Goal: Information Seeking & Learning: Learn about a topic

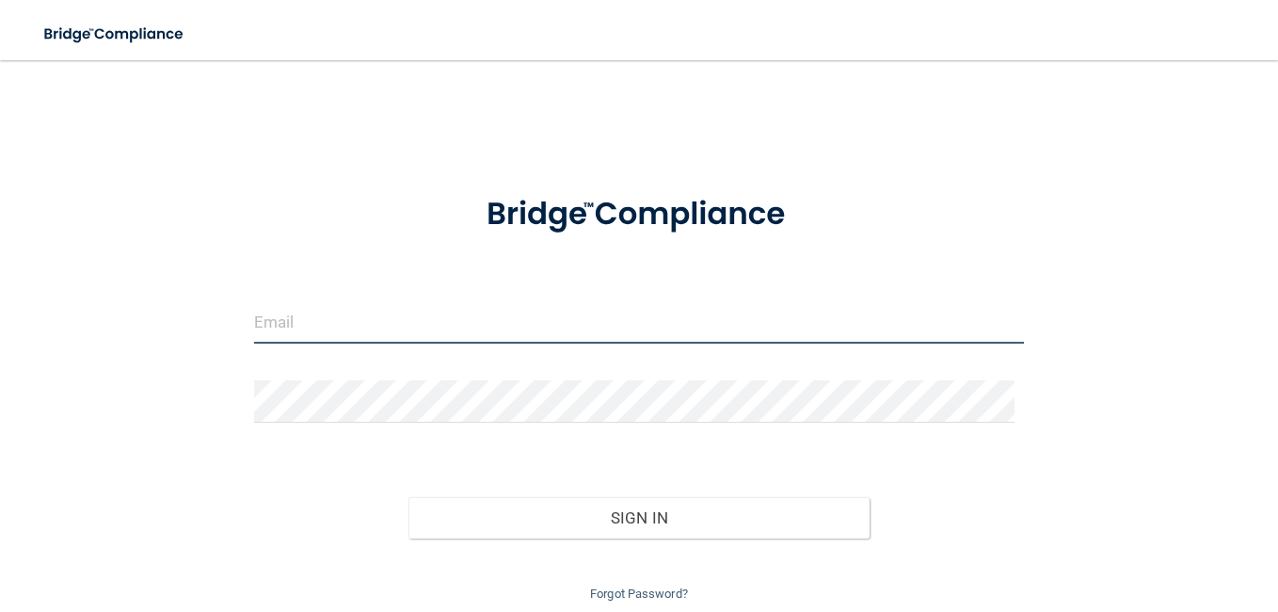
click at [327, 327] on input "email" at bounding box center [639, 322] width 770 height 42
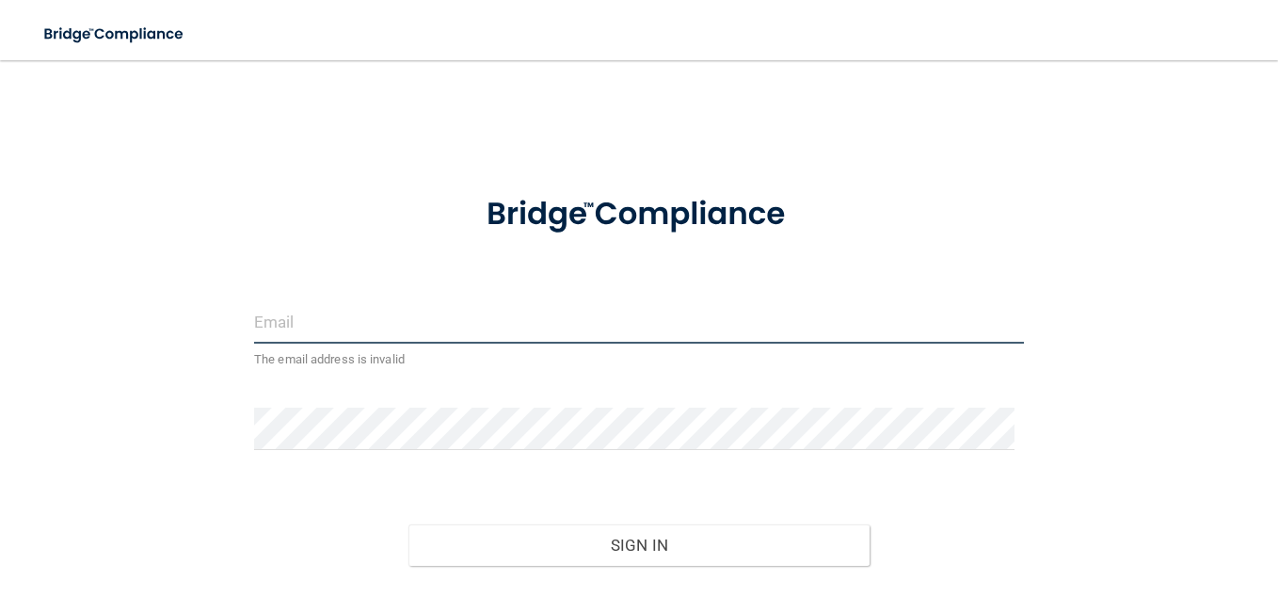
type input "g"
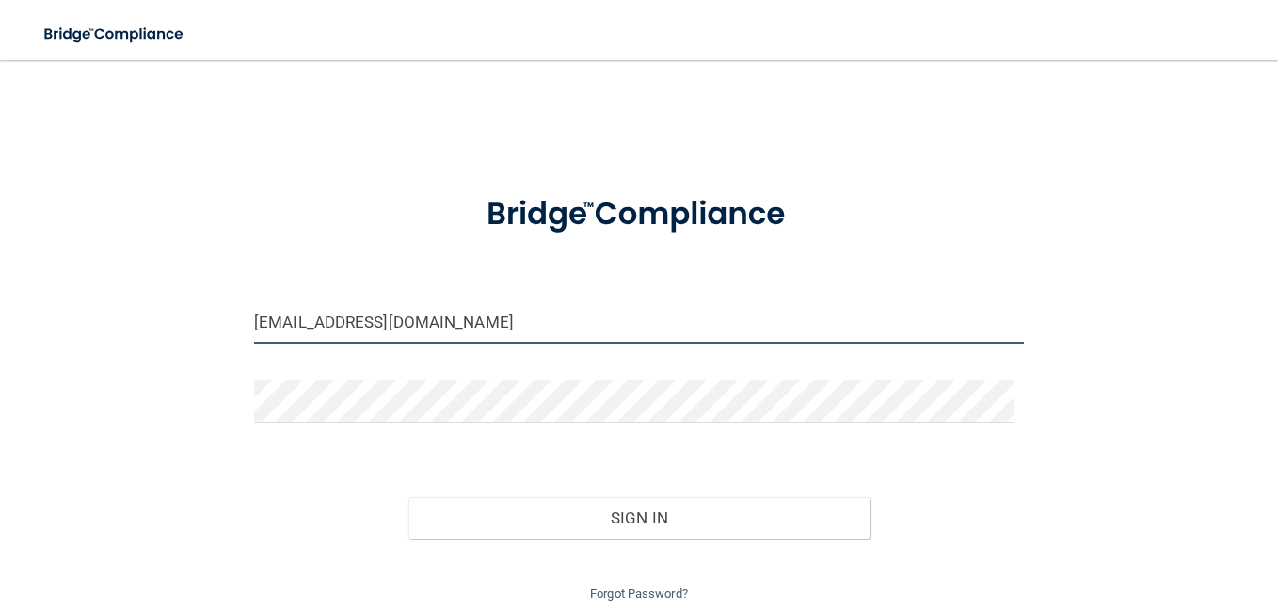
click at [282, 312] on input "bguttierrez@accu-dental.com" at bounding box center [639, 322] width 770 height 42
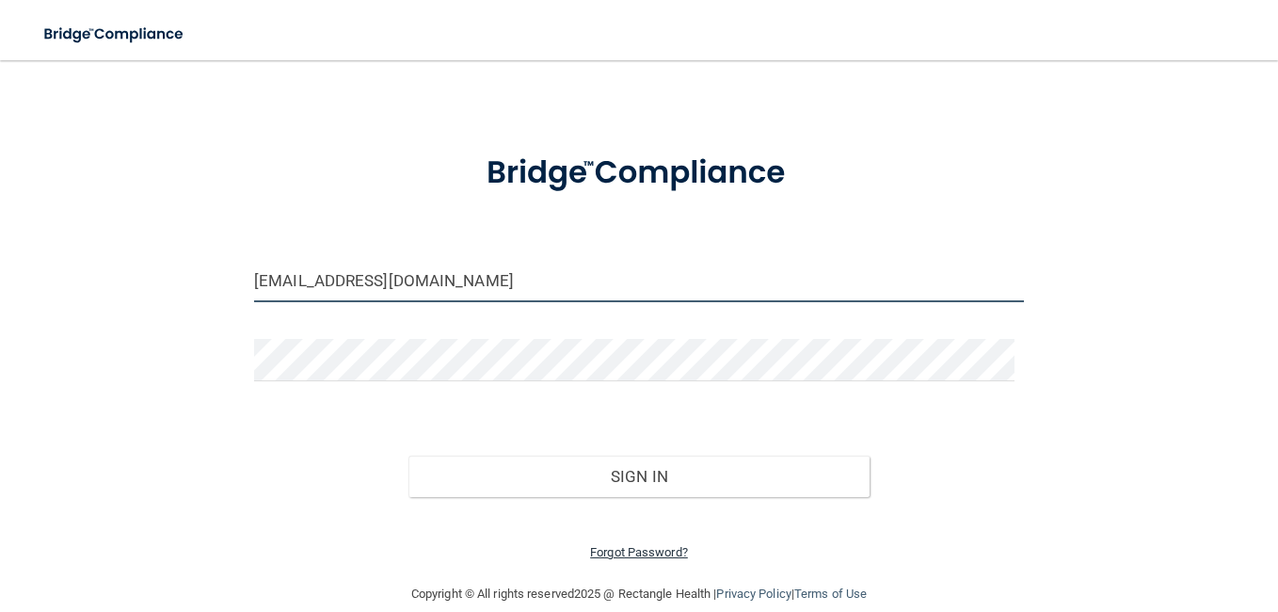
type input "[EMAIL_ADDRESS][DOMAIN_NAME]"
click at [649, 555] on link "Forgot Password?" at bounding box center [639, 552] width 98 height 14
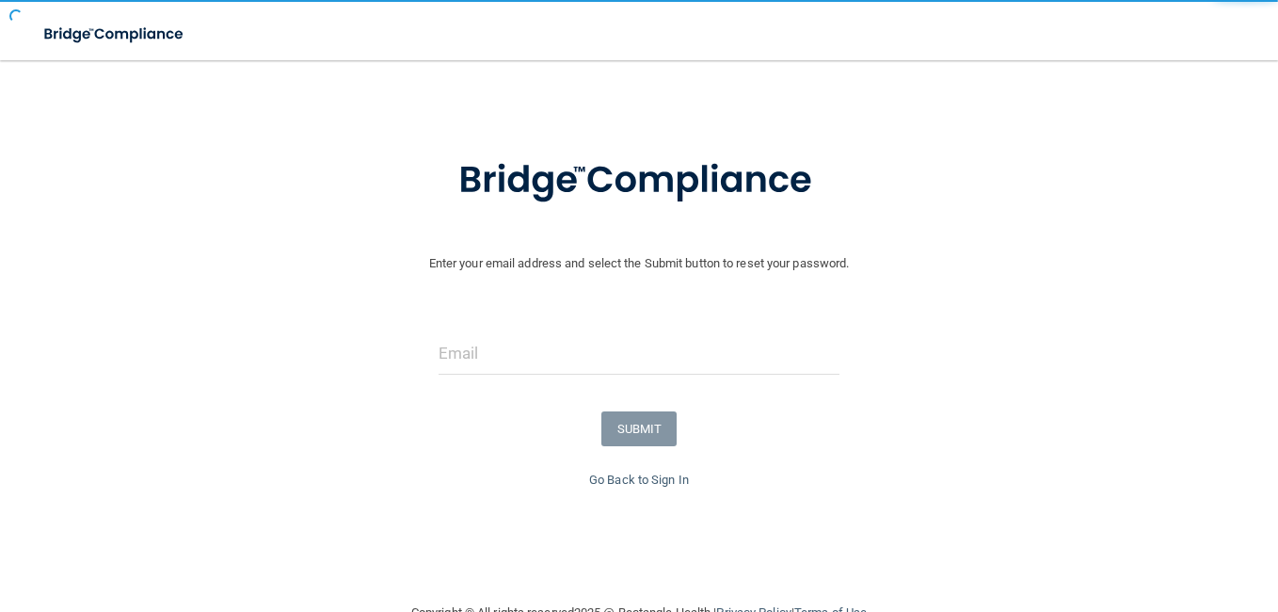
scroll to position [61, 0]
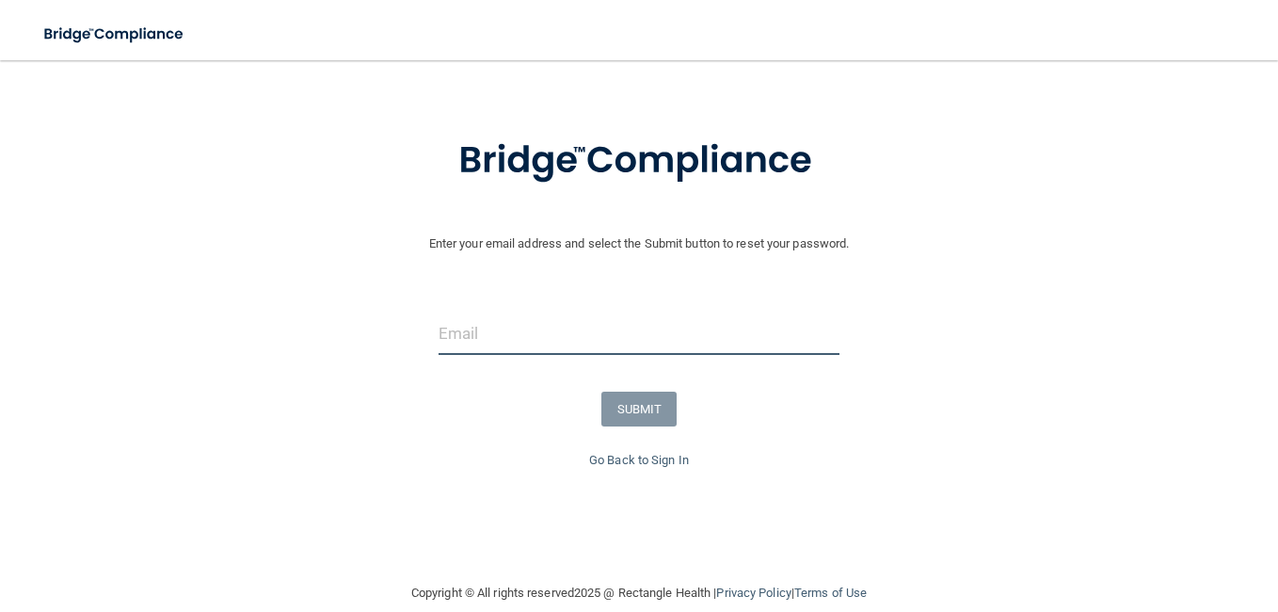
click at [481, 349] on input "email" at bounding box center [639, 333] width 401 height 42
type input "[EMAIL_ADDRESS][DOMAIN_NAME]"
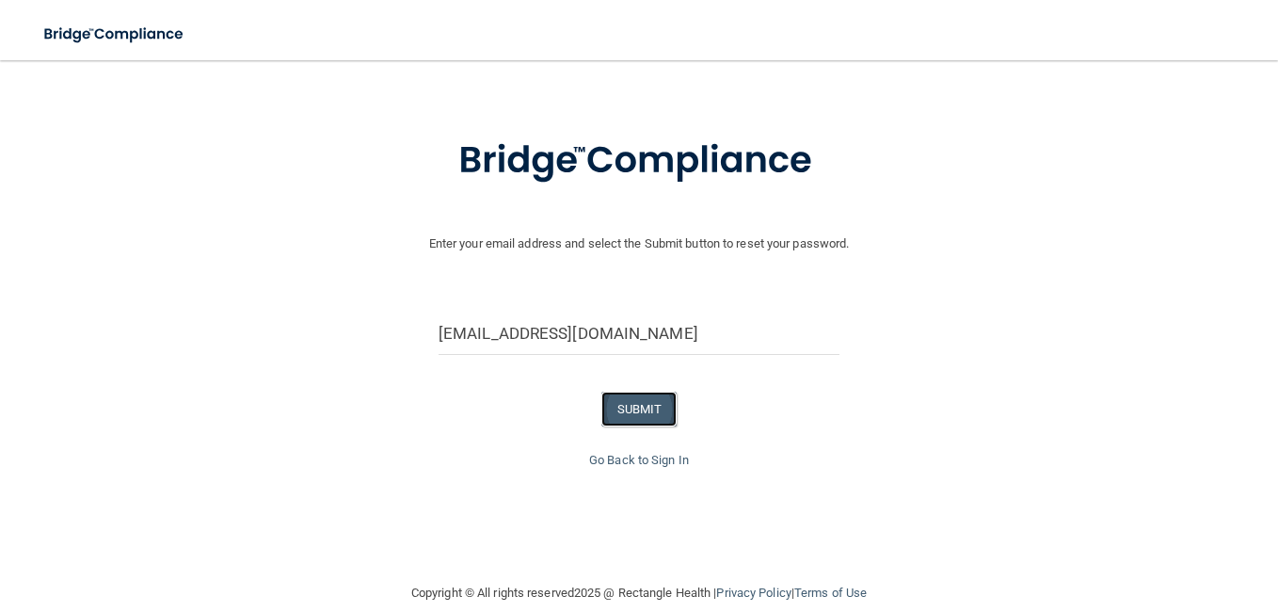
click at [629, 403] on button "SUBMIT" at bounding box center [639, 408] width 76 height 35
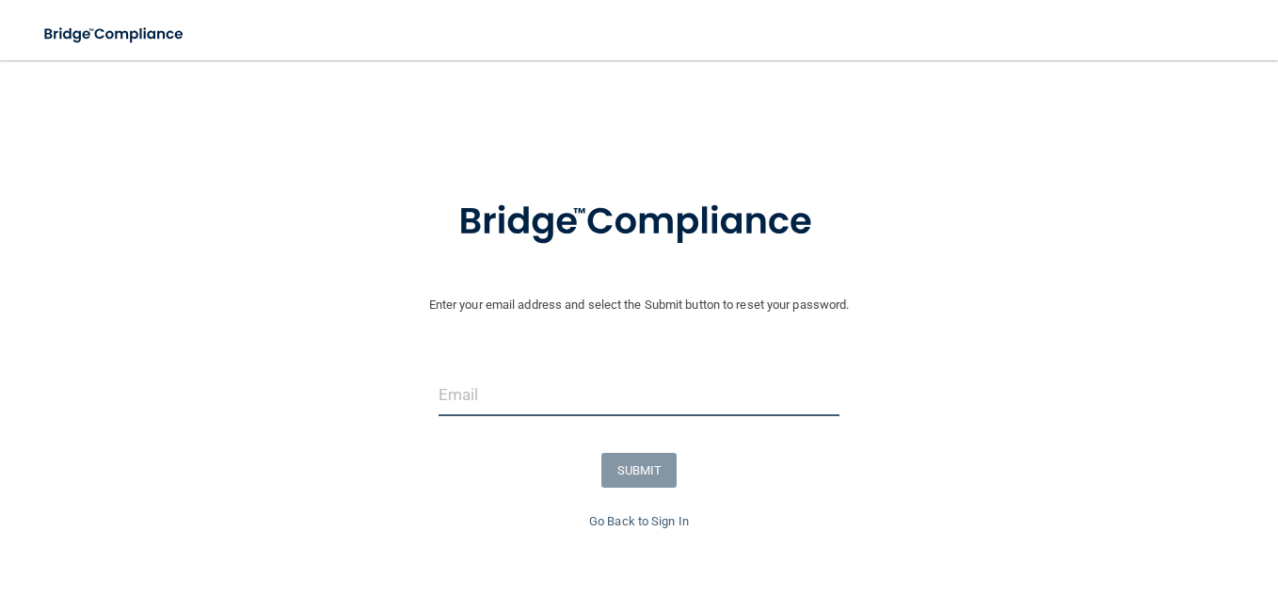
click at [481, 390] on input "email" at bounding box center [639, 395] width 401 height 42
type input "bgutierrez@accu-dental.com"
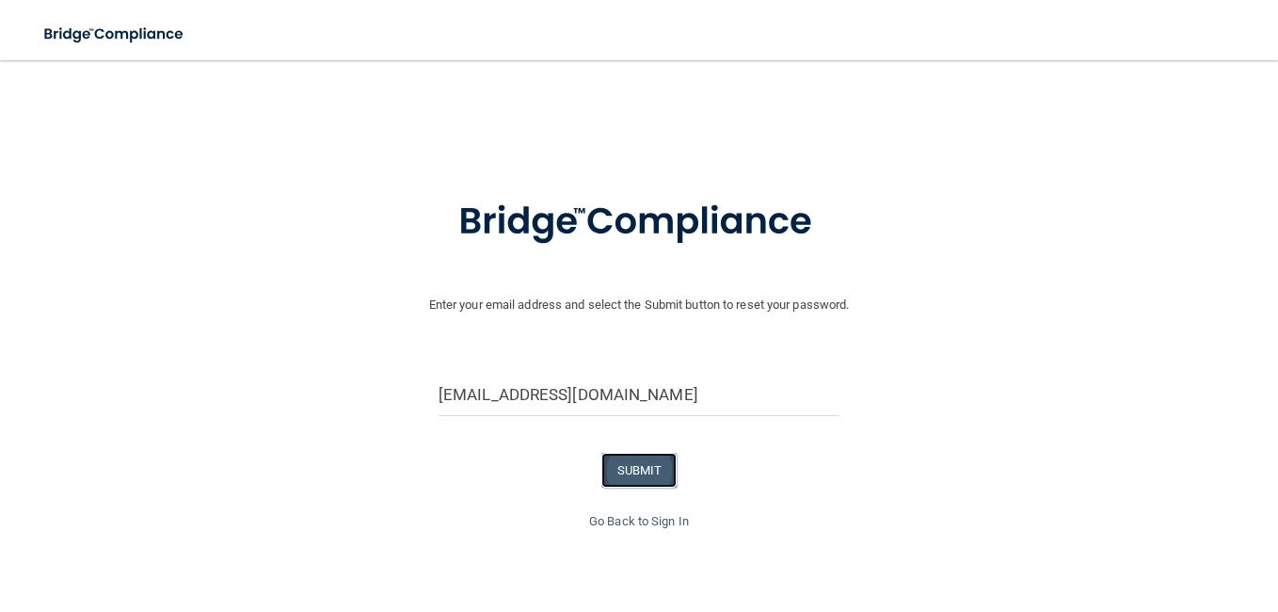
click at [610, 473] on button "SUBMIT" at bounding box center [639, 470] width 76 height 35
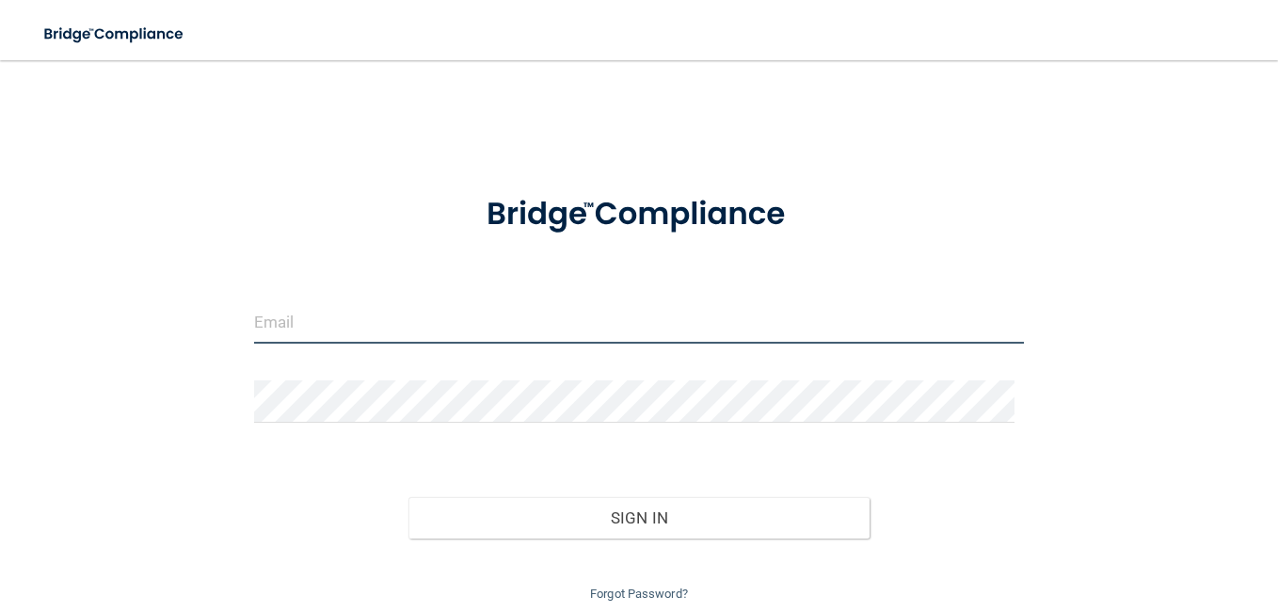
click at [447, 340] on input "email" at bounding box center [639, 322] width 770 height 42
type input "[EMAIL_ADDRESS][DOMAIN_NAME]"
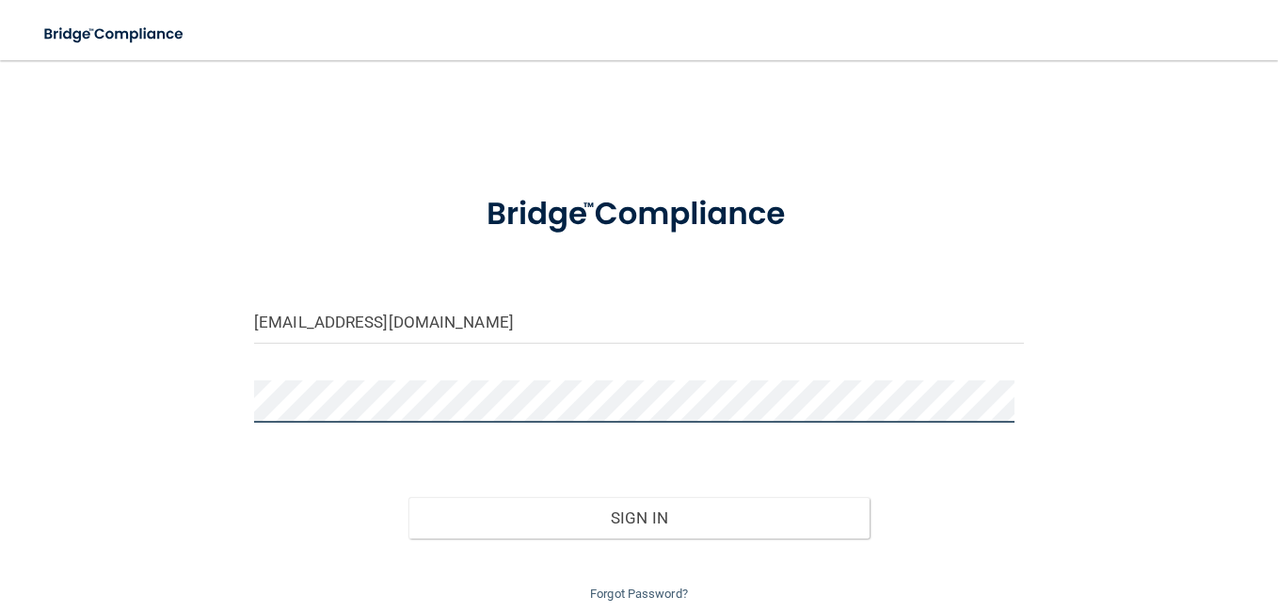
click at [408, 497] on button "Sign In" at bounding box center [639, 517] width 462 height 41
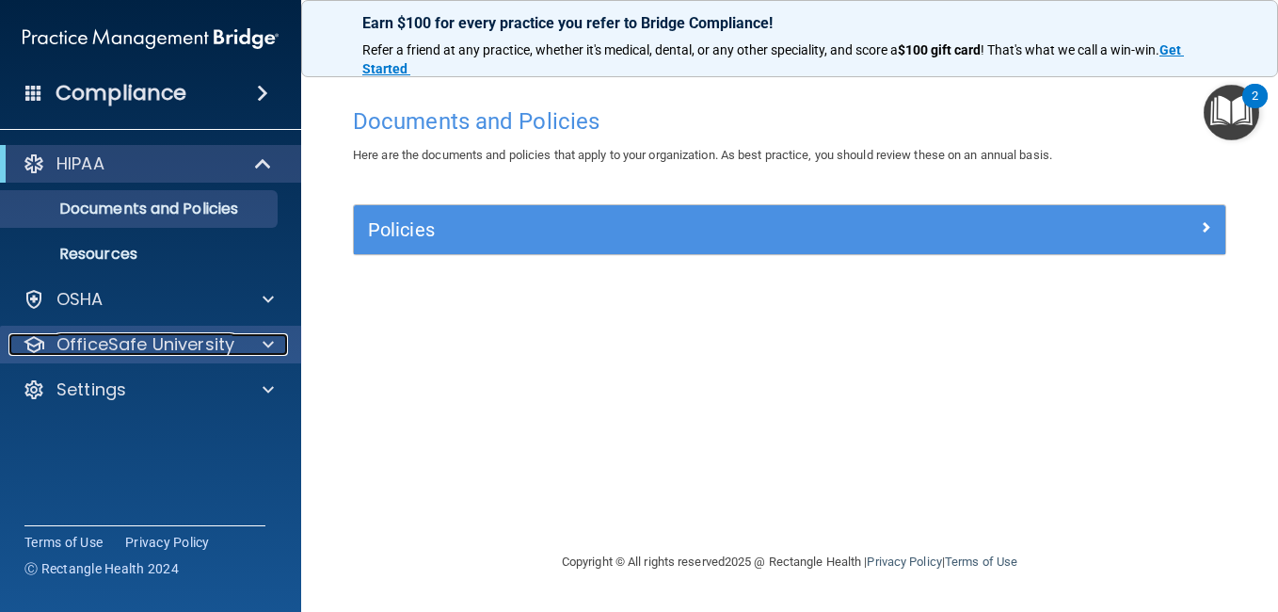
click at [128, 339] on p "OfficeSafe University" at bounding box center [145, 344] width 178 height 23
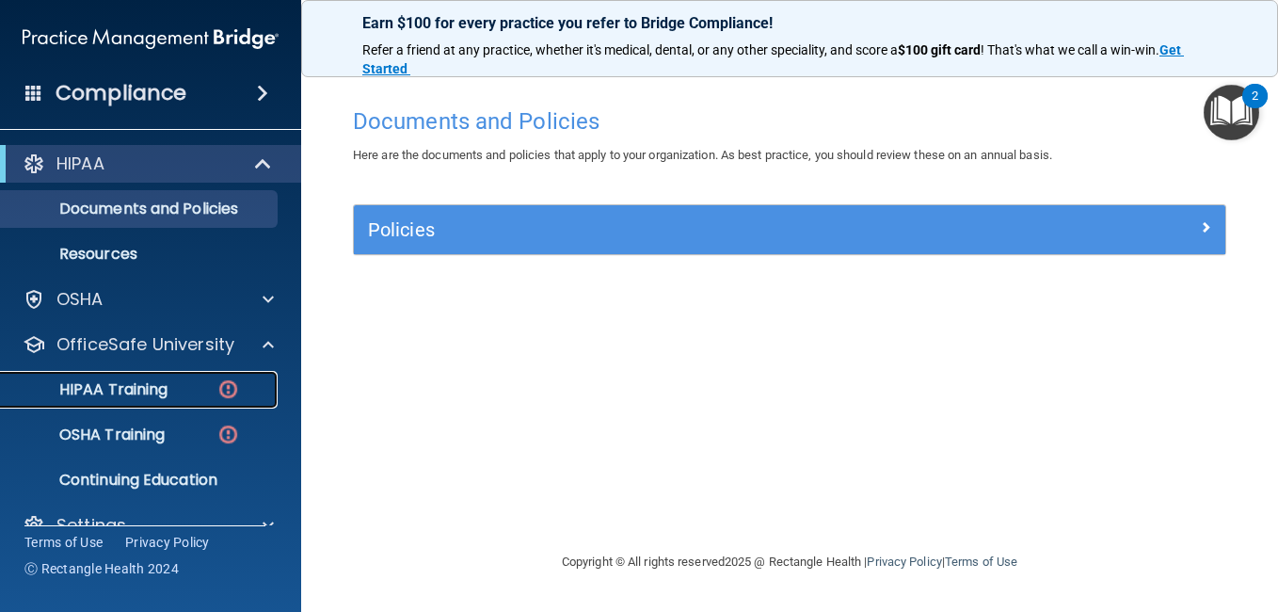
click at [140, 390] on p "HIPAA Training" at bounding box center [89, 389] width 155 height 19
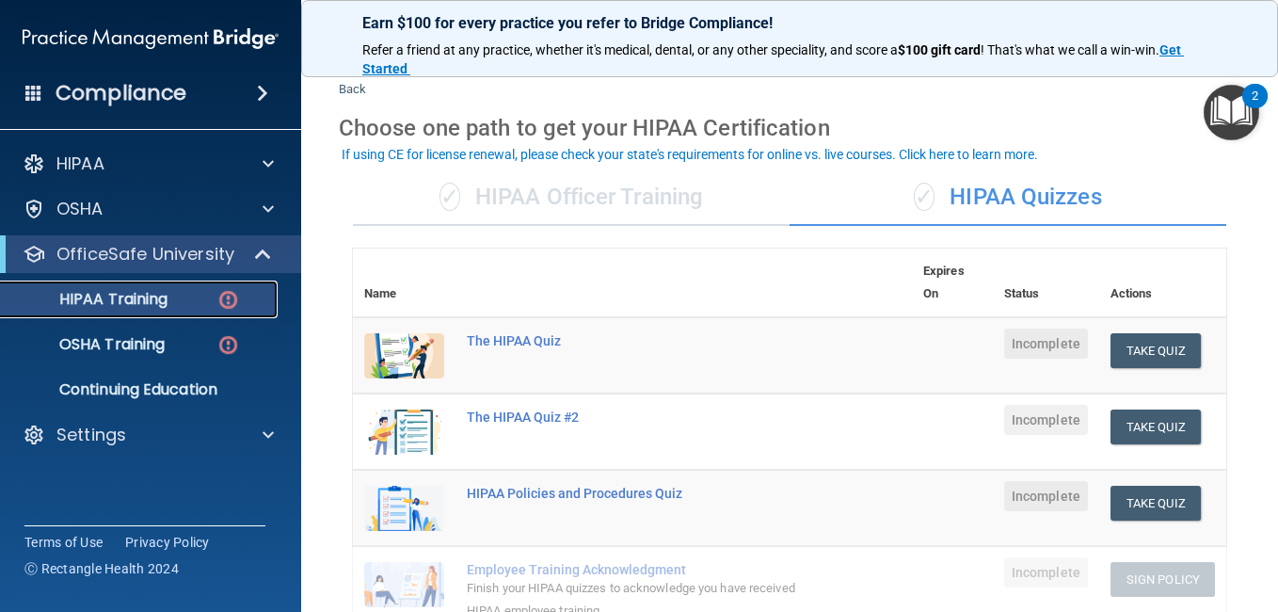
scroll to position [29, 0]
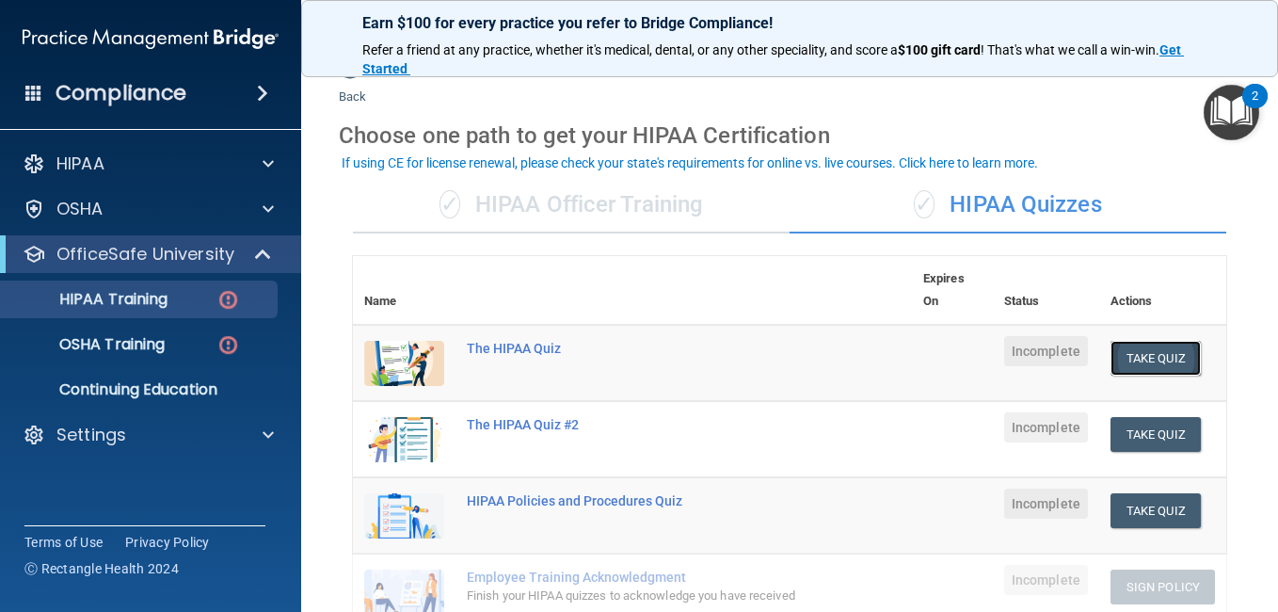
click at [1136, 343] on button "Take Quiz" at bounding box center [1155, 358] width 90 height 35
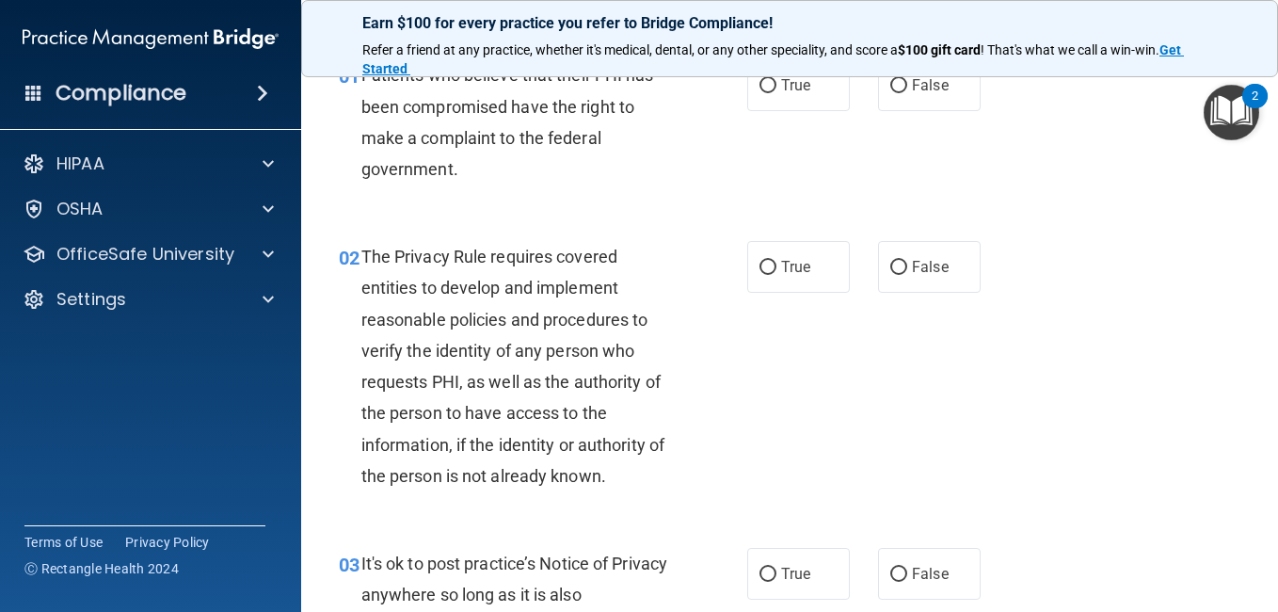
scroll to position [90, 0]
click at [759, 261] on input "True" at bounding box center [767, 267] width 17 height 14
radio input "true"
click at [753, 96] on label "True" at bounding box center [798, 84] width 103 height 52
click at [759, 92] on input "True" at bounding box center [767, 85] width 17 height 14
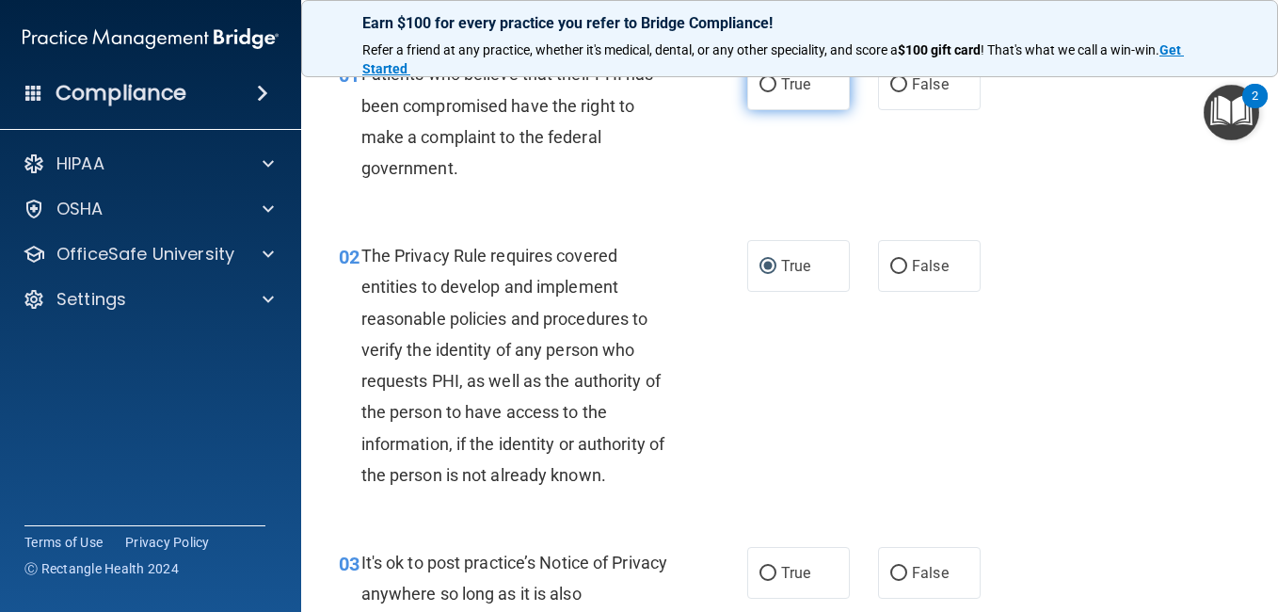
radio input "true"
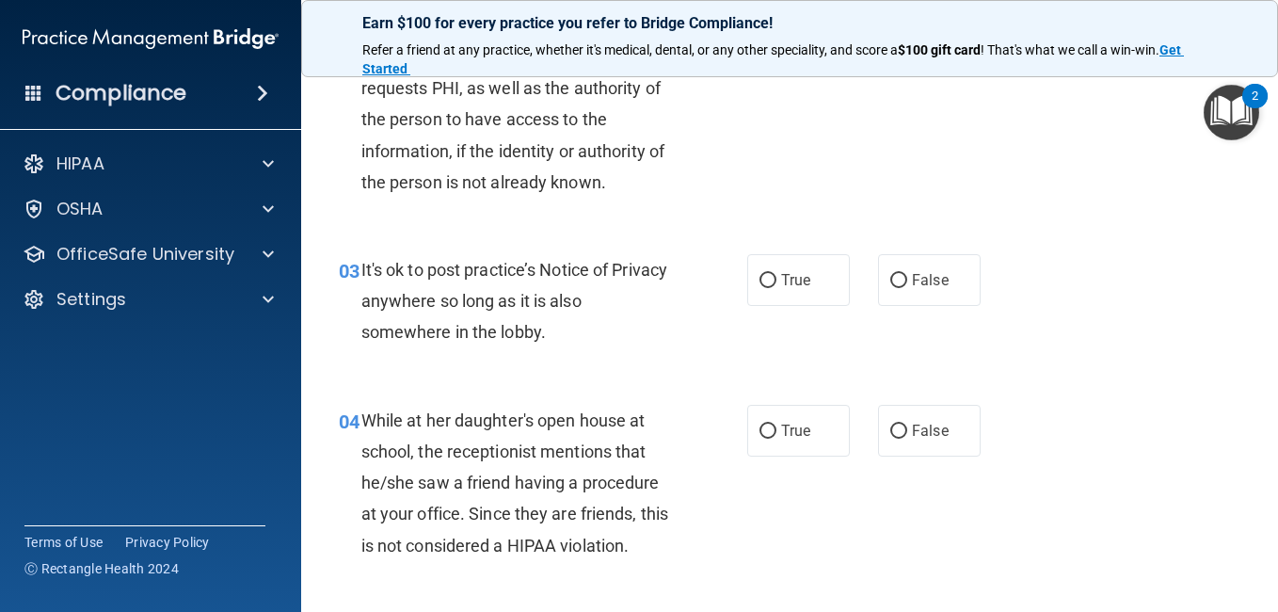
scroll to position [388, 0]
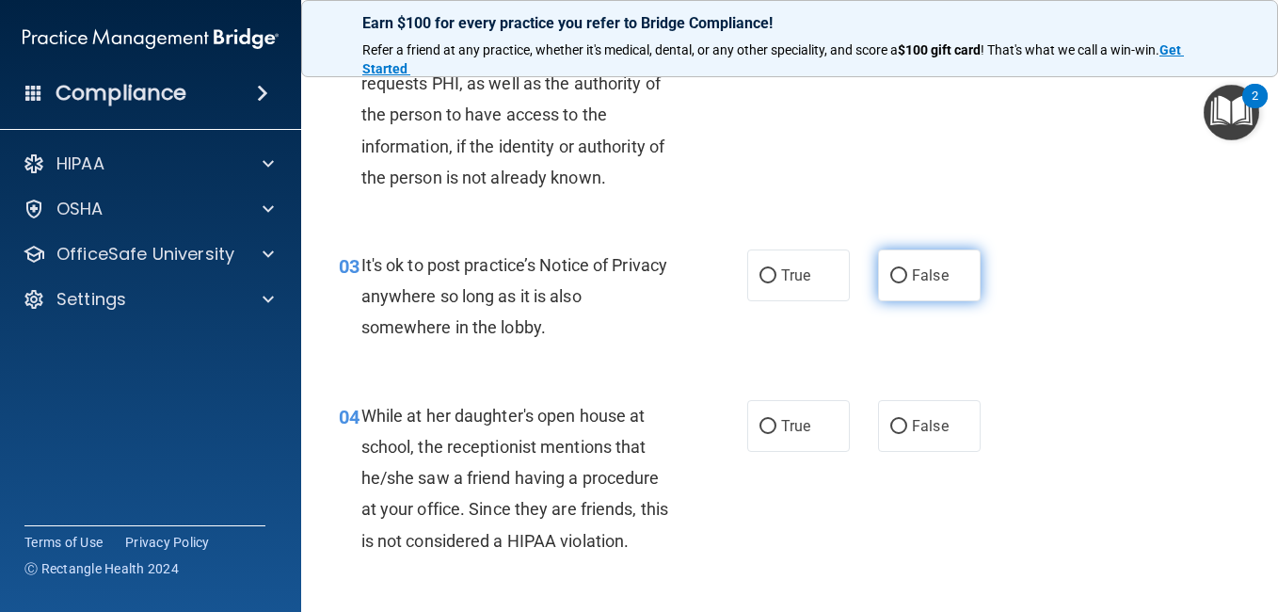
click at [912, 269] on span "False" at bounding box center [930, 275] width 37 height 18
click at [903, 269] on input "False" at bounding box center [898, 276] width 17 height 14
radio input "true"
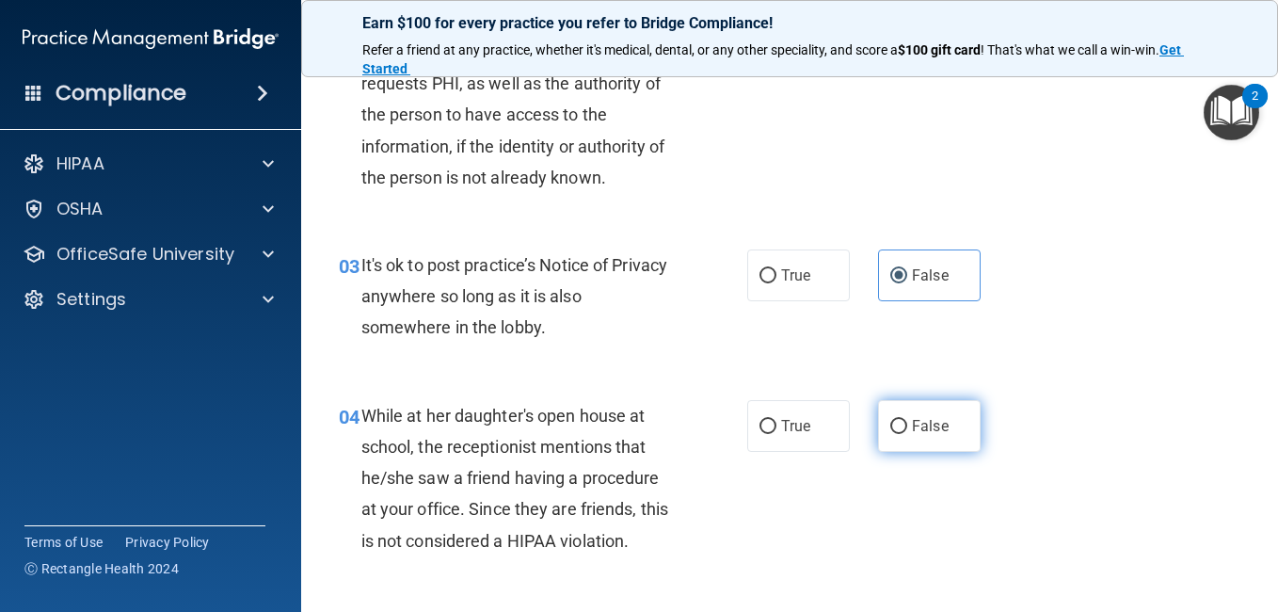
click at [912, 431] on span "False" at bounding box center [930, 426] width 37 height 18
click at [906, 431] on input "False" at bounding box center [898, 427] width 17 height 14
radio input "true"
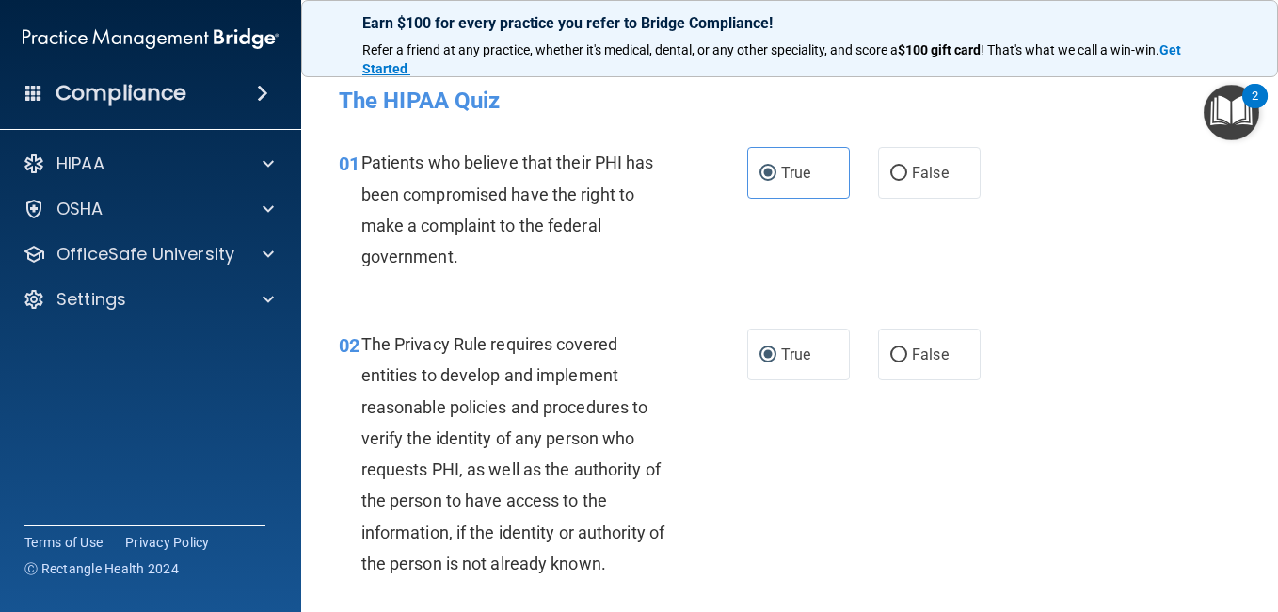
scroll to position [4, 0]
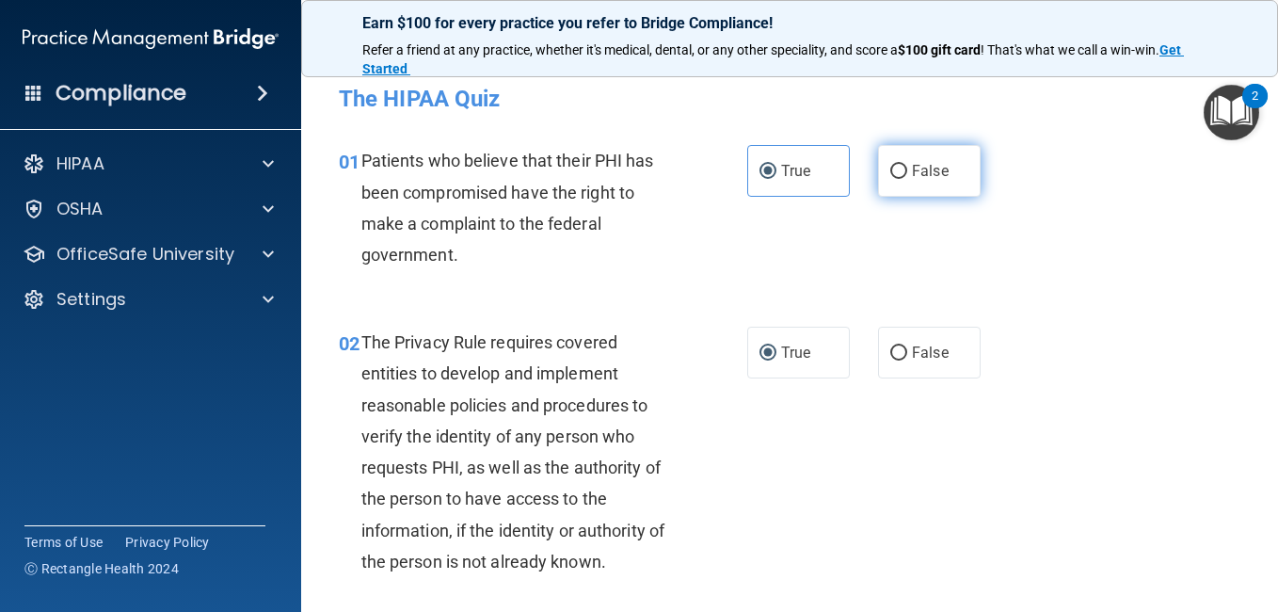
click at [920, 183] on label "False" at bounding box center [929, 171] width 103 height 52
click at [907, 179] on input "False" at bounding box center [898, 172] width 17 height 14
radio input "true"
radio input "false"
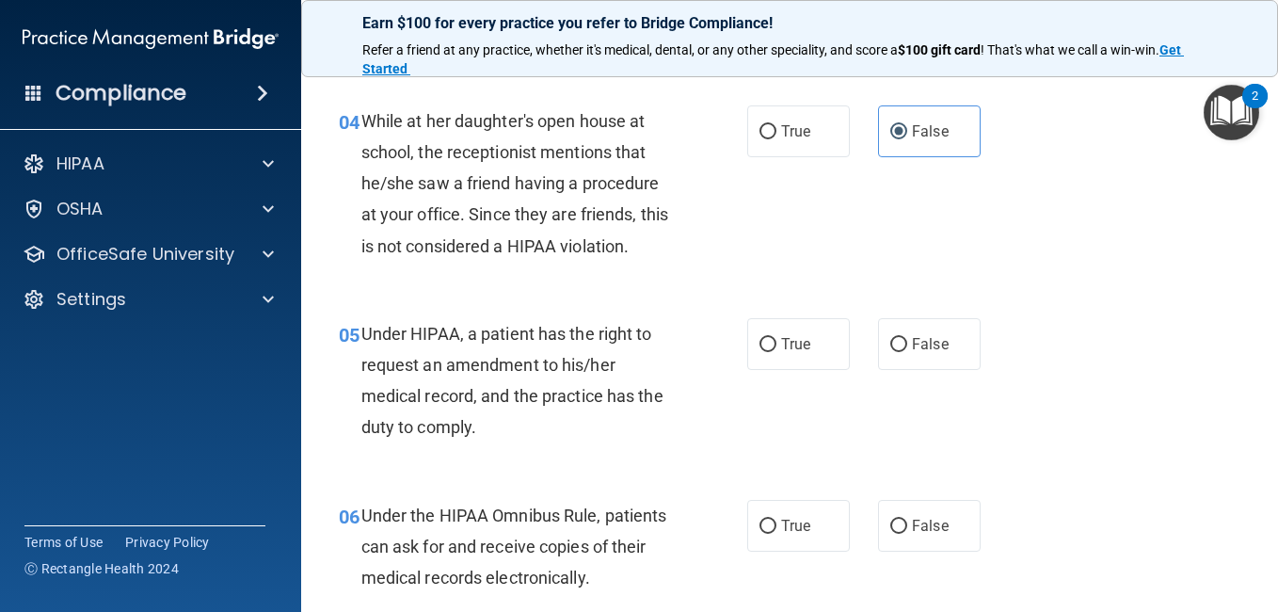
scroll to position [683, 0]
click at [795, 351] on span "True" at bounding box center [795, 343] width 29 height 18
click at [776, 351] on input "True" at bounding box center [767, 344] width 17 height 14
radio input "true"
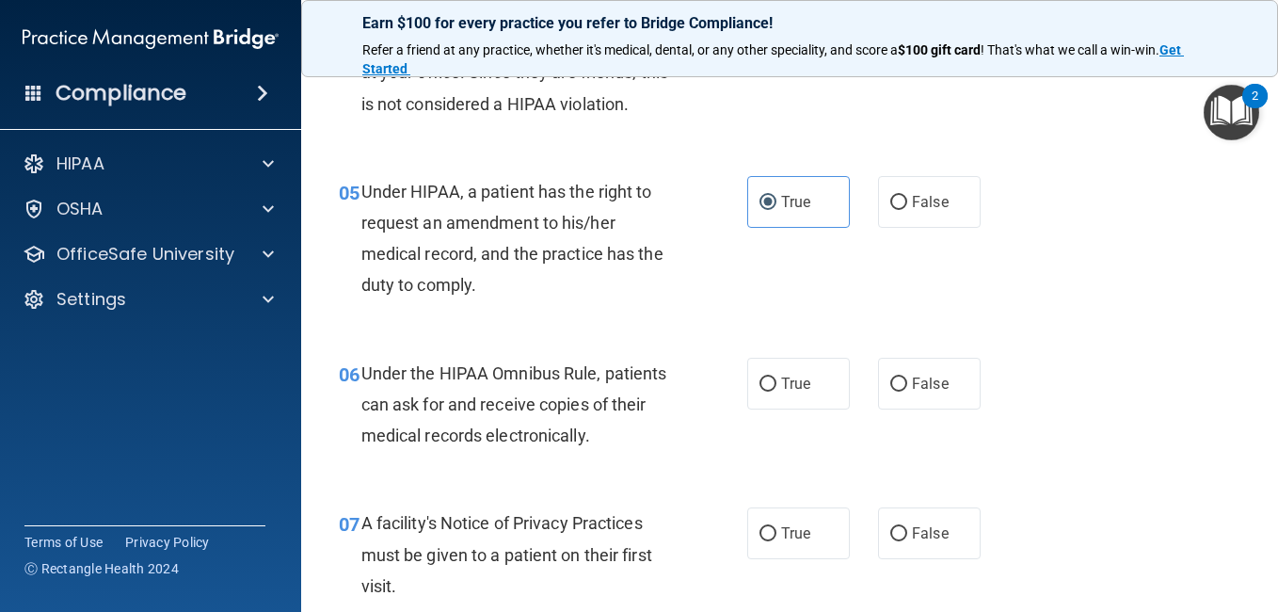
scroll to position [1007, 0]
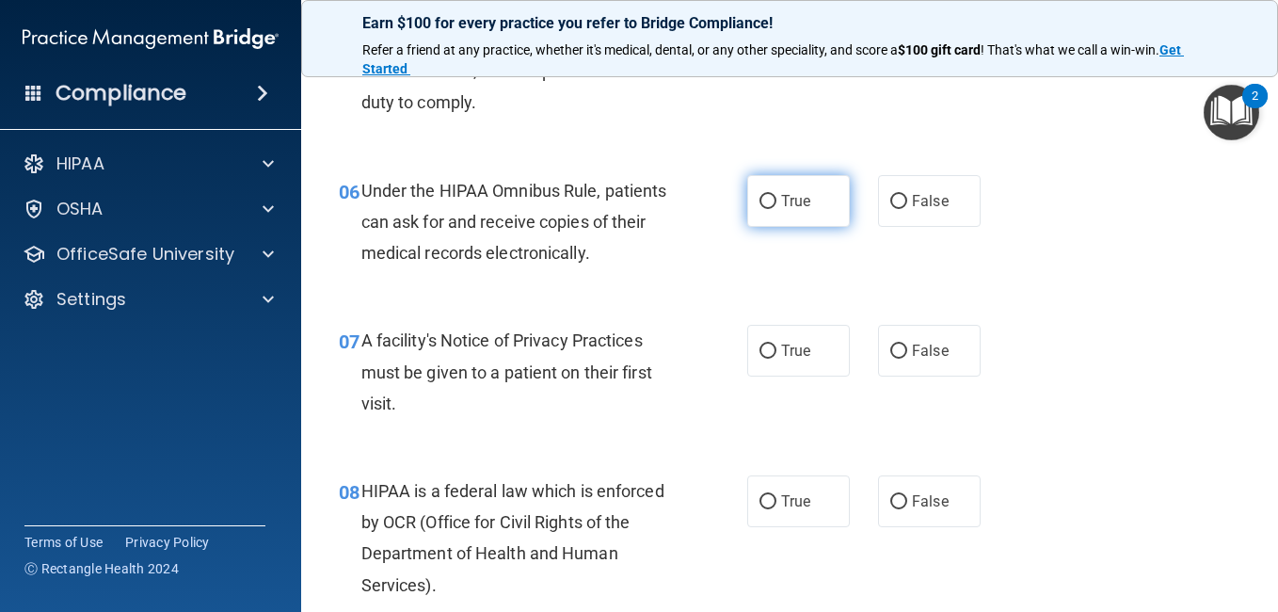
click at [784, 199] on span "True" at bounding box center [795, 201] width 29 height 18
click at [776, 199] on input "True" at bounding box center [767, 202] width 17 height 14
radio input "true"
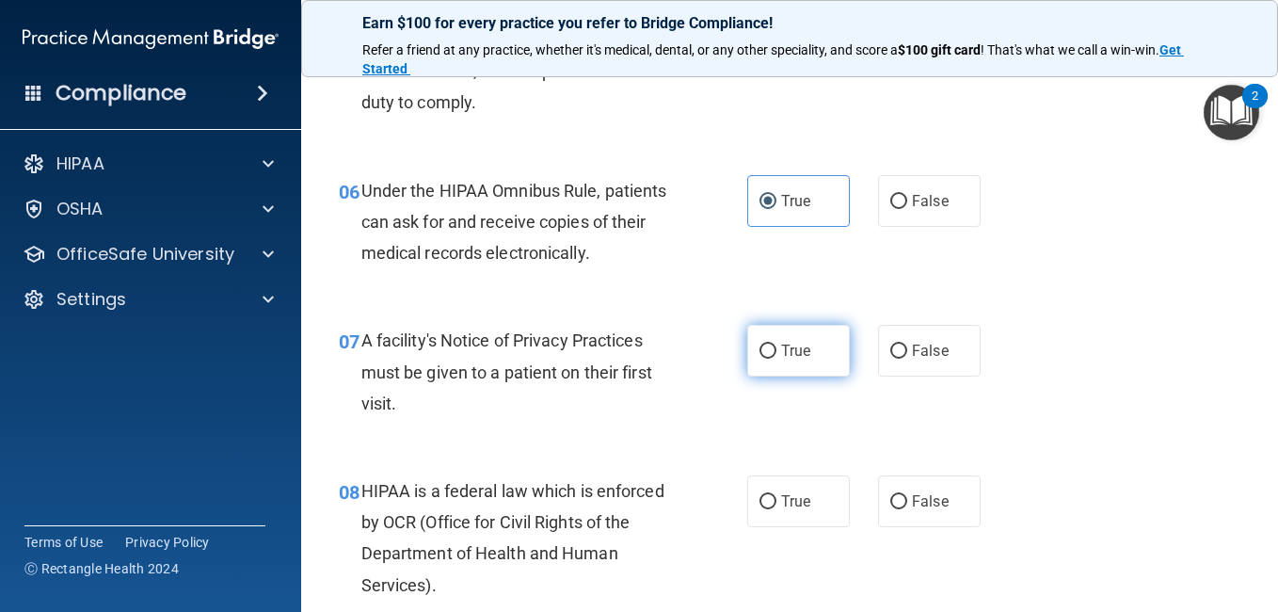
click at [763, 367] on label "True" at bounding box center [798, 351] width 103 height 52
click at [763, 359] on input "True" at bounding box center [767, 351] width 17 height 14
radio input "true"
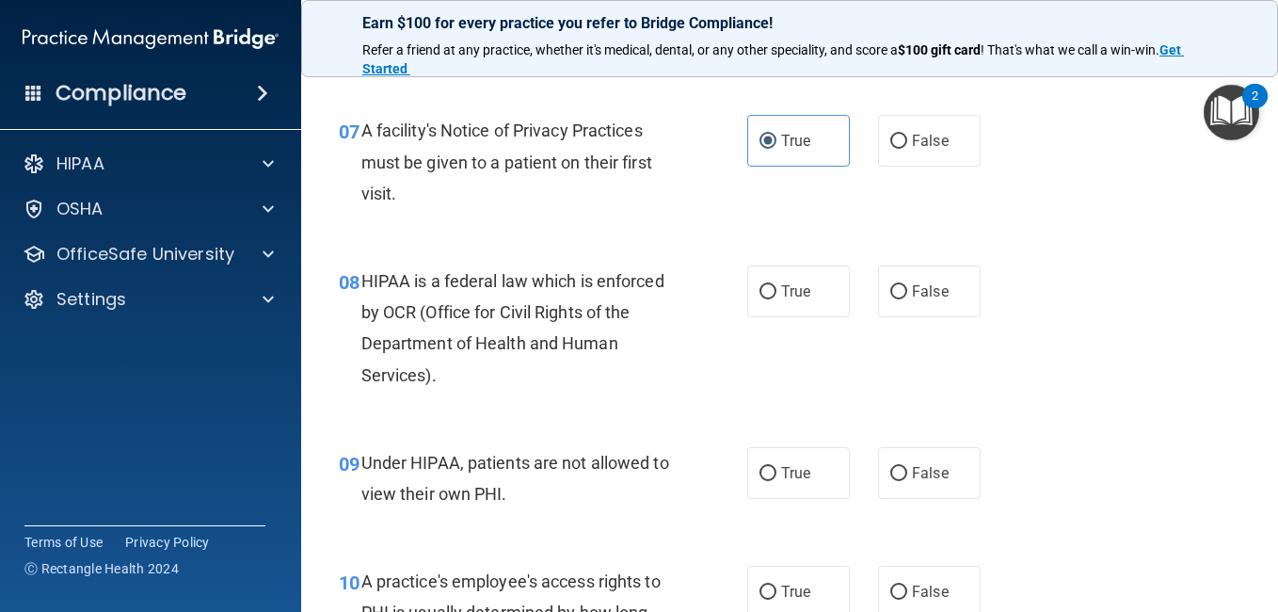
scroll to position [1218, 0]
click at [890, 468] on input "False" at bounding box center [898, 473] width 17 height 14
radio input "true"
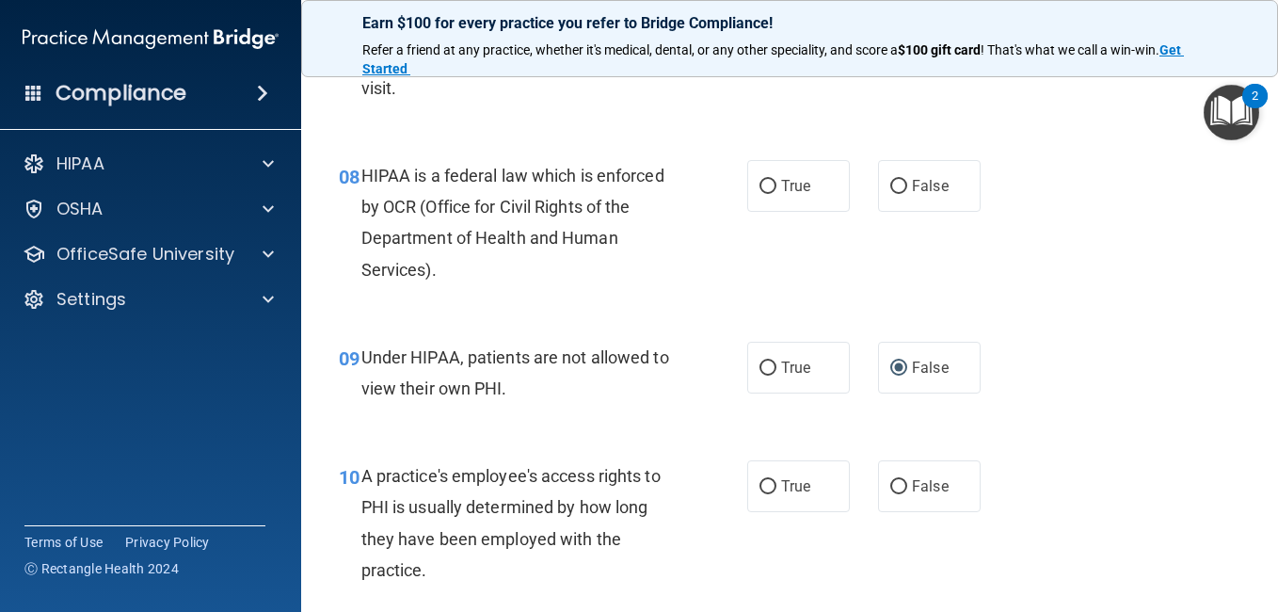
scroll to position [1321, 0]
drag, startPoint x: 791, startPoint y: 189, endPoint x: 1106, endPoint y: 215, distance: 315.3
click at [1106, 215] on div "08 HIPAA is a federal law which is enforced by OCR (Office for Civil Rights of …" at bounding box center [790, 228] width 930 height 182
click at [821, 188] on label "True" at bounding box center [798, 187] width 103 height 52
click at [776, 188] on input "True" at bounding box center [767, 188] width 17 height 14
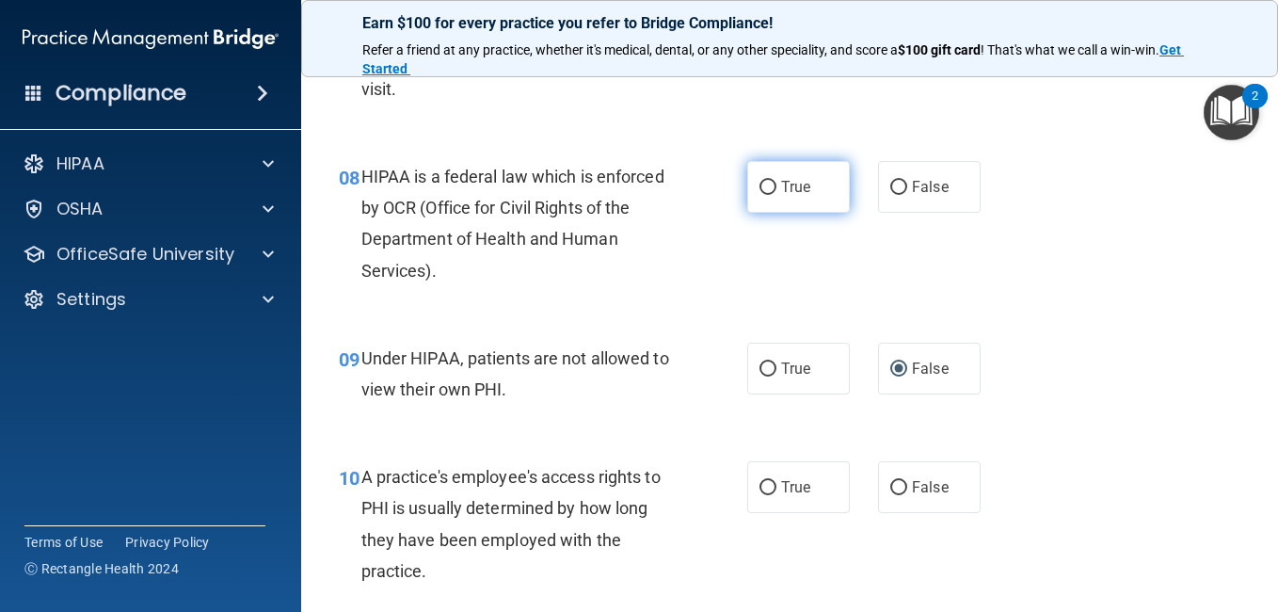
radio input "true"
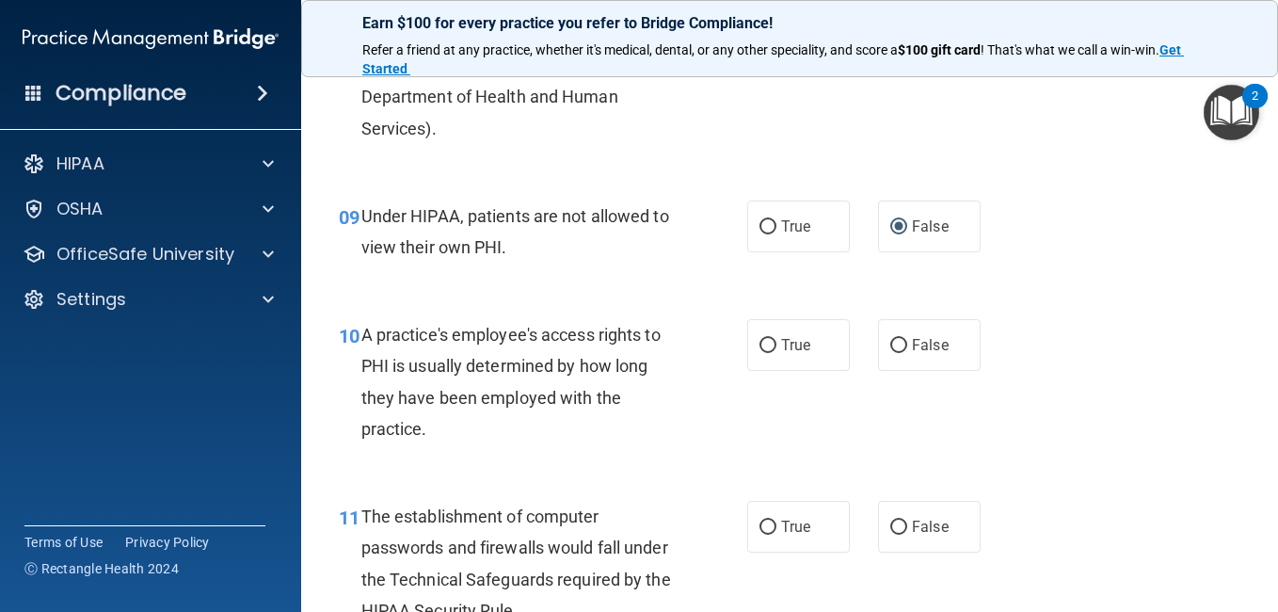
scroll to position [1466, 0]
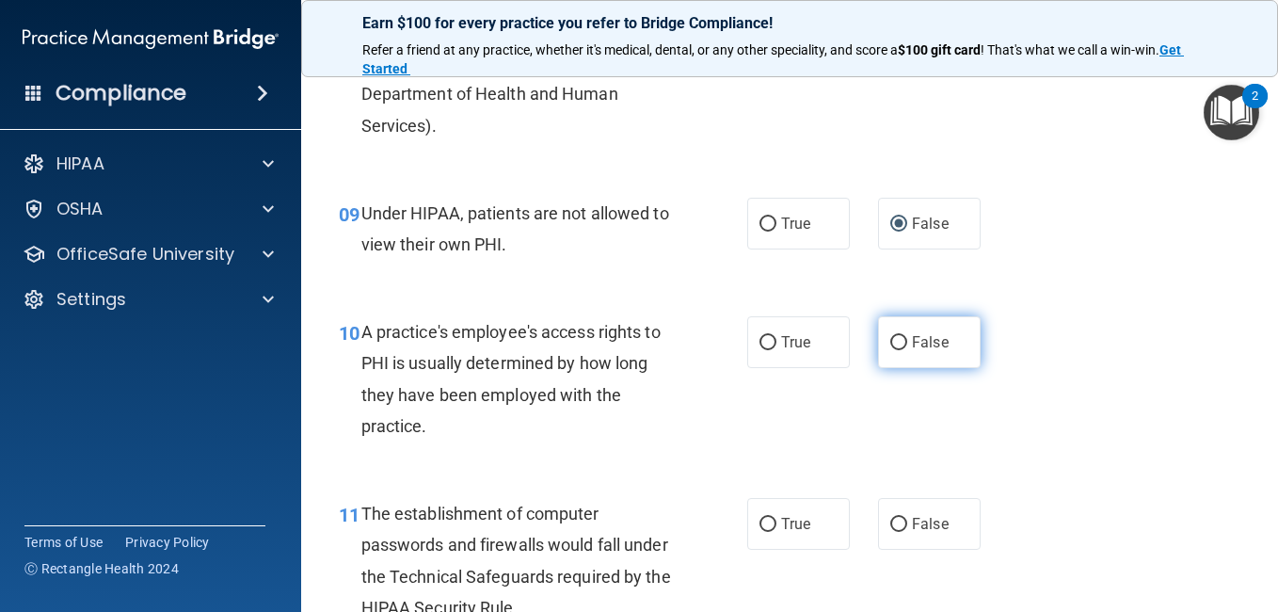
click at [912, 347] on span "False" at bounding box center [930, 342] width 37 height 18
click at [906, 347] on input "False" at bounding box center [898, 343] width 17 height 14
radio input "true"
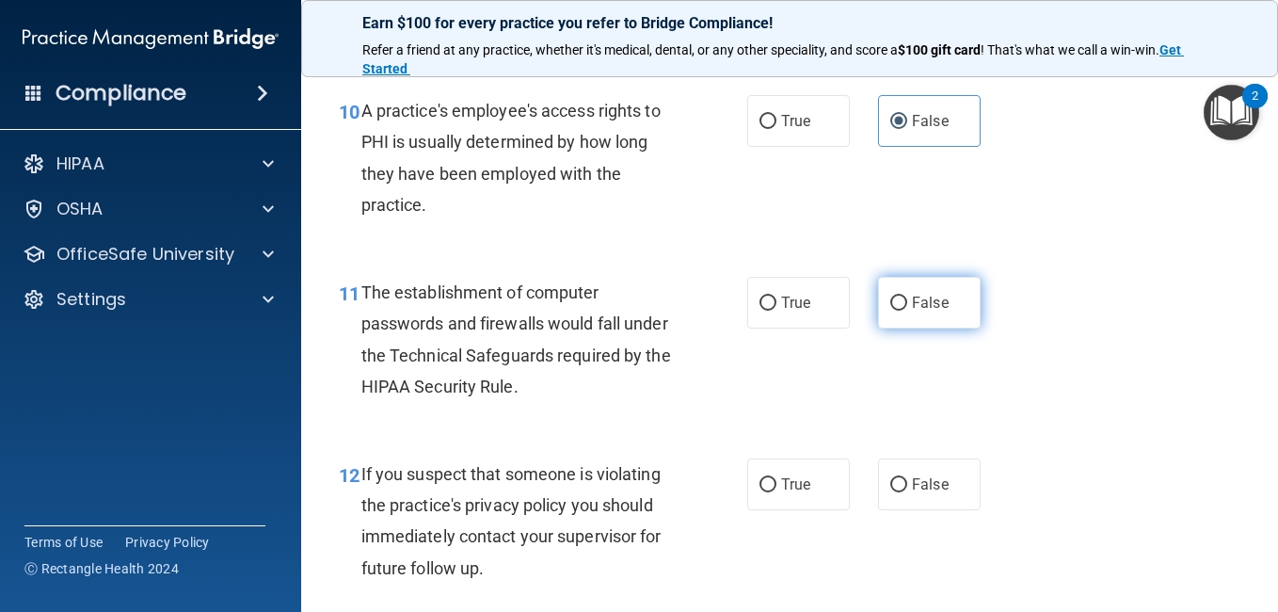
scroll to position [1688, 0]
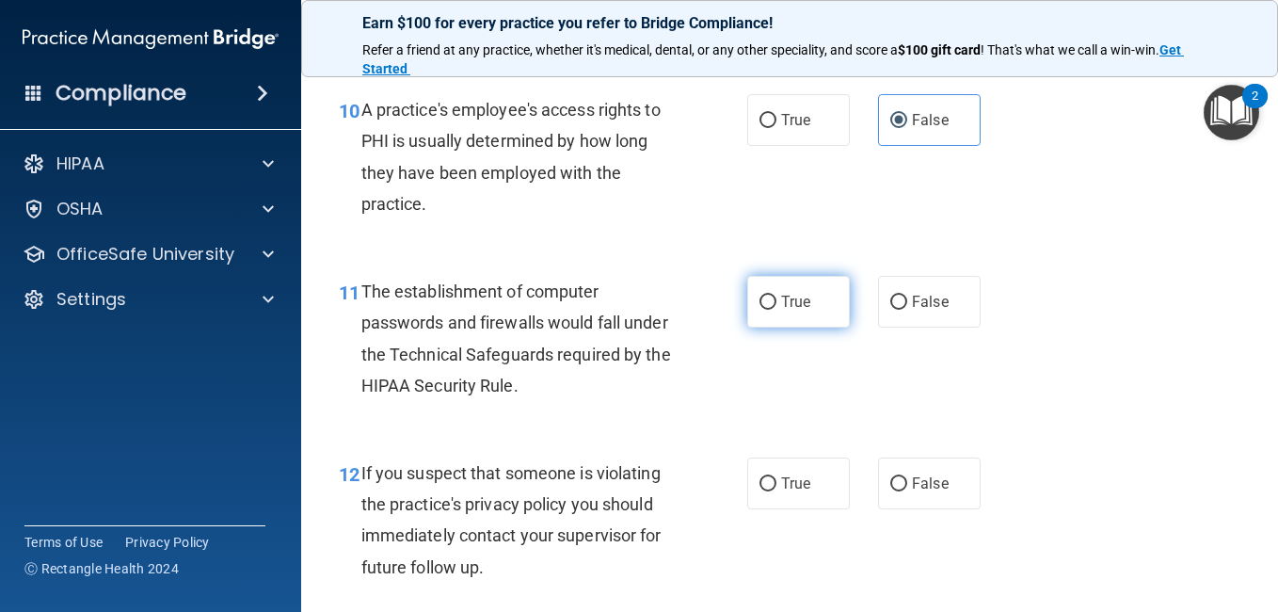
click at [794, 280] on label "True" at bounding box center [798, 302] width 103 height 52
click at [776, 295] on input "True" at bounding box center [767, 302] width 17 height 14
radio input "true"
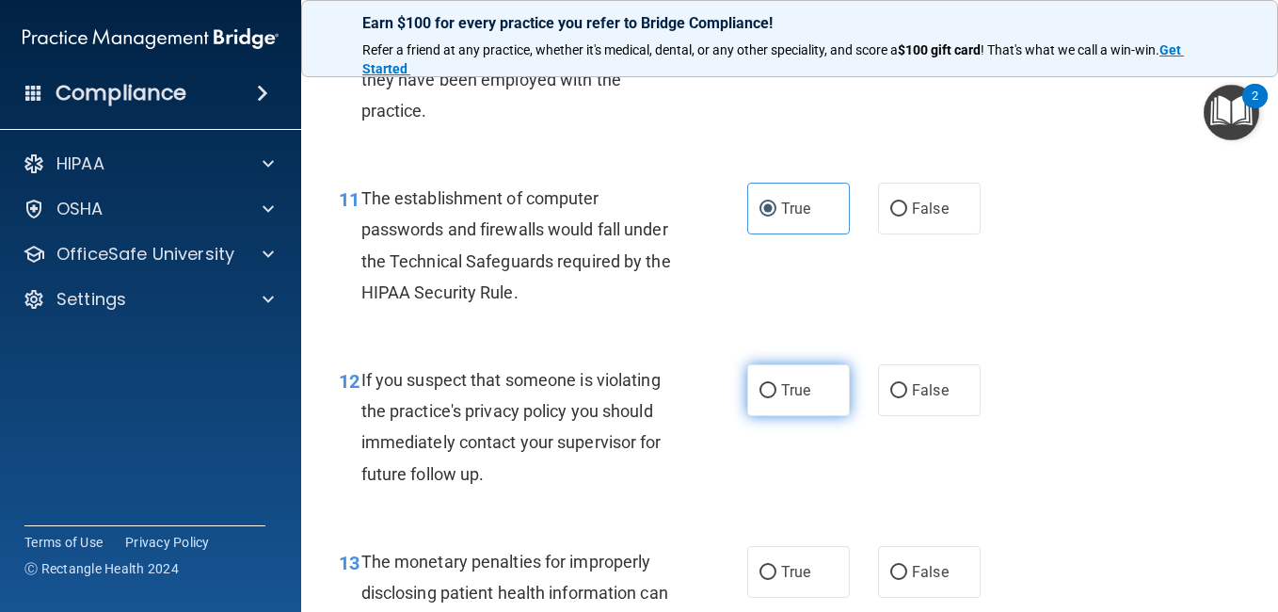
scroll to position [1784, 0]
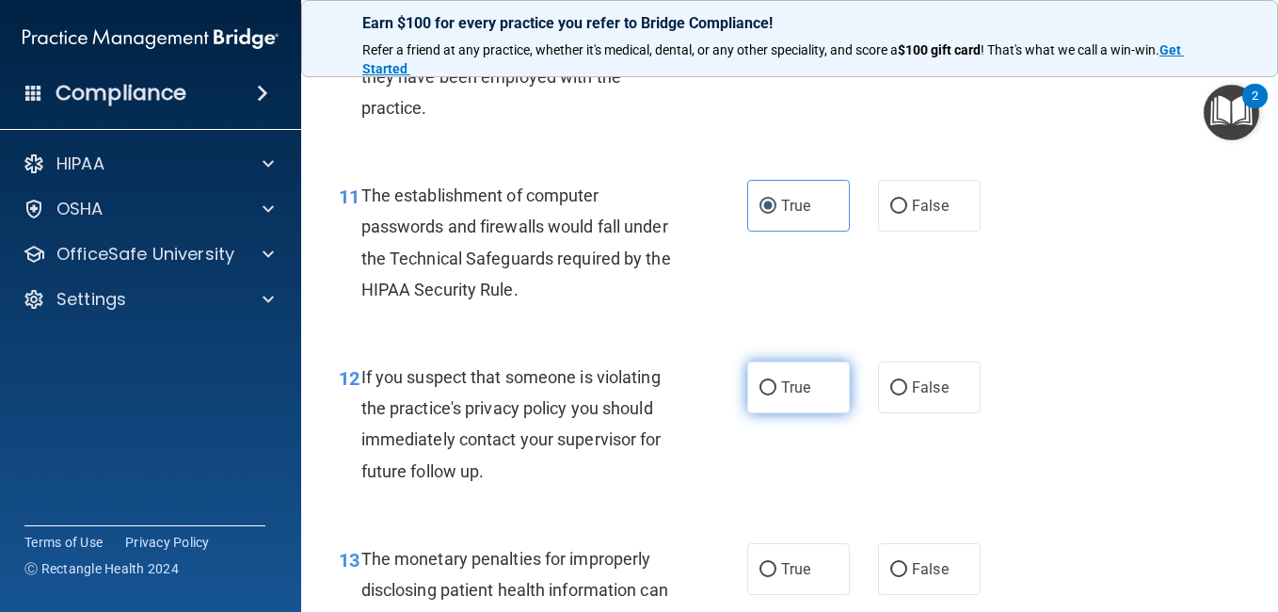
click at [788, 395] on span "True" at bounding box center [795, 387] width 29 height 18
click at [776, 395] on input "True" at bounding box center [767, 388] width 17 height 14
radio input "true"
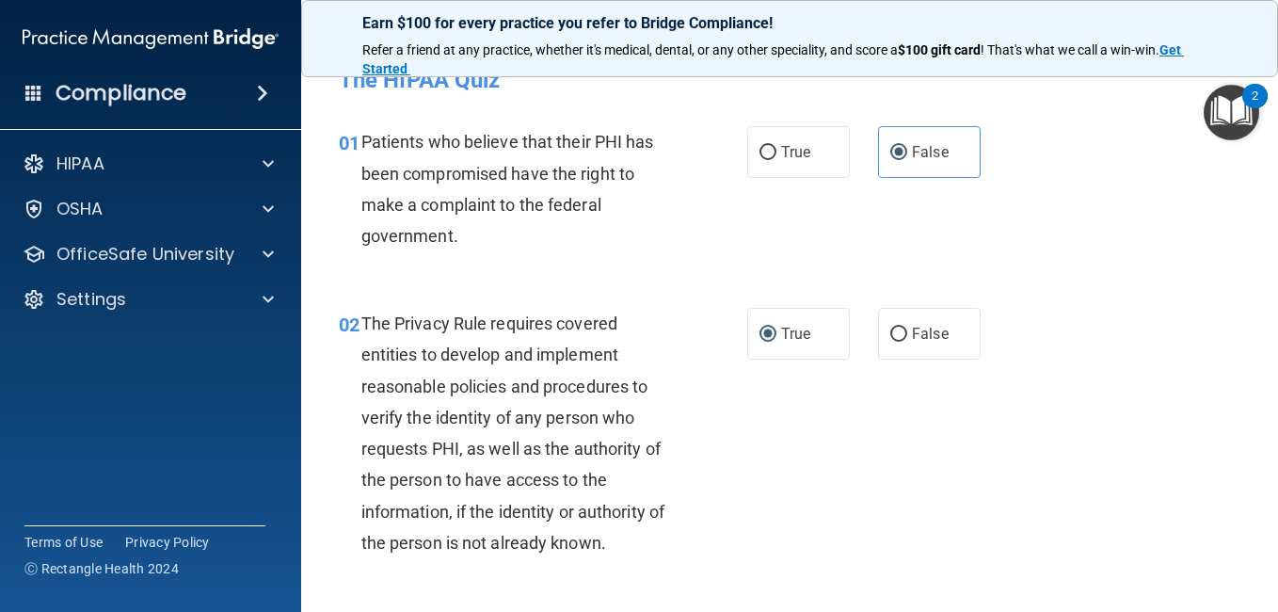
scroll to position [0, 0]
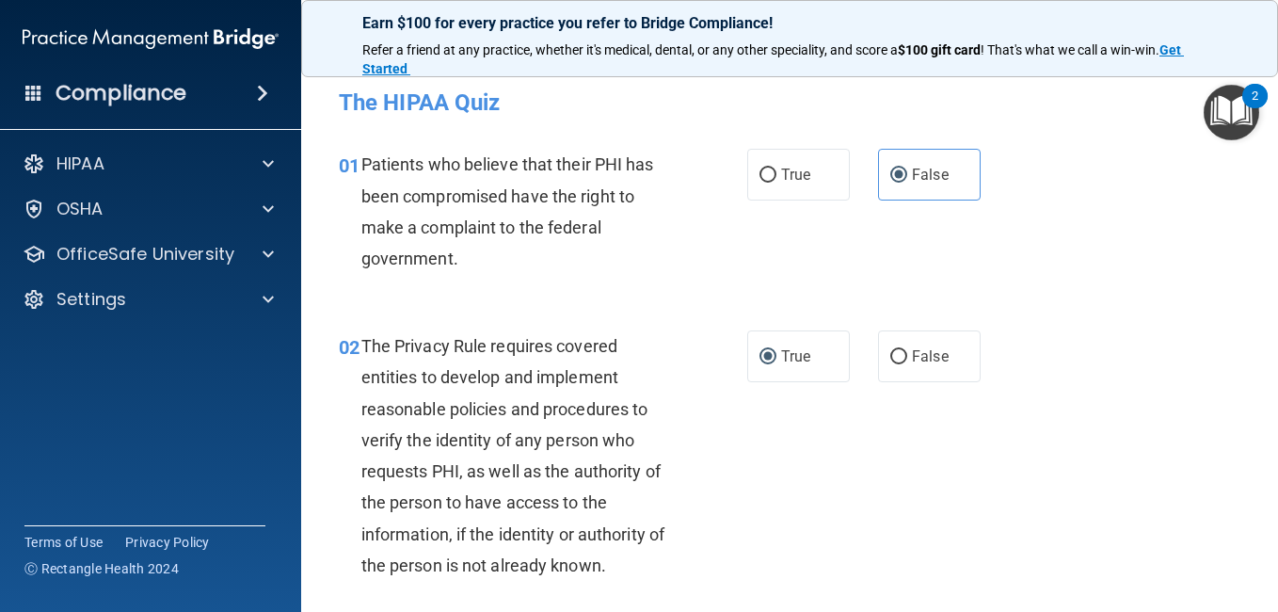
click at [1233, 120] on img "Open Resource Center, 2 new notifications" at bounding box center [1232, 113] width 56 height 56
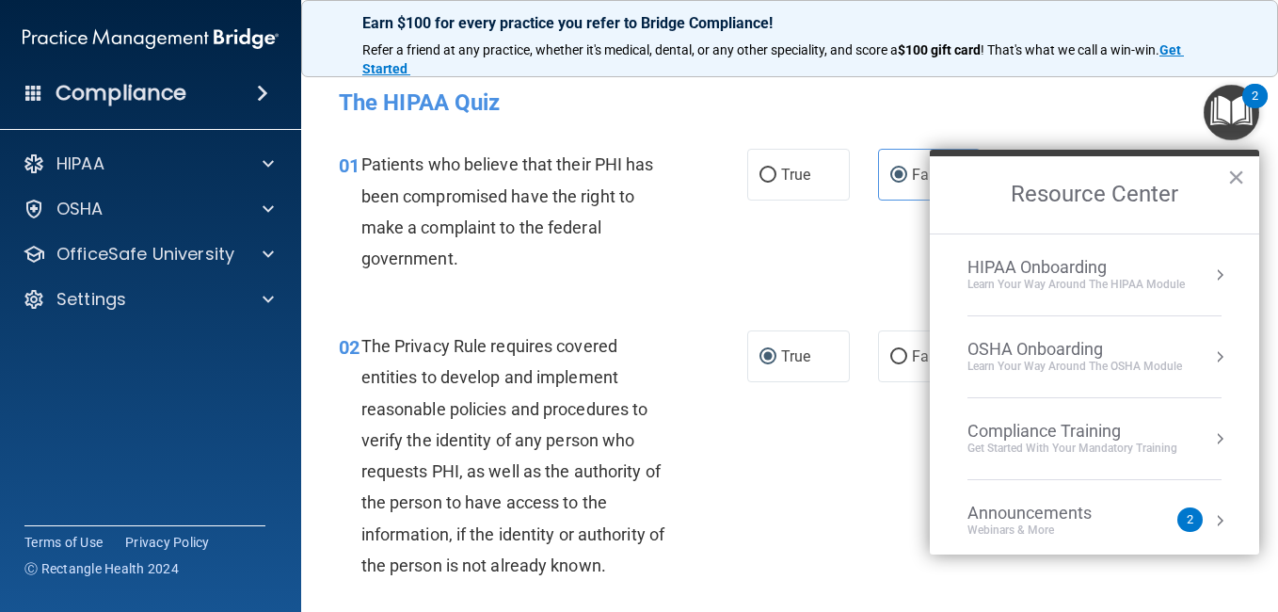
click at [1135, 111] on h4 "The HIPAA Quiz" at bounding box center [789, 102] width 901 height 24
click at [1245, 182] on h2 "Resource Center" at bounding box center [1094, 194] width 329 height 77
click at [1242, 182] on button "×" at bounding box center [1236, 177] width 18 height 30
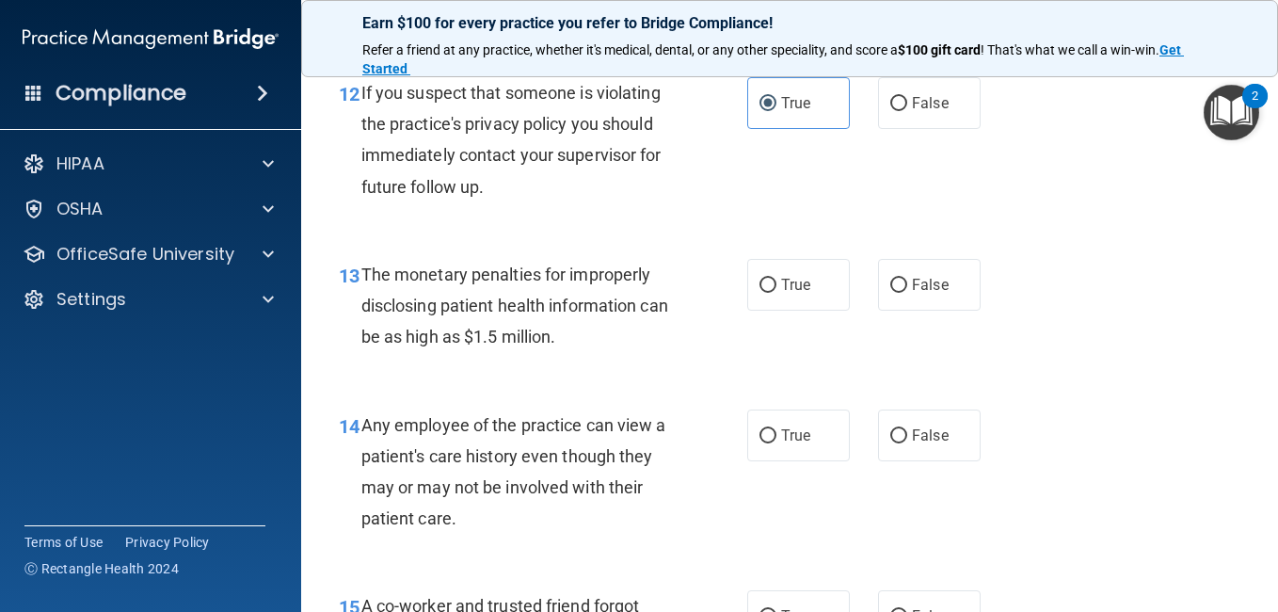
scroll to position [2069, 0]
click at [1012, 284] on div "13 The monetary penalties for improperly disclosing patient health information …" at bounding box center [790, 309] width 930 height 151
click at [819, 279] on label "True" at bounding box center [798, 284] width 103 height 52
click at [776, 279] on input "True" at bounding box center [767, 285] width 17 height 14
radio input "true"
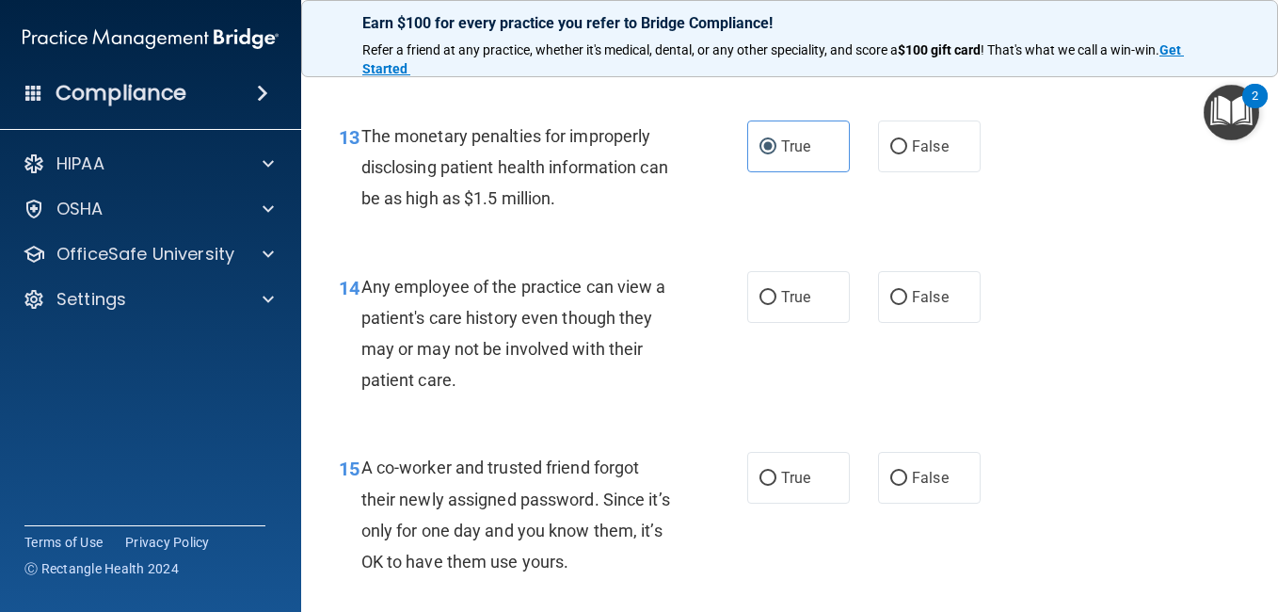
scroll to position [2208, 0]
click at [912, 290] on span "False" at bounding box center [930, 296] width 37 height 18
click at [907, 290] on input "False" at bounding box center [898, 297] width 17 height 14
radio input "true"
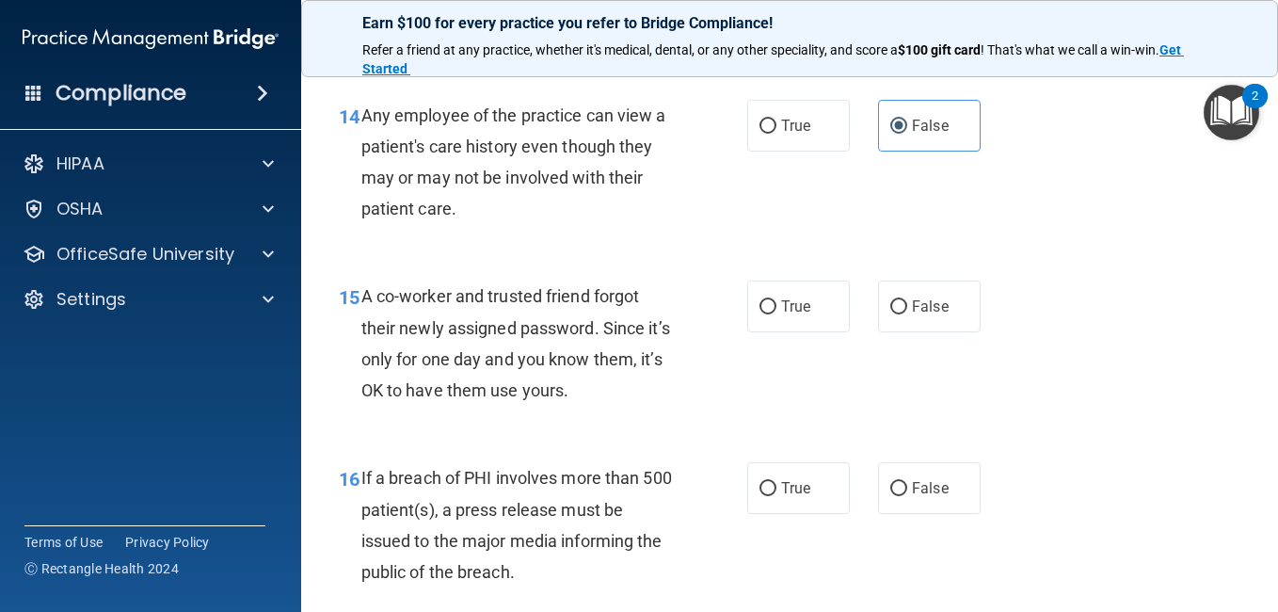
scroll to position [2405, 0]
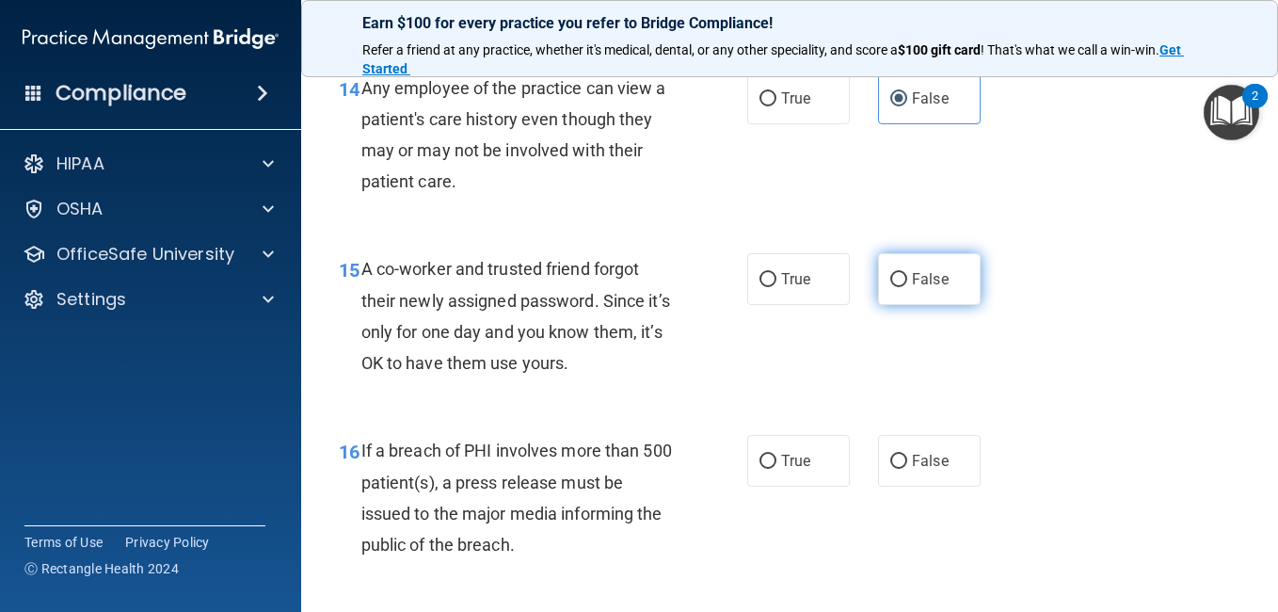
click at [896, 275] on input "False" at bounding box center [898, 280] width 17 height 14
radio input "true"
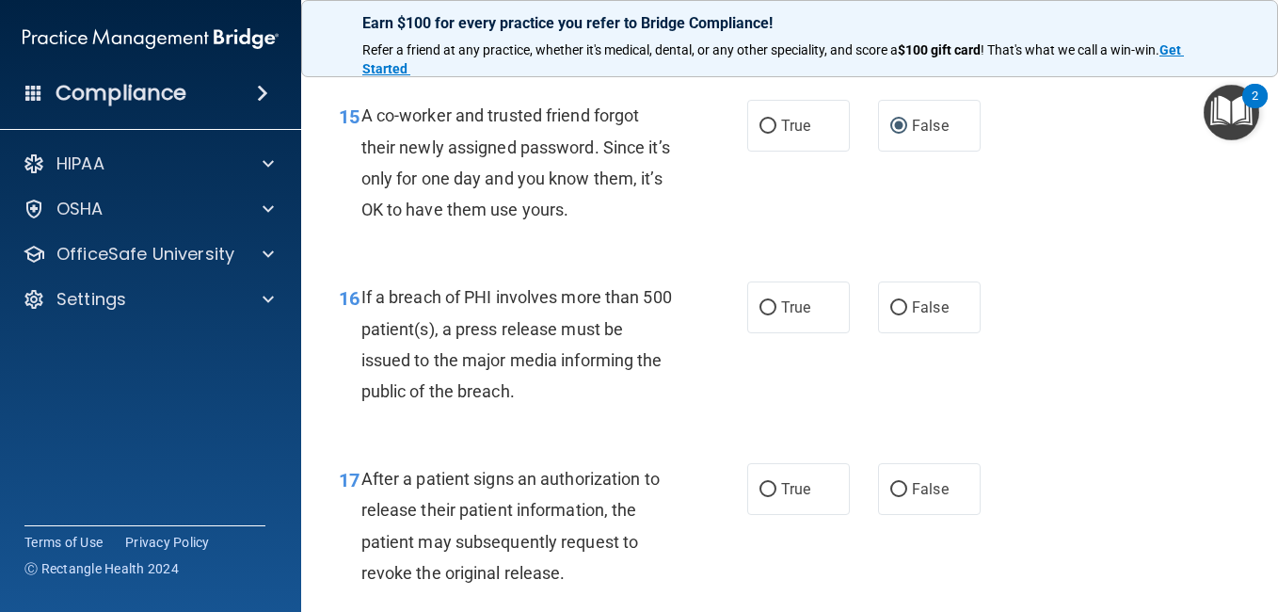
scroll to position [2560, 0]
click at [797, 314] on span "True" at bounding box center [795, 306] width 29 height 18
click at [776, 314] on input "True" at bounding box center [767, 307] width 17 height 14
radio input "true"
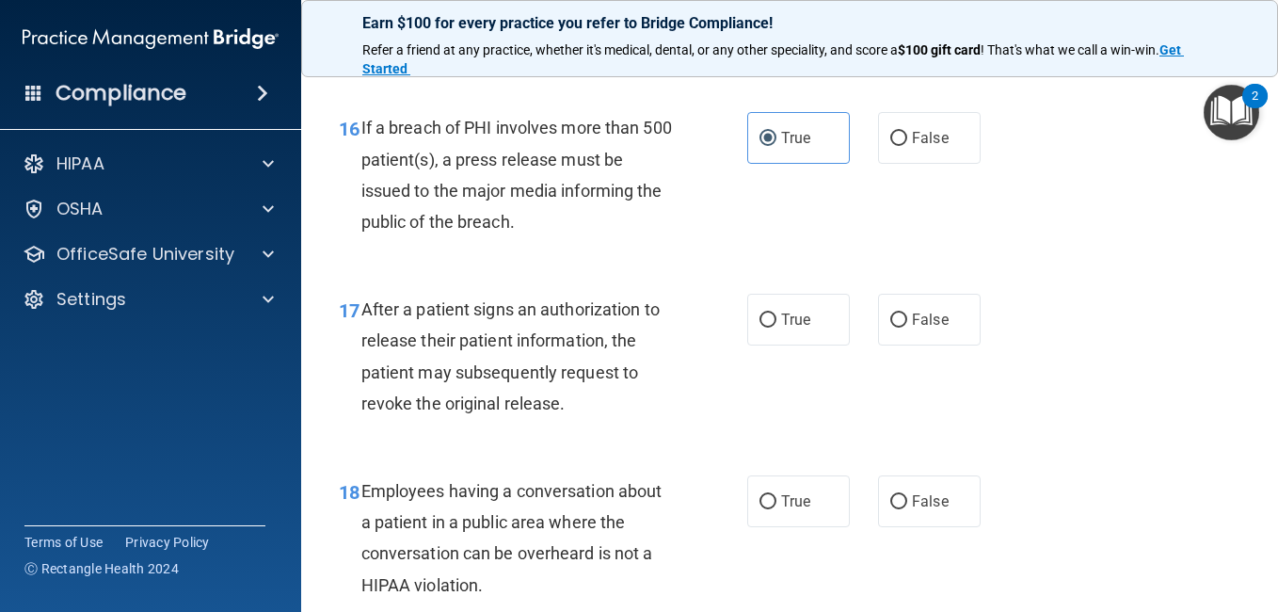
scroll to position [2734, 0]
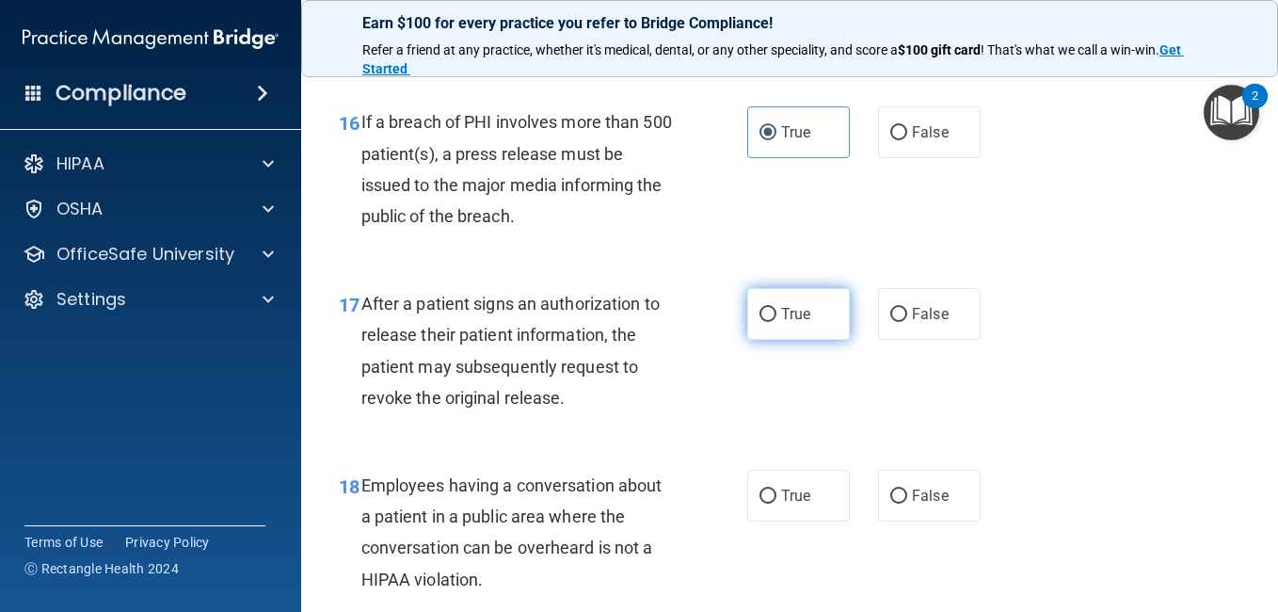
click at [814, 302] on label "True" at bounding box center [798, 314] width 103 height 52
click at [776, 308] on input "True" at bounding box center [767, 315] width 17 height 14
radio input "true"
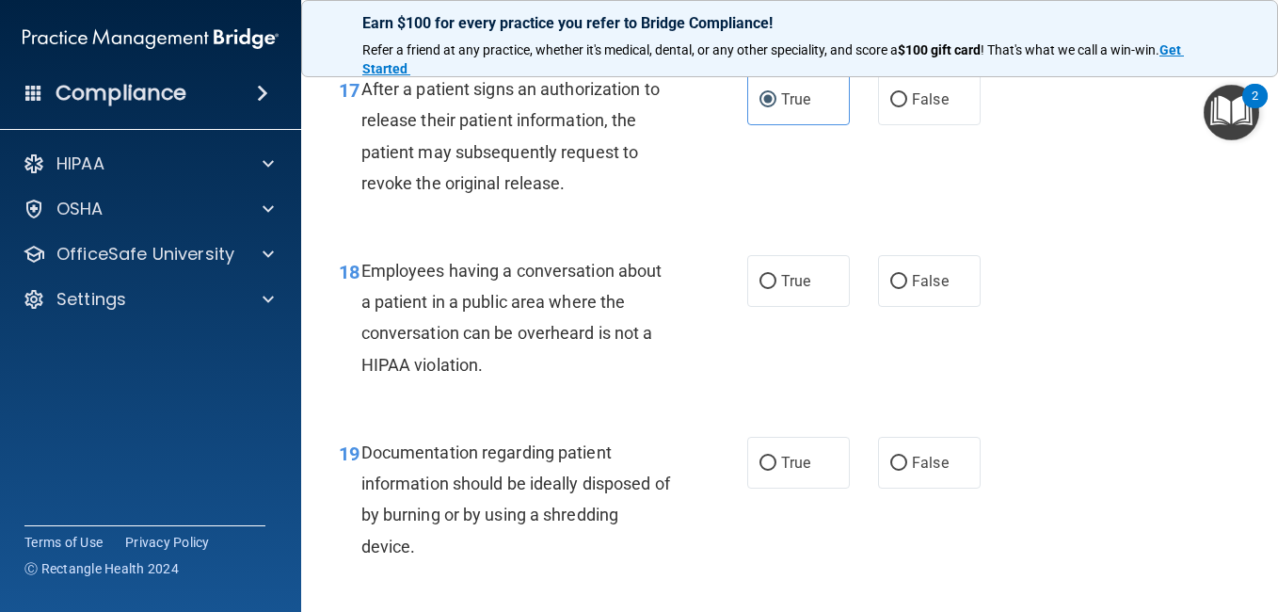
scroll to position [2949, 0]
click at [895, 291] on label "False" at bounding box center [929, 280] width 103 height 52
click at [895, 288] on input "False" at bounding box center [898, 281] width 17 height 14
radio input "true"
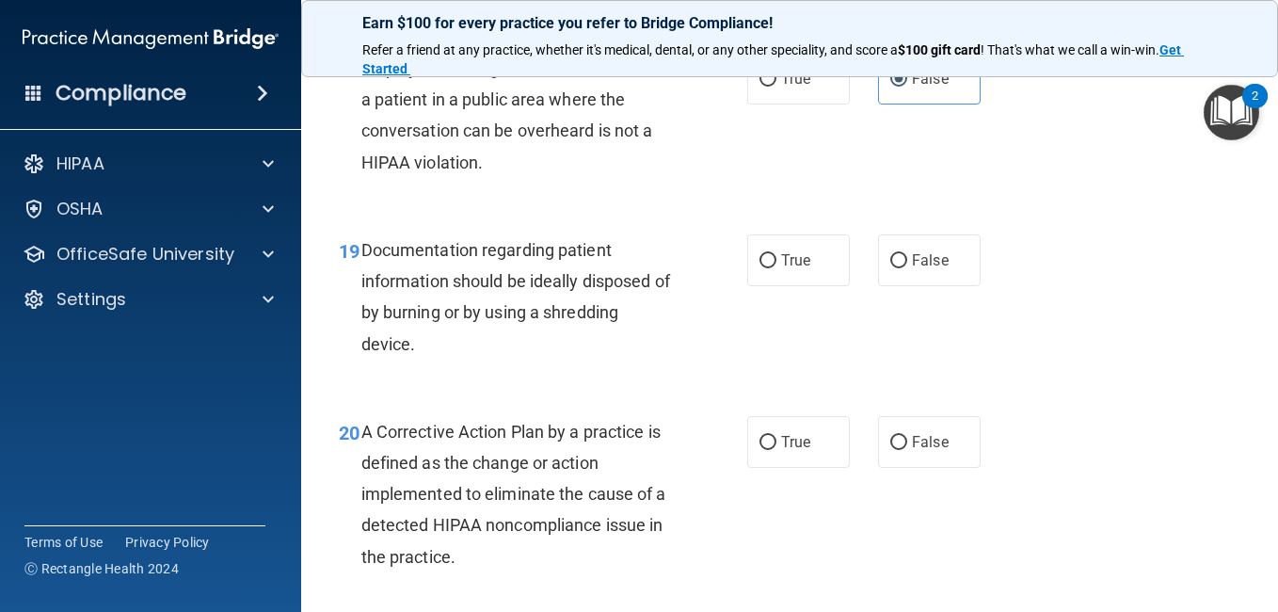
scroll to position [3151, 0]
click at [781, 259] on span "True" at bounding box center [795, 259] width 29 height 18
click at [776, 259] on input "True" at bounding box center [767, 260] width 17 height 14
radio input "true"
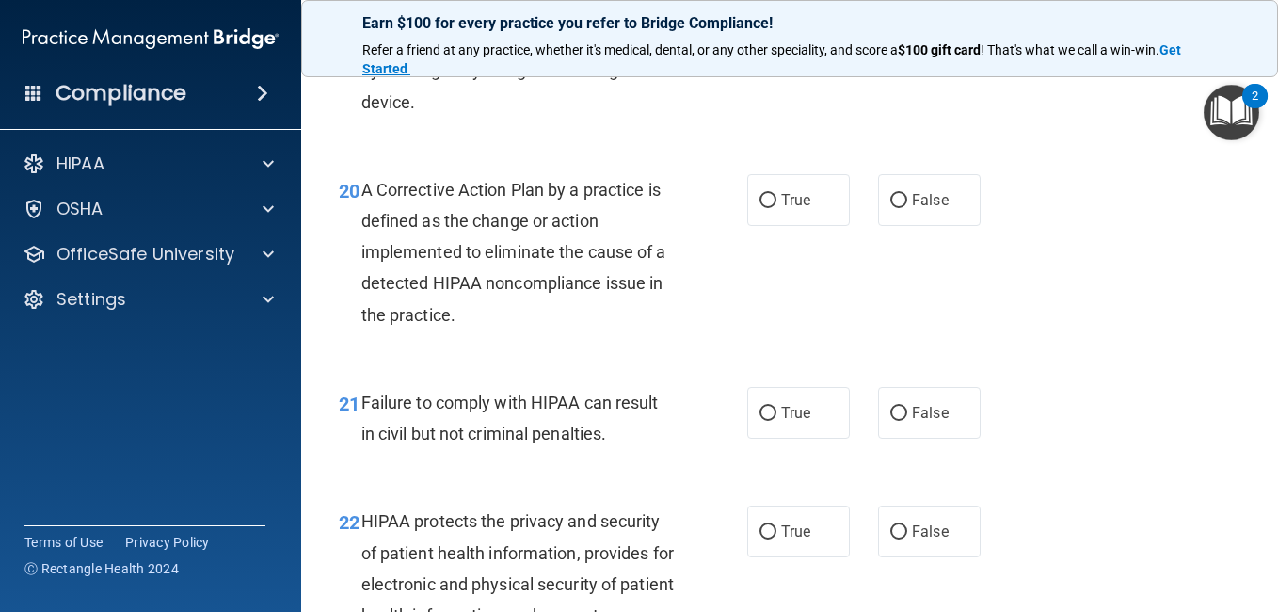
scroll to position [3393, 0]
click at [895, 415] on input "False" at bounding box center [898, 413] width 17 height 14
radio input "true"
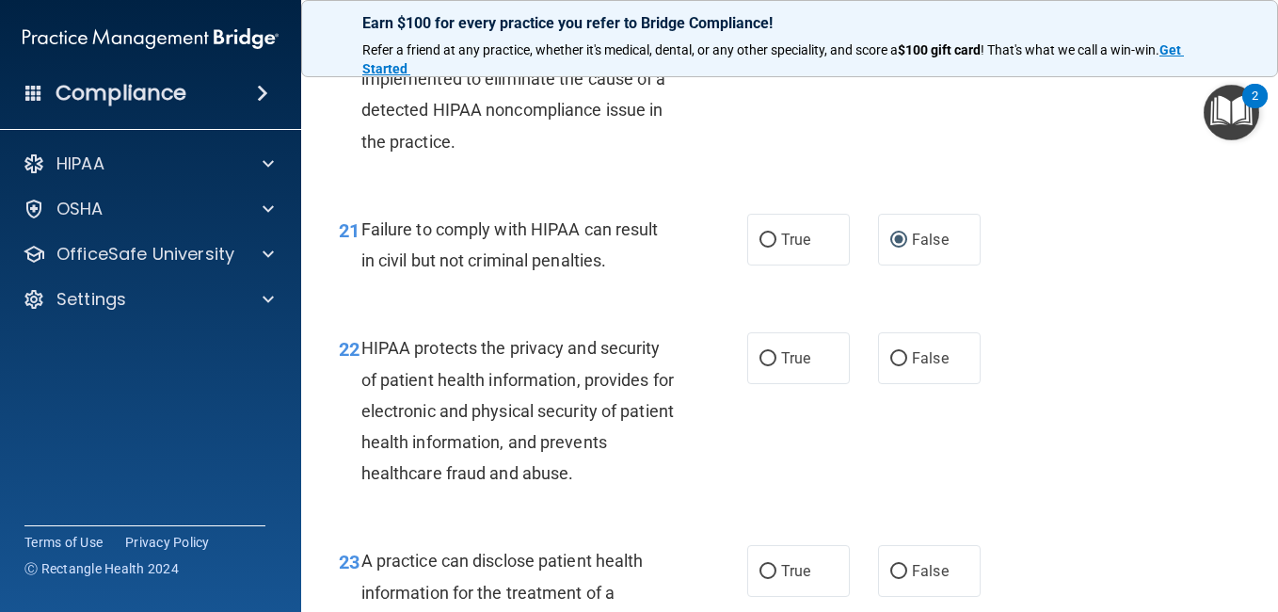
scroll to position [3567, 0]
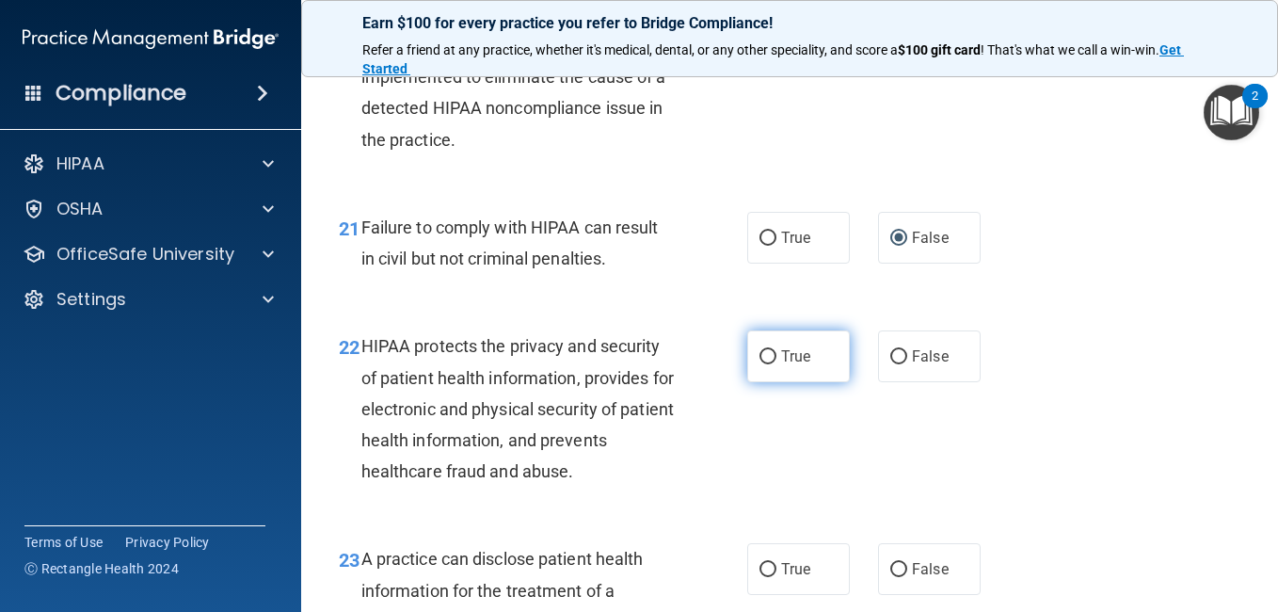
click at [799, 364] on span "True" at bounding box center [795, 356] width 29 height 18
click at [776, 364] on input "True" at bounding box center [767, 357] width 17 height 14
radio input "true"
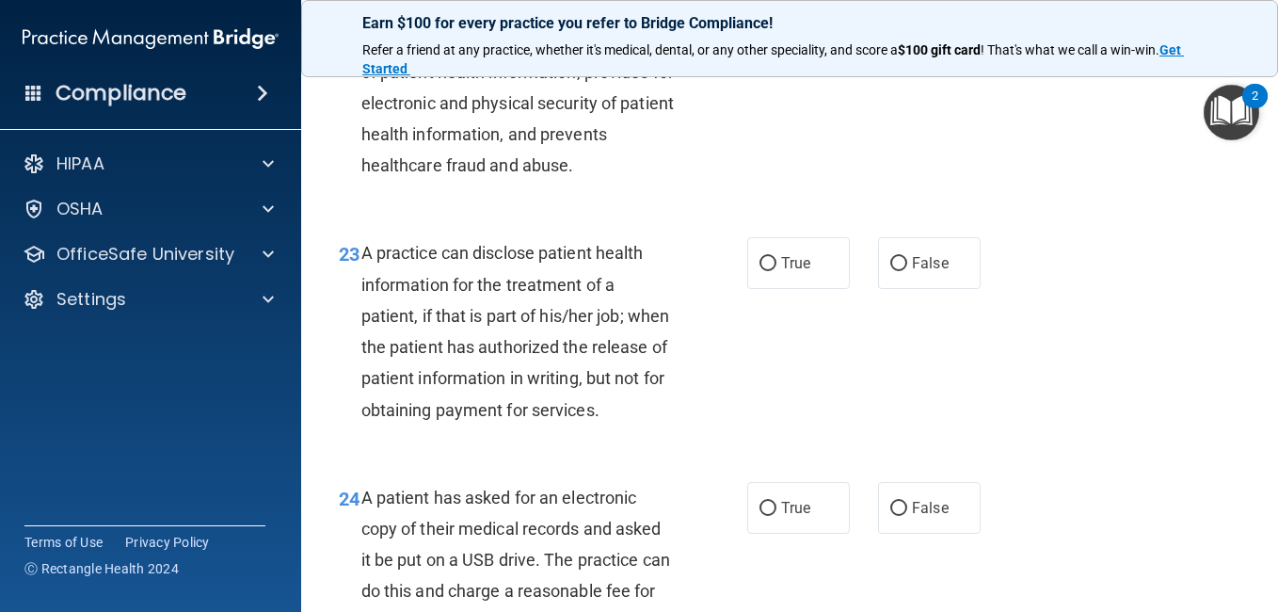
scroll to position [3874, 0]
click at [786, 260] on span "True" at bounding box center [795, 262] width 29 height 18
click at [776, 260] on input "True" at bounding box center [767, 263] width 17 height 14
radio input "true"
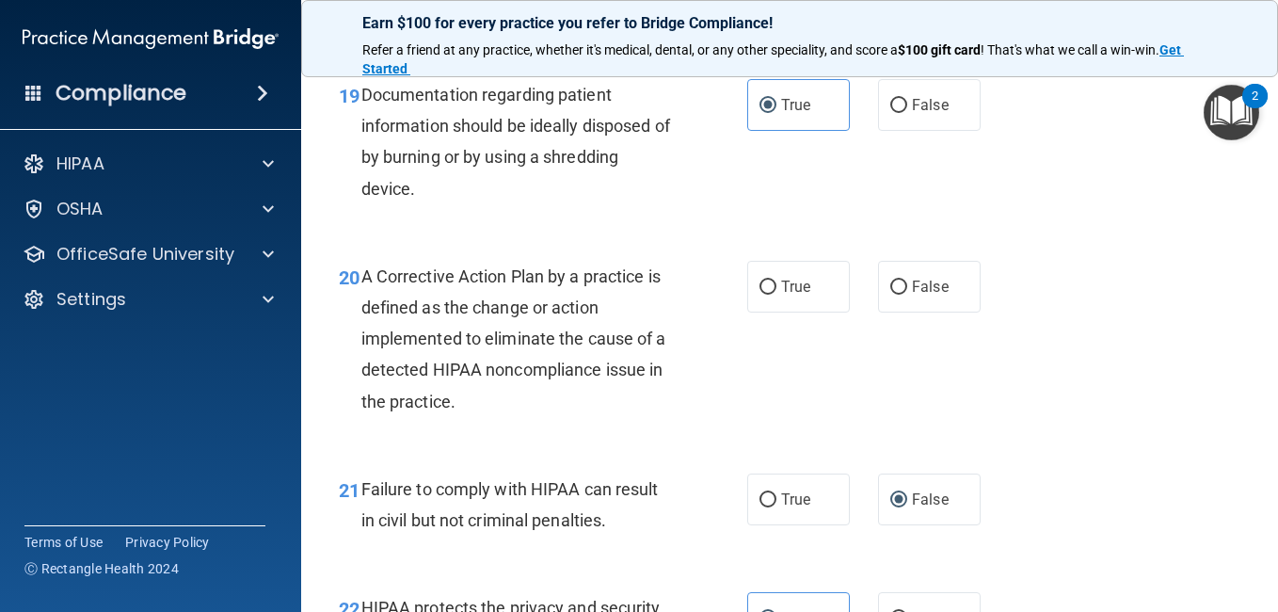
scroll to position [3305, 0]
click at [760, 307] on label "True" at bounding box center [798, 288] width 103 height 52
click at [760, 295] on input "True" at bounding box center [767, 288] width 17 height 14
radio input "true"
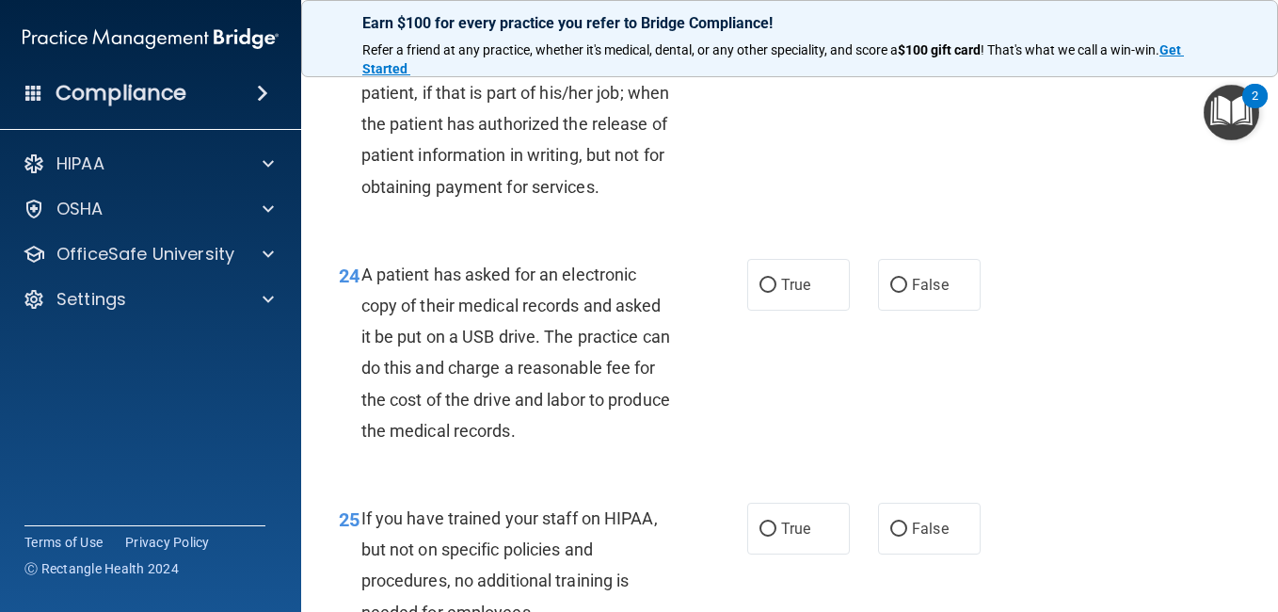
scroll to position [4098, 0]
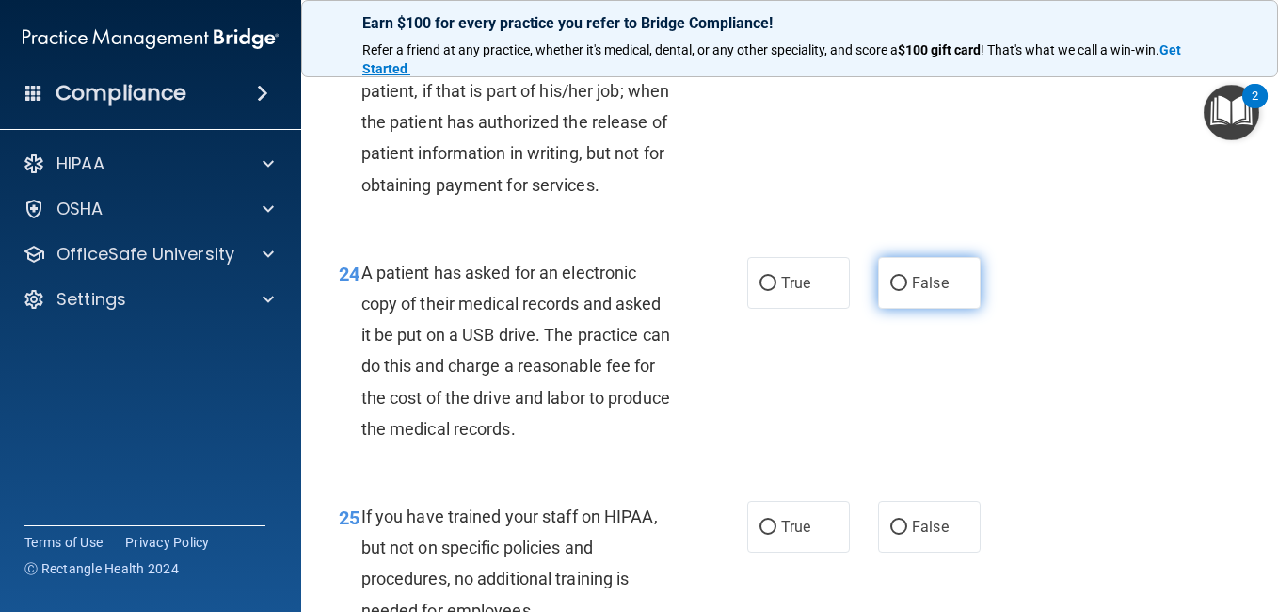
click at [959, 297] on label "False" at bounding box center [929, 283] width 103 height 52
click at [907, 291] on input "False" at bounding box center [898, 284] width 17 height 14
radio input "true"
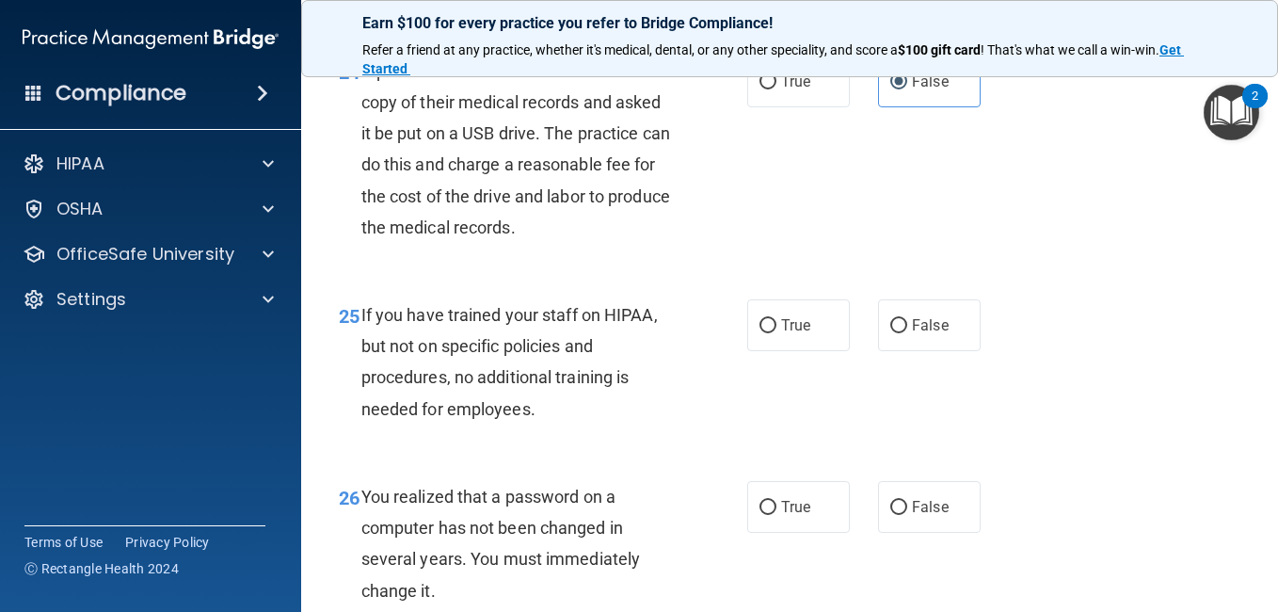
scroll to position [4300, 0]
click at [912, 350] on label "False" at bounding box center [929, 324] width 103 height 52
click at [907, 332] on input "False" at bounding box center [898, 325] width 17 height 14
radio input "true"
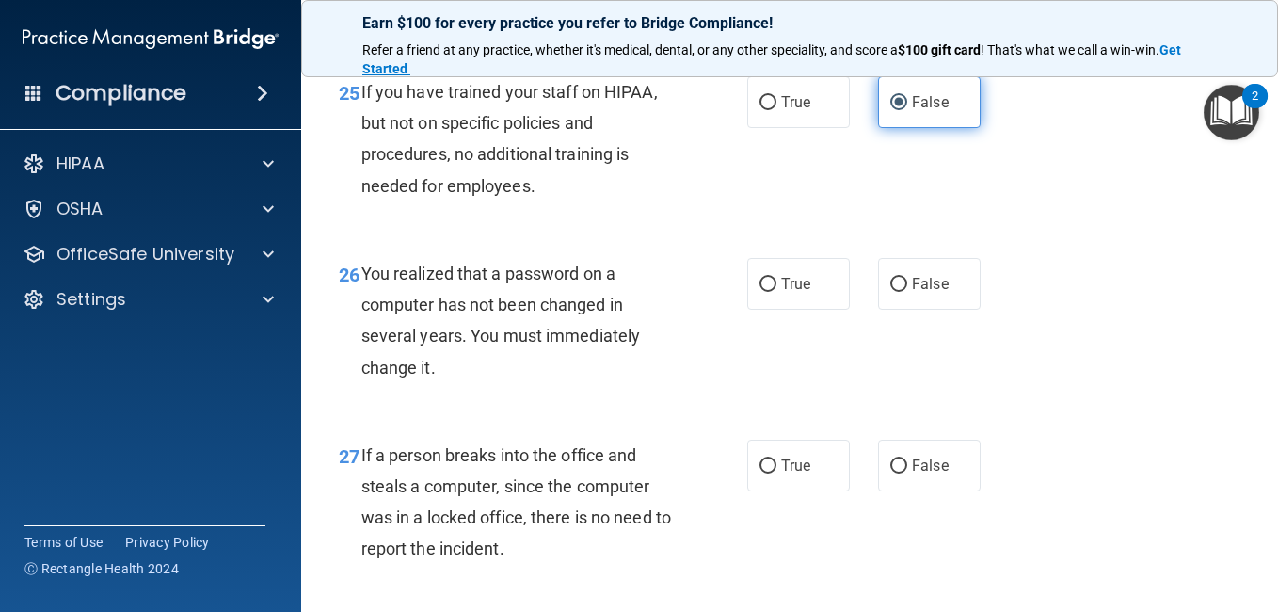
scroll to position [4523, 0]
click at [890, 291] on input "False" at bounding box center [898, 284] width 17 height 14
radio input "true"
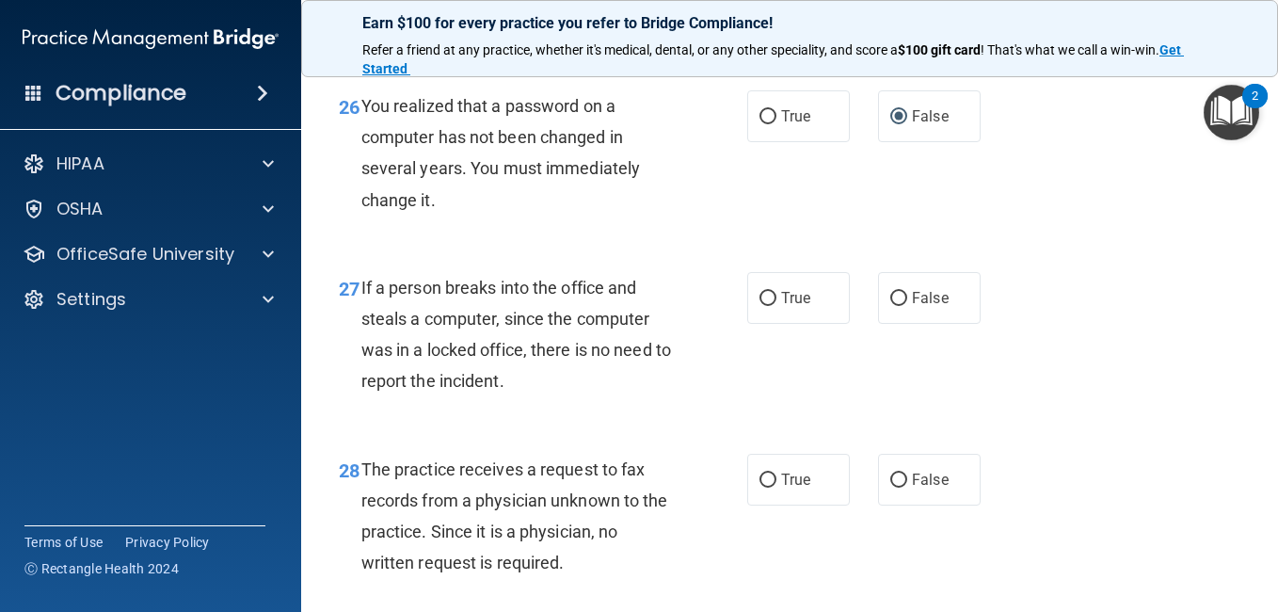
scroll to position [4692, 0]
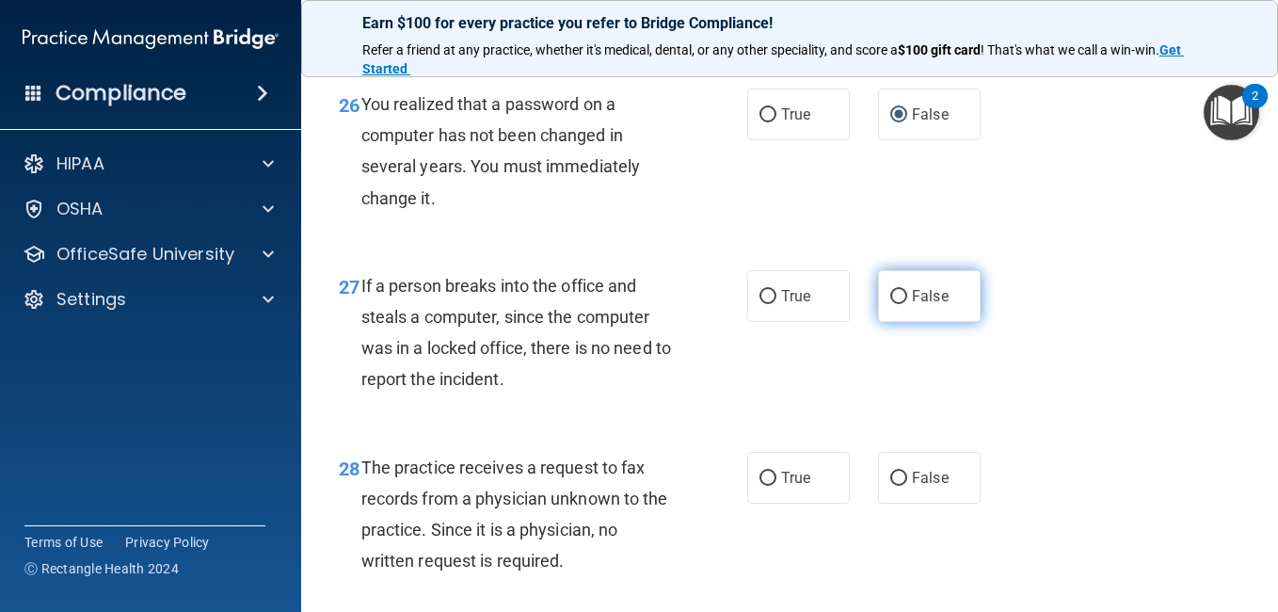
click at [896, 316] on label "False" at bounding box center [929, 296] width 103 height 52
click at [896, 304] on input "False" at bounding box center [898, 297] width 17 height 14
radio input "true"
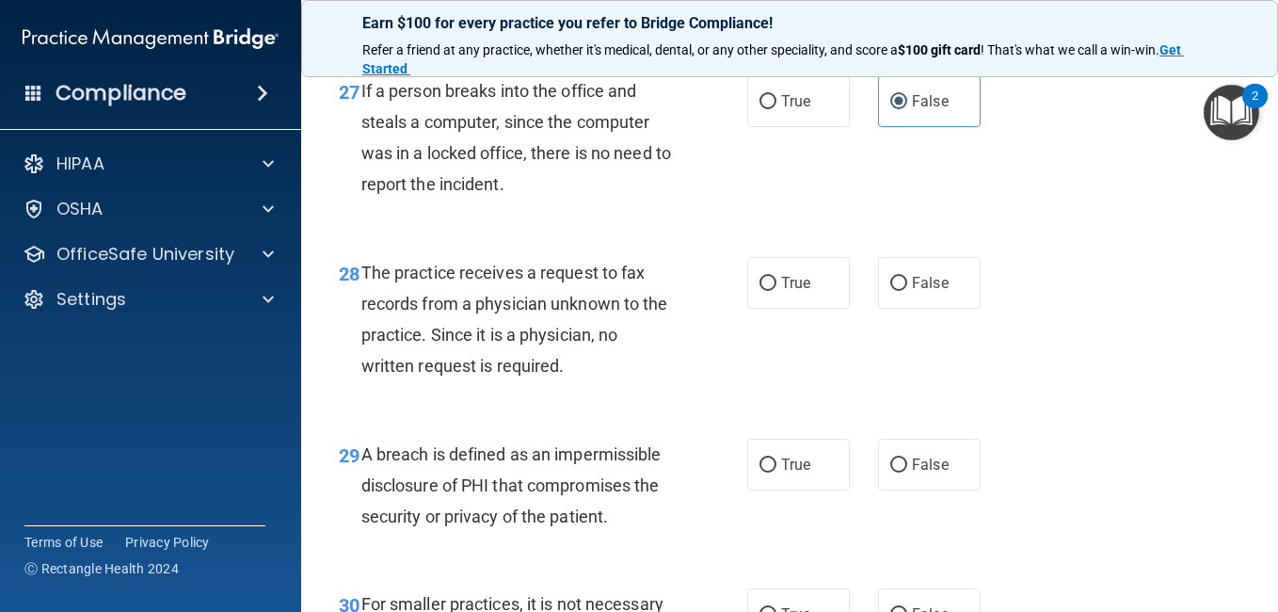
scroll to position [4897, 0]
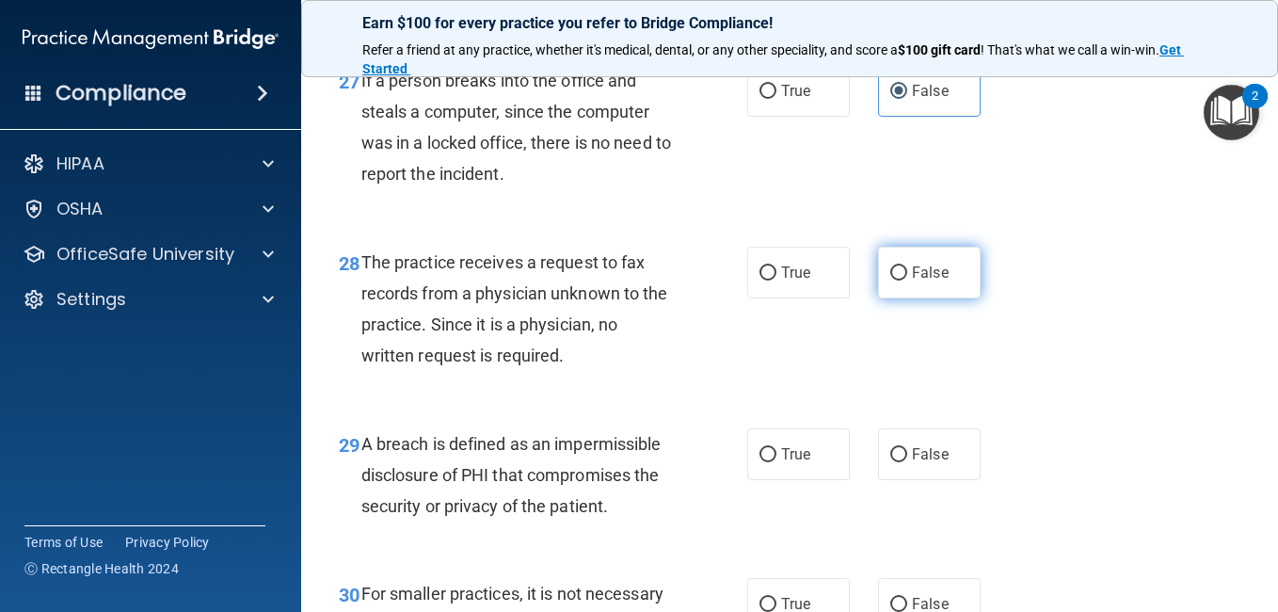
click at [894, 280] on input "False" at bounding box center [898, 273] width 17 height 14
radio input "true"
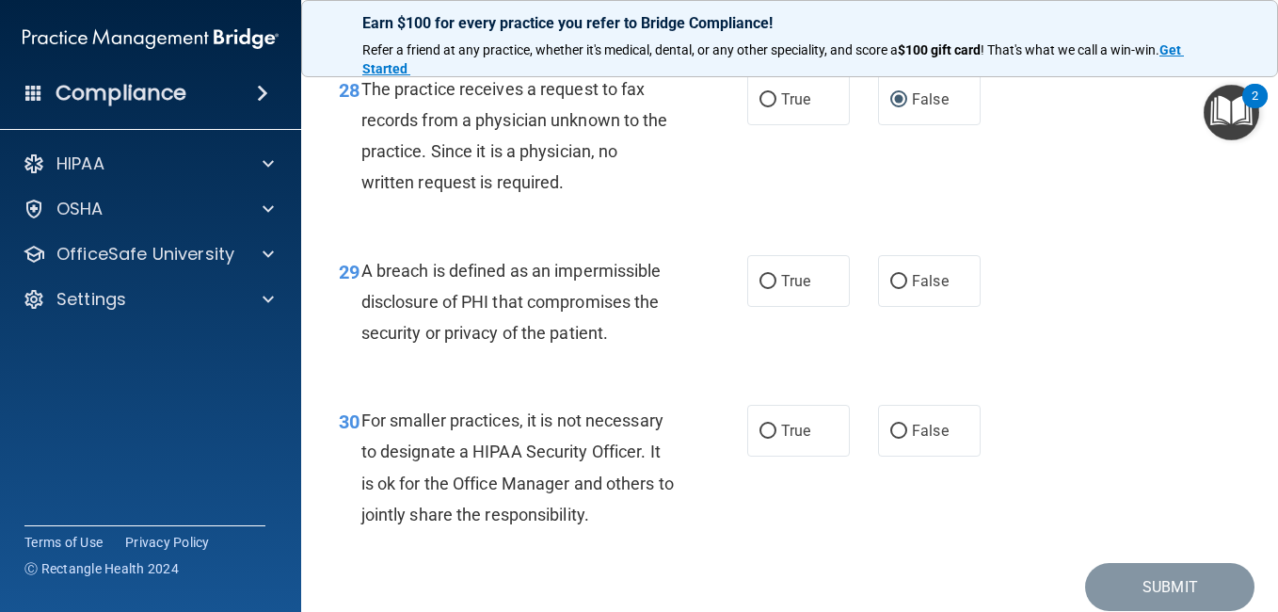
scroll to position [5071, 0]
click at [788, 289] on span "True" at bounding box center [795, 280] width 29 height 18
click at [776, 288] on input "True" at bounding box center [767, 281] width 17 height 14
radio input "true"
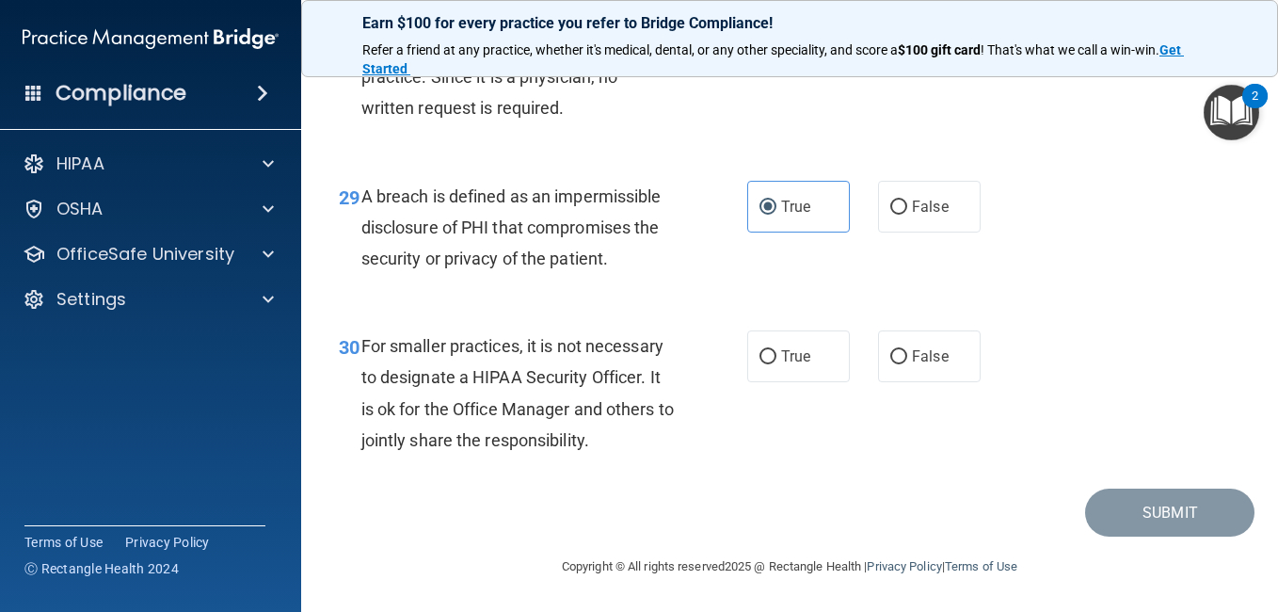
scroll to position [5166, 0]
click at [892, 364] on input "False" at bounding box center [898, 357] width 17 height 14
radio input "true"
click at [1125, 506] on button "Submit" at bounding box center [1169, 512] width 169 height 48
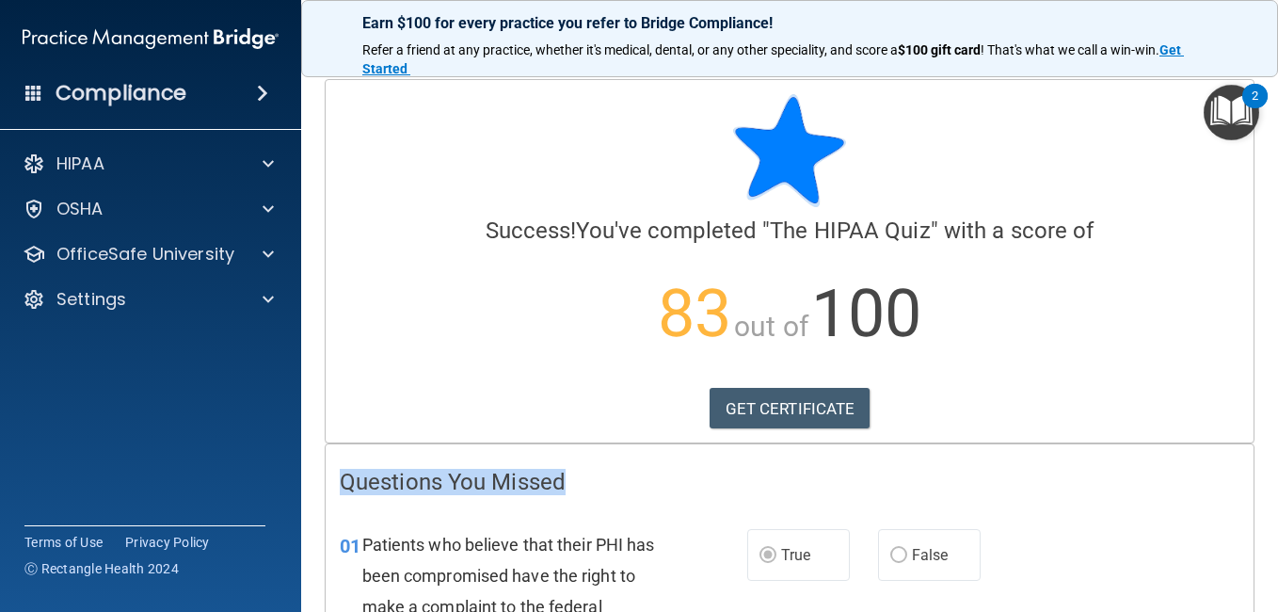
drag, startPoint x: 1104, startPoint y: 391, endPoint x: 1061, endPoint y: 474, distance: 94.3
click at [1232, 136] on img "Open Resource Center, 2 new notifications" at bounding box center [1232, 113] width 56 height 56
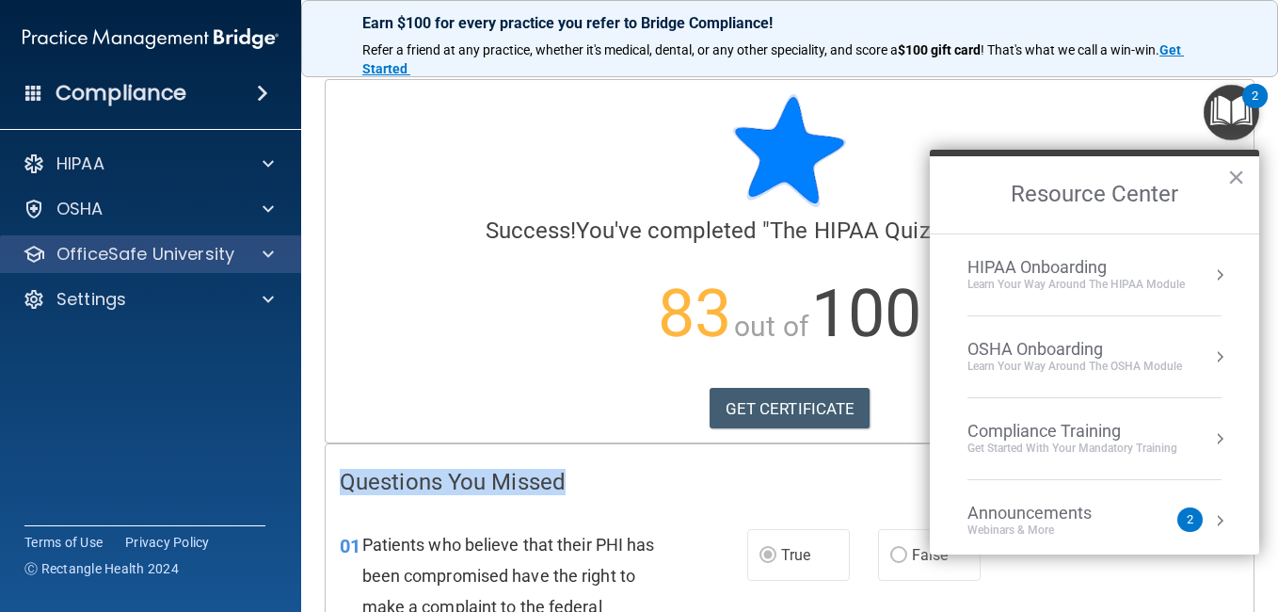
click at [263, 267] on div "OfficeSafe University" at bounding box center [151, 254] width 302 height 38
click at [266, 247] on span at bounding box center [268, 254] width 11 height 23
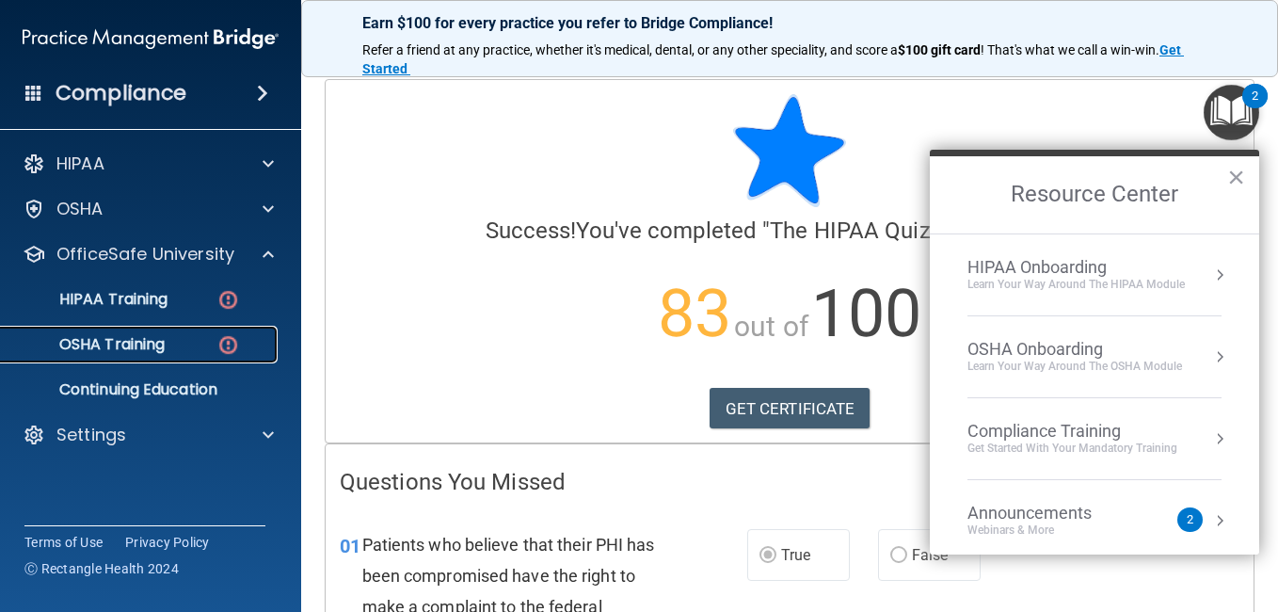
click at [173, 358] on link "OSHA Training" at bounding box center [129, 345] width 296 height 38
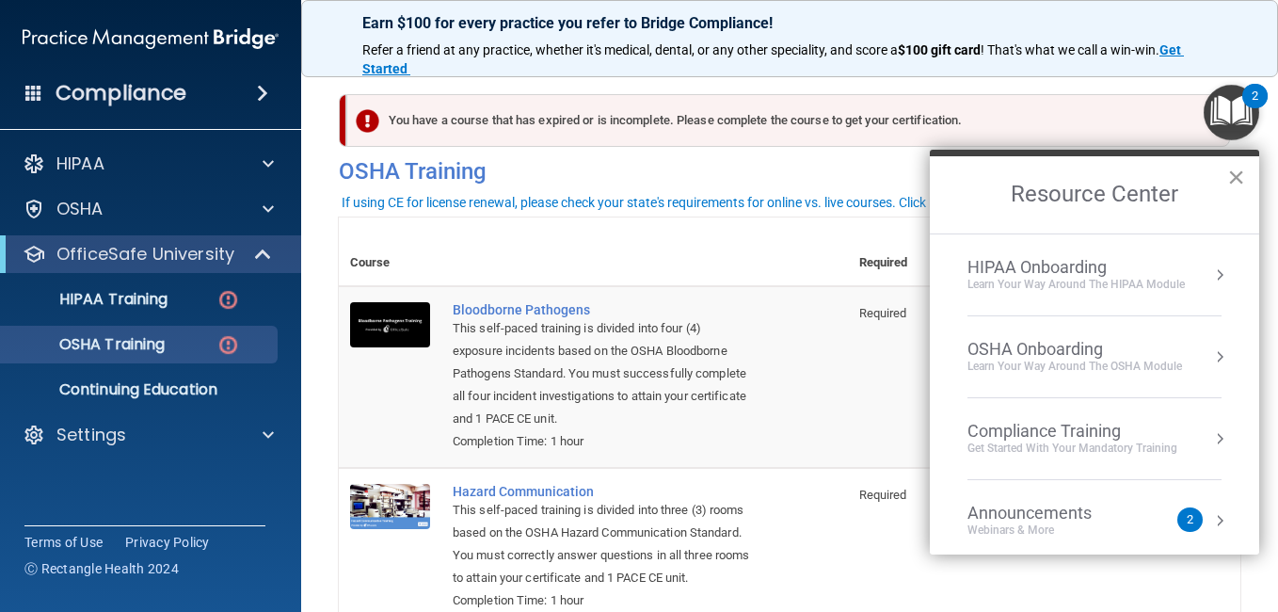
click at [1236, 183] on button "×" at bounding box center [1236, 177] width 18 height 30
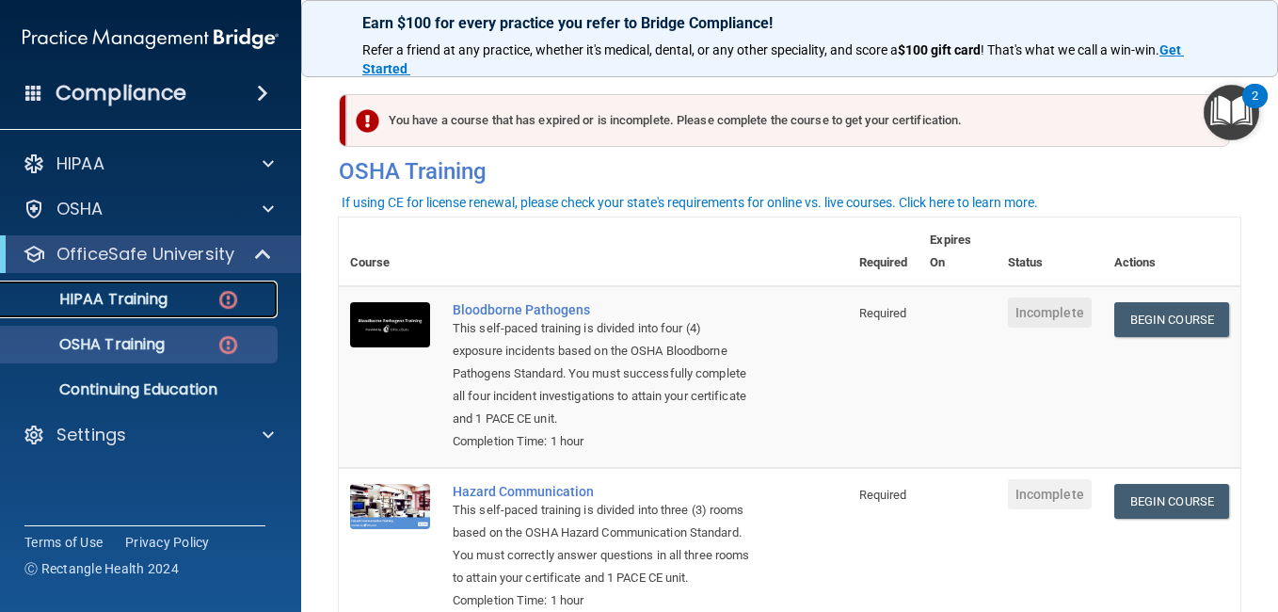
click at [153, 303] on p "HIPAA Training" at bounding box center [89, 299] width 155 height 19
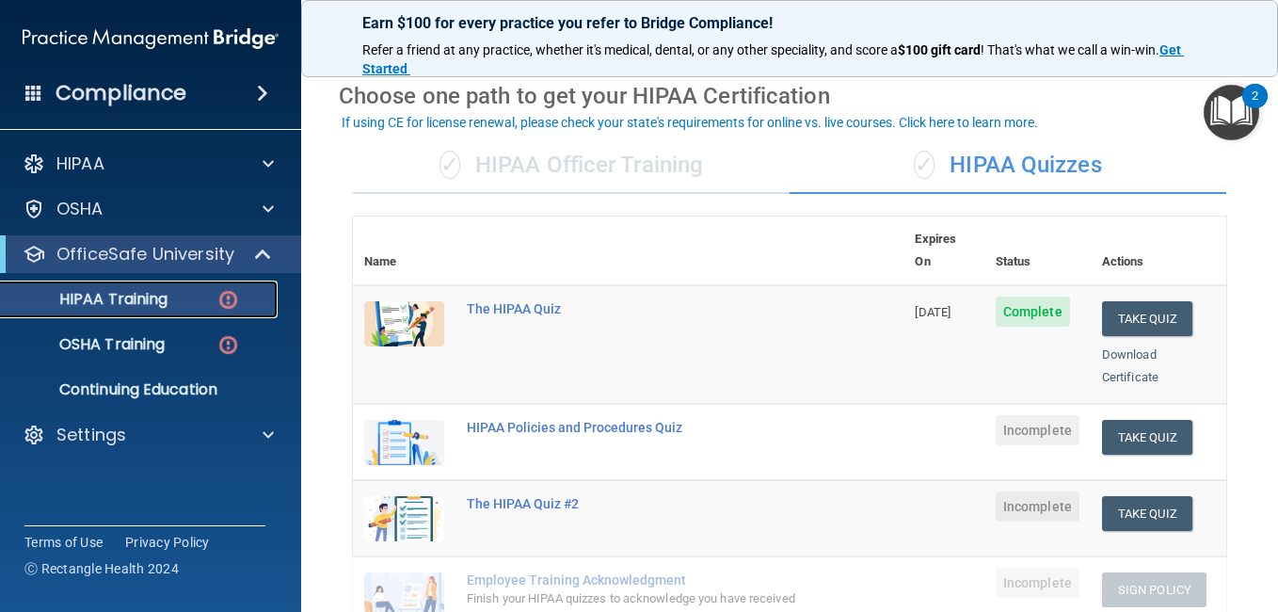
scroll to position [70, 0]
click at [1136, 421] on button "Take Quiz" at bounding box center [1147, 436] width 90 height 35
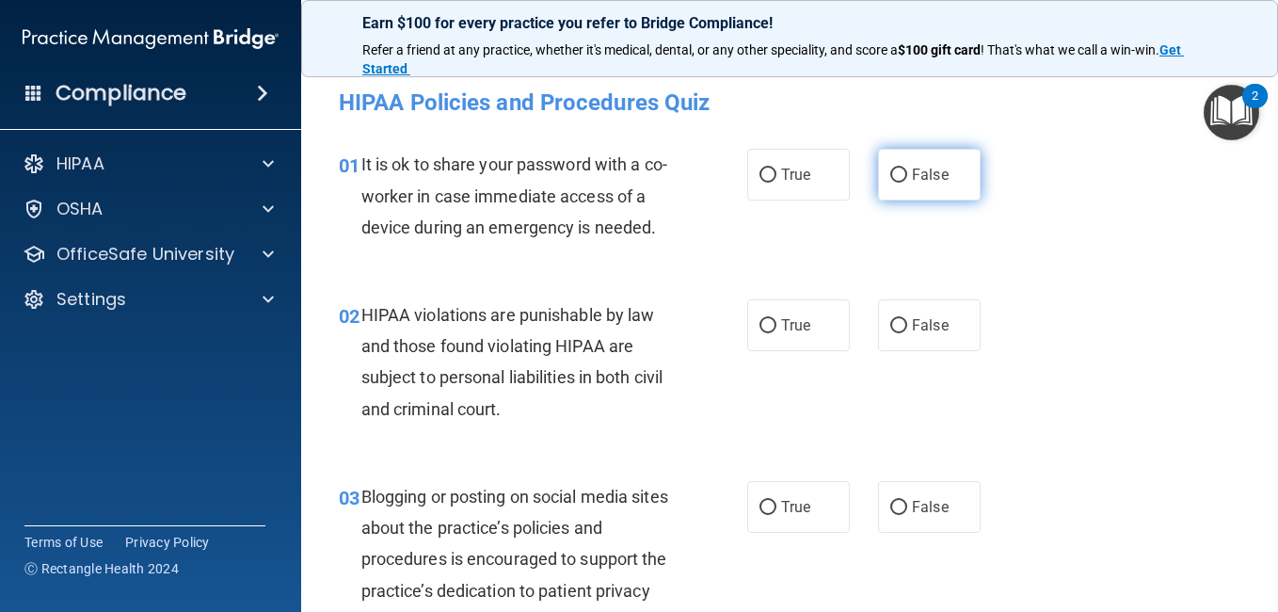
click at [878, 183] on label "False" at bounding box center [929, 175] width 103 height 52
click at [890, 183] on input "False" at bounding box center [898, 175] width 17 height 14
radio input "true"
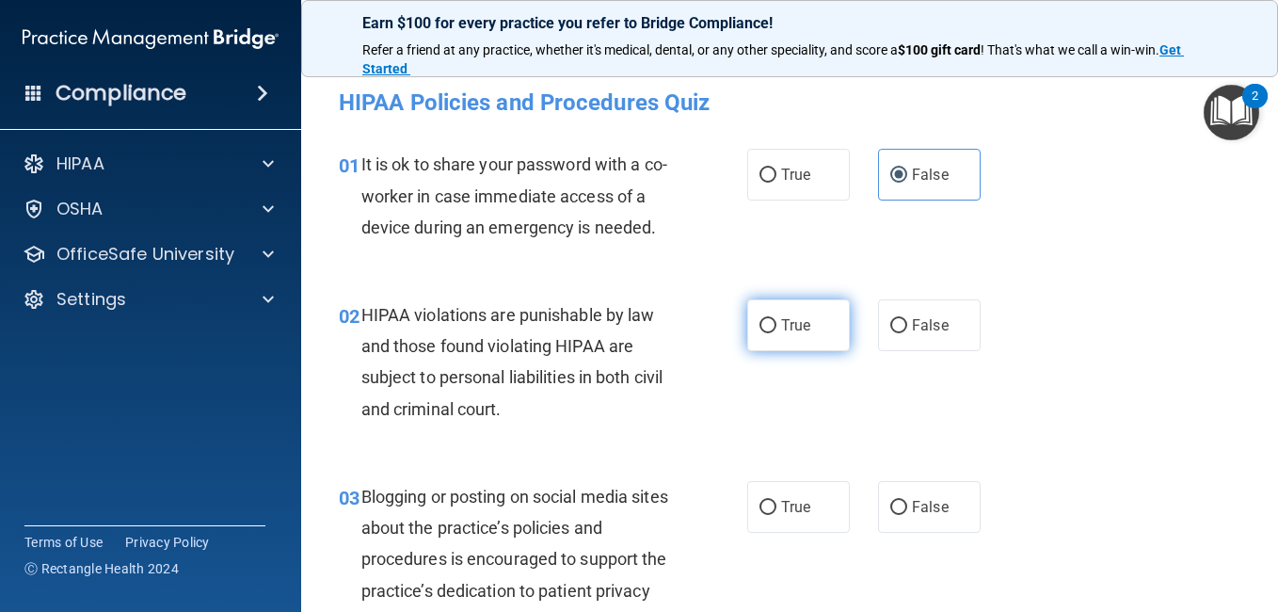
click at [791, 351] on label "True" at bounding box center [798, 325] width 103 height 52
click at [776, 333] on input "True" at bounding box center [767, 326] width 17 height 14
radio input "true"
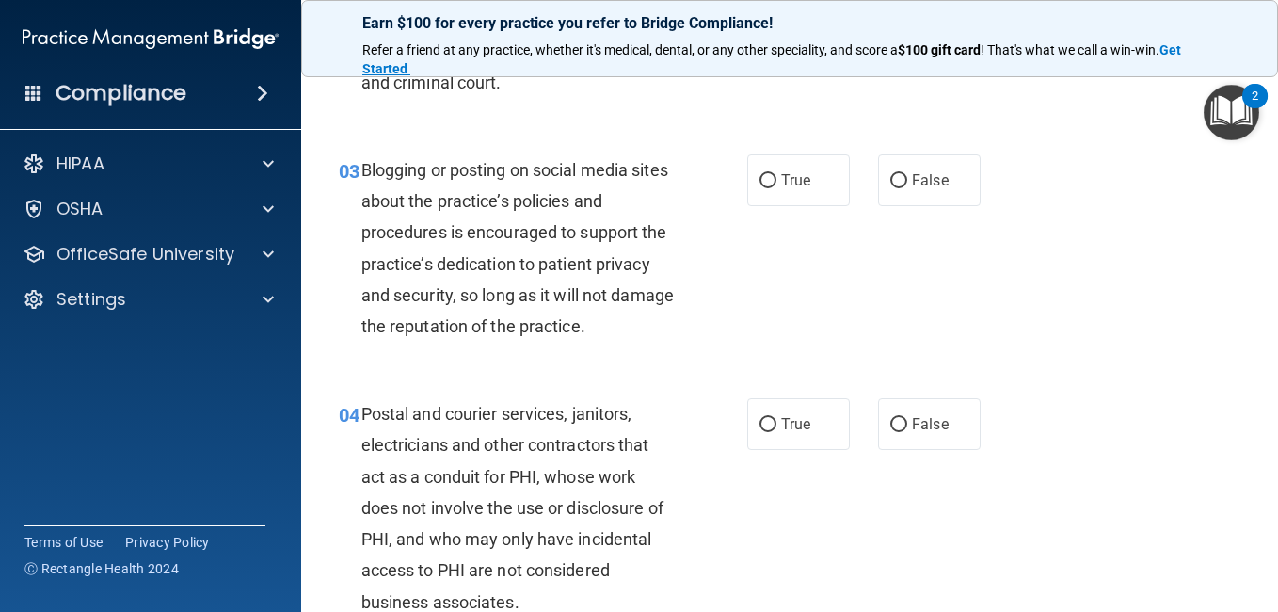
scroll to position [327, 0]
click at [922, 189] on span "False" at bounding box center [930, 180] width 37 height 18
click at [907, 188] on input "False" at bounding box center [898, 181] width 17 height 14
radio input "true"
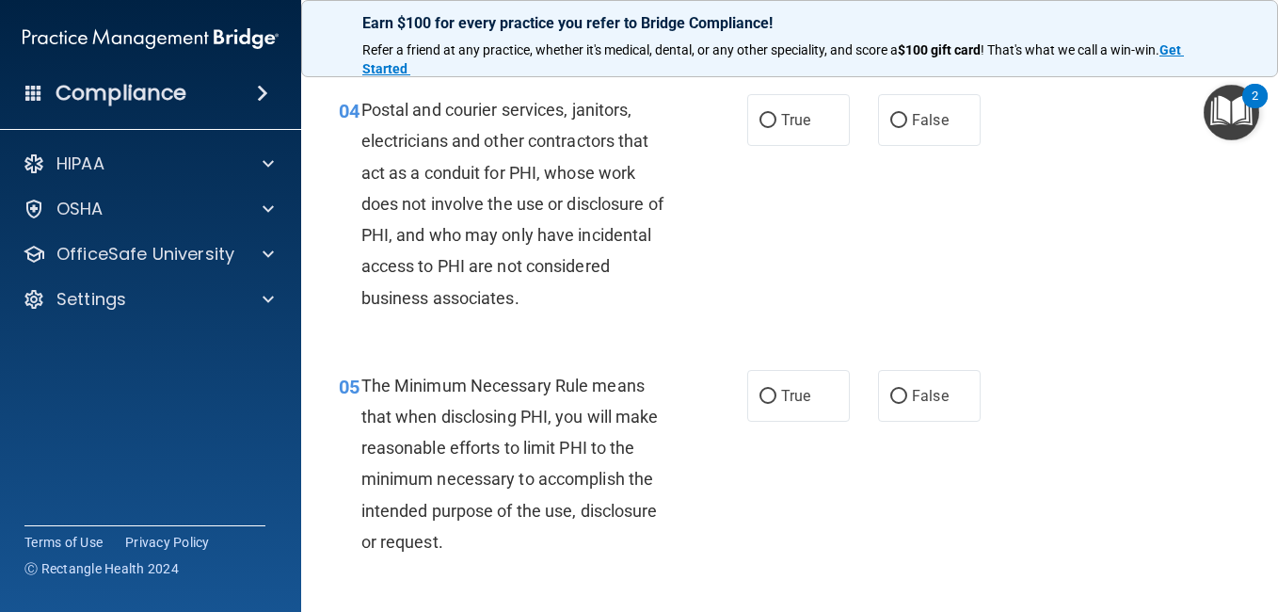
scroll to position [633, 0]
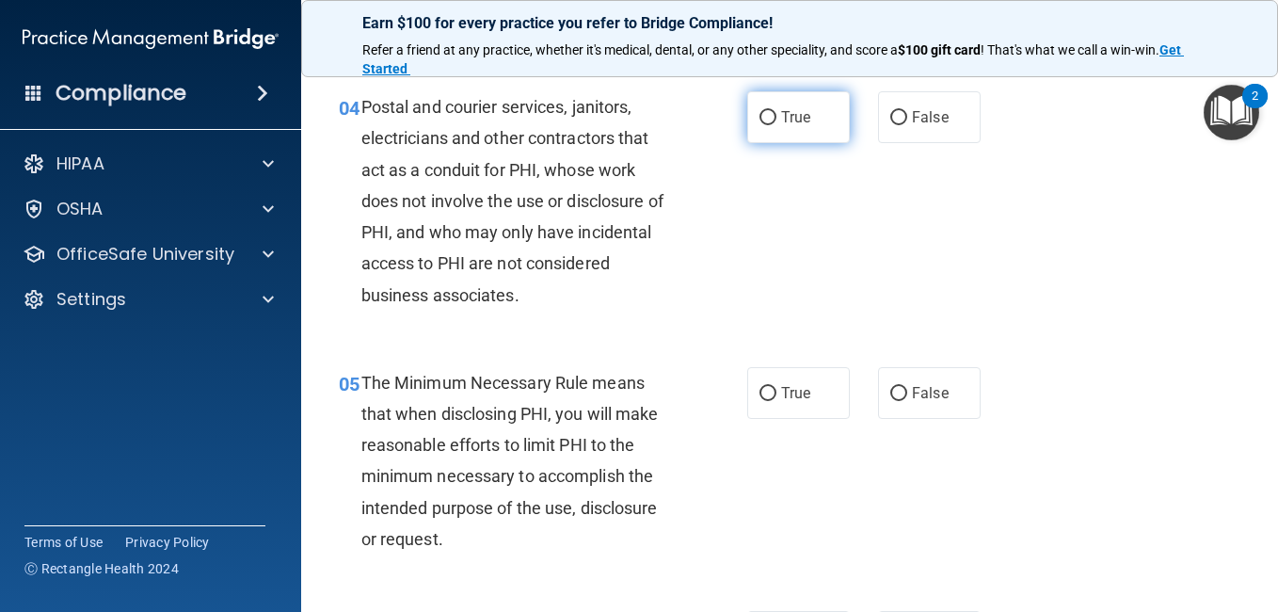
click at [792, 126] on span "True" at bounding box center [795, 117] width 29 height 18
click at [776, 125] on input "True" at bounding box center [767, 118] width 17 height 14
radio input "true"
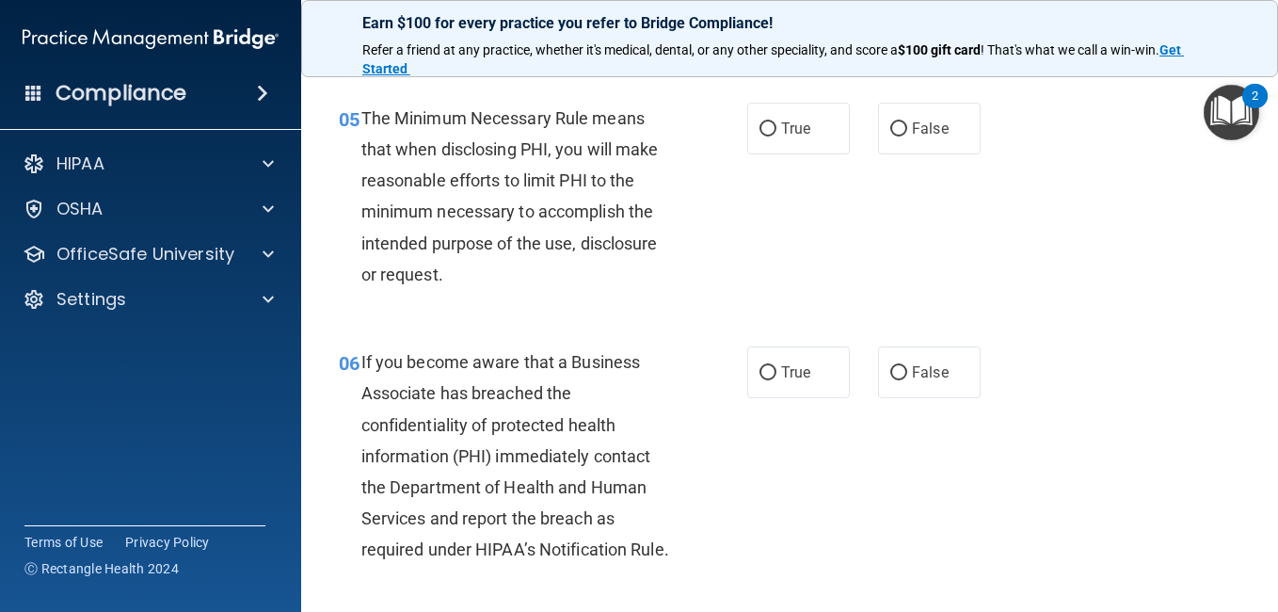
scroll to position [881, 0]
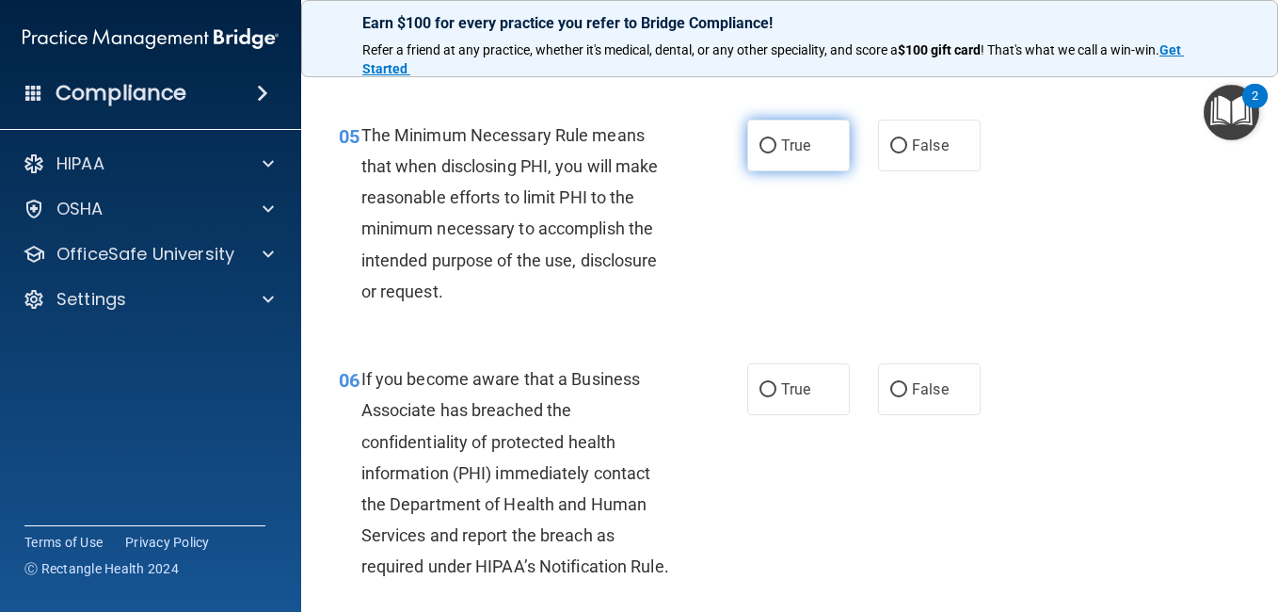
click at [790, 171] on label "True" at bounding box center [798, 146] width 103 height 52
click at [776, 153] on input "True" at bounding box center [767, 146] width 17 height 14
radio input "true"
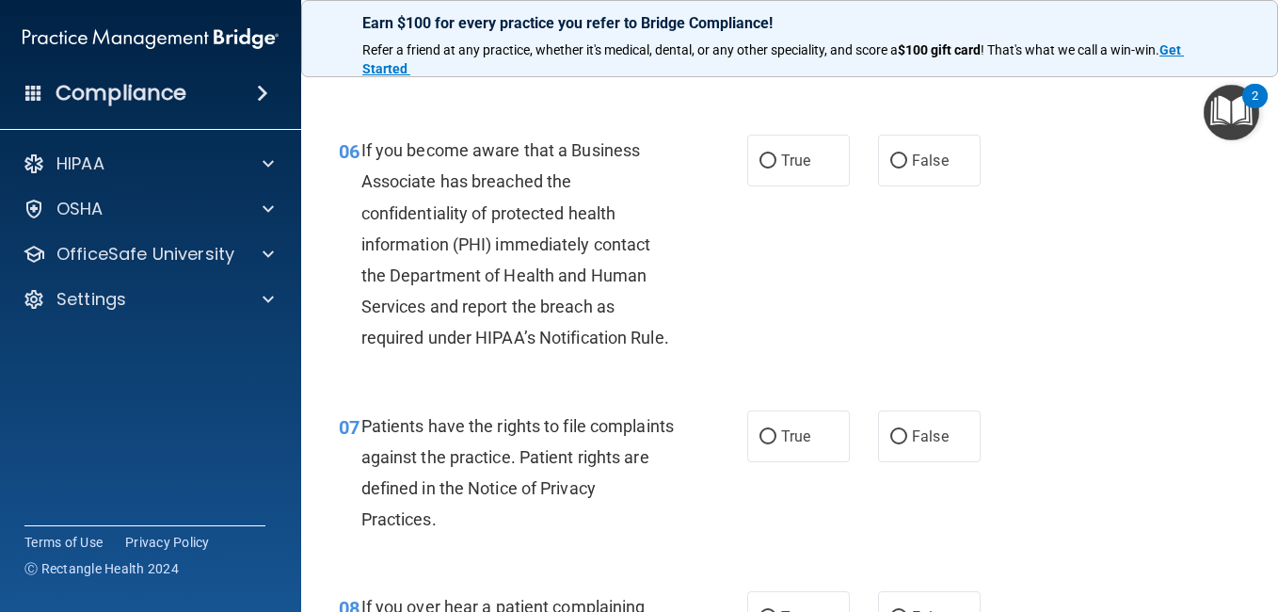
scroll to position [1110, 0]
click at [781, 185] on label "True" at bounding box center [798, 160] width 103 height 52
click at [776, 167] on input "True" at bounding box center [767, 160] width 17 height 14
radio input "true"
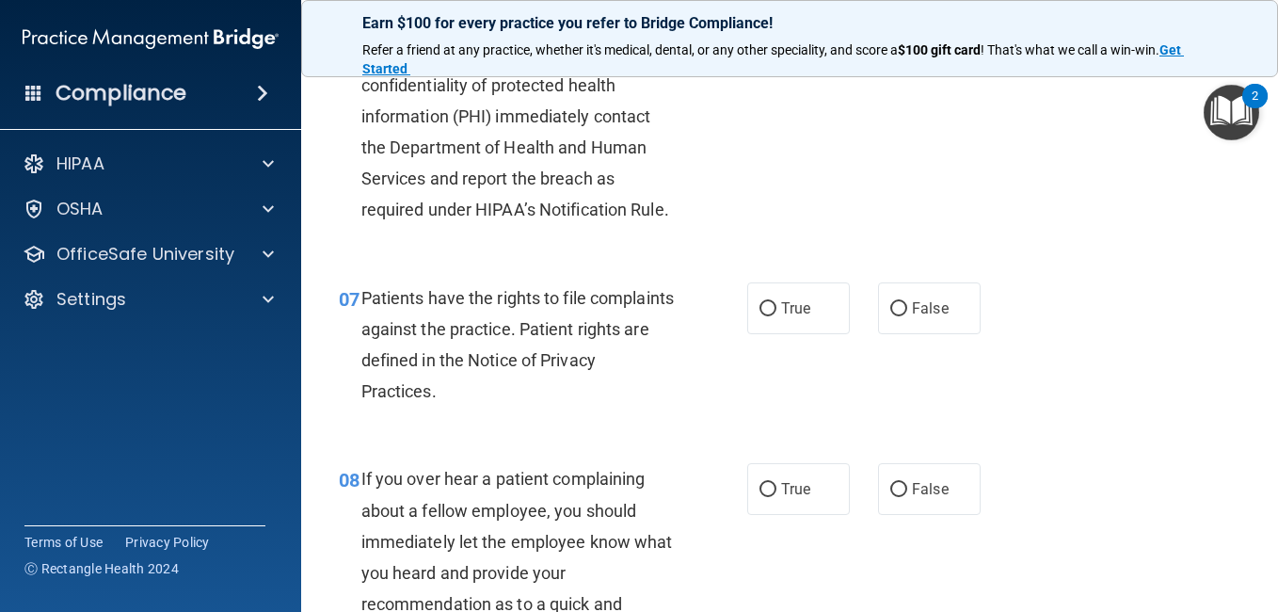
scroll to position [1238, 0]
click at [864, 243] on div "06 If you become aware that a Business Associate has breached the confidentiali…" at bounding box center [790, 120] width 930 height 276
click at [807, 333] on label "True" at bounding box center [798, 307] width 103 height 52
click at [776, 315] on input "True" at bounding box center [767, 308] width 17 height 14
radio input "true"
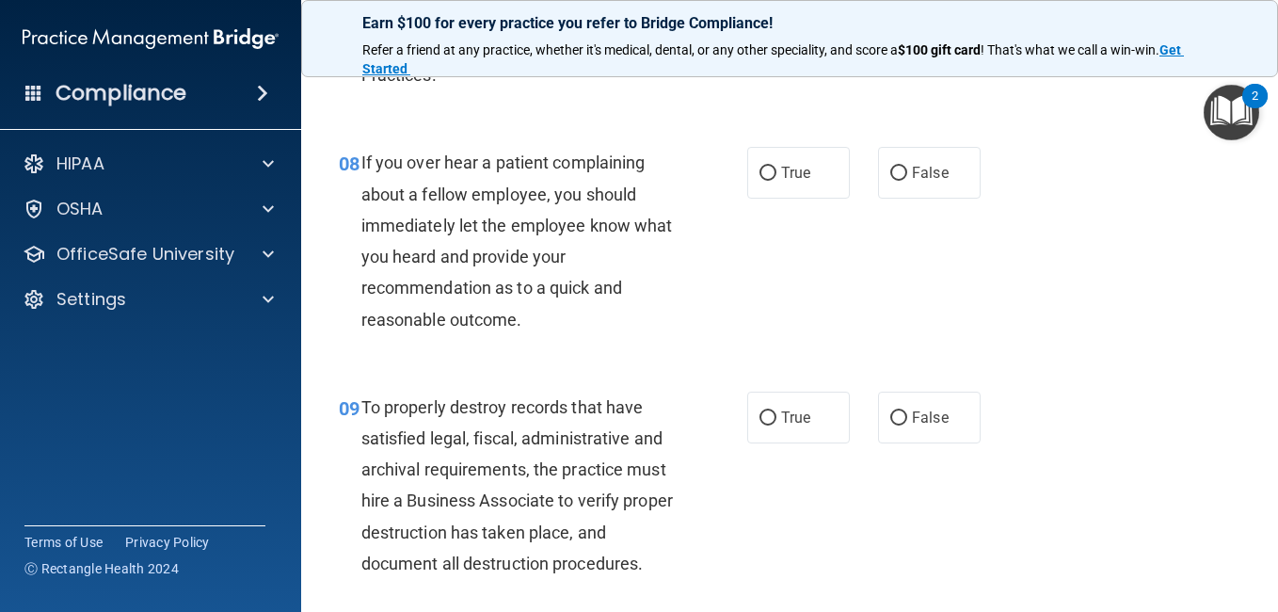
scroll to position [1552, 0]
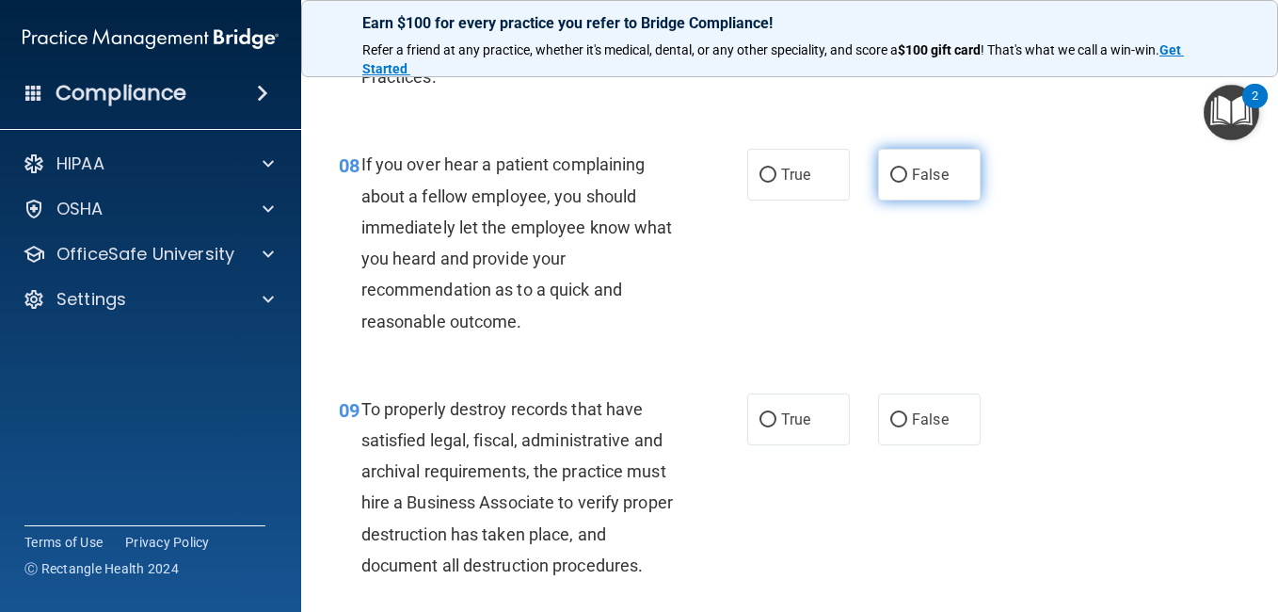
click at [883, 200] on label "False" at bounding box center [929, 175] width 103 height 52
click at [890, 183] on input "False" at bounding box center [898, 175] width 17 height 14
radio input "true"
click at [892, 337] on div "08 If you over hear a patient complaining about a fellow employee, you should i…" at bounding box center [790, 247] width 930 height 244
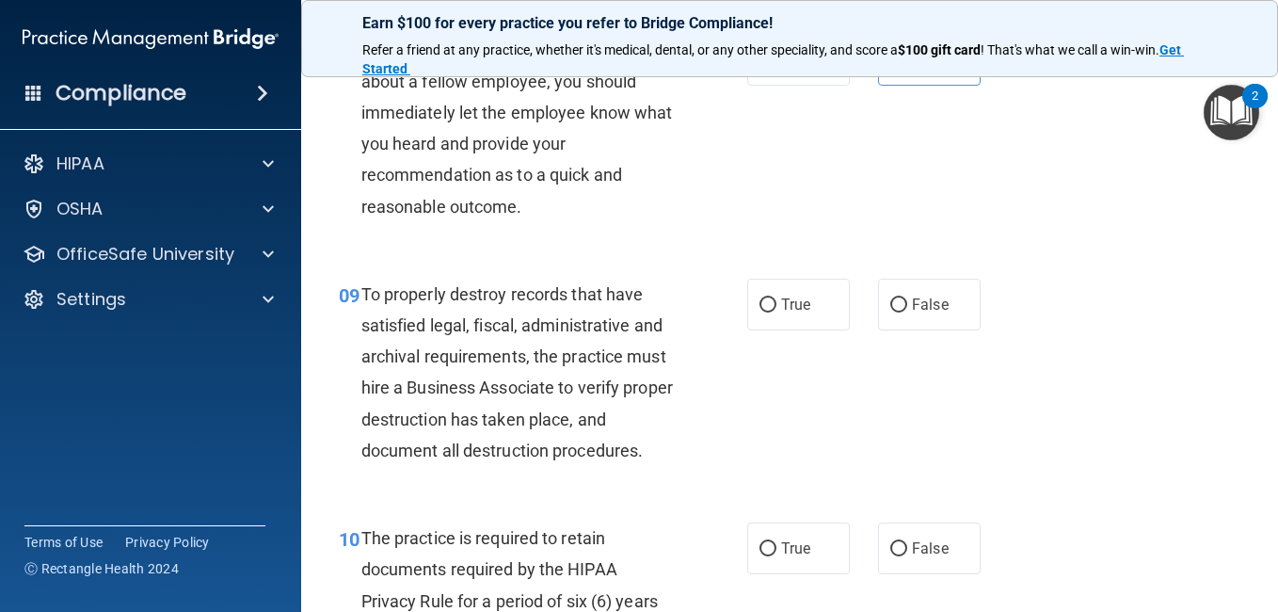
scroll to position [1672, 0]
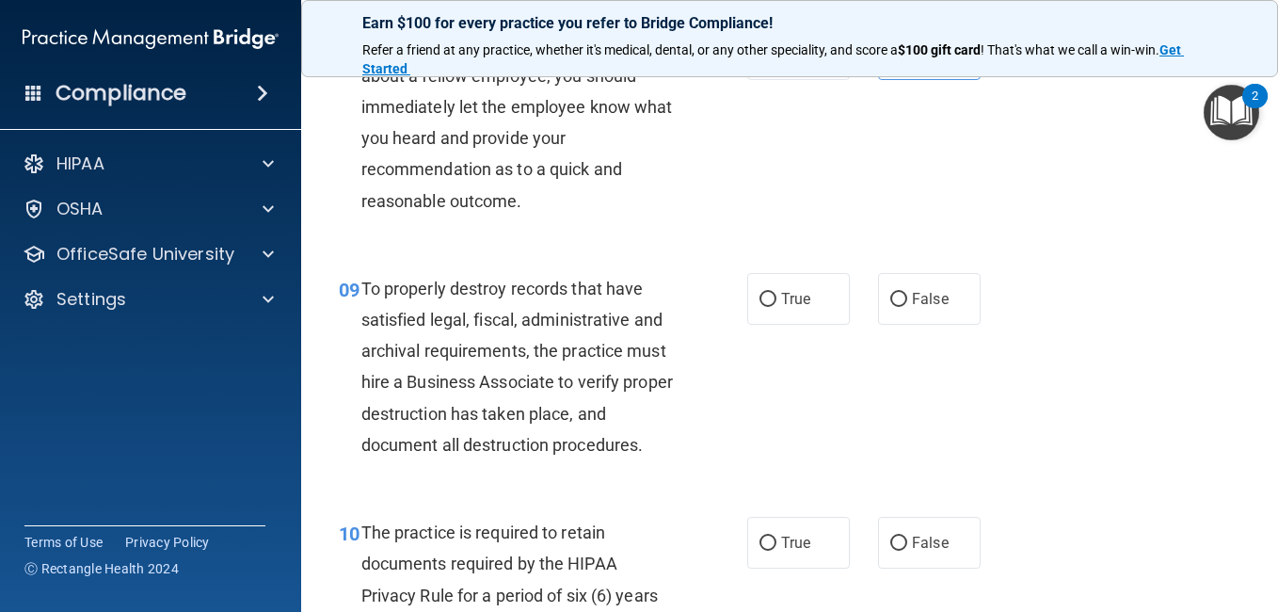
click at [947, 248] on div "08 If you over hear a patient complaining about a fellow employee, you should i…" at bounding box center [790, 127] width 930 height 244
click at [1240, 337] on main "- HIPAA Policies and Procedures Quiz This quiz doesn’t expire until . Are you s…" at bounding box center [789, 335] width 977 height 551
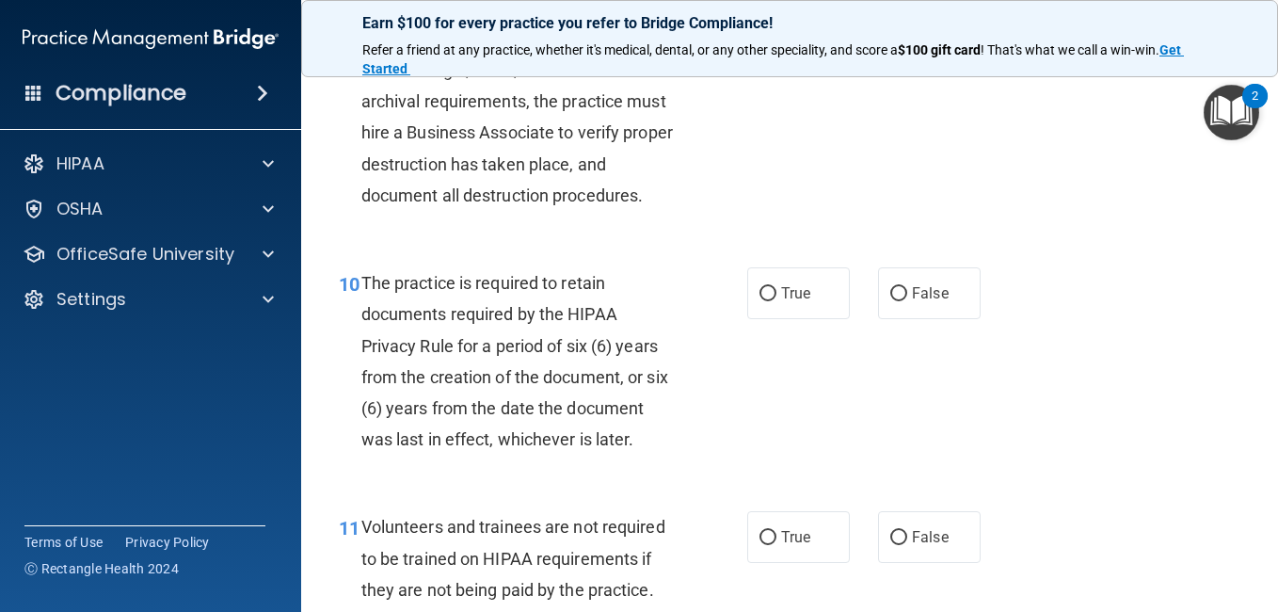
scroll to position [1922, 0]
click at [952, 74] on label "False" at bounding box center [929, 49] width 103 height 52
click at [907, 56] on input "False" at bounding box center [898, 49] width 17 height 14
radio input "true"
click at [782, 318] on label "True" at bounding box center [798, 292] width 103 height 52
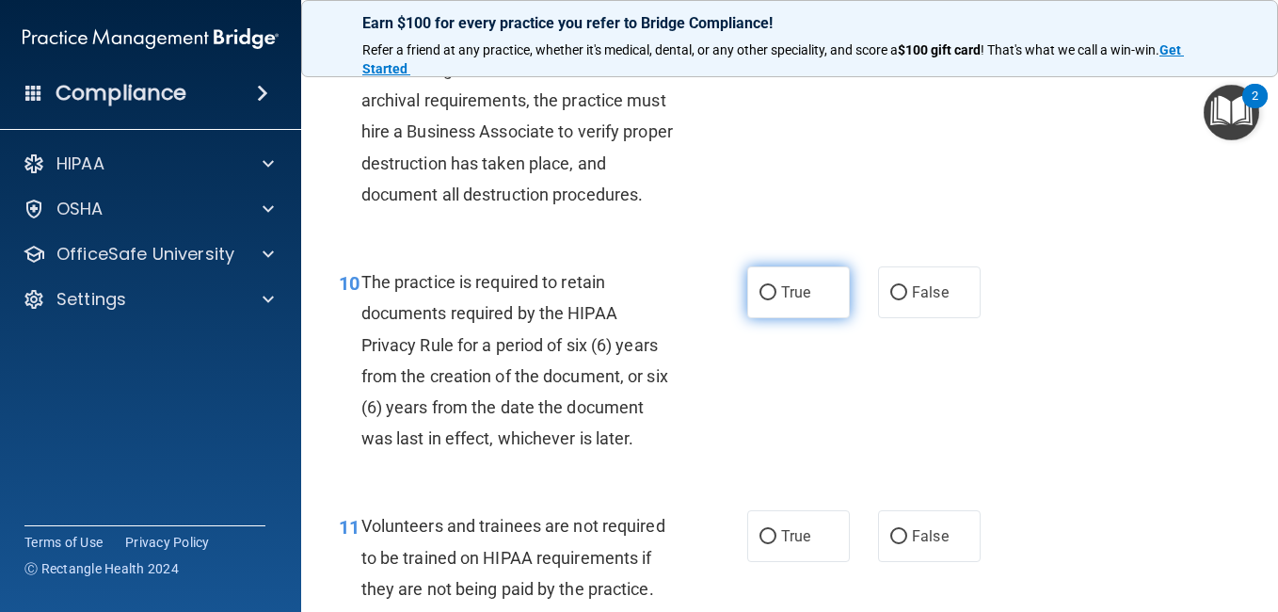
click at [776, 300] on input "True" at bounding box center [767, 293] width 17 height 14
radio input "true"
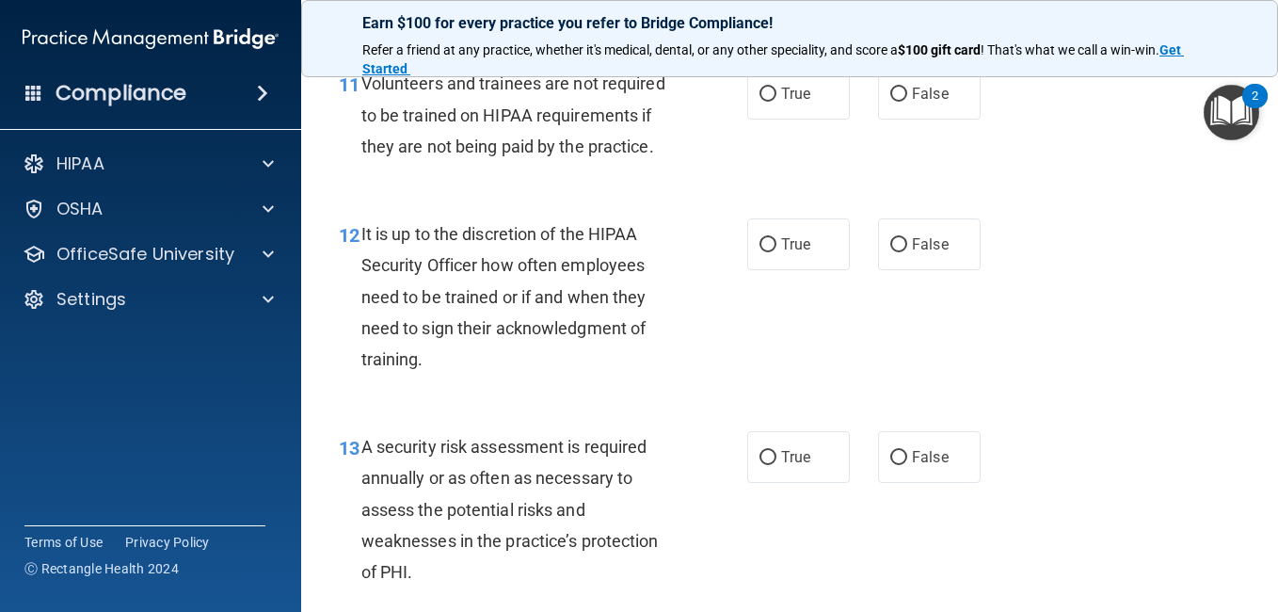
scroll to position [2366, 0]
click at [889, 119] on label "False" at bounding box center [929, 93] width 103 height 52
click at [890, 101] on input "False" at bounding box center [898, 94] width 17 height 14
radio input "true"
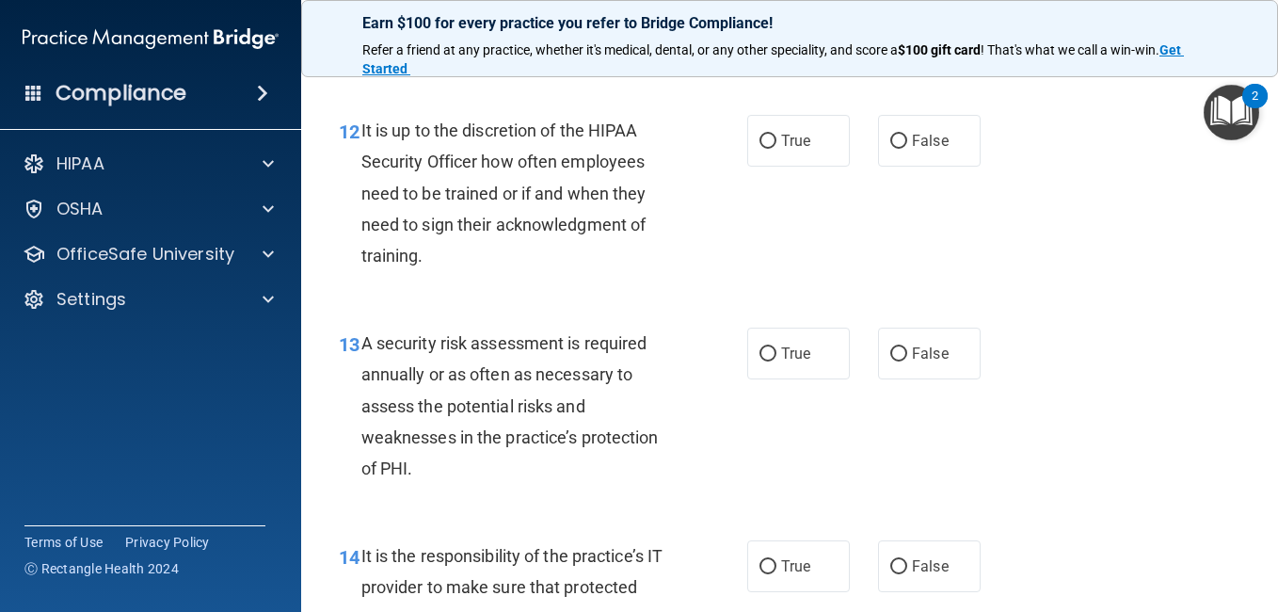
scroll to position [2469, 0]
click at [900, 166] on label "False" at bounding box center [929, 140] width 103 height 52
click at [900, 148] on input "False" at bounding box center [898, 141] width 17 height 14
radio input "true"
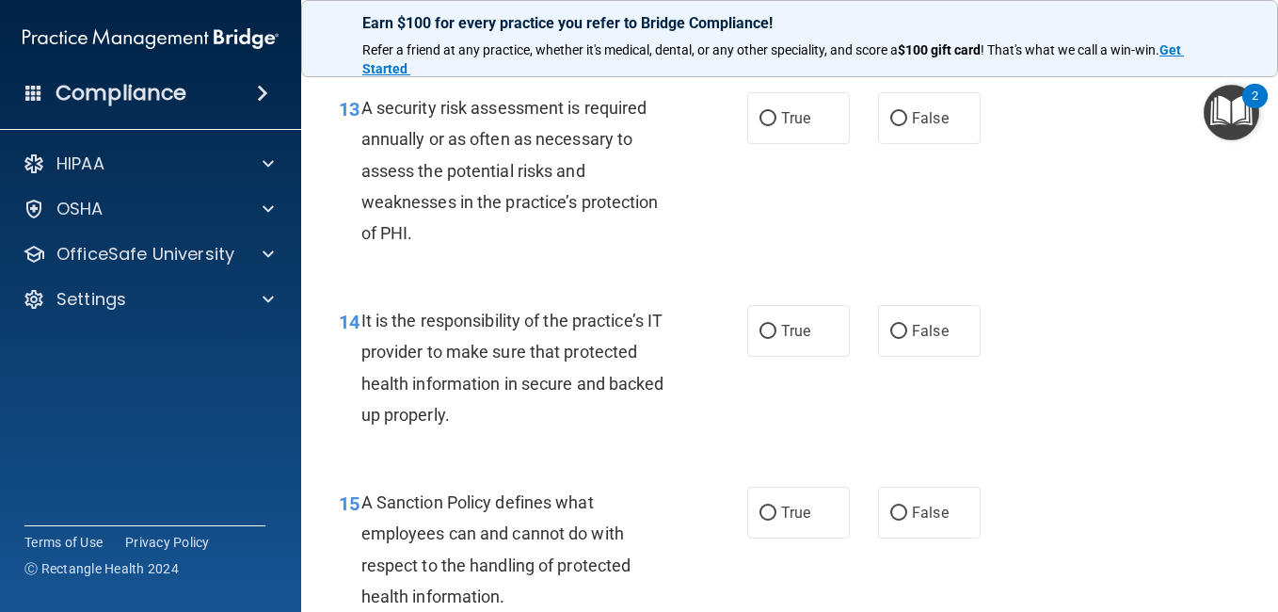
scroll to position [2706, 0]
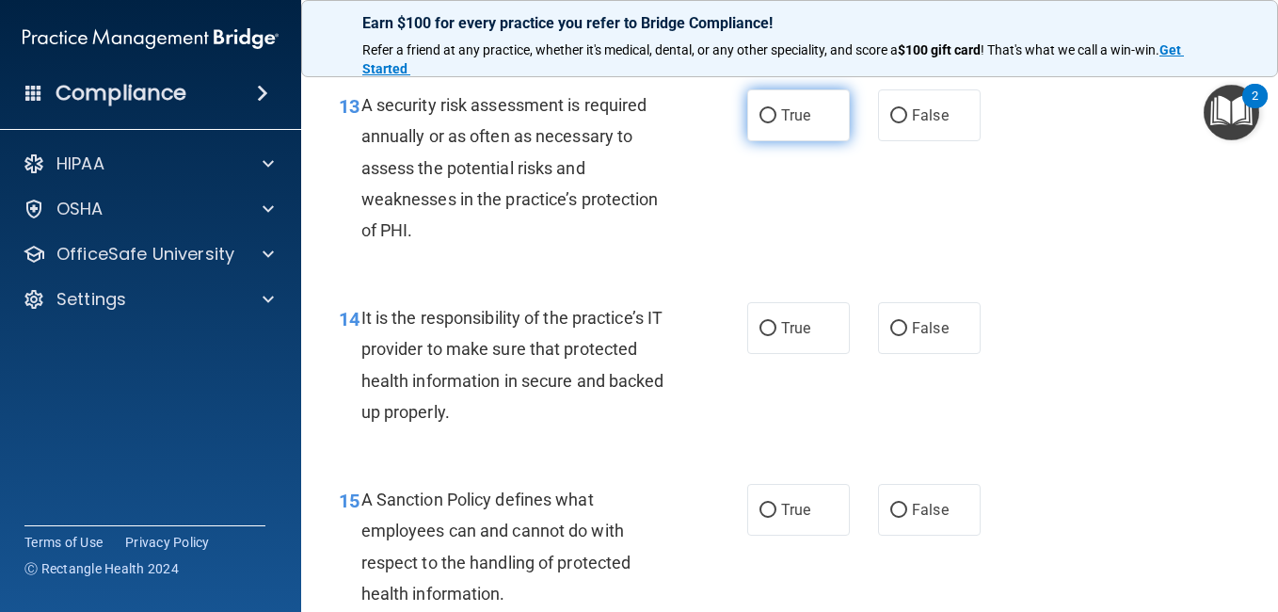
click at [776, 141] on label "True" at bounding box center [798, 115] width 103 height 52
click at [776, 123] on input "True" at bounding box center [767, 116] width 17 height 14
radio input "true"
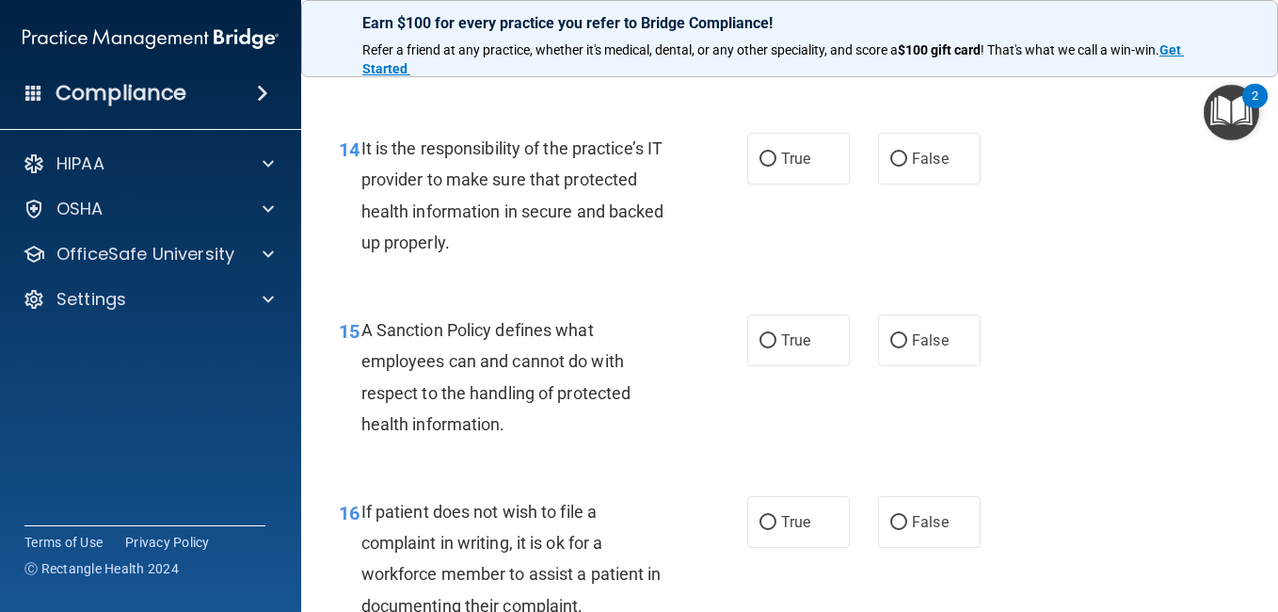
scroll to position [2879, 0]
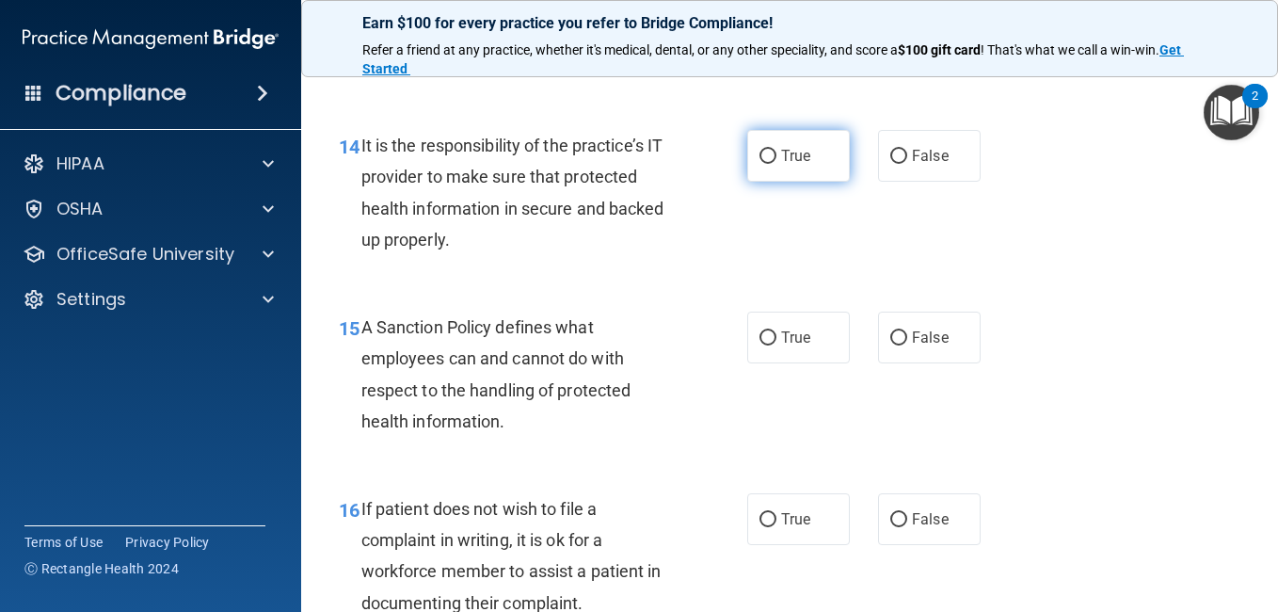
click at [791, 182] on label "True" at bounding box center [798, 156] width 103 height 52
click at [776, 164] on input "True" at bounding box center [767, 157] width 17 height 14
radio input "true"
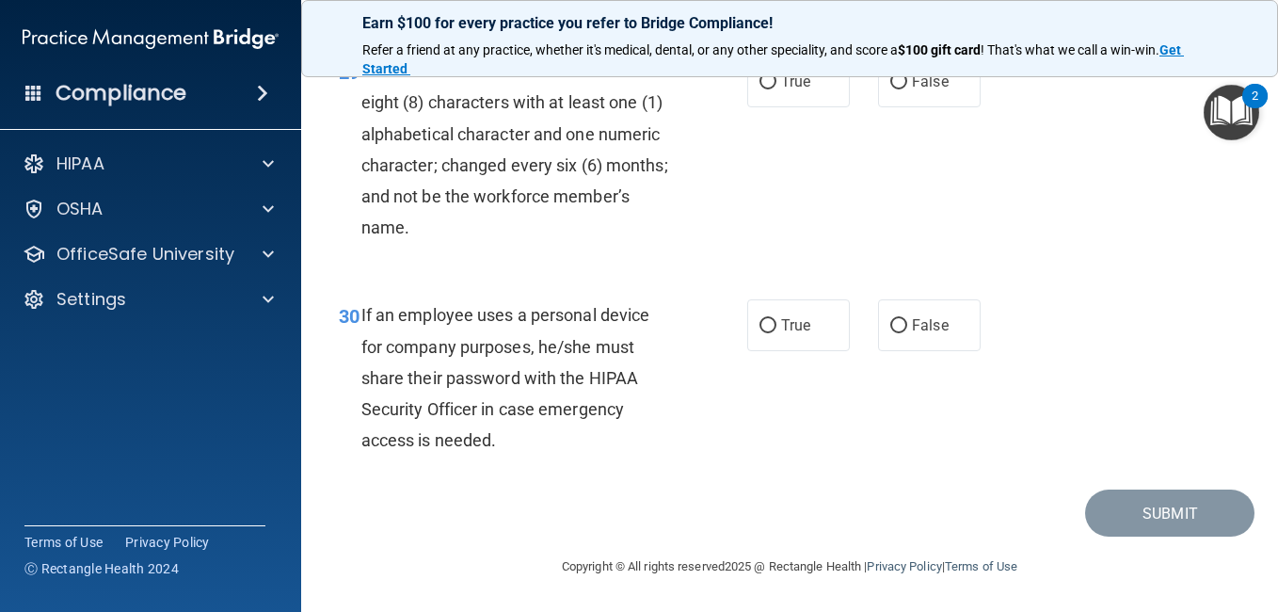
scroll to position [5654, 0]
click at [806, 107] on label "True" at bounding box center [798, 82] width 103 height 52
click at [776, 89] on input "True" at bounding box center [767, 82] width 17 height 14
radio input "true"
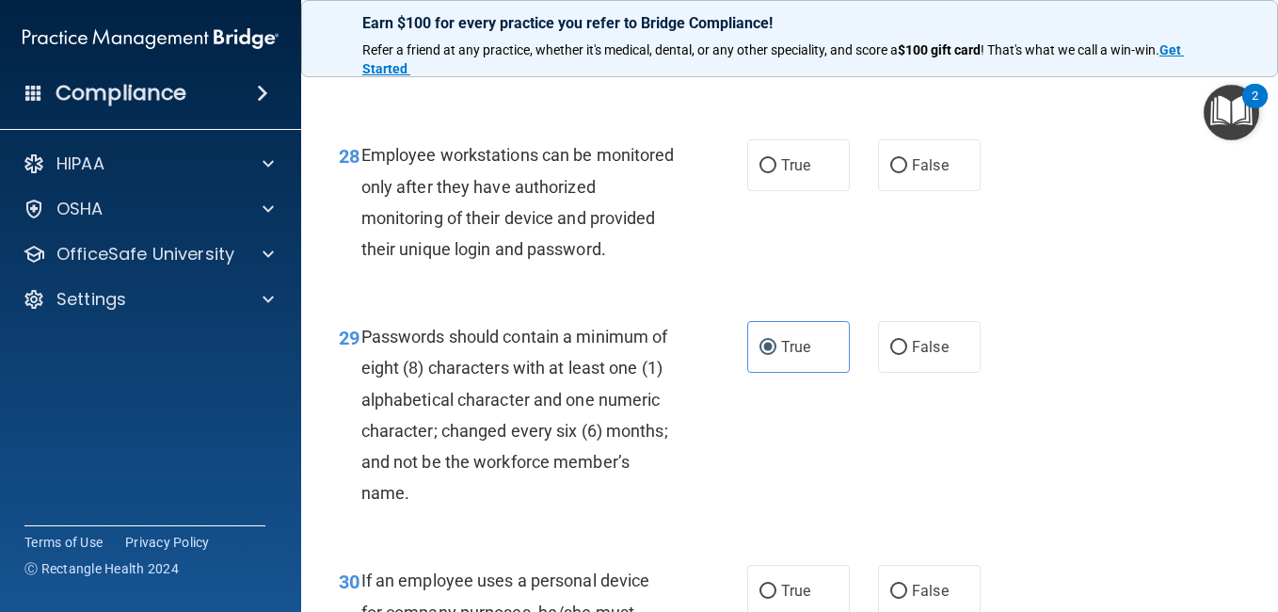
scroll to position [5378, 0]
click at [918, 25] on span "False" at bounding box center [930, 17] width 37 height 18
click at [907, 24] on input "False" at bounding box center [898, 17] width 17 height 14
radio input "true"
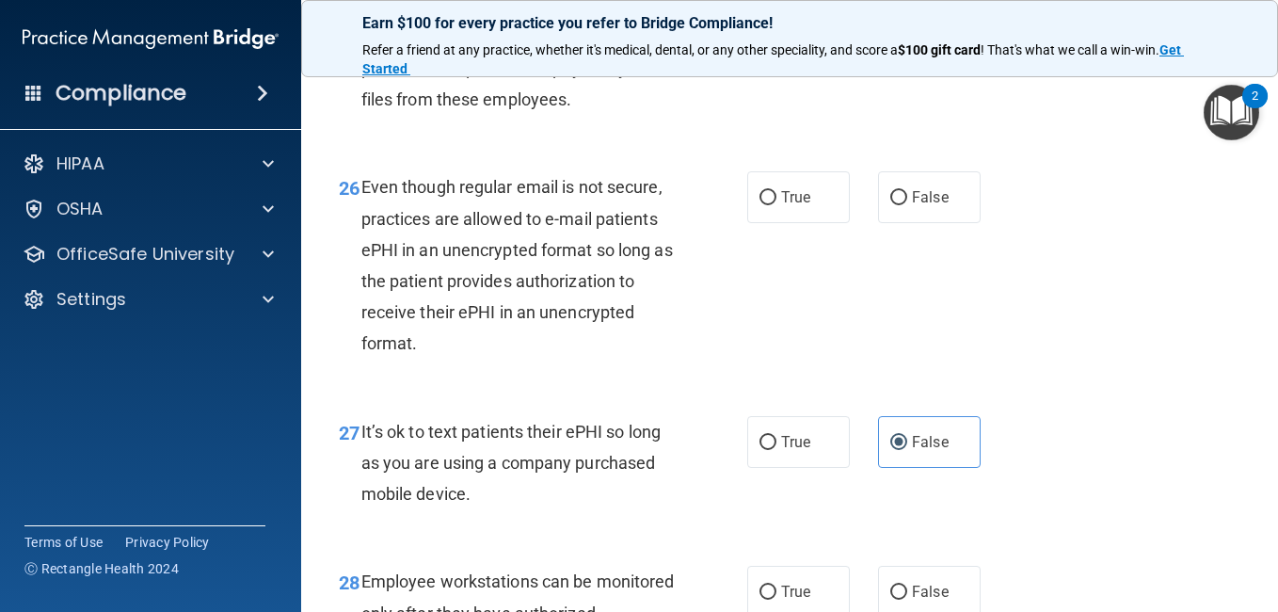
scroll to position [4952, 0]
click at [771, 42] on label "True" at bounding box center [798, 17] width 103 height 52
click at [771, 24] on input "True" at bounding box center [767, 17] width 17 height 14
radio input "true"
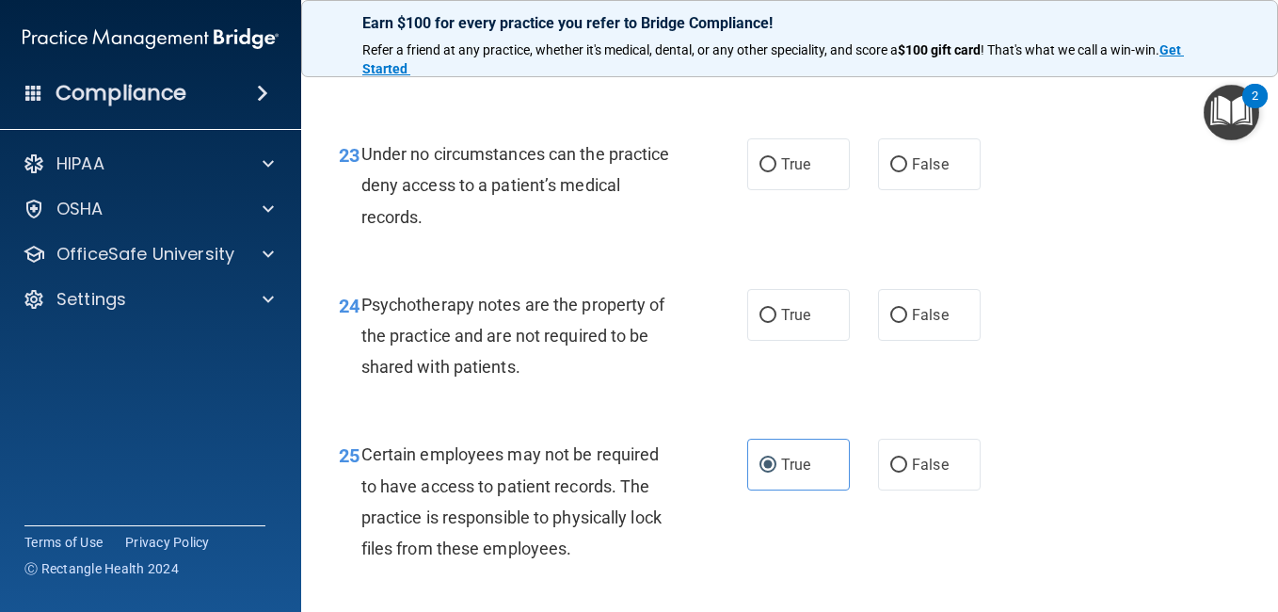
scroll to position [4502, 0]
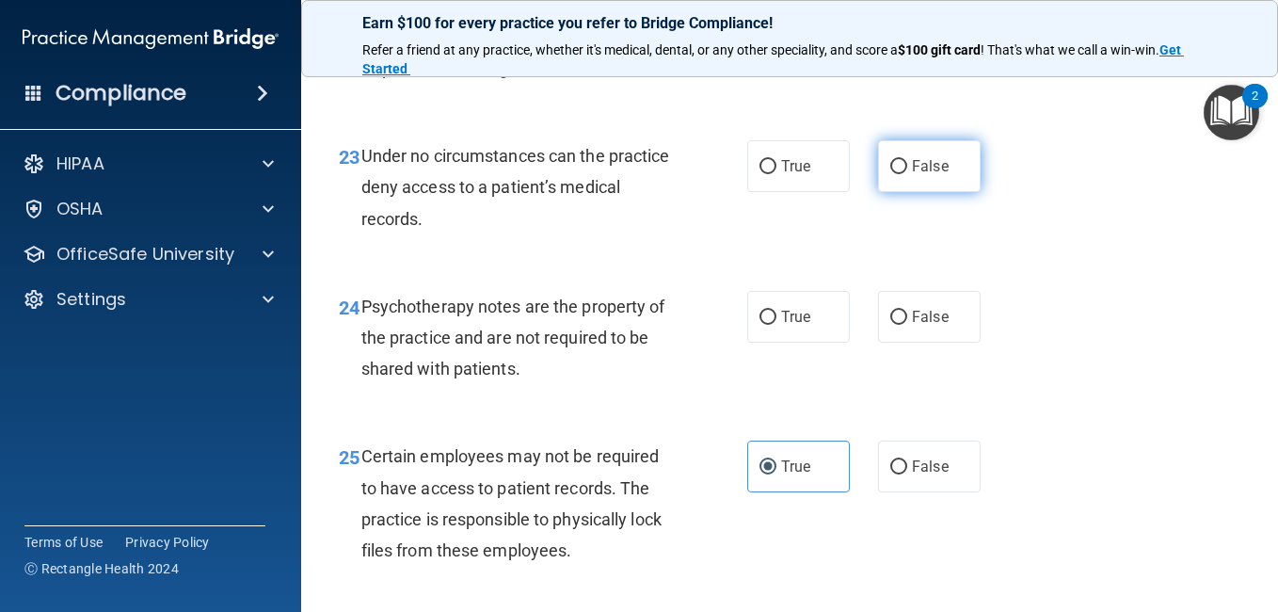
click at [911, 192] on label "False" at bounding box center [929, 166] width 103 height 52
click at [907, 174] on input "False" at bounding box center [898, 167] width 17 height 14
radio input "true"
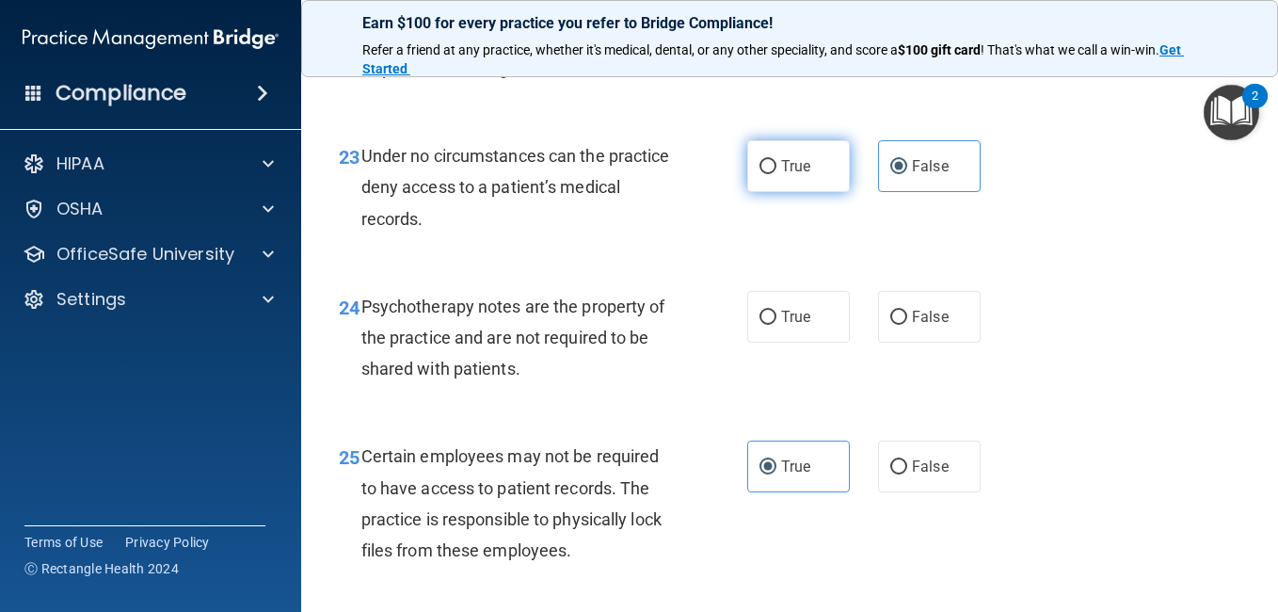
click at [815, 192] on label "True" at bounding box center [798, 166] width 103 height 52
click at [776, 174] on input "True" at bounding box center [767, 167] width 17 height 14
radio input "true"
radio input "false"
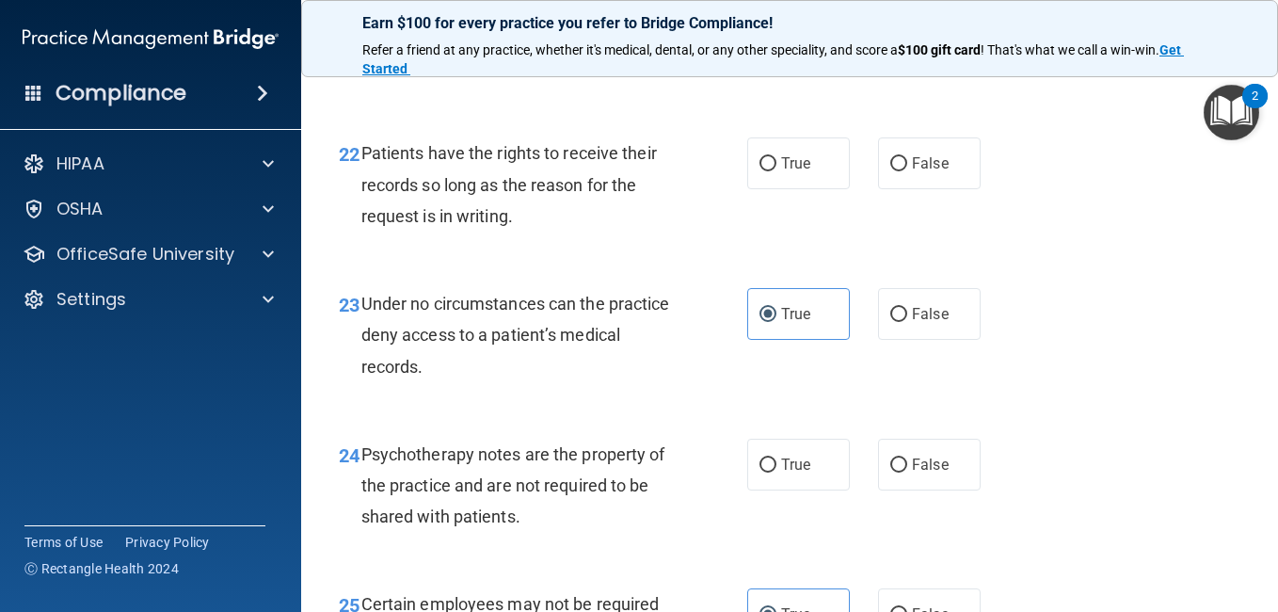
scroll to position [4352, 0]
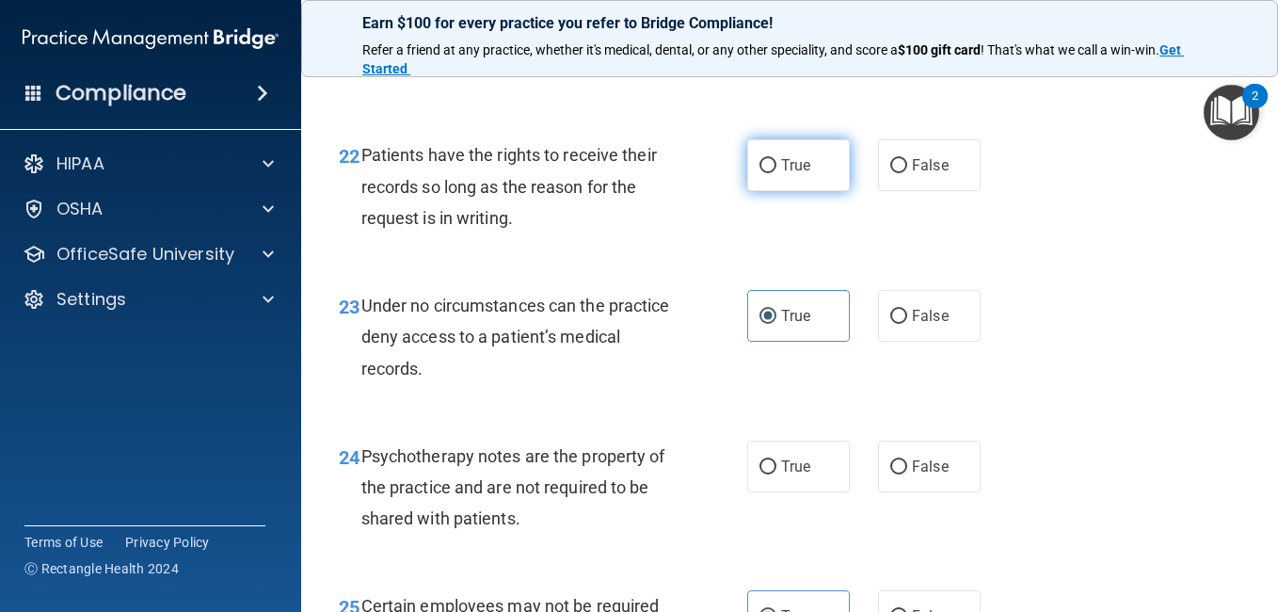
click at [789, 191] on label "True" at bounding box center [798, 165] width 103 height 52
click at [776, 173] on input "True" at bounding box center [767, 166] width 17 height 14
radio input "true"
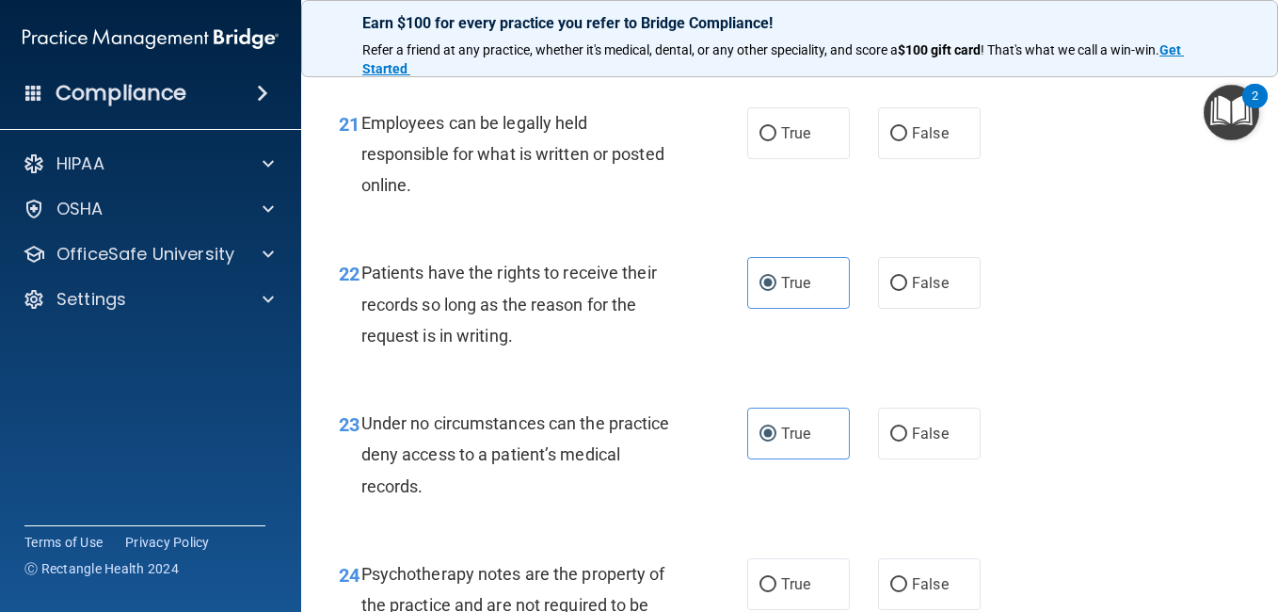
scroll to position [4122, 0]
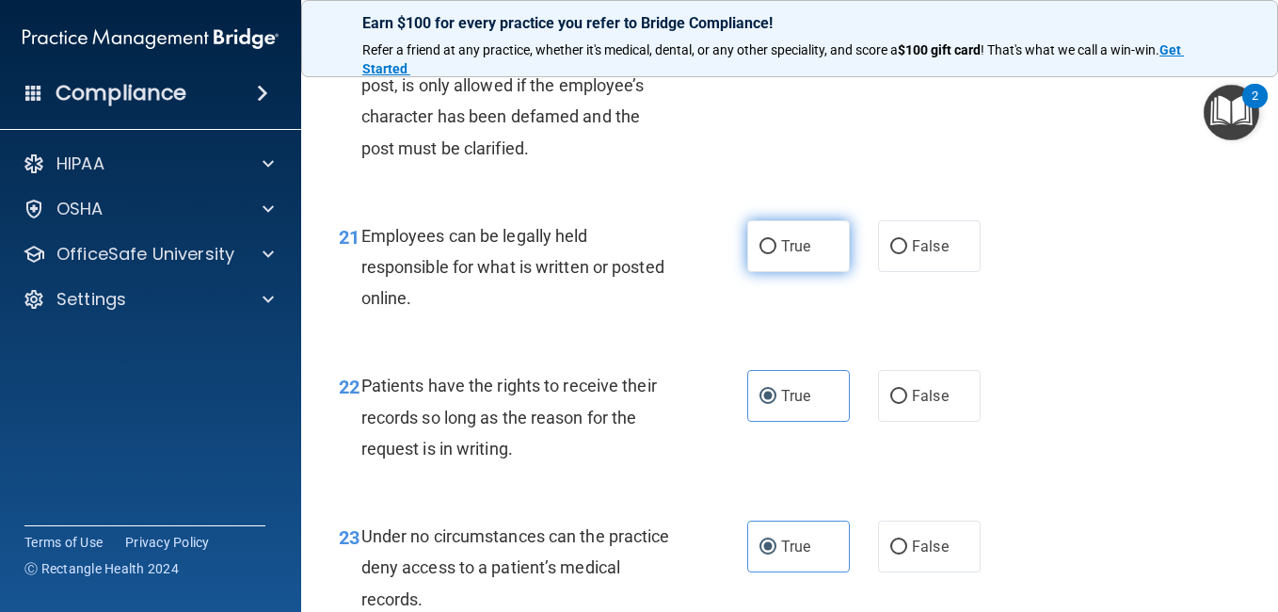
click at [771, 272] on label "True" at bounding box center [798, 246] width 103 height 52
click at [771, 254] on input "True" at bounding box center [767, 247] width 17 height 14
radio input "true"
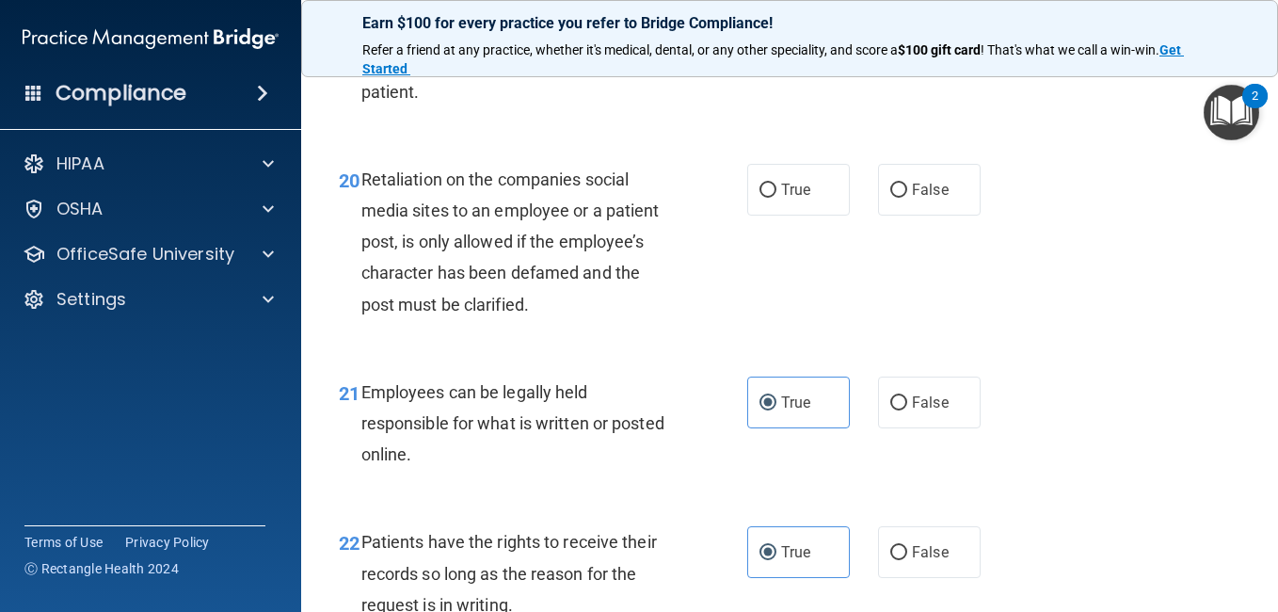
scroll to position [3961, 0]
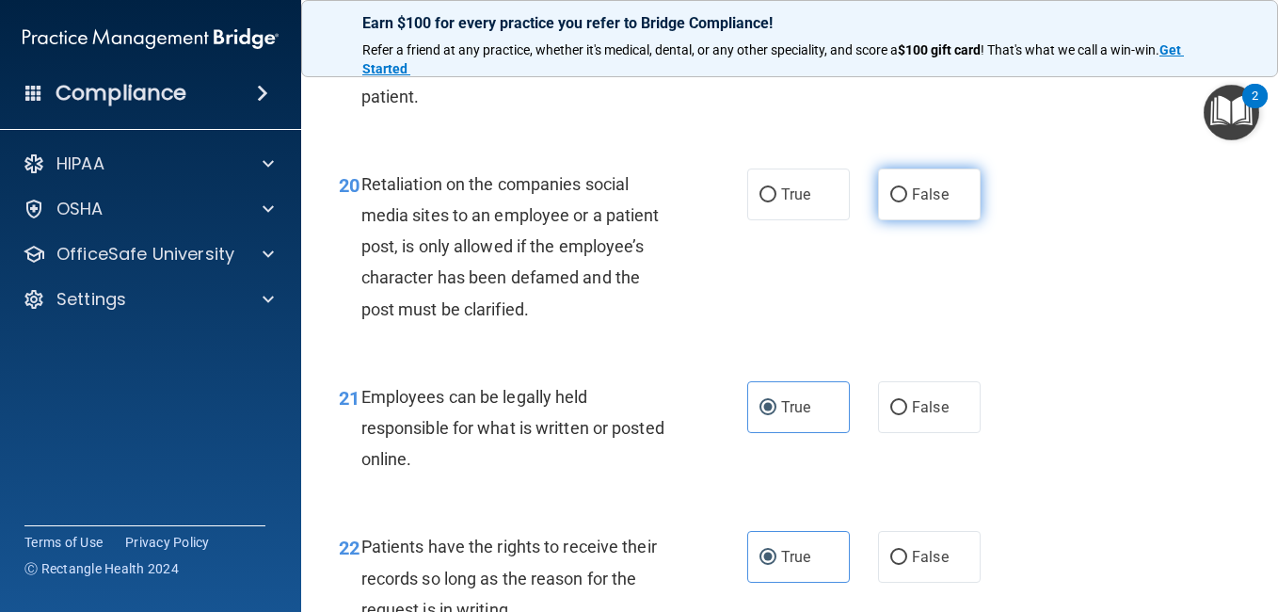
click at [922, 203] on span "False" at bounding box center [930, 194] width 37 height 18
click at [907, 202] on input "False" at bounding box center [898, 195] width 17 height 14
radio input "true"
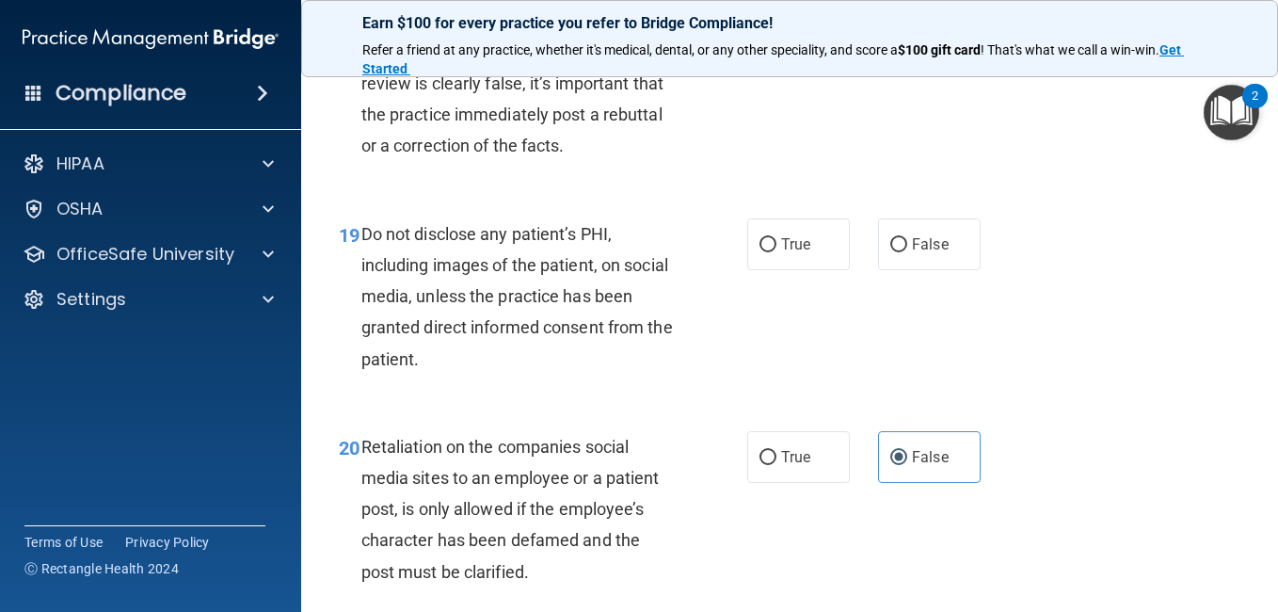
scroll to position [3697, 0]
click at [821, 271] on label "True" at bounding box center [798, 245] width 103 height 52
click at [776, 253] on input "True" at bounding box center [767, 246] width 17 height 14
radio input "true"
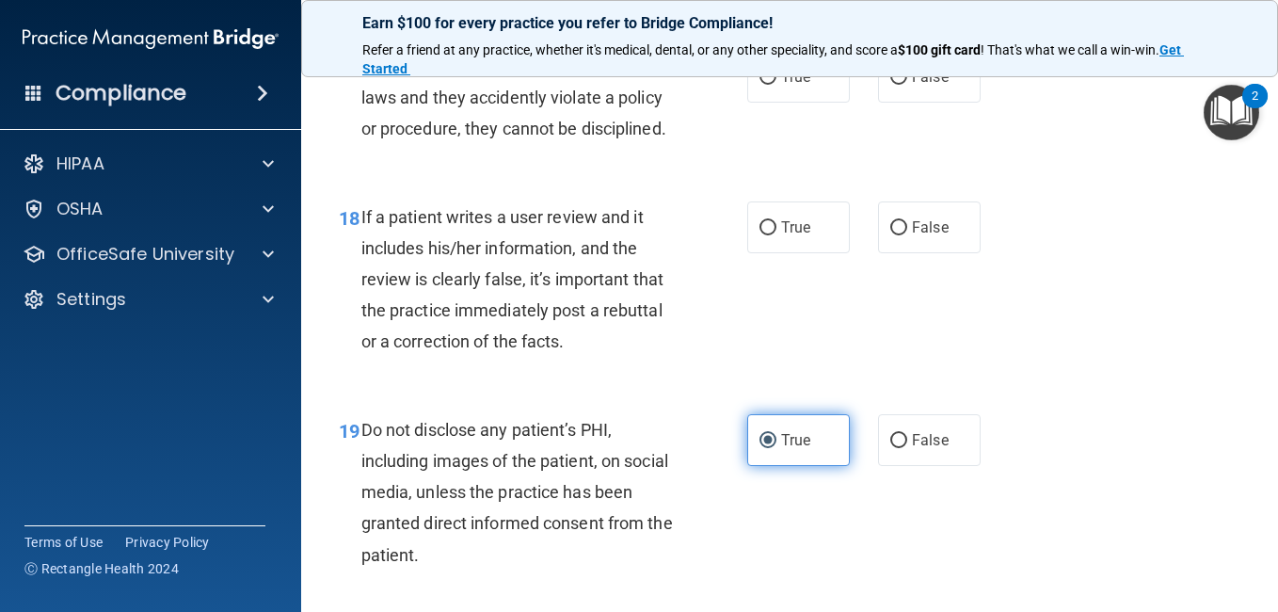
scroll to position [3501, 0]
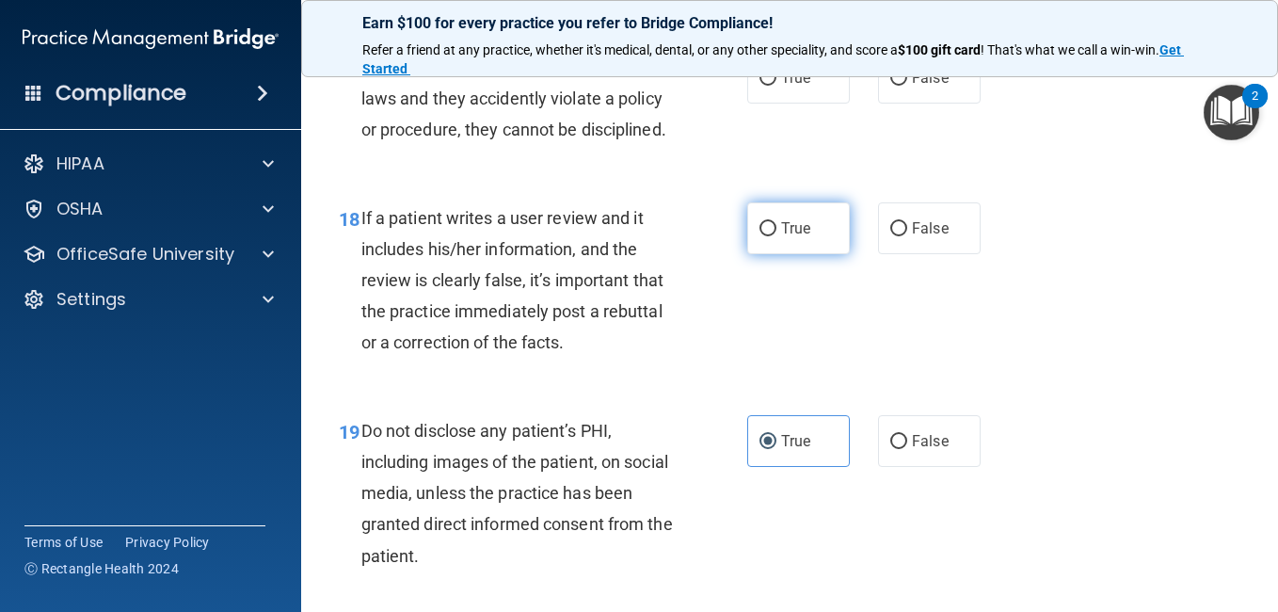
click at [784, 237] on span "True" at bounding box center [795, 228] width 29 height 18
click at [776, 236] on input "True" at bounding box center [767, 229] width 17 height 14
radio input "true"
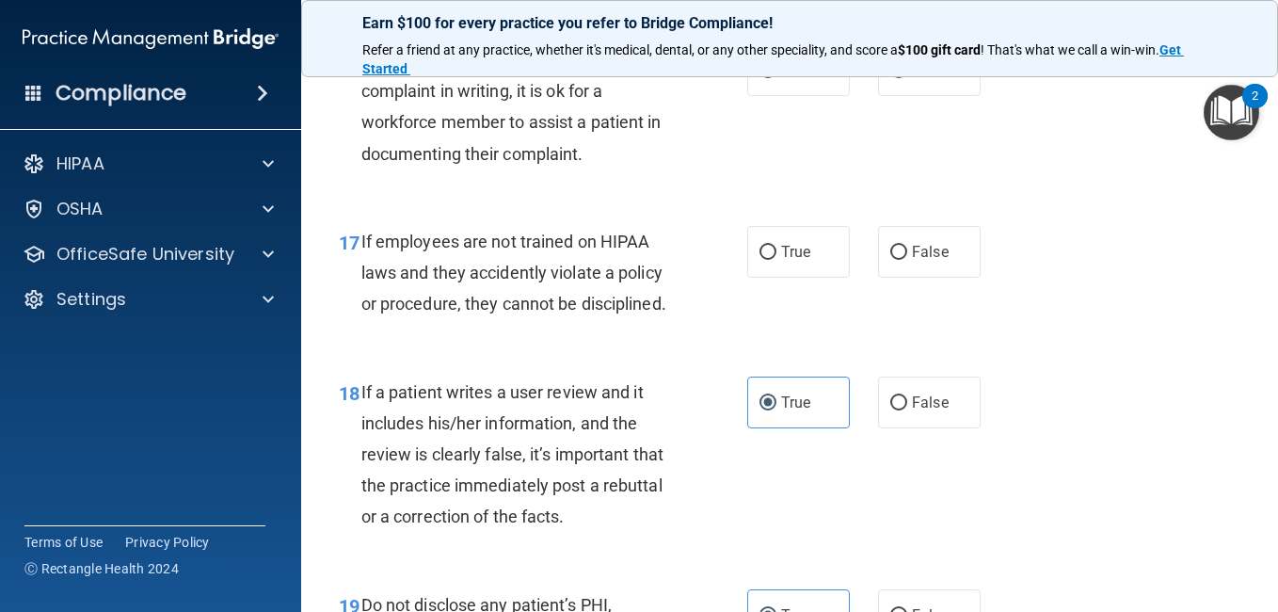
scroll to position [3326, 0]
click at [890, 261] on input "False" at bounding box center [898, 254] width 17 height 14
radio input "true"
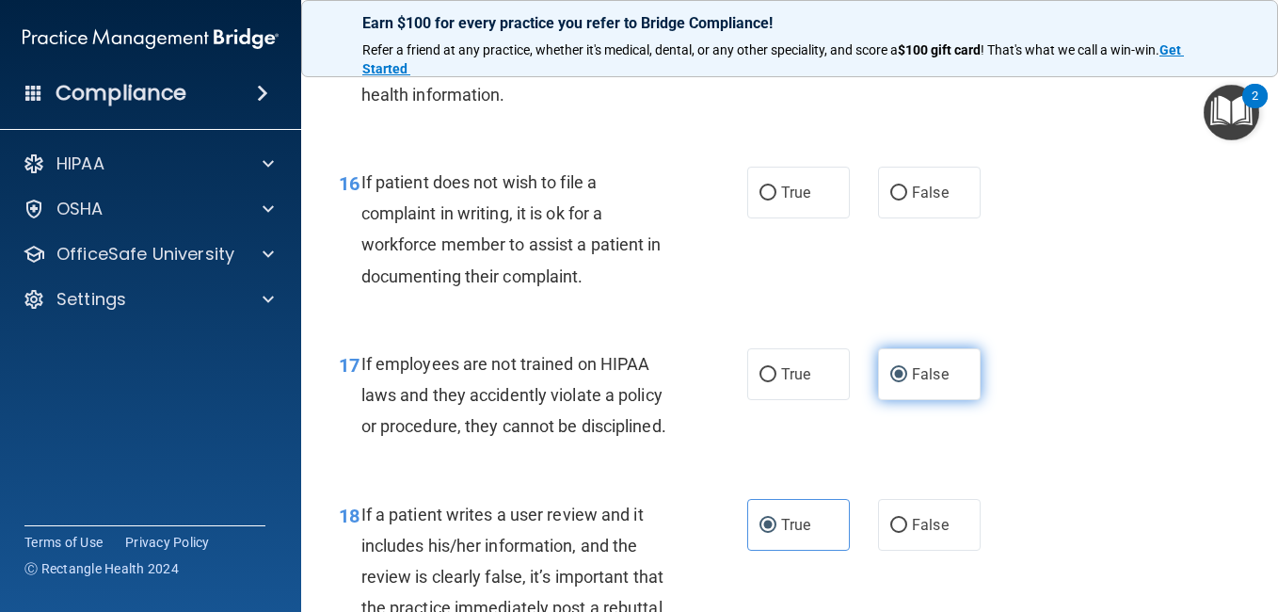
scroll to position [3204, 0]
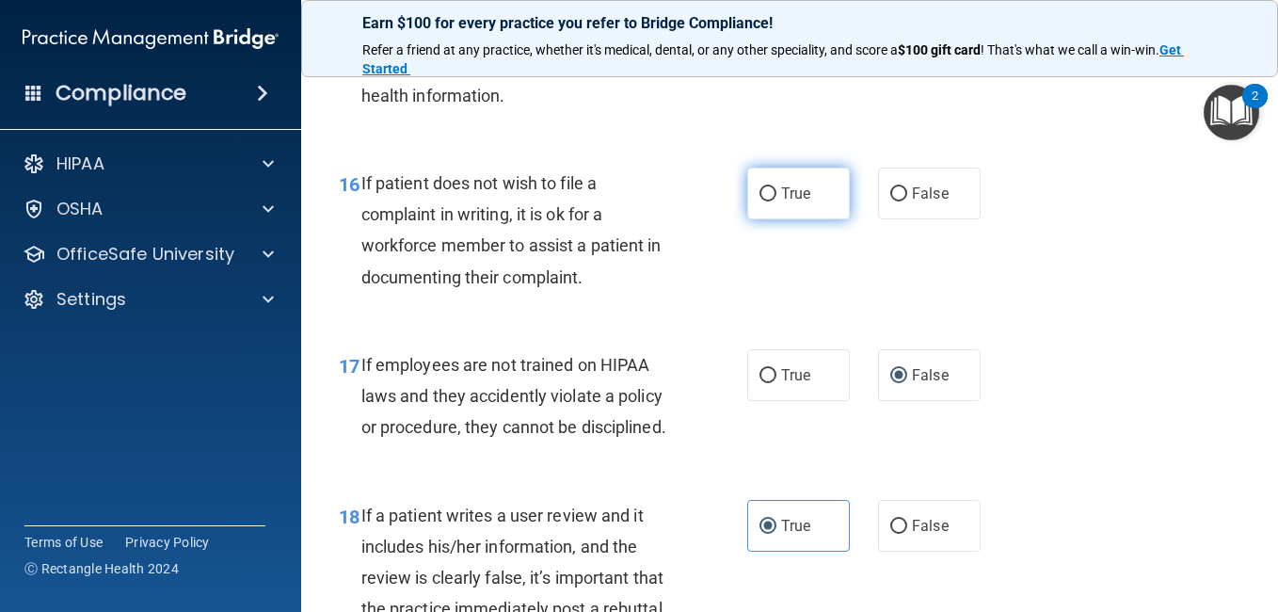
click at [771, 219] on label "True" at bounding box center [798, 193] width 103 height 52
click at [771, 201] on input "True" at bounding box center [767, 194] width 17 height 14
radio input "true"
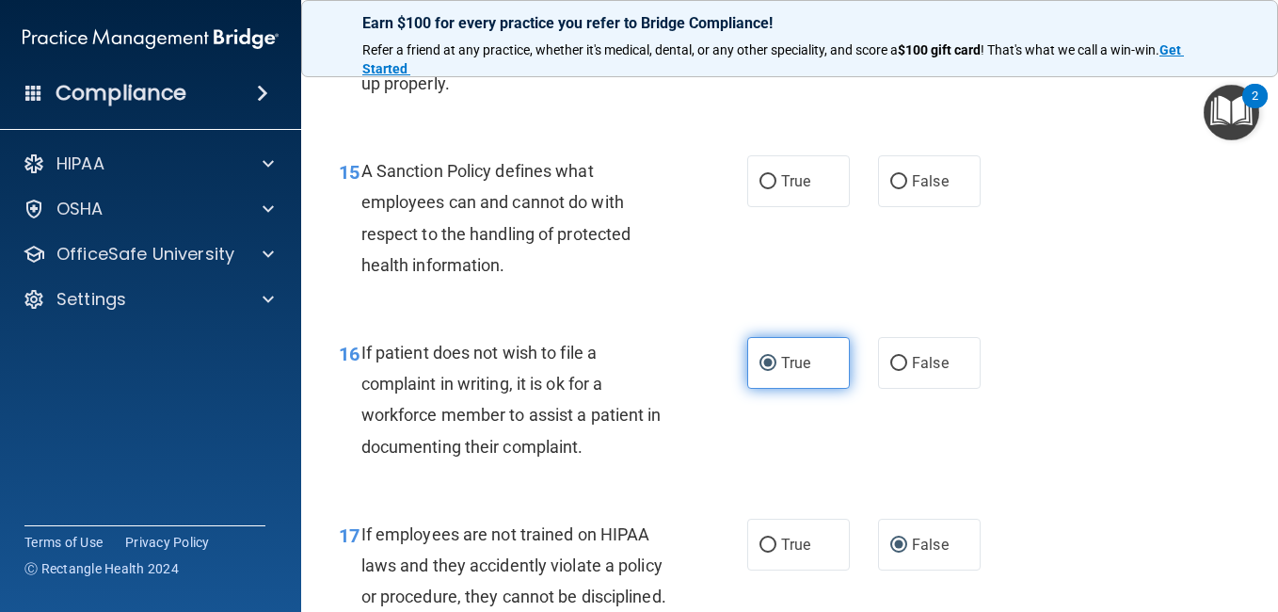
scroll to position [3001, 0]
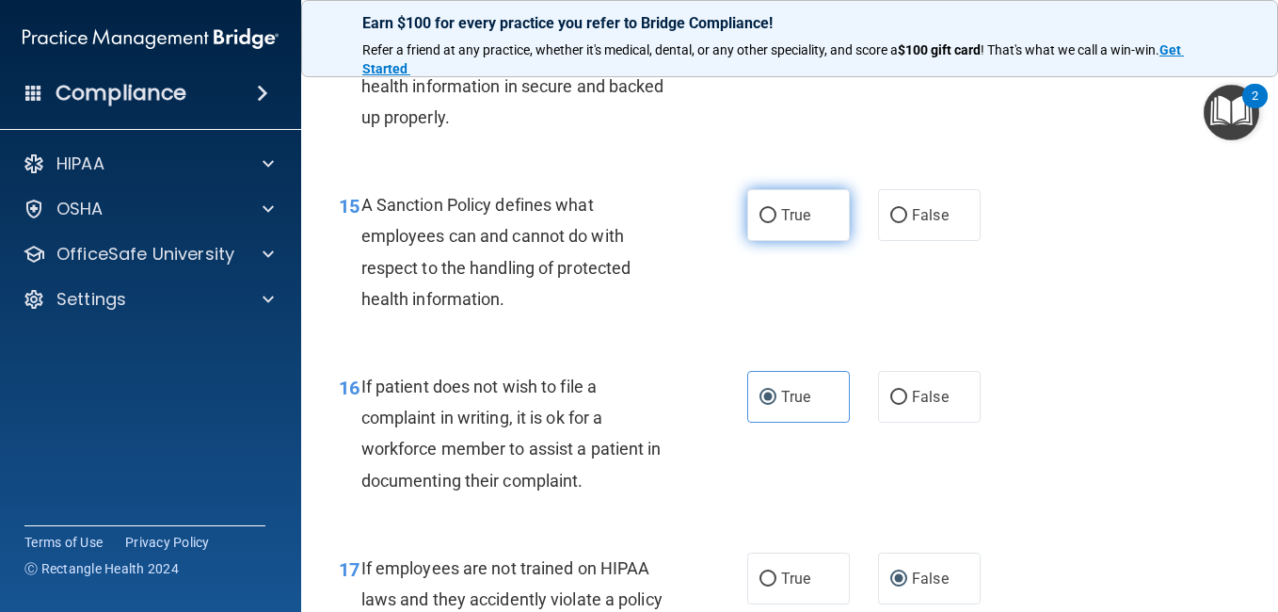
click at [781, 224] on span "True" at bounding box center [795, 215] width 29 height 18
click at [776, 223] on input "True" at bounding box center [767, 216] width 17 height 14
radio input "true"
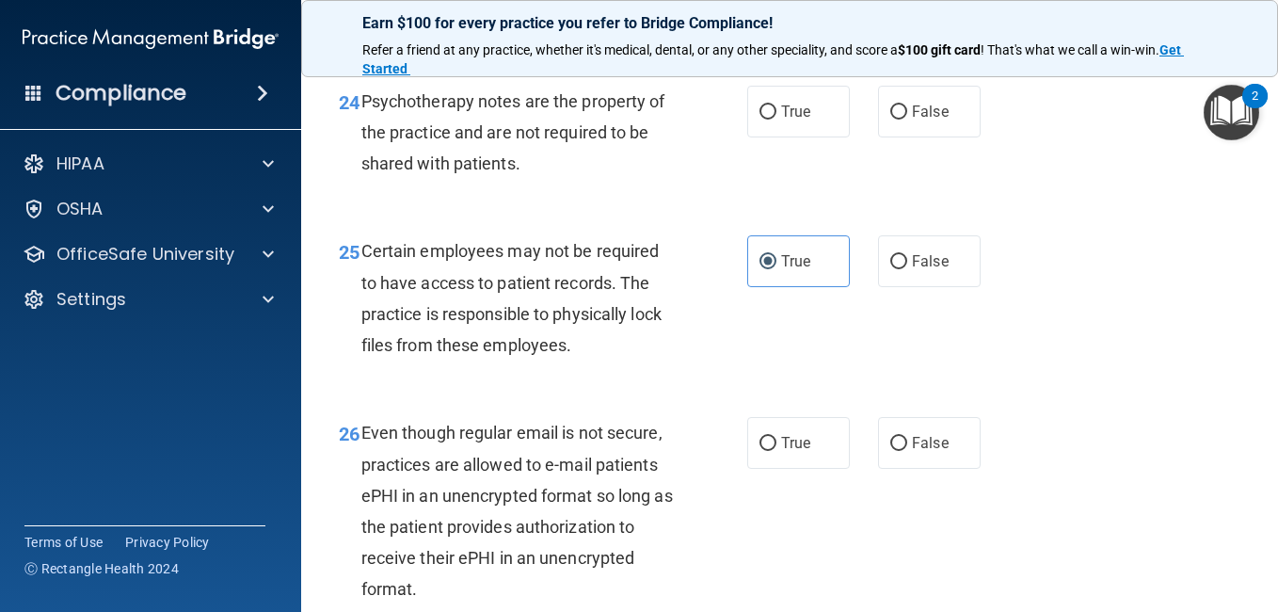
scroll to position [4708, 0]
click at [792, 136] on label "True" at bounding box center [798, 111] width 103 height 52
click at [776, 119] on input "True" at bounding box center [767, 111] width 17 height 14
radio input "true"
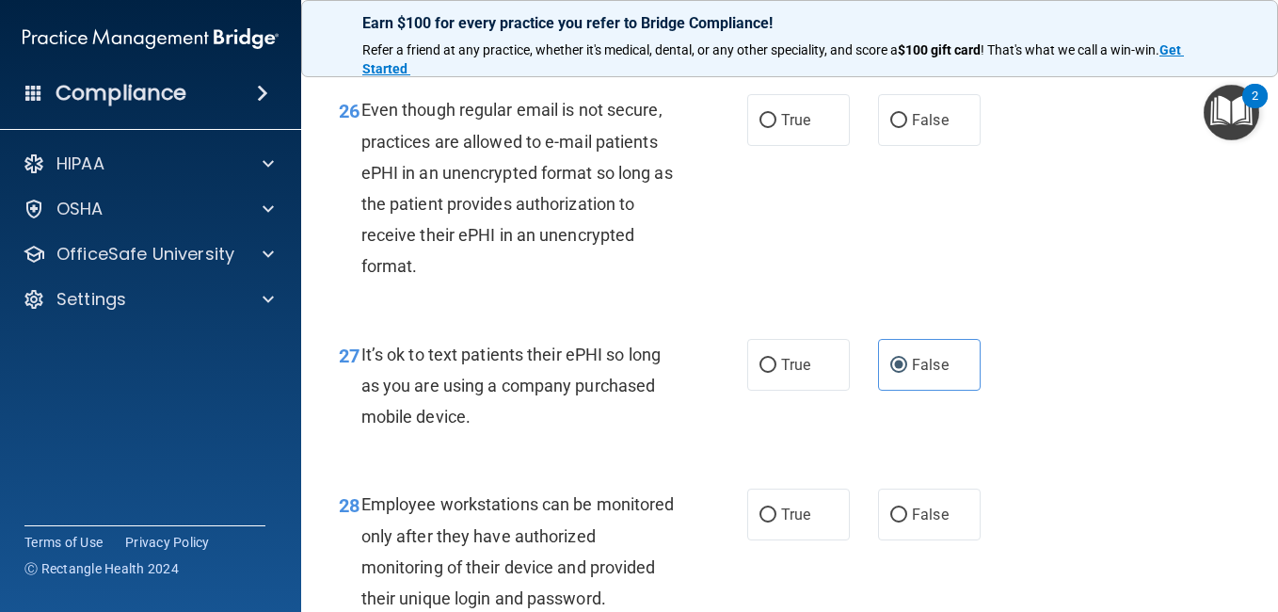
scroll to position [5029, 0]
click at [747, 147] on label "True" at bounding box center [798, 121] width 103 height 52
click at [759, 129] on input "True" at bounding box center [767, 122] width 17 height 14
radio input "true"
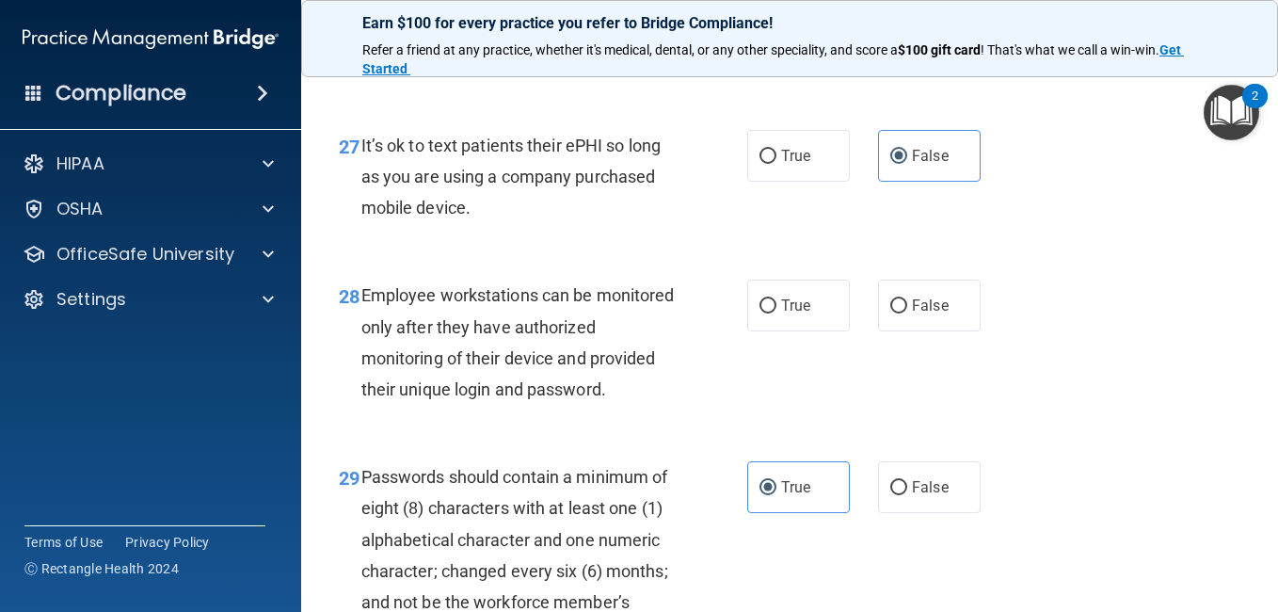
click at [822, 331] on label "True" at bounding box center [798, 305] width 103 height 52
click at [776, 313] on input "True" at bounding box center [767, 306] width 17 height 14
radio input "true"
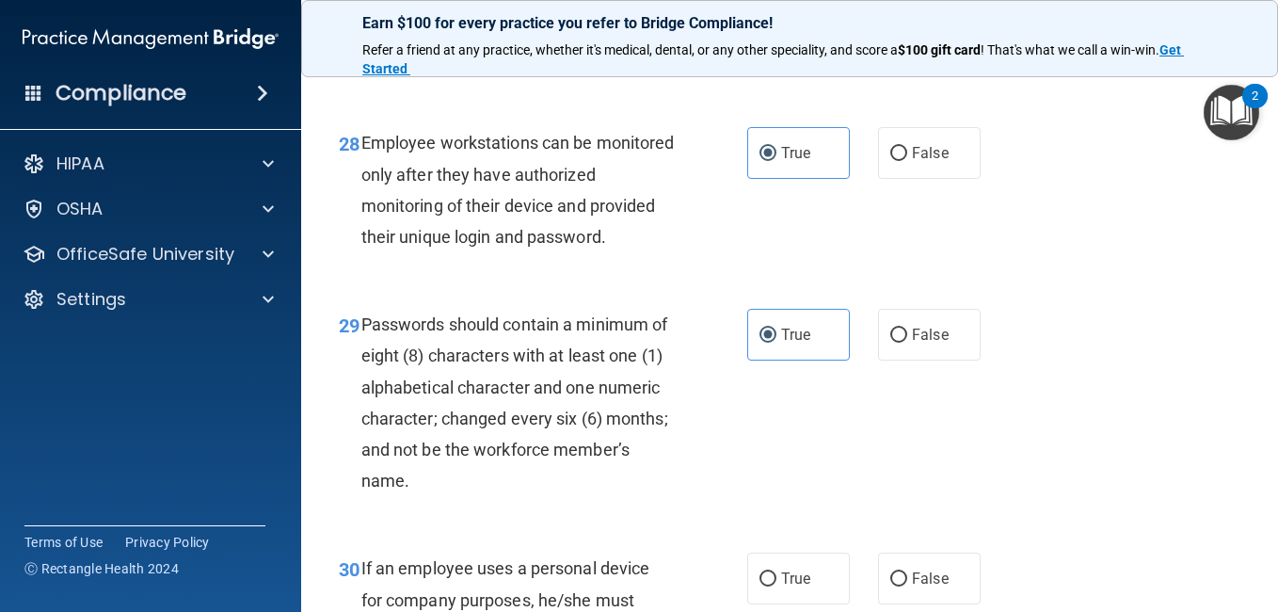
scroll to position [5390, 0]
click at [927, 180] on label "False" at bounding box center [929, 154] width 103 height 52
click at [907, 162] on input "False" at bounding box center [898, 155] width 17 height 14
radio input "true"
radio input "false"
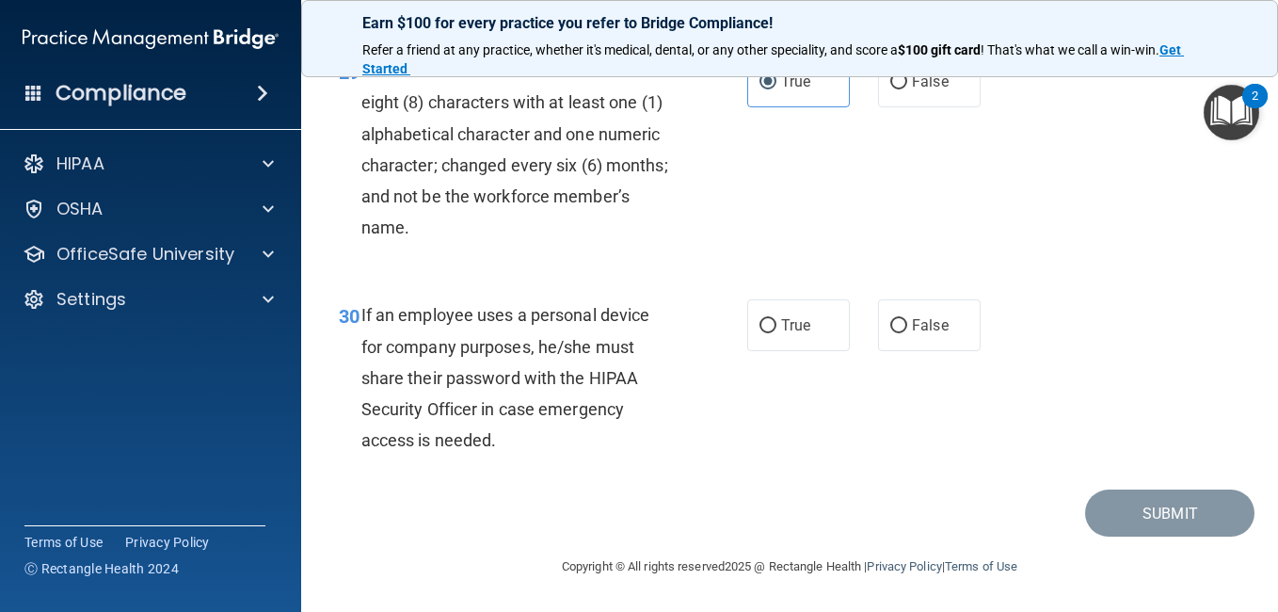
scroll to position [5800, 0]
click at [928, 341] on label "False" at bounding box center [929, 325] width 103 height 52
click at [907, 333] on input "False" at bounding box center [898, 326] width 17 height 14
radio input "true"
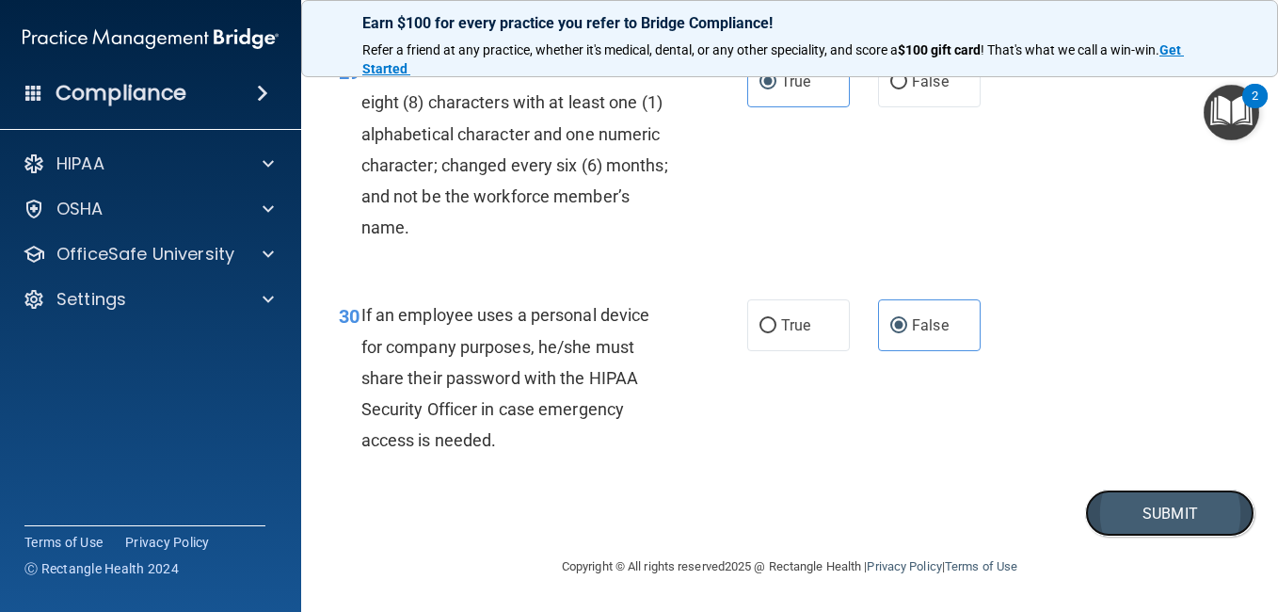
click at [1117, 521] on button "Submit" at bounding box center [1169, 513] width 169 height 48
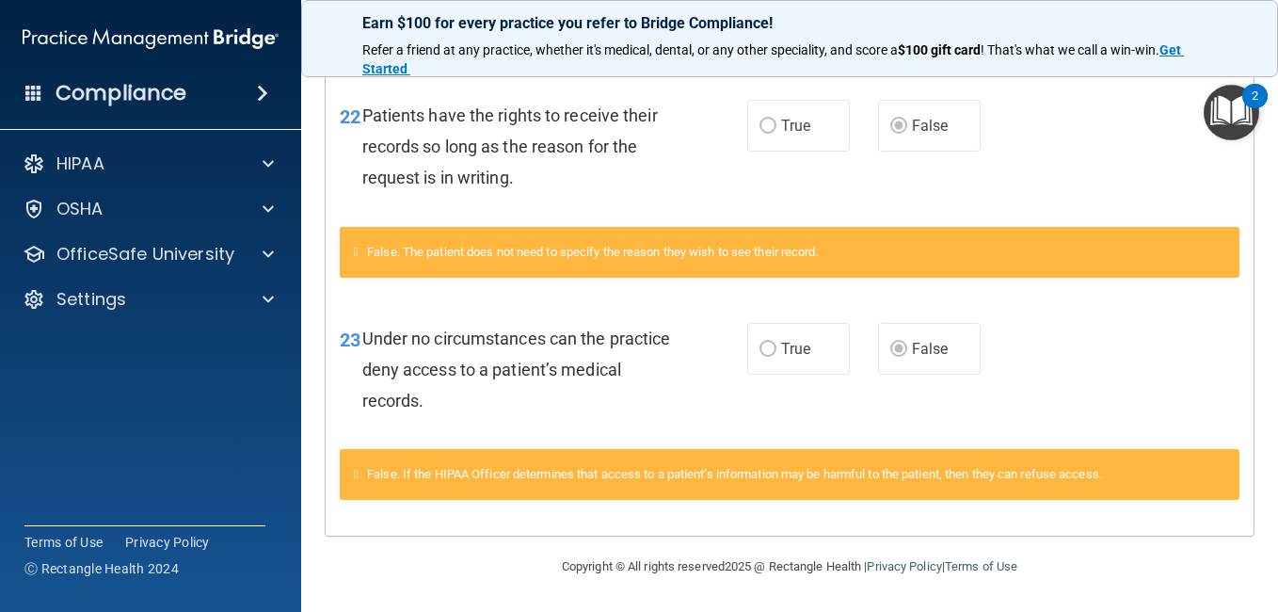
scroll to position [1646, 0]
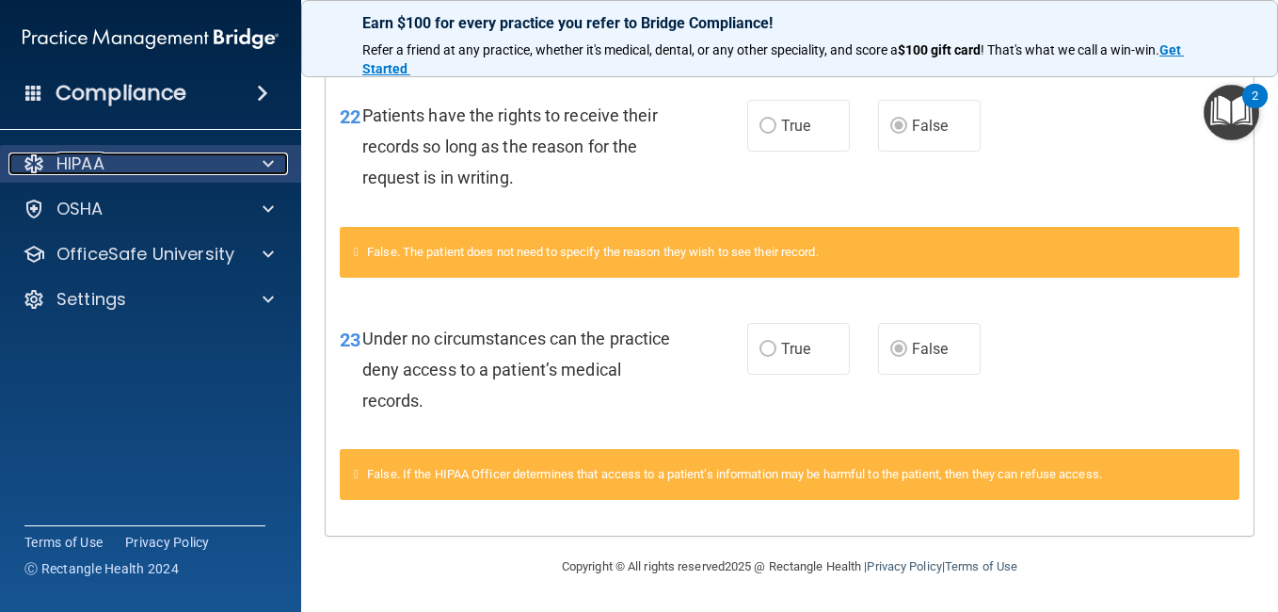
click at [263, 162] on span at bounding box center [268, 163] width 11 height 23
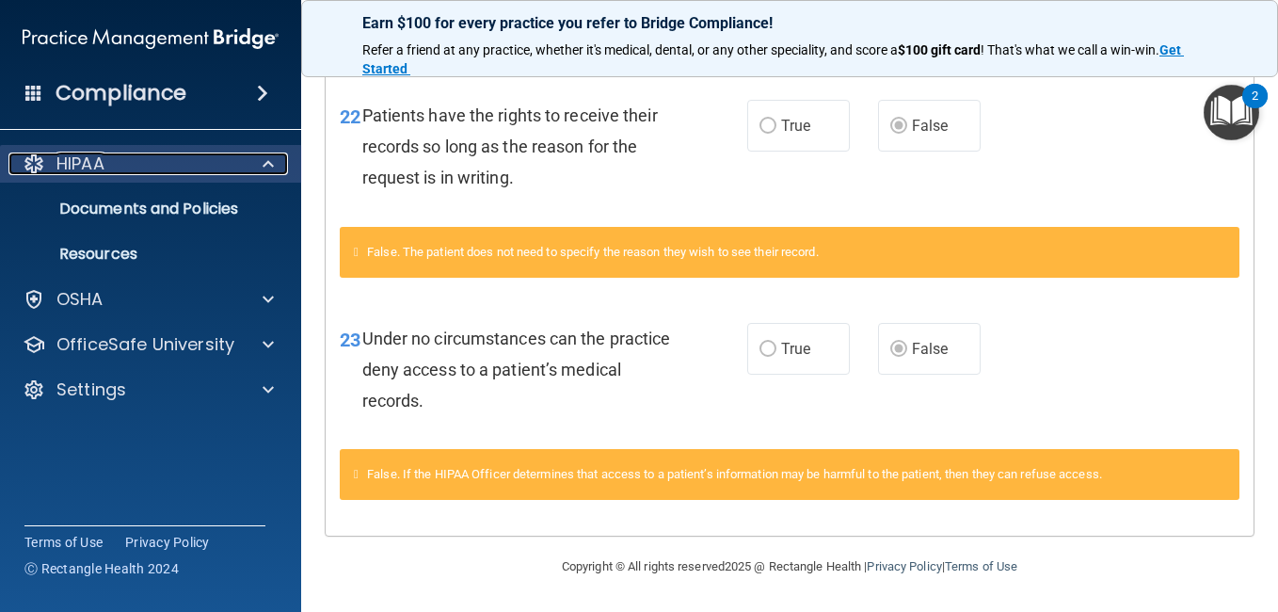
click at [263, 161] on span at bounding box center [268, 163] width 11 height 23
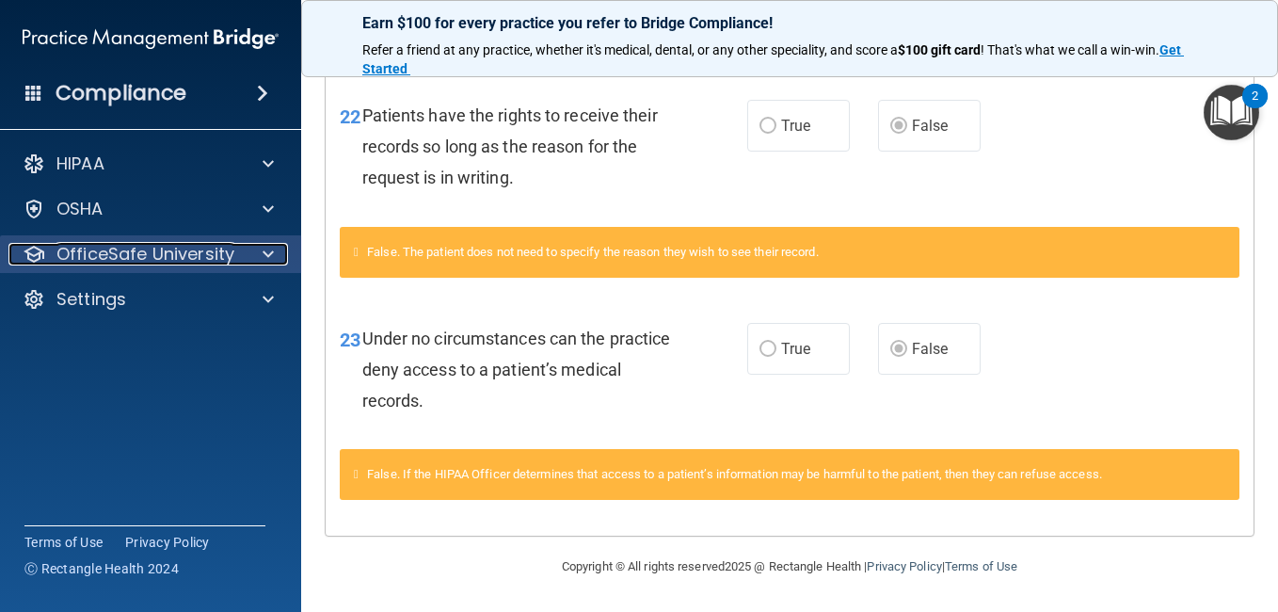
click at [265, 263] on span at bounding box center [268, 254] width 11 height 23
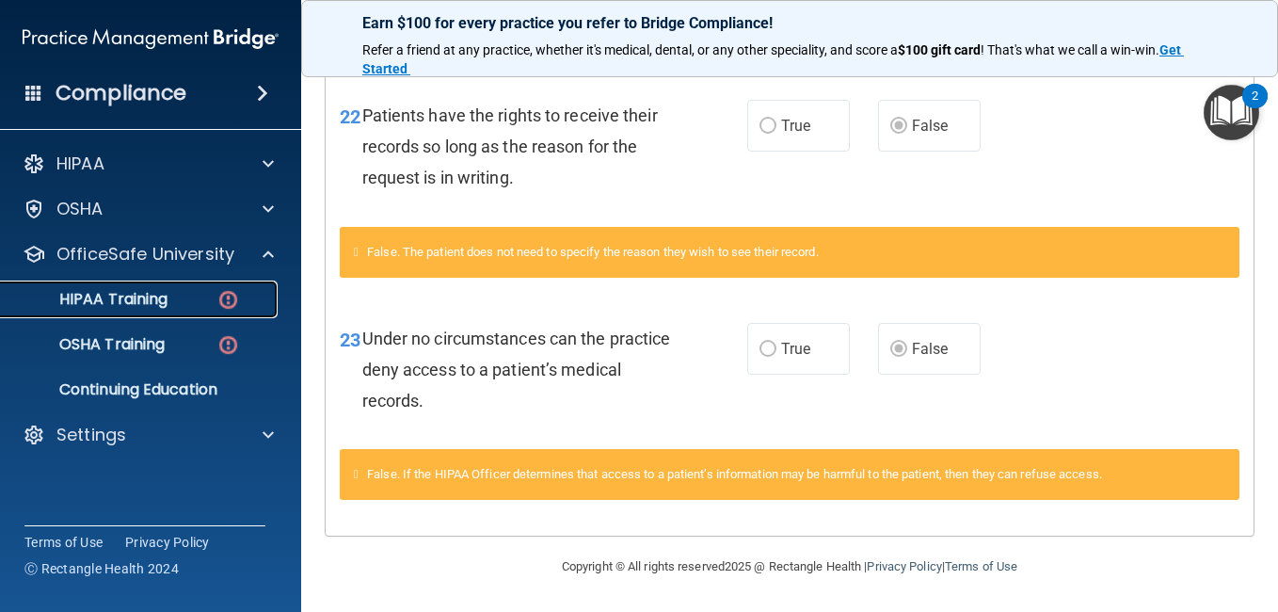
click at [239, 299] on img at bounding box center [228, 300] width 24 height 24
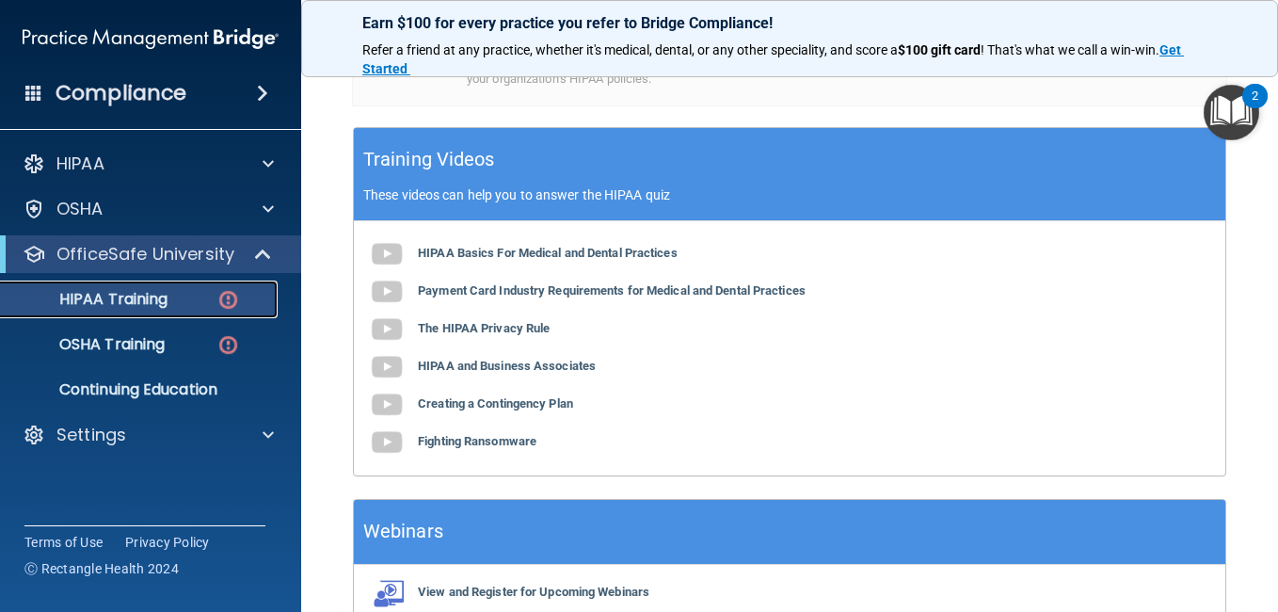
scroll to position [743, 0]
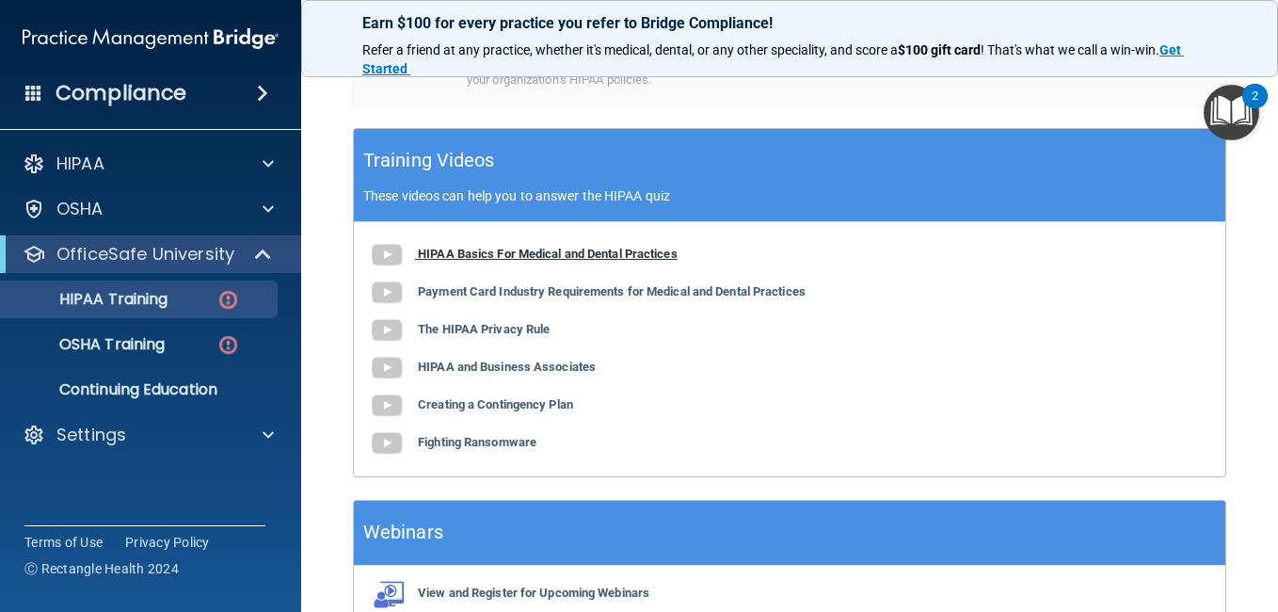
click at [391, 237] on img at bounding box center [387, 255] width 38 height 38
click at [459, 284] on b "Payment Card Industry Requirements for Medical and Dental Practices" at bounding box center [612, 291] width 388 height 14
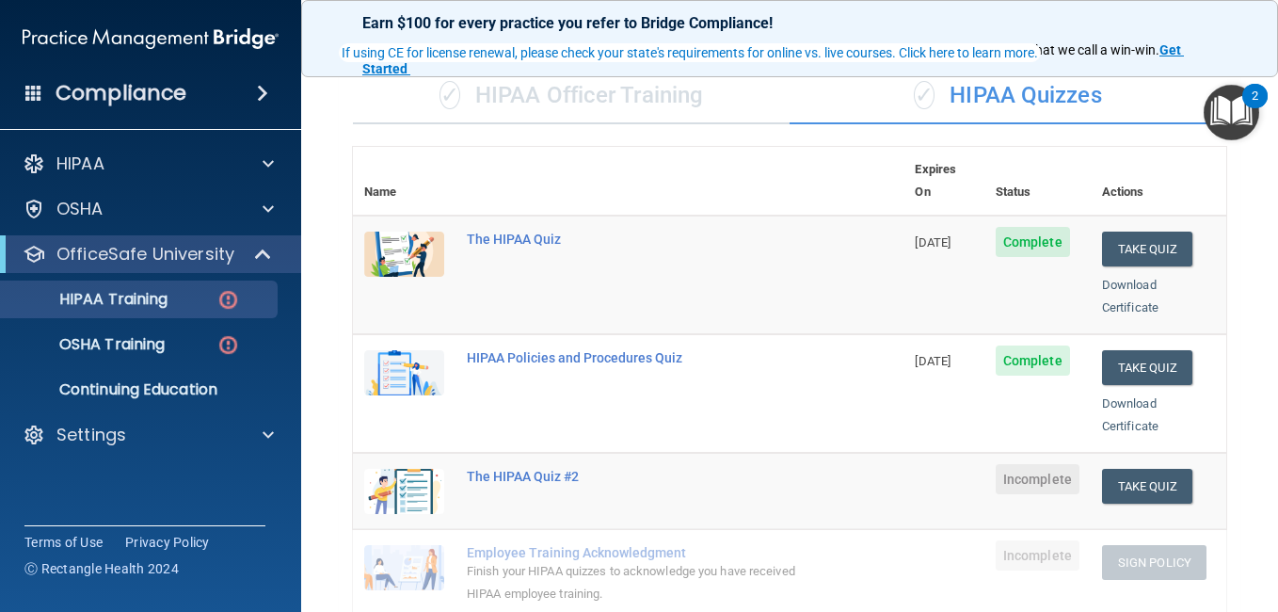
scroll to position [139, 0]
click at [512, 468] on div "The HIPAA Quiz #2" at bounding box center [638, 475] width 343 height 15
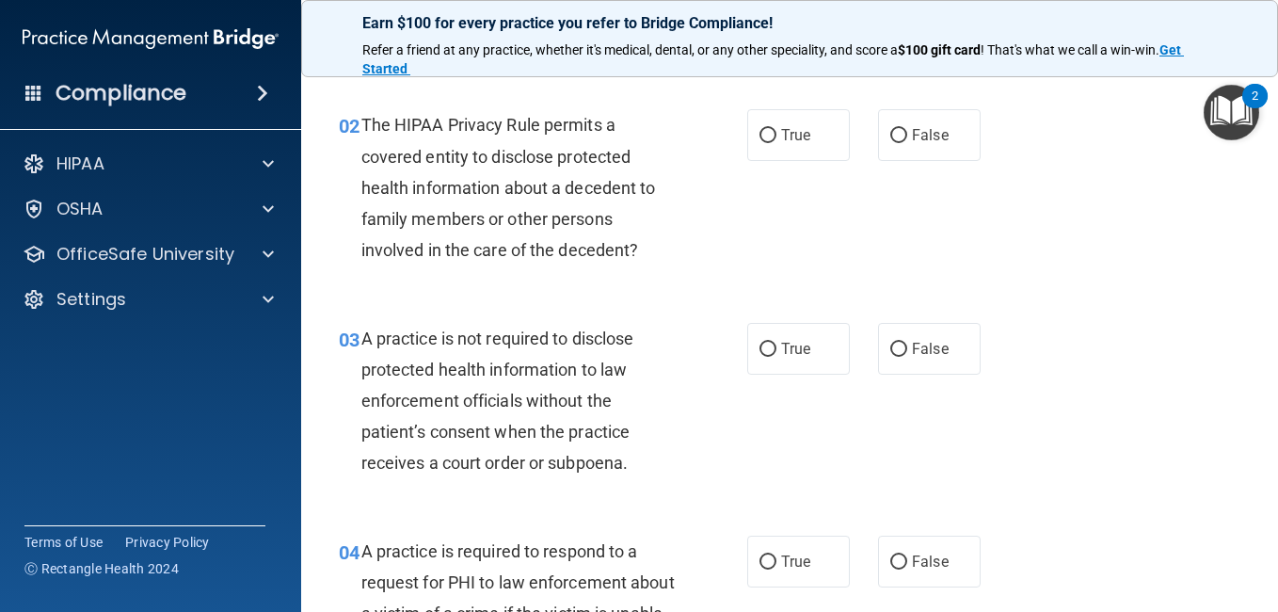
scroll to position [253, 0]
click at [775, 338] on label "True" at bounding box center [798, 348] width 103 height 52
click at [775, 342] on input "True" at bounding box center [767, 349] width 17 height 14
radio input "true"
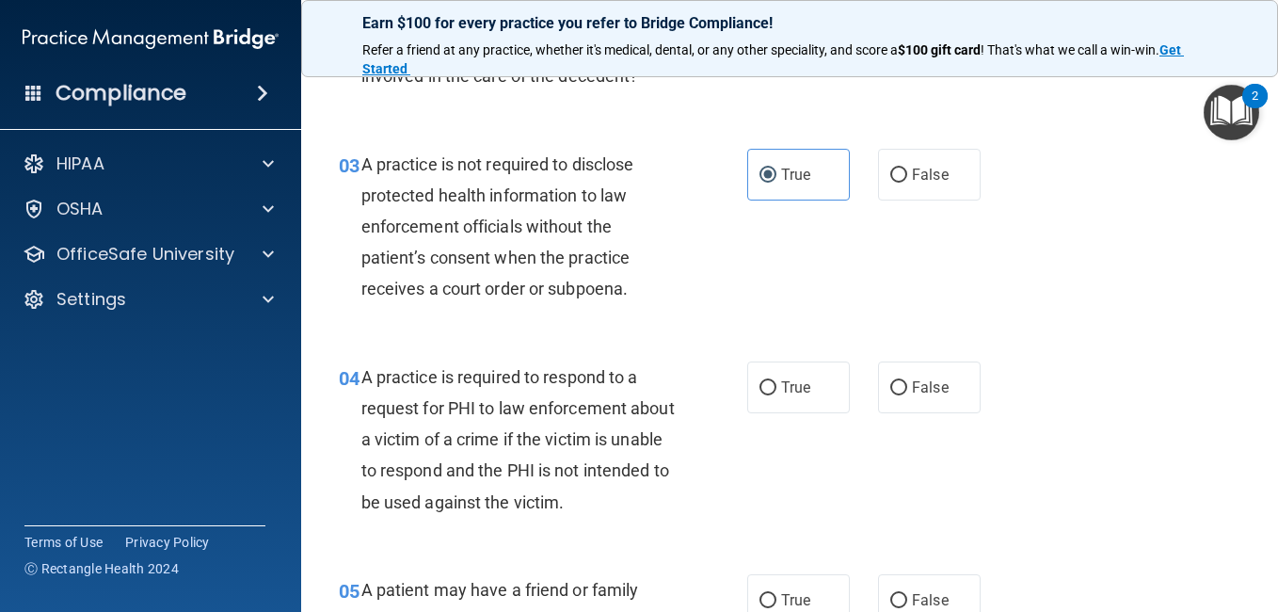
scroll to position [446, 0]
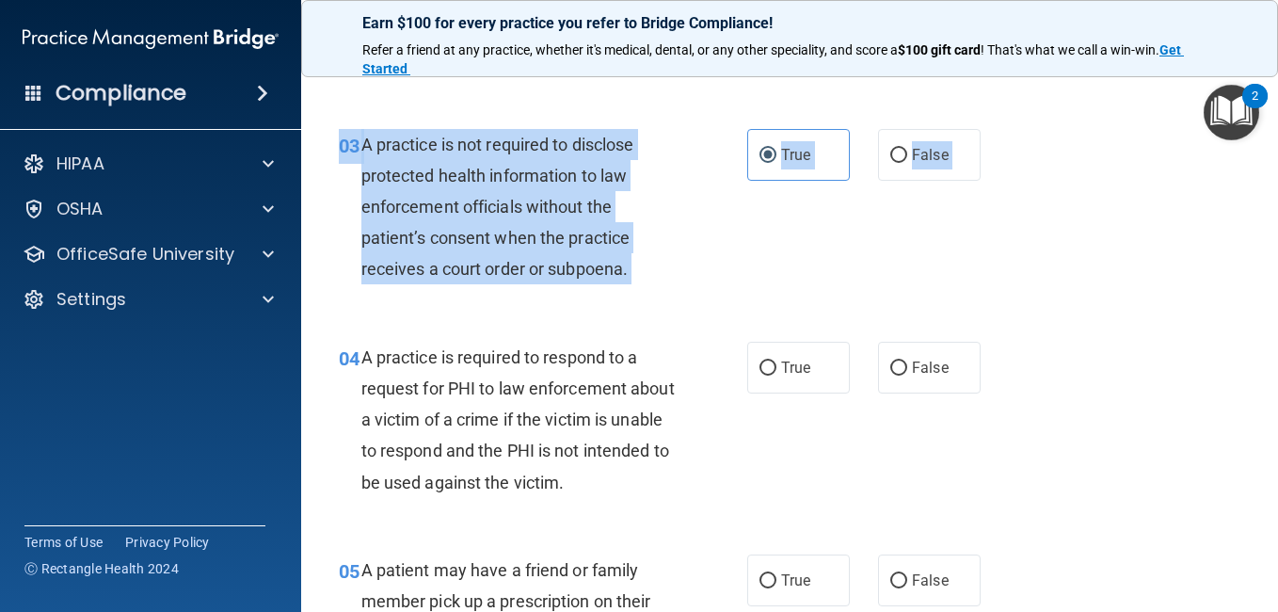
drag, startPoint x: 1093, startPoint y: 356, endPoint x: 1096, endPoint y: 303, distance: 52.8
drag, startPoint x: 1096, startPoint y: 303, endPoint x: 1039, endPoint y: 364, distance: 83.9
click at [1039, 364] on div "04 A practice is required to respond to a request for PHI to law enforcement ab…" at bounding box center [790, 424] width 930 height 213
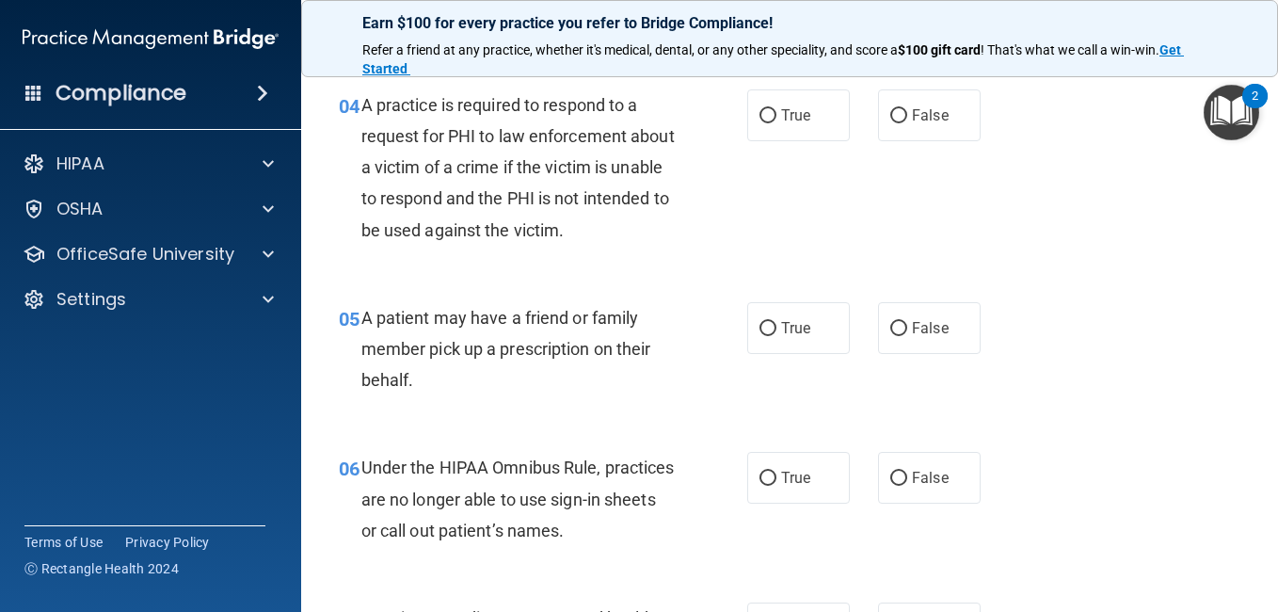
scroll to position [699, 0]
click at [787, 346] on label "True" at bounding box center [798, 327] width 103 height 52
click at [776, 335] on input "True" at bounding box center [767, 328] width 17 height 14
radio input "true"
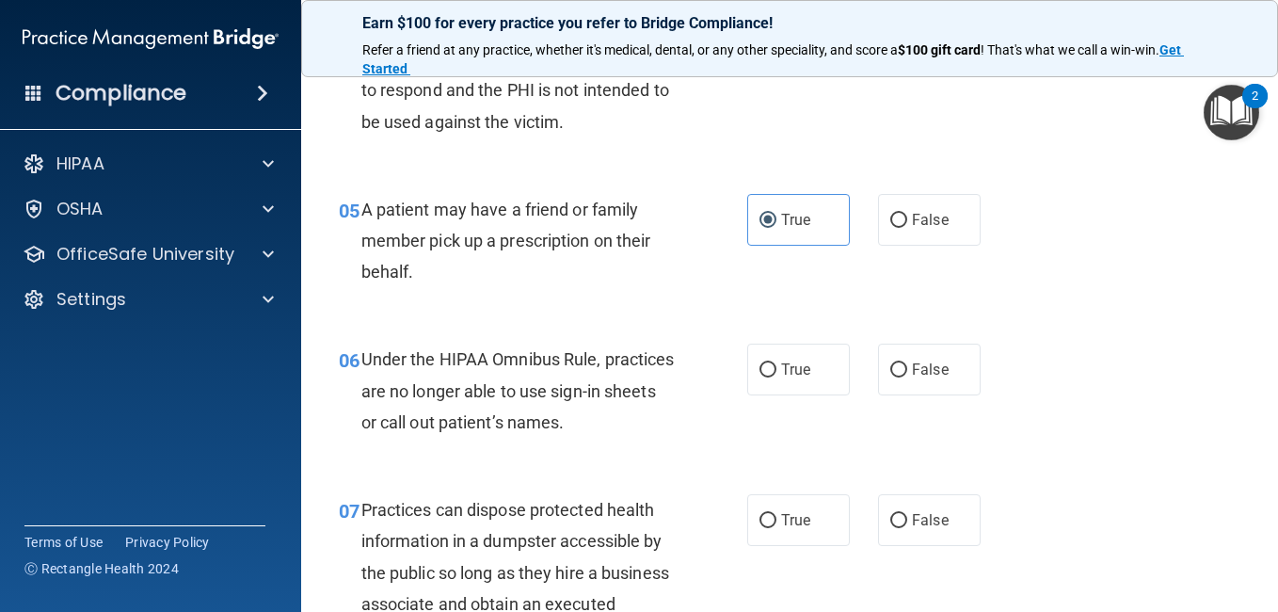
scroll to position [808, 0]
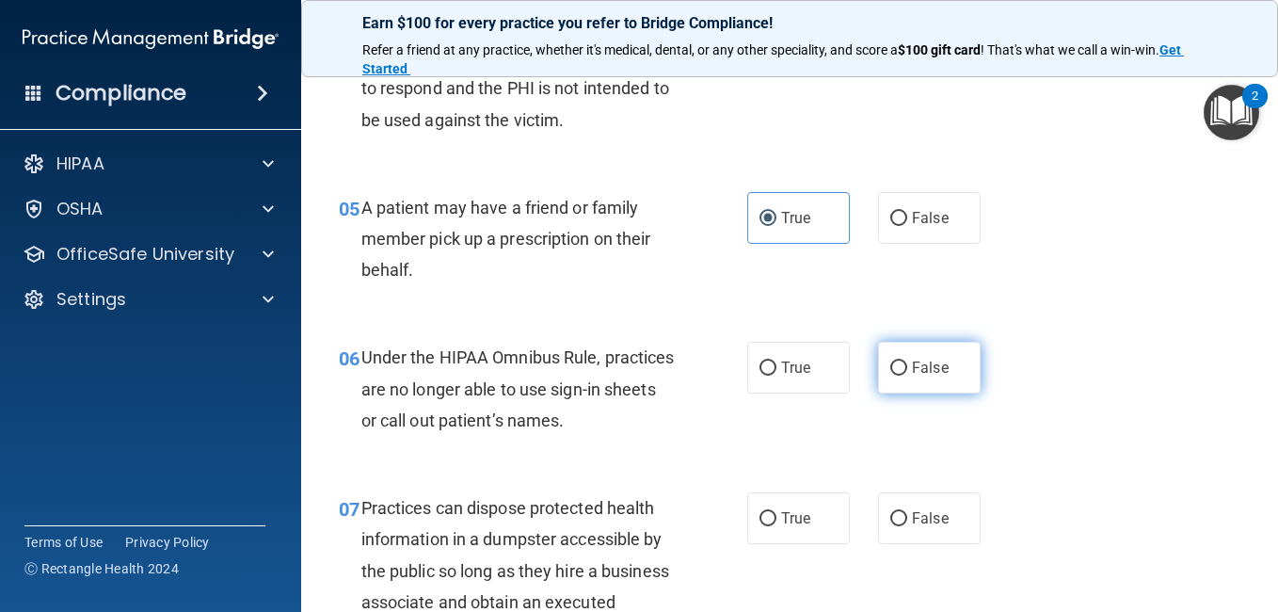
click at [915, 360] on span "False" at bounding box center [930, 368] width 37 height 18
click at [907, 361] on input "False" at bounding box center [898, 368] width 17 height 14
radio input "true"
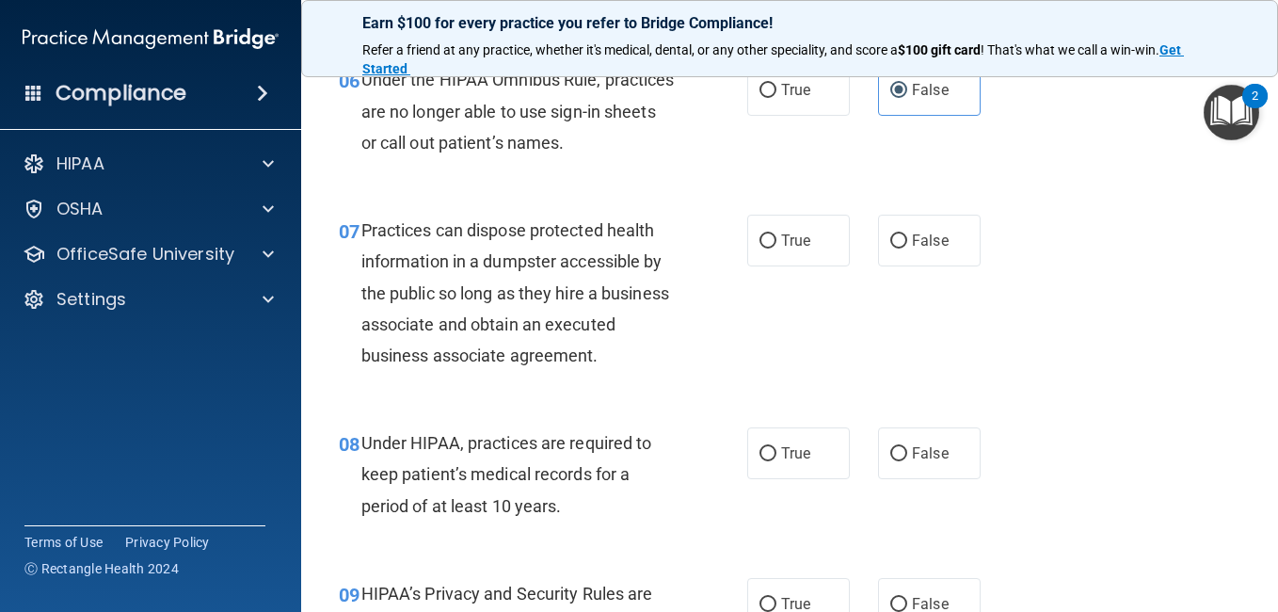
scroll to position [1089, 0]
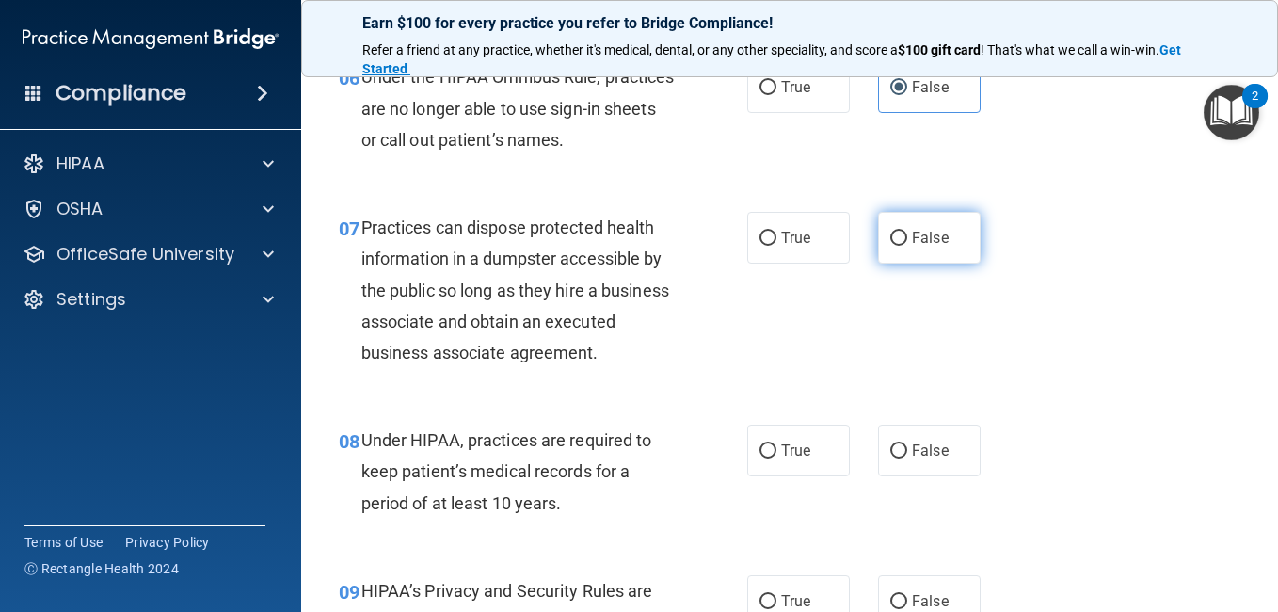
click at [929, 248] on label "False" at bounding box center [929, 238] width 103 height 52
click at [907, 246] on input "False" at bounding box center [898, 238] width 17 height 14
radio input "true"
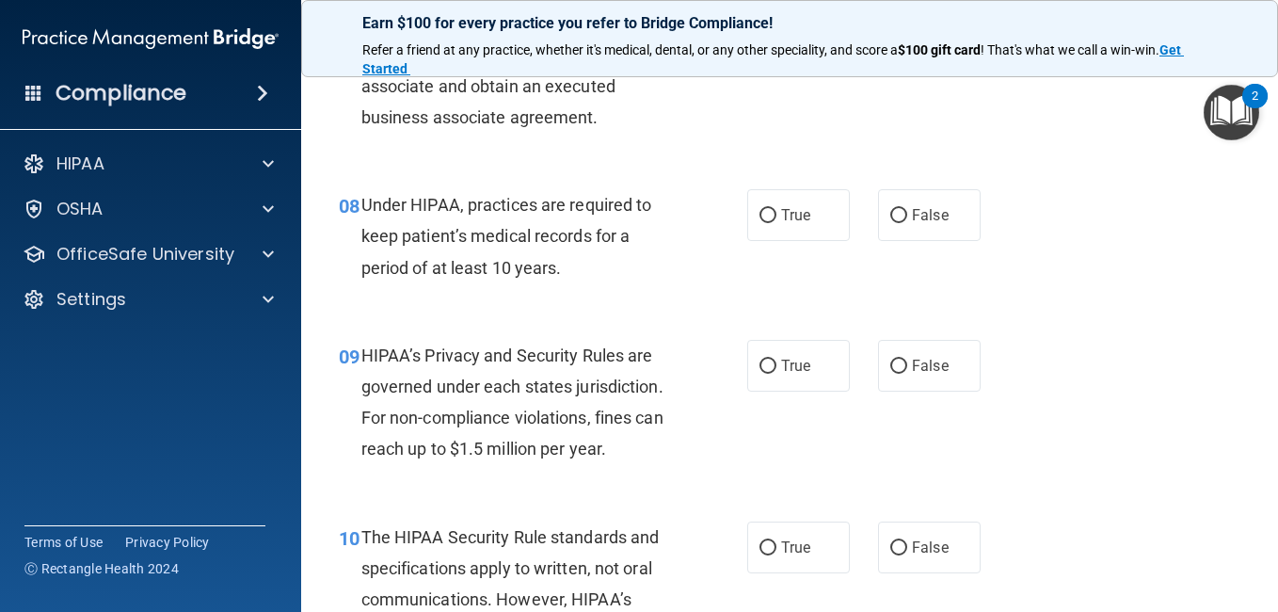
scroll to position [1325, 0]
click at [801, 374] on span "True" at bounding box center [795, 365] width 29 height 18
click at [776, 373] on input "True" at bounding box center [767, 366] width 17 height 14
radio input "true"
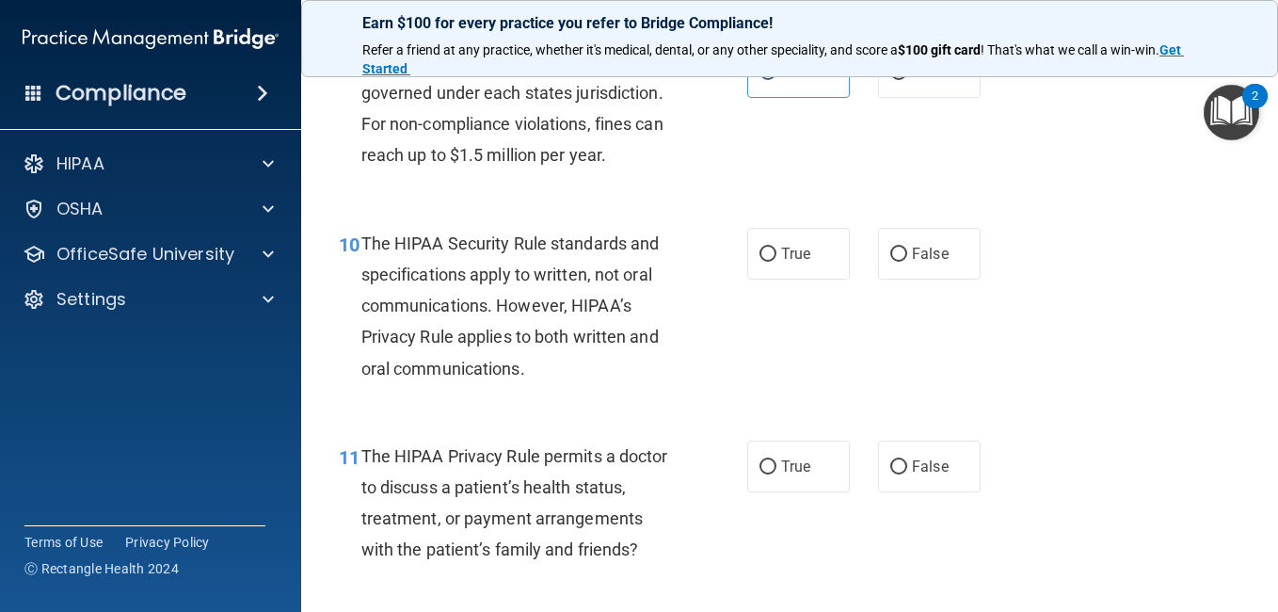
scroll to position [1627, 0]
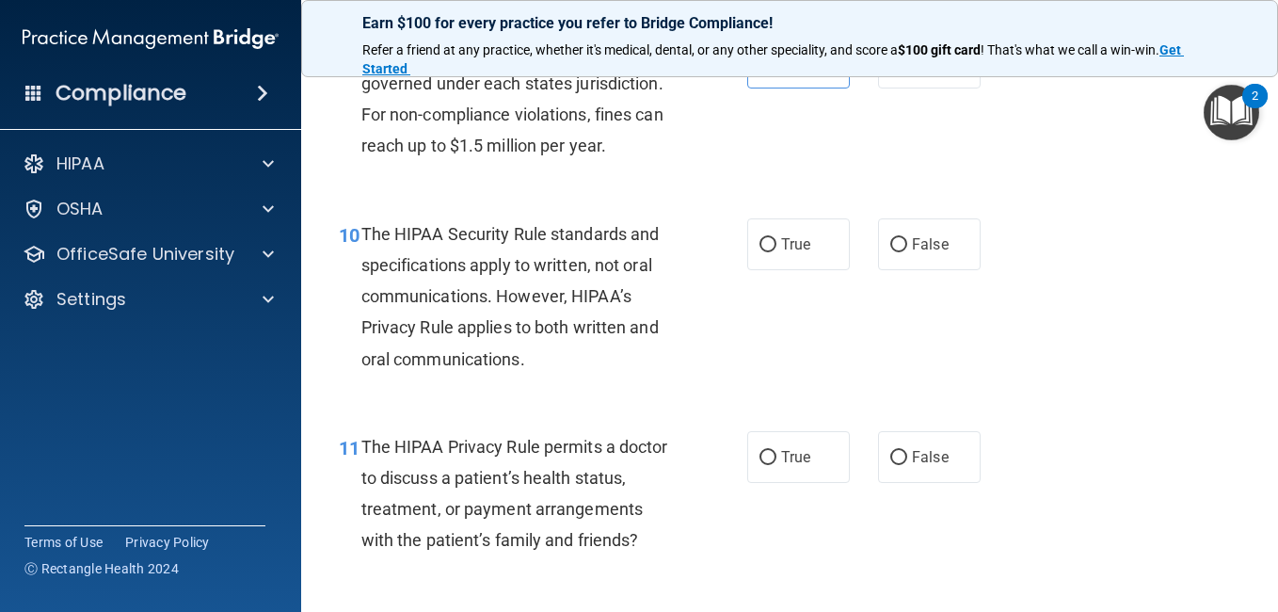
click at [1045, 363] on div "10 The HIPAA Security Rule standards and specifications apply to written, not o…" at bounding box center [790, 301] width 930 height 213
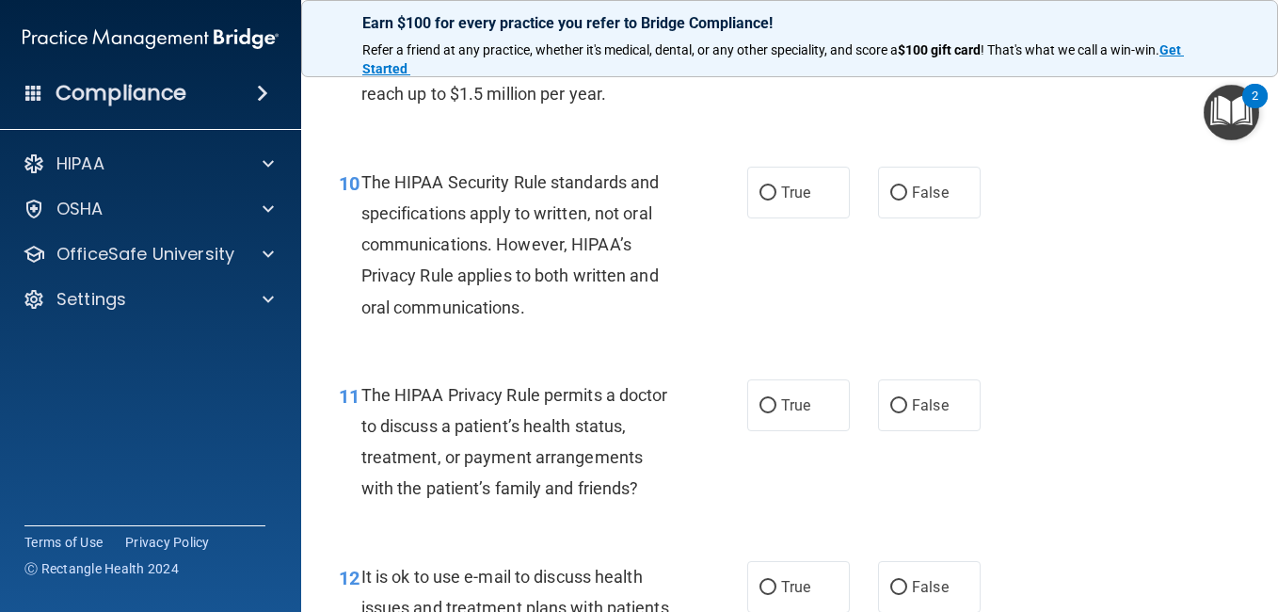
scroll to position [1680, 0]
click at [881, 430] on label "False" at bounding box center [929, 404] width 103 height 52
click at [890, 412] on input "False" at bounding box center [898, 405] width 17 height 14
radio input "true"
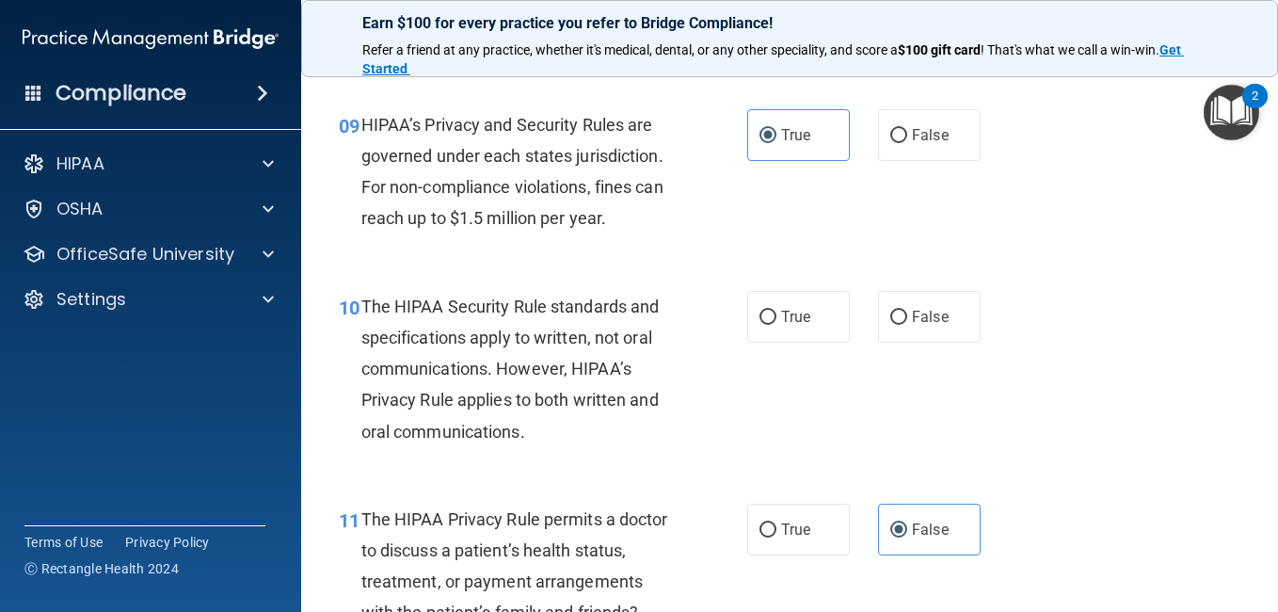
scroll to position [1554, 0]
click at [919, 327] on span "False" at bounding box center [930, 318] width 37 height 18
click at [907, 326] on input "False" at bounding box center [898, 318] width 17 height 14
radio input "true"
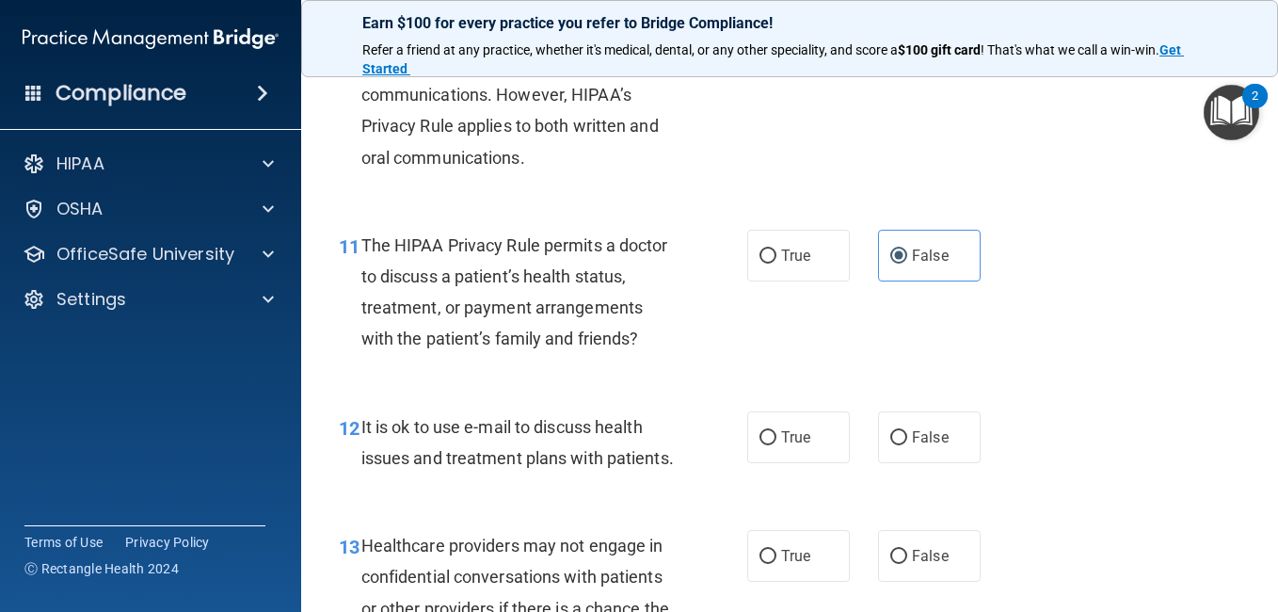
scroll to position [1852, 0]
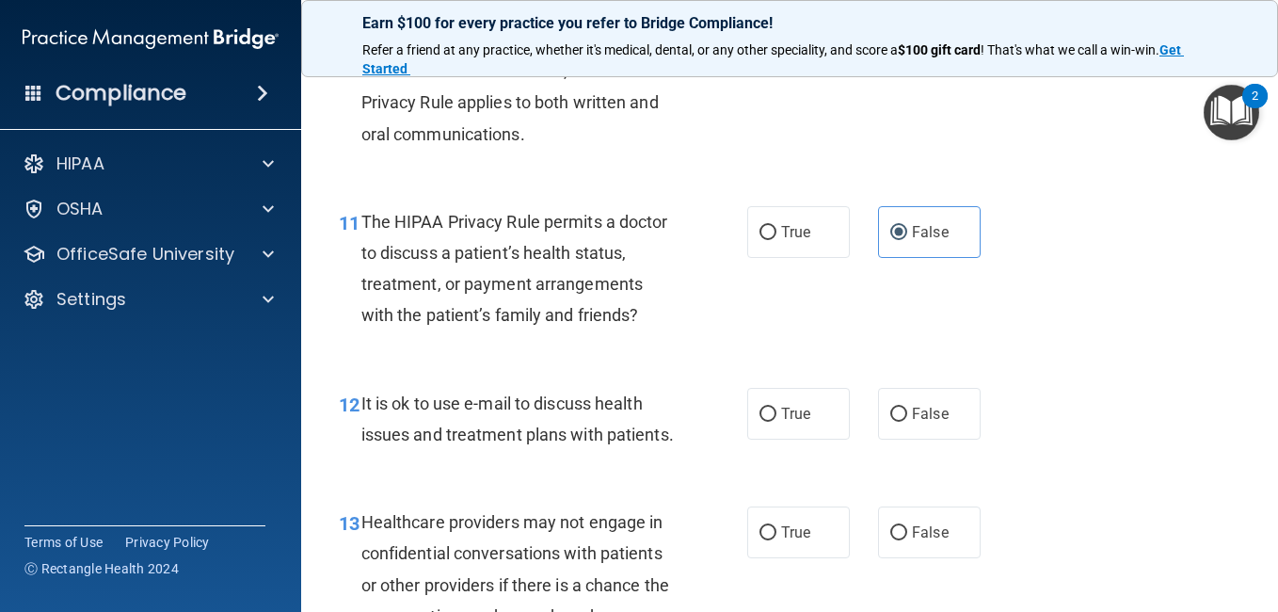
click at [1129, 312] on div "11 The HIPAA Privacy Rule permits a doctor to discuss a patient’s health status…" at bounding box center [790, 274] width 930 height 182
click at [774, 439] on label "True" at bounding box center [798, 414] width 103 height 52
click at [774, 422] on input "True" at bounding box center [767, 414] width 17 height 14
radio input "true"
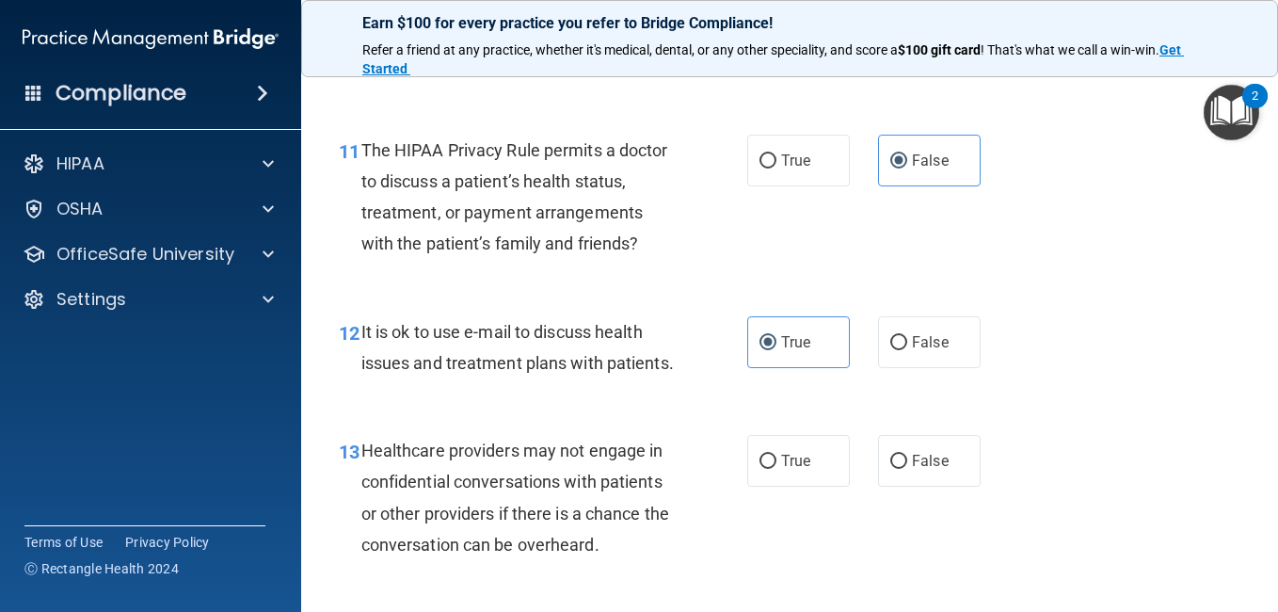
click at [1108, 381] on div "12 It is ok to use e-mail to discuss health issues and treatment plans with pat…" at bounding box center [790, 352] width 930 height 119
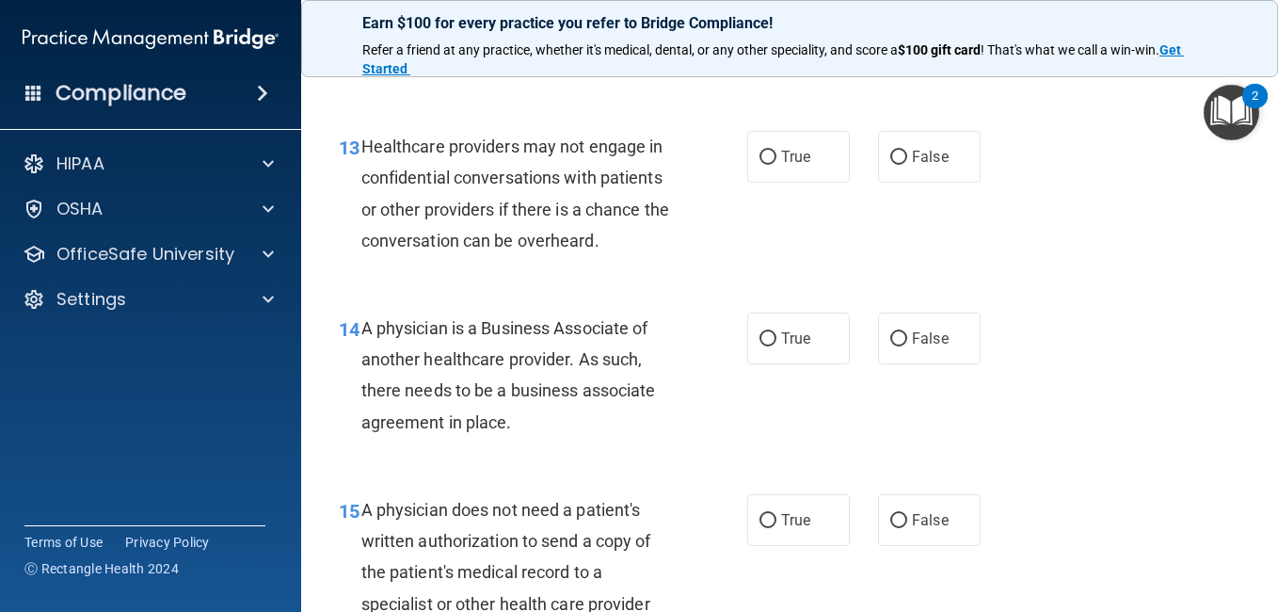
scroll to position [2231, 0]
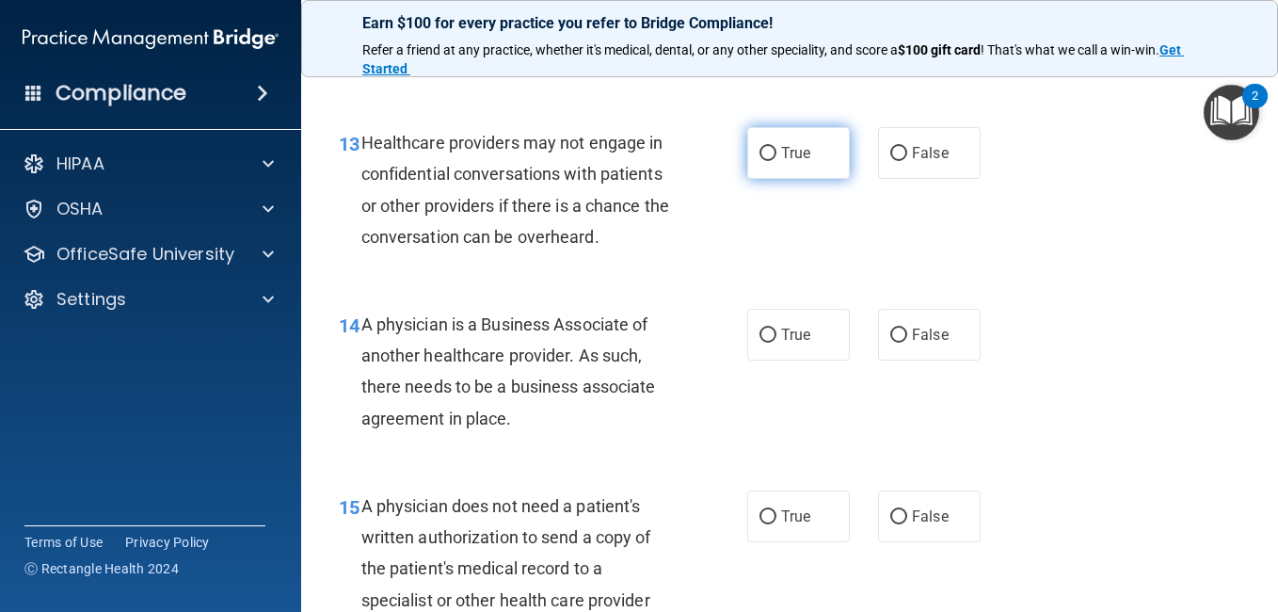
click at [801, 179] on label "True" at bounding box center [798, 153] width 103 height 52
click at [776, 161] on input "True" at bounding box center [767, 154] width 17 height 14
radio input "true"
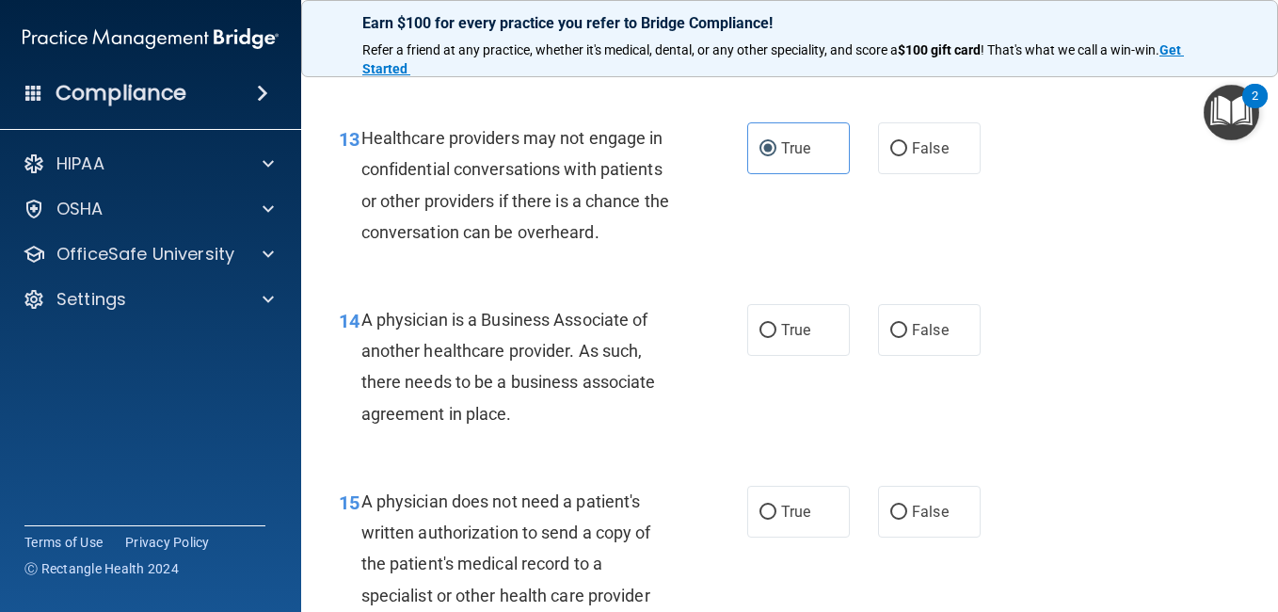
scroll to position [2255, 0]
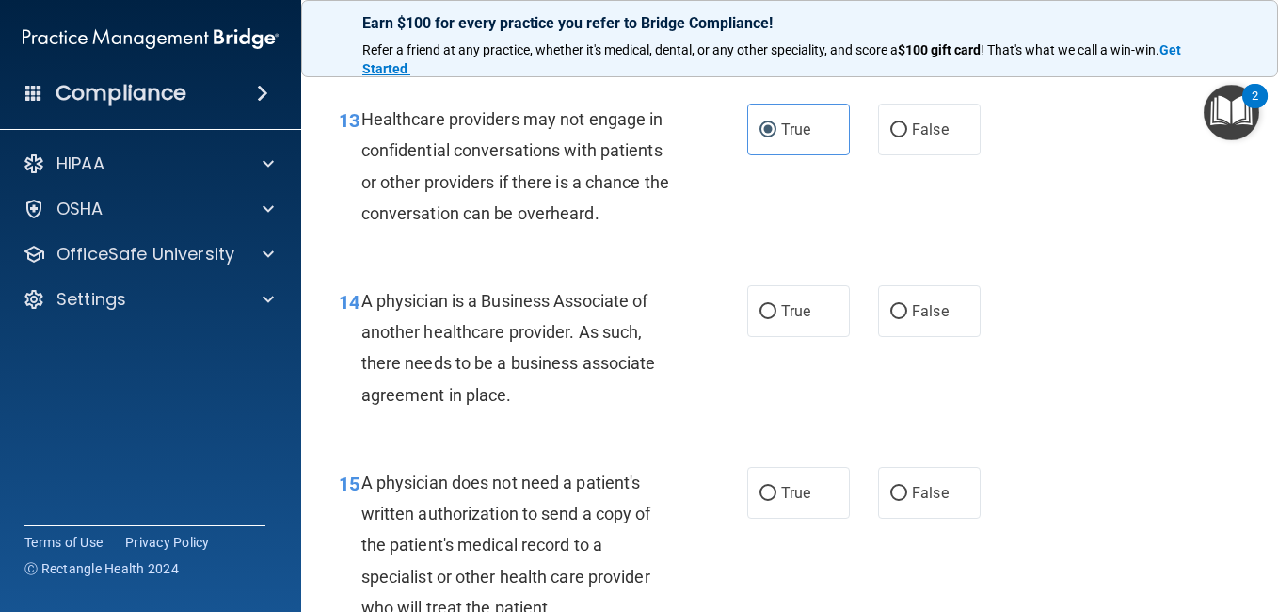
click at [1022, 258] on div "13 Healthcare providers may not engage in confidential conversations with patie…" at bounding box center [790, 171] width 930 height 182
click at [1027, 206] on div "13 Healthcare providers may not engage in confidential conversations with patie…" at bounding box center [790, 171] width 930 height 182
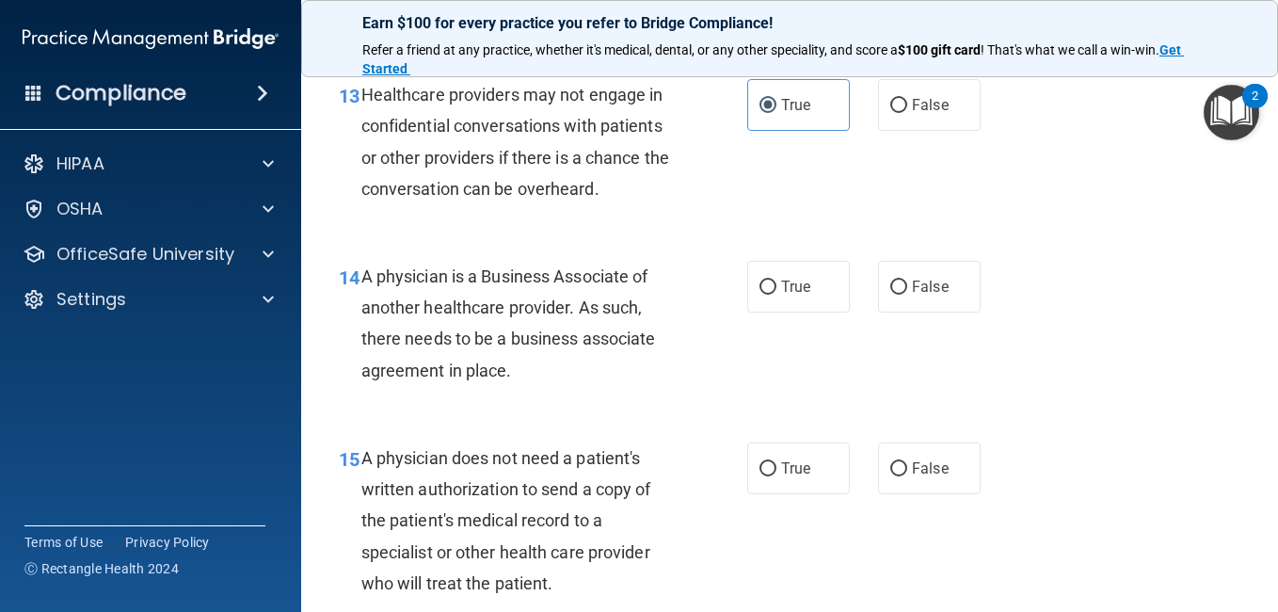
scroll to position [2283, 0]
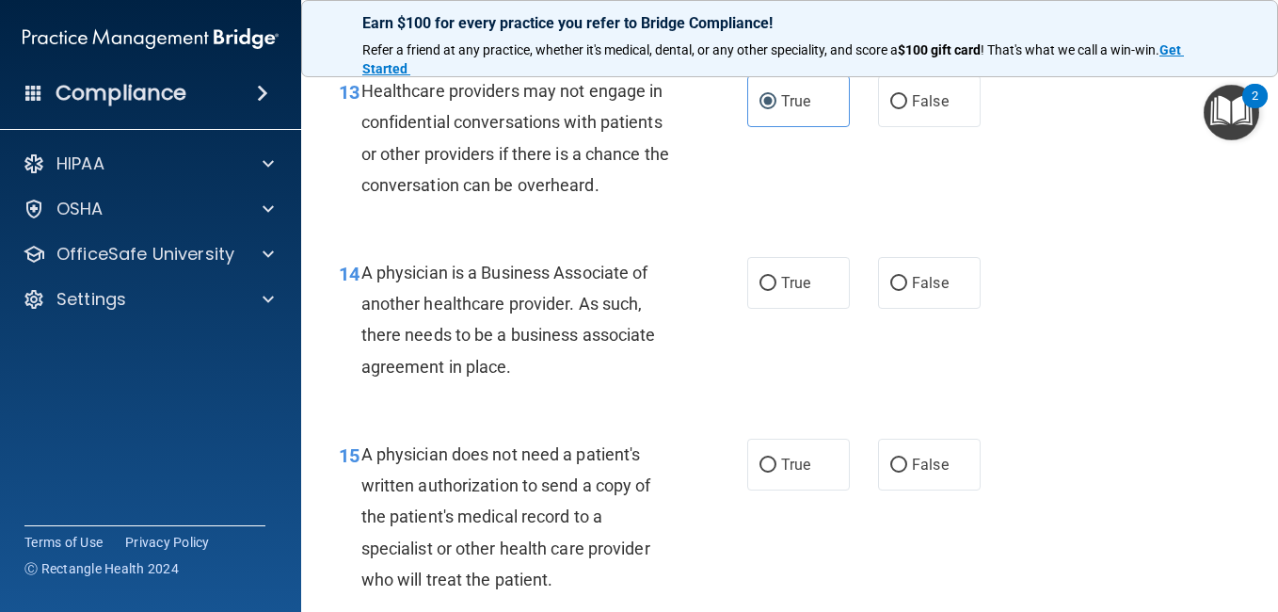
drag, startPoint x: 1045, startPoint y: 323, endPoint x: 1115, endPoint y: 293, distance: 76.7
click at [1115, 233] on div "13 Healthcare providers may not engage in confidential conversations with patie…" at bounding box center [790, 143] width 930 height 182
click at [899, 309] on label "False" at bounding box center [929, 283] width 103 height 52
click at [899, 291] on input "False" at bounding box center [898, 284] width 17 height 14
radio input "true"
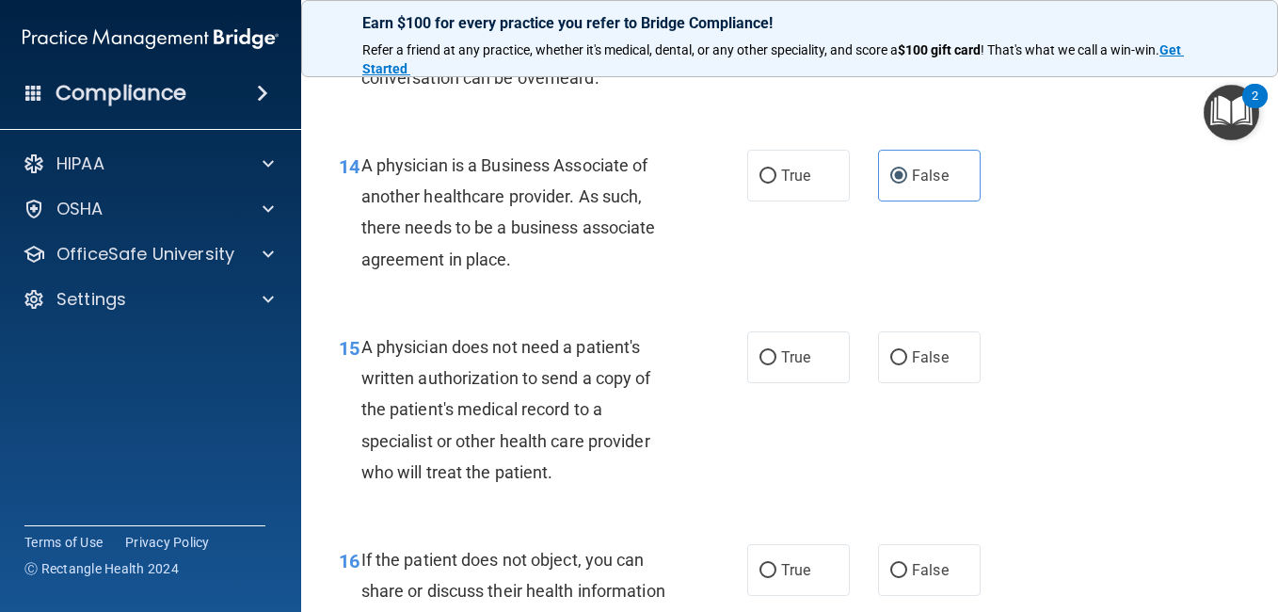
scroll to position [2411, 0]
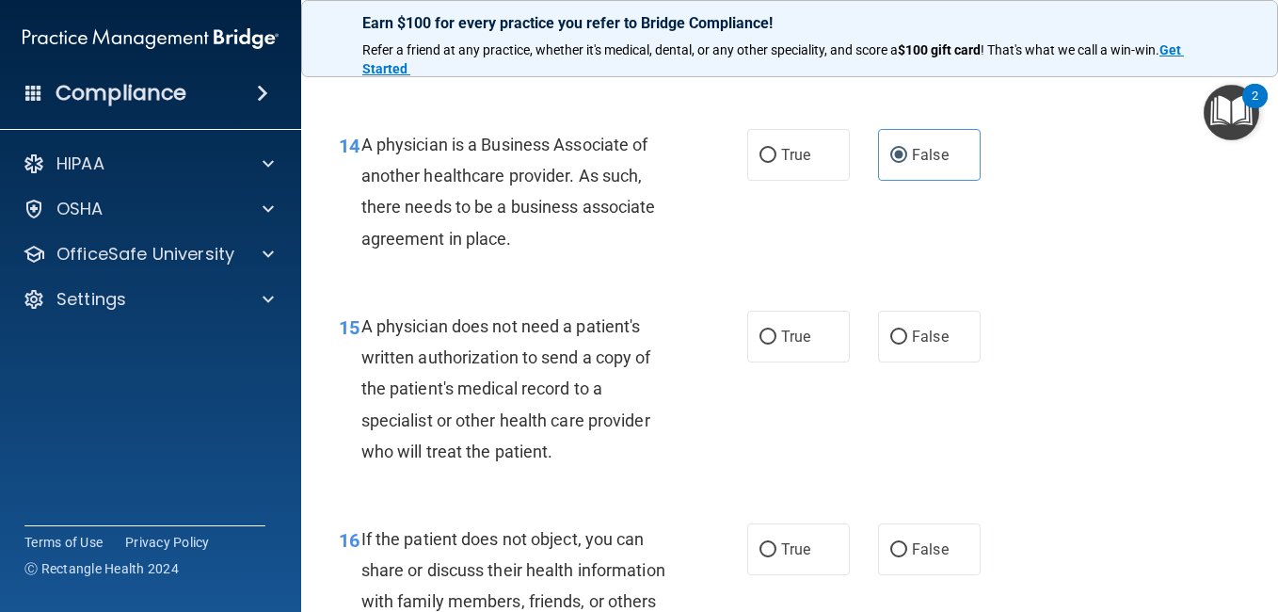
click at [1080, 440] on div "15 A physician does not need a patient's written authorization to send a copy o…" at bounding box center [790, 393] width 930 height 213
drag, startPoint x: 1080, startPoint y: 440, endPoint x: 1020, endPoint y: 512, distance: 93.5
click at [1020, 500] on div "15 A physician does not need a patient's written authorization to send a copy o…" at bounding box center [790, 393] width 930 height 213
click at [900, 362] on label "False" at bounding box center [929, 337] width 103 height 52
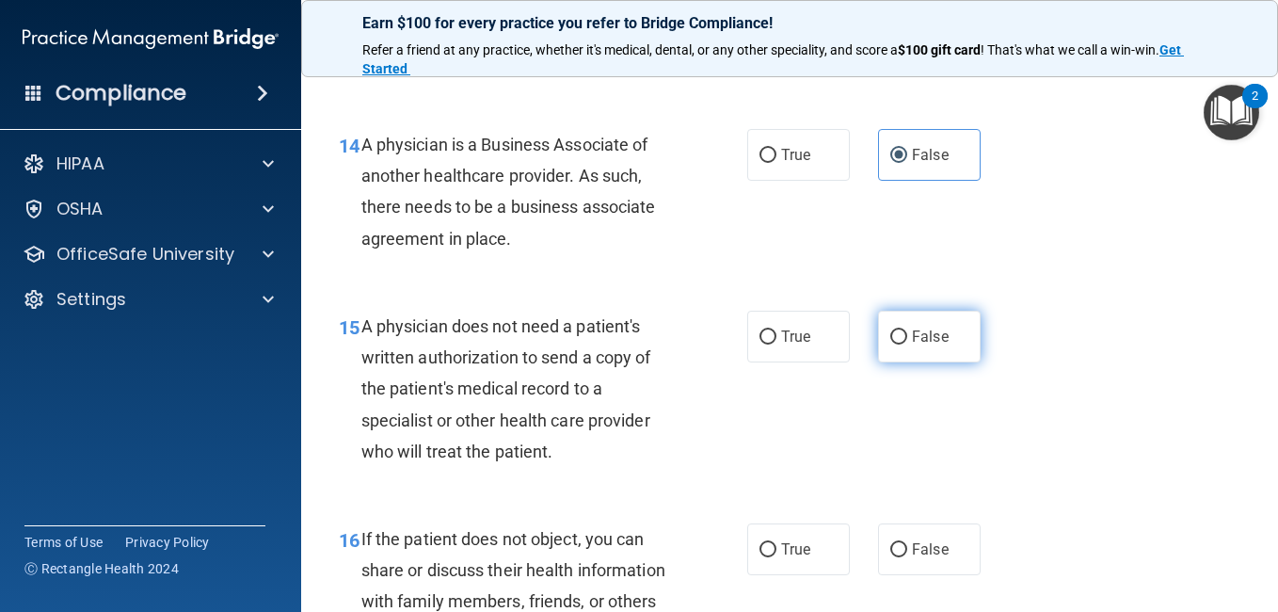
click at [900, 344] on input "False" at bounding box center [898, 337] width 17 height 14
radio input "true"
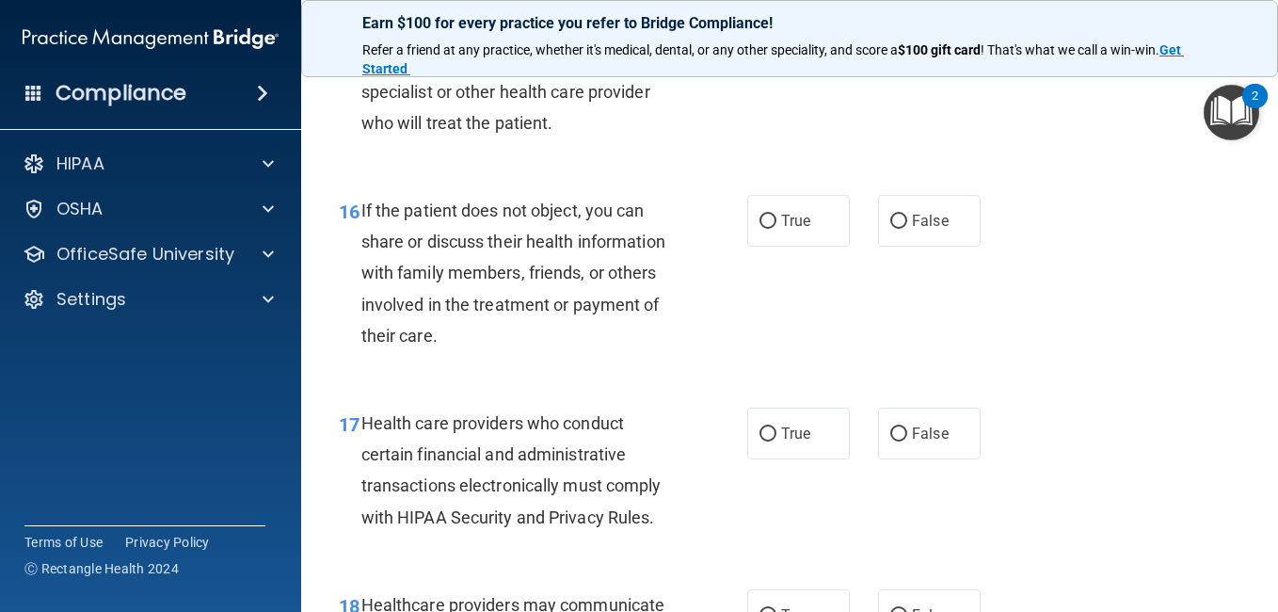
scroll to position [2757, 0]
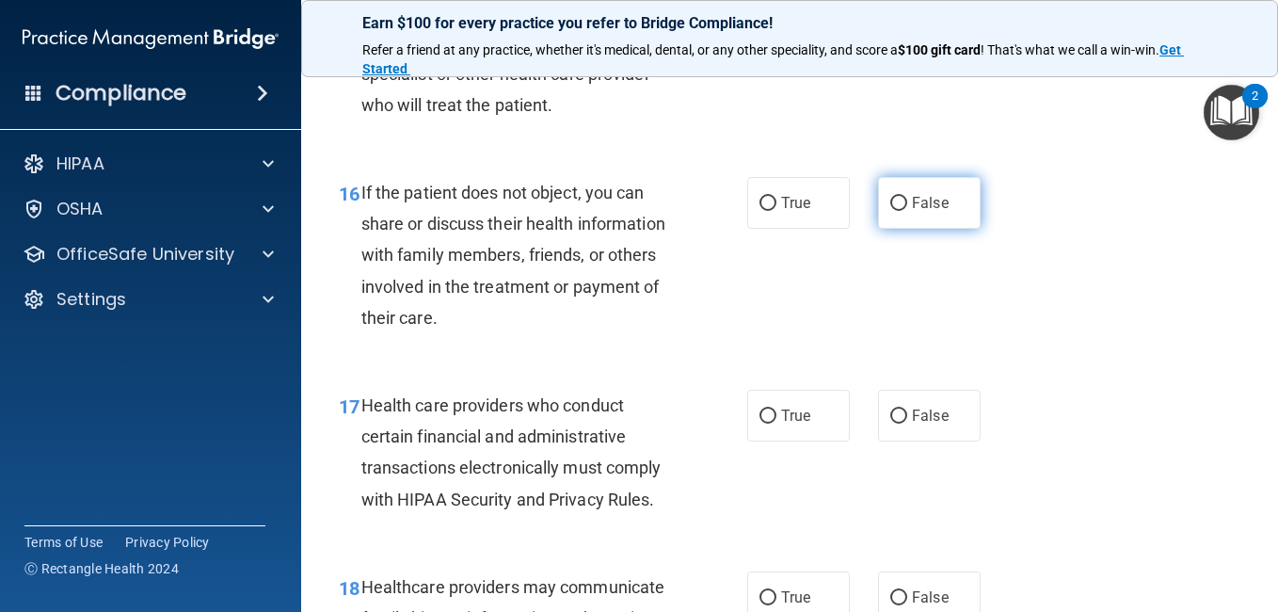
click at [952, 229] on label "False" at bounding box center [929, 203] width 103 height 52
click at [907, 211] on input "False" at bounding box center [898, 204] width 17 height 14
radio input "true"
click at [1048, 366] on div "16 If the patient does not object, you can share or discuss their health inform…" at bounding box center [790, 259] width 930 height 213
drag, startPoint x: 1048, startPoint y: 405, endPoint x: 1052, endPoint y: 385, distance: 20.1
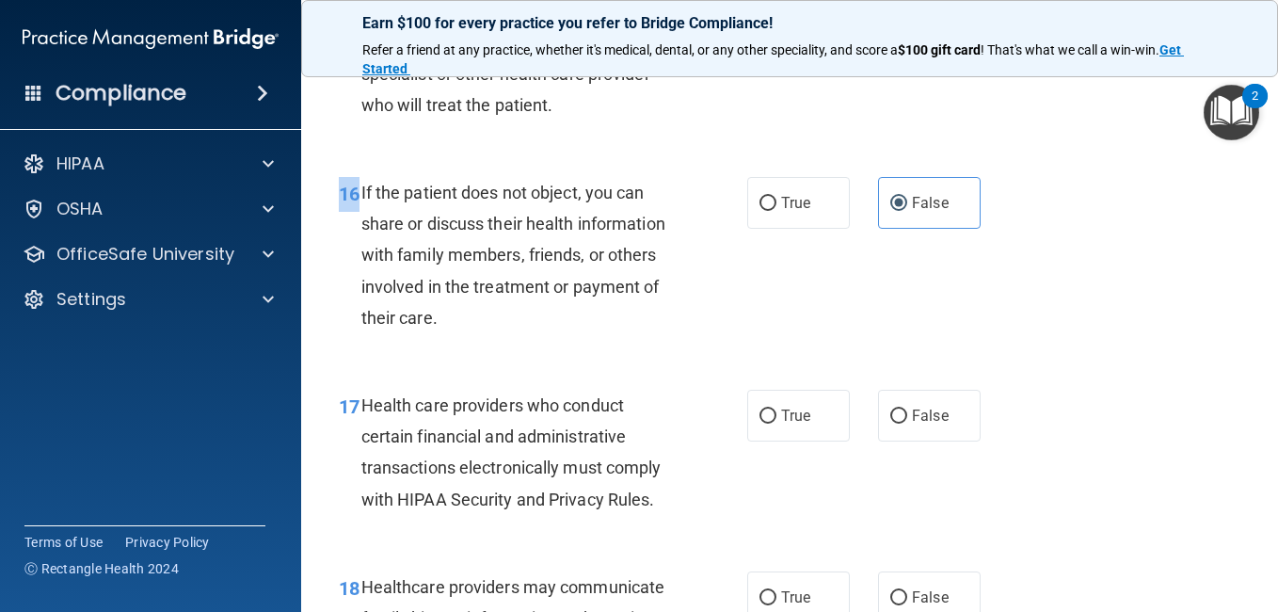
click at [1052, 366] on div "16 If the patient does not object, you can share or discuss their health inform…" at bounding box center [790, 259] width 930 height 213
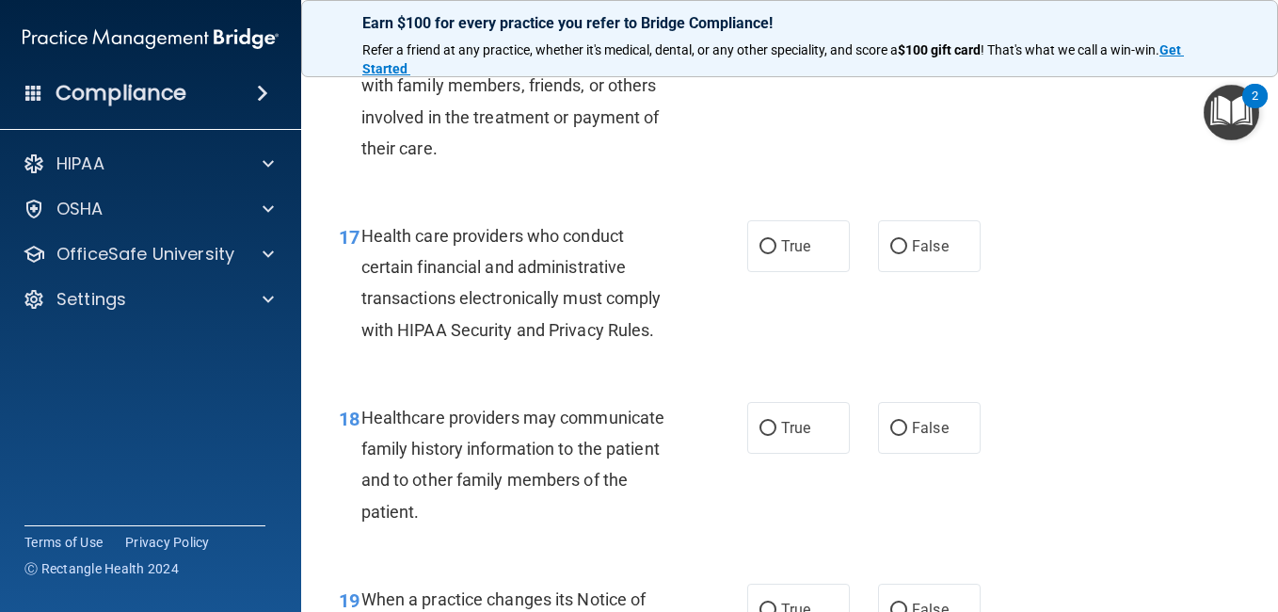
scroll to position [2927, 0]
click at [805, 271] on label "True" at bounding box center [798, 245] width 103 height 52
click at [776, 253] on input "True" at bounding box center [767, 246] width 17 height 14
radio input "true"
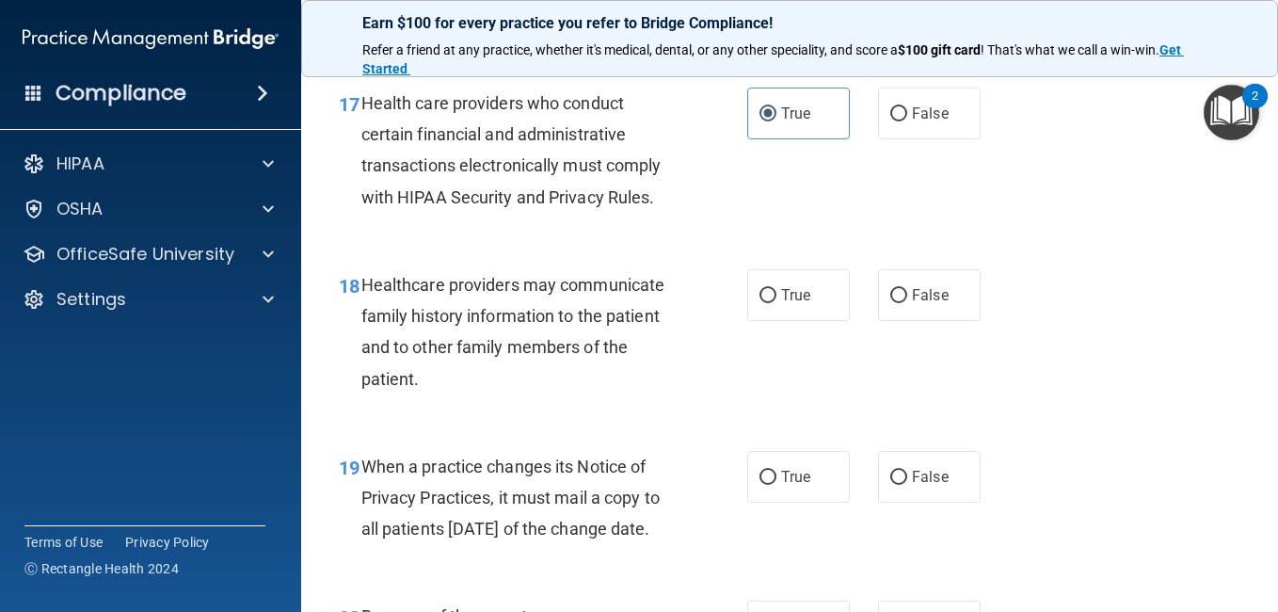
scroll to position [3079, 0]
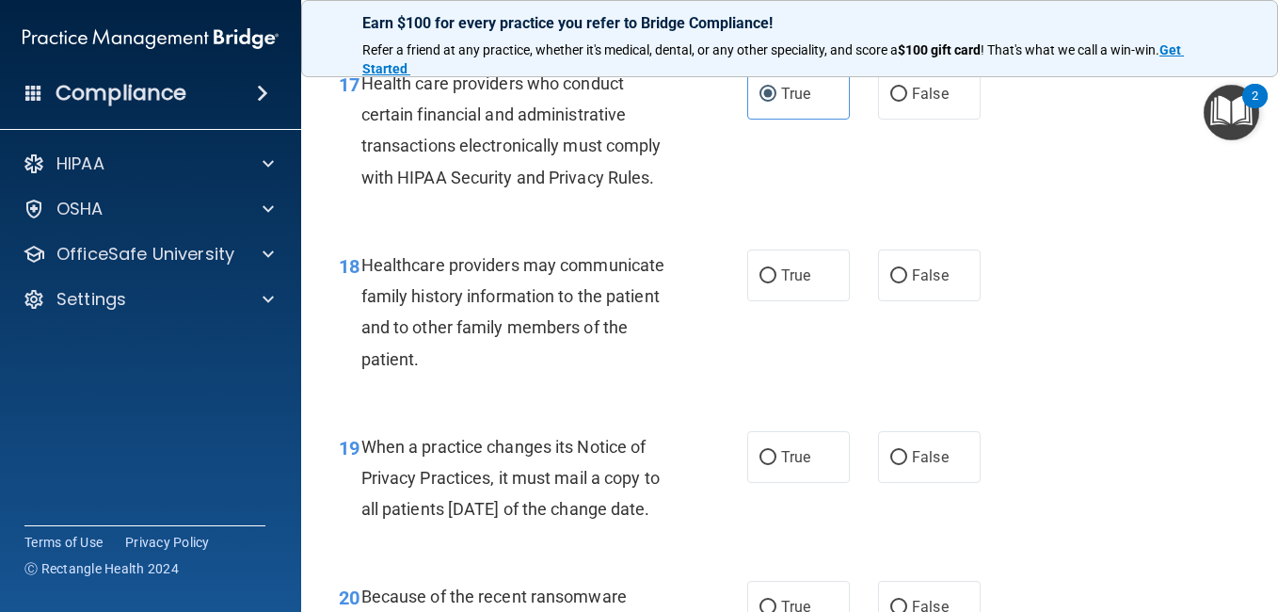
click at [1069, 378] on div "18 Healthcare providers may communicate family history information to the patie…" at bounding box center [790, 317] width 930 height 182
click at [933, 284] on span "False" at bounding box center [930, 275] width 37 height 18
click at [907, 283] on input "False" at bounding box center [898, 276] width 17 height 14
radio input "true"
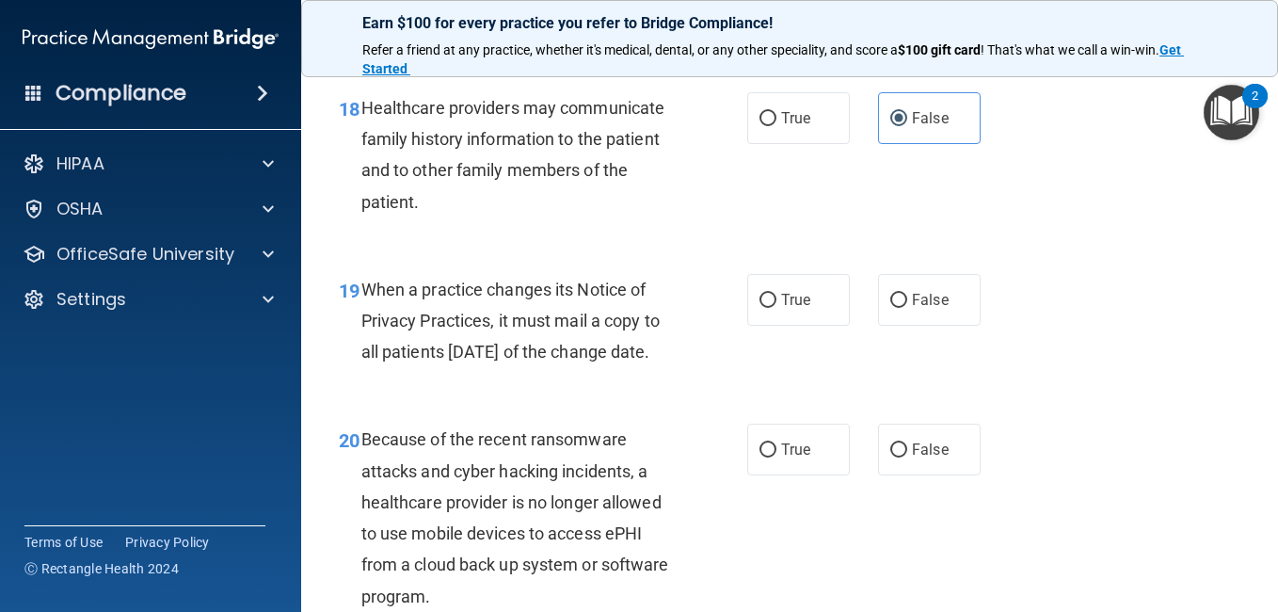
scroll to position [3237, 0]
click at [834, 325] on label "True" at bounding box center [798, 299] width 103 height 52
click at [776, 307] on input "True" at bounding box center [767, 300] width 17 height 14
radio input "true"
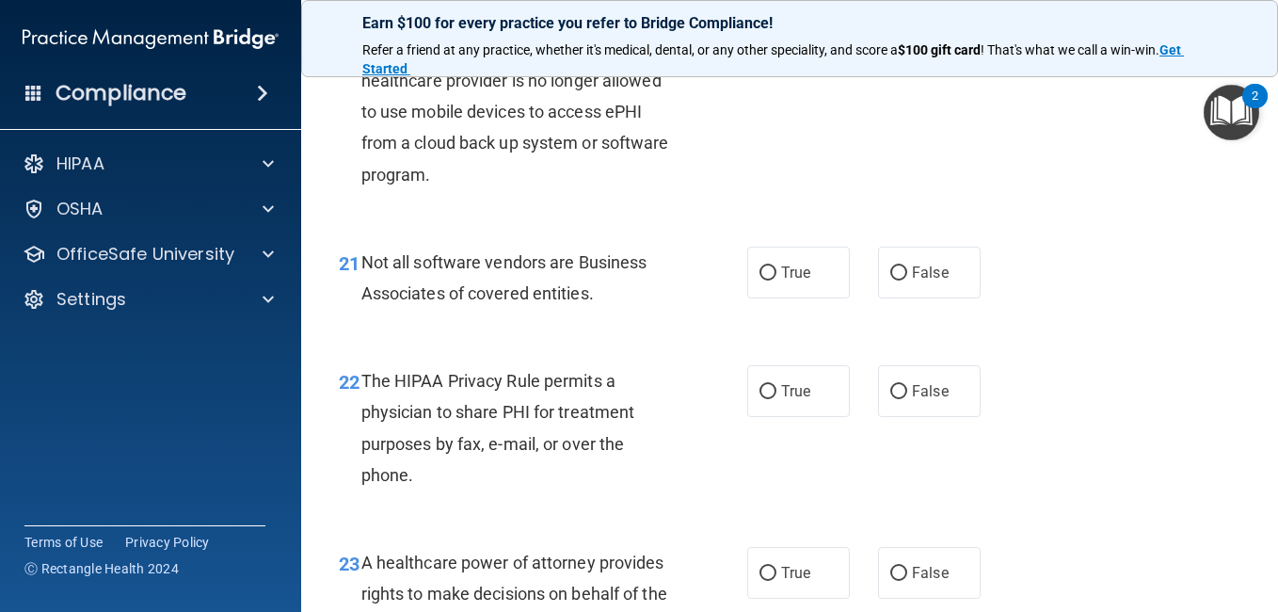
scroll to position [3659, 0]
drag, startPoint x: 963, startPoint y: 448, endPoint x: 1034, endPoint y: 522, distance: 103.2
click at [1034, 522] on div "22 The HIPAA Privacy Rule permits a physician to share PHI for treatment purpos…" at bounding box center [790, 432] width 930 height 182
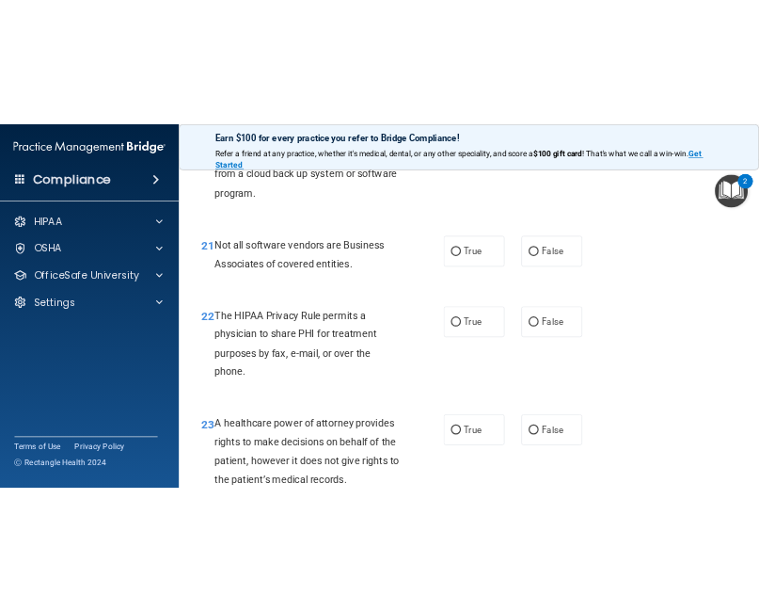
scroll to position [3676, 0]
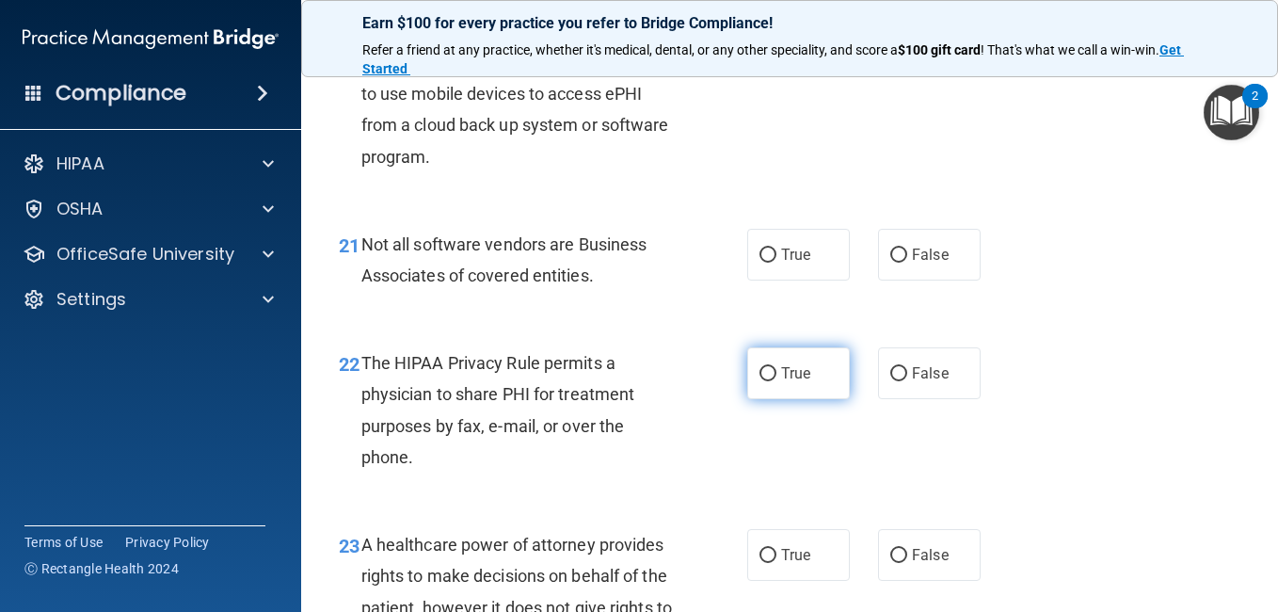
click at [808, 399] on label "True" at bounding box center [798, 373] width 103 height 52
click at [776, 381] on input "True" at bounding box center [767, 374] width 17 height 14
radio input "true"
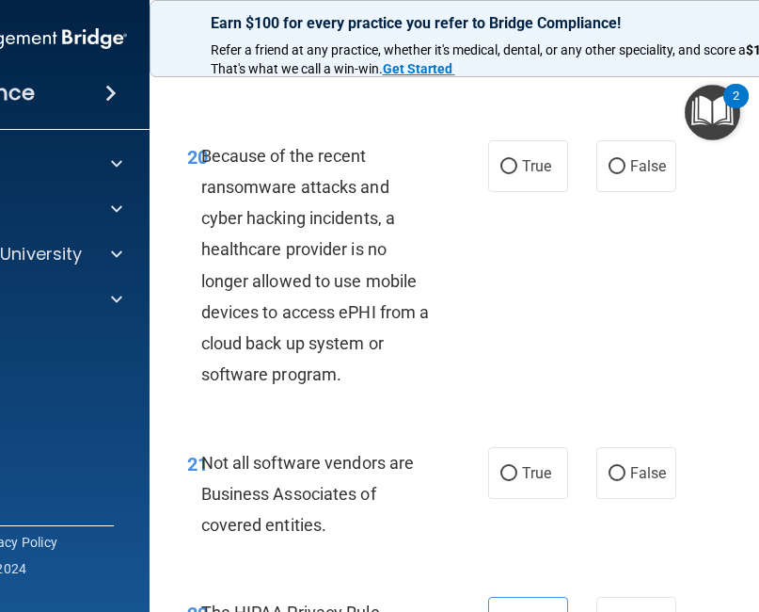
click at [692, 378] on div "20 Because of the recent ransomware attacks and cyber hacking incidents, a heal…" at bounding box center [530, 270] width 715 height 307
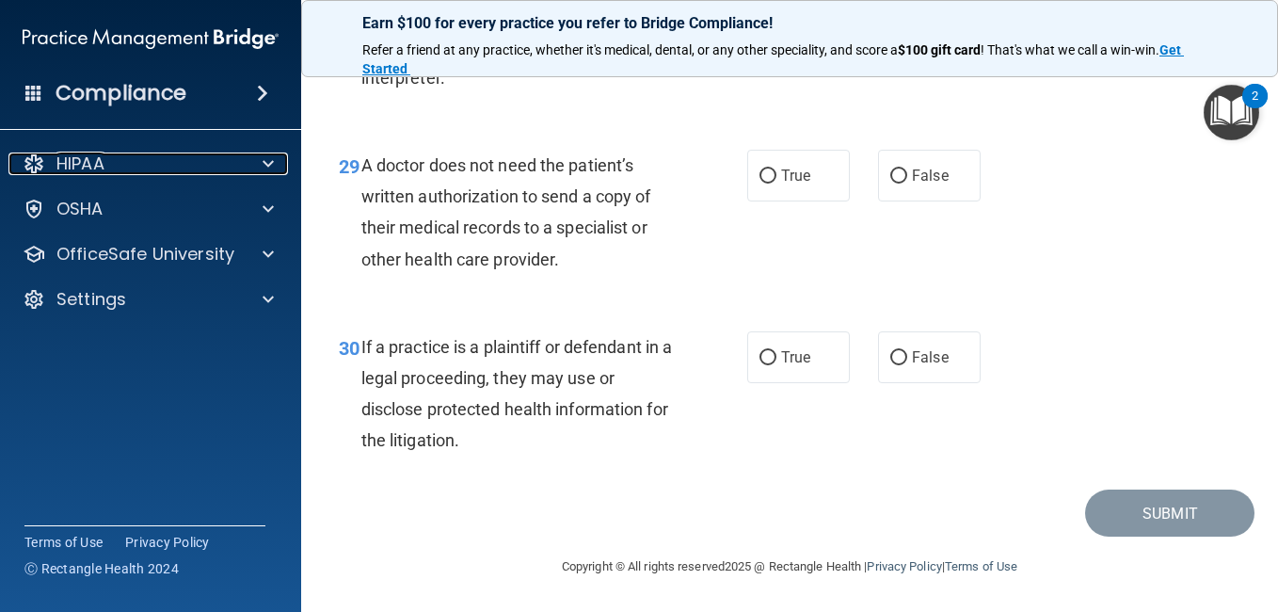
scroll to position [5175, 0]
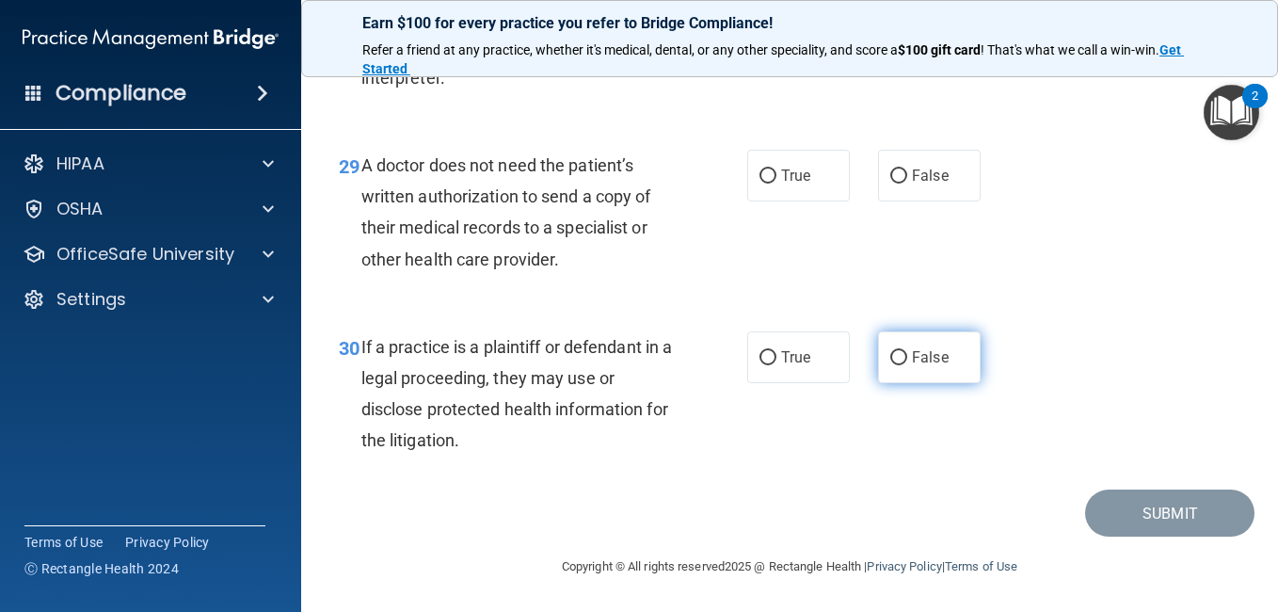
click at [882, 371] on label "False" at bounding box center [929, 357] width 103 height 52
click at [890, 365] on input "False" at bounding box center [898, 358] width 17 height 14
radio input "true"
click at [880, 190] on label "False" at bounding box center [929, 176] width 103 height 52
click at [890, 183] on input "False" at bounding box center [898, 176] width 17 height 14
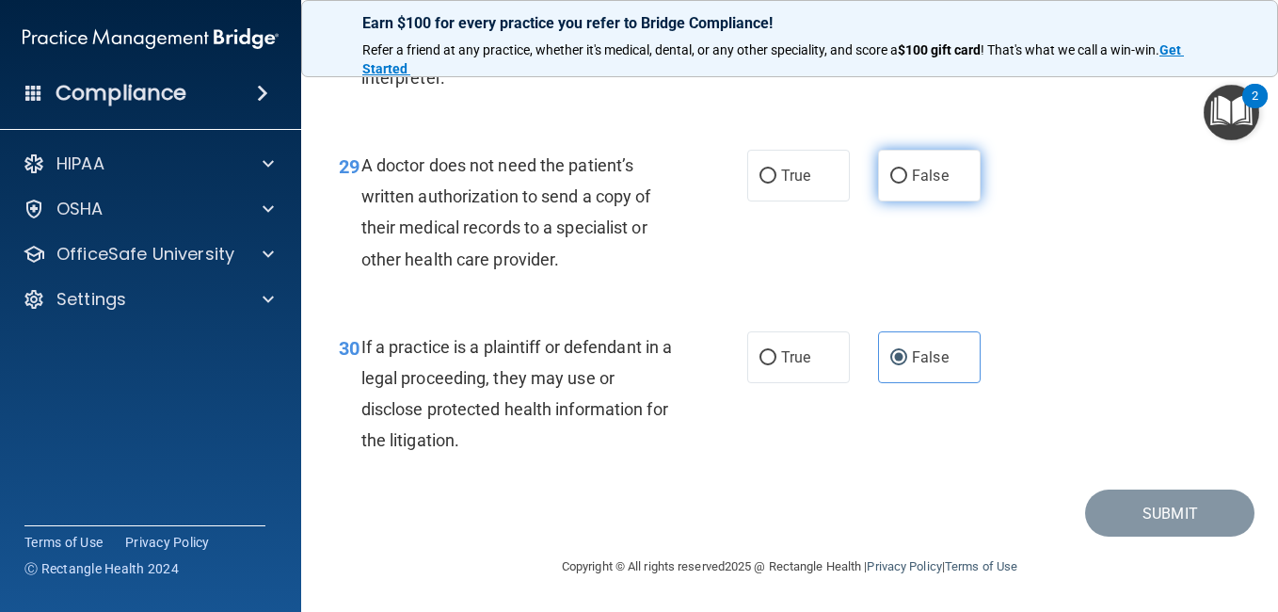
radio input "true"
click at [1013, 241] on div "29 A doctor does not need the patient’s written authorization to send a copy of…" at bounding box center [790, 217] width 930 height 182
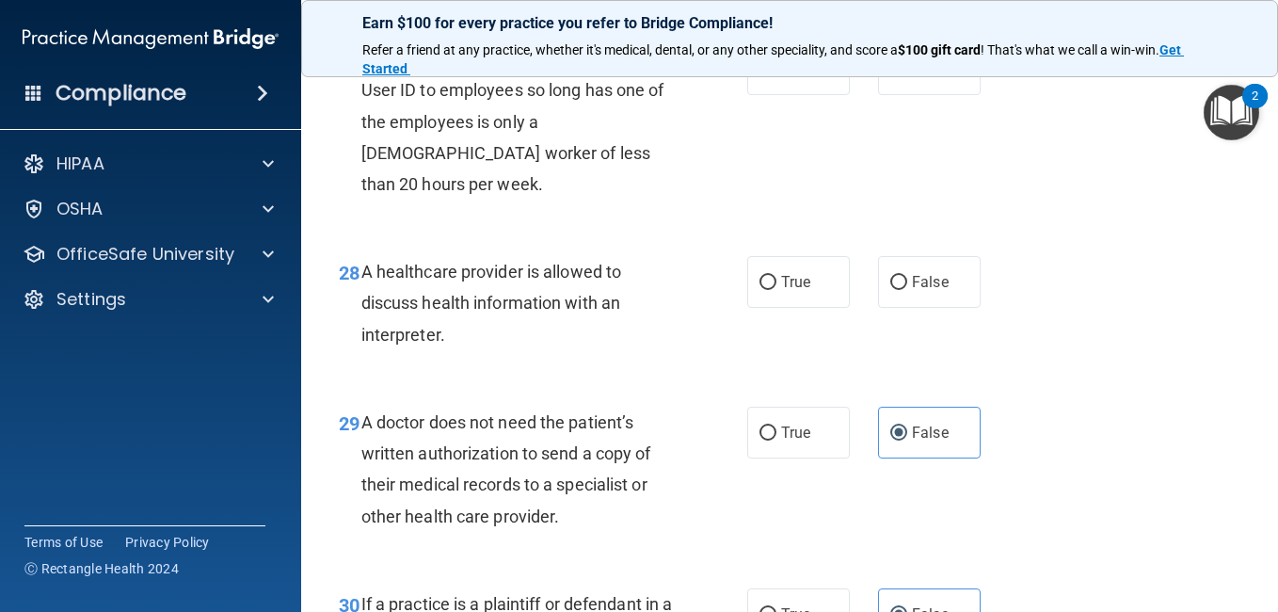
scroll to position [4811, 0]
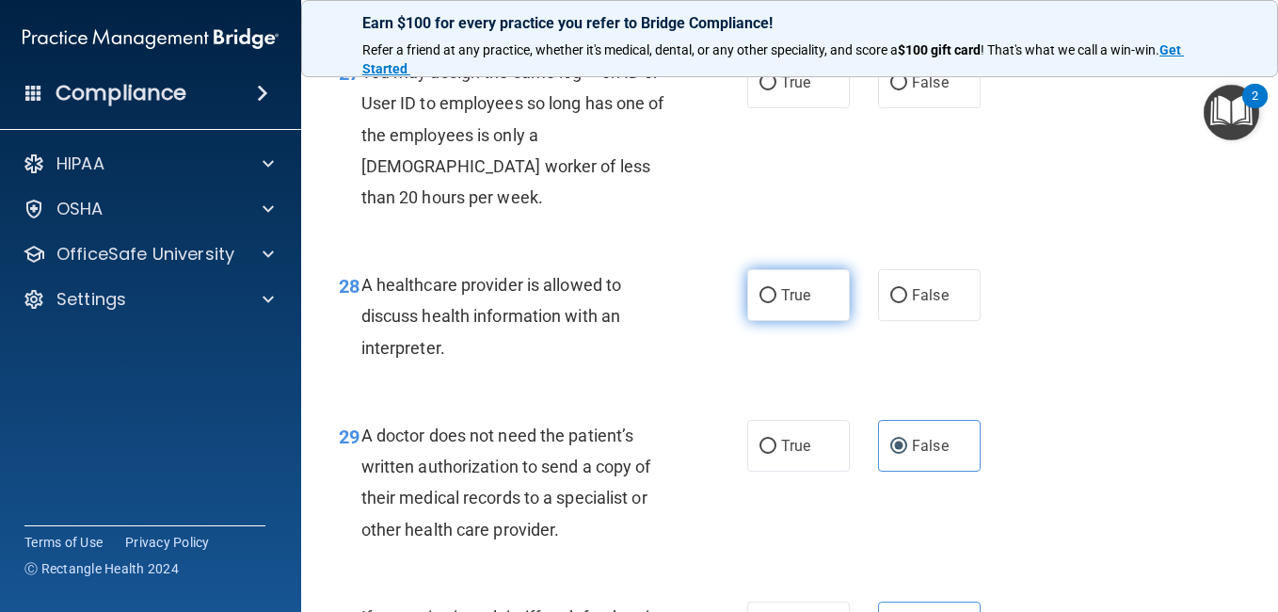
click at [813, 321] on label "True" at bounding box center [798, 295] width 103 height 52
click at [776, 303] on input "True" at bounding box center [767, 296] width 17 height 14
radio input "true"
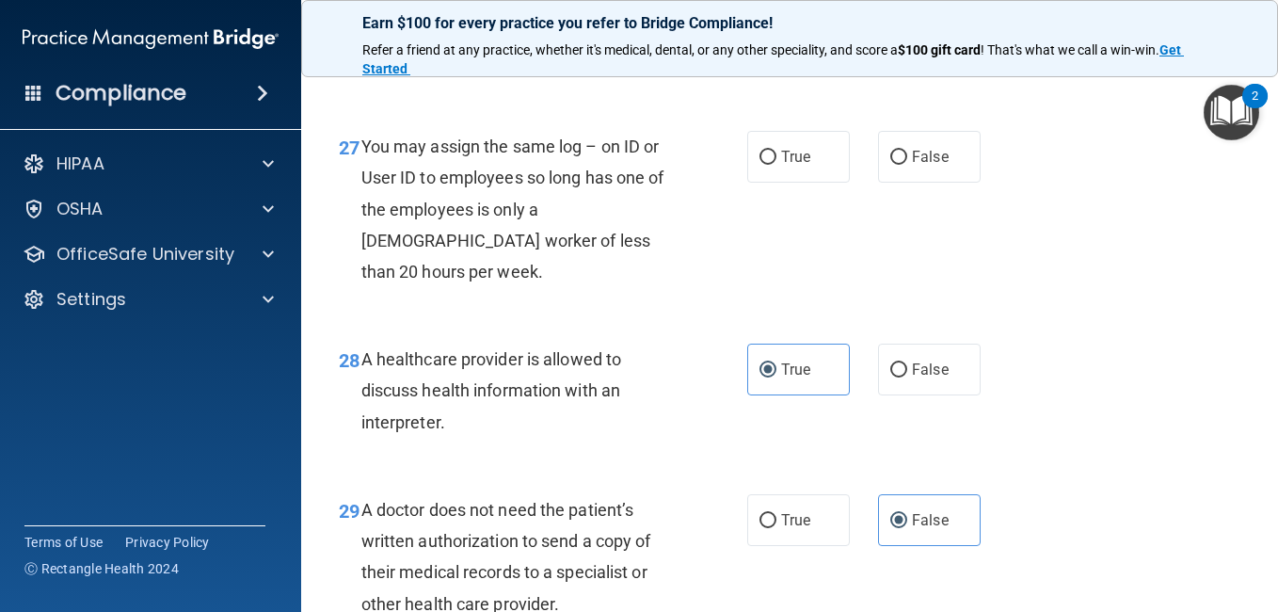
scroll to position [4732, 0]
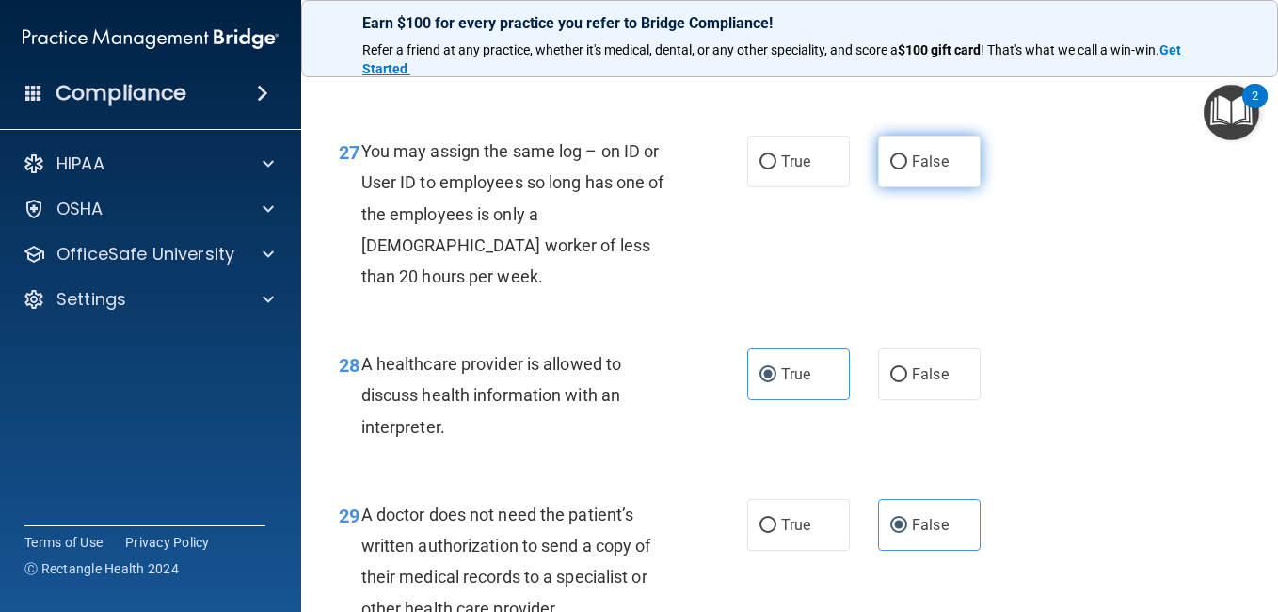
click at [924, 170] on span "False" at bounding box center [930, 161] width 37 height 18
click at [907, 169] on input "False" at bounding box center [898, 162] width 17 height 14
radio input "true"
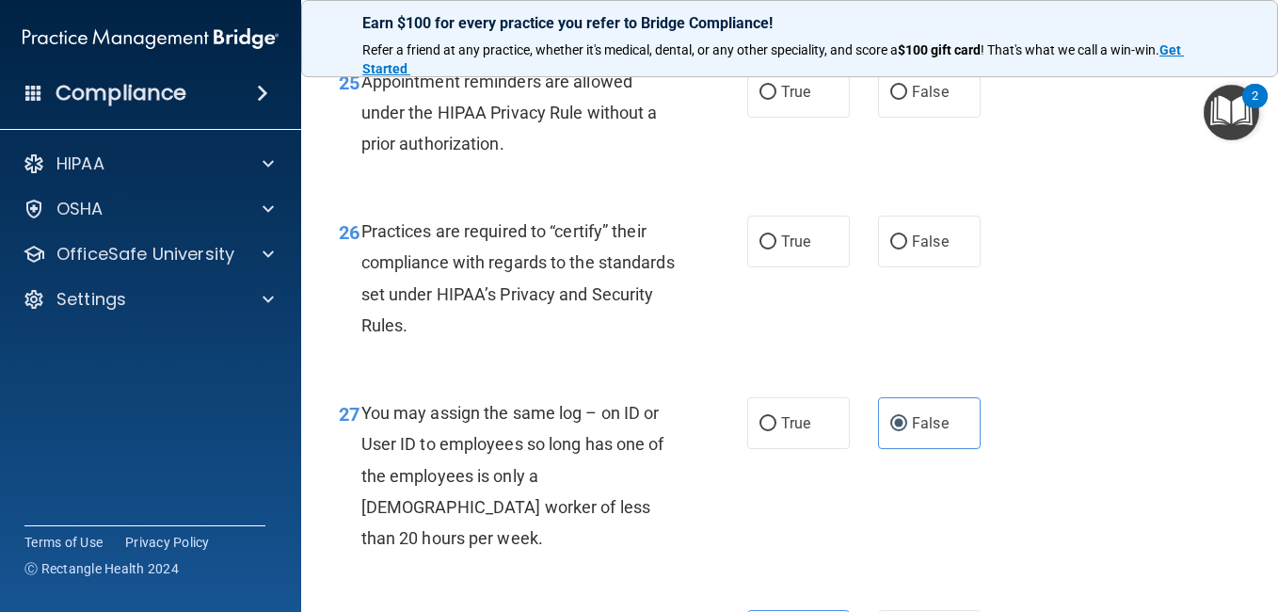
scroll to position [4459, 0]
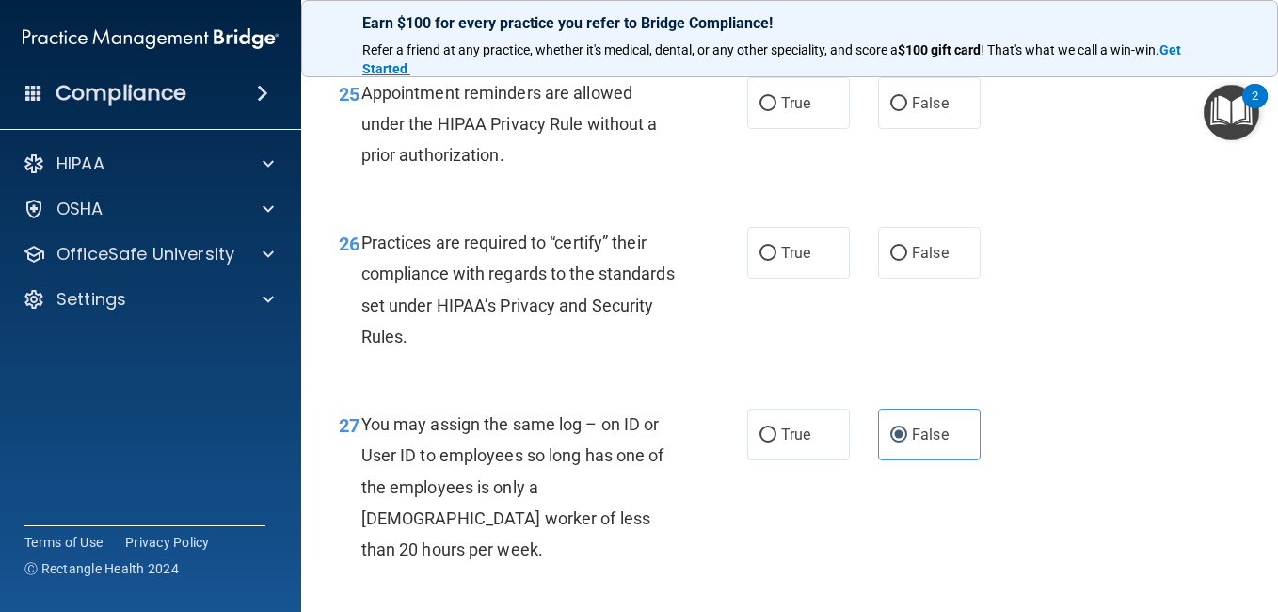
click at [1057, 337] on div "26 Practices are required to “certify” their compliance with regards to the sta…" at bounding box center [790, 294] width 930 height 182
click at [785, 262] on span "True" at bounding box center [795, 253] width 29 height 18
click at [776, 261] on input "True" at bounding box center [767, 254] width 17 height 14
radio input "true"
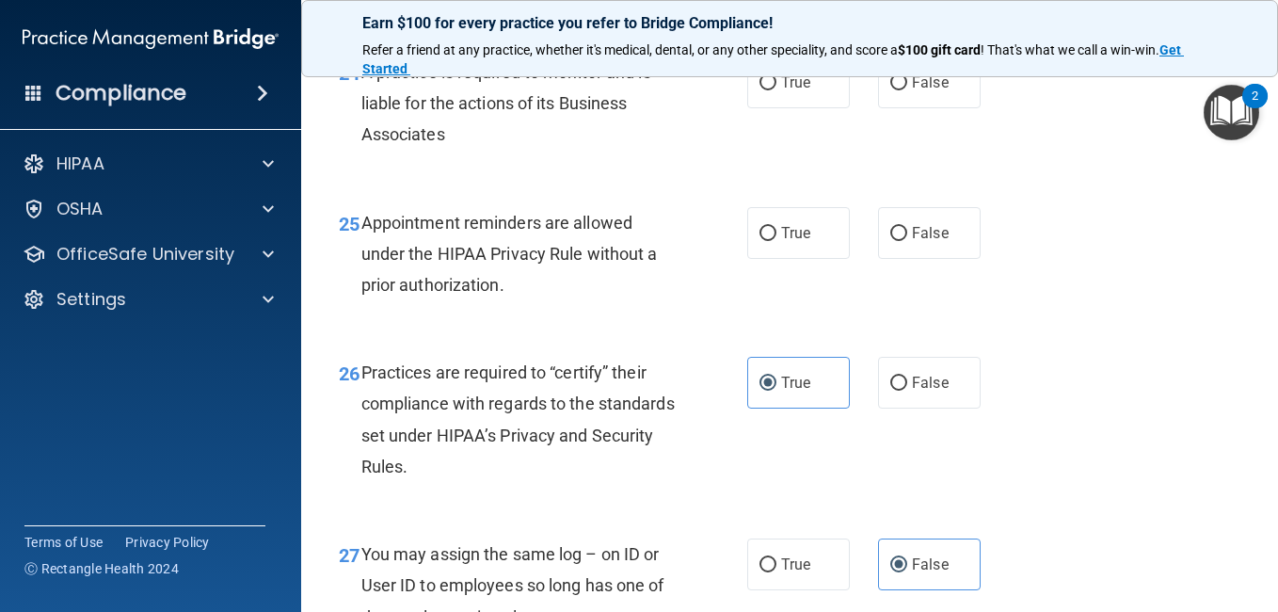
scroll to position [4305, 0]
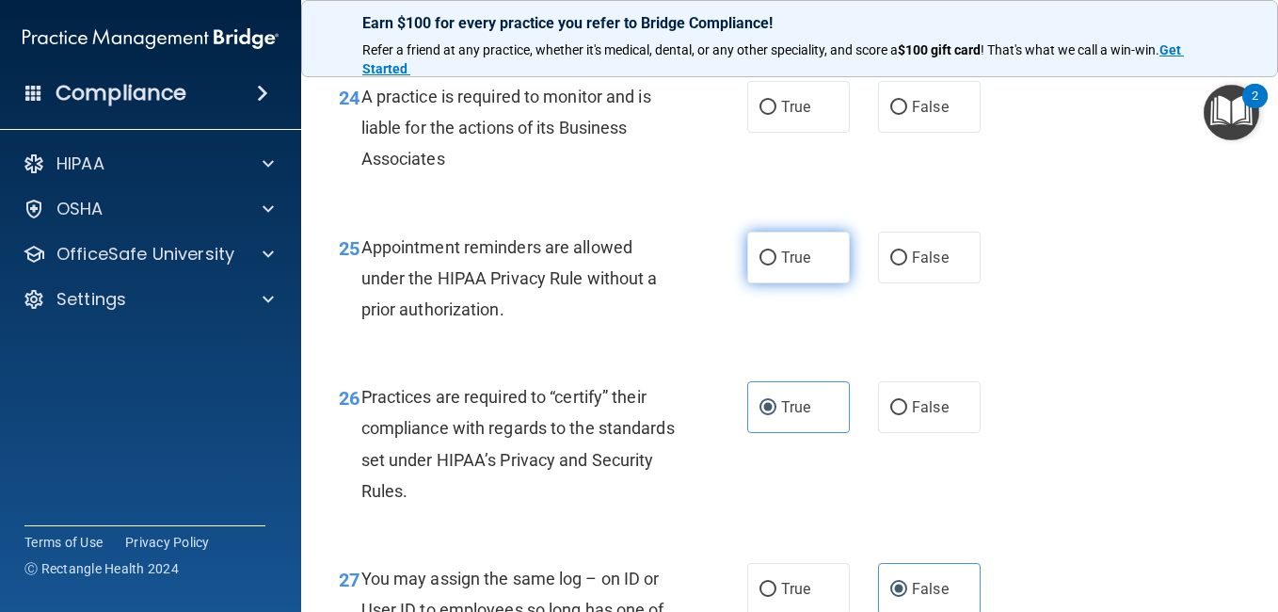
click at [767, 283] on label "True" at bounding box center [798, 257] width 103 height 52
click at [767, 265] on input "True" at bounding box center [767, 258] width 17 height 14
radio input "true"
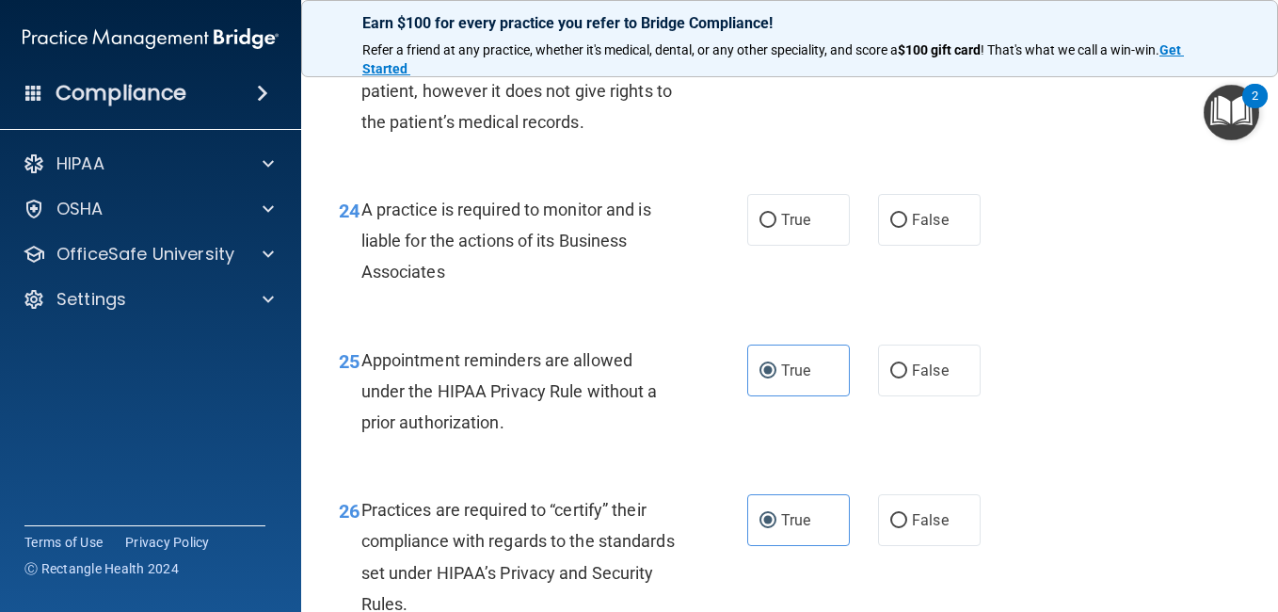
scroll to position [4189, 0]
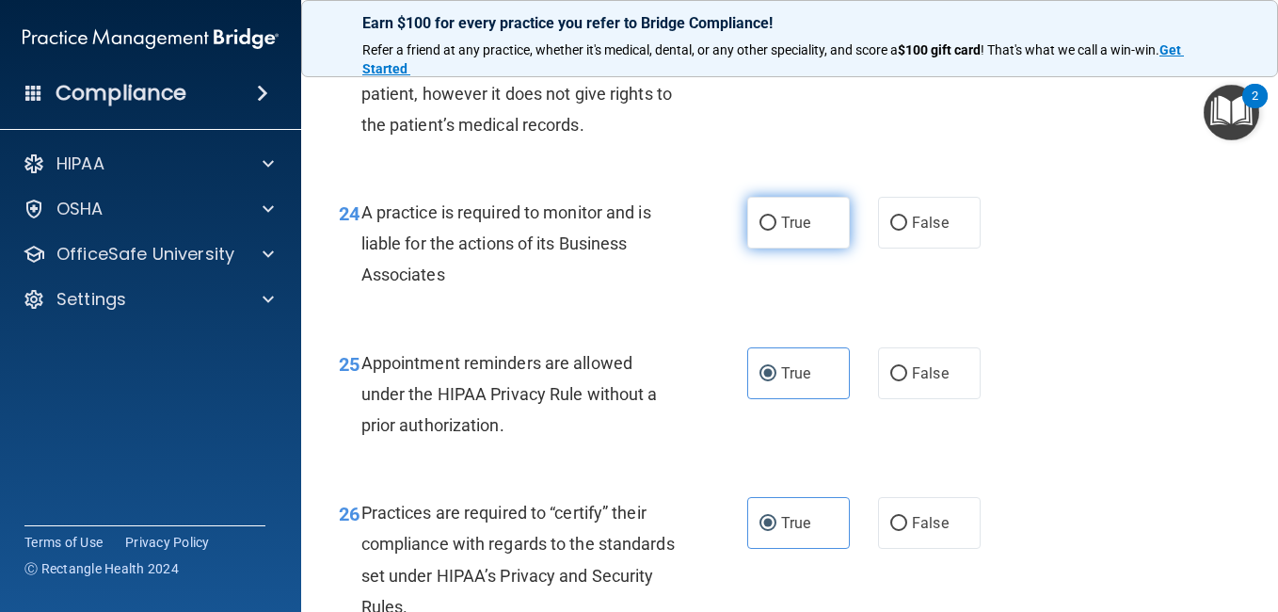
click at [770, 248] on label "True" at bounding box center [798, 223] width 103 height 52
click at [770, 231] on input "True" at bounding box center [767, 223] width 17 height 14
radio input "true"
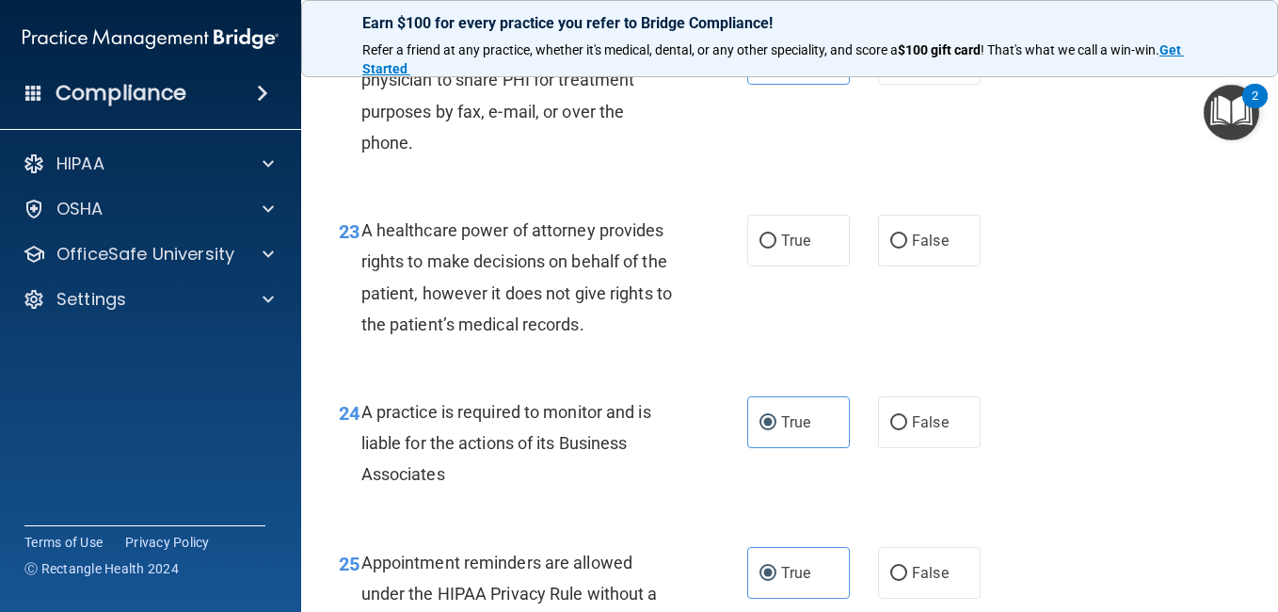
scroll to position [3993, 0]
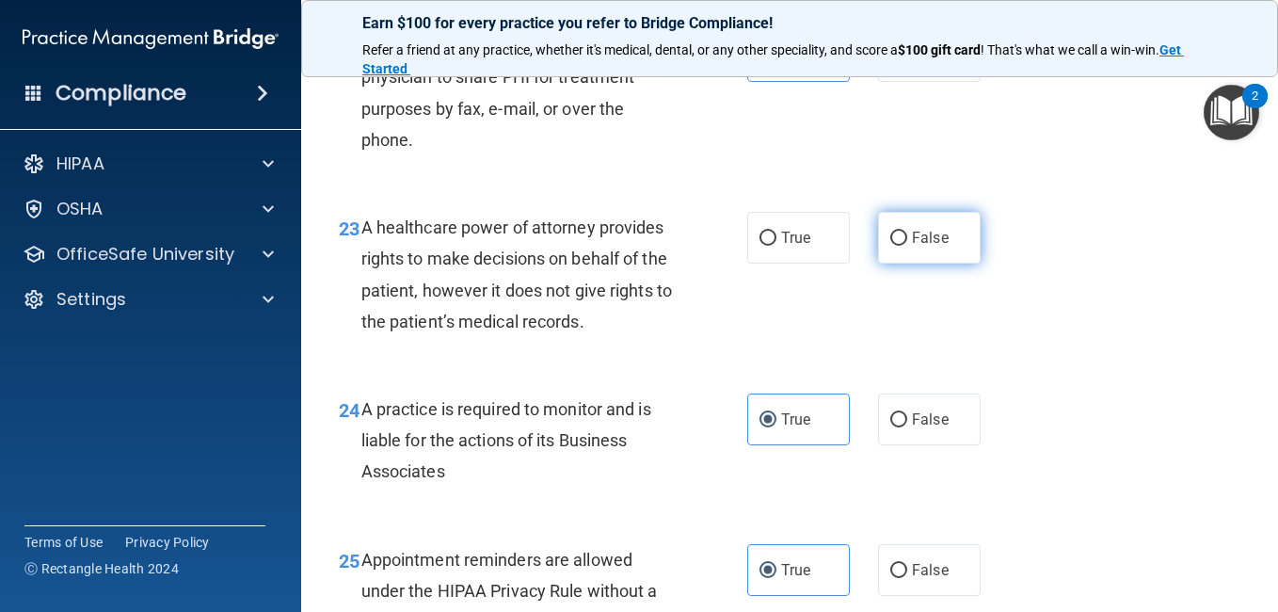
click at [890, 246] on input "False" at bounding box center [898, 238] width 17 height 14
radio input "true"
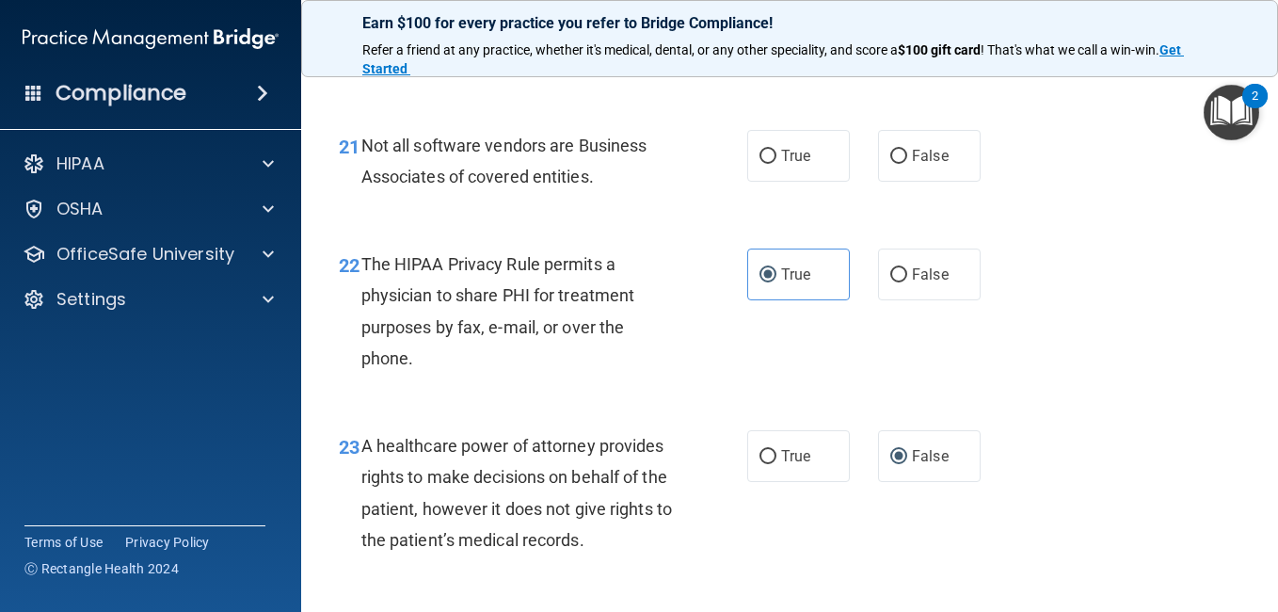
scroll to position [3773, 0]
click at [787, 183] on label "True" at bounding box center [798, 157] width 103 height 52
click at [776, 165] on input "True" at bounding box center [767, 158] width 17 height 14
radio input "true"
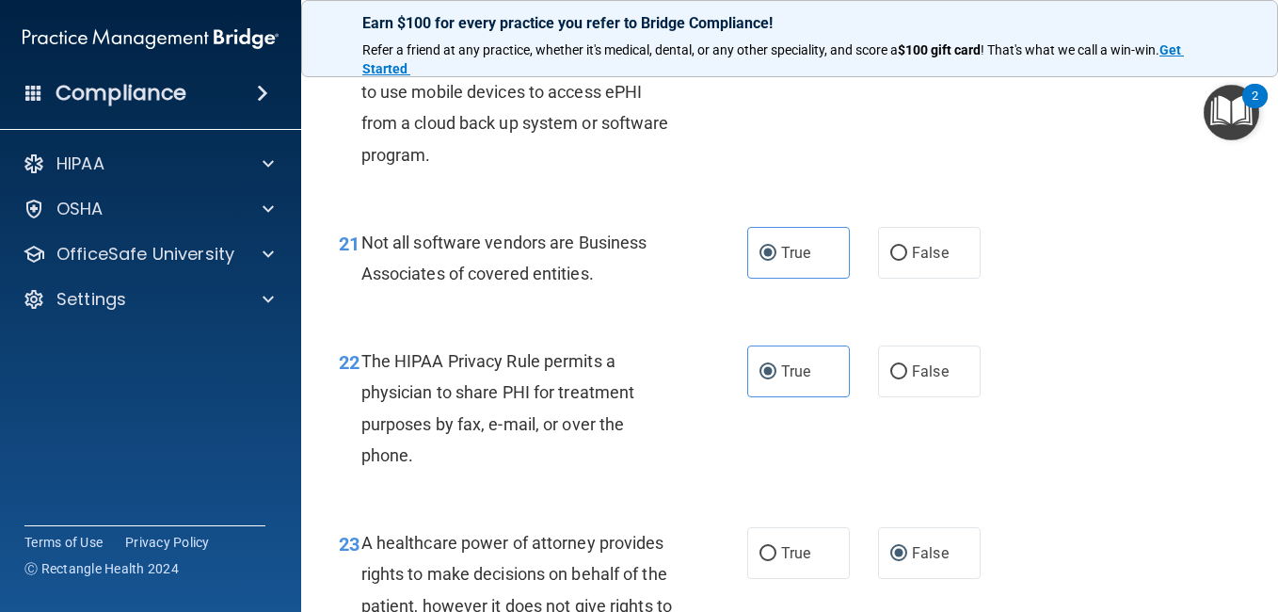
scroll to position [3648, 0]
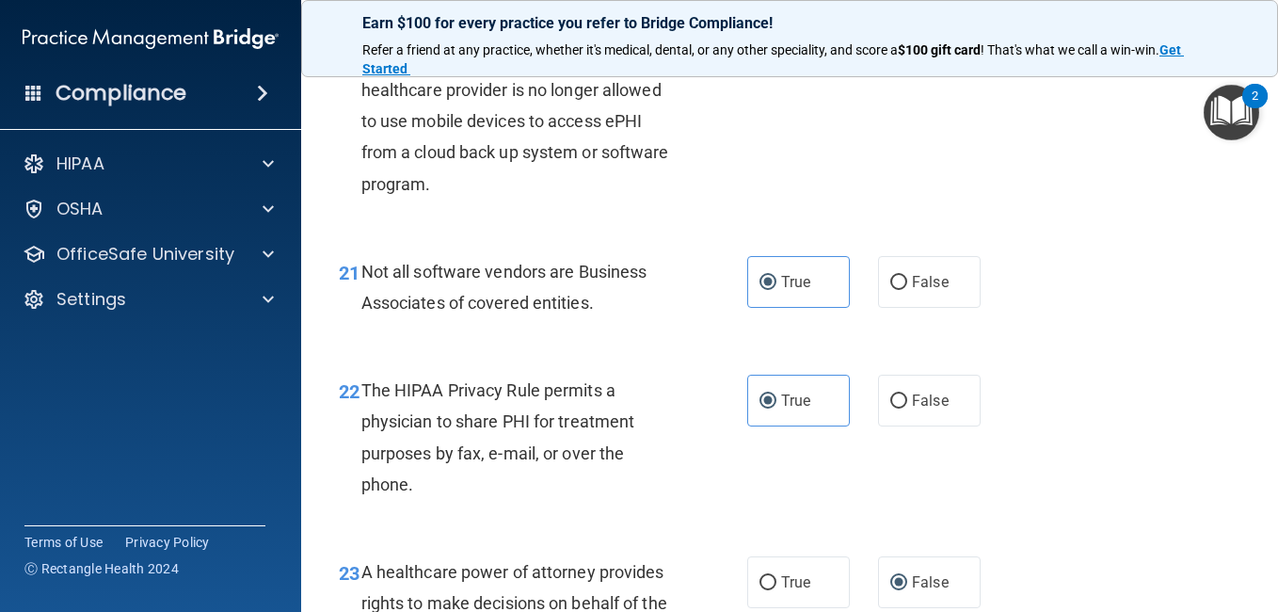
drag, startPoint x: 1053, startPoint y: 370, endPoint x: 1077, endPoint y: 509, distance: 141.2
click at [1077, 509] on div "22 The HIPAA Privacy Rule permits a physician to share PHI for treatment purpos…" at bounding box center [790, 442] width 930 height 182
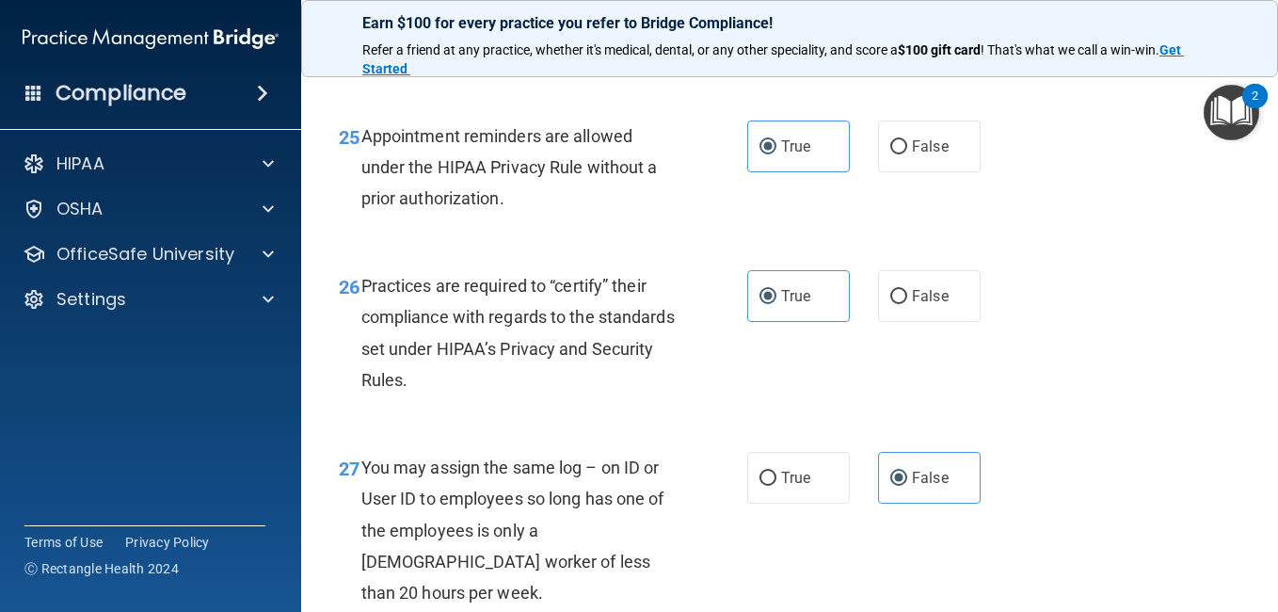
scroll to position [4550, 0]
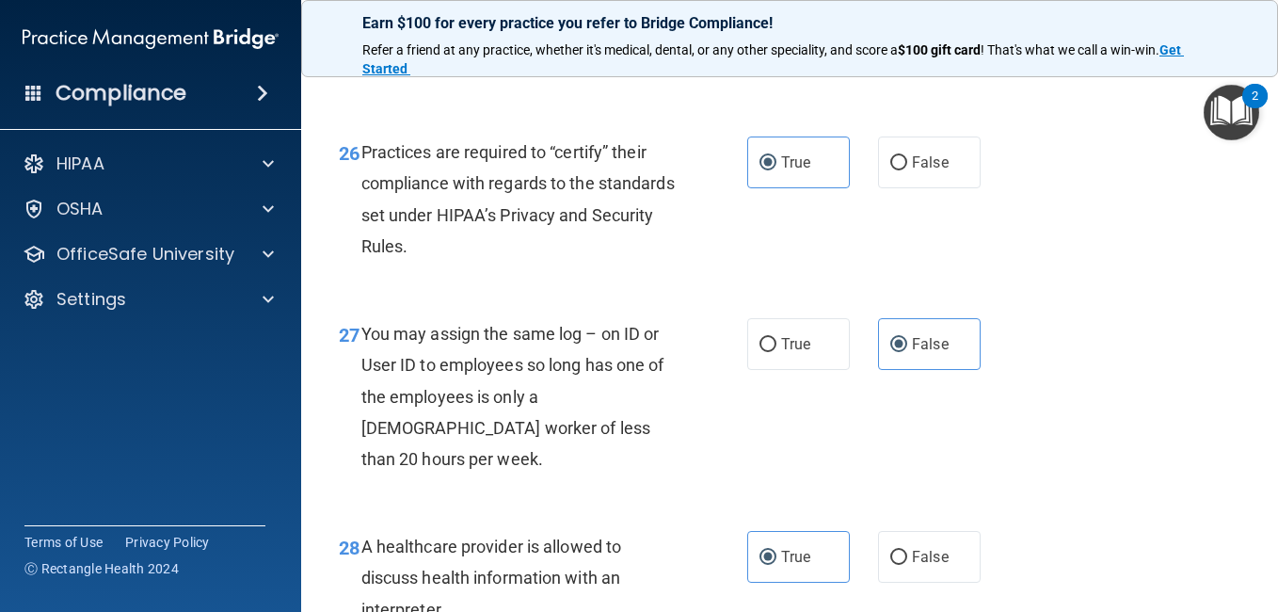
drag, startPoint x: 1077, startPoint y: 509, endPoint x: 859, endPoint y: 570, distance: 225.8
click at [859, 507] on div "27 You may assign the same log – on ID or User ID to employees so long has one …" at bounding box center [790, 401] width 930 height 213
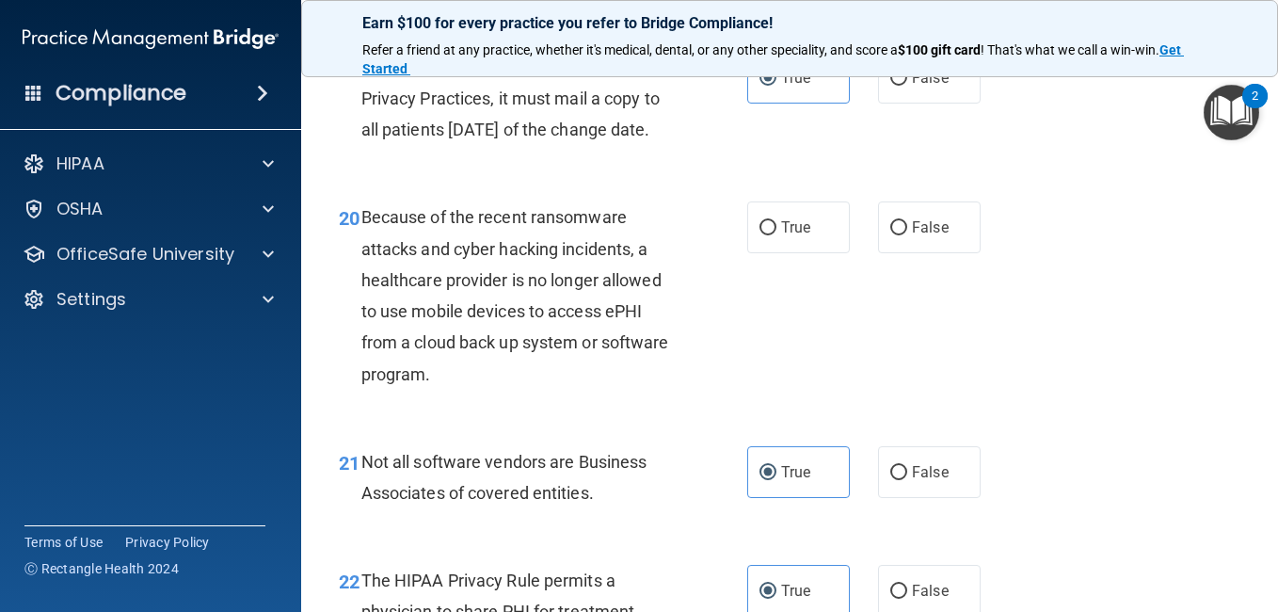
scroll to position [3459, 0]
click at [936, 252] on label "False" at bounding box center [929, 226] width 103 height 52
click at [907, 234] on input "False" at bounding box center [898, 227] width 17 height 14
radio input "true"
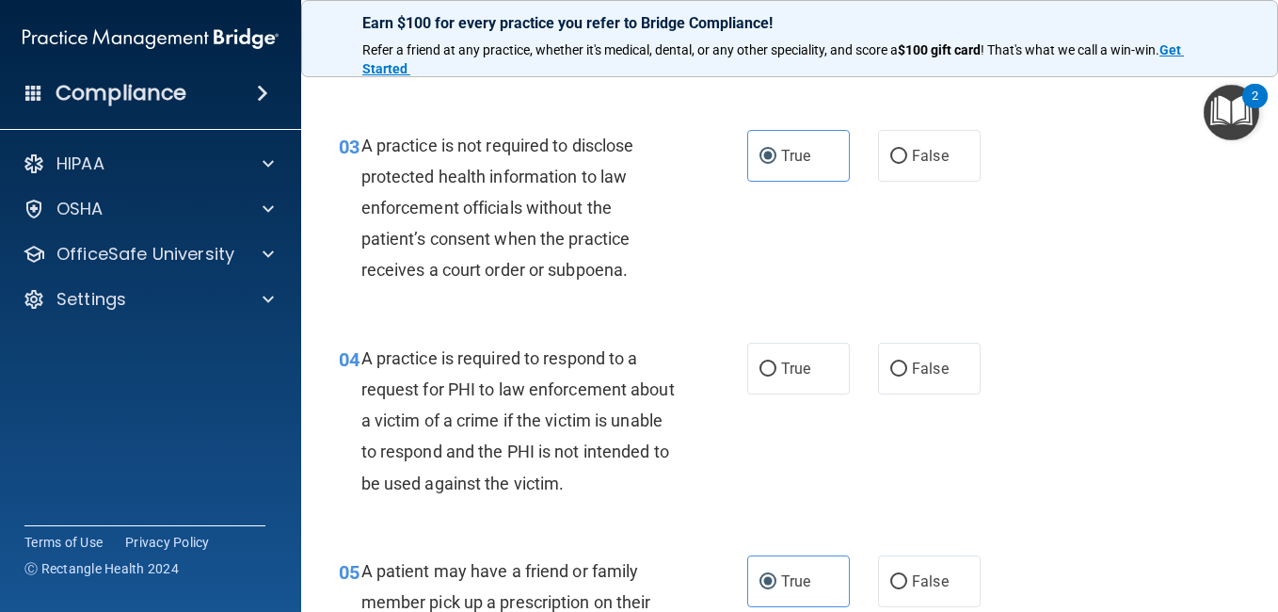
scroll to position [444, 0]
click at [793, 362] on span "True" at bounding box center [795, 369] width 29 height 18
click at [776, 363] on input "True" at bounding box center [767, 370] width 17 height 14
radio input "true"
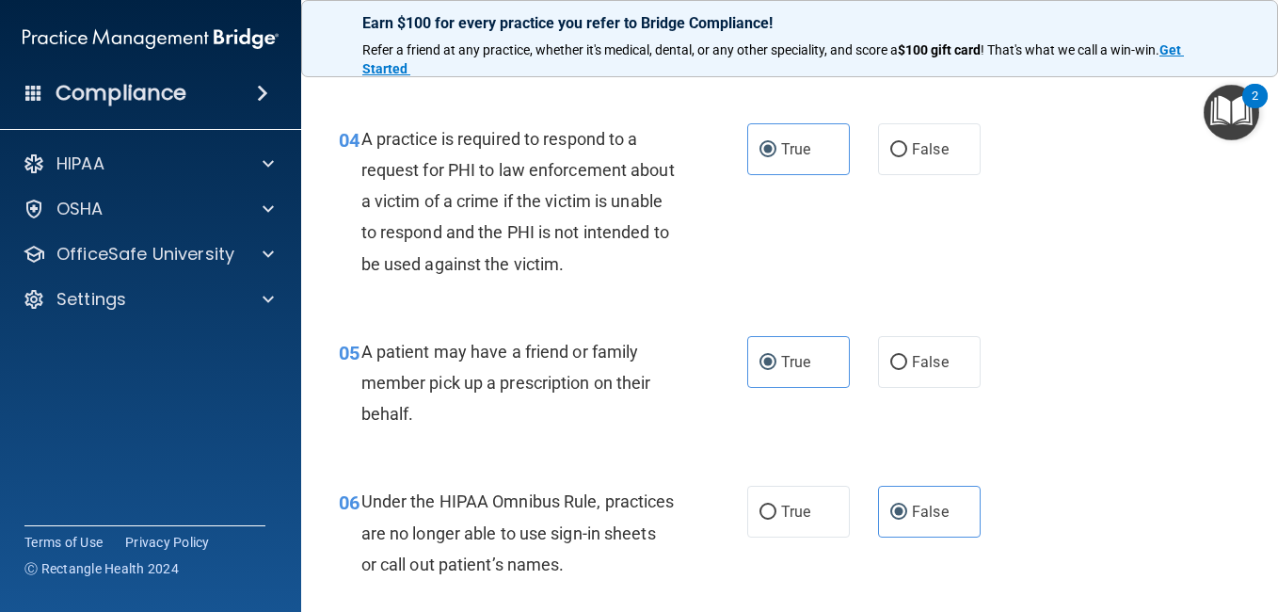
scroll to position [665, 0]
click at [885, 136] on label "False" at bounding box center [929, 148] width 103 height 52
click at [890, 142] on input "False" at bounding box center [898, 149] width 17 height 14
radio input "true"
radio input "false"
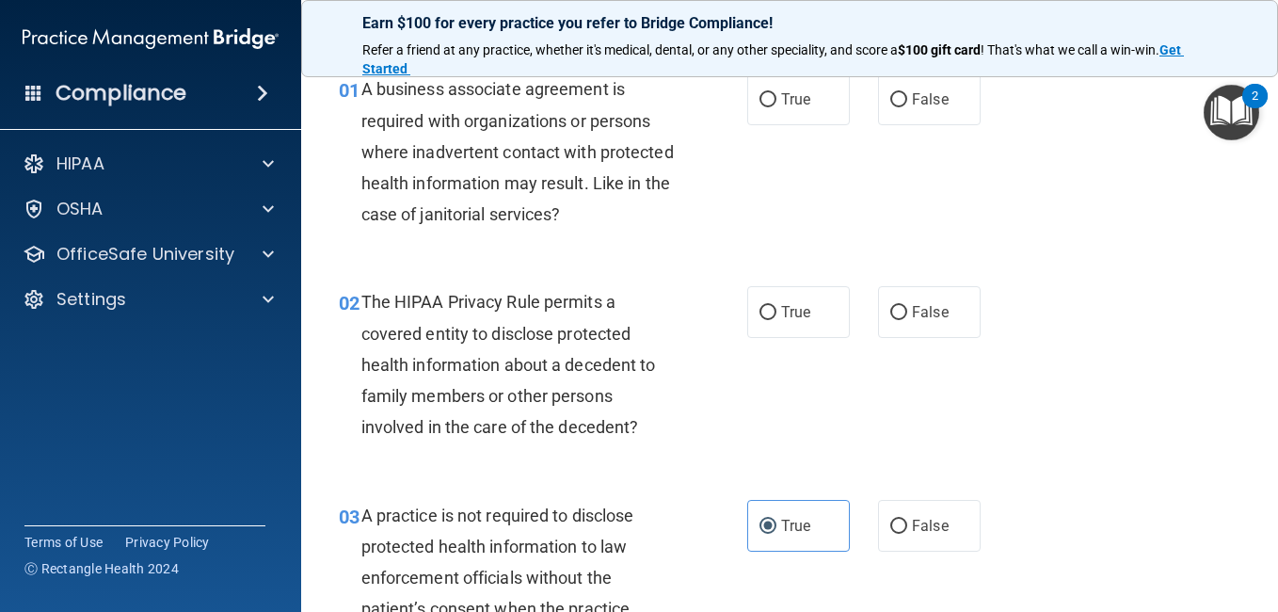
scroll to position [0, 0]
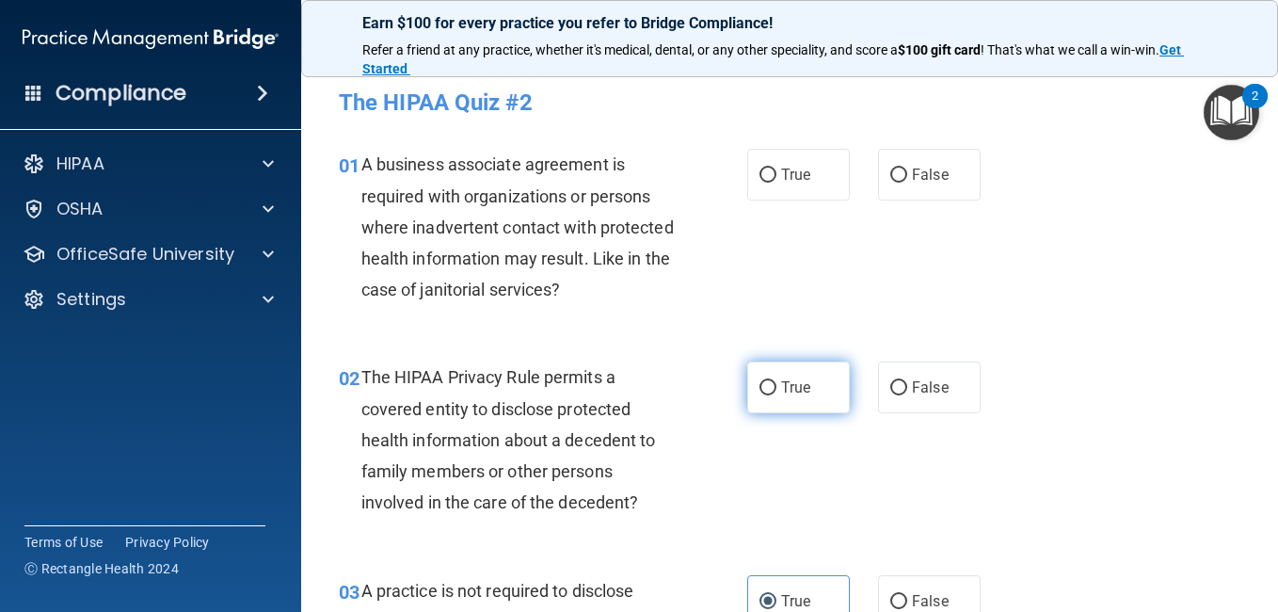
click at [781, 394] on span "True" at bounding box center [795, 387] width 29 height 18
click at [776, 394] on input "True" at bounding box center [767, 388] width 17 height 14
radio input "true"
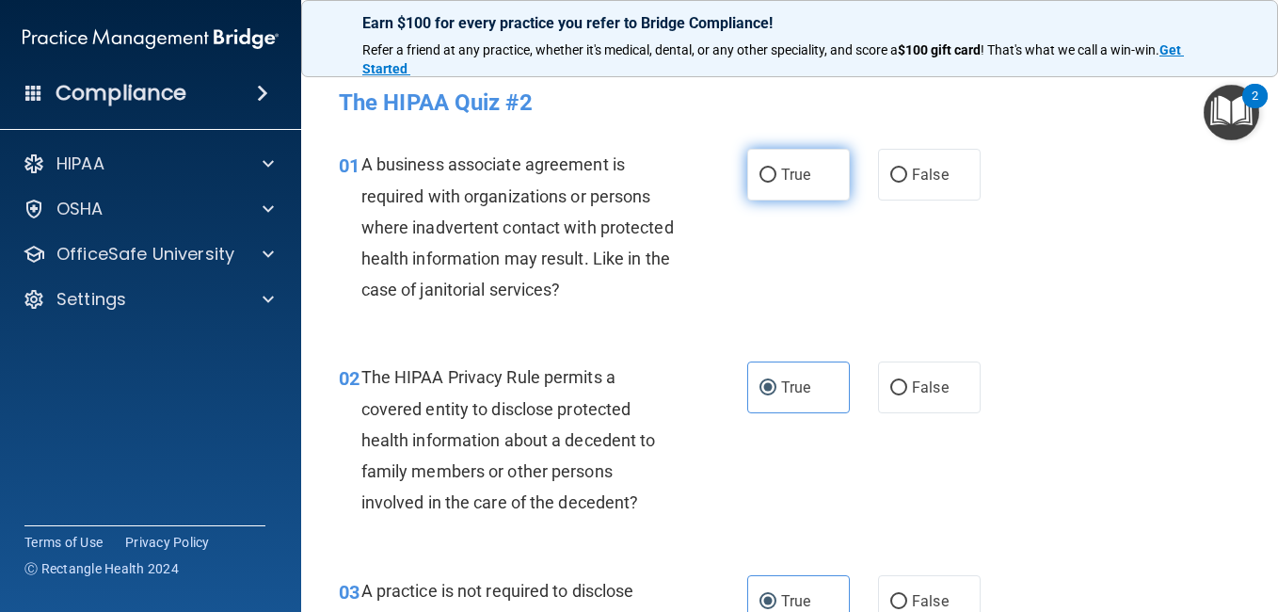
click at [820, 190] on label "True" at bounding box center [798, 175] width 103 height 52
click at [776, 183] on input "True" at bounding box center [767, 175] width 17 height 14
radio input "true"
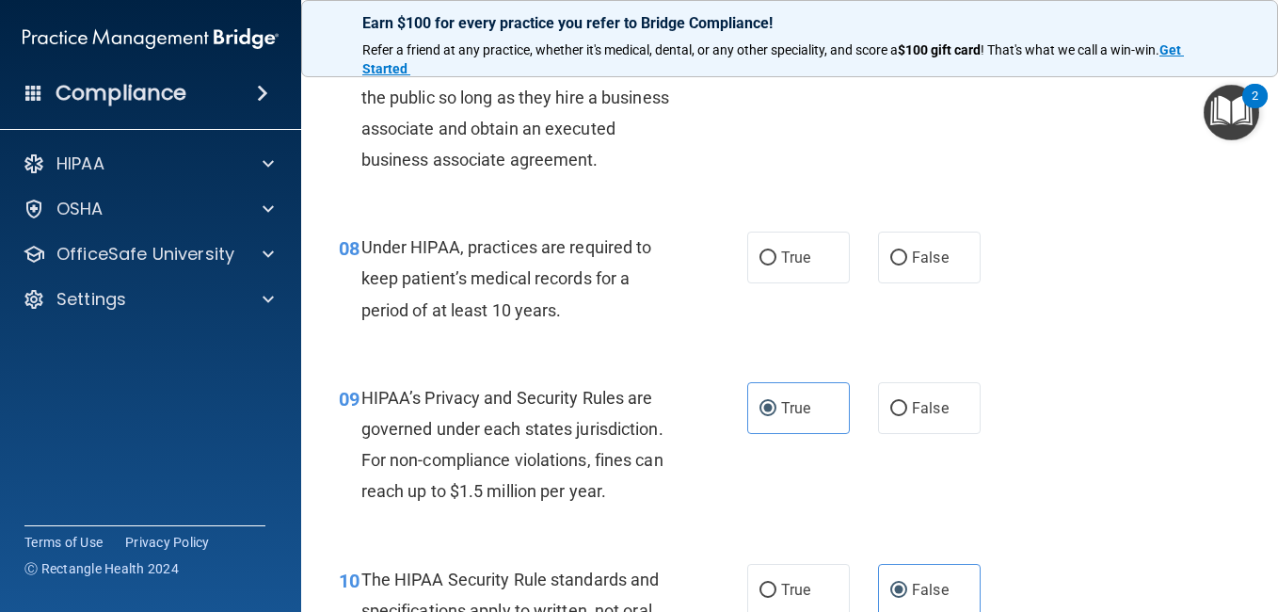
scroll to position [1281, 0]
click at [860, 284] on div "True False" at bounding box center [870, 258] width 247 height 52
click at [805, 284] on label "True" at bounding box center [798, 258] width 103 height 52
click at [776, 266] on input "True" at bounding box center [767, 259] width 17 height 14
radio input "true"
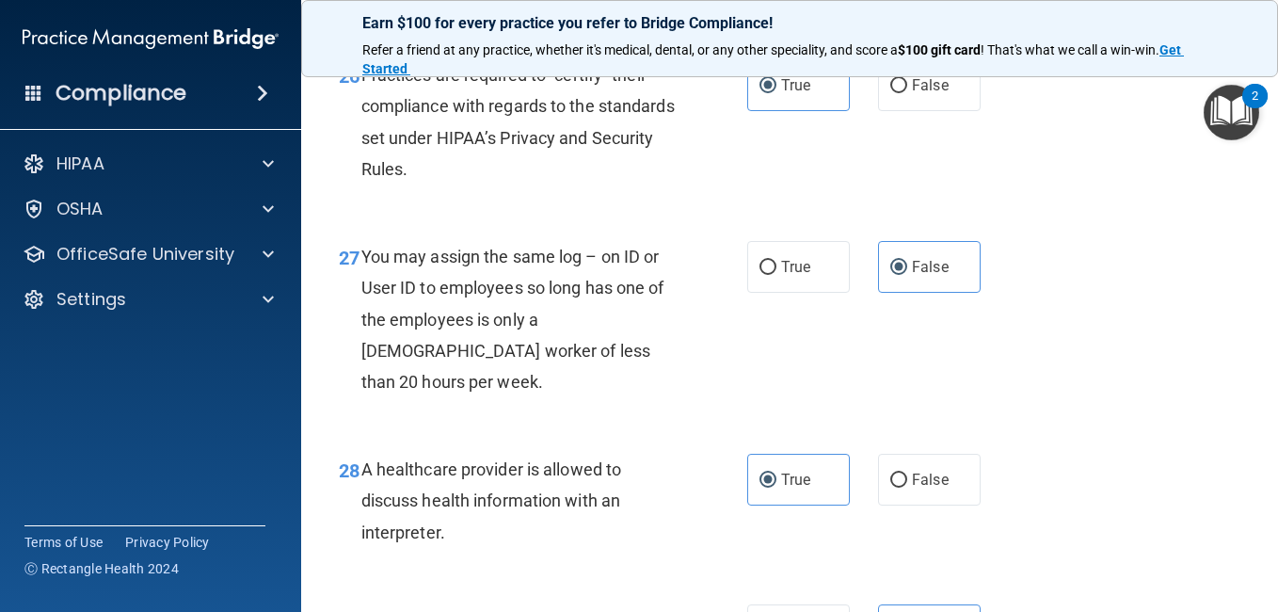
scroll to position [5175, 0]
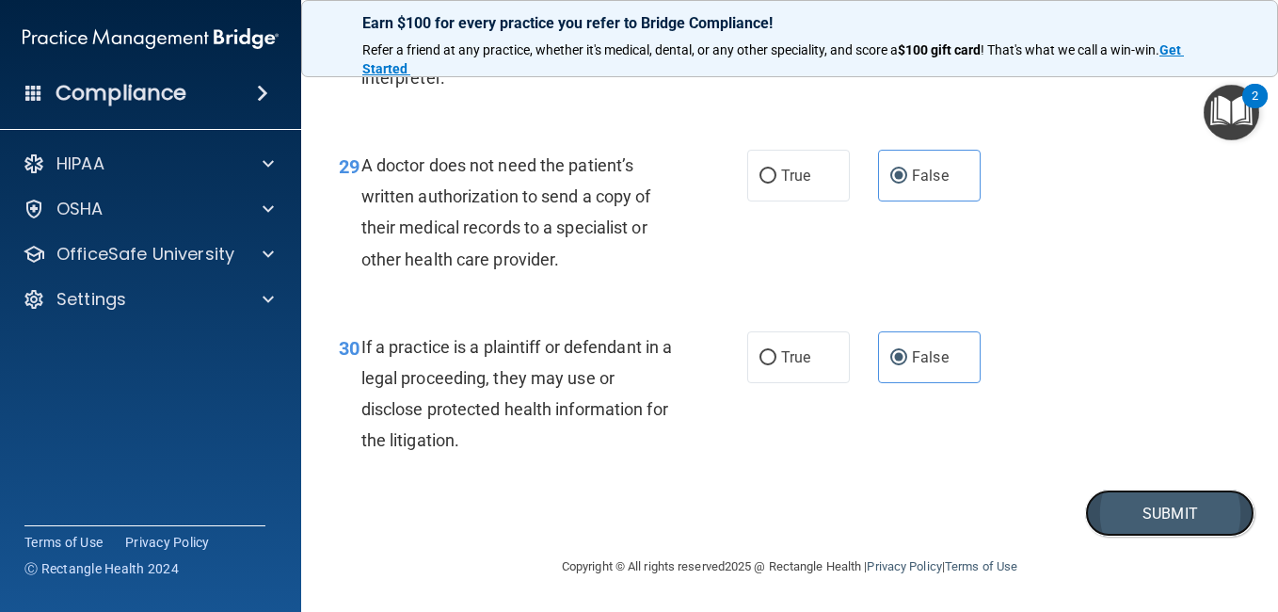
click at [1113, 501] on button "Submit" at bounding box center [1169, 513] width 169 height 48
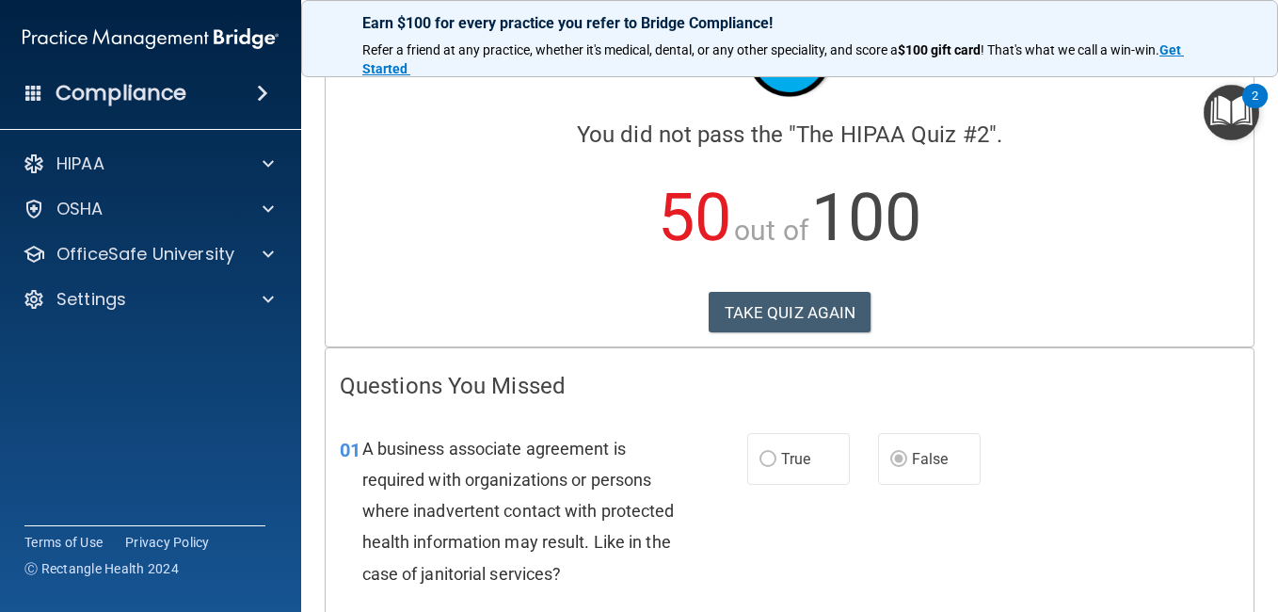
scroll to position [97, 0]
drag, startPoint x: 1124, startPoint y: 442, endPoint x: 1013, endPoint y: 527, distance: 138.9
click at [1013, 527] on div "01 A business associate agreement is required with organizations or persons whe…" at bounding box center [790, 514] width 928 height 213
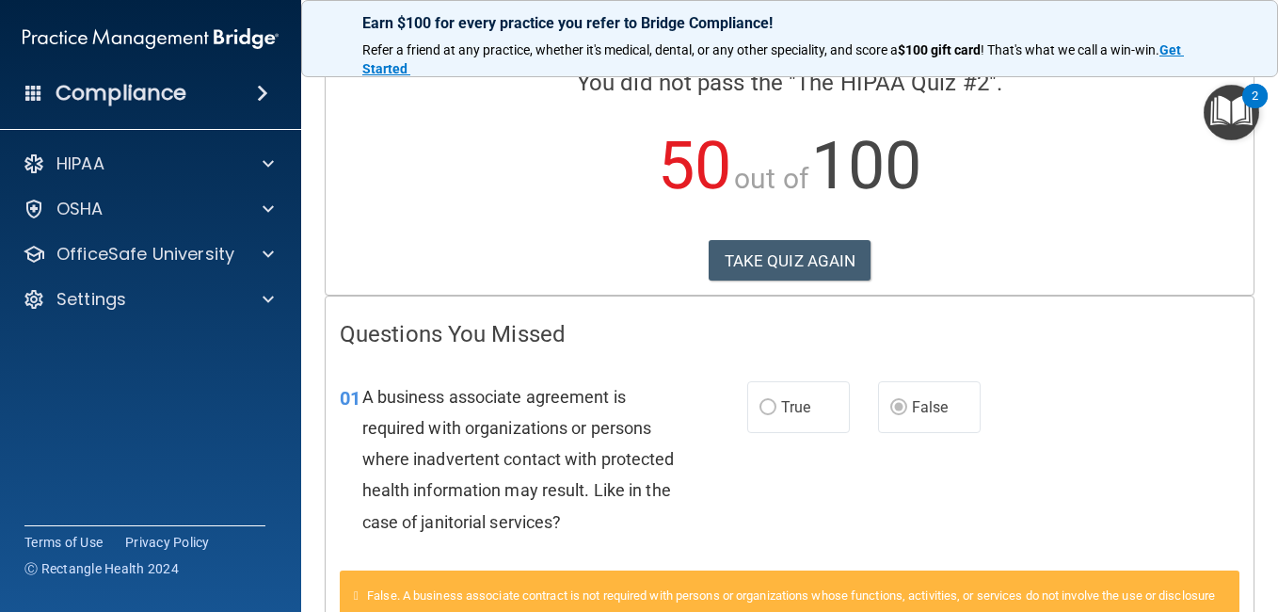
scroll to position [315, 0]
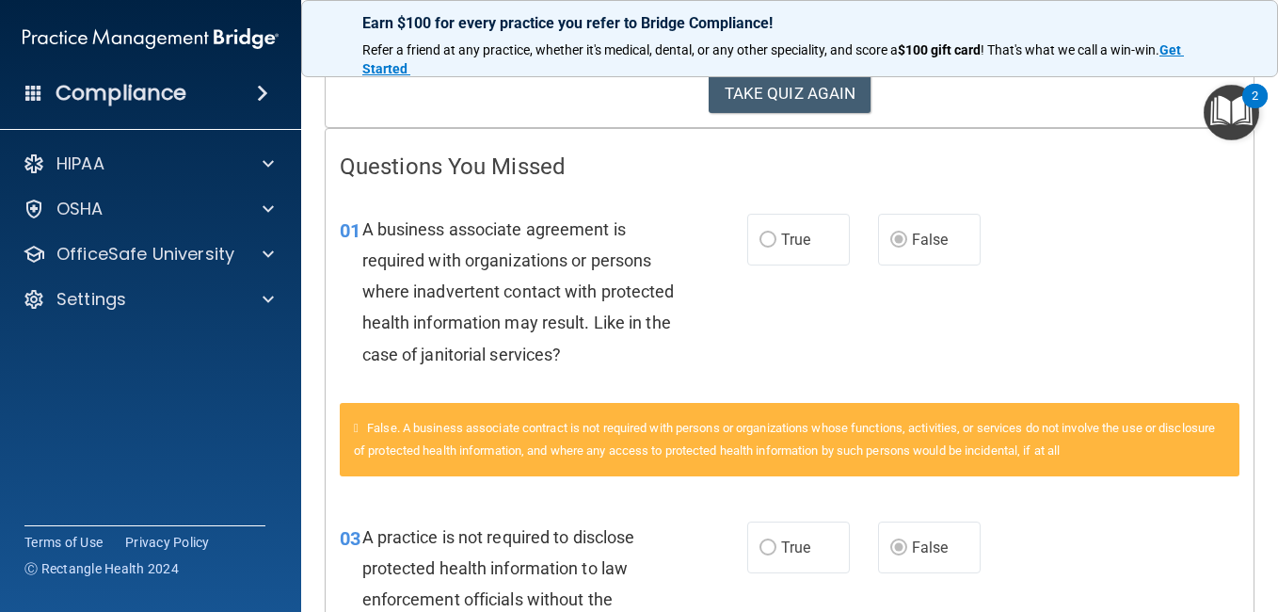
drag, startPoint x: 1018, startPoint y: 509, endPoint x: 1059, endPoint y: 563, distance: 67.2
click at [1059, 563] on div "03 A practice is not required to disclose protected health information to law e…" at bounding box center [790, 604] width 928 height 213
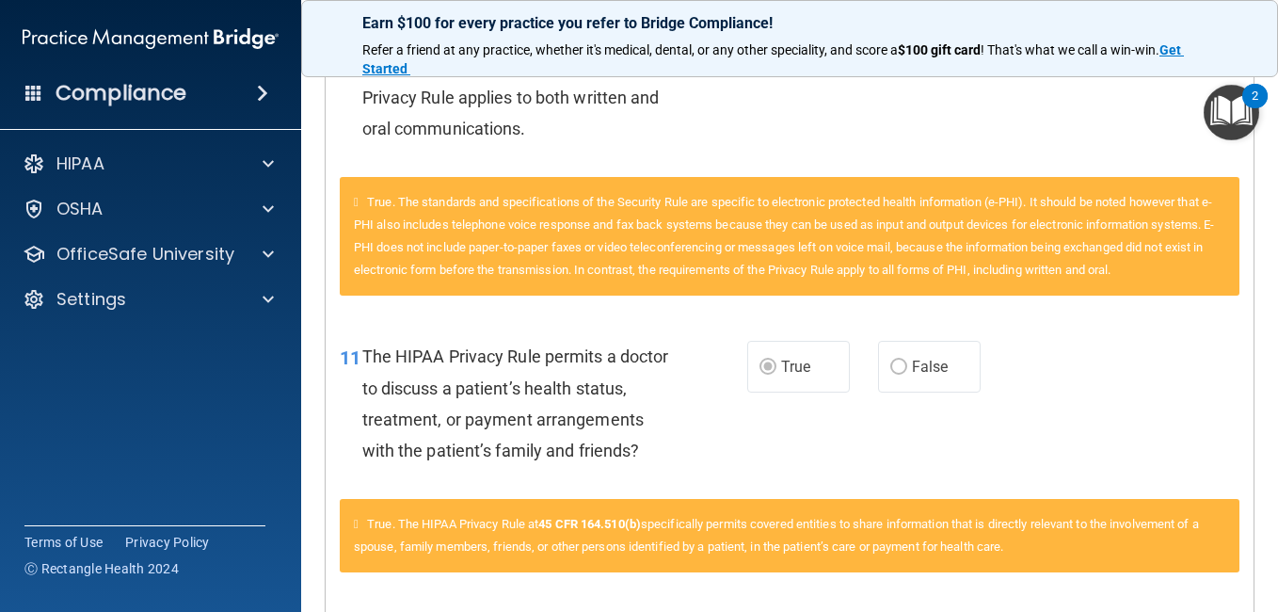
scroll to position [2084, 0]
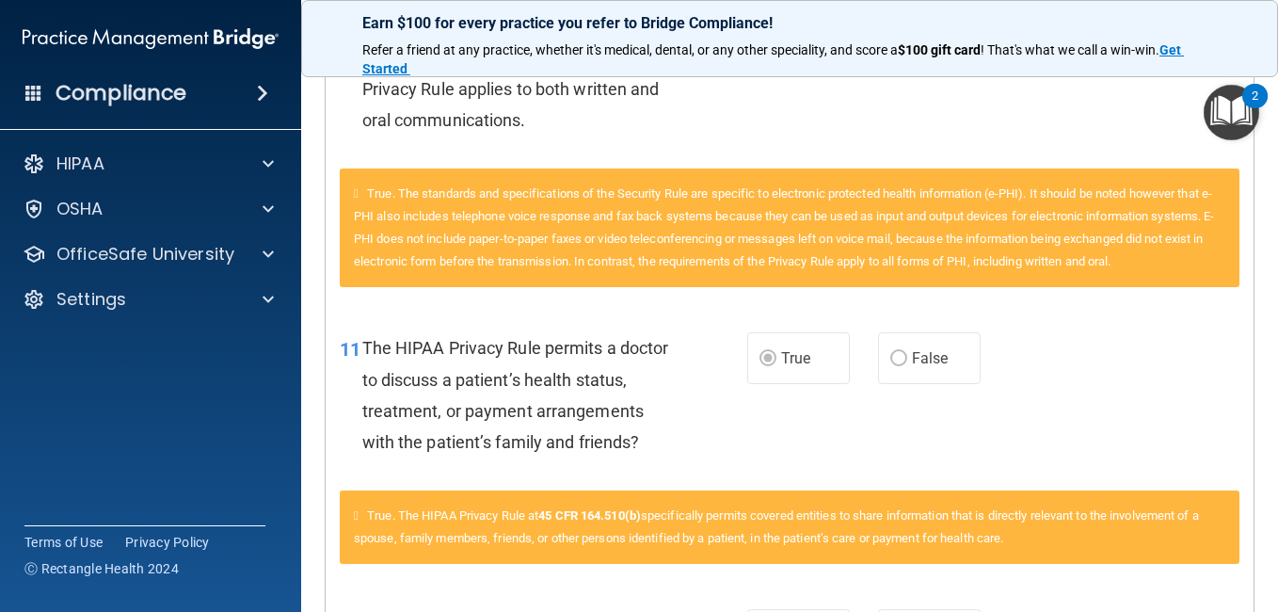
click at [1259, 599] on main "Calculating your score.... You did not pass the " The HIPAA Quiz #2 ". 50 out o…" at bounding box center [789, 335] width 977 height 551
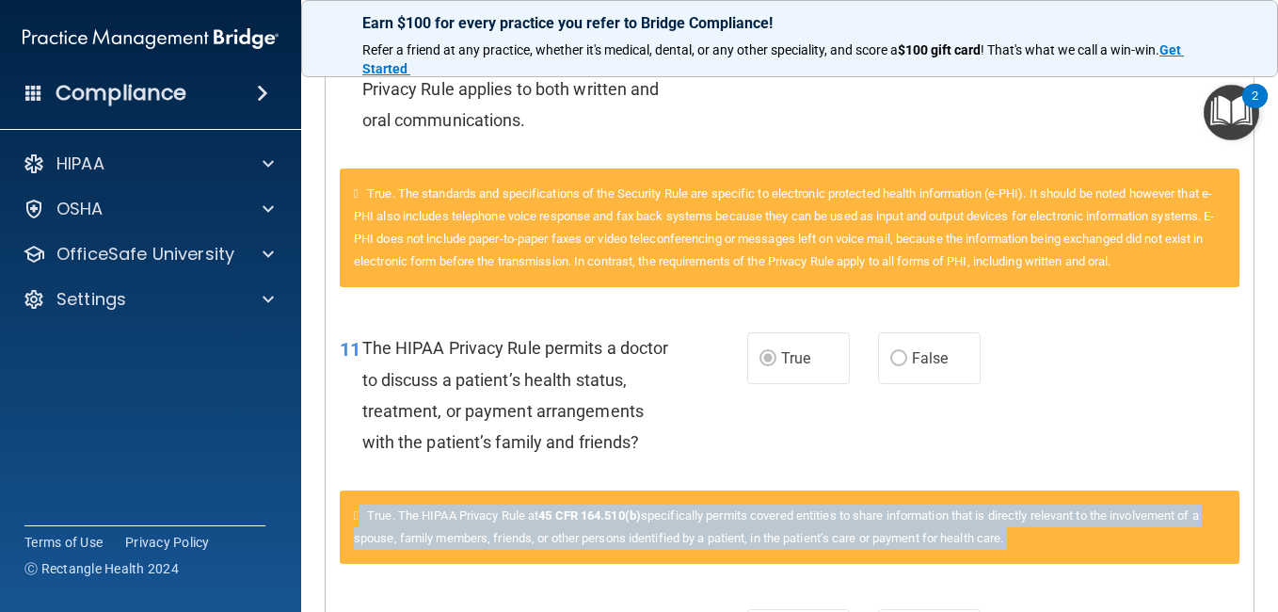
click at [1259, 599] on main "Calculating your score.... You did not pass the " The HIPAA Quiz #2 ". 50 out o…" at bounding box center [789, 335] width 977 height 551
click at [1261, 594] on main "Calculating your score.... You did not pass the " The HIPAA Quiz #2 ". 50 out o…" at bounding box center [789, 335] width 977 height 551
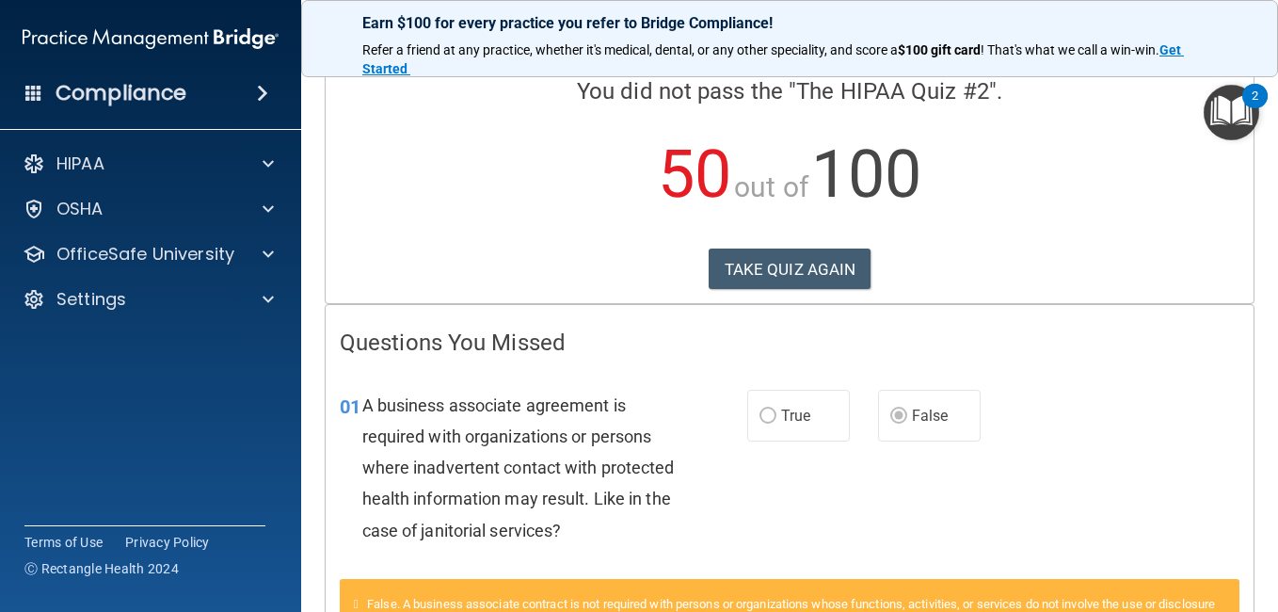
scroll to position [0, 0]
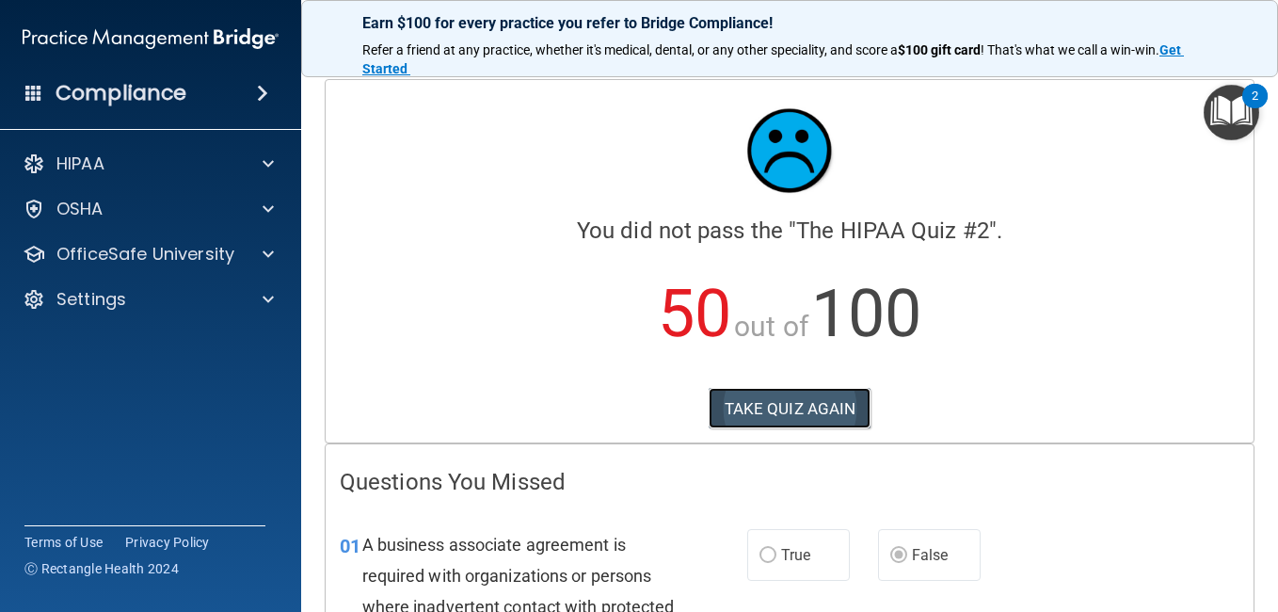
click at [796, 411] on button "TAKE QUIZ AGAIN" at bounding box center [790, 408] width 163 height 41
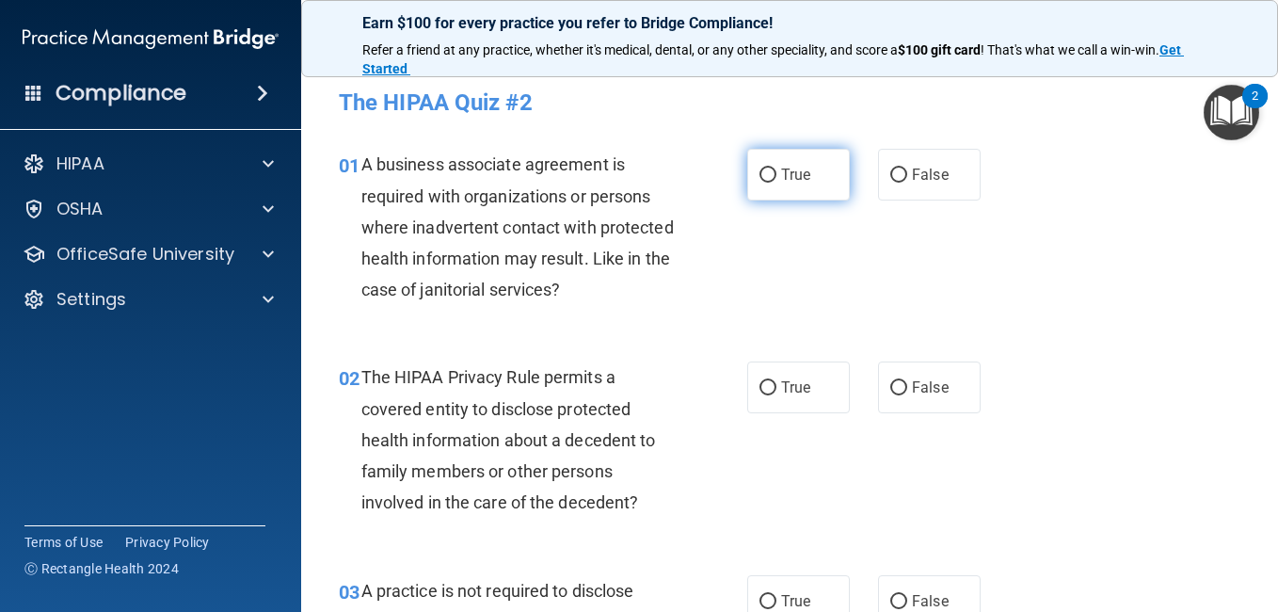
click at [807, 170] on label "True" at bounding box center [798, 175] width 103 height 52
click at [776, 170] on input "True" at bounding box center [767, 175] width 17 height 14
radio input "true"
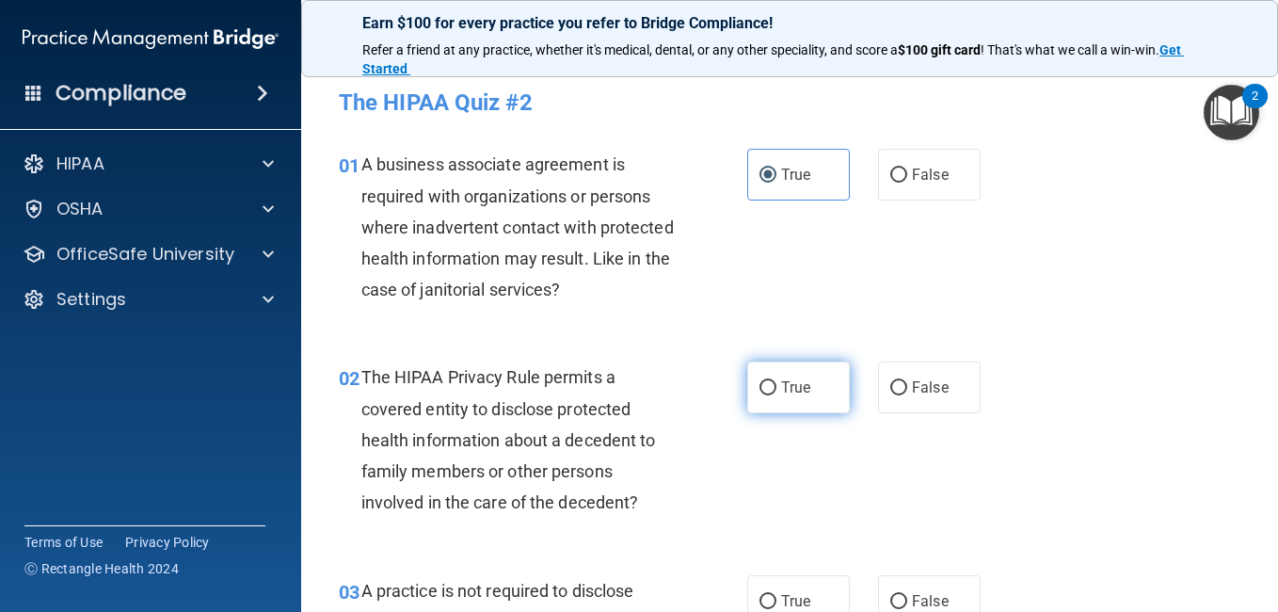
click at [781, 383] on span "True" at bounding box center [795, 387] width 29 height 18
click at [776, 383] on input "True" at bounding box center [767, 388] width 17 height 14
radio input "true"
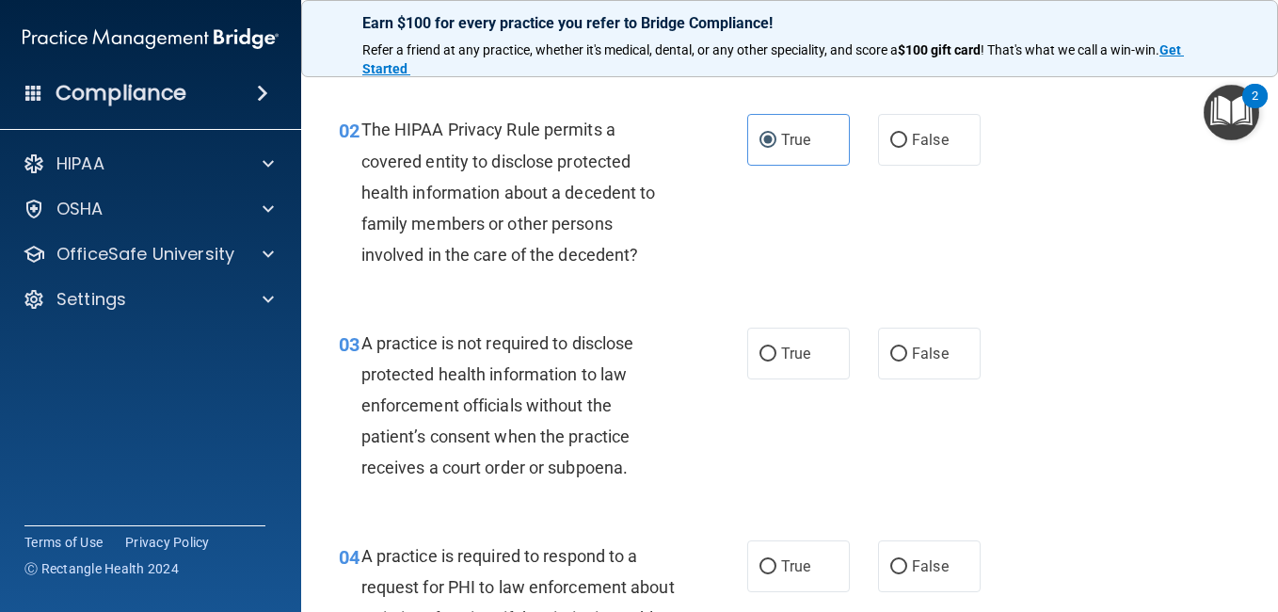
scroll to position [257, 0]
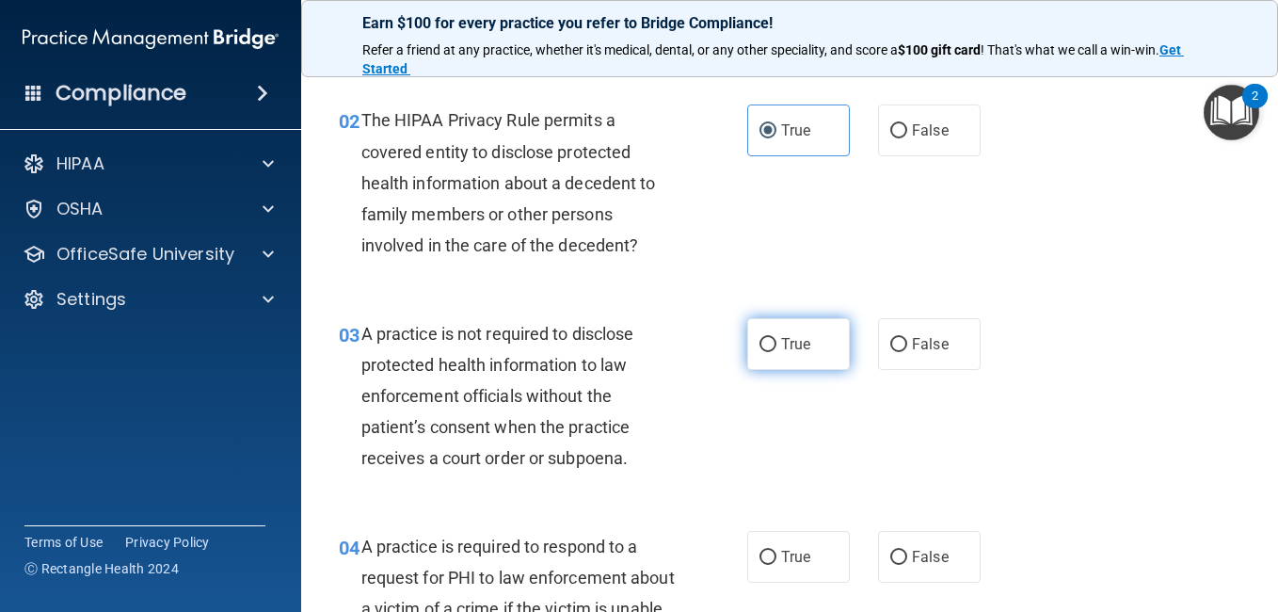
click at [747, 343] on label "True" at bounding box center [798, 344] width 103 height 52
click at [759, 343] on input "True" at bounding box center [767, 345] width 17 height 14
radio input "true"
click at [747, 343] on label "True" at bounding box center [798, 344] width 103 height 52
click at [759, 343] on input "True" at bounding box center [767, 345] width 17 height 14
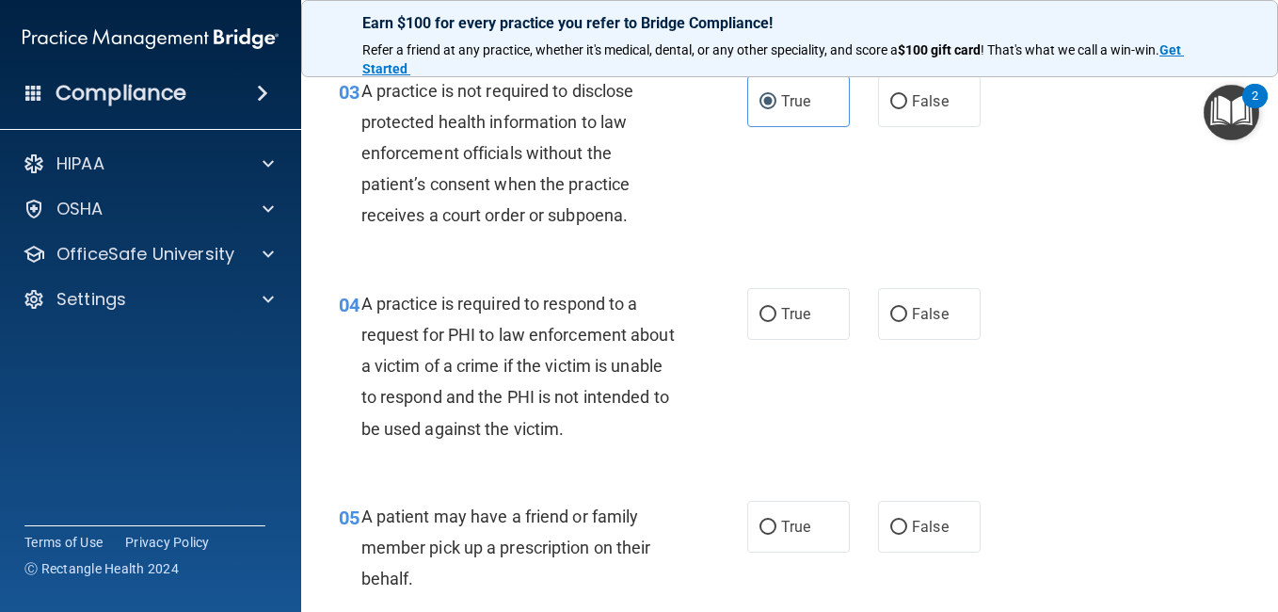
scroll to position [503, 0]
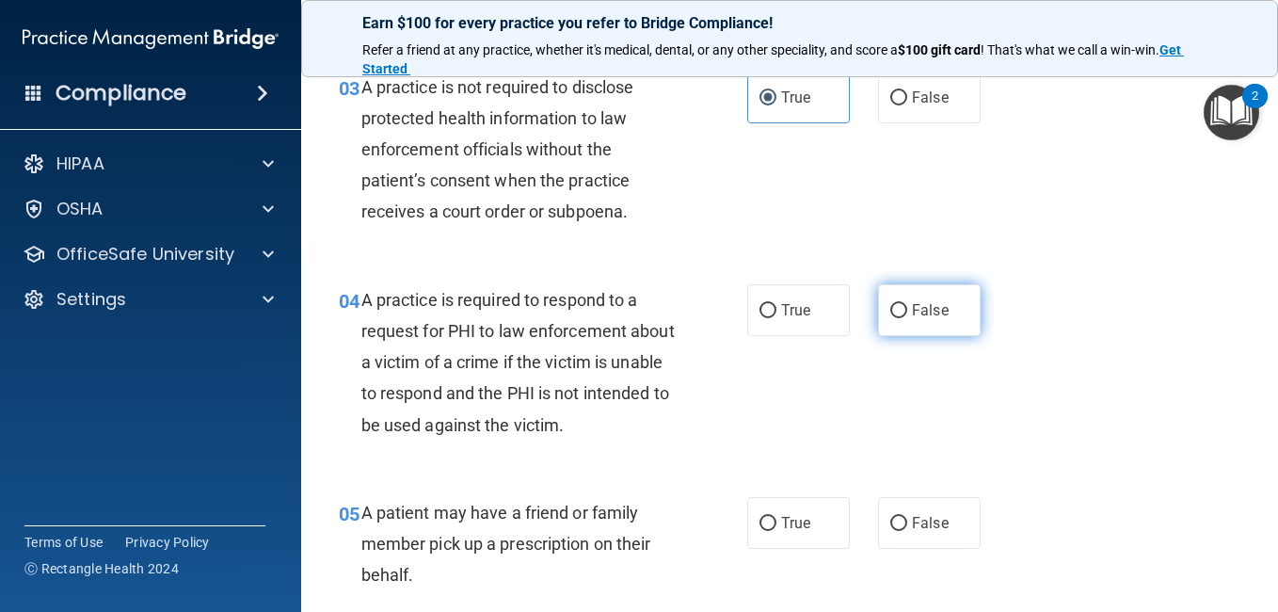
click at [878, 314] on label "False" at bounding box center [929, 310] width 103 height 52
click at [890, 314] on input "False" at bounding box center [898, 311] width 17 height 14
radio input "true"
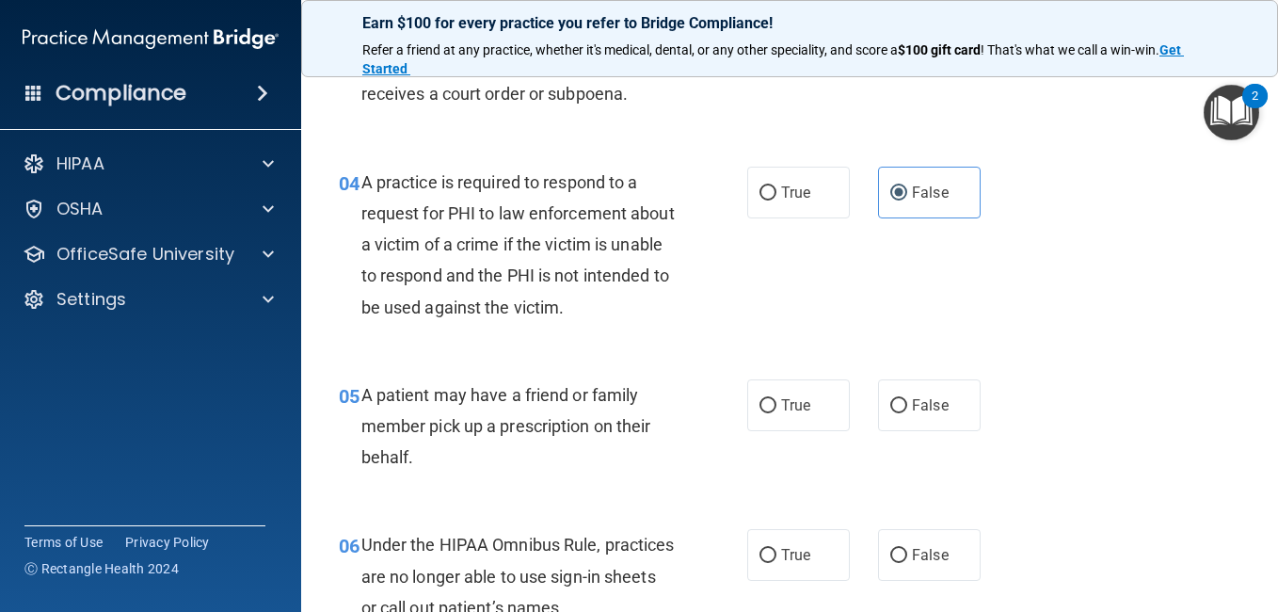
scroll to position [622, 0]
click at [760, 418] on label "True" at bounding box center [798, 404] width 103 height 52
click at [760, 412] on input "True" at bounding box center [767, 405] width 17 height 14
radio input "true"
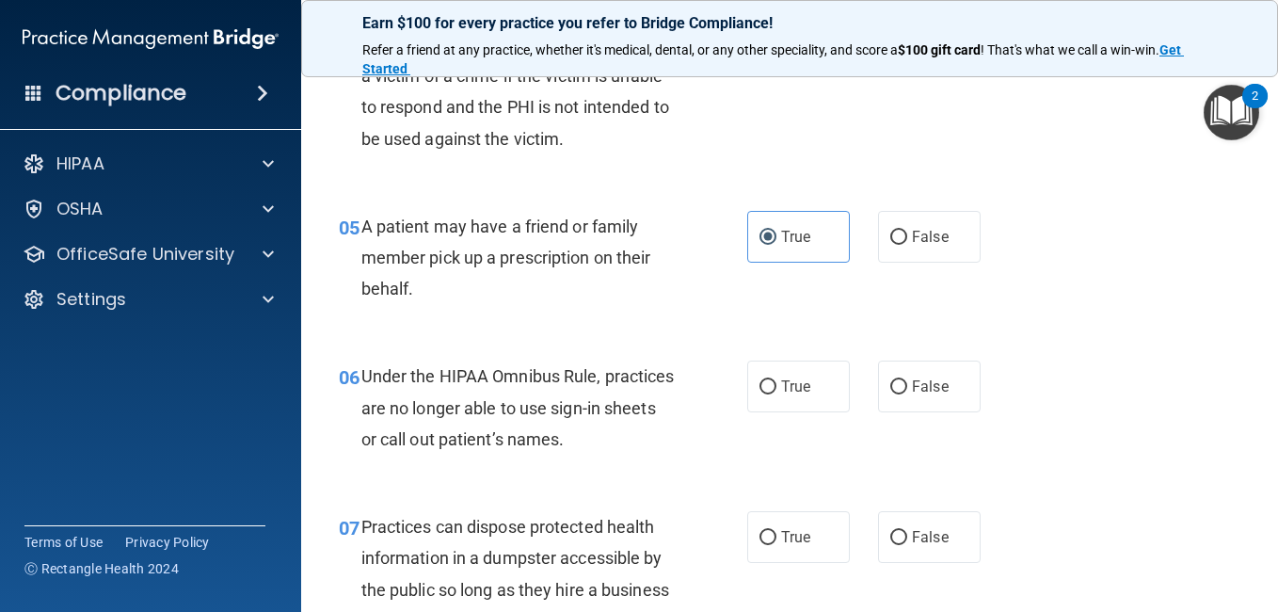
scroll to position [792, 0]
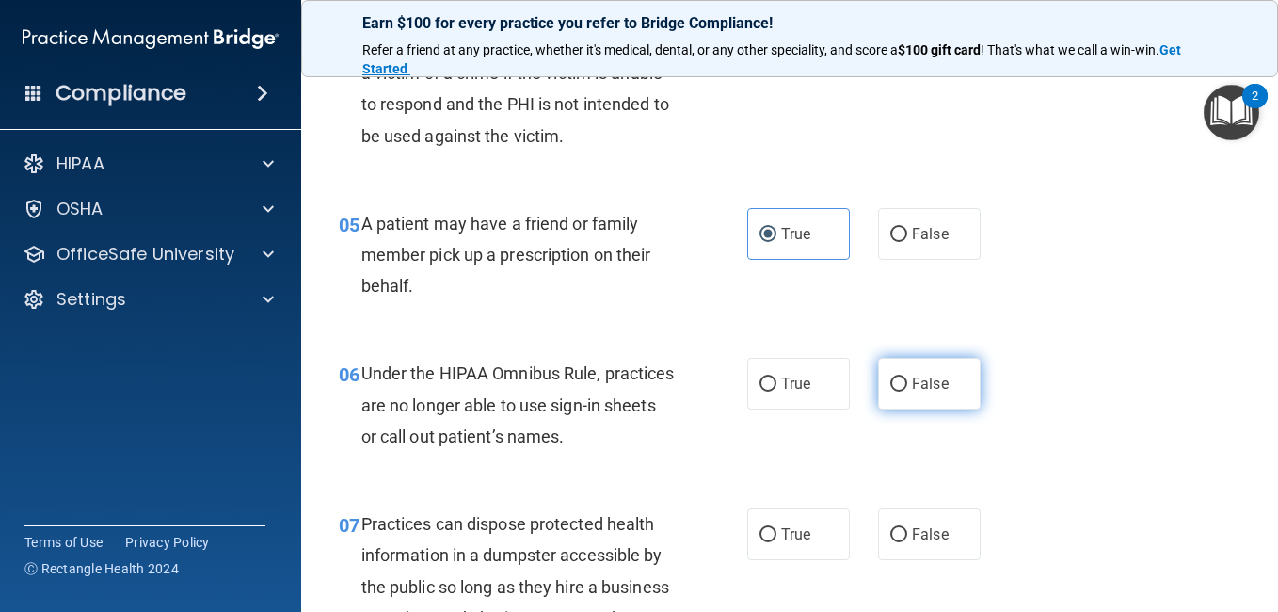
click at [924, 376] on span "False" at bounding box center [930, 384] width 37 height 18
click at [907, 377] on input "False" at bounding box center [898, 384] width 17 height 14
radio input "true"
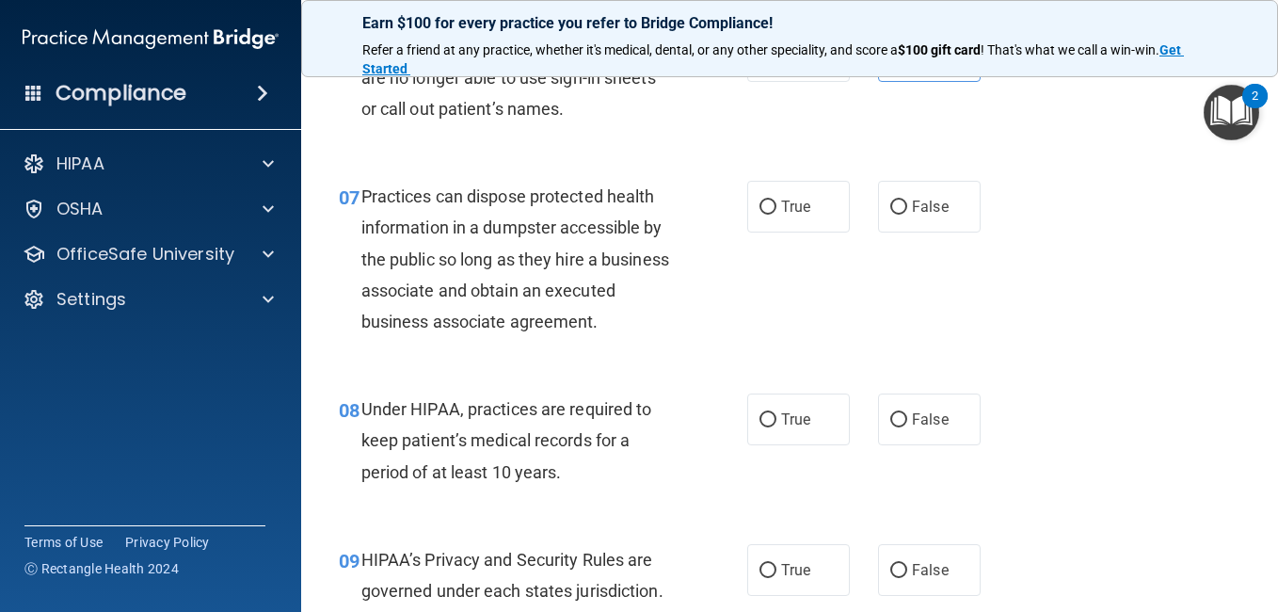
scroll to position [1121, 0]
click at [781, 427] on span "True" at bounding box center [795, 418] width 29 height 18
click at [776, 426] on input "True" at bounding box center [767, 419] width 17 height 14
radio input "true"
click at [923, 227] on label "False" at bounding box center [929, 206] width 103 height 52
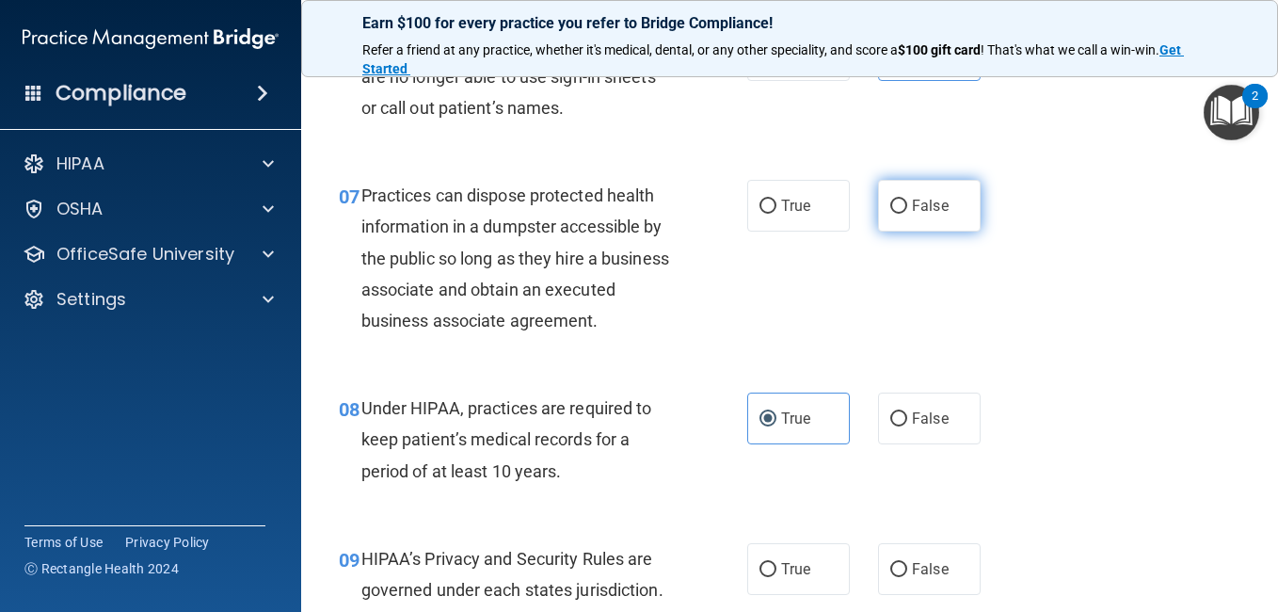
click at [907, 214] on input "False" at bounding box center [898, 206] width 17 height 14
radio input "true"
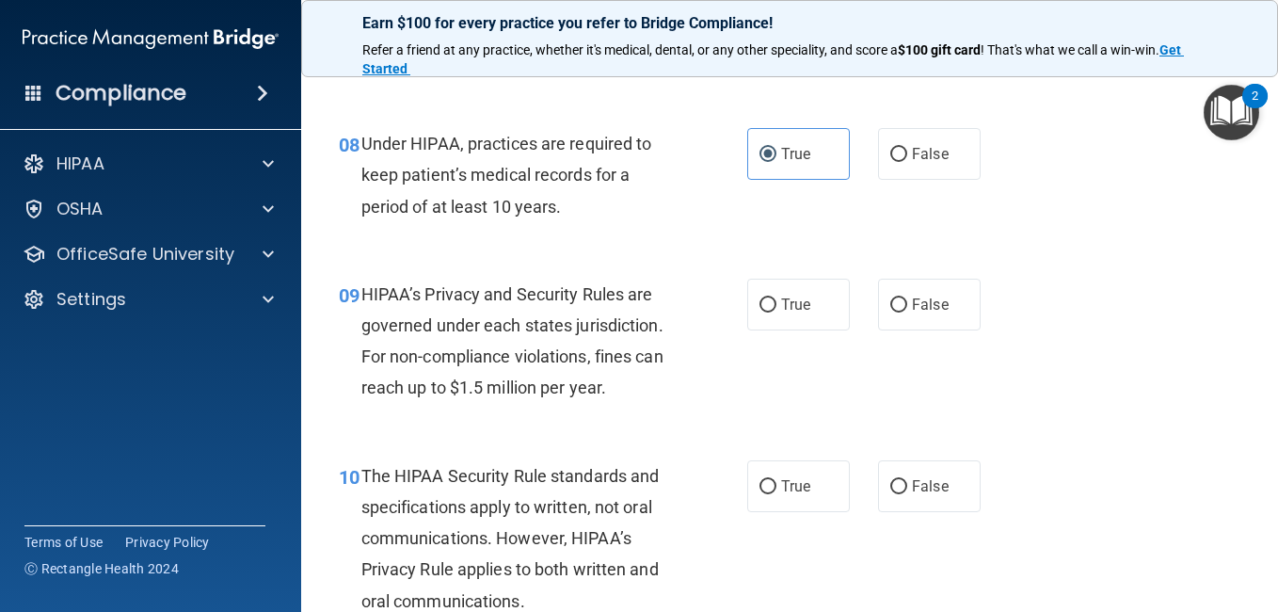
scroll to position [1386, 0]
click at [789, 329] on label "True" at bounding box center [798, 304] width 103 height 52
click at [776, 311] on input "True" at bounding box center [767, 304] width 17 height 14
radio input "true"
click at [959, 511] on label "False" at bounding box center [929, 485] width 103 height 52
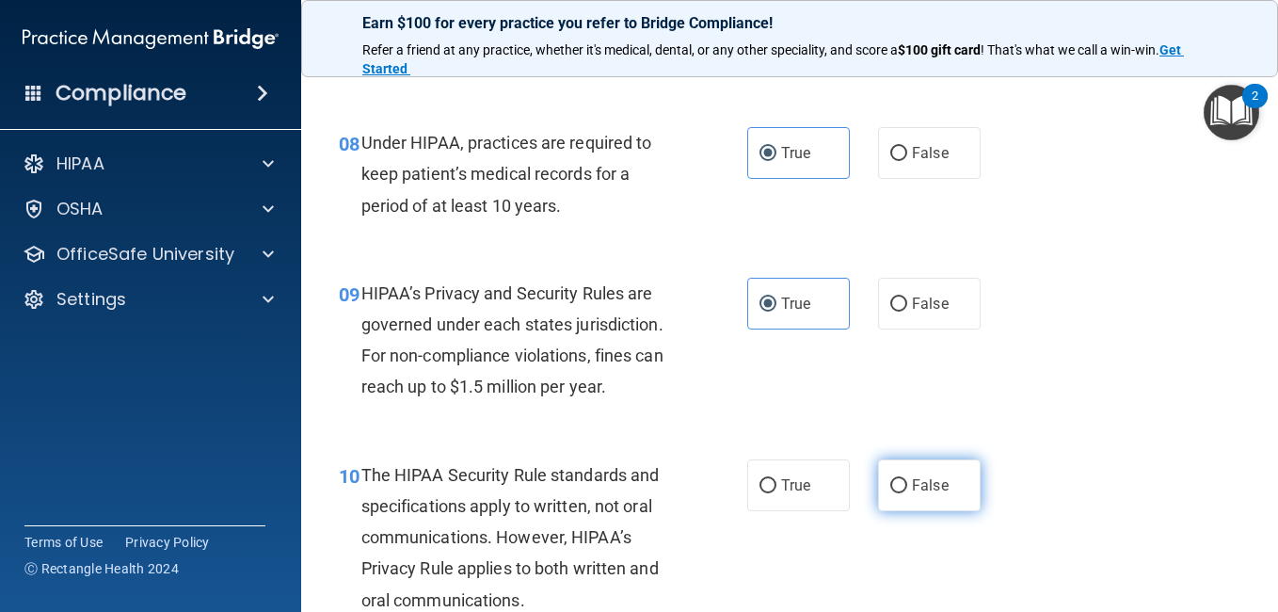
click at [907, 493] on input "False" at bounding box center [898, 486] width 17 height 14
radio input "true"
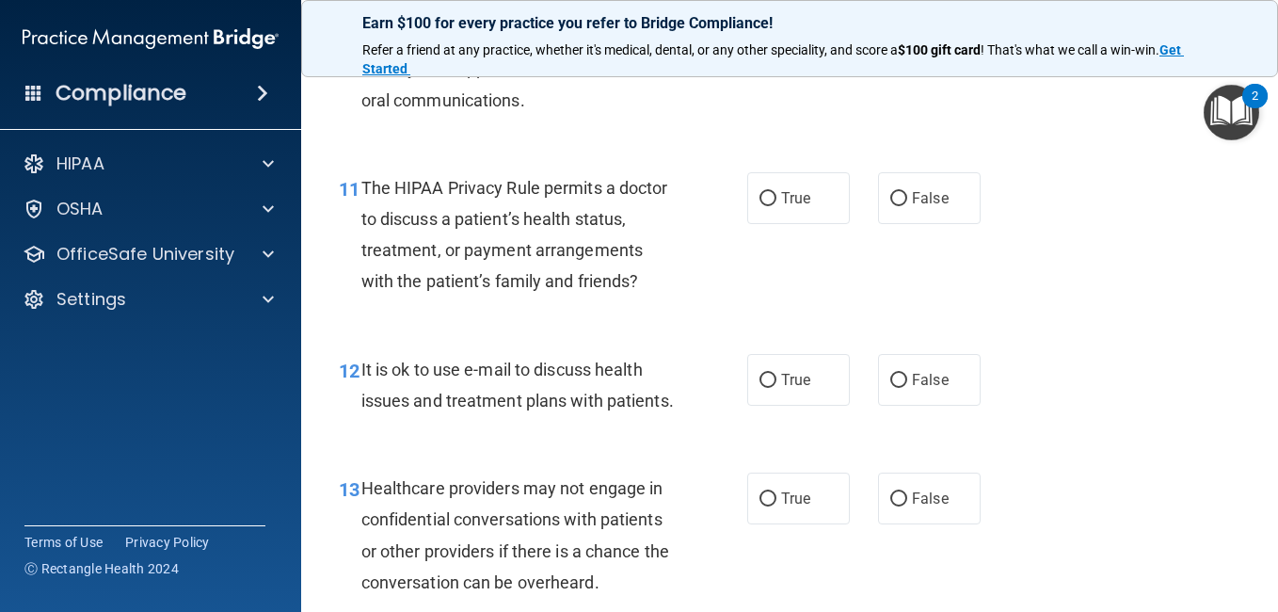
scroll to position [1890, 0]
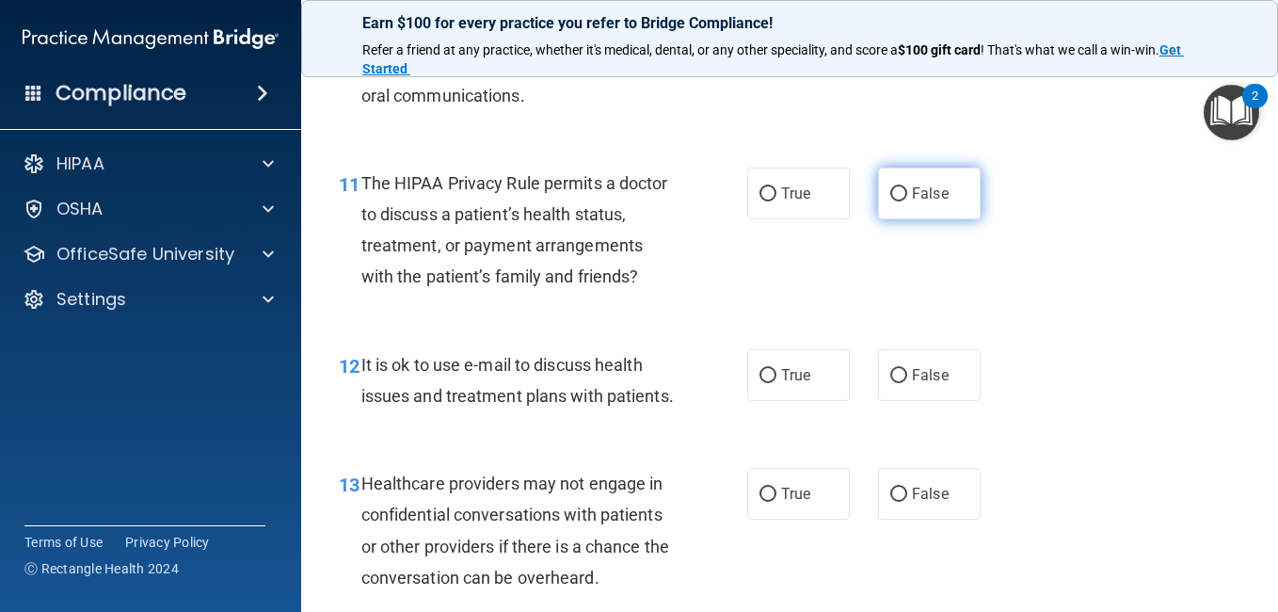
click at [914, 202] on span "False" at bounding box center [930, 193] width 37 height 18
click at [907, 201] on input "False" at bounding box center [898, 194] width 17 height 14
radio input "true"
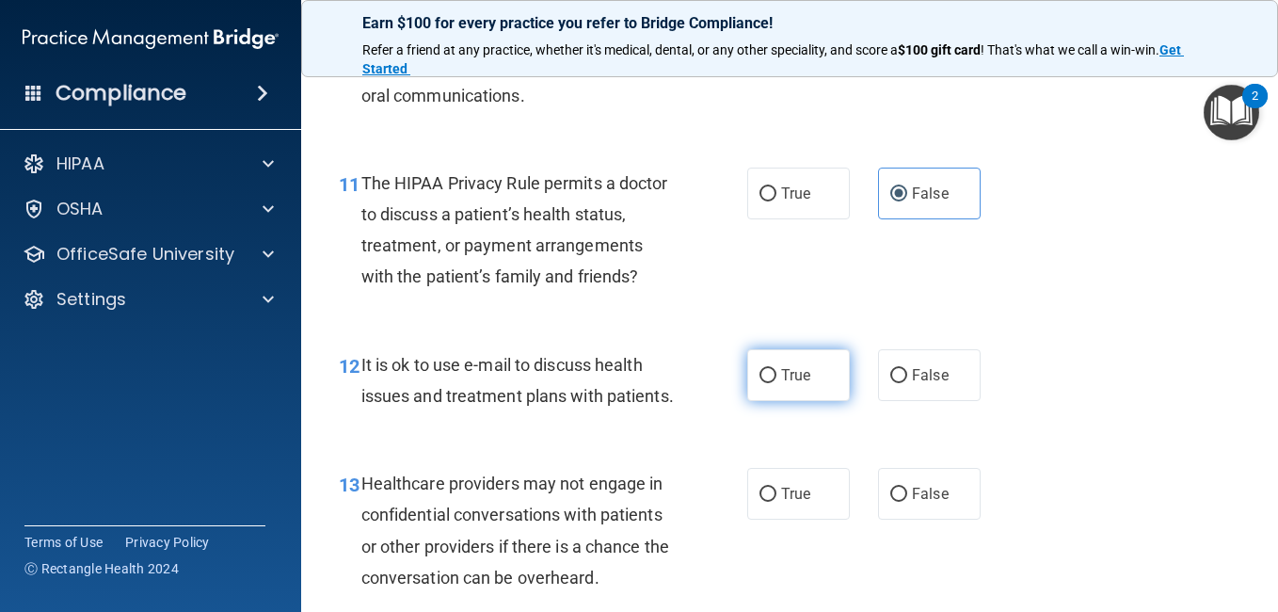
click at [800, 401] on label "True" at bounding box center [798, 375] width 103 height 52
click at [776, 383] on input "True" at bounding box center [767, 376] width 17 height 14
radio input "true"
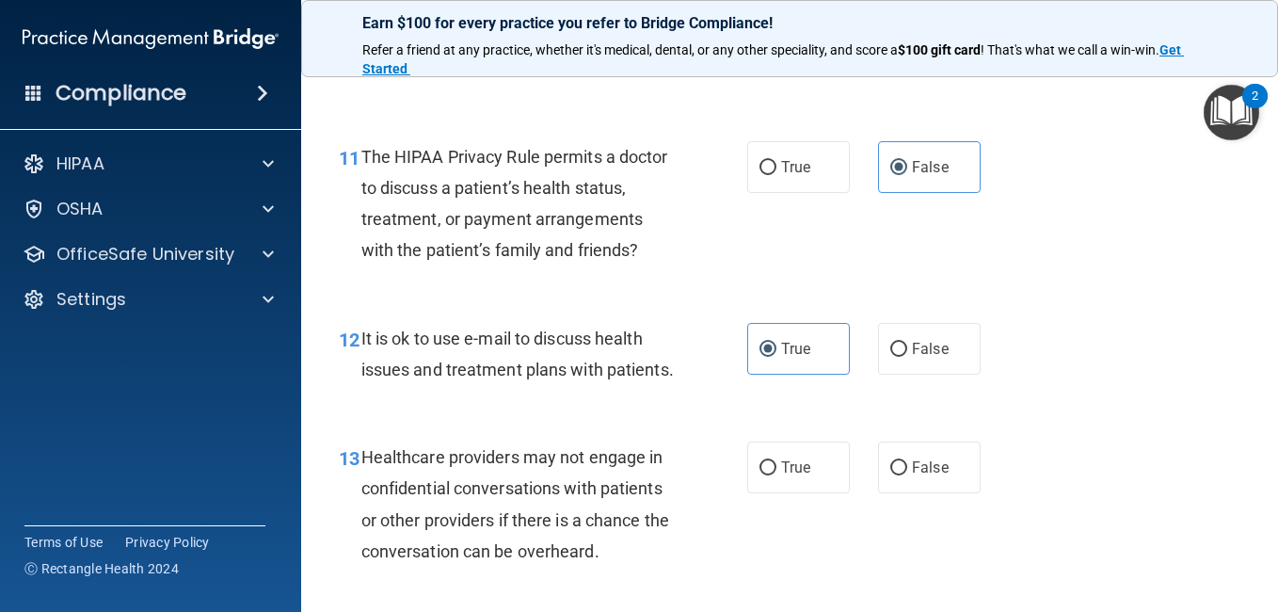
drag, startPoint x: 1107, startPoint y: 252, endPoint x: 1133, endPoint y: 313, distance: 66.6
click at [1133, 299] on div "11 The HIPAA Privacy Rule permits a doctor to discuss a patient’s health status…" at bounding box center [790, 209] width 930 height 182
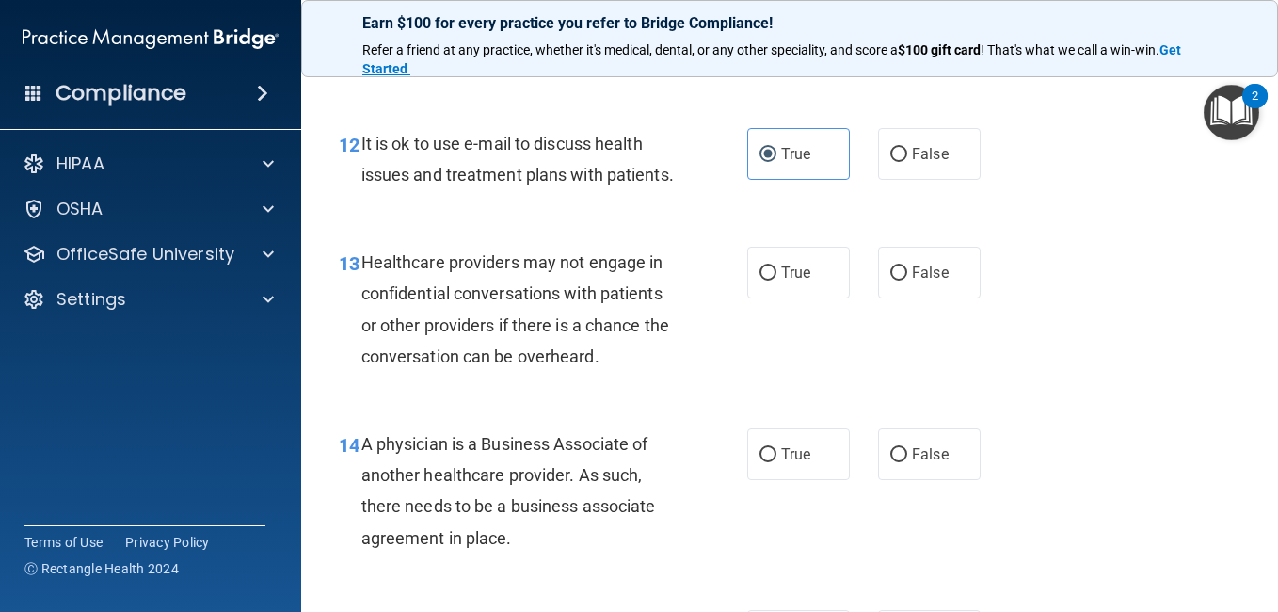
scroll to position [2174, 0]
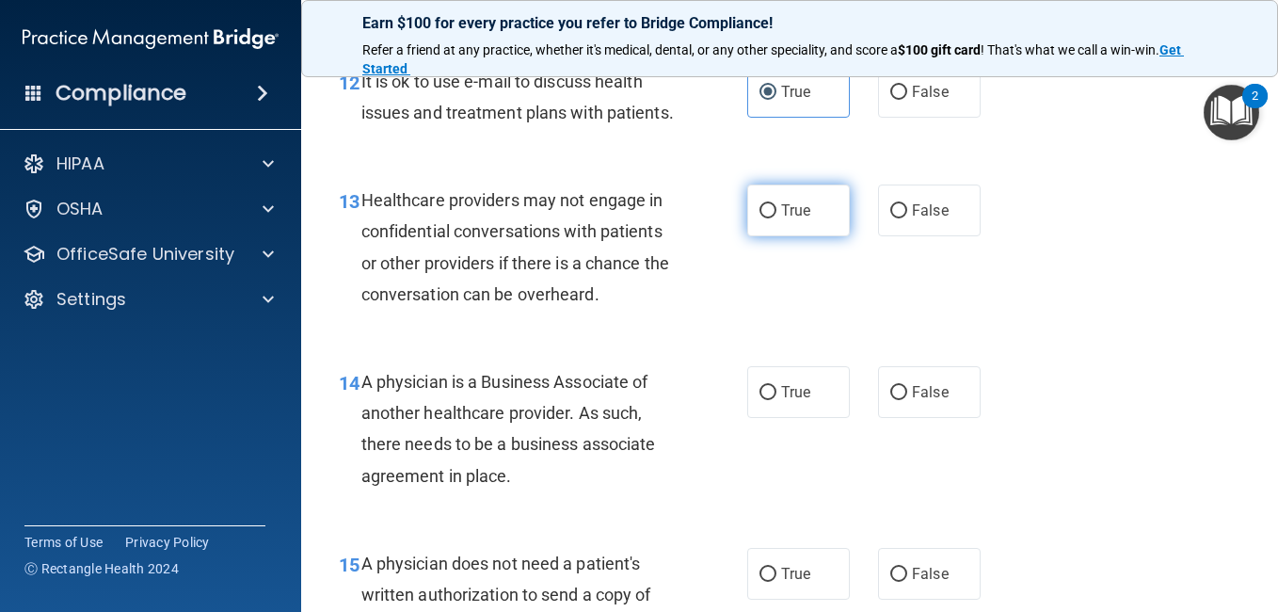
click at [811, 236] on label "True" at bounding box center [798, 210] width 103 height 52
click at [776, 218] on input "True" at bounding box center [767, 211] width 17 height 14
radio input "true"
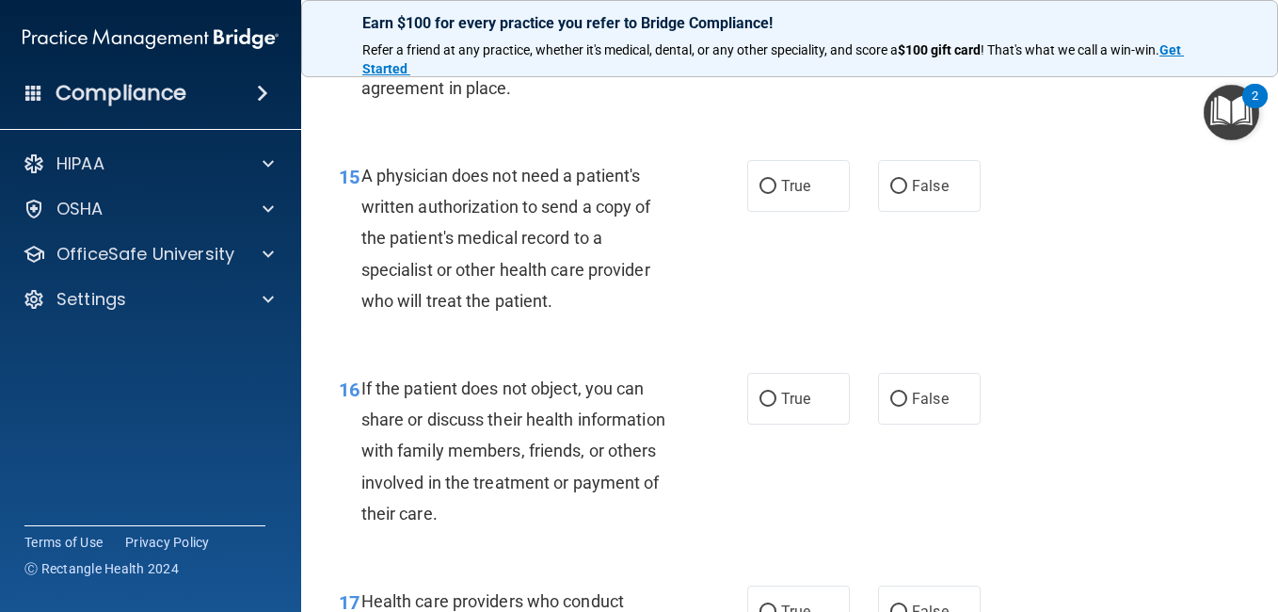
scroll to position [2570, 0]
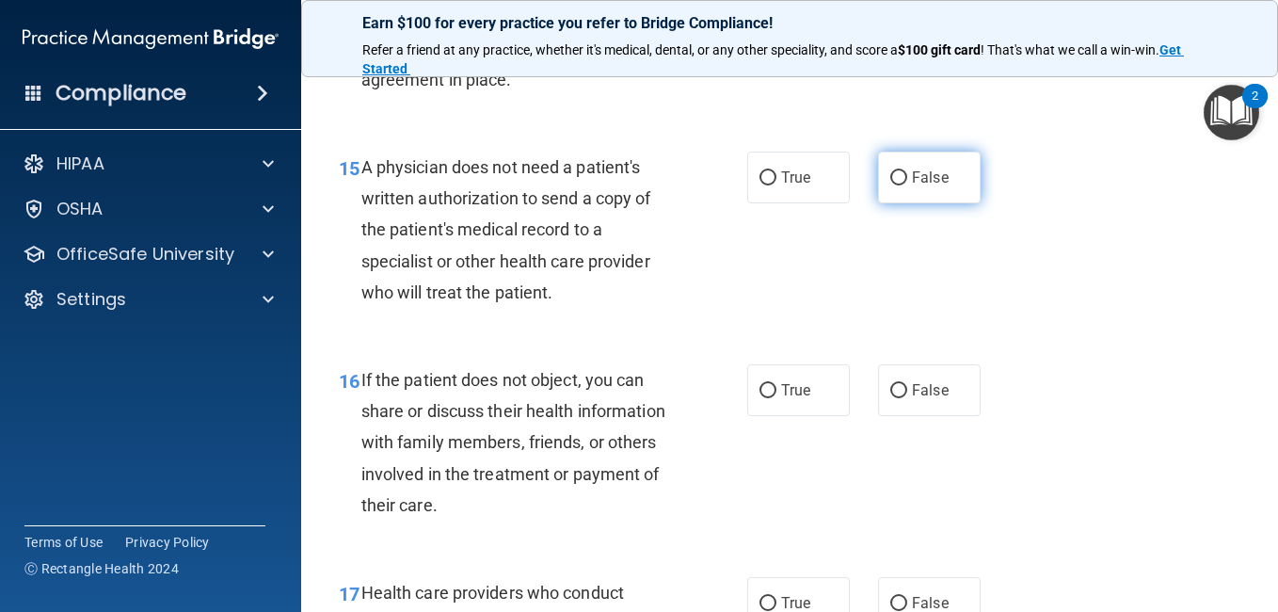
click at [936, 186] on span "False" at bounding box center [930, 177] width 37 height 18
click at [907, 185] on input "False" at bounding box center [898, 178] width 17 height 14
radio input "true"
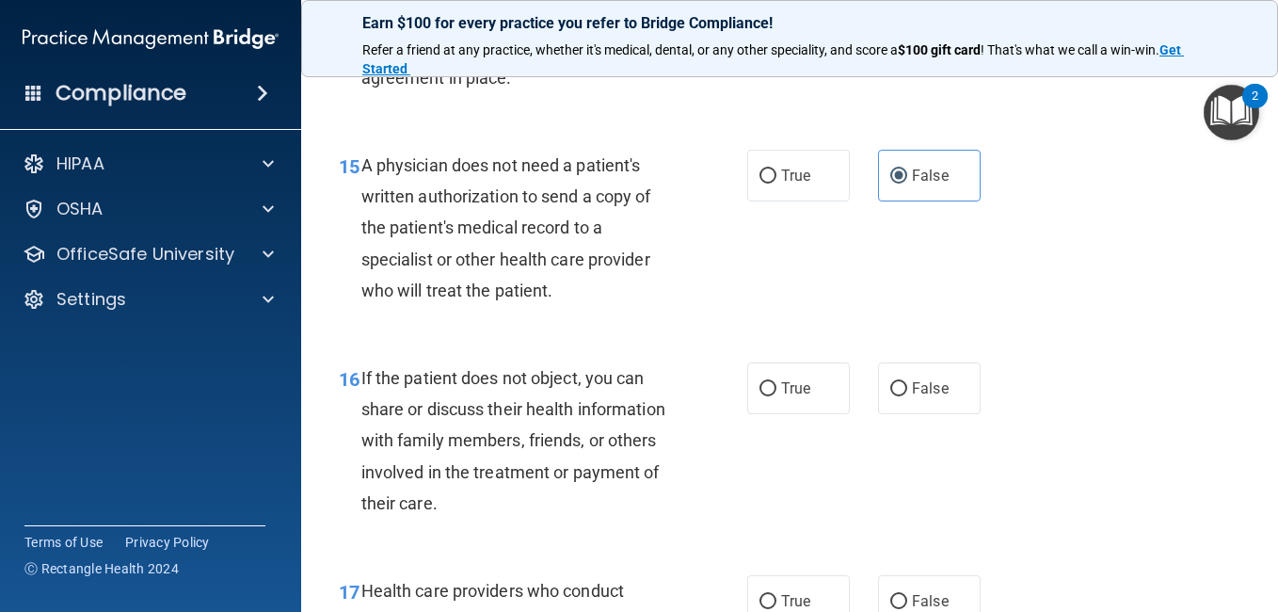
scroll to position [2575, 0]
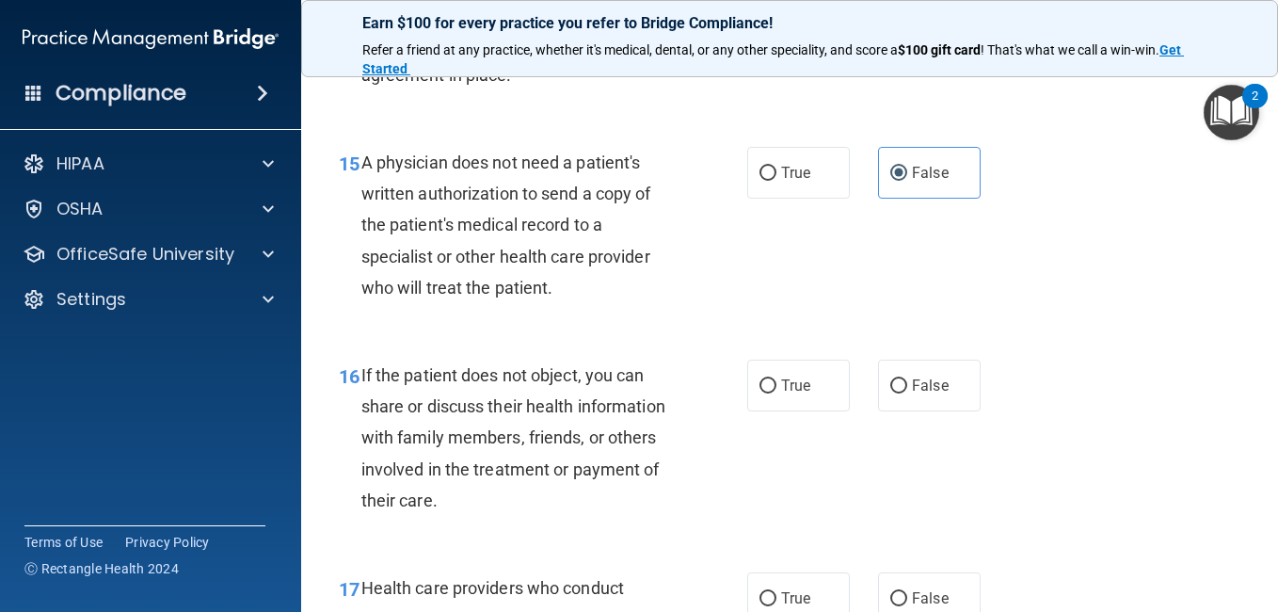
click at [1064, 336] on div "15 A physician does not need a patient's written authorization to send a copy o…" at bounding box center [790, 229] width 930 height 213
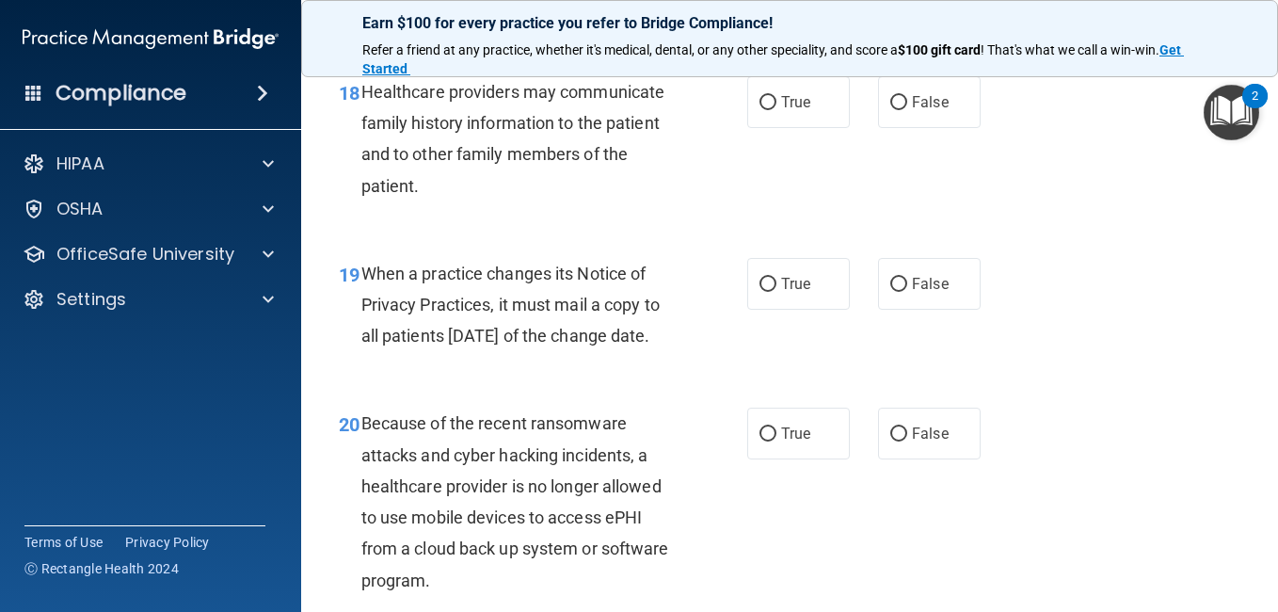
scroll to position [3290, 0]
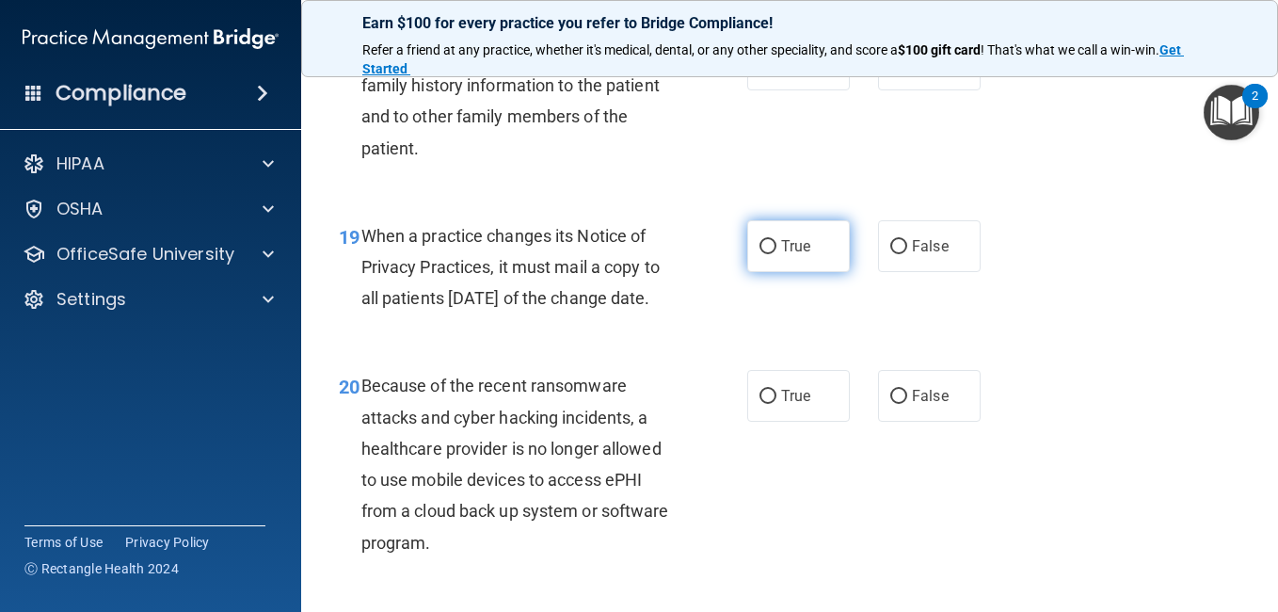
click at [807, 272] on label "True" at bounding box center [798, 246] width 103 height 52
click at [776, 254] on input "True" at bounding box center [767, 247] width 17 height 14
radio input "true"
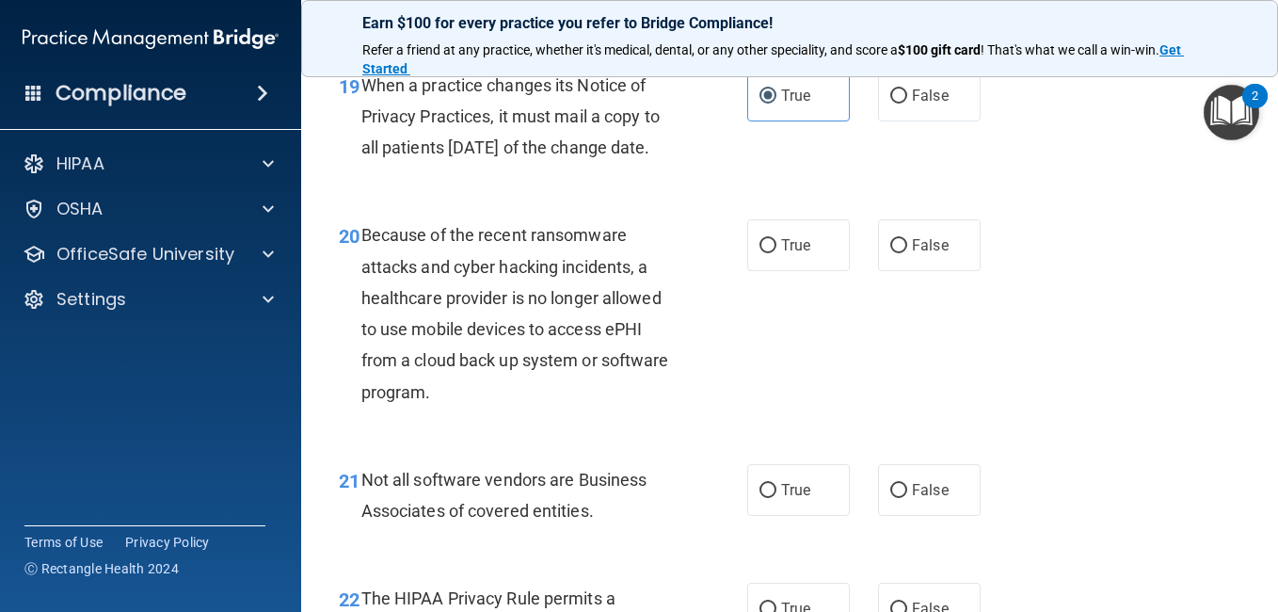
scroll to position [3478, 0]
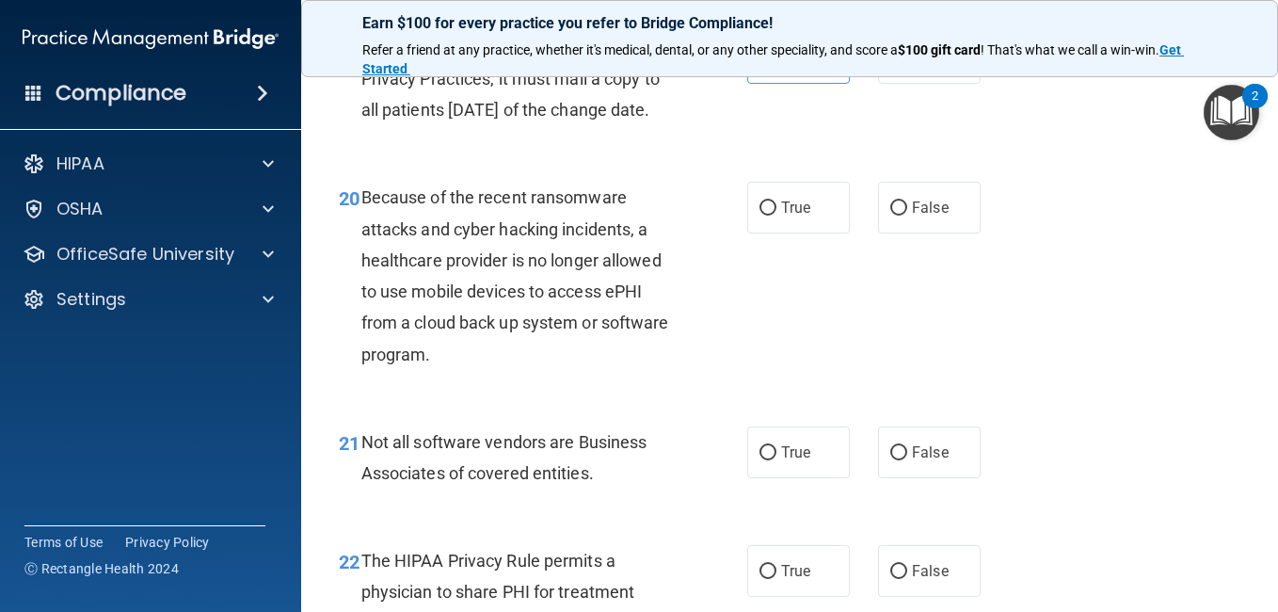
drag, startPoint x: 889, startPoint y: 312, endPoint x: 880, endPoint y: 297, distance: 17.8
click at [880, 297] on div "20 Because of the recent ransomware attacks and cyber hacking incidents, a heal…" at bounding box center [790, 280] width 930 height 244
click at [912, 216] on span "False" at bounding box center [930, 208] width 37 height 18
click at [907, 215] on input "False" at bounding box center [898, 208] width 17 height 14
radio input "true"
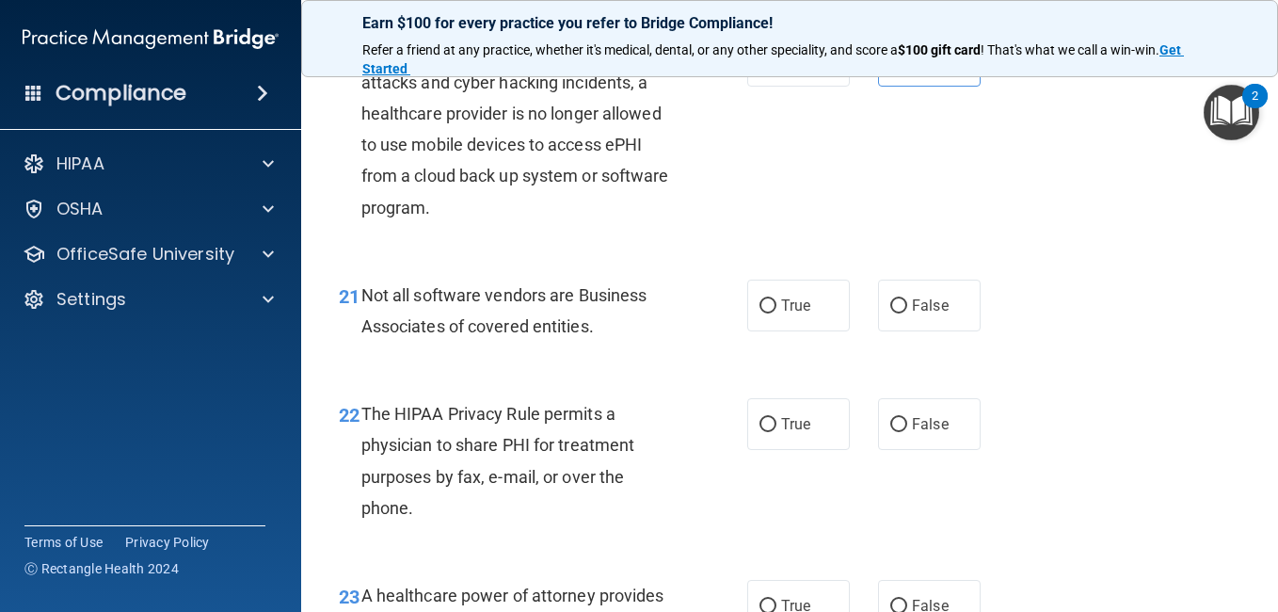
scroll to position [3628, 0]
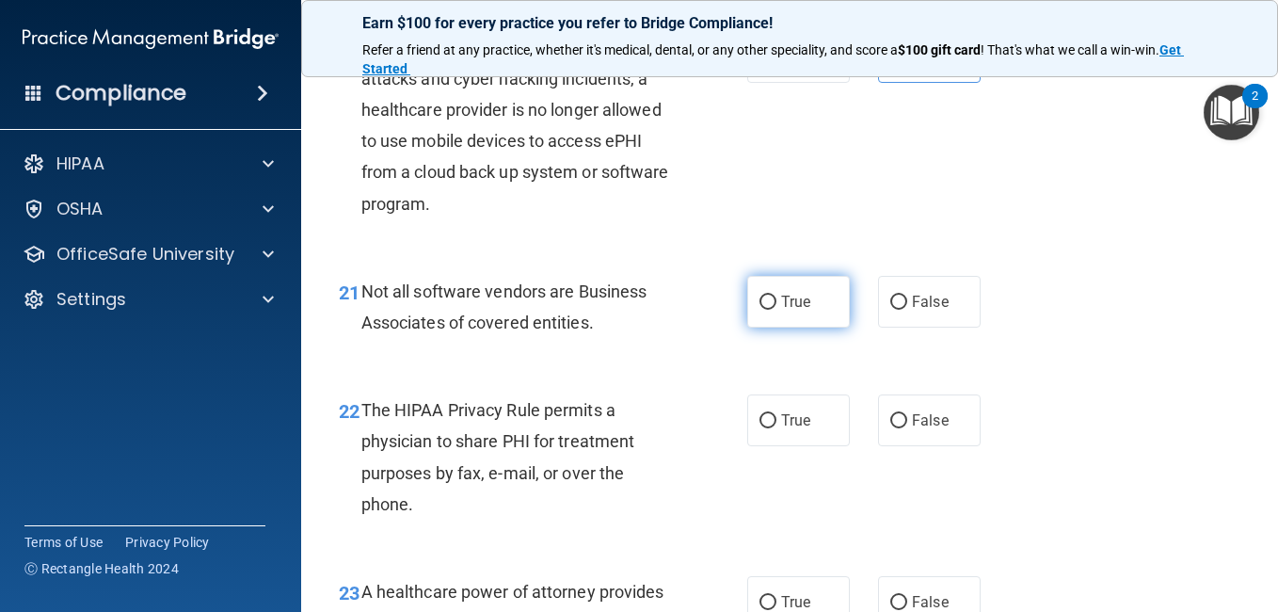
click at [806, 327] on label "True" at bounding box center [798, 302] width 103 height 52
click at [776, 310] on input "True" at bounding box center [767, 302] width 17 height 14
radio input "true"
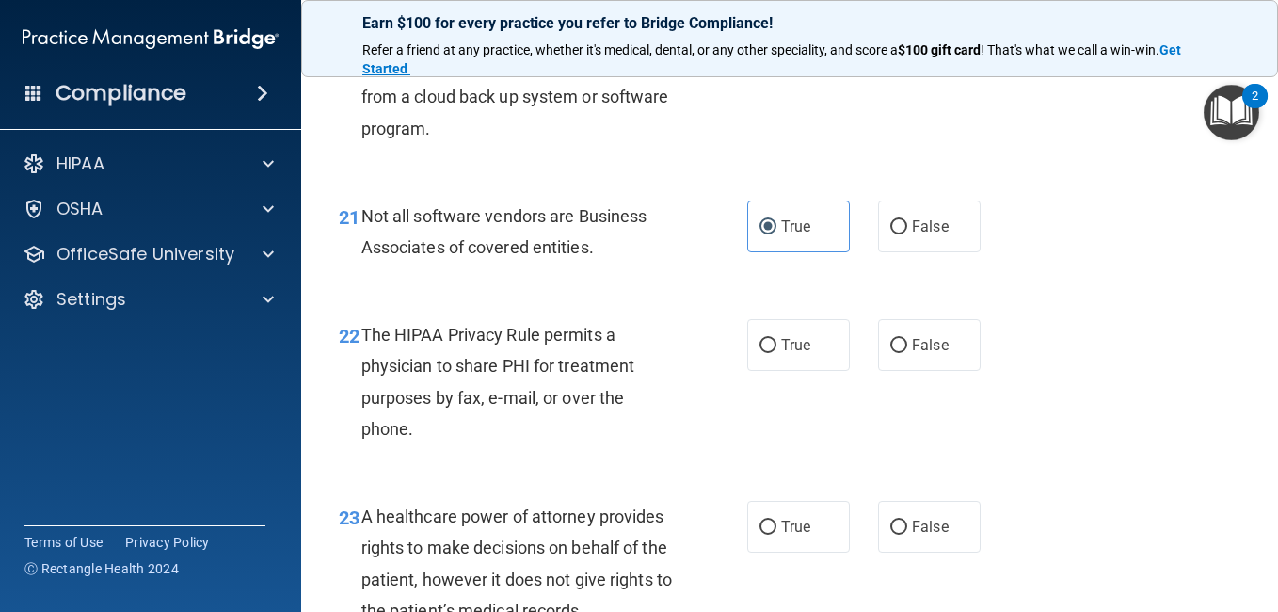
scroll to position [3741, 0]
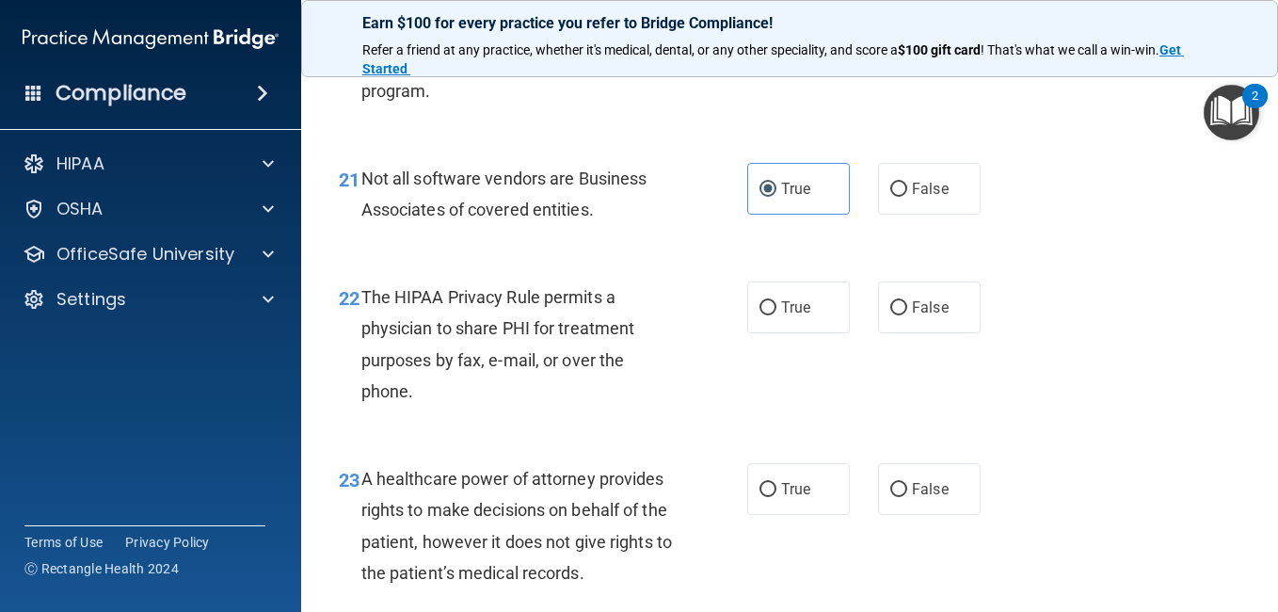
drag, startPoint x: 875, startPoint y: 440, endPoint x: 867, endPoint y: 436, distance: 9.7
click at [867, 333] on div "True False" at bounding box center [870, 307] width 247 height 52
click at [897, 315] on input "False" at bounding box center [898, 308] width 17 height 14
radio input "true"
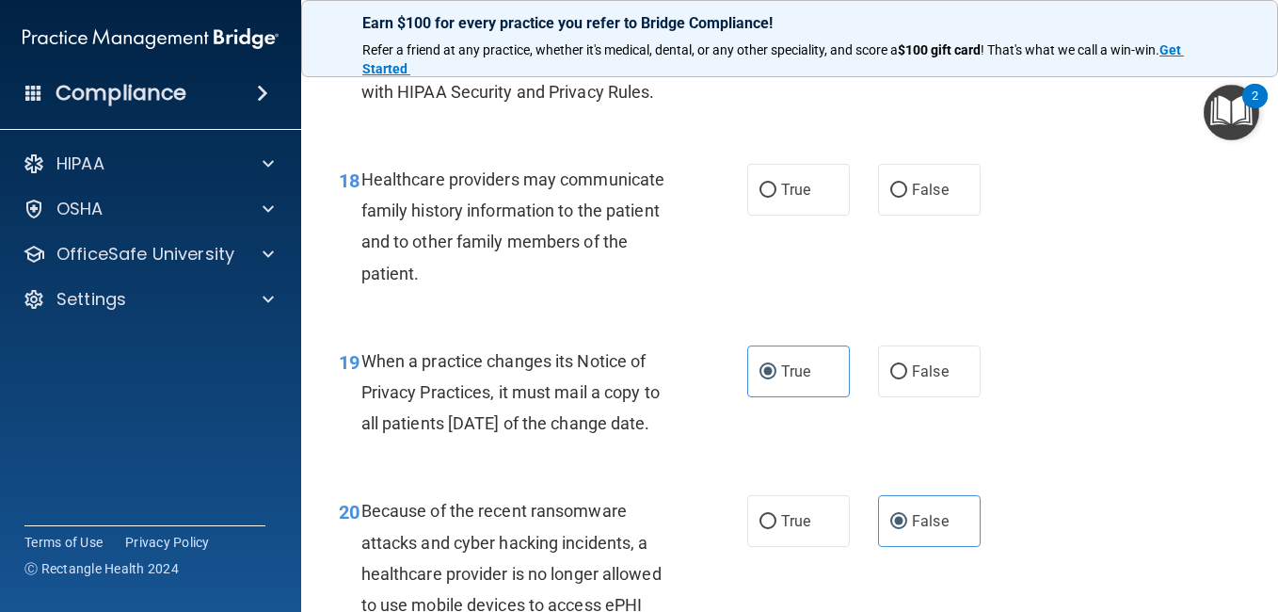
scroll to position [3164, 0]
click at [925, 199] on span "False" at bounding box center [930, 191] width 37 height 18
click at [907, 199] on input "False" at bounding box center [898, 191] width 17 height 14
radio input "true"
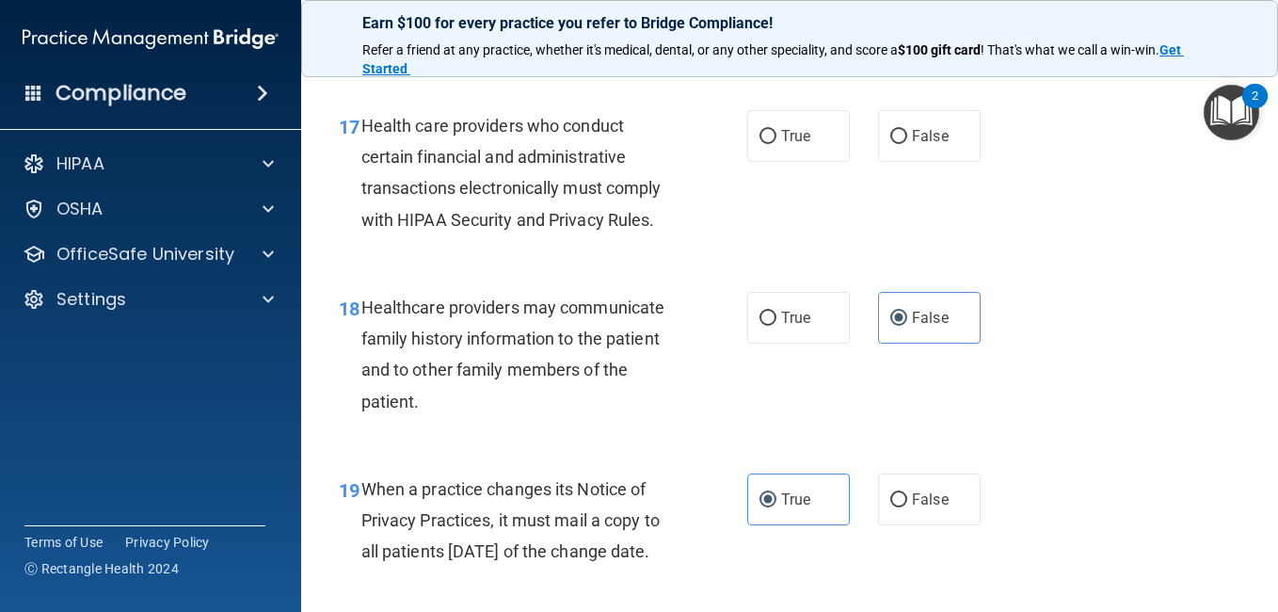
scroll to position [3036, 0]
click at [819, 163] on label "True" at bounding box center [798, 137] width 103 height 52
click at [776, 145] on input "True" at bounding box center [767, 138] width 17 height 14
radio input "true"
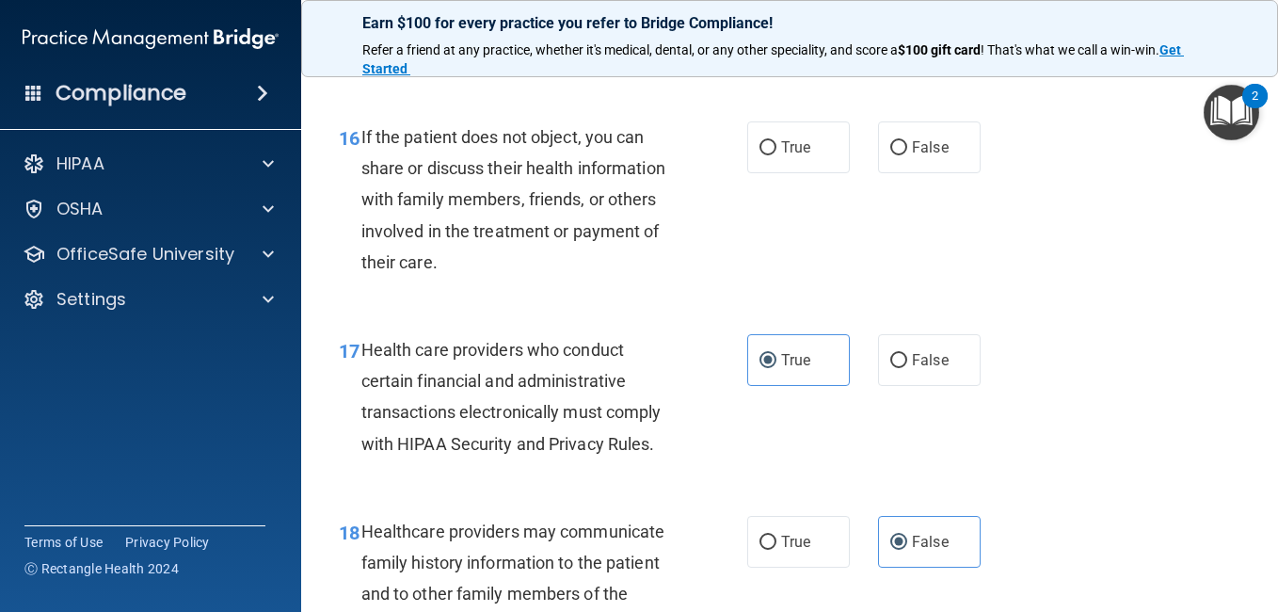
scroll to position [2812, 0]
click at [927, 174] on label "False" at bounding box center [929, 148] width 103 height 52
click at [907, 156] on input "False" at bounding box center [898, 149] width 17 height 14
radio input "true"
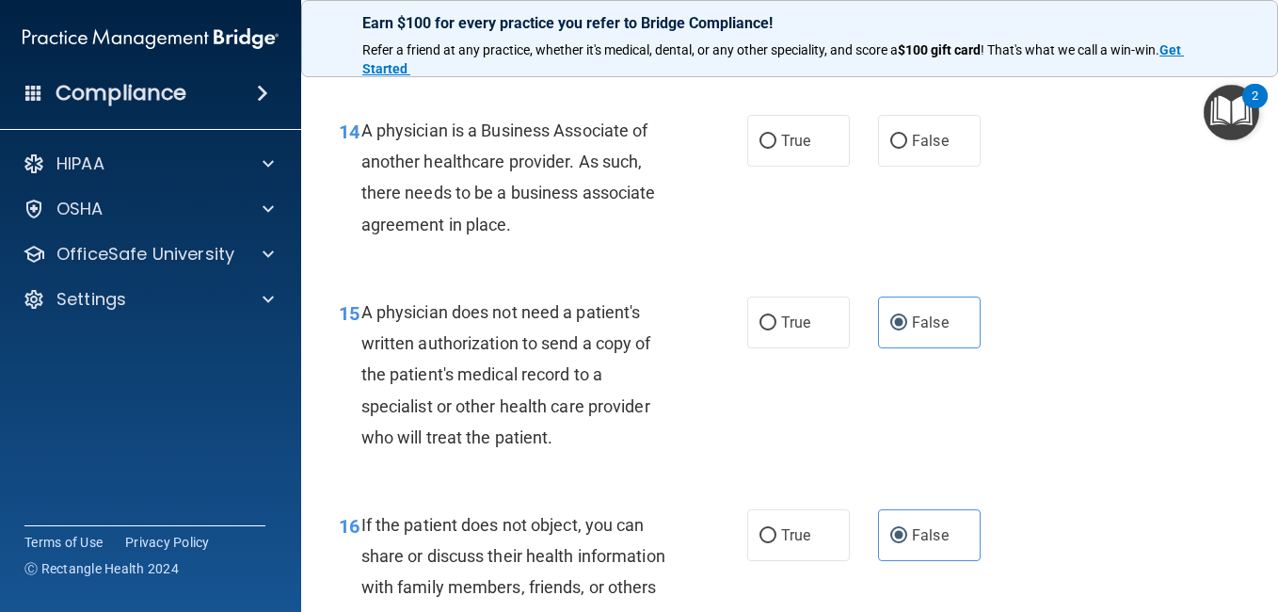
scroll to position [2423, 0]
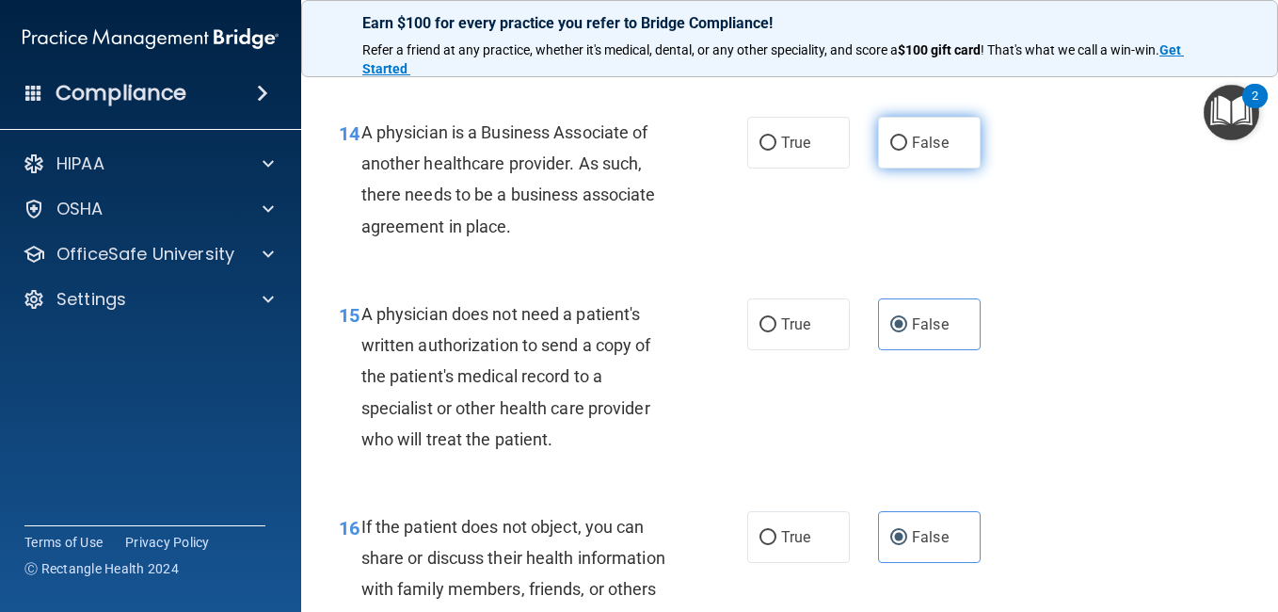
click at [920, 152] on span "False" at bounding box center [930, 143] width 37 height 18
click at [907, 151] on input "False" at bounding box center [898, 143] width 17 height 14
radio input "true"
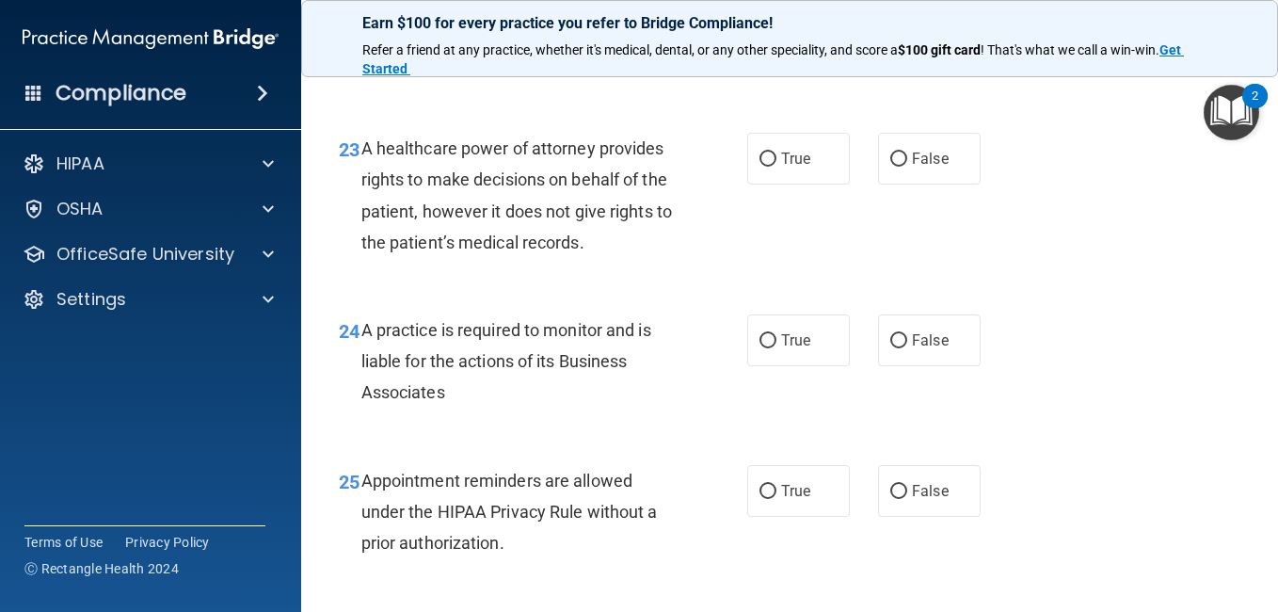
scroll to position [4073, 0]
click at [904, 183] on label "False" at bounding box center [929, 158] width 103 height 52
click at [904, 166] on input "False" at bounding box center [898, 159] width 17 height 14
radio input "true"
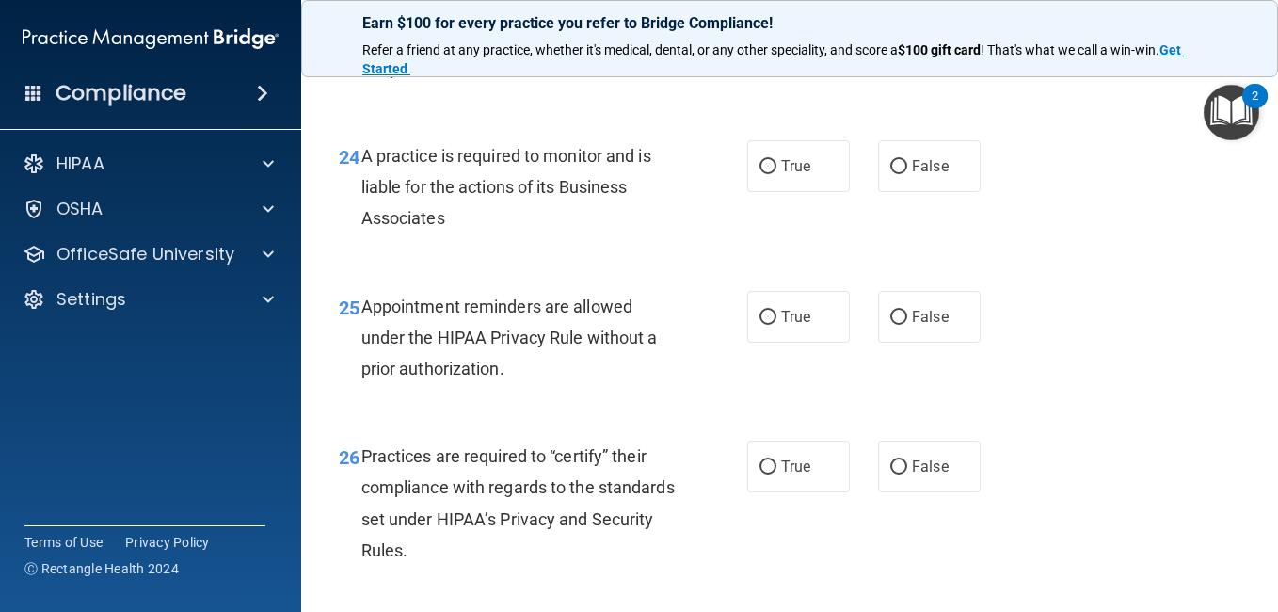
scroll to position [4247, 0]
click at [773, 191] on label "True" at bounding box center [798, 165] width 103 height 52
click at [773, 173] on input "True" at bounding box center [767, 166] width 17 height 14
radio input "true"
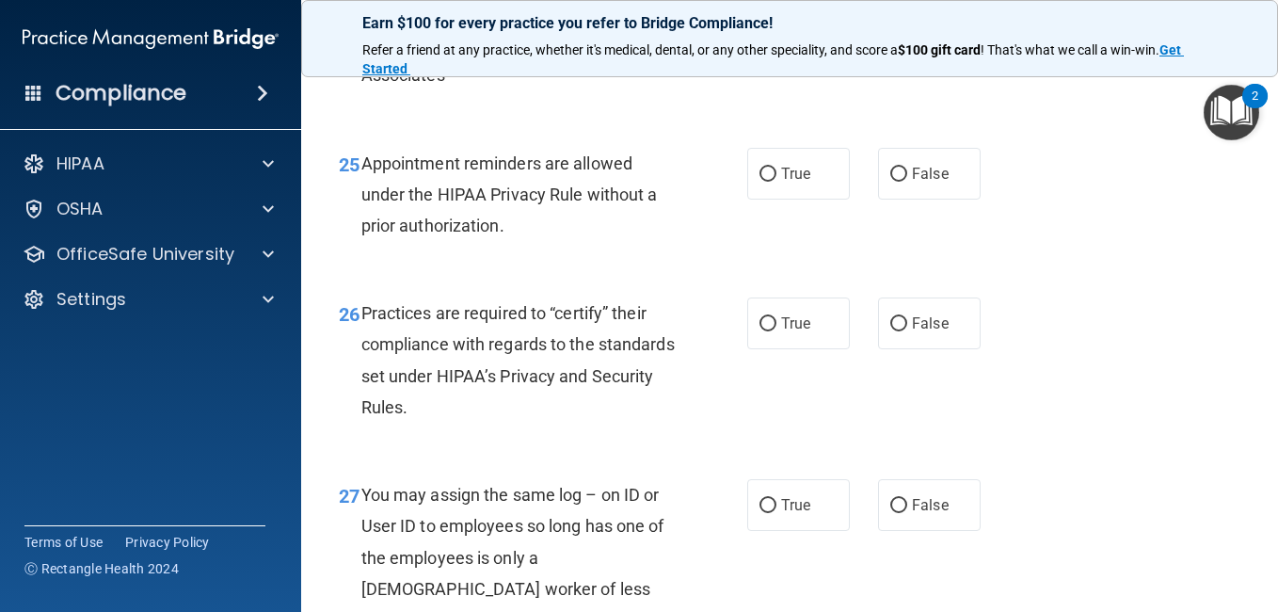
scroll to position [4390, 0]
click at [819, 199] on label "True" at bounding box center [798, 173] width 103 height 52
click at [776, 181] on input "True" at bounding box center [767, 174] width 17 height 14
radio input "true"
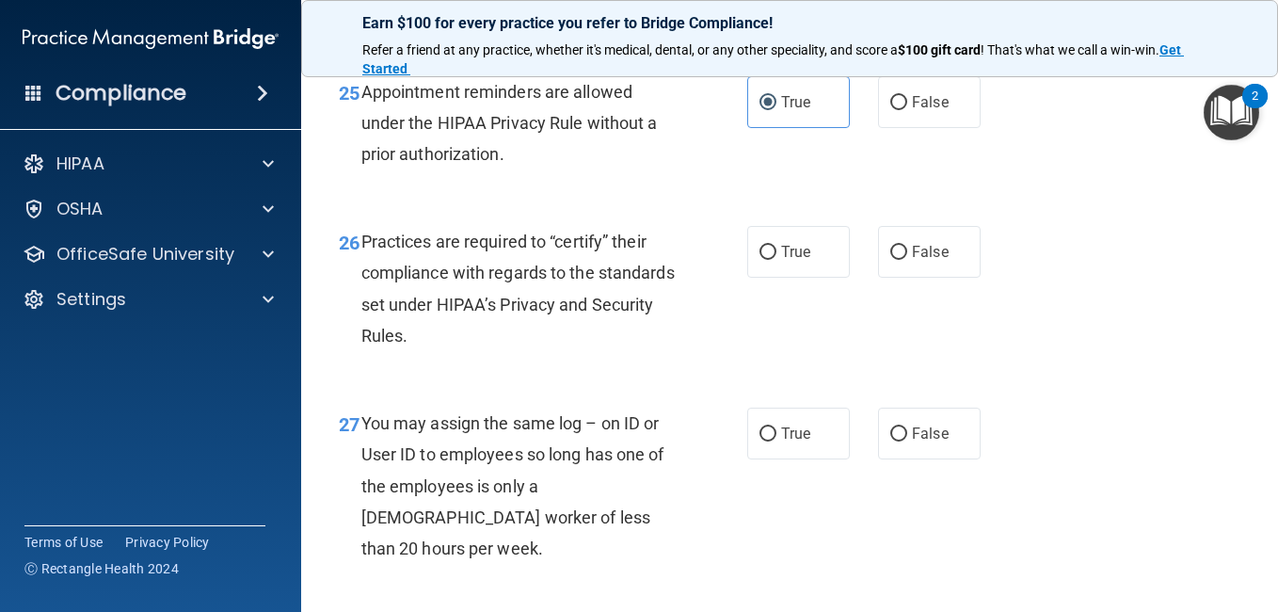
scroll to position [4462, 0]
click at [781, 259] on span "True" at bounding box center [795, 250] width 29 height 18
click at [776, 258] on input "True" at bounding box center [767, 251] width 17 height 14
radio input "true"
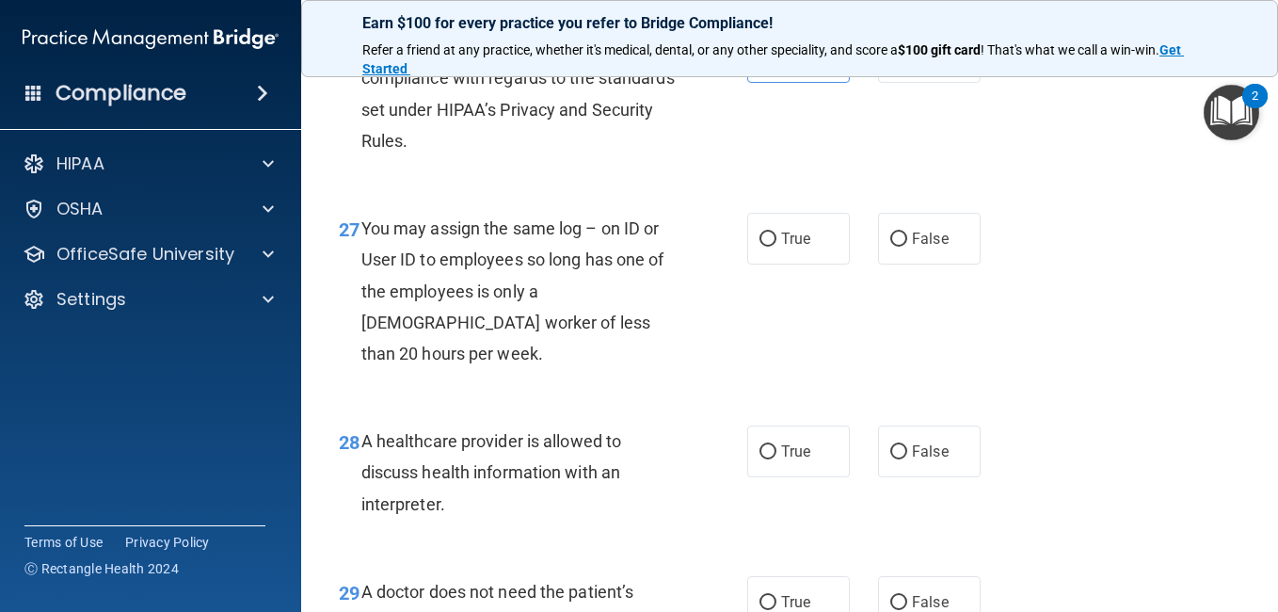
scroll to position [4666, 0]
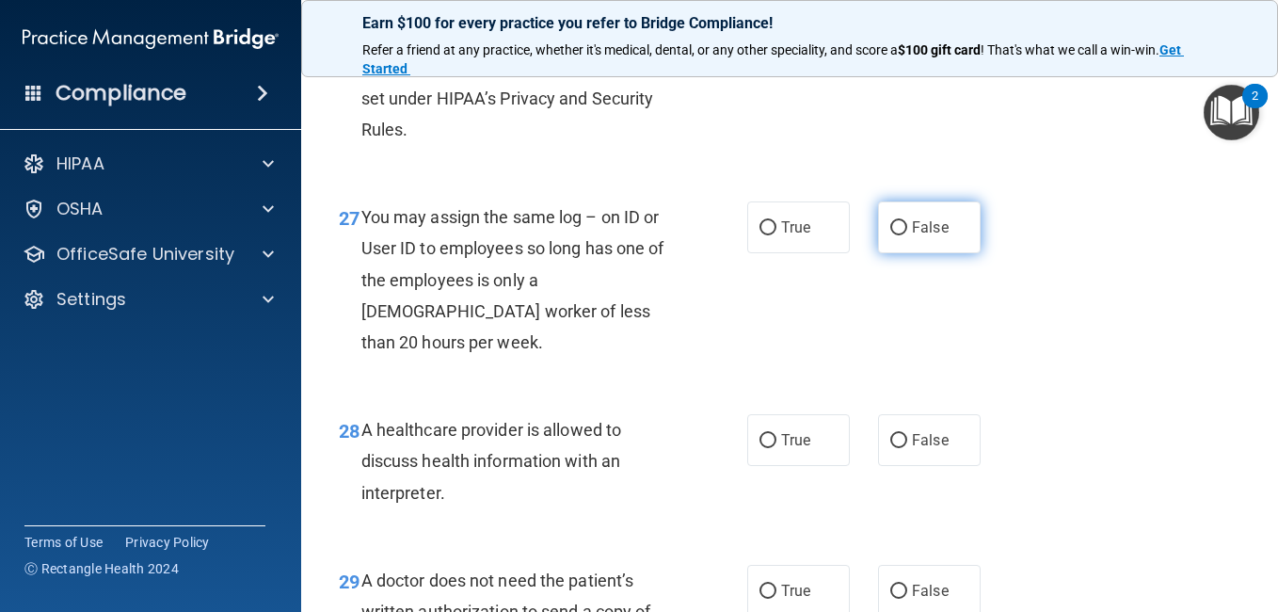
click at [950, 253] on label "False" at bounding box center [929, 227] width 103 height 52
click at [907, 235] on input "False" at bounding box center [898, 228] width 17 height 14
radio input "true"
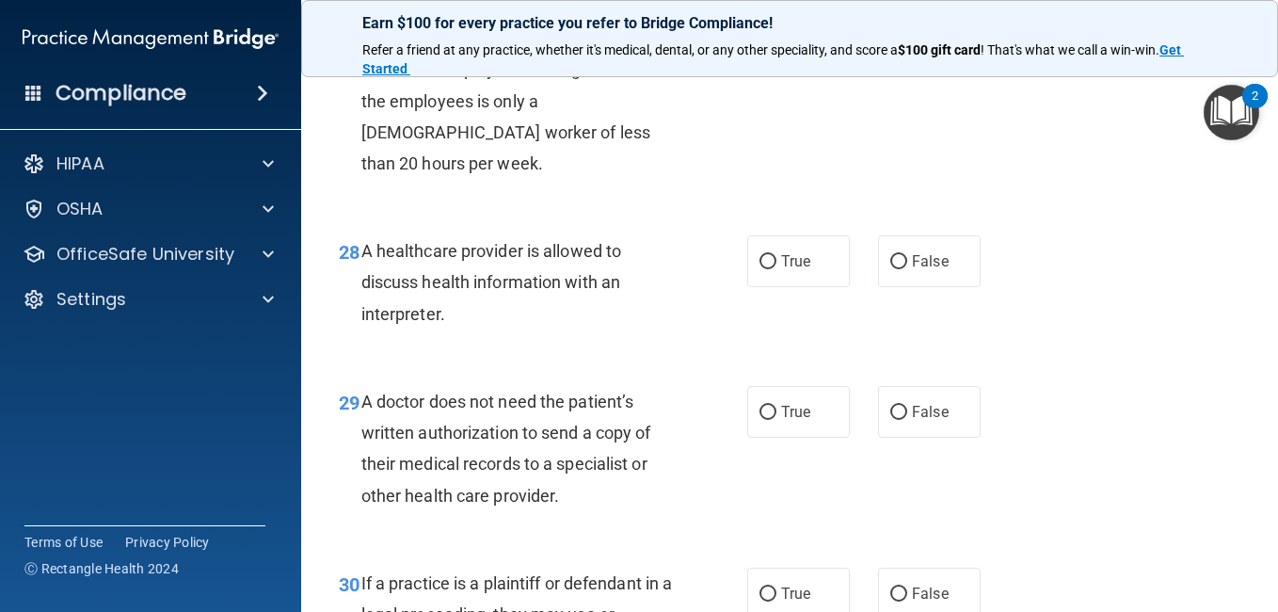
scroll to position [4847, 0]
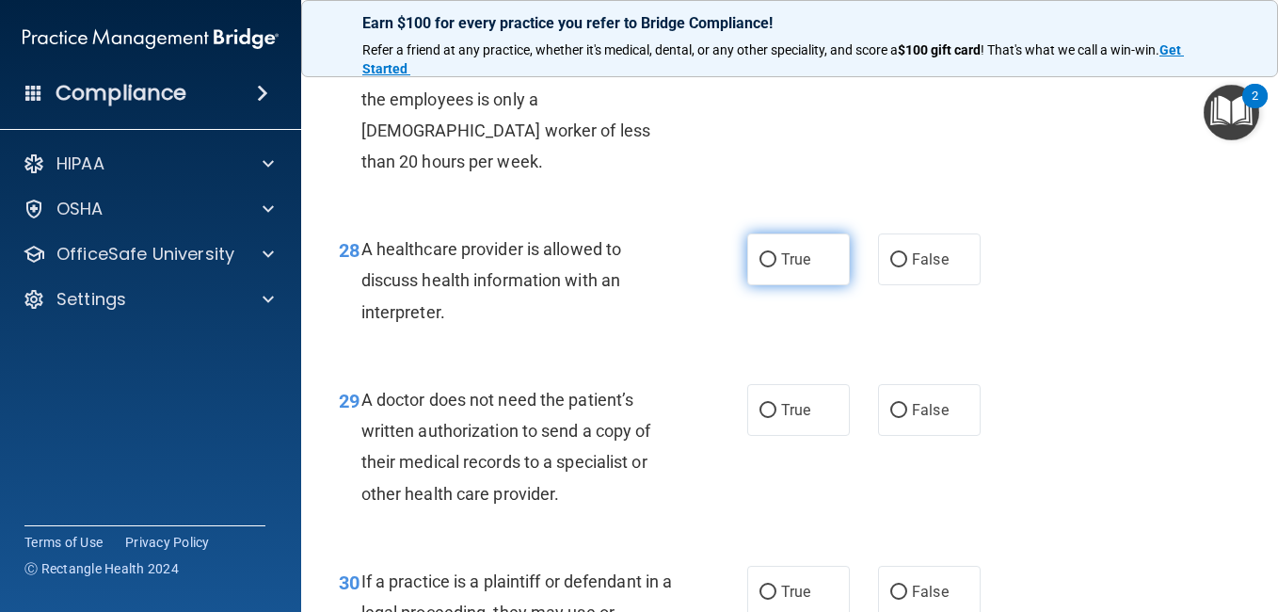
click at [758, 285] on label "True" at bounding box center [798, 259] width 103 height 52
click at [759, 267] on input "True" at bounding box center [767, 260] width 17 height 14
radio input "true"
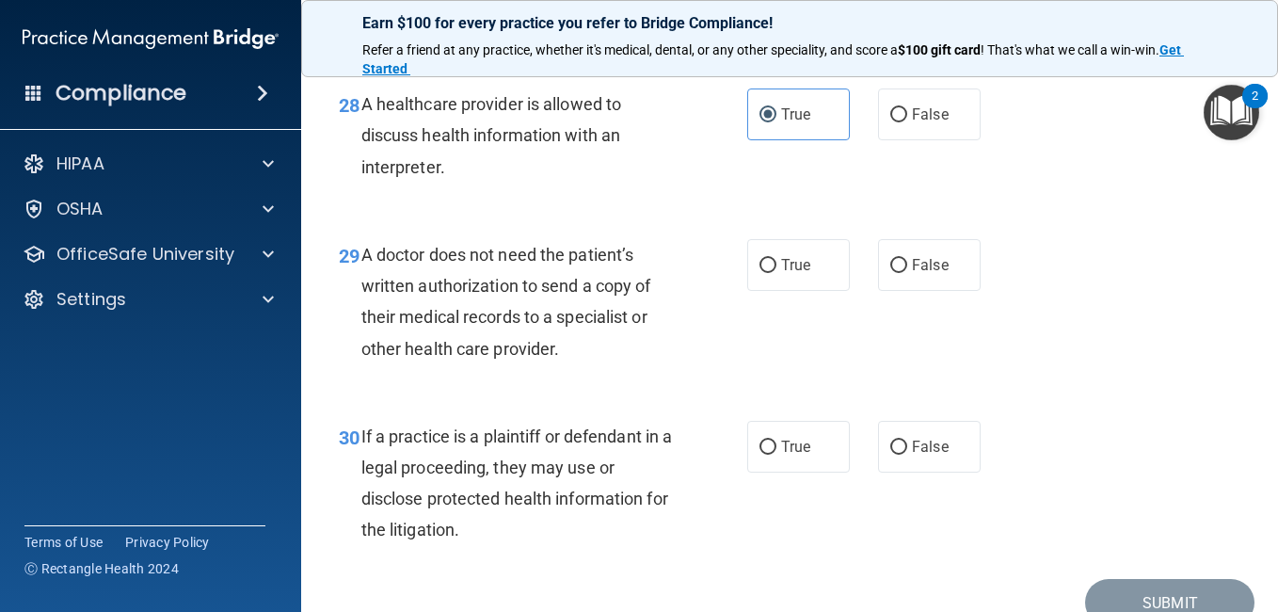
scroll to position [4993, 0]
click at [939, 387] on div "29 A doctor does not need the patient’s written authorization to send a copy of…" at bounding box center [790, 306] width 930 height 182
click at [923, 290] on label "False" at bounding box center [929, 264] width 103 height 52
click at [907, 272] on input "False" at bounding box center [898, 265] width 17 height 14
radio input "true"
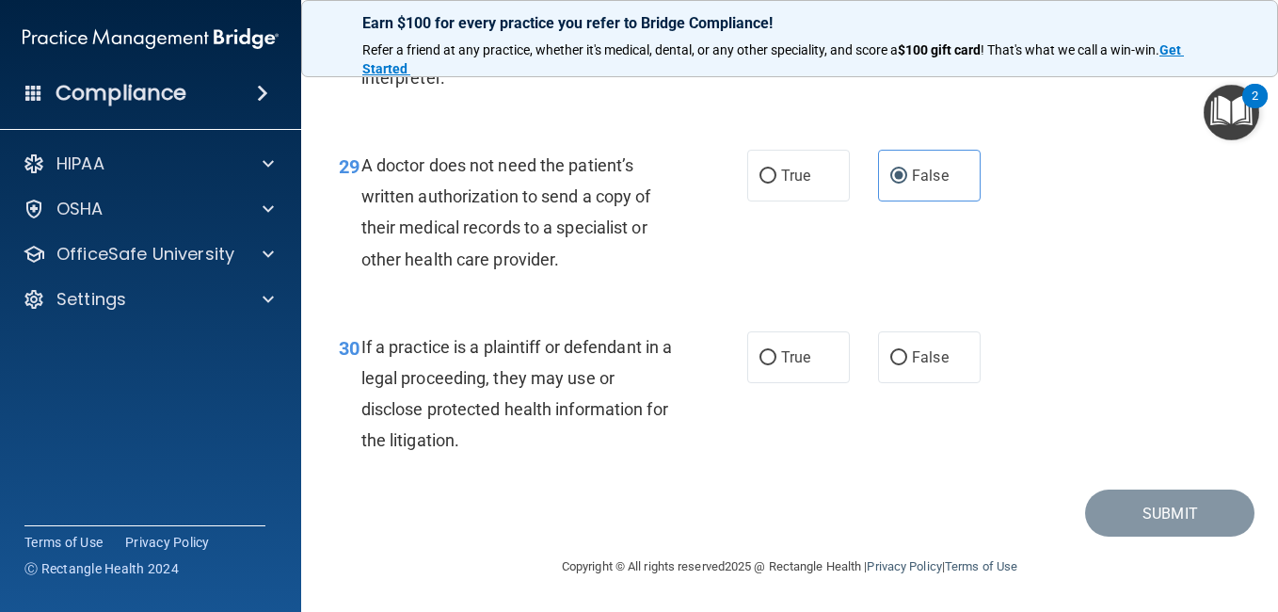
scroll to position [5093, 0]
click at [789, 383] on label "True" at bounding box center [798, 357] width 103 height 52
click at [776, 365] on input "True" at bounding box center [767, 358] width 17 height 14
radio input "true"
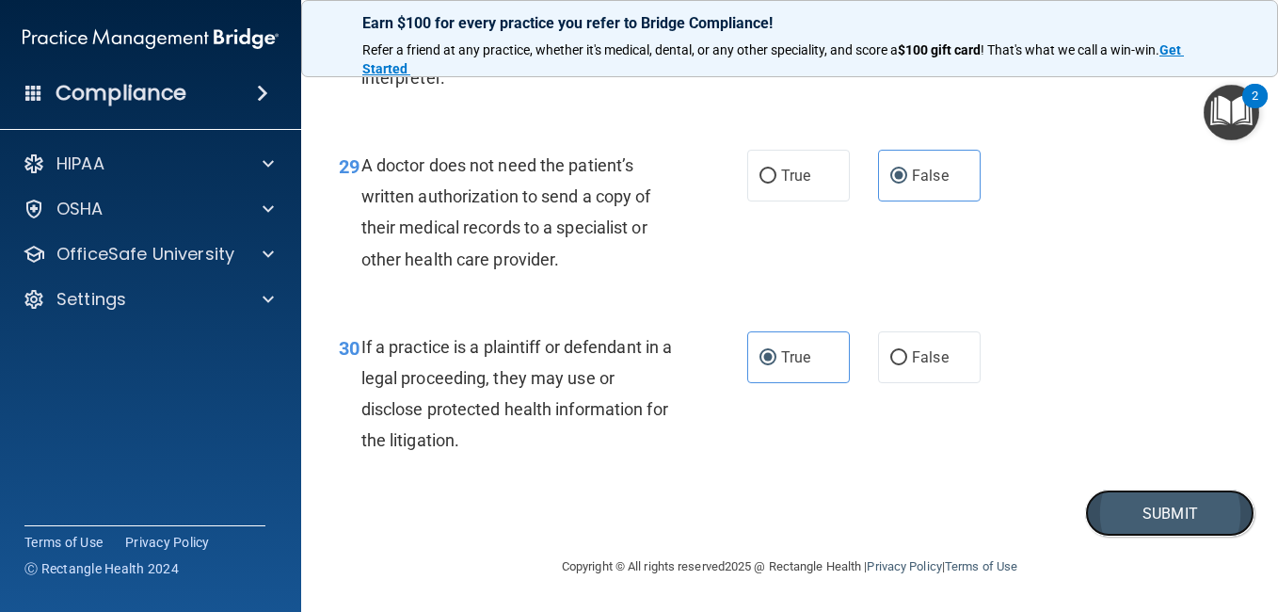
click at [1093, 537] on button "Submit" at bounding box center [1169, 513] width 169 height 48
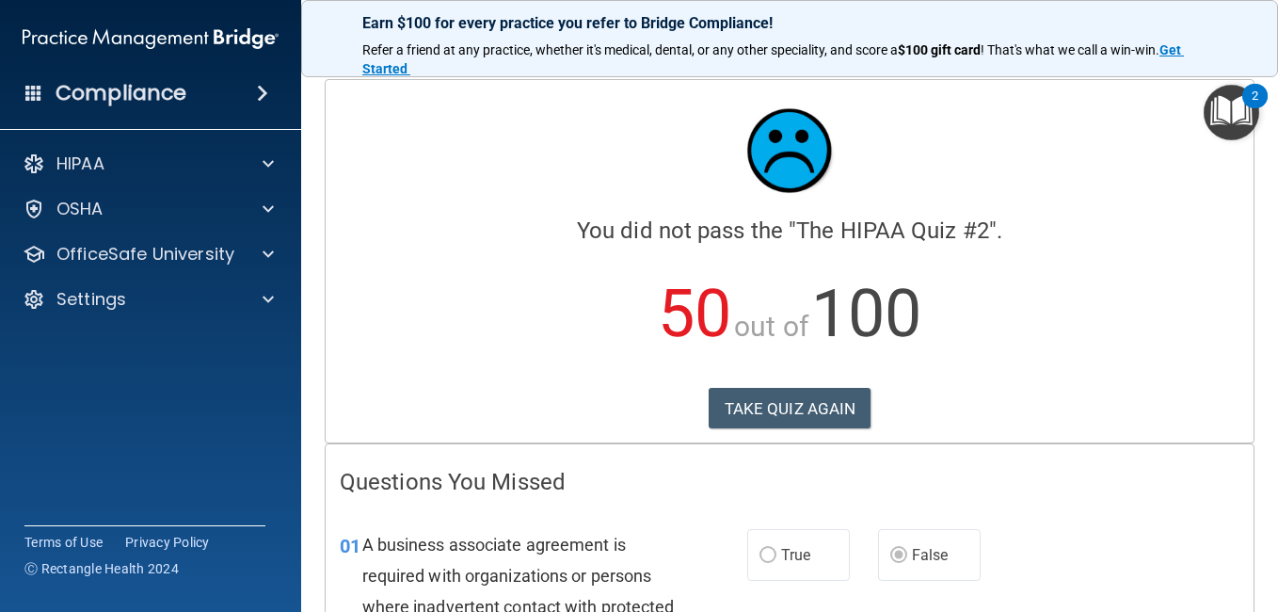
click at [985, 404] on div "TAKE QUIZ AGAIN" at bounding box center [790, 408] width 900 height 41
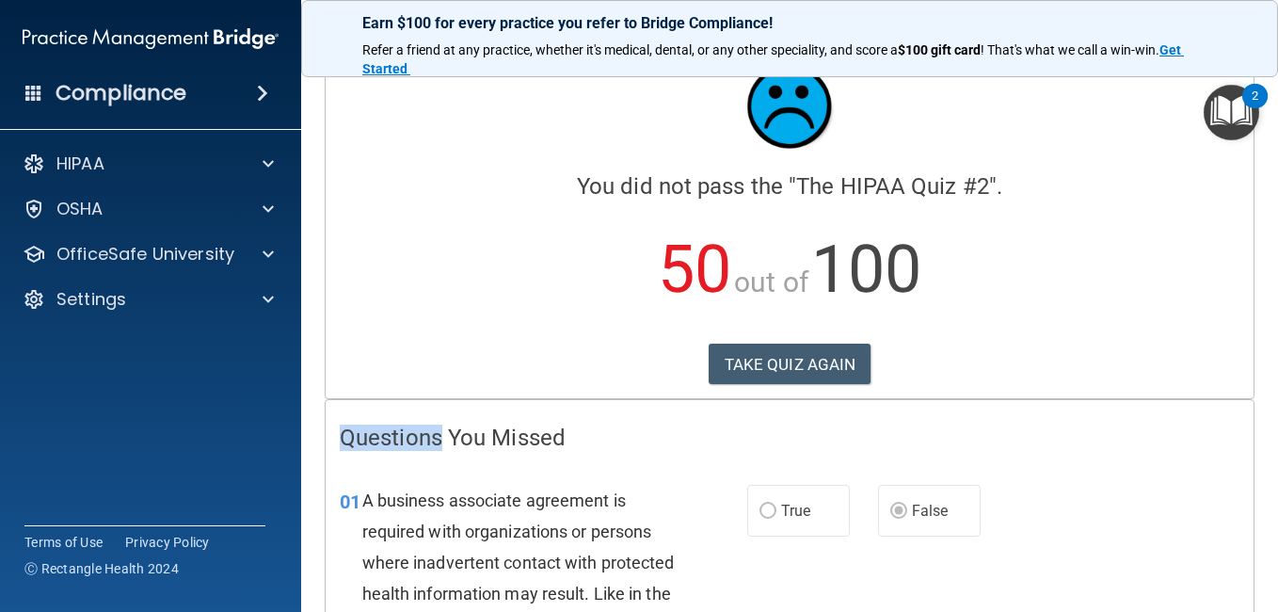
scroll to position [56, 0]
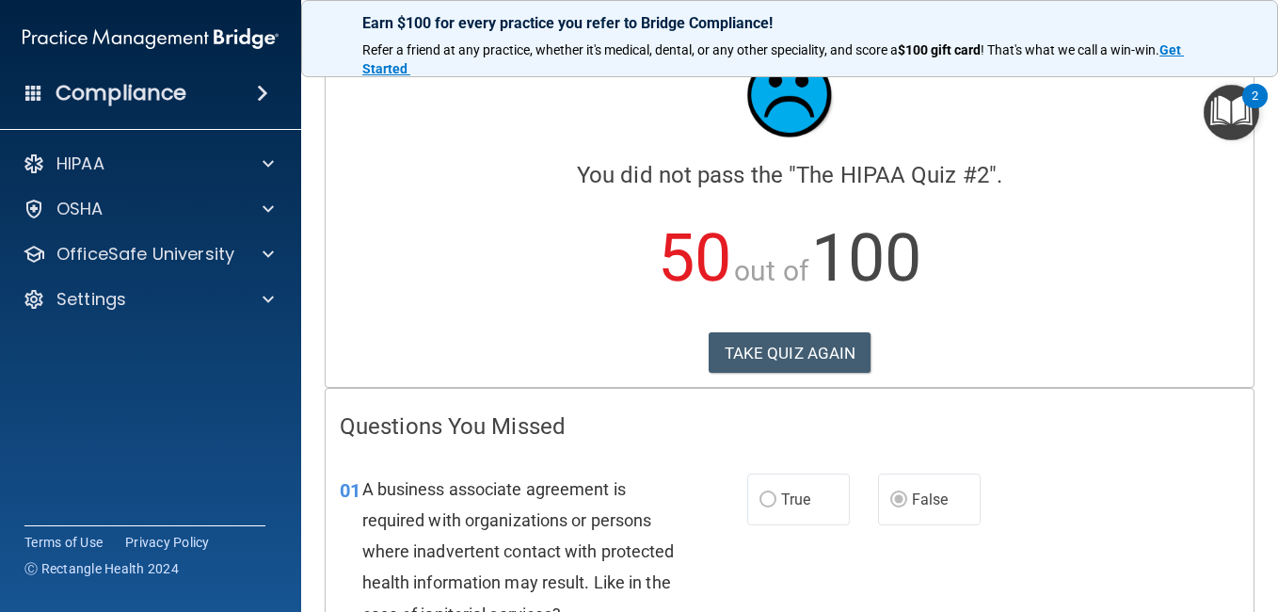
click at [997, 337] on div "TAKE QUIZ AGAIN" at bounding box center [790, 352] width 900 height 41
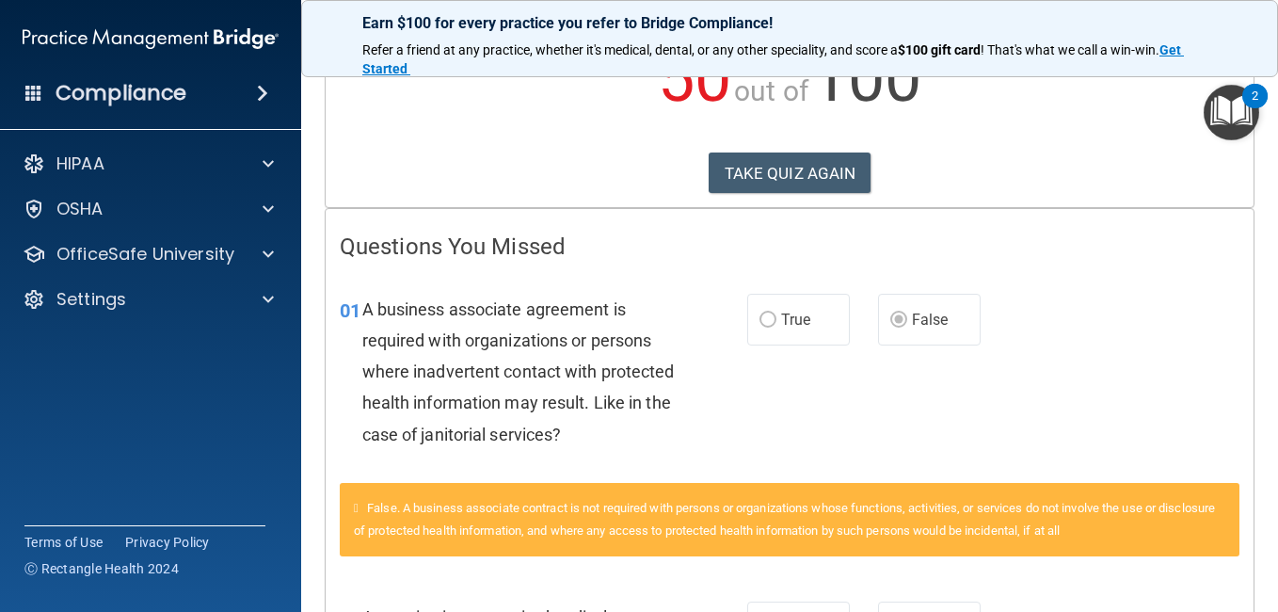
scroll to position [237, 0]
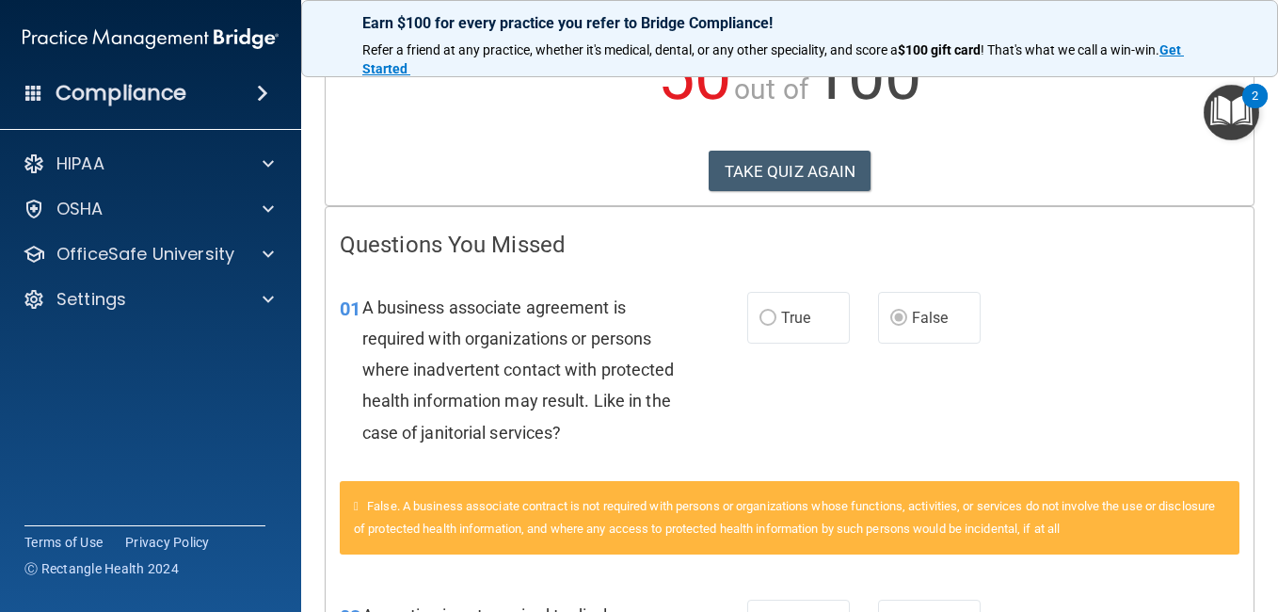
click at [997, 337] on div "01 A business associate agreement is required with organizations or persons whe…" at bounding box center [790, 374] width 928 height 213
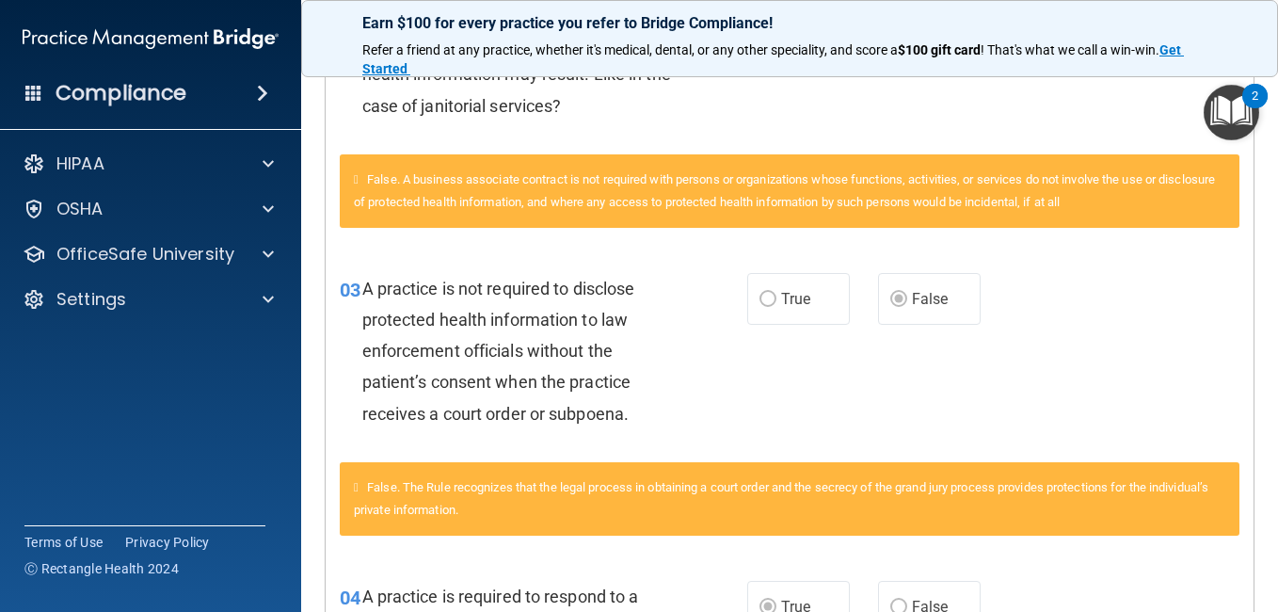
click at [997, 298] on div "03 A practice is not required to disclose protected health information to law e…" at bounding box center [790, 355] width 928 height 213
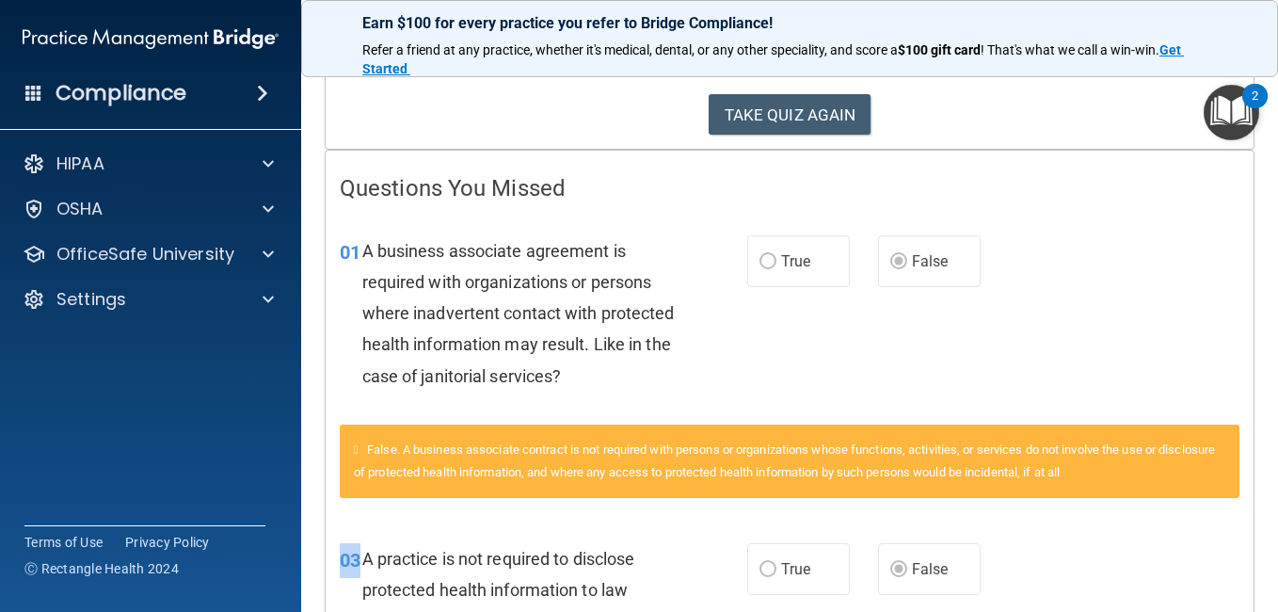
scroll to position [345, 0]
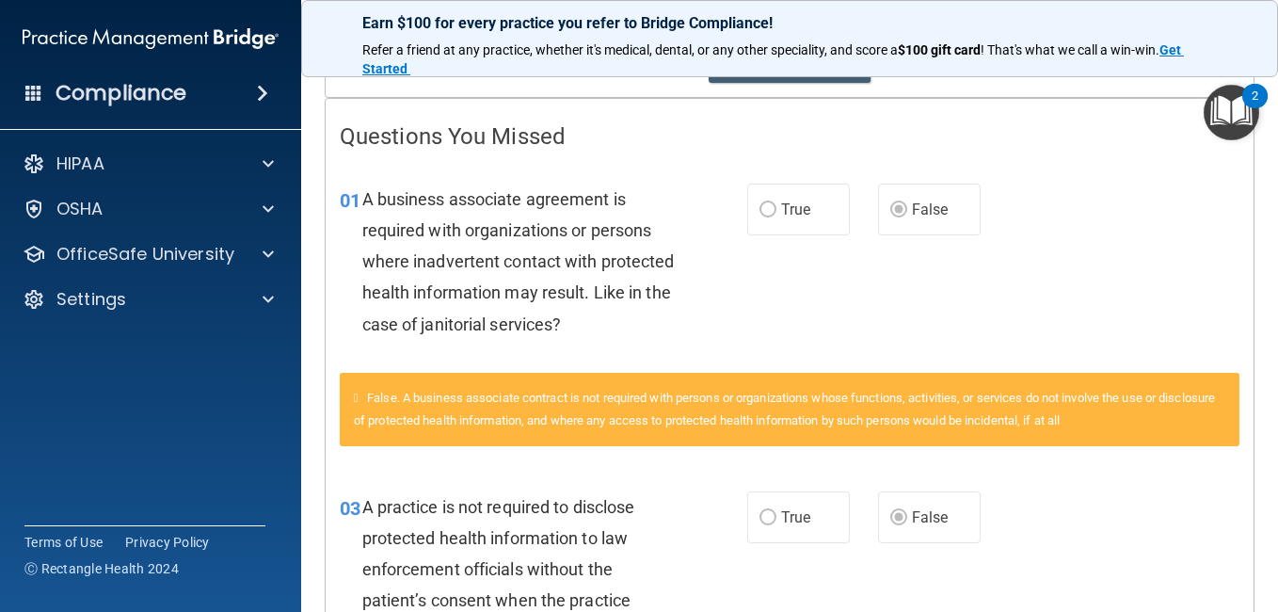
click at [997, 298] on div "01 A business associate agreement is required with organizations or persons whe…" at bounding box center [790, 266] width 928 height 213
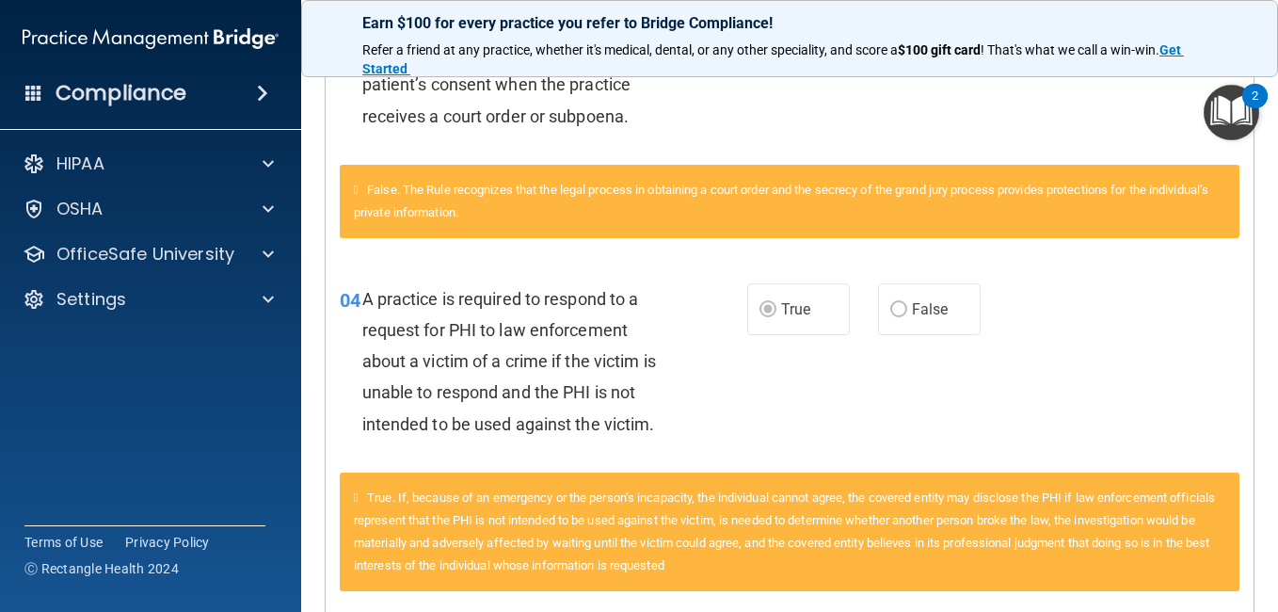
scroll to position [927, 0]
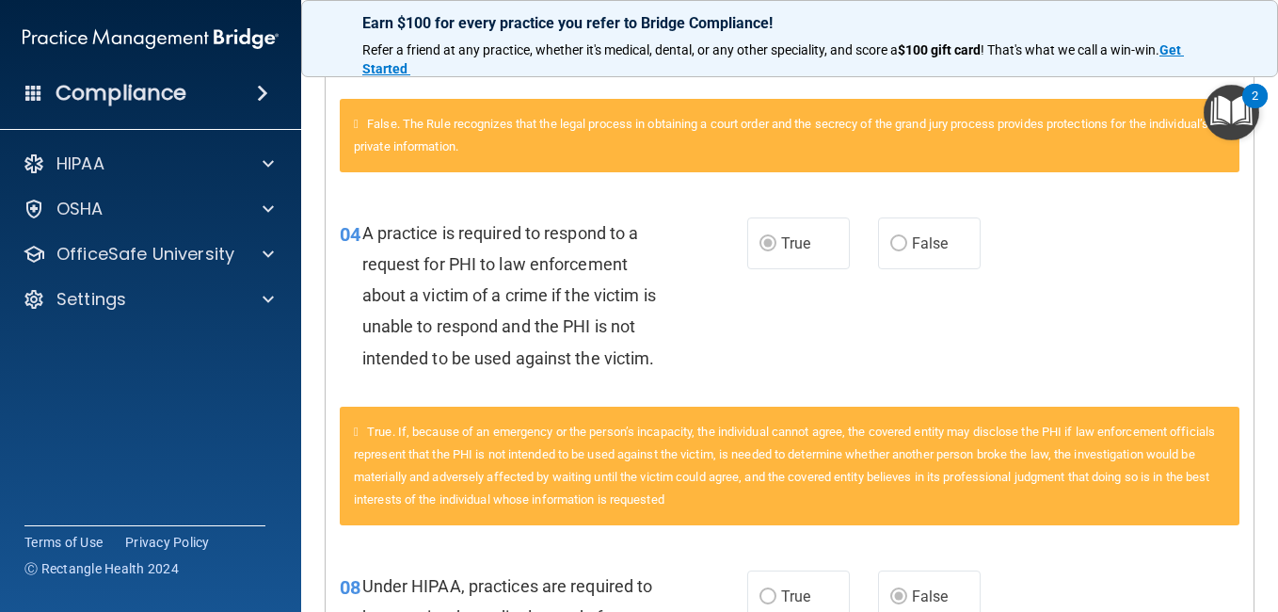
click at [1023, 133] on div "False. The Rule recognizes that the legal process in obtaining a court order an…" at bounding box center [790, 135] width 900 height 73
drag, startPoint x: 1023, startPoint y: 133, endPoint x: 869, endPoint y: 358, distance: 272.2
click at [869, 358] on div "04 A practice is required to respond to a request for PHI to law enforcement ab…" at bounding box center [790, 300] width 928 height 213
click at [365, 430] on div "True. If, because of an emergency or the person’s incapacity, the individual ca…" at bounding box center [790, 466] width 900 height 119
click at [343, 426] on div "True. If, because of an emergency or the person’s incapacity, the individual ca…" at bounding box center [790, 466] width 900 height 119
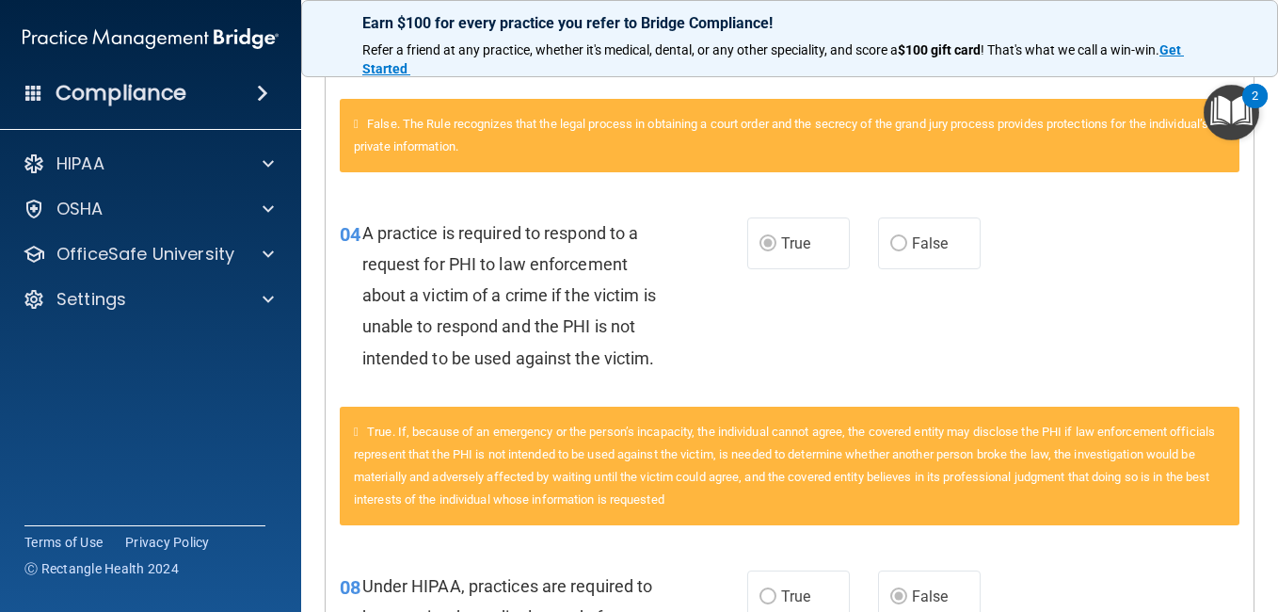
click at [359, 432] on icon at bounding box center [356, 431] width 5 height 12
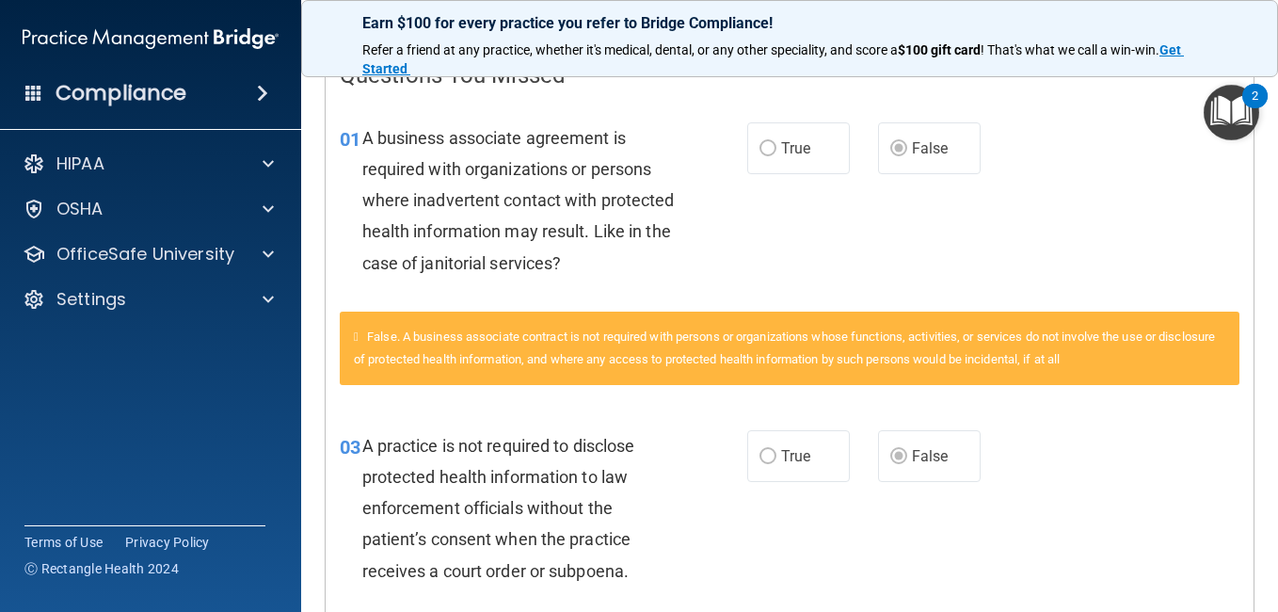
scroll to position [407, 0]
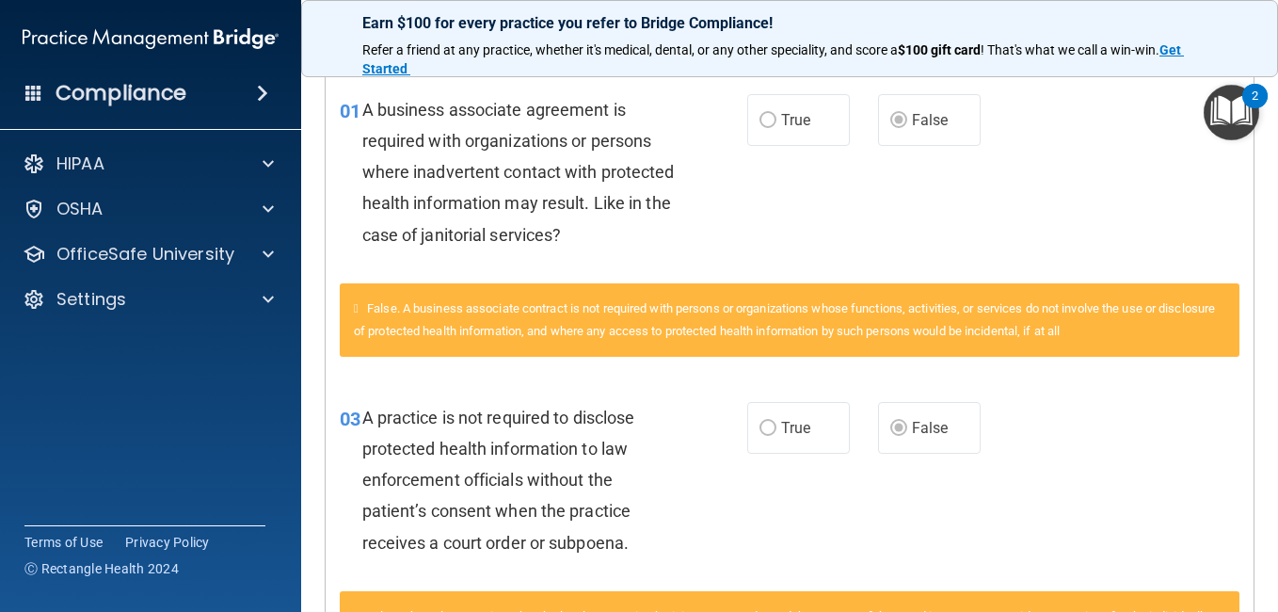
click at [938, 539] on div "03 A practice is not required to disclose protected health information to law e…" at bounding box center [790, 484] width 928 height 213
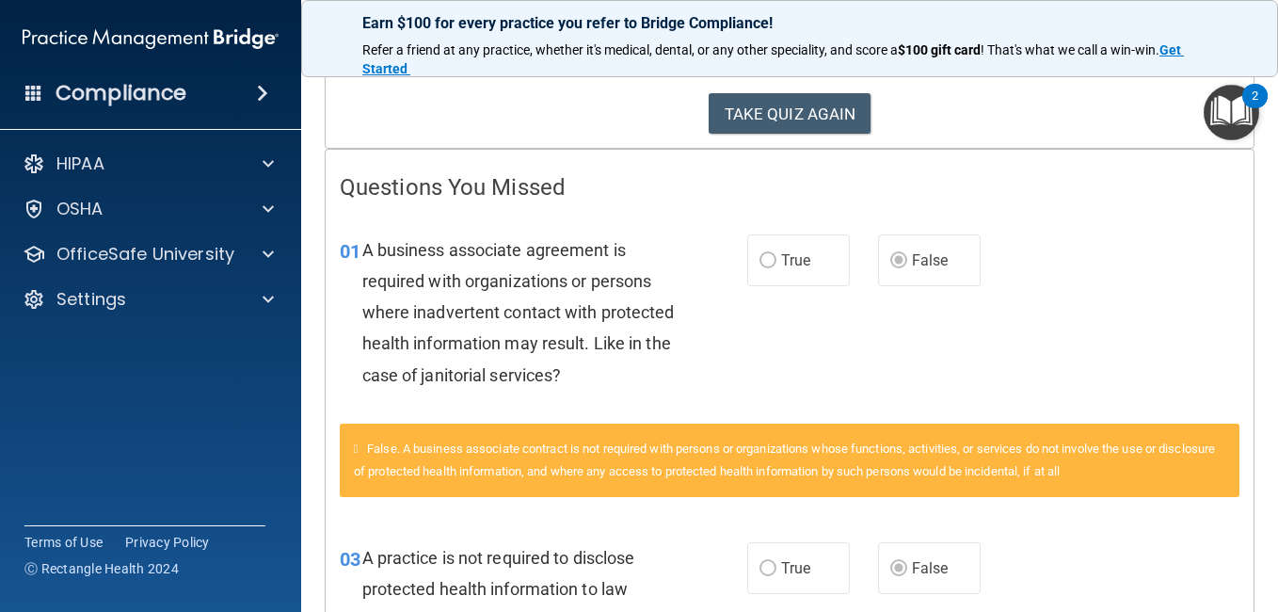
scroll to position [295, 0]
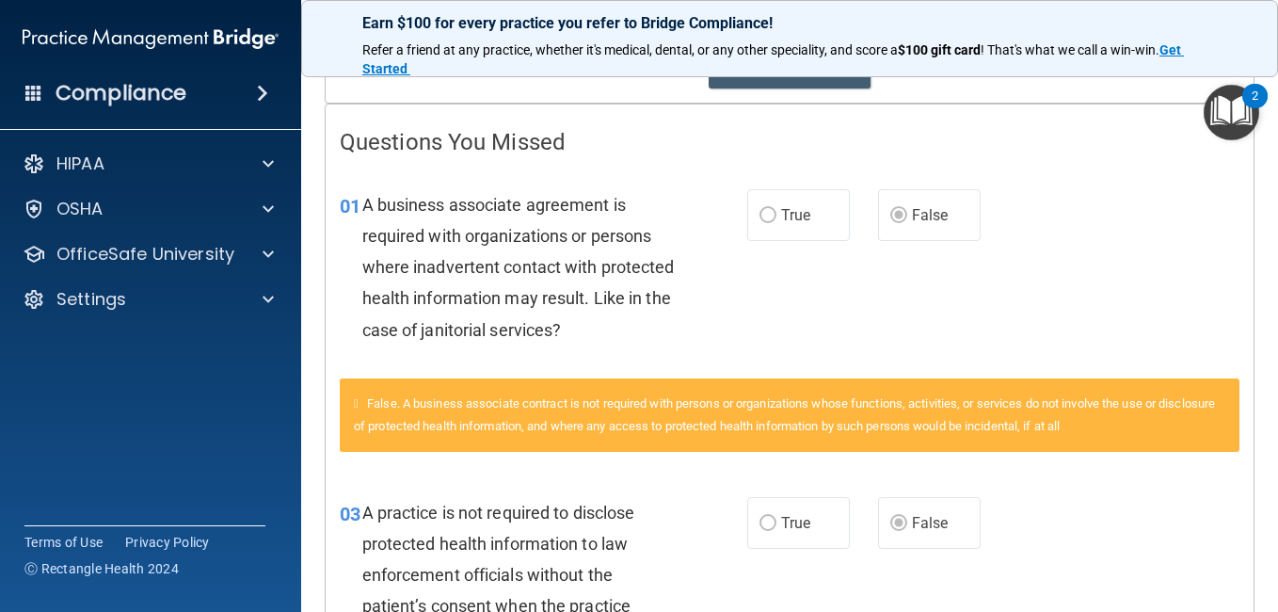
click at [954, 462] on div "False. A business associate contract is not required with persons or organizati…" at bounding box center [790, 425] width 928 height 95
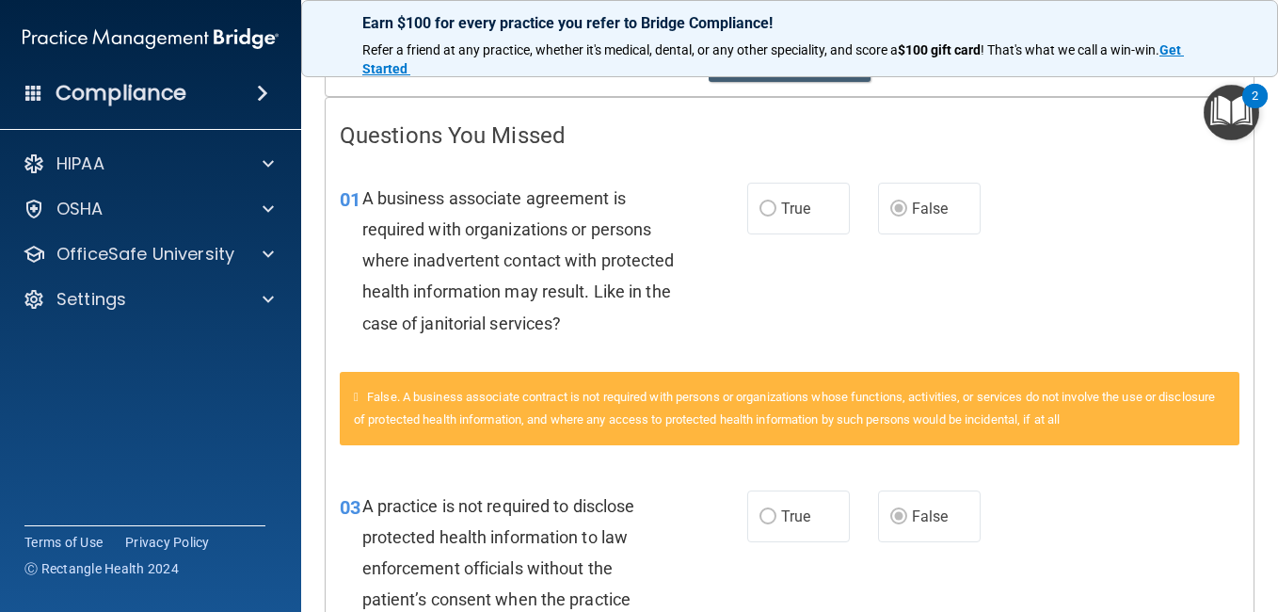
click at [954, 462] on div "False. A business associate contract is not required with persons or organizati…" at bounding box center [790, 419] width 928 height 95
click at [1263, 609] on main "Calculating your score.... You did not pass the " The HIPAA Quiz #2 ". 50 out o…" at bounding box center [789, 335] width 977 height 551
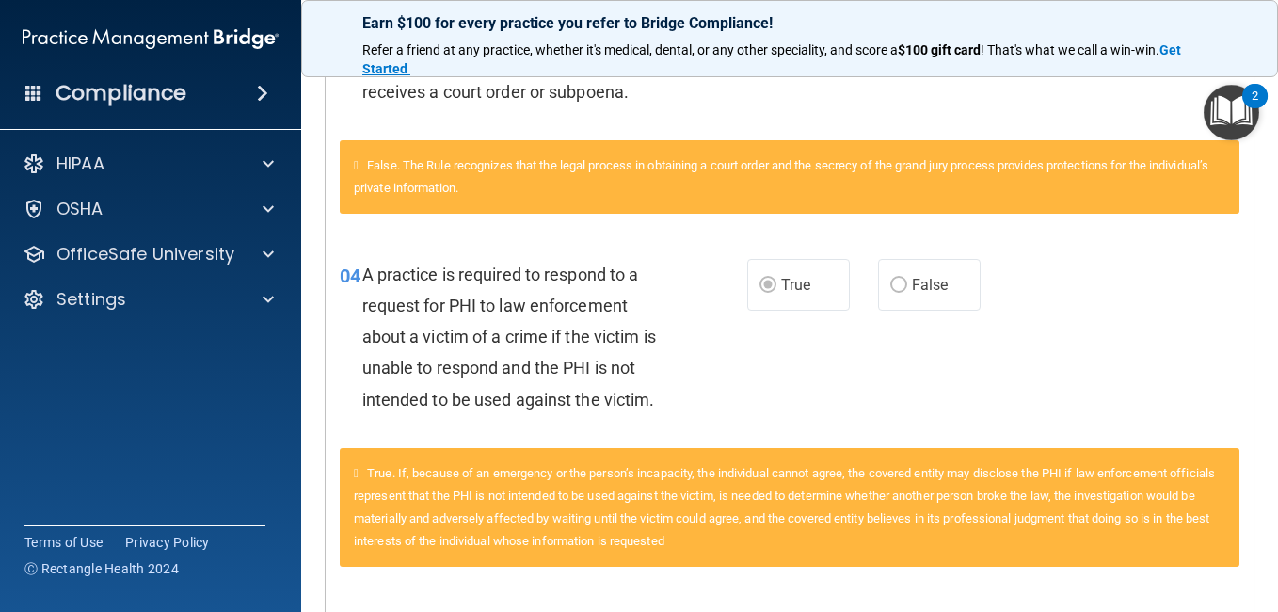
scroll to position [911, 0]
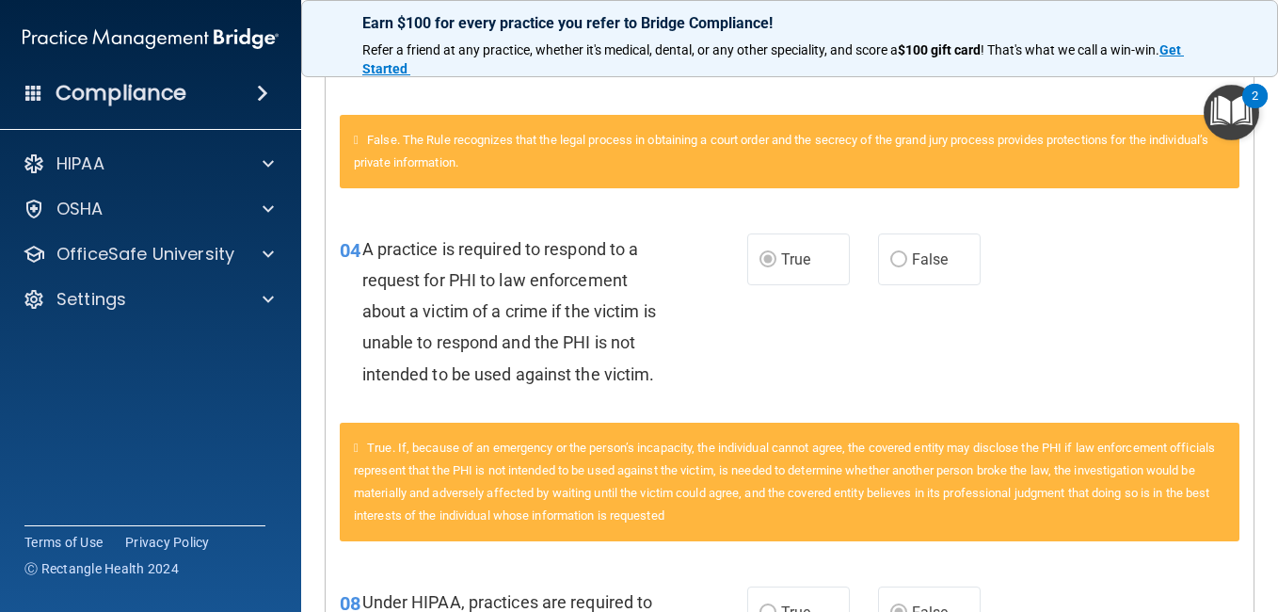
click at [1263, 595] on main "Calculating your score.... You did not pass the " The HIPAA Quiz #2 ". 50 out o…" at bounding box center [789, 335] width 977 height 551
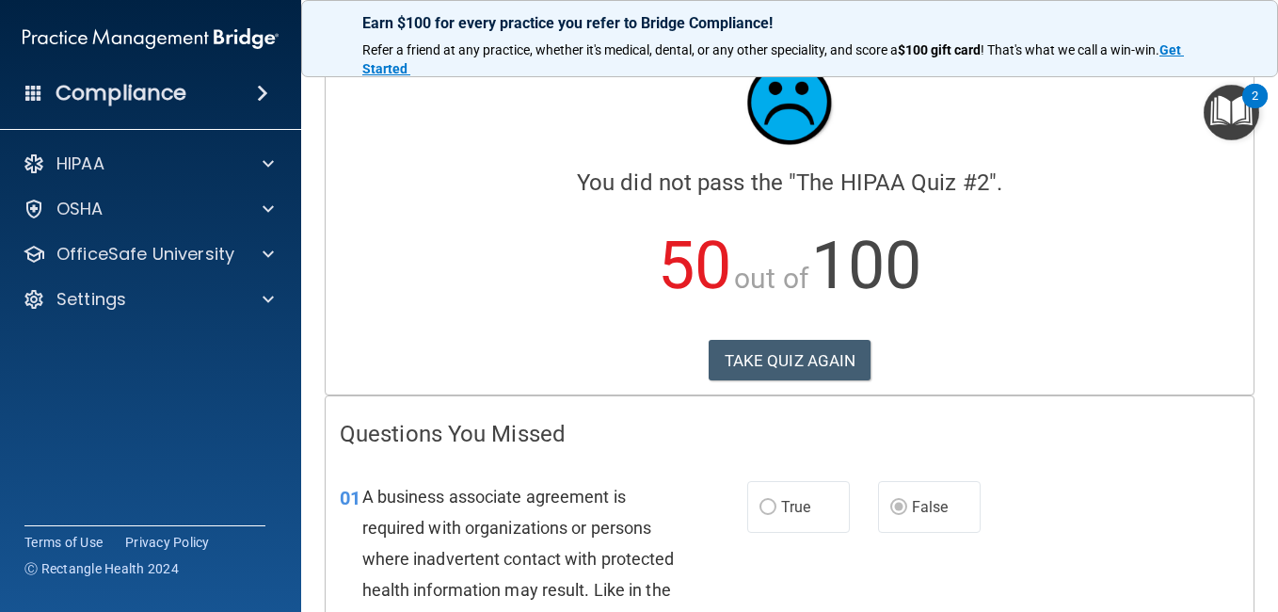
scroll to position [0, 0]
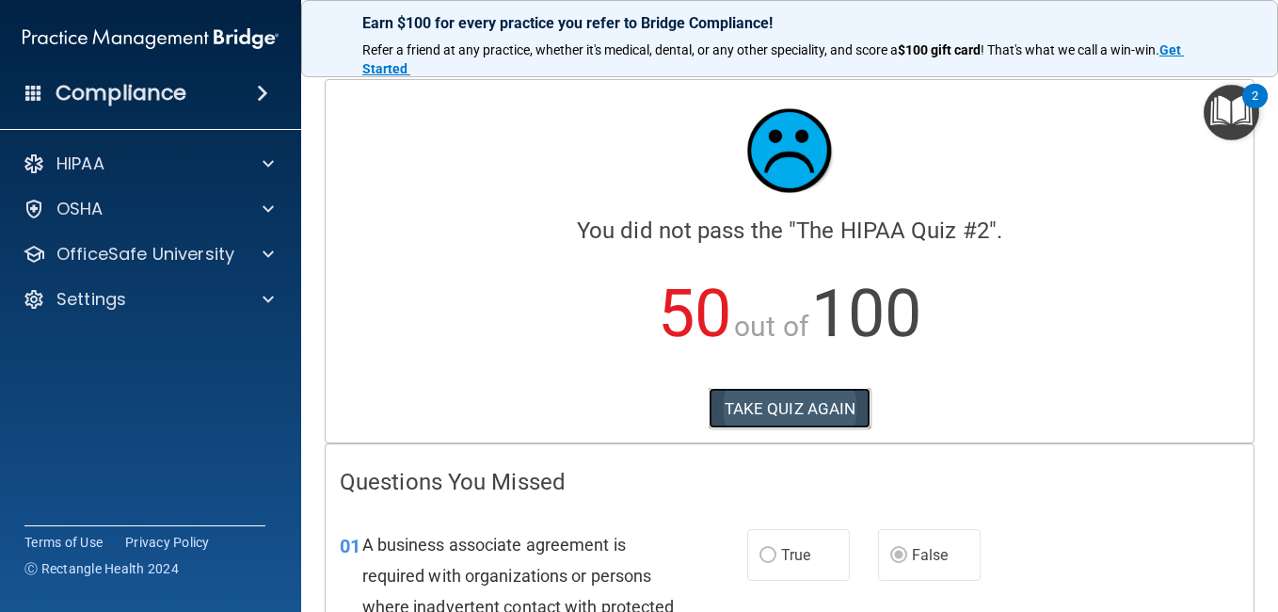
click at [796, 420] on button "TAKE QUIZ AGAIN" at bounding box center [790, 408] width 163 height 41
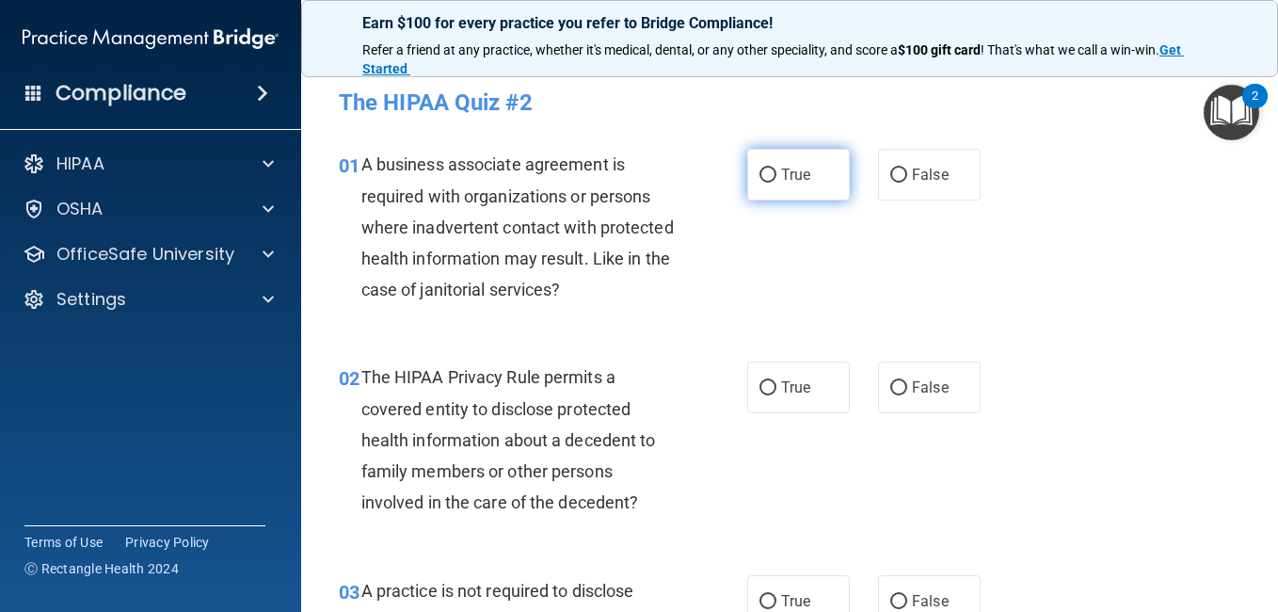
click at [765, 175] on input "True" at bounding box center [767, 175] width 17 height 14
radio input "true"
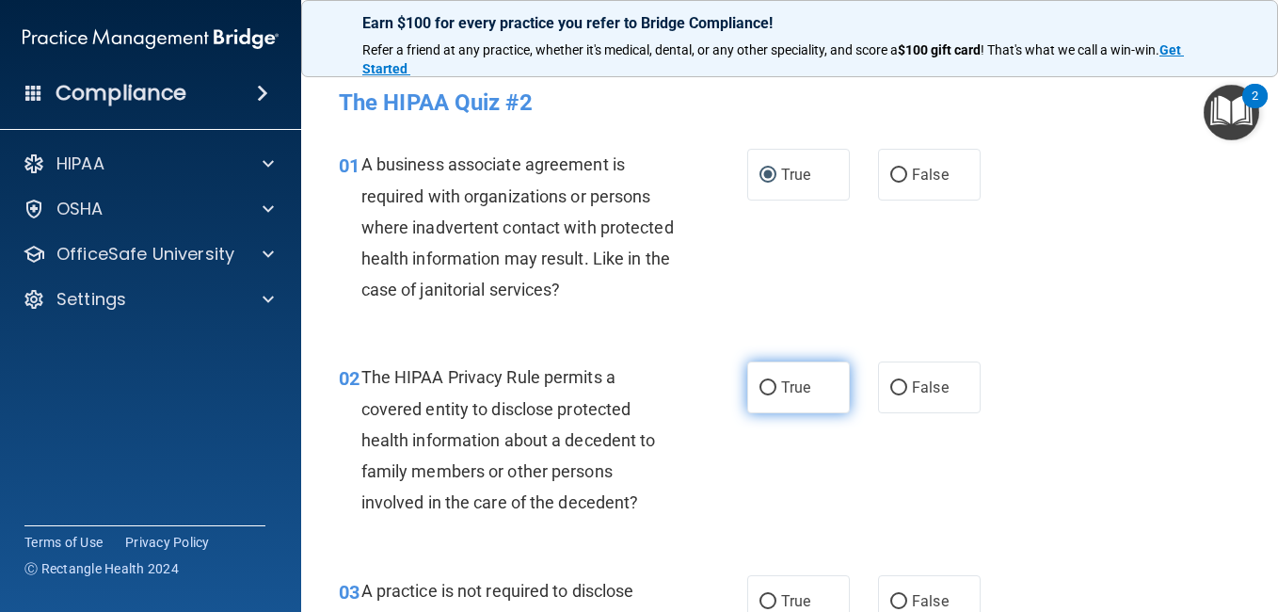
click at [813, 386] on label "True" at bounding box center [798, 387] width 103 height 52
click at [776, 386] on input "True" at bounding box center [767, 388] width 17 height 14
radio input "true"
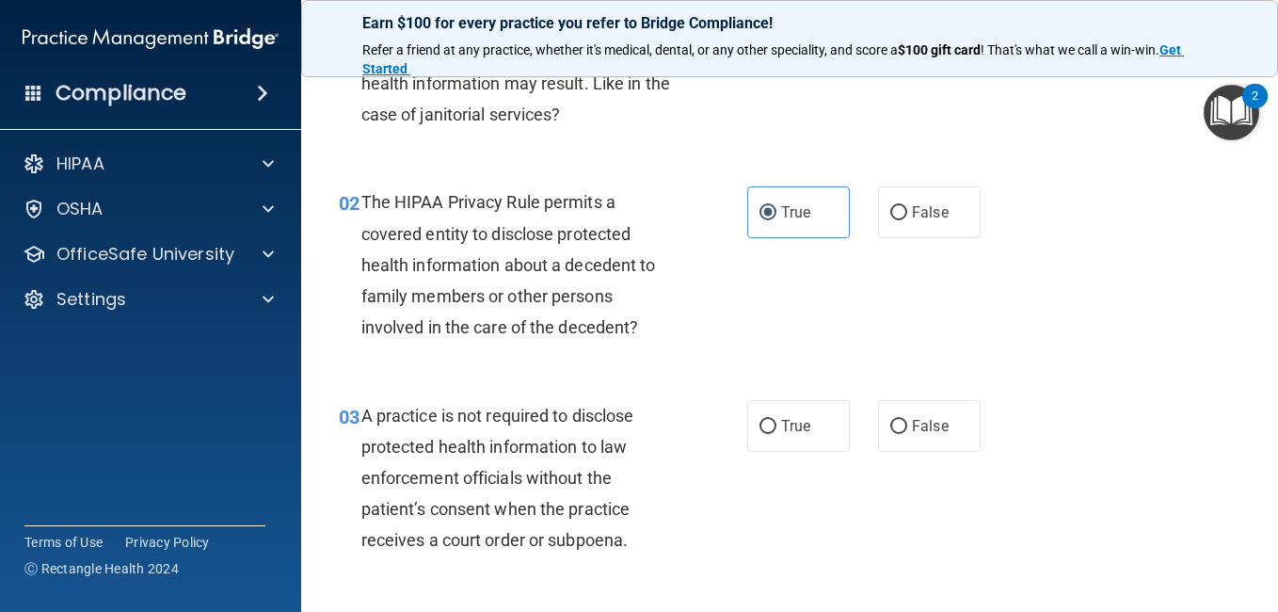
scroll to position [176, 0]
click at [772, 429] on label "True" at bounding box center [798, 425] width 103 height 52
click at [772, 429] on input "True" at bounding box center [767, 426] width 17 height 14
radio input "true"
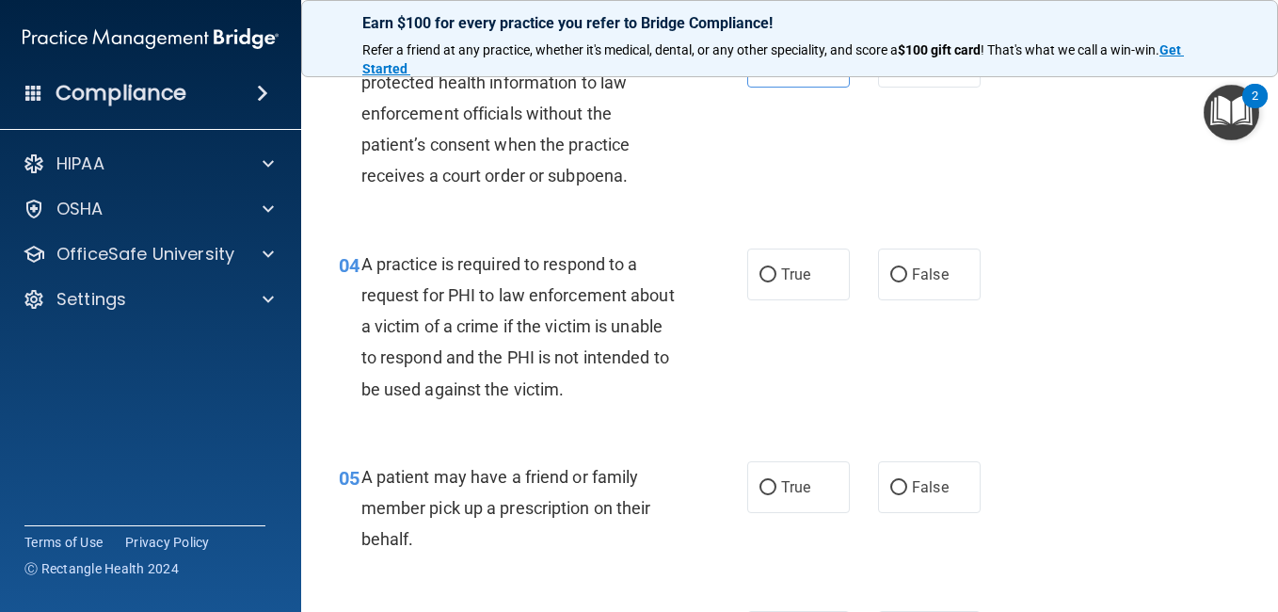
scroll to position [539, 0]
click at [885, 284] on label "False" at bounding box center [929, 274] width 103 height 52
click at [890, 282] on input "False" at bounding box center [898, 275] width 17 height 14
radio input "true"
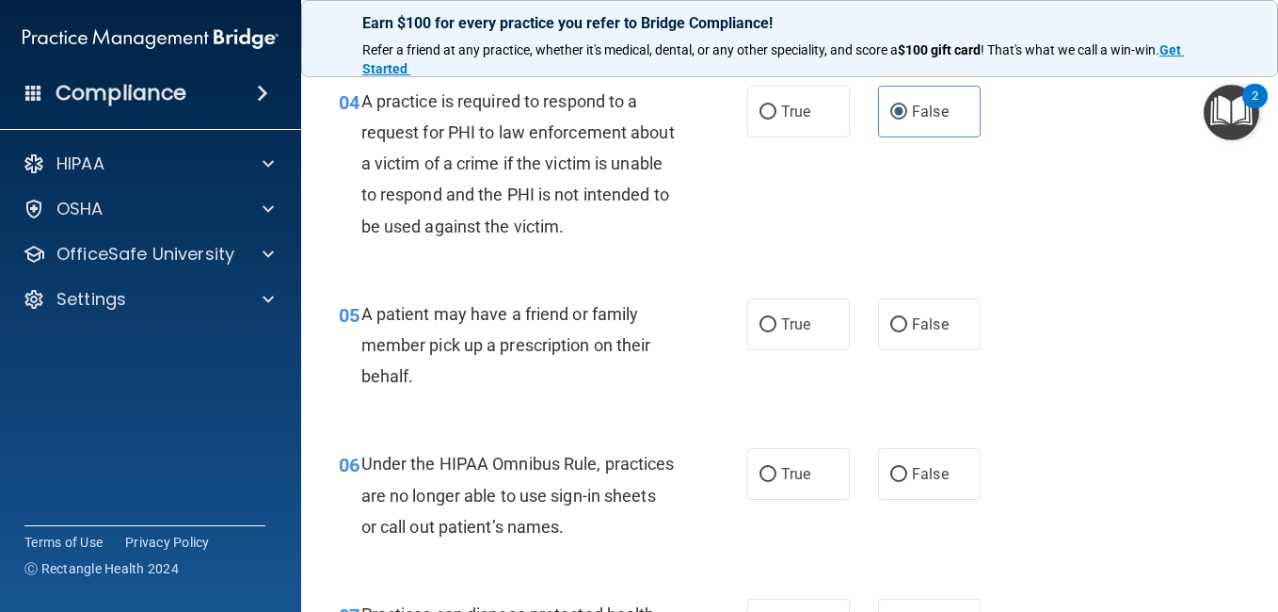
scroll to position [703, 0]
click at [787, 333] on label "True" at bounding box center [798, 323] width 103 height 52
click at [776, 331] on input "True" at bounding box center [767, 324] width 17 height 14
radio input "true"
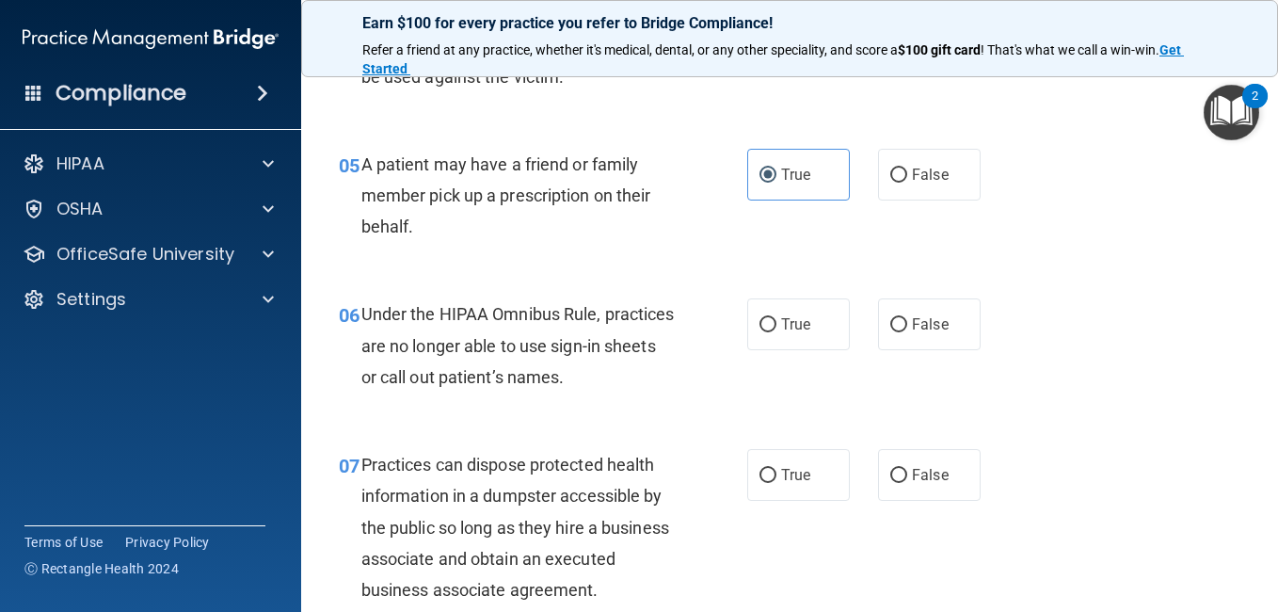
scroll to position [853, 0]
click at [891, 339] on label "False" at bounding box center [929, 323] width 103 height 52
click at [891, 331] on input "False" at bounding box center [898, 324] width 17 height 14
radio input "true"
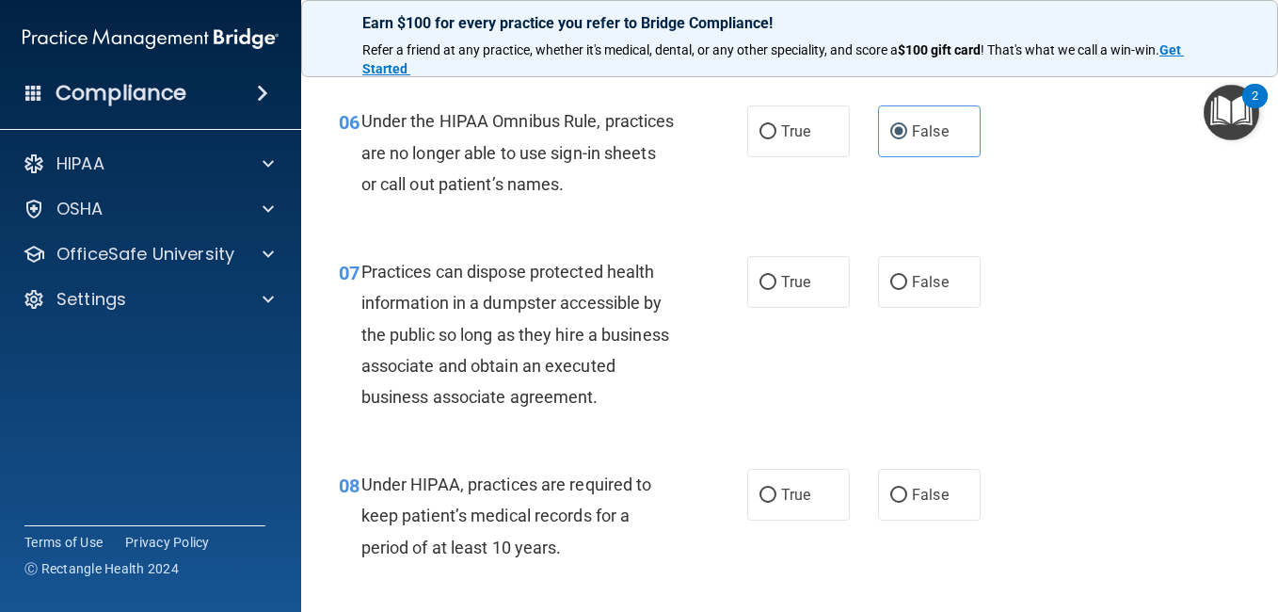
scroll to position [1059, 0]
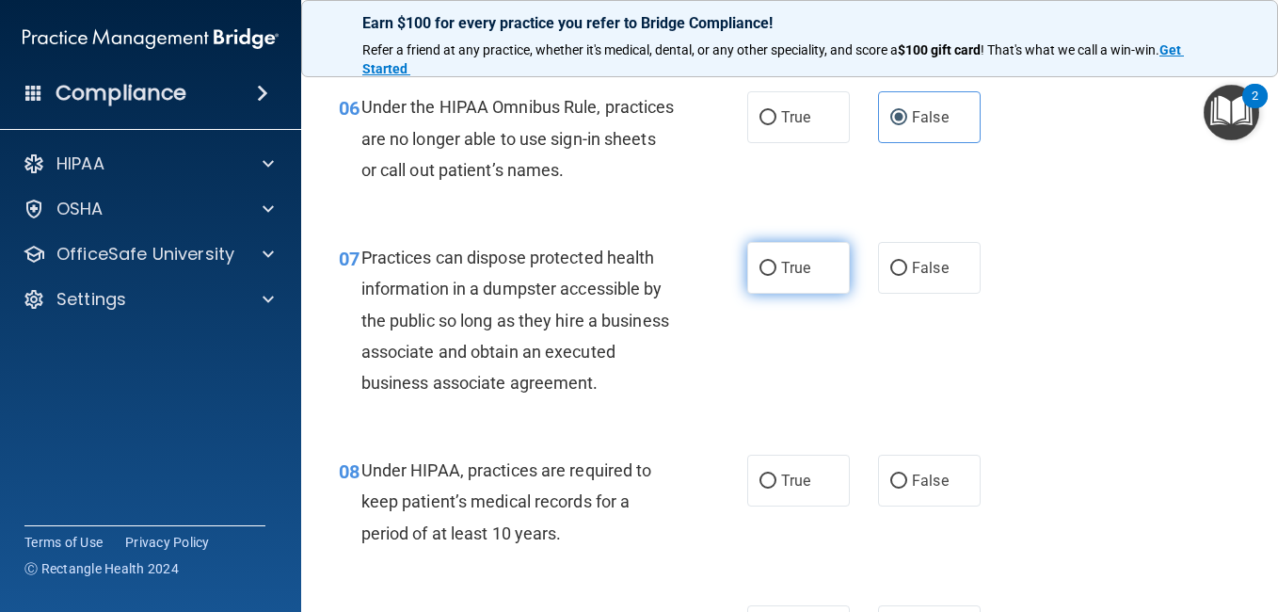
click at [788, 287] on label "True" at bounding box center [798, 268] width 103 height 52
click at [776, 276] on input "True" at bounding box center [767, 269] width 17 height 14
radio input "true"
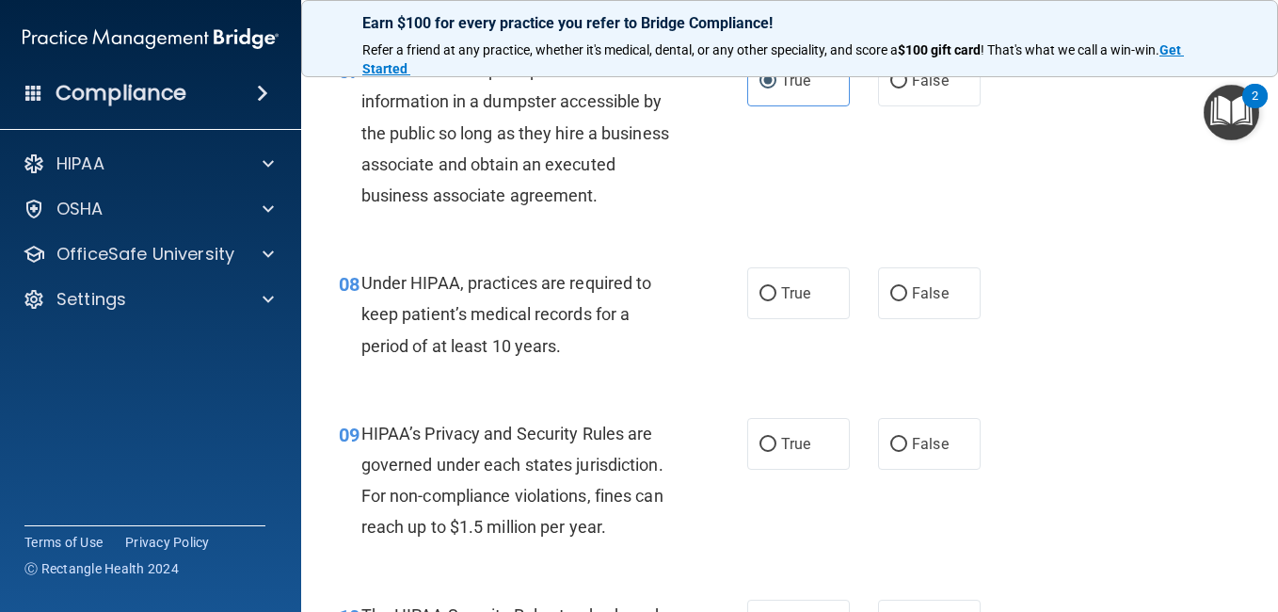
scroll to position [1248, 0]
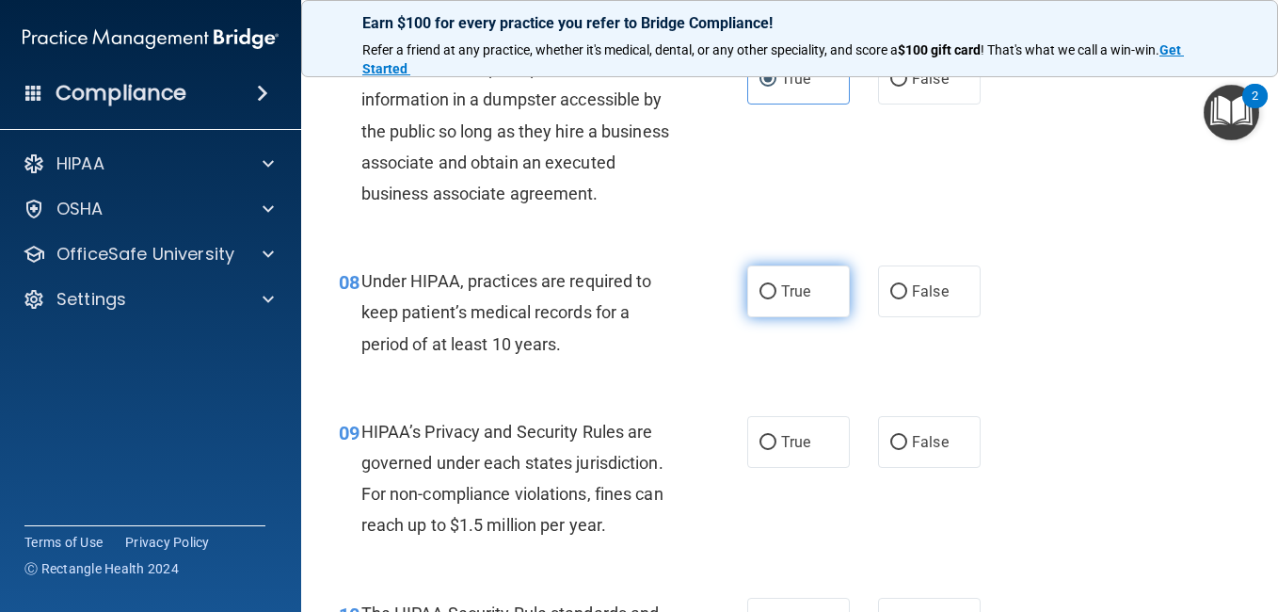
click at [759, 317] on label "True" at bounding box center [798, 291] width 103 height 52
click at [759, 299] on input "True" at bounding box center [767, 292] width 17 height 14
radio input "true"
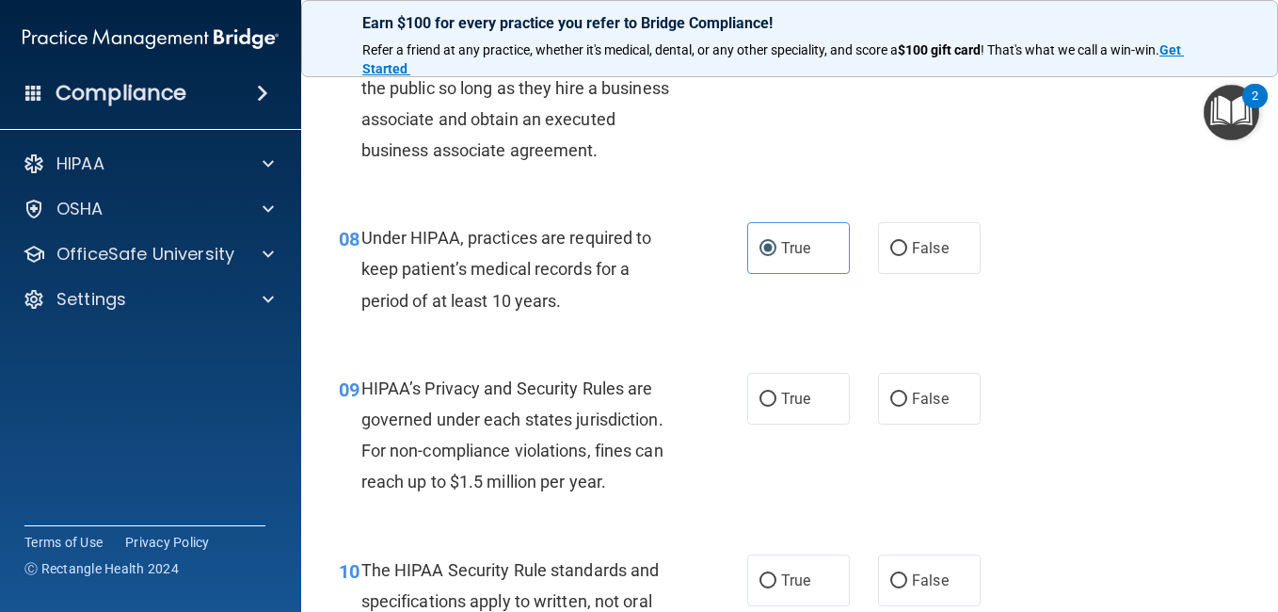
scroll to position [1297, 0]
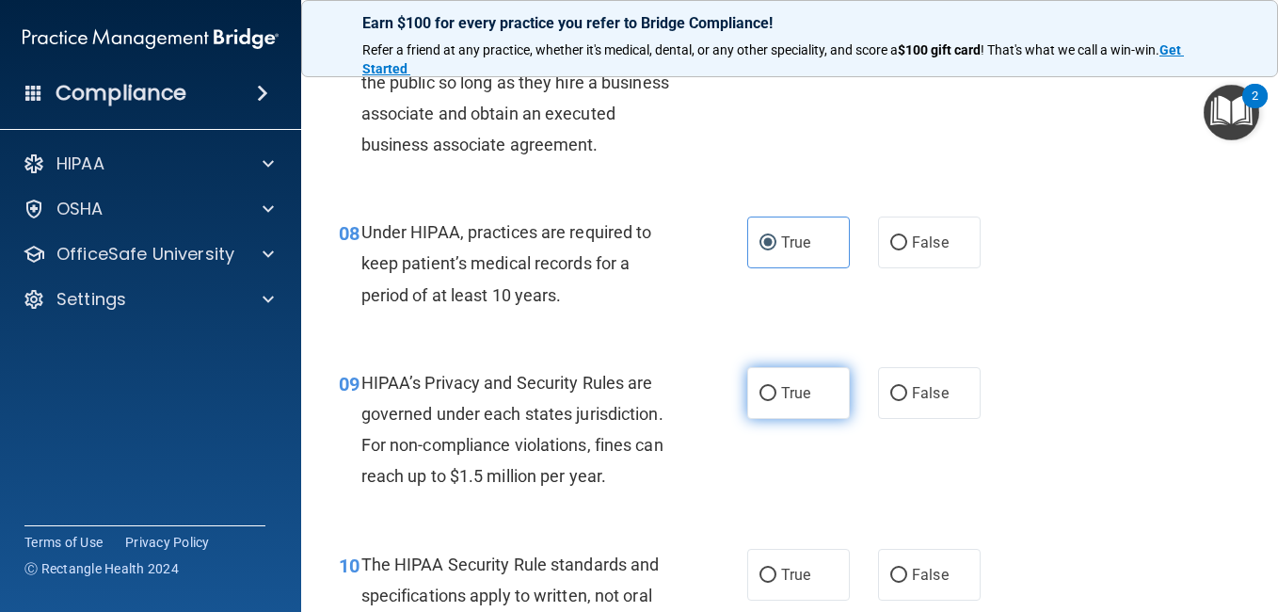
click at [823, 419] on label "True" at bounding box center [798, 393] width 103 height 52
click at [776, 401] on input "True" at bounding box center [767, 394] width 17 height 14
radio input "true"
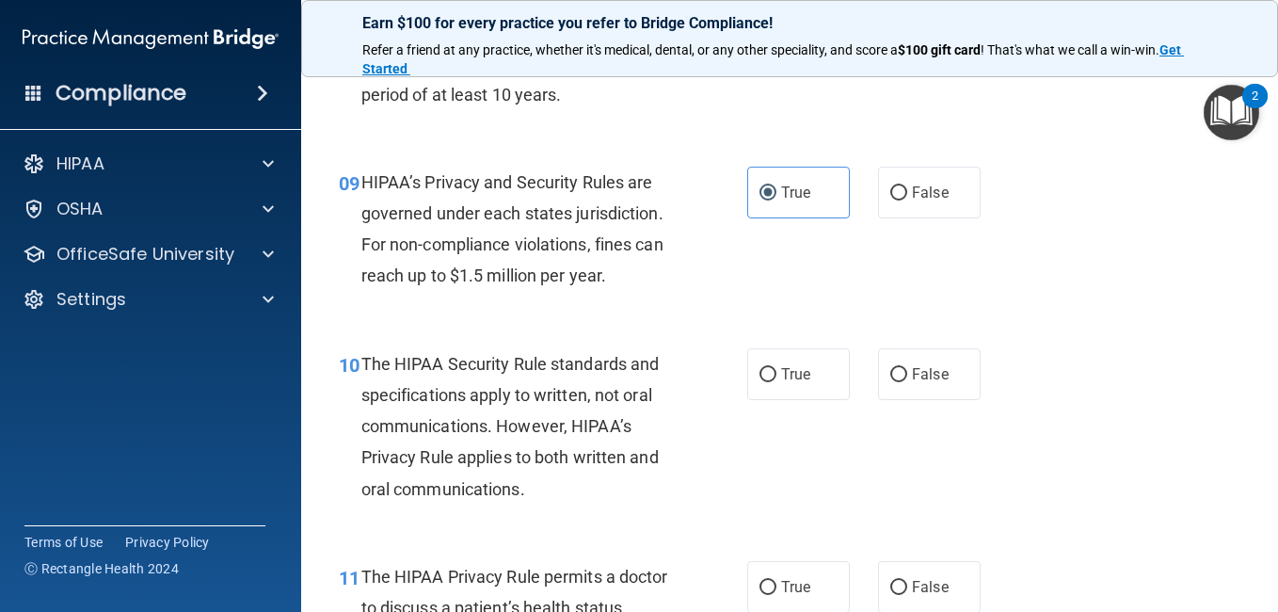
scroll to position [1501, 0]
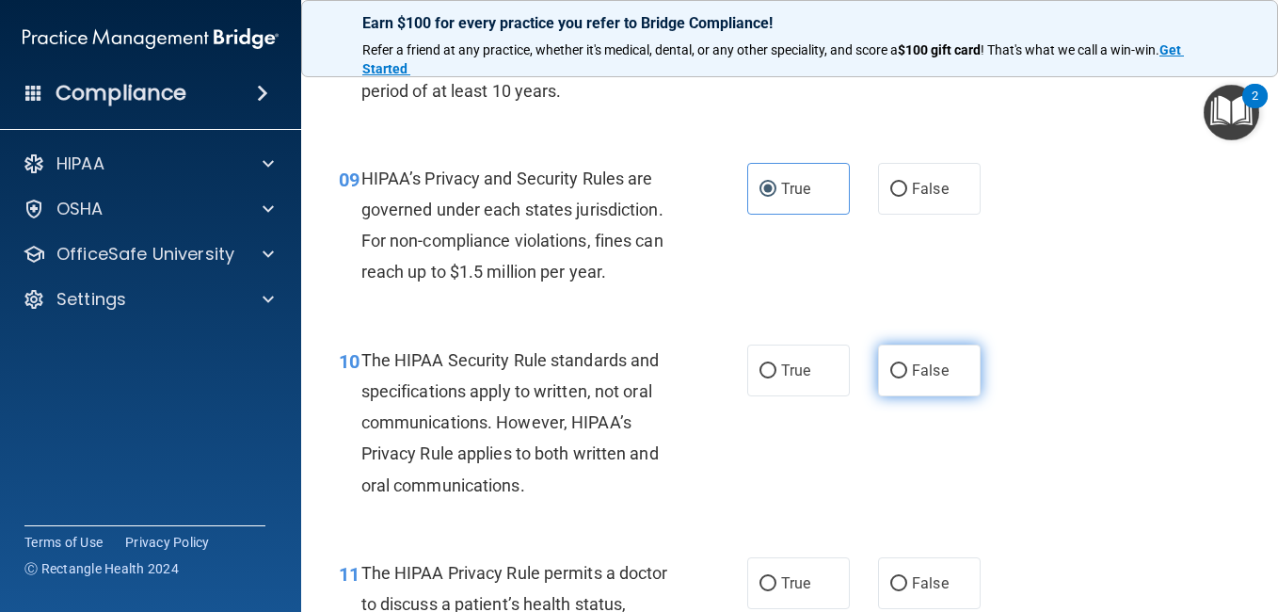
click at [908, 396] on label "False" at bounding box center [929, 370] width 103 height 52
click at [907, 378] on input "False" at bounding box center [898, 371] width 17 height 14
radio input "true"
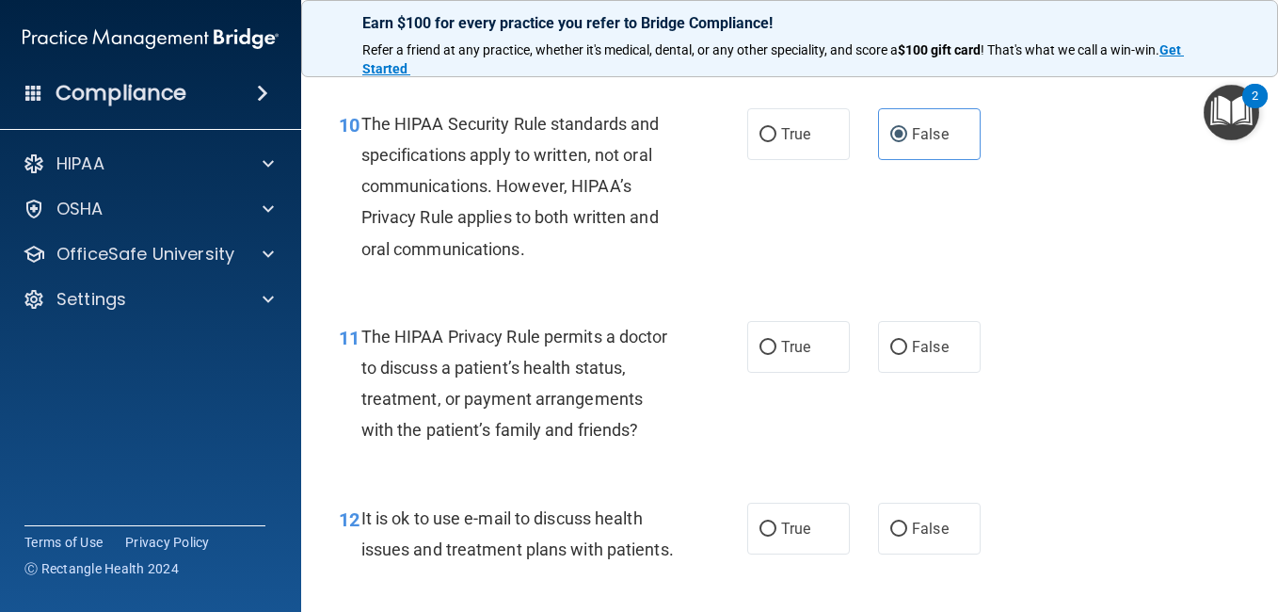
scroll to position [1738, 0]
click at [923, 355] on span "False" at bounding box center [930, 346] width 37 height 18
click at [907, 354] on input "False" at bounding box center [898, 347] width 17 height 14
radio input "true"
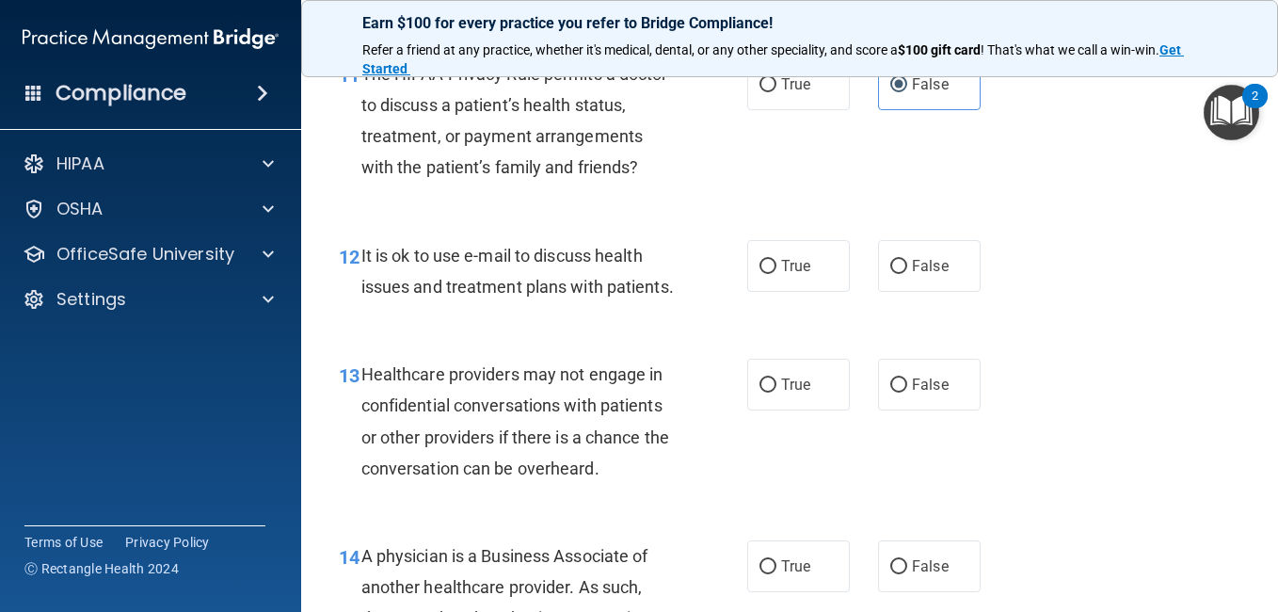
scroll to position [2063, 0]
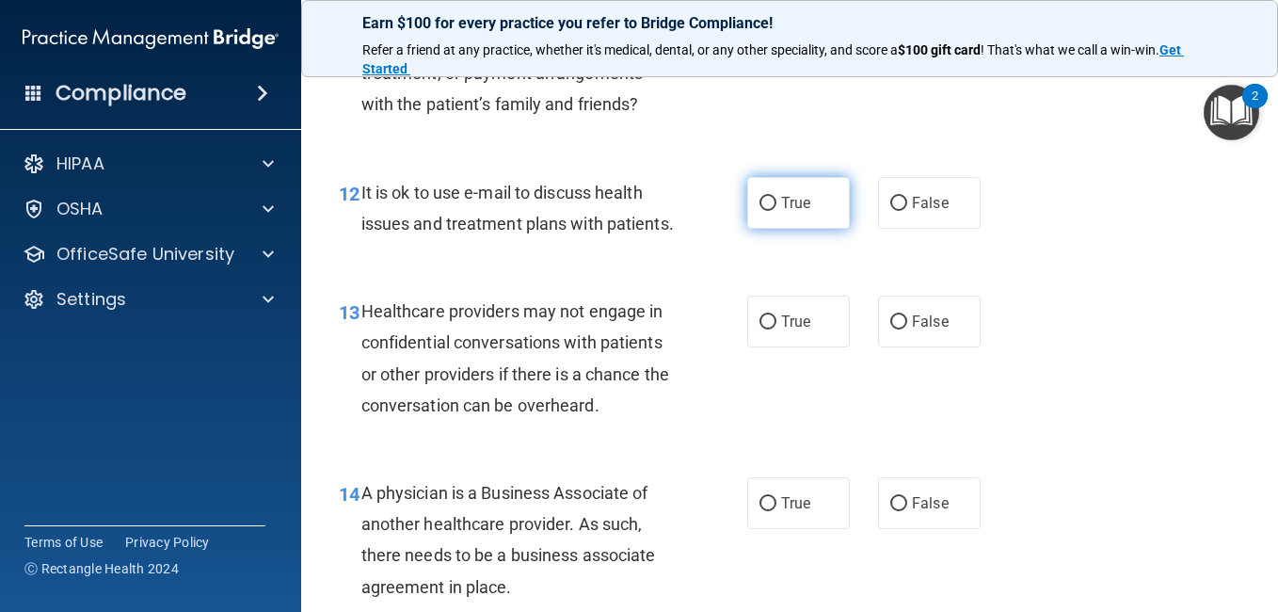
click at [747, 229] on label "True" at bounding box center [798, 203] width 103 height 52
click at [759, 211] on input "True" at bounding box center [767, 204] width 17 height 14
radio input "true"
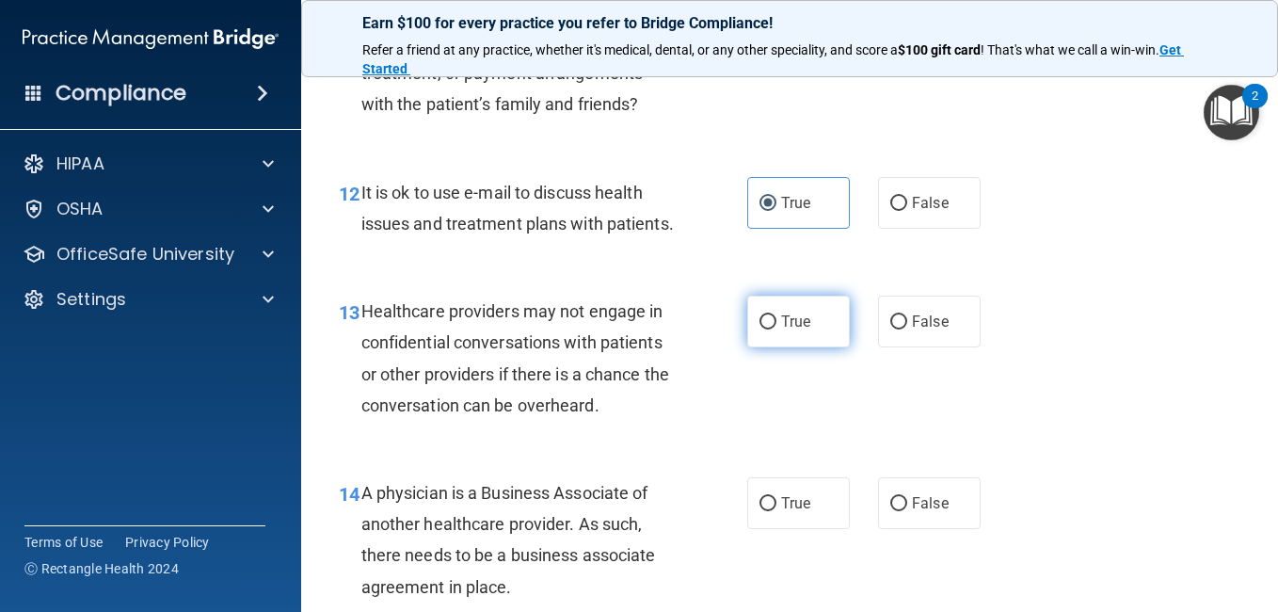
click at [801, 330] on span "True" at bounding box center [795, 321] width 29 height 18
click at [776, 329] on input "True" at bounding box center [767, 322] width 17 height 14
radio input "true"
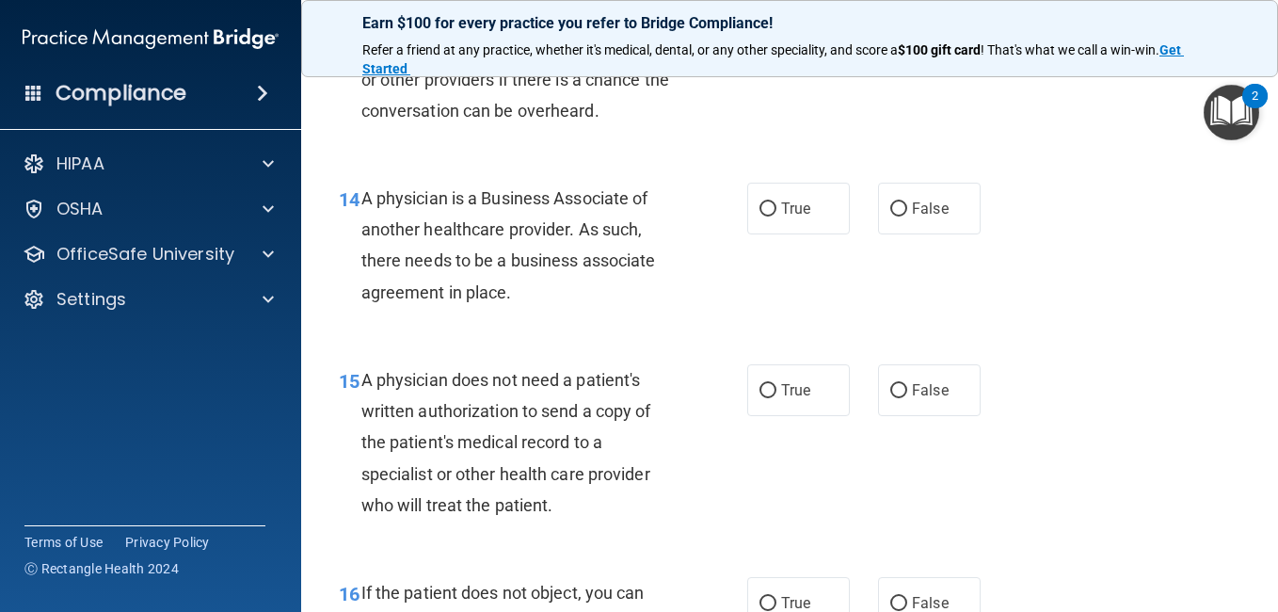
scroll to position [2358, 0]
click at [955, 415] on label "False" at bounding box center [929, 389] width 103 height 52
click at [907, 397] on input "False" at bounding box center [898, 390] width 17 height 14
radio input "true"
click at [789, 216] on span "True" at bounding box center [795, 208] width 29 height 18
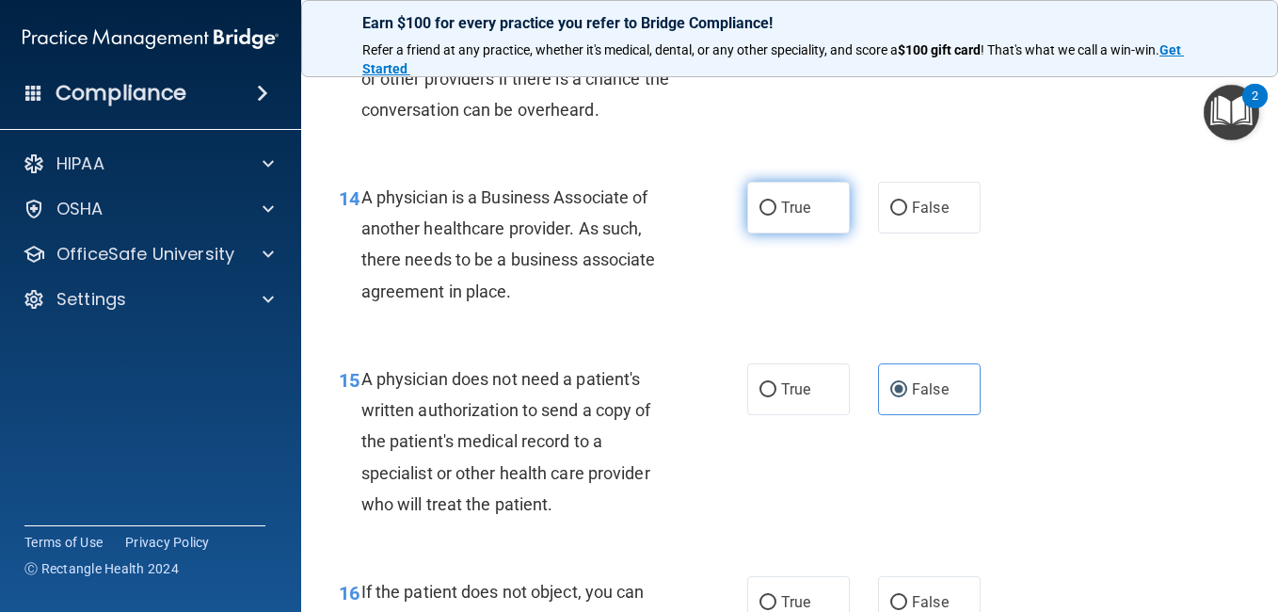
click at [776, 215] on input "True" at bounding box center [767, 208] width 17 height 14
radio input "true"
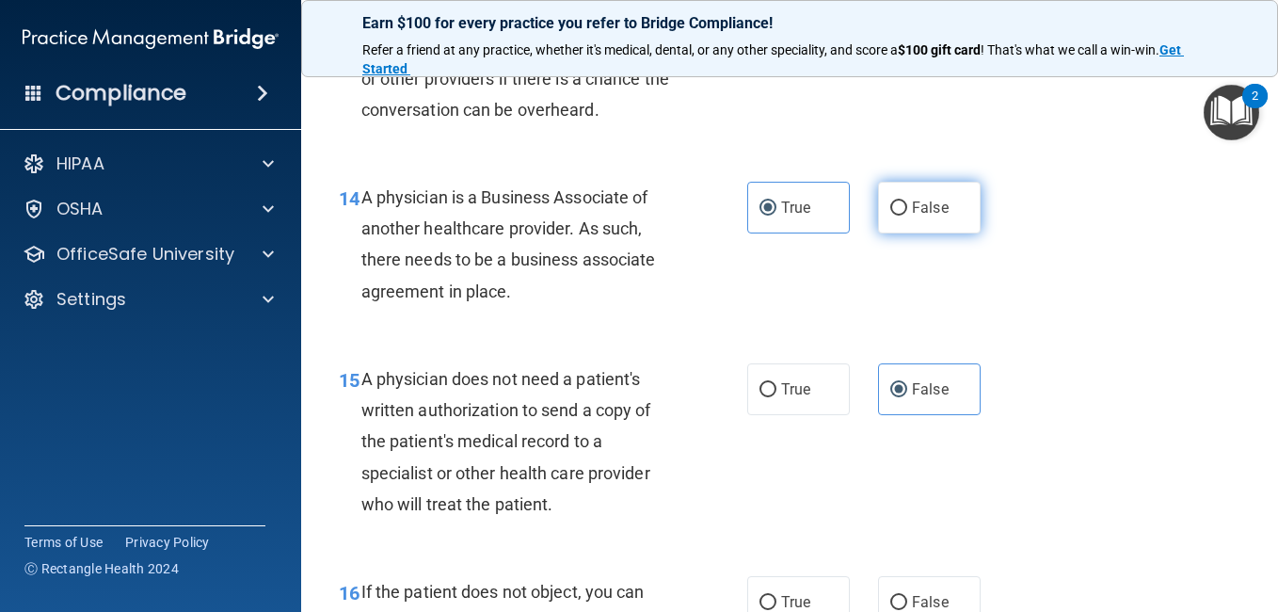
click at [892, 215] on input "False" at bounding box center [898, 208] width 17 height 14
radio input "true"
radio input "false"
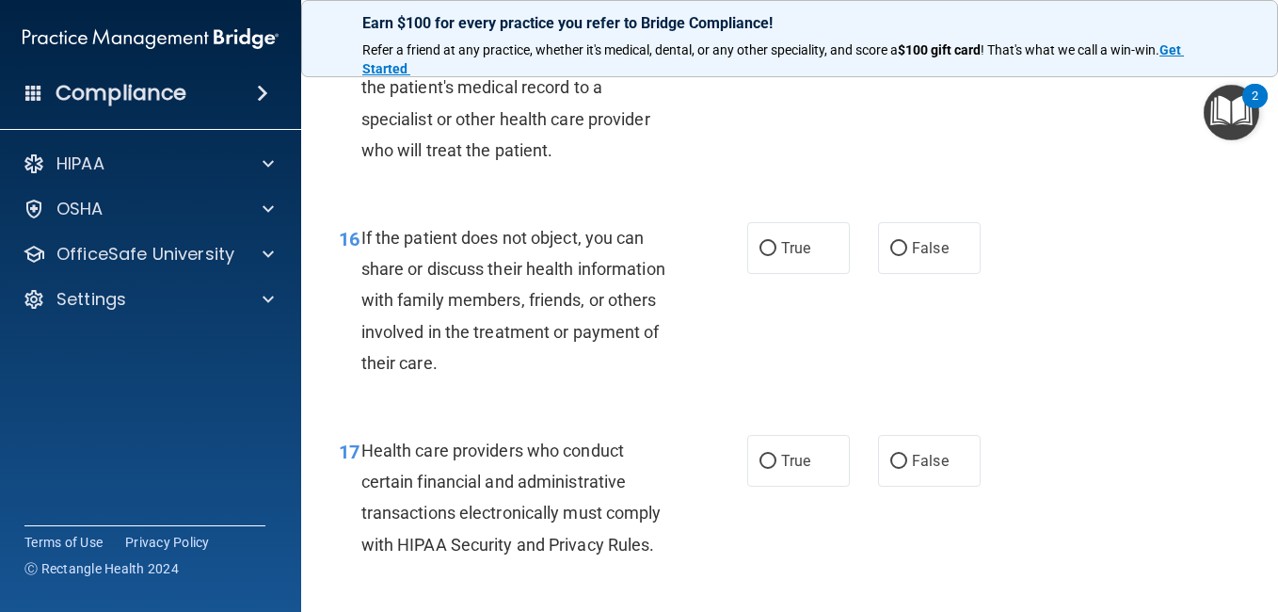
scroll to position [2713, 0]
click at [965, 273] on label "False" at bounding box center [929, 247] width 103 height 52
click at [907, 255] on input "False" at bounding box center [898, 248] width 17 height 14
radio input "true"
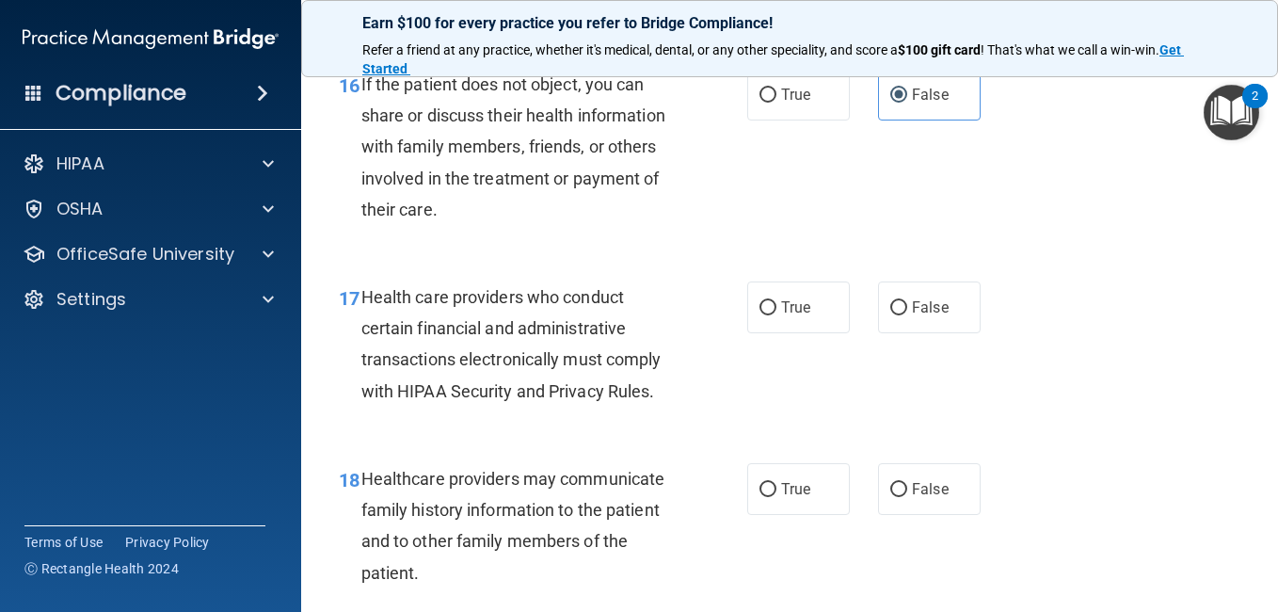
scroll to position [2866, 0]
click at [1083, 364] on div "17 Health care providers who conduct certain financial and administrative trans…" at bounding box center [790, 348] width 930 height 182
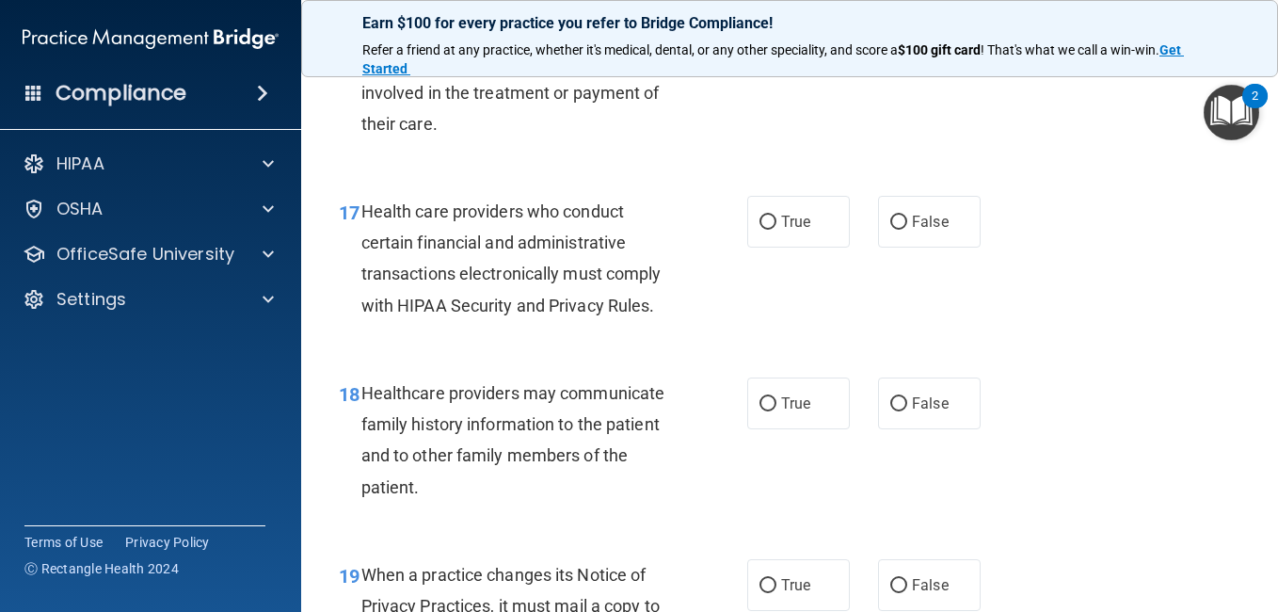
scroll to position [2973, 0]
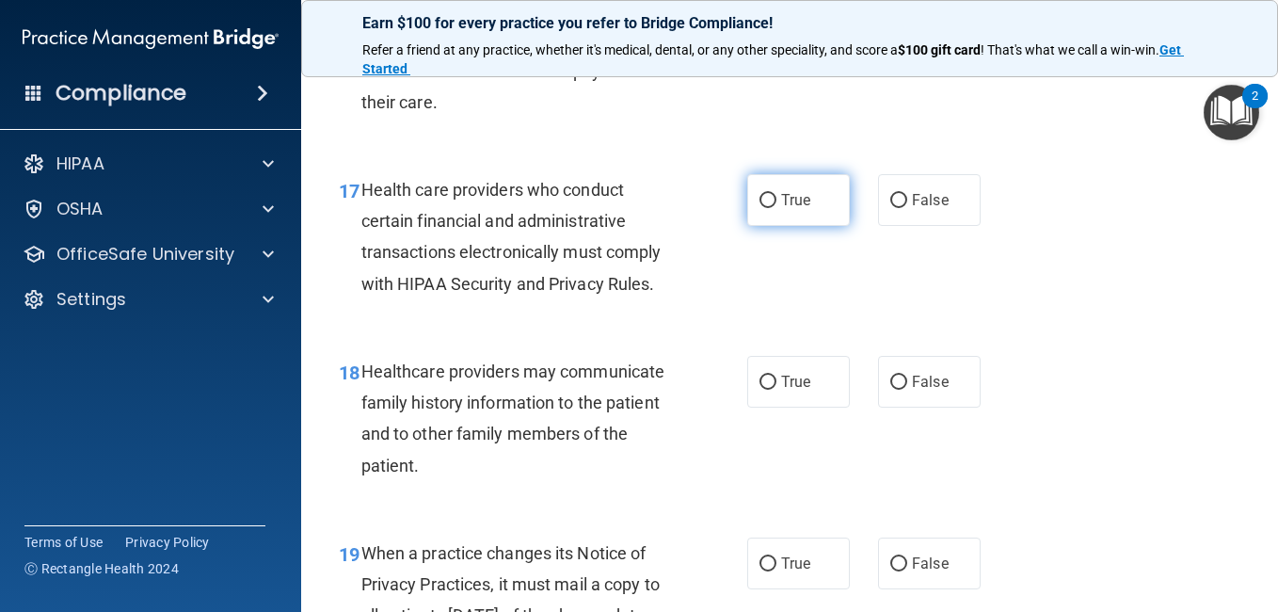
click at [767, 226] on label "True" at bounding box center [798, 200] width 103 height 52
click at [767, 208] on input "True" at bounding box center [767, 201] width 17 height 14
radio input "true"
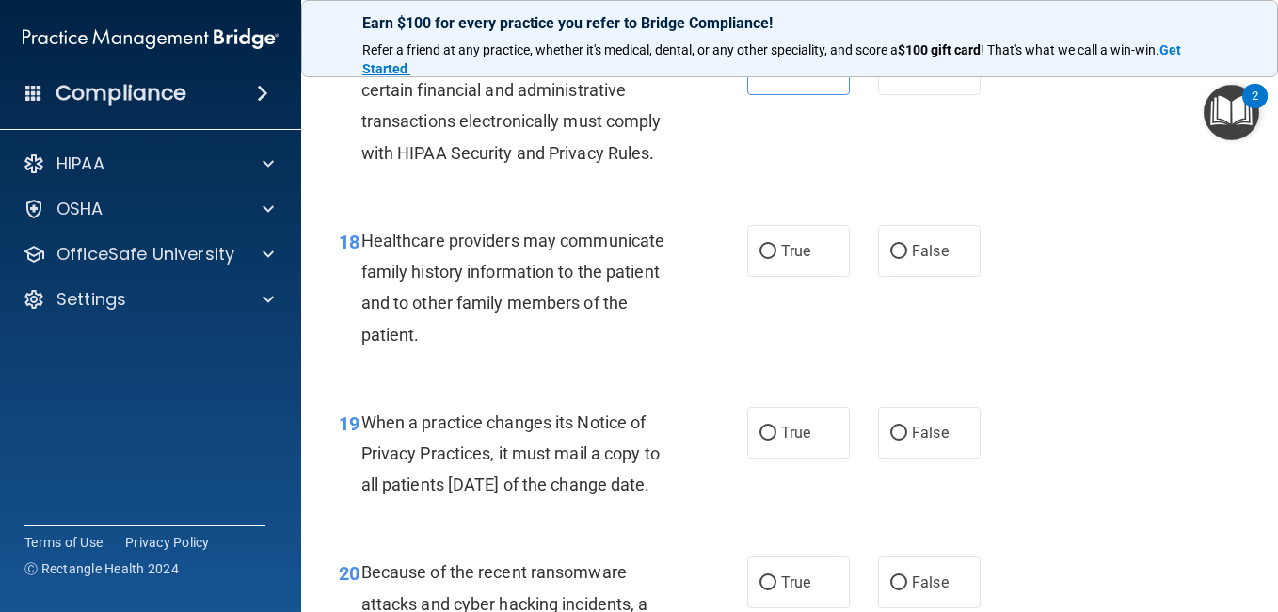
scroll to position [3105, 0]
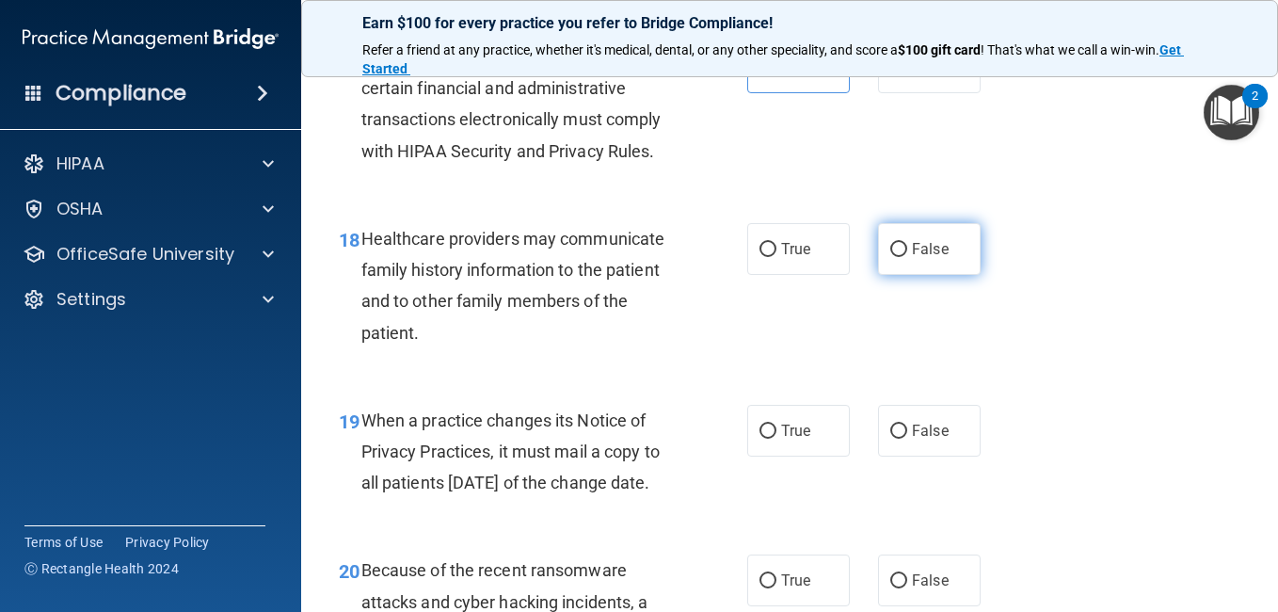
click at [912, 258] on span "False" at bounding box center [930, 249] width 37 height 18
click at [907, 257] on input "False" at bounding box center [898, 250] width 17 height 14
radio input "true"
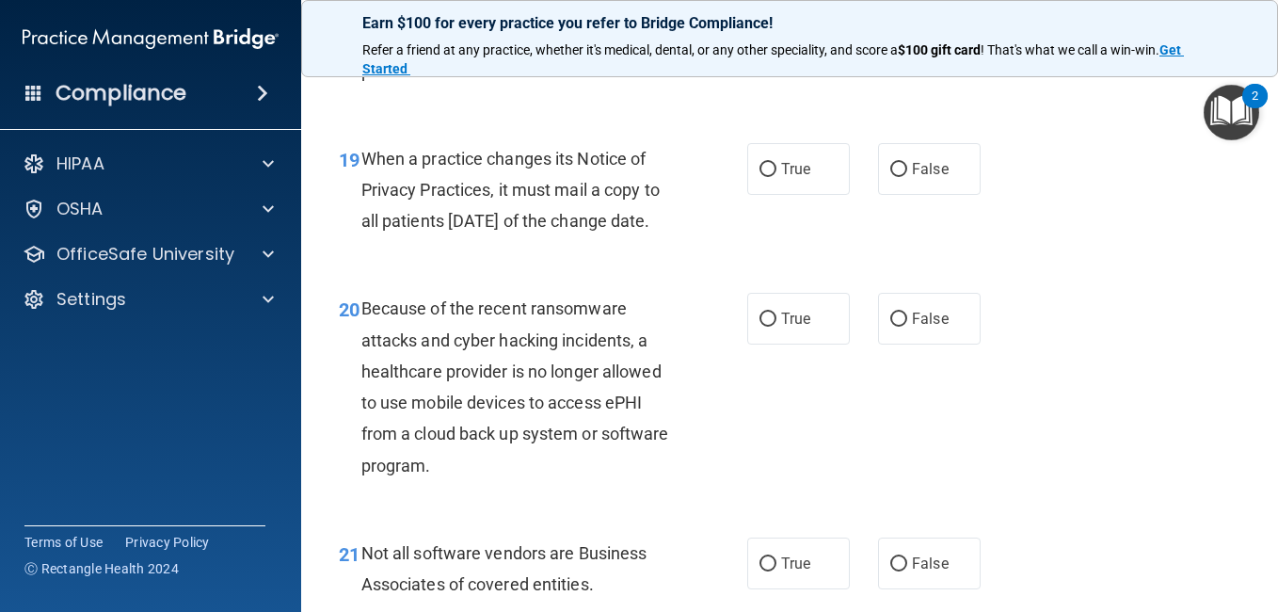
scroll to position [3368, 0]
click at [783, 177] on span "True" at bounding box center [795, 168] width 29 height 18
click at [776, 176] on input "True" at bounding box center [767, 169] width 17 height 14
radio input "true"
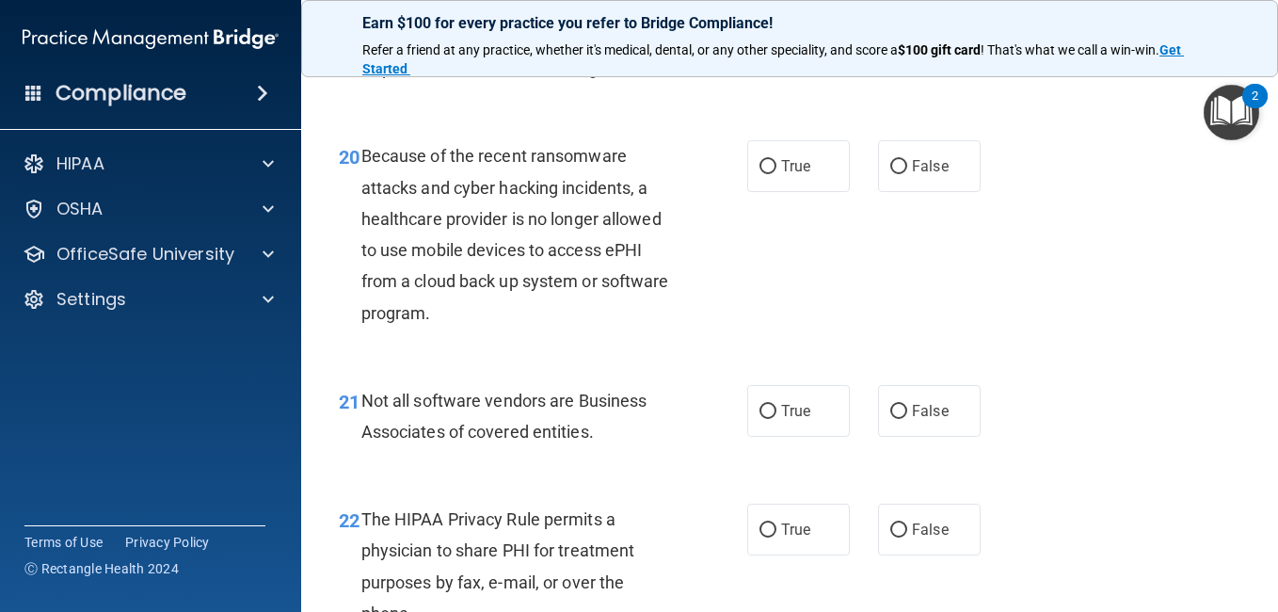
scroll to position [3525, 0]
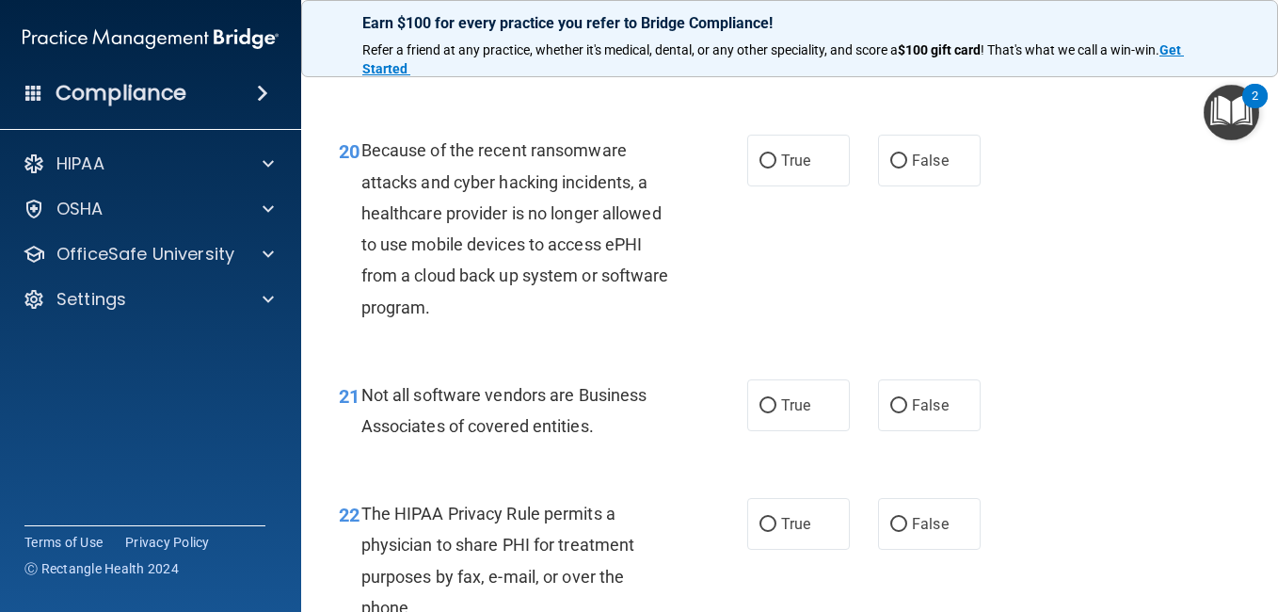
click at [1027, 316] on div "20 Because of the recent ransomware attacks and cyber hacking incidents, a heal…" at bounding box center [790, 233] width 930 height 244
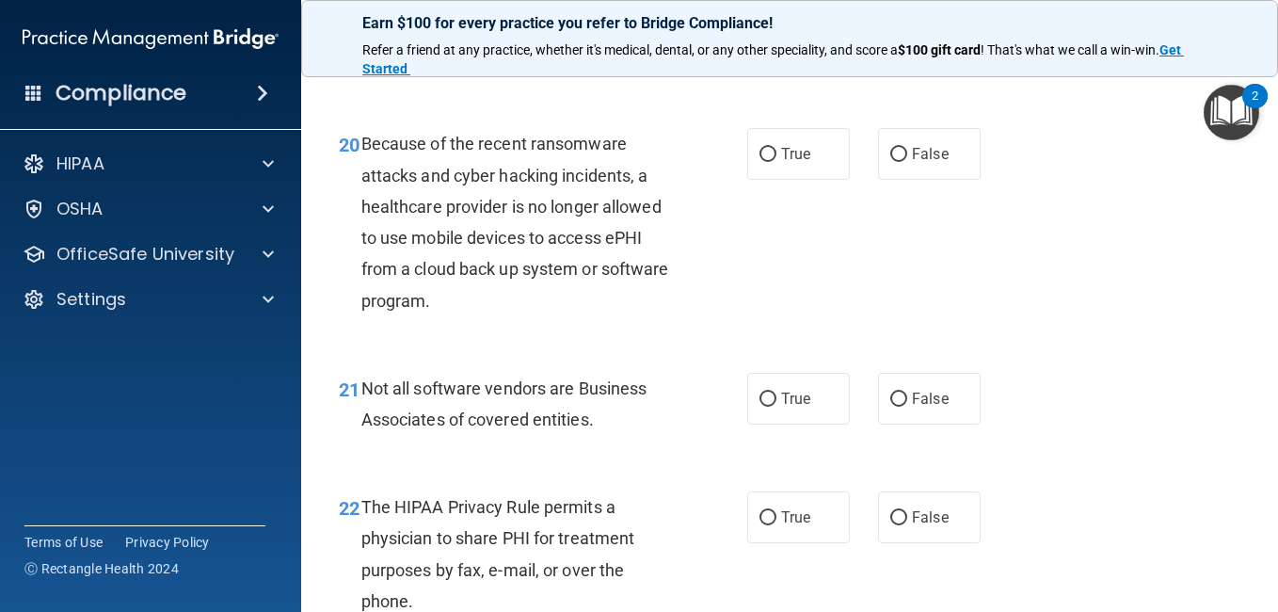
click at [1027, 316] on div "20 Because of the recent ransomware attacks and cyber hacking incidents, a heal…" at bounding box center [790, 226] width 930 height 244
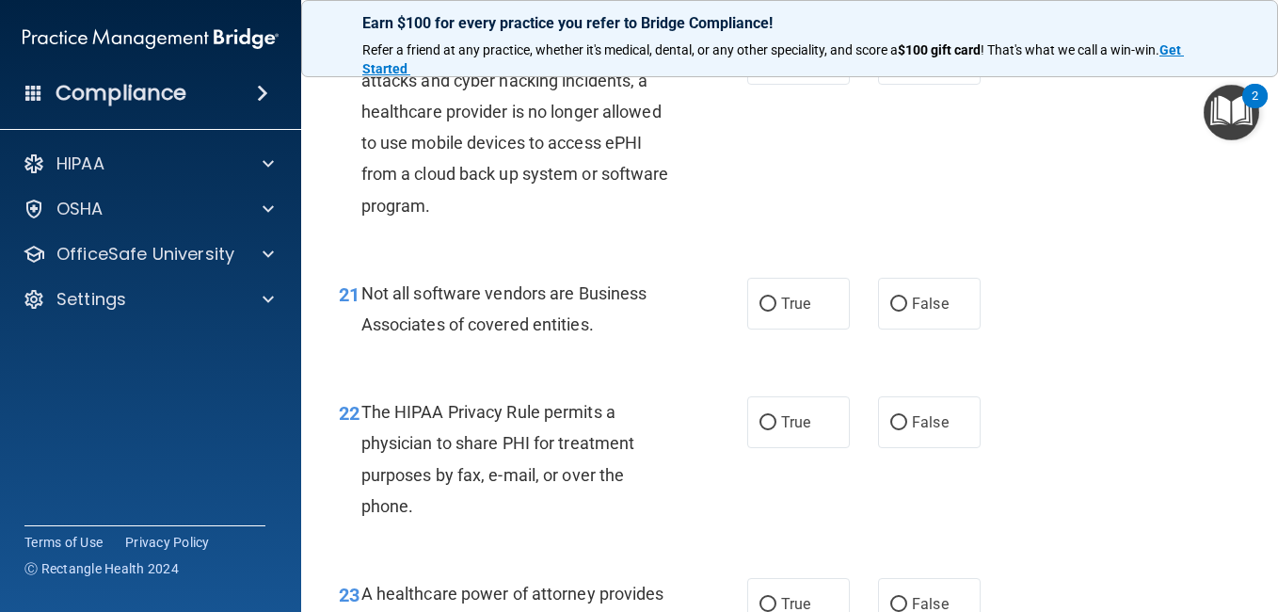
scroll to position [3628, 0]
click at [759, 311] on input "True" at bounding box center [767, 303] width 17 height 14
radio input "true"
click at [895, 84] on label "False" at bounding box center [929, 58] width 103 height 52
click at [895, 66] on input "False" at bounding box center [898, 59] width 17 height 14
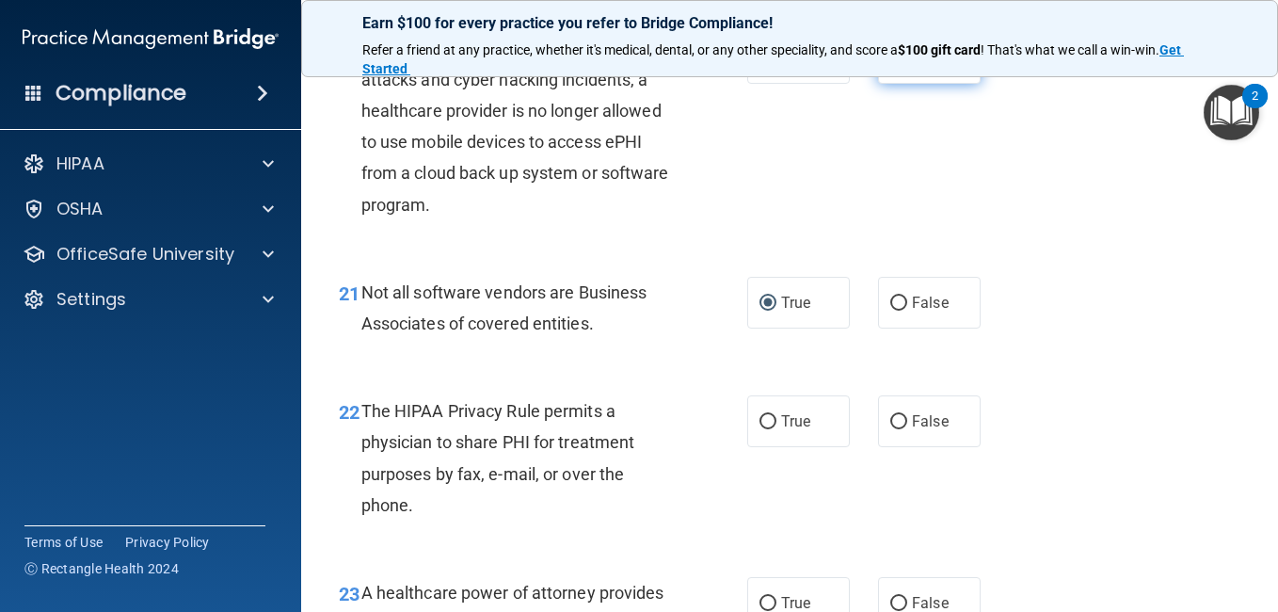
radio input "true"
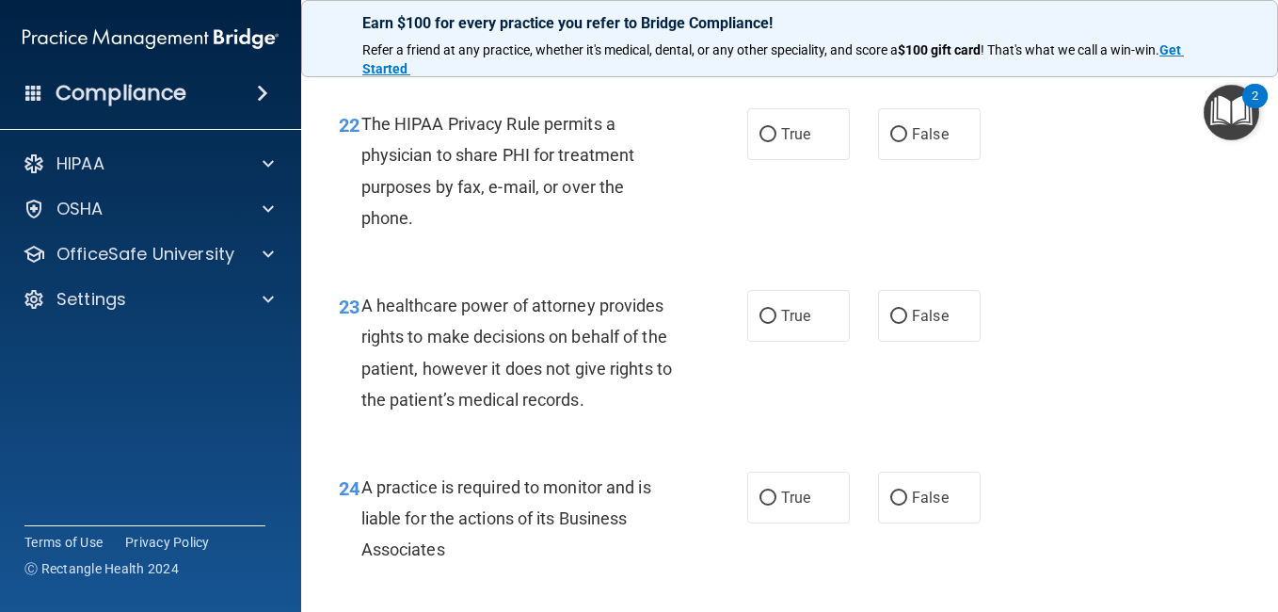
scroll to position [3915, 0]
click at [921, 142] on span "False" at bounding box center [930, 133] width 37 height 18
click at [907, 141] on input "False" at bounding box center [898, 134] width 17 height 14
radio input "true"
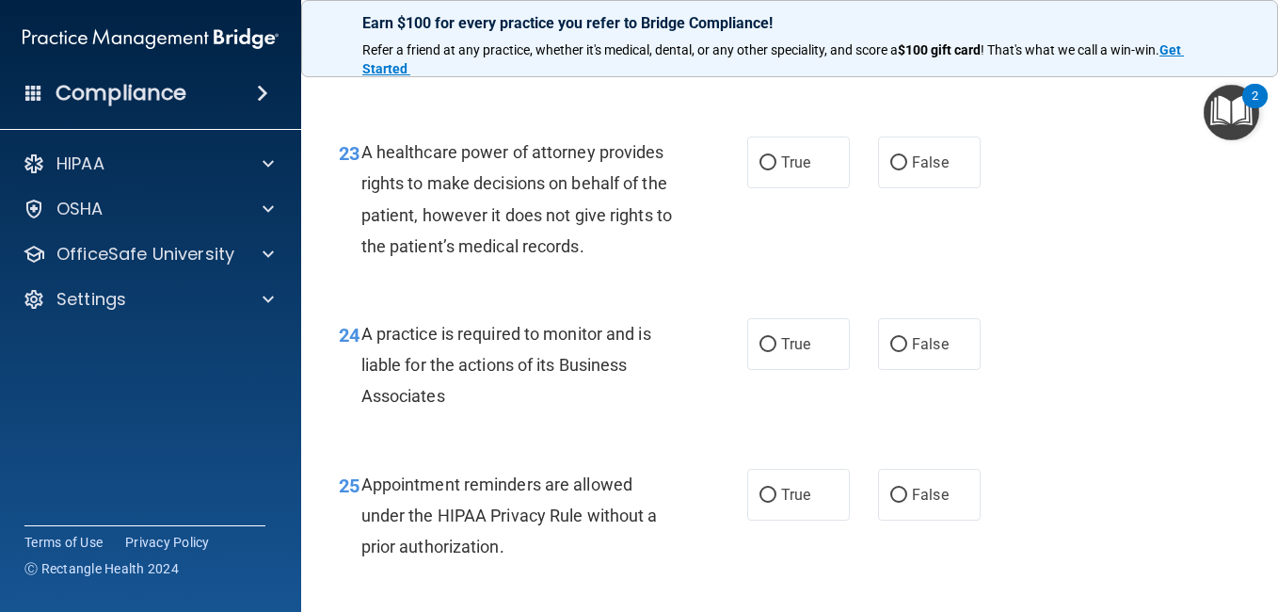
scroll to position [4069, 0]
click at [915, 187] on label "False" at bounding box center [929, 162] width 103 height 52
click at [907, 169] on input "False" at bounding box center [898, 162] width 17 height 14
radio input "true"
click at [802, 352] on span "True" at bounding box center [795, 343] width 29 height 18
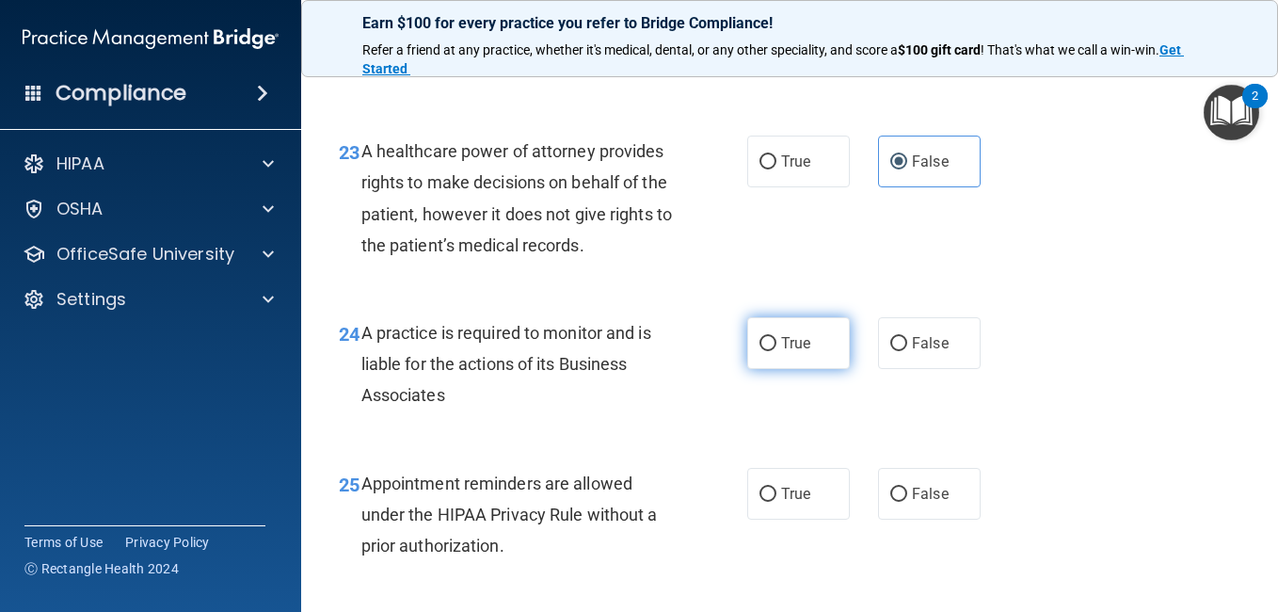
click at [776, 351] on input "True" at bounding box center [767, 344] width 17 height 14
radio input "true"
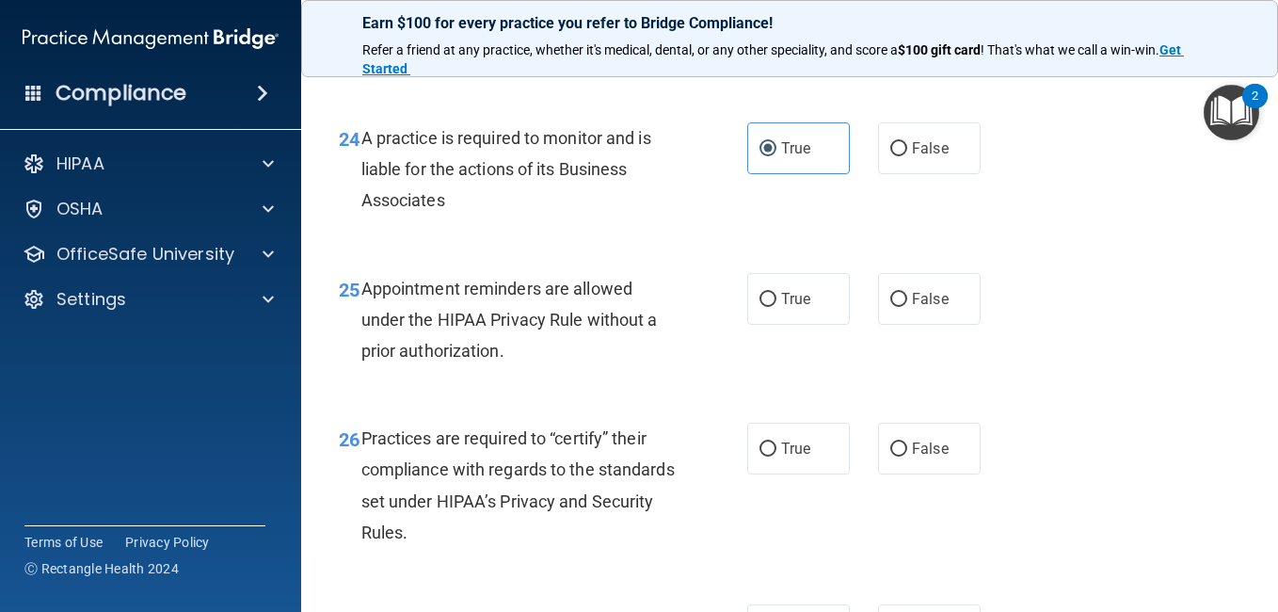
scroll to position [4265, 0]
click at [810, 324] on label "True" at bounding box center [798, 298] width 103 height 52
click at [776, 306] on input "True" at bounding box center [767, 299] width 17 height 14
radio input "true"
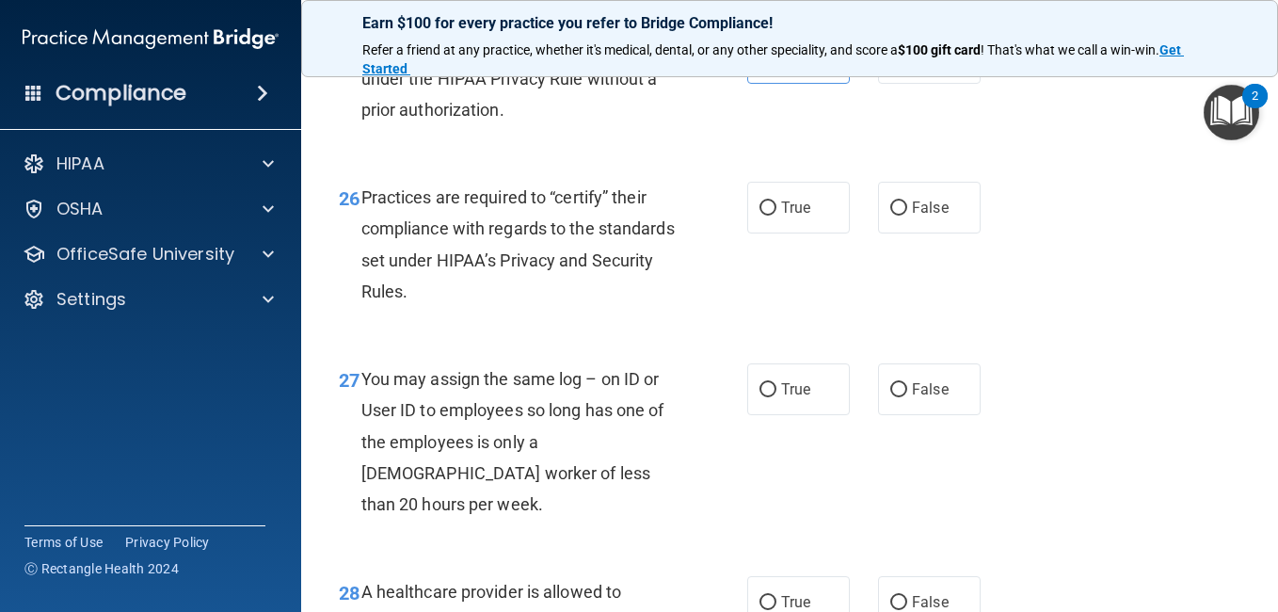
scroll to position [4506, 0]
click at [763, 232] on label "True" at bounding box center [798, 207] width 103 height 52
click at [763, 215] on input "True" at bounding box center [767, 207] width 17 height 14
radio input "true"
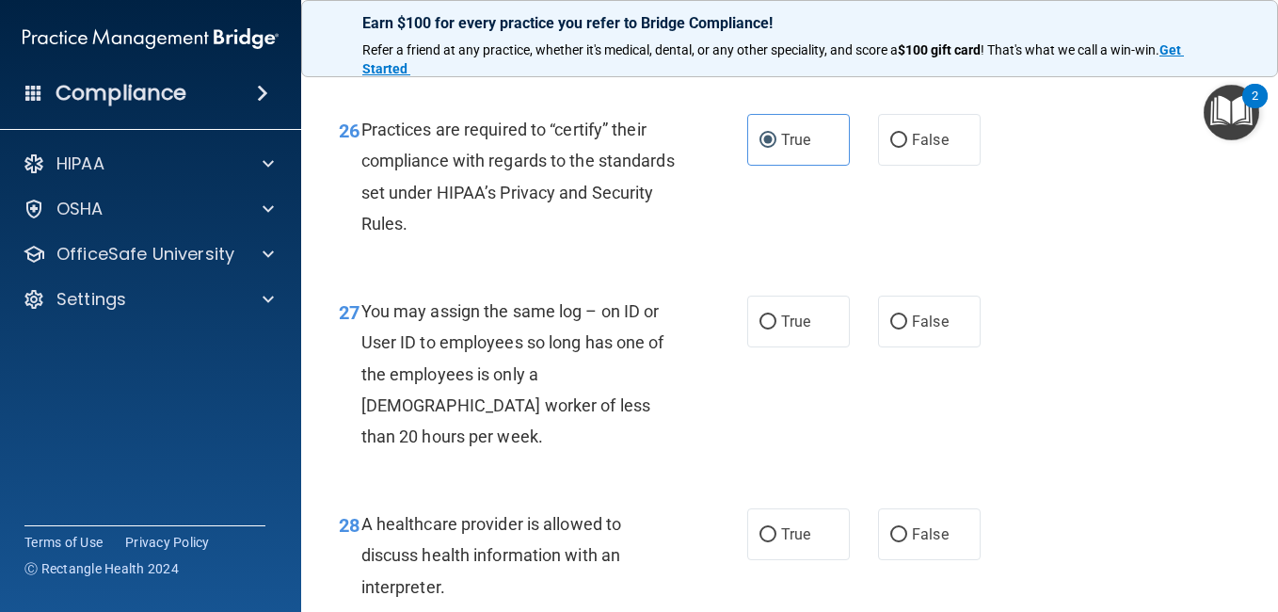
scroll to position [4573, 0]
click at [919, 329] on span "False" at bounding box center [930, 320] width 37 height 18
click at [907, 328] on input "False" at bounding box center [898, 321] width 17 height 14
radio input "true"
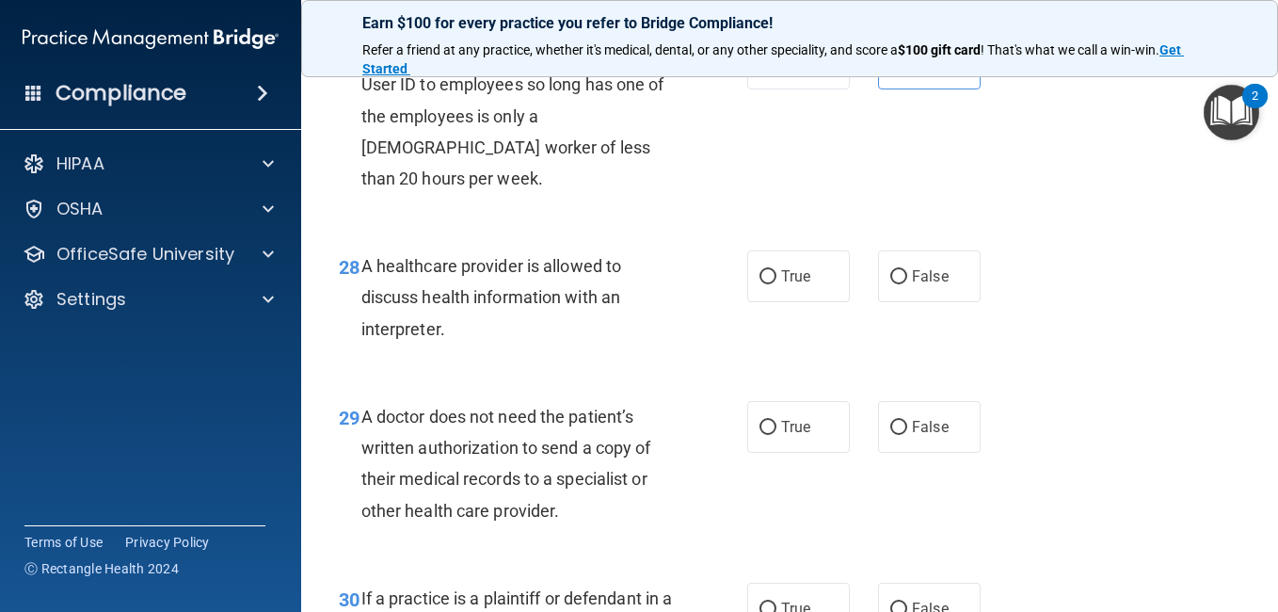
scroll to position [4831, 0]
click at [789, 284] on span "True" at bounding box center [795, 275] width 29 height 18
click at [776, 283] on input "True" at bounding box center [767, 276] width 17 height 14
radio input "true"
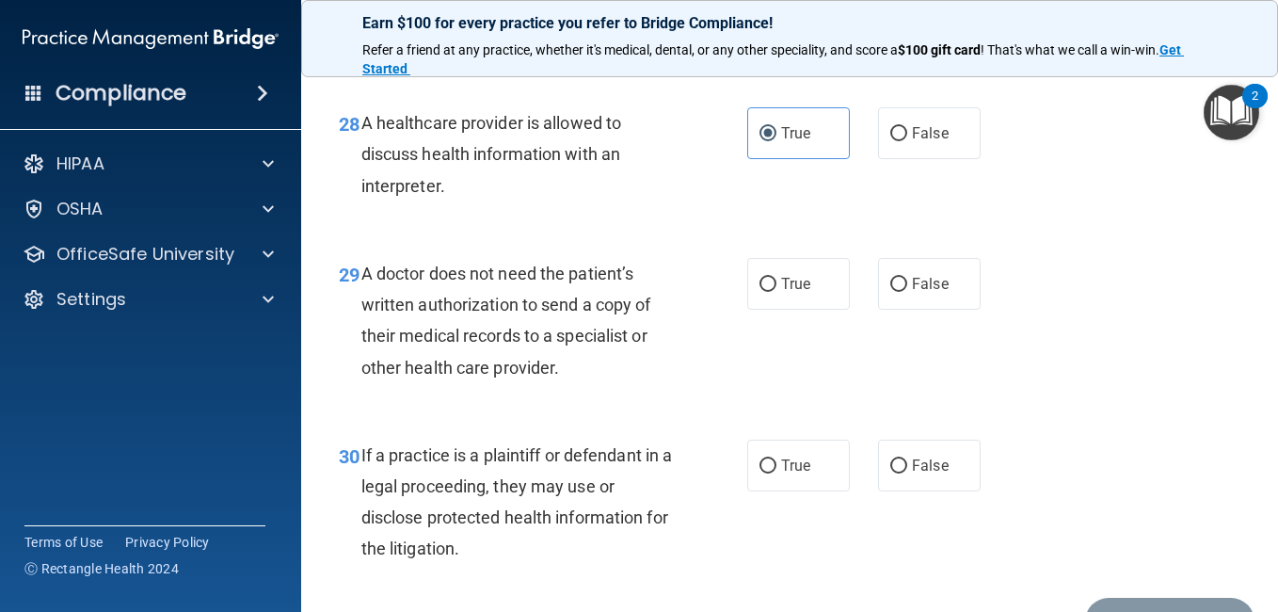
scroll to position [4974, 0]
click at [934, 292] on span "False" at bounding box center [930, 283] width 37 height 18
click at [907, 291] on input "False" at bounding box center [898, 284] width 17 height 14
radio input "true"
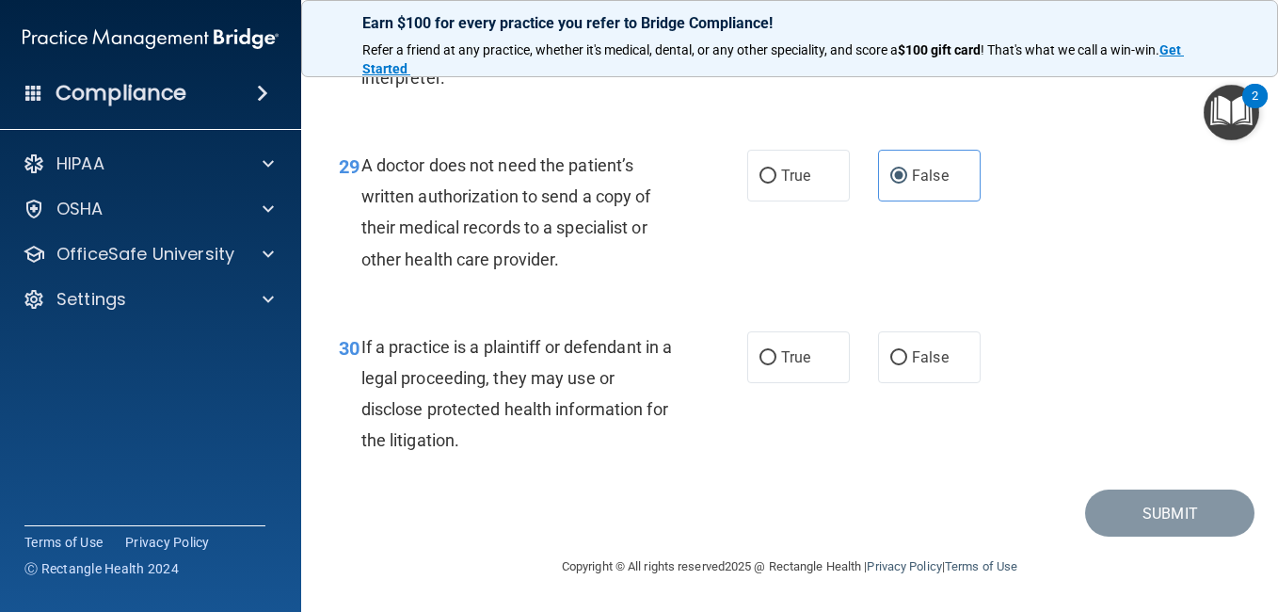
scroll to position [5135, 0]
click at [833, 449] on div "30 If a practice is a plaintiff or defendant in a legal proceeding, they may us…" at bounding box center [790, 399] width 930 height 182
click at [794, 366] on span "True" at bounding box center [795, 357] width 29 height 18
click at [776, 365] on input "True" at bounding box center [767, 358] width 17 height 14
radio input "true"
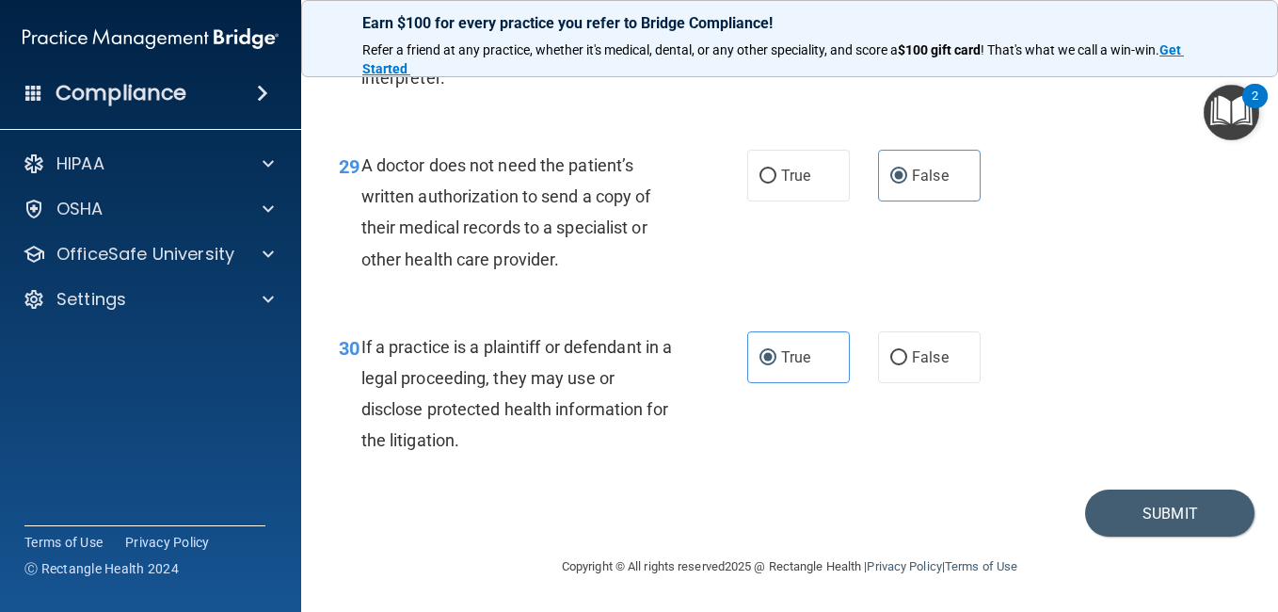
click at [1198, 579] on footer "Copyright © All rights reserved 2025 @ Rectangle Health | Privacy Policy | Term…" at bounding box center [789, 564] width 901 height 56
click at [1142, 537] on button "Submit" at bounding box center [1169, 513] width 169 height 48
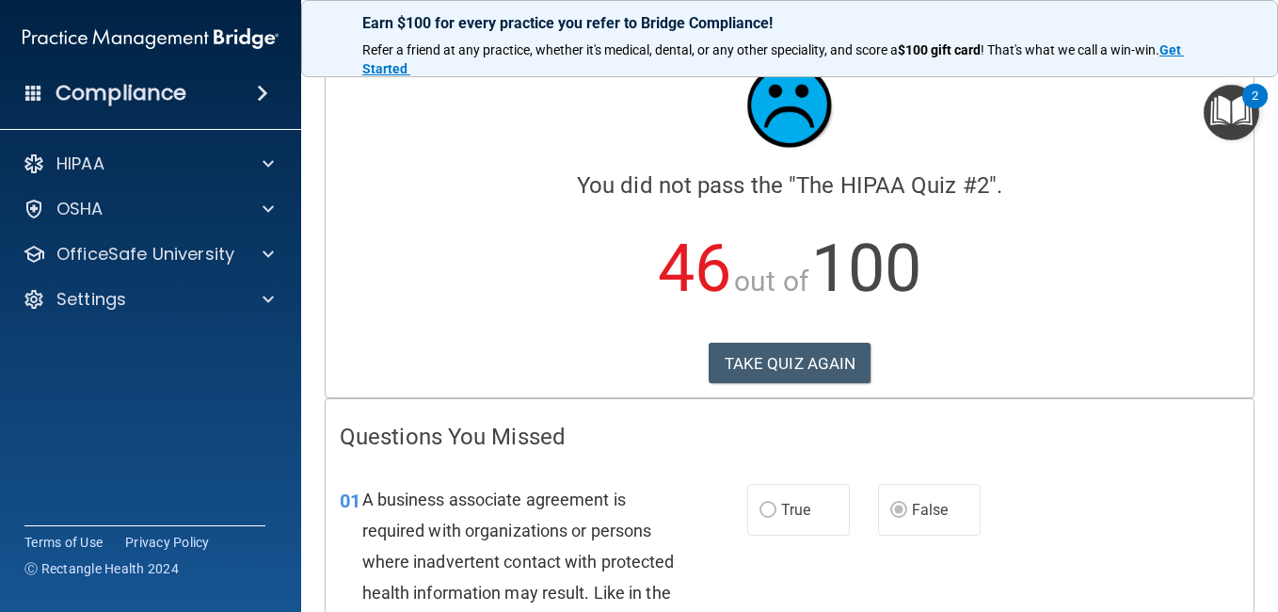
scroll to position [104, 0]
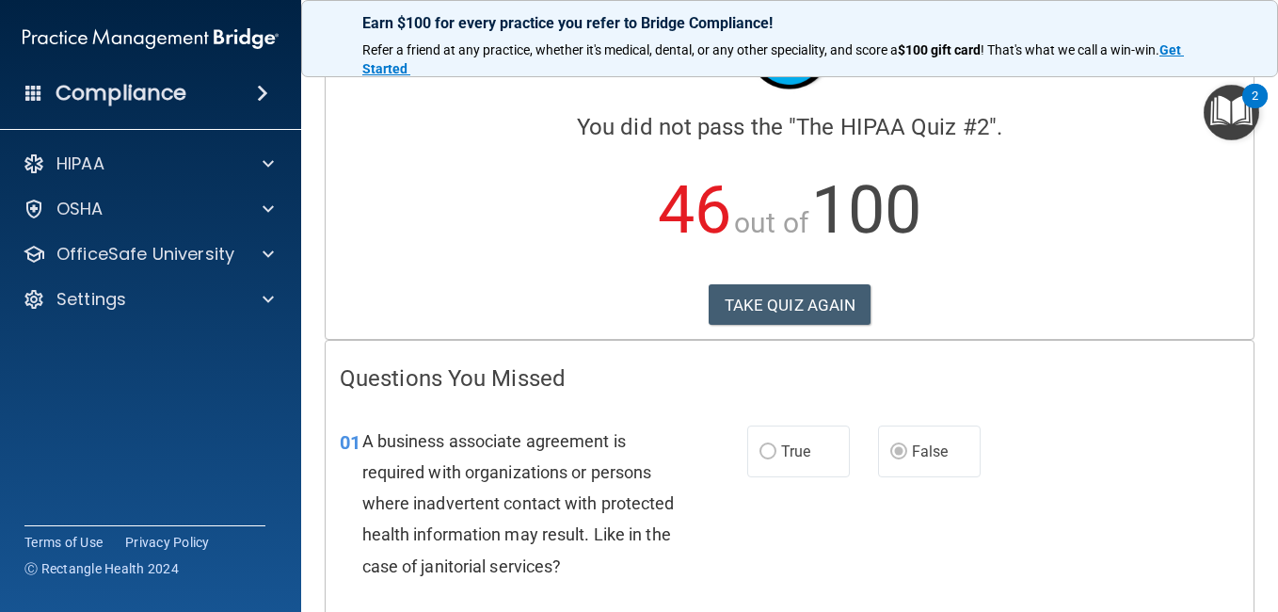
click at [1172, 438] on div "01 A business associate agreement is required with organizations or persons whe…" at bounding box center [790, 508] width 928 height 213
click at [1172, 430] on div "01 A business associate agreement is required with organizations or persons whe…" at bounding box center [790, 508] width 928 height 213
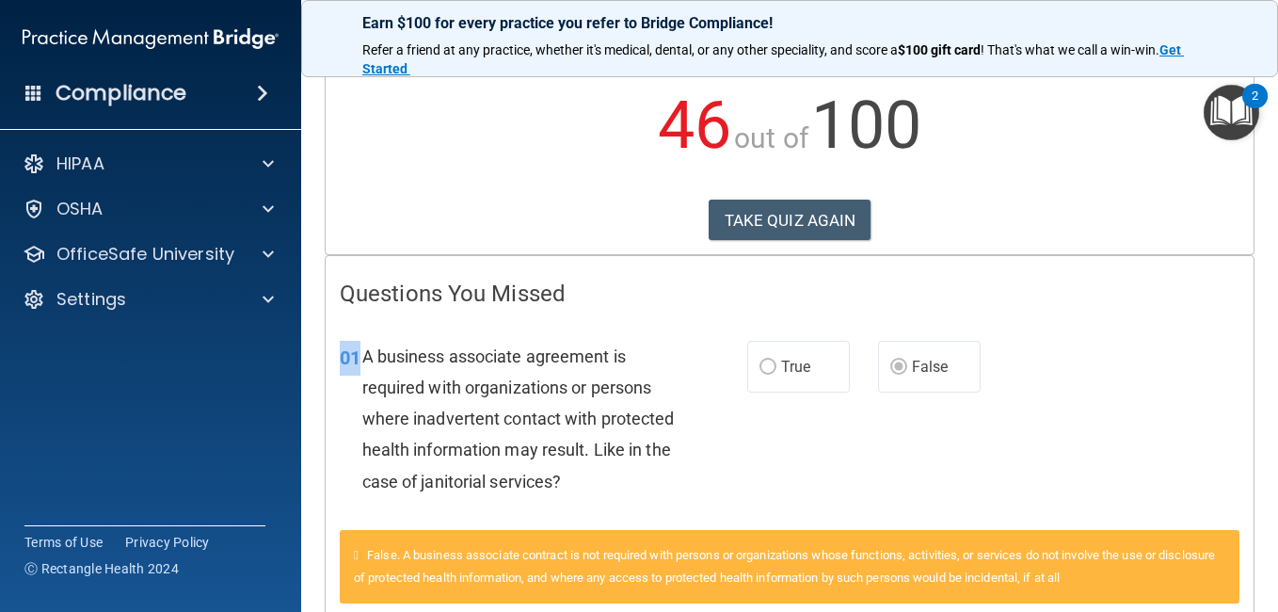
scroll to position [186, 0]
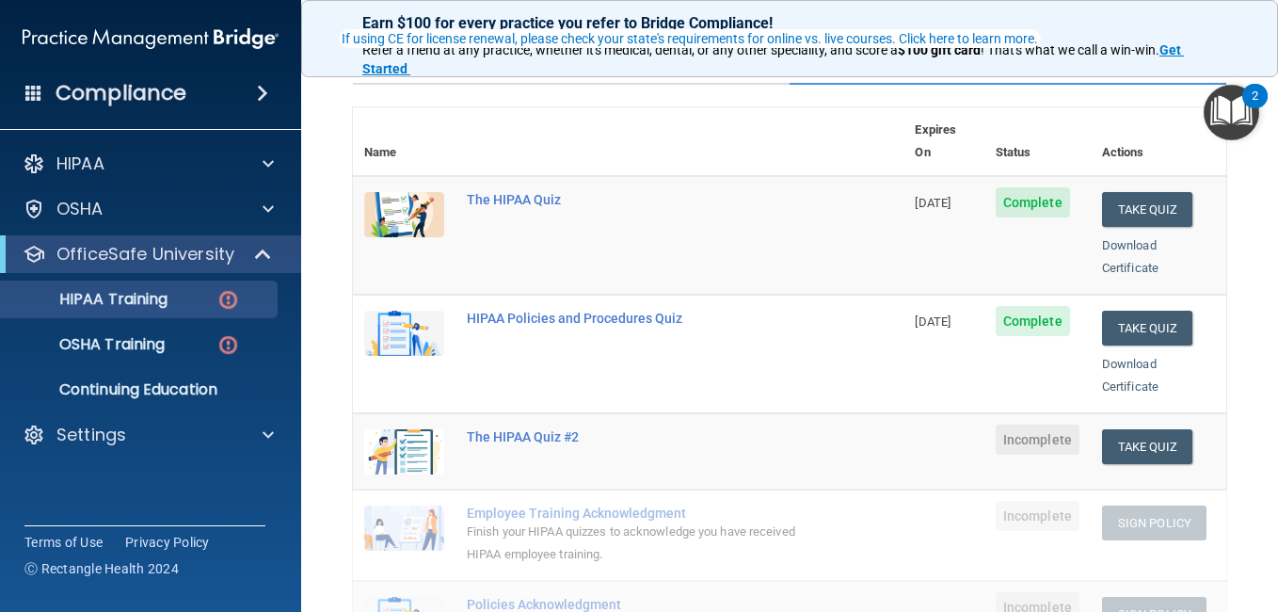
scroll to position [135, 0]
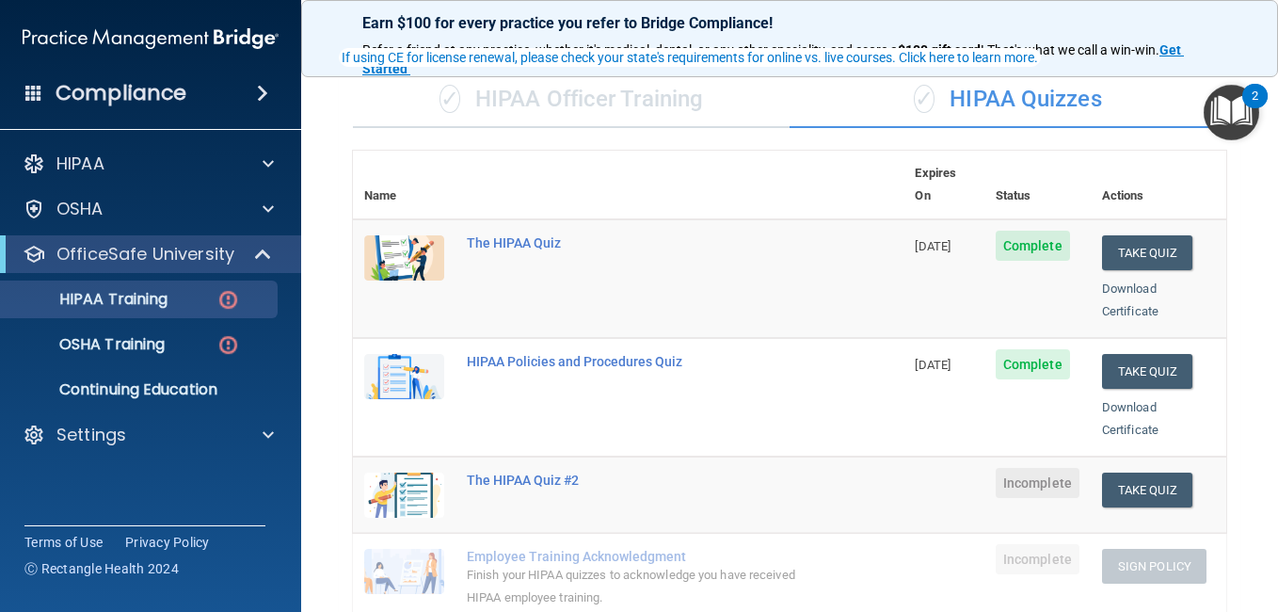
click at [257, 86] on span at bounding box center [262, 93] width 11 height 23
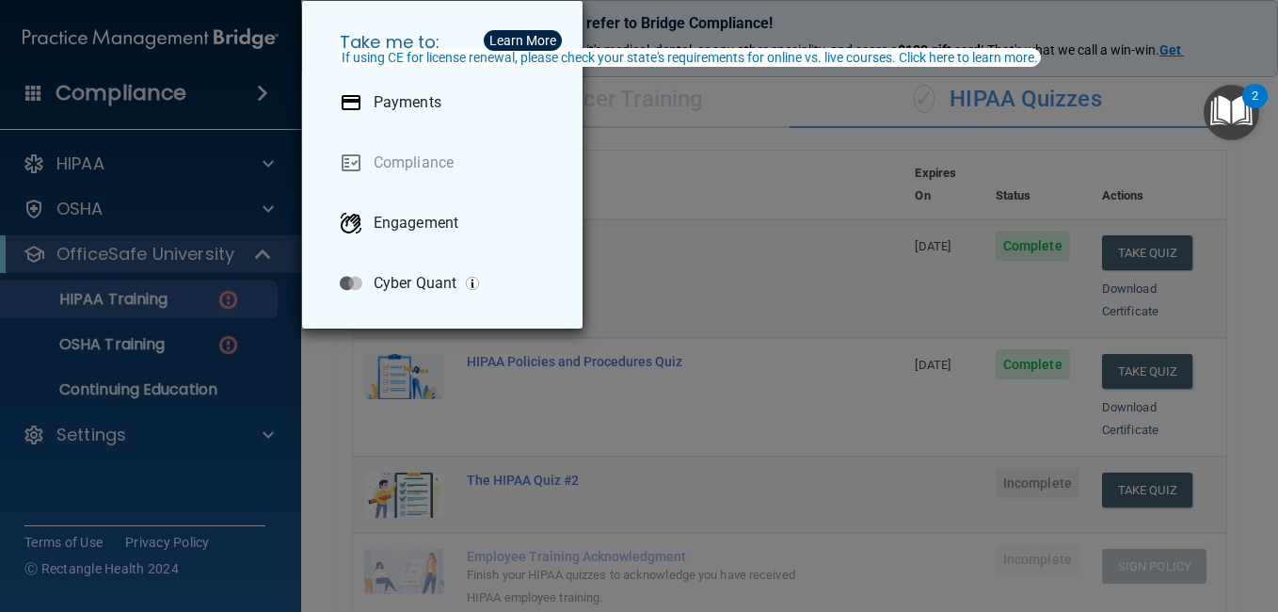
click at [626, 142] on div "Take me to: Payments Compliance Engagement Cyber Quant" at bounding box center [639, 306] width 1278 height 612
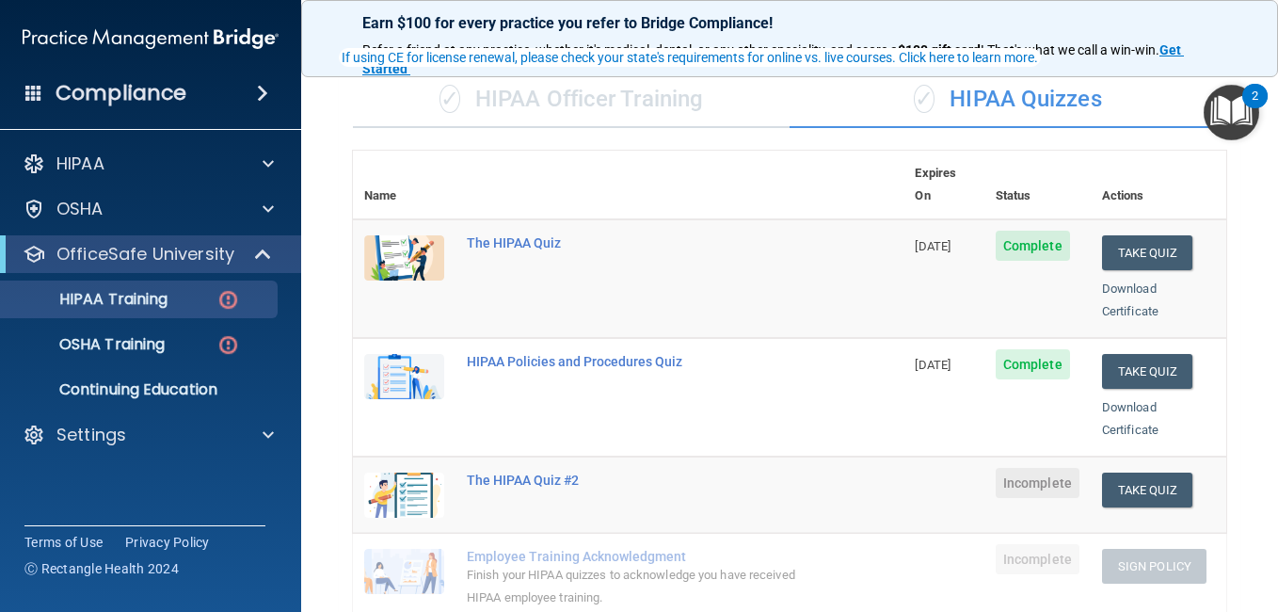
scroll to position [0, 0]
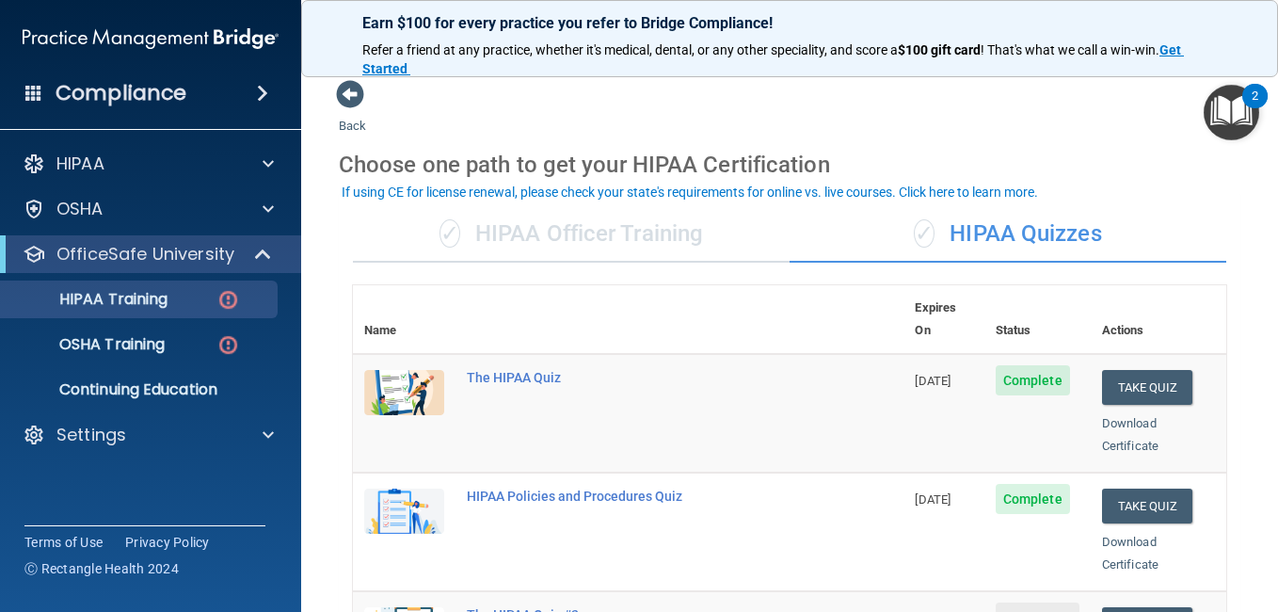
drag, startPoint x: 952, startPoint y: 259, endPoint x: 917, endPoint y: 344, distance: 92.8
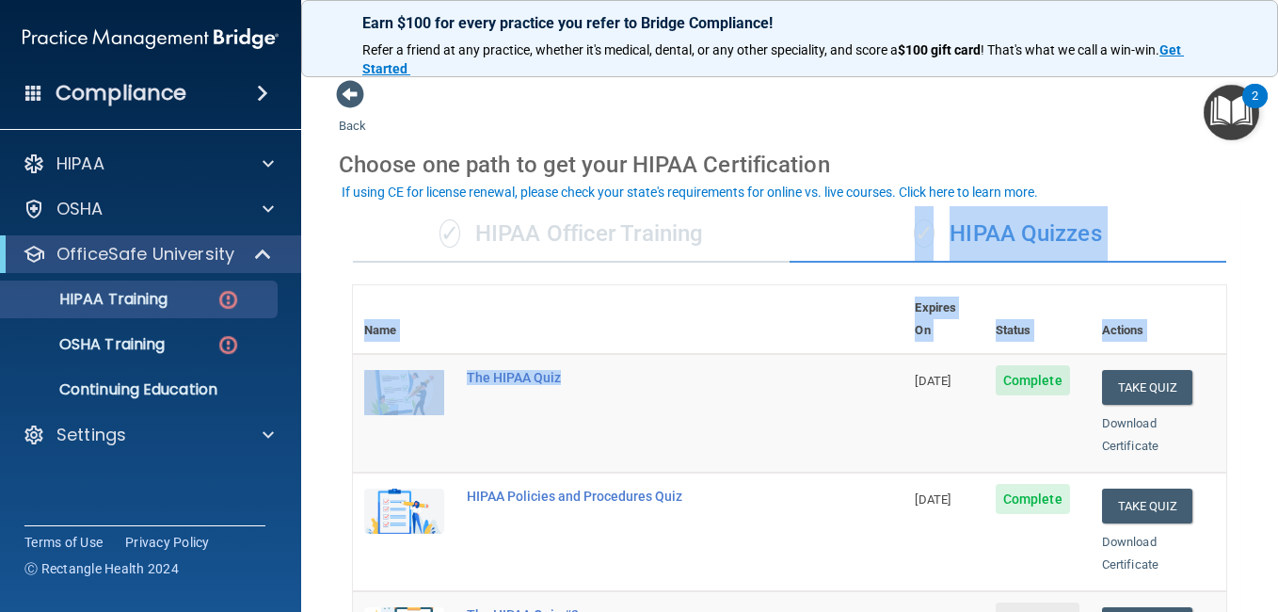
drag, startPoint x: 917, startPoint y: 344, endPoint x: 733, endPoint y: 429, distance: 202.1
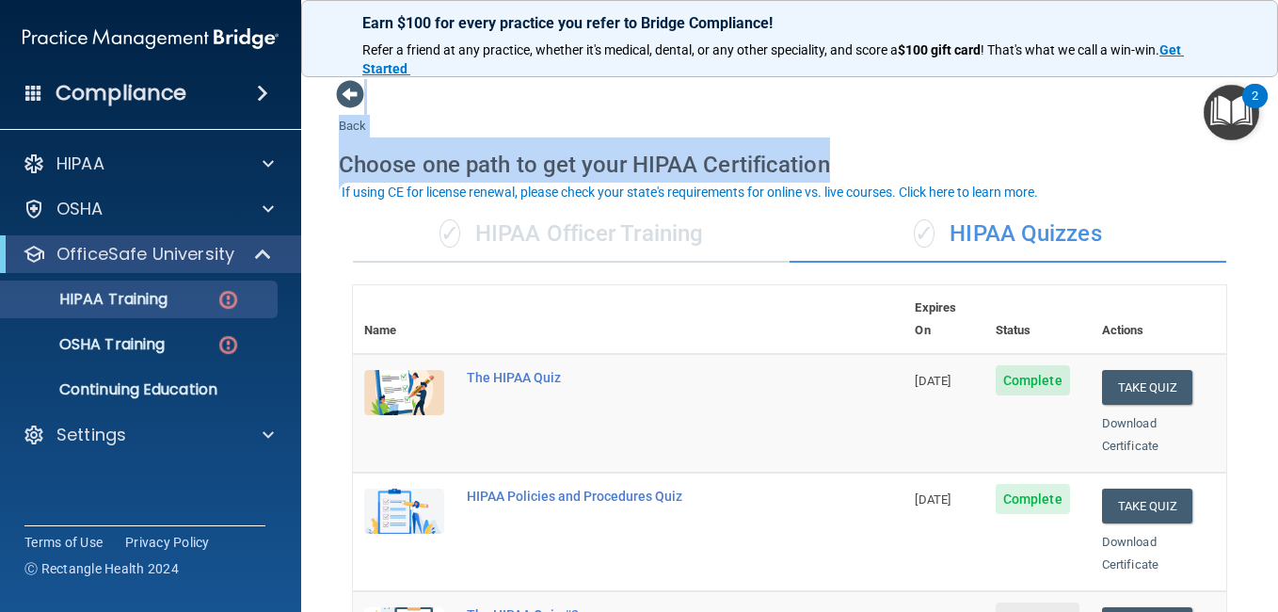
drag, startPoint x: 733, startPoint y: 429, endPoint x: 866, endPoint y: 47, distance: 404.4
click at [866, 47] on div "Earn $100 for every practice you refer to Bridge Compliance! Refer a friend at …" at bounding box center [789, 306] width 977 height 612
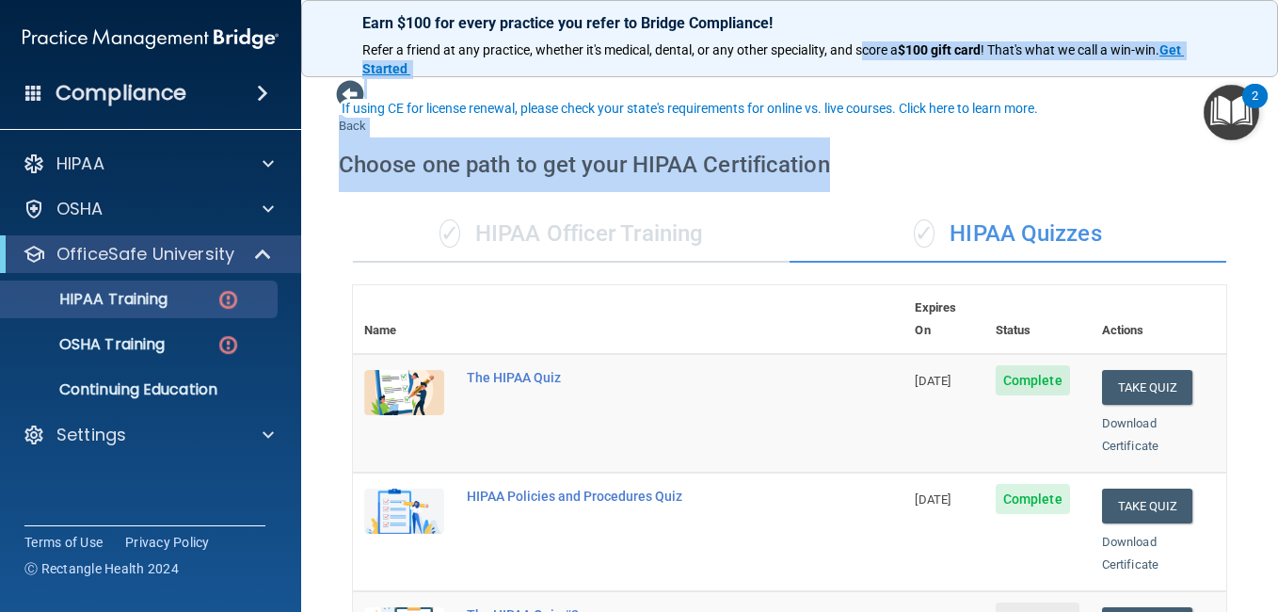
scroll to position [155, 0]
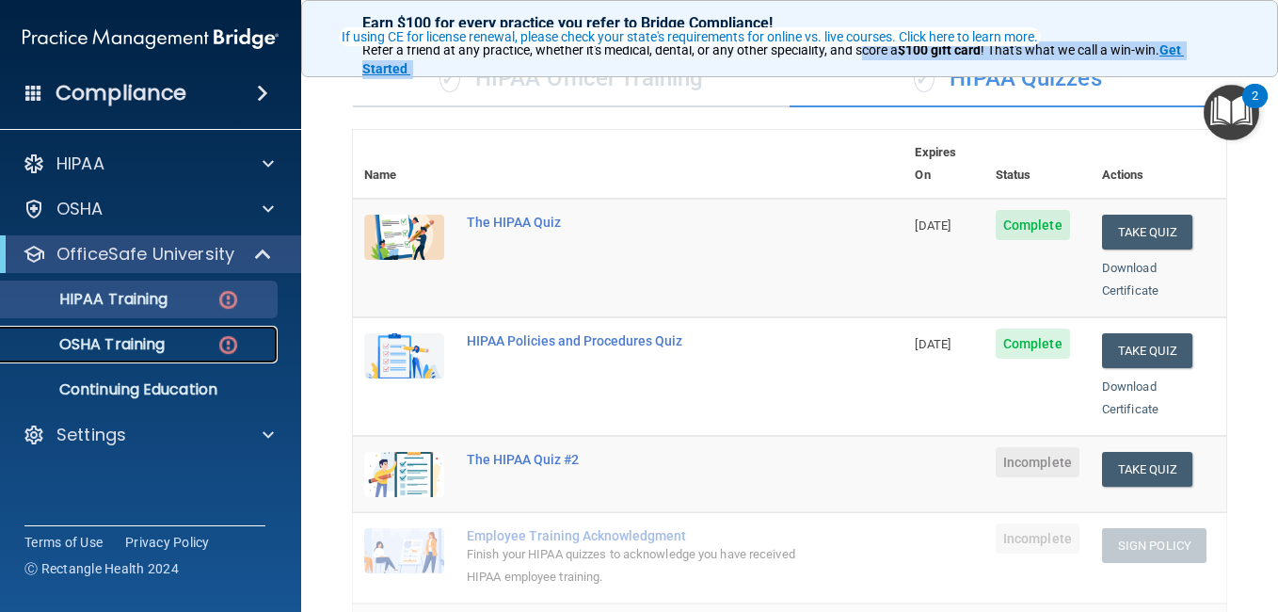
click at [169, 337] on div "OSHA Training" at bounding box center [140, 344] width 257 height 19
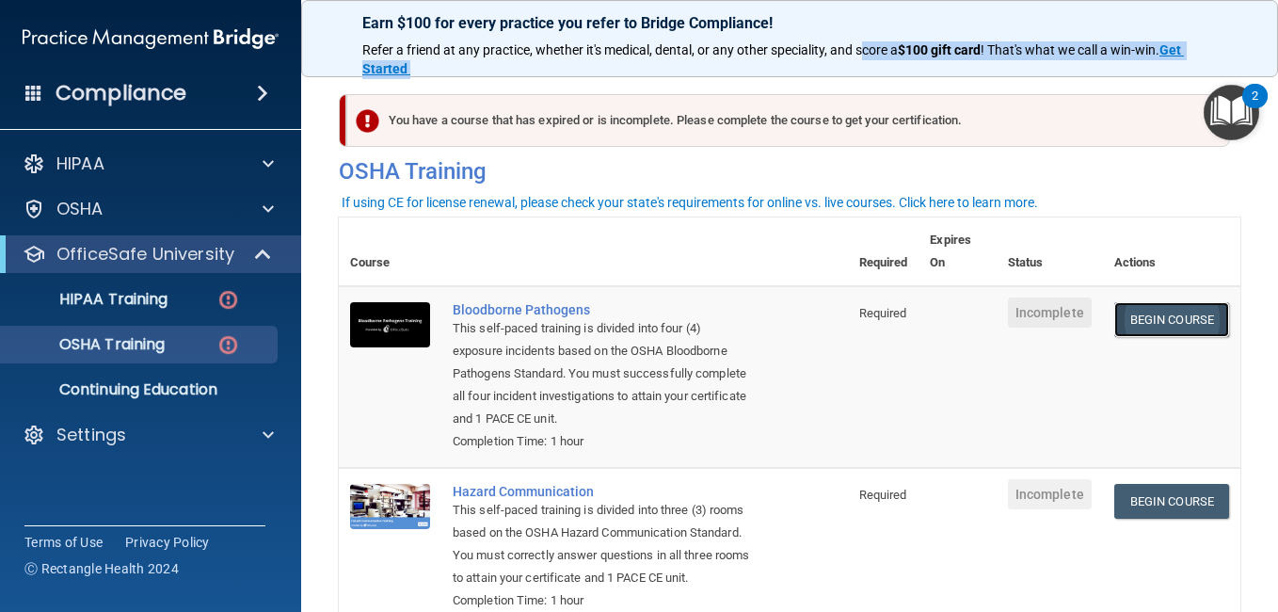
click at [1152, 324] on link "Begin Course" at bounding box center [1171, 319] width 115 height 35
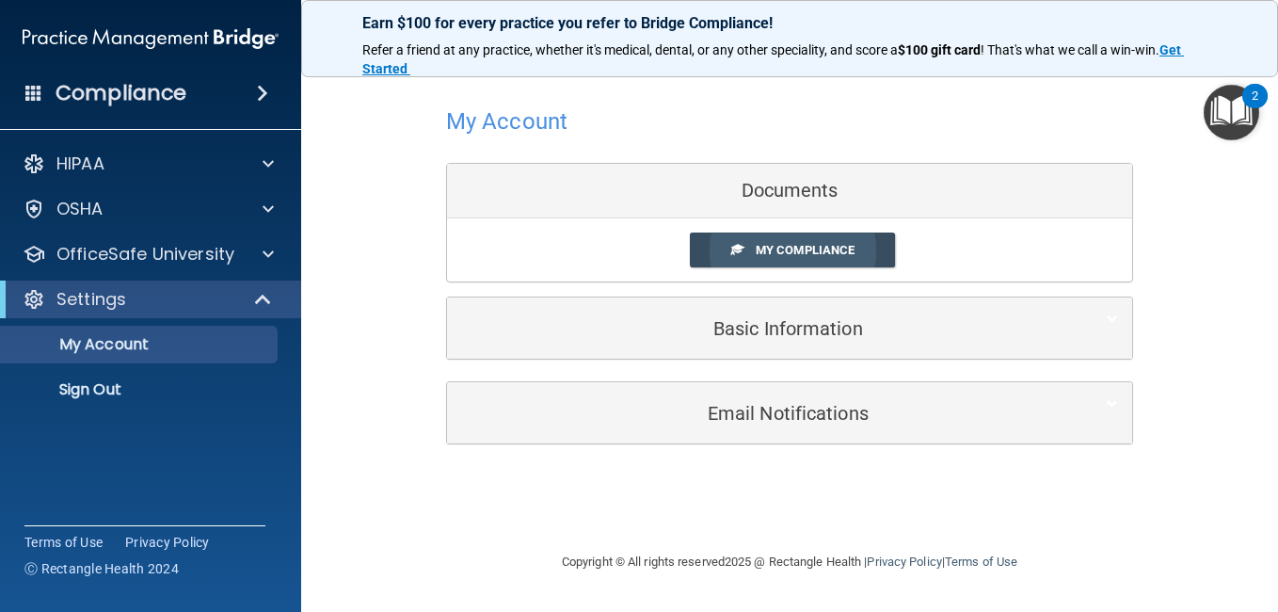
click at [795, 243] on span "My Compliance" at bounding box center [805, 250] width 99 height 14
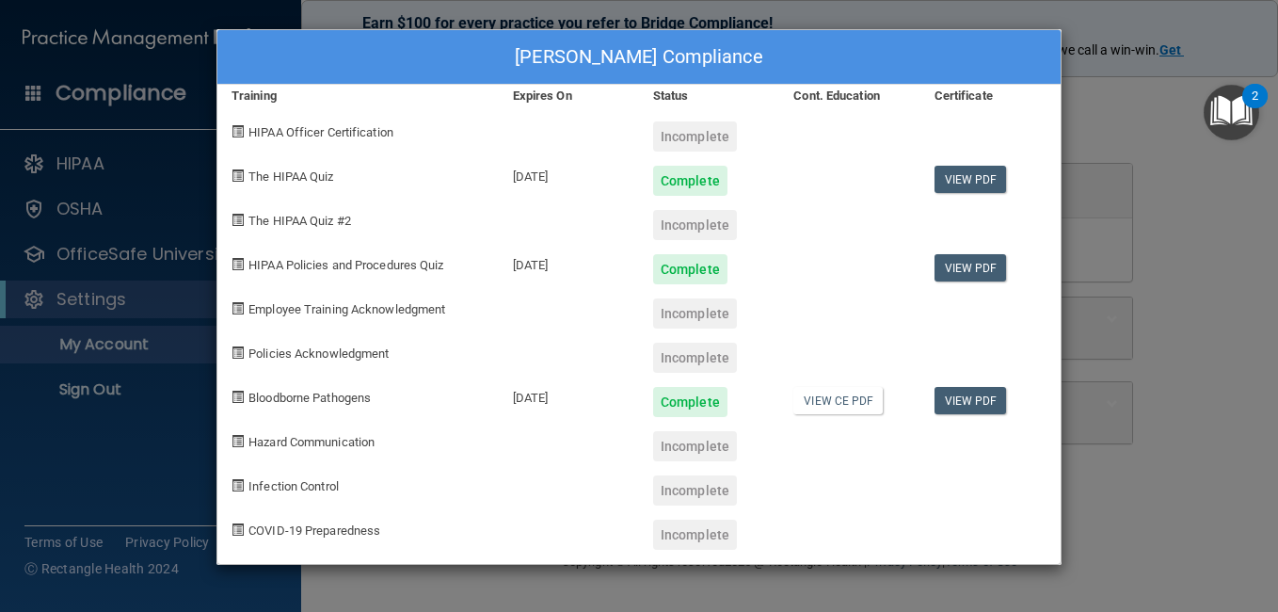
click at [1182, 154] on div "Berenice Gutierrez Zavala's Compliance Training Expires On Status Cont. Educati…" at bounding box center [639, 306] width 1278 height 612
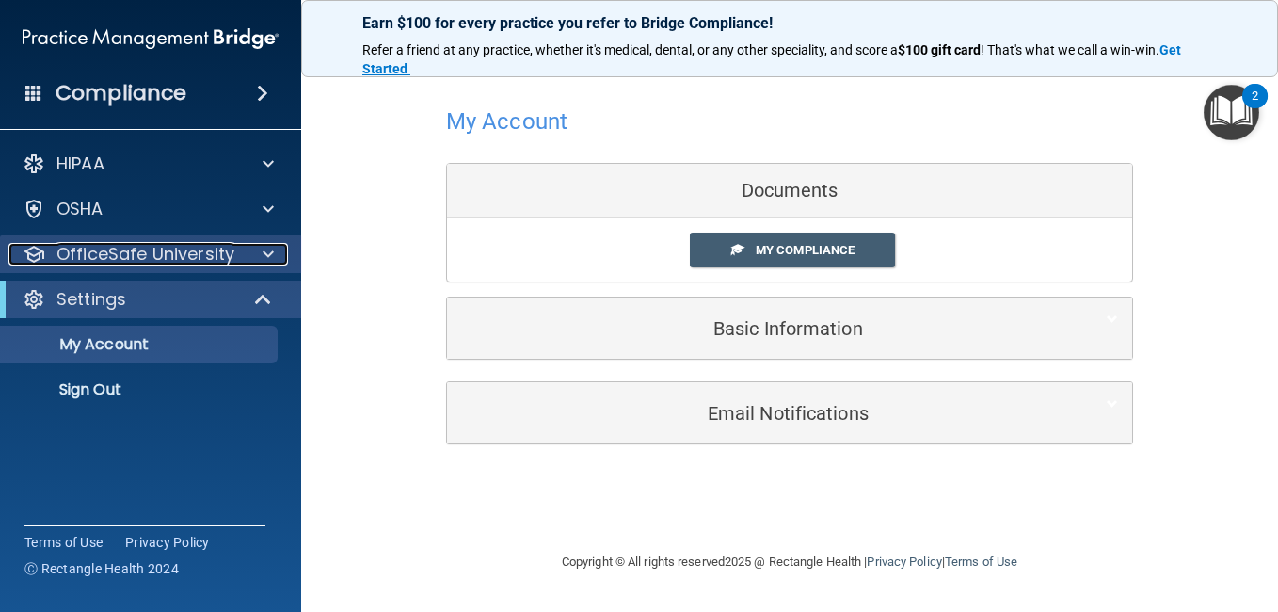
click at [242, 243] on div at bounding box center [265, 254] width 47 height 23
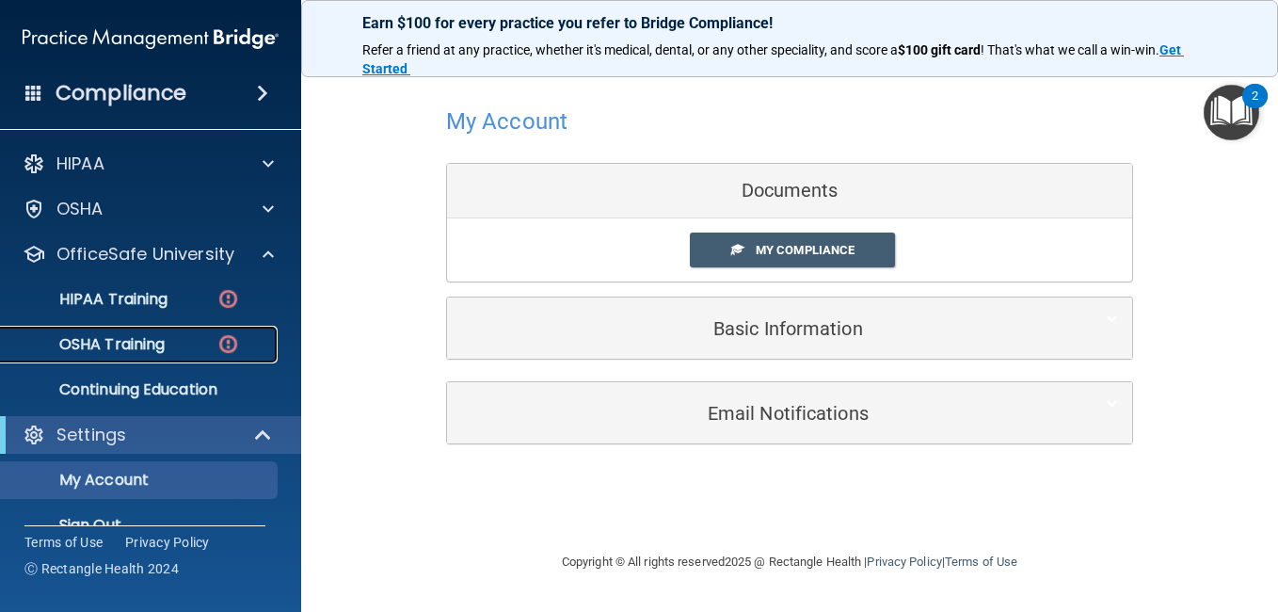
click at [200, 333] on link "OSHA Training" at bounding box center [129, 345] width 296 height 38
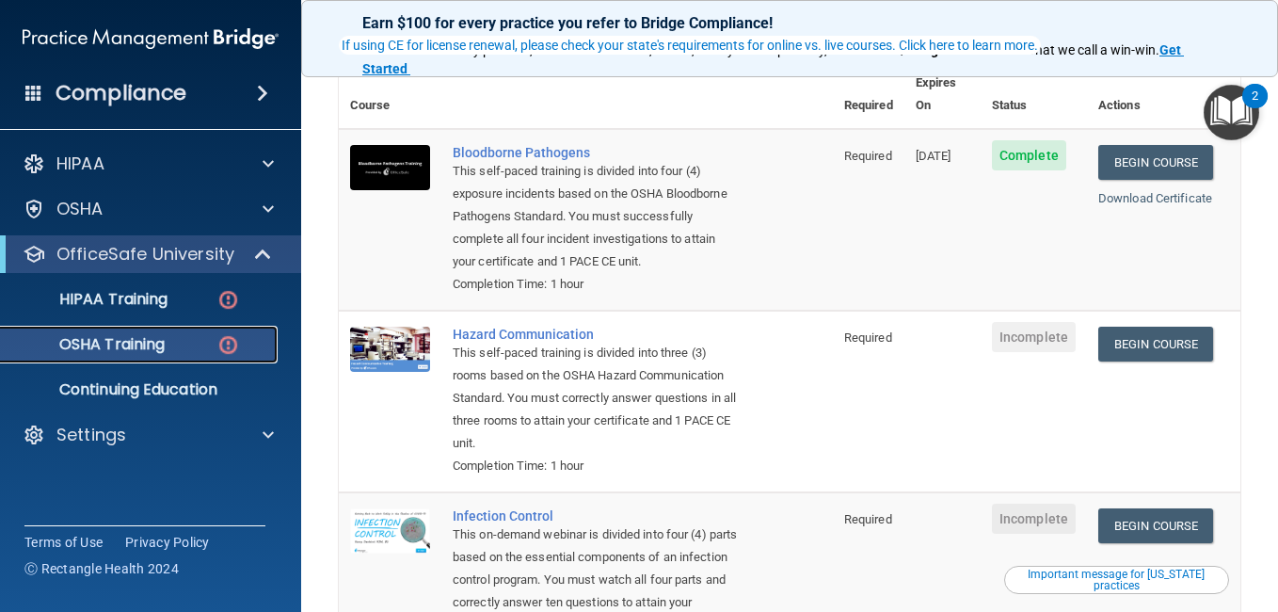
scroll to position [158, 0]
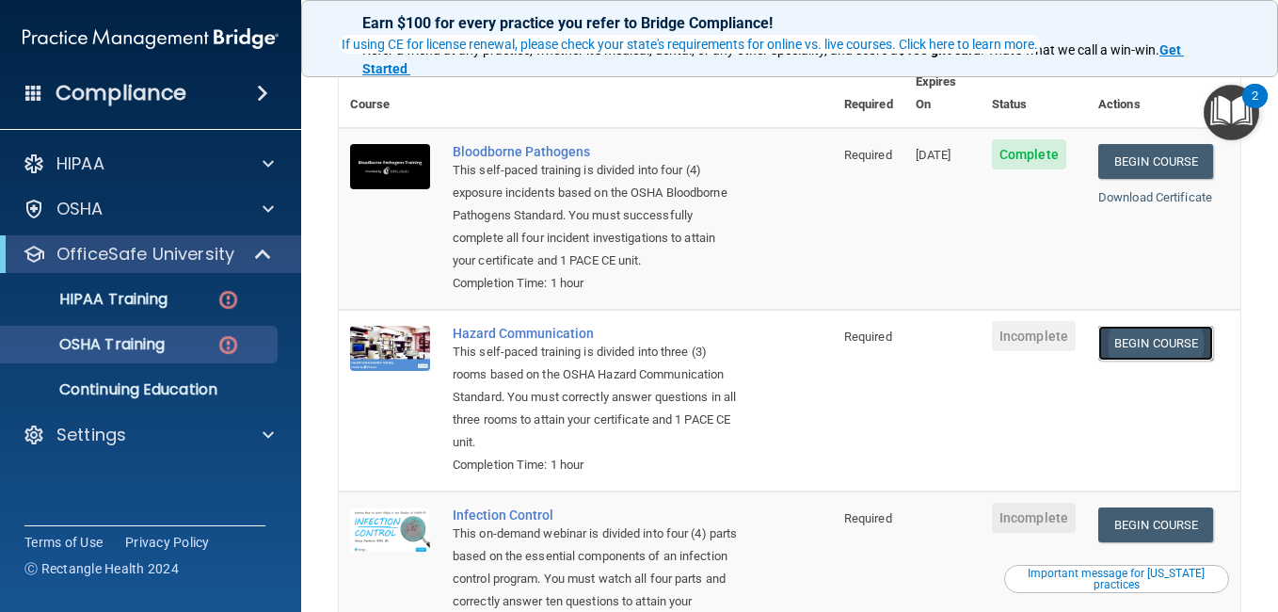
click at [1119, 360] on link "Begin Course" at bounding box center [1155, 343] width 115 height 35
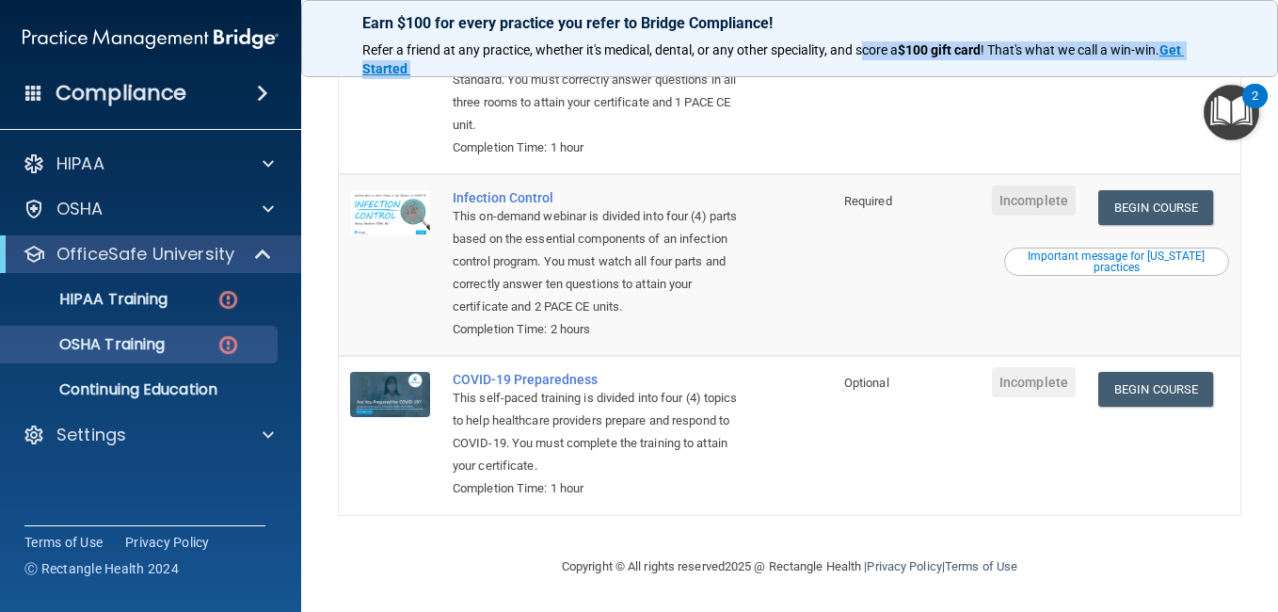
scroll to position [502, 0]
click at [221, 331] on link "OSHA Training" at bounding box center [129, 345] width 296 height 38
click at [199, 255] on p "OfficeSafe University" at bounding box center [145, 254] width 178 height 23
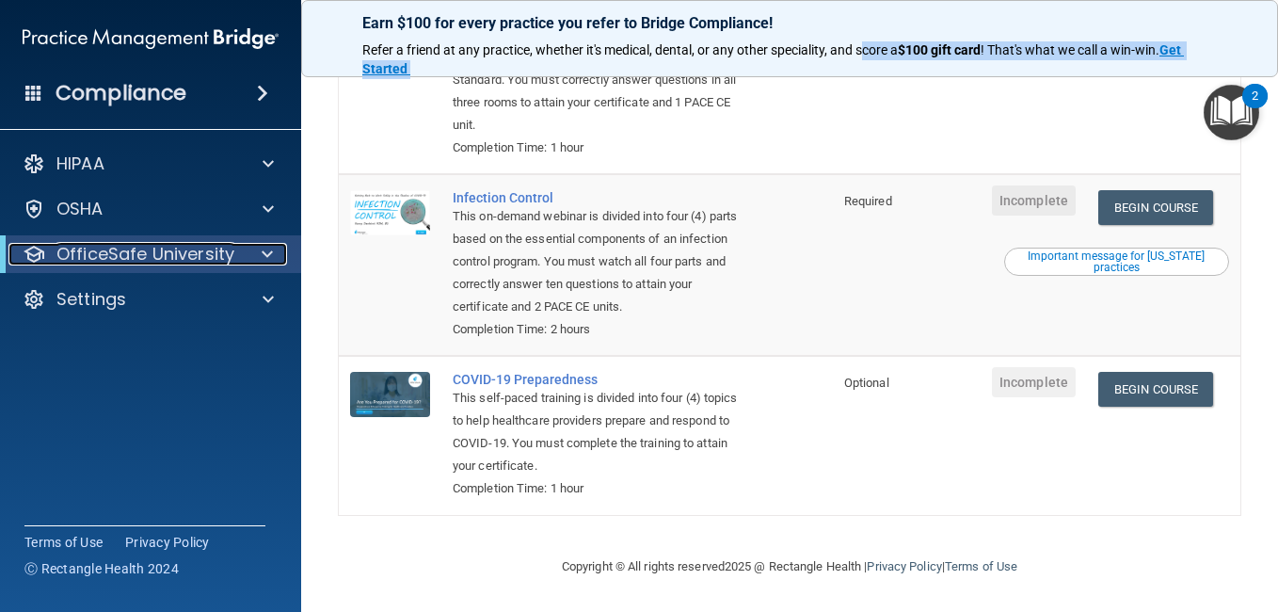
click at [199, 255] on p "OfficeSafe University" at bounding box center [145, 254] width 178 height 23
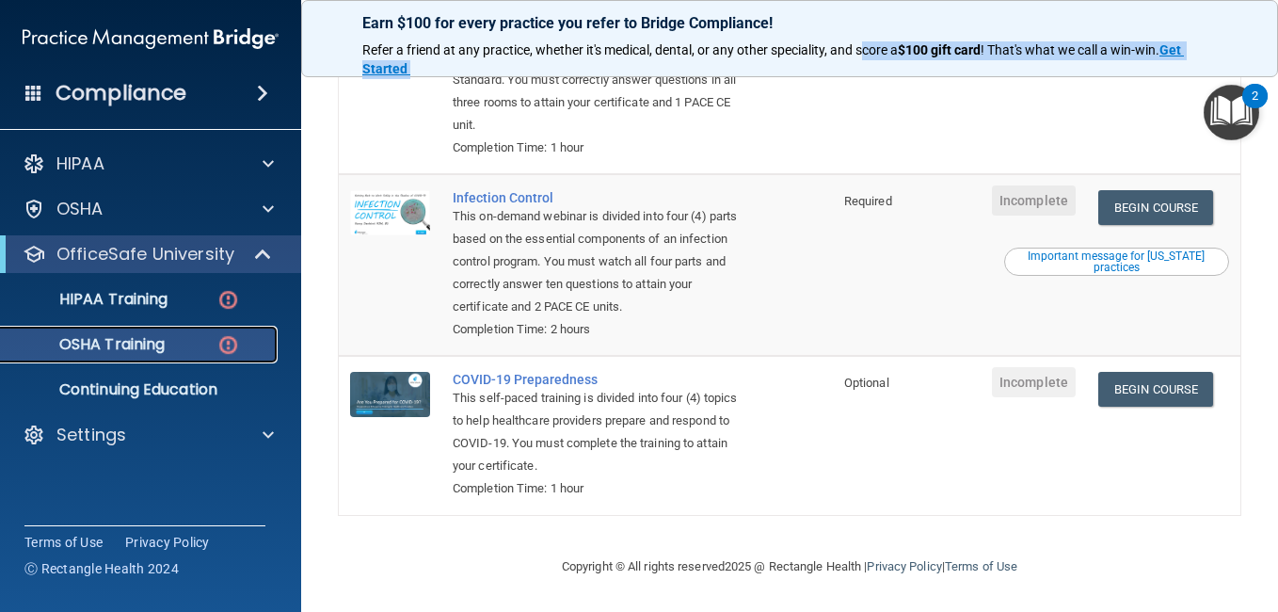
click at [151, 349] on p "OSHA Training" at bounding box center [88, 344] width 152 height 19
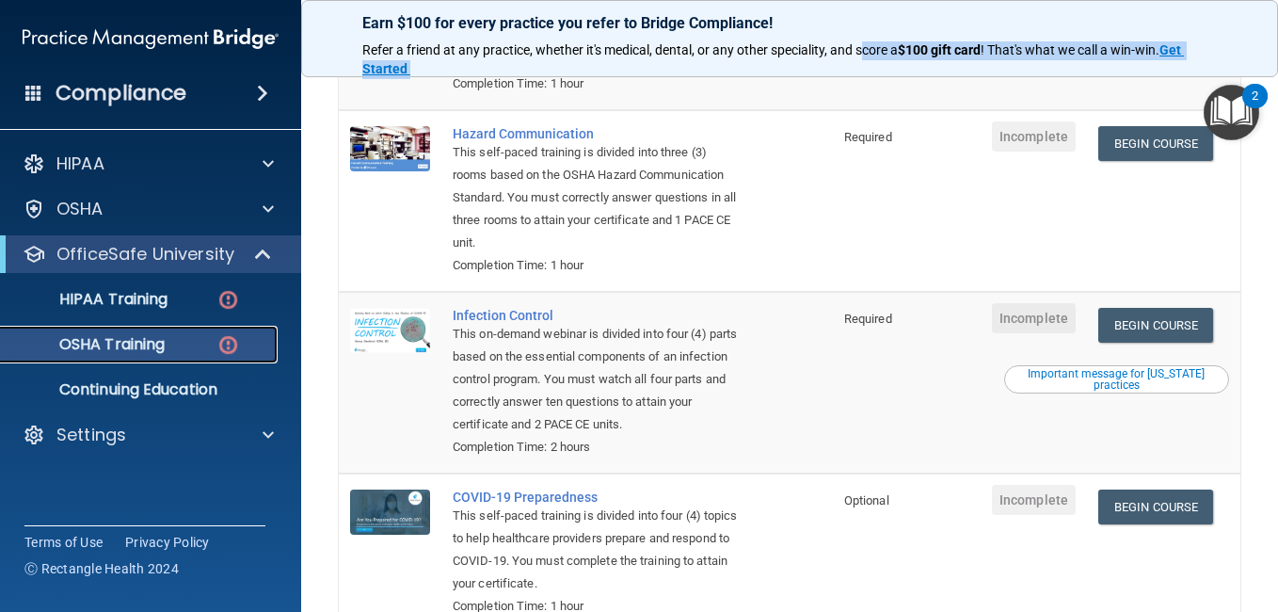
scroll to position [356, 0]
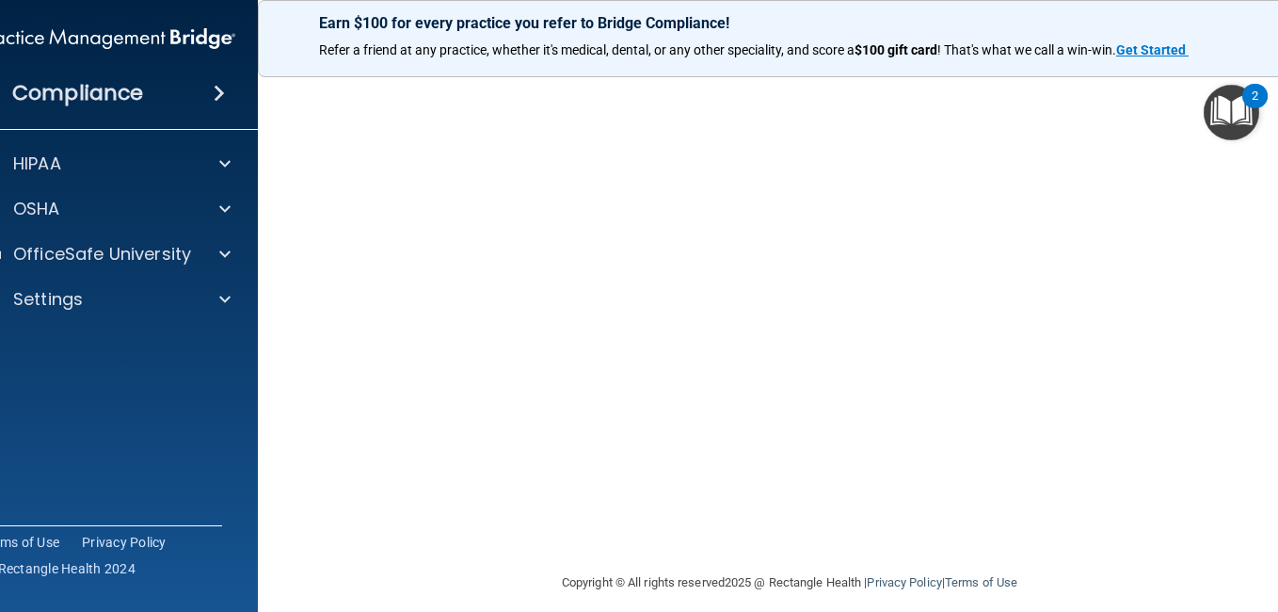
scroll to position [96, 0]
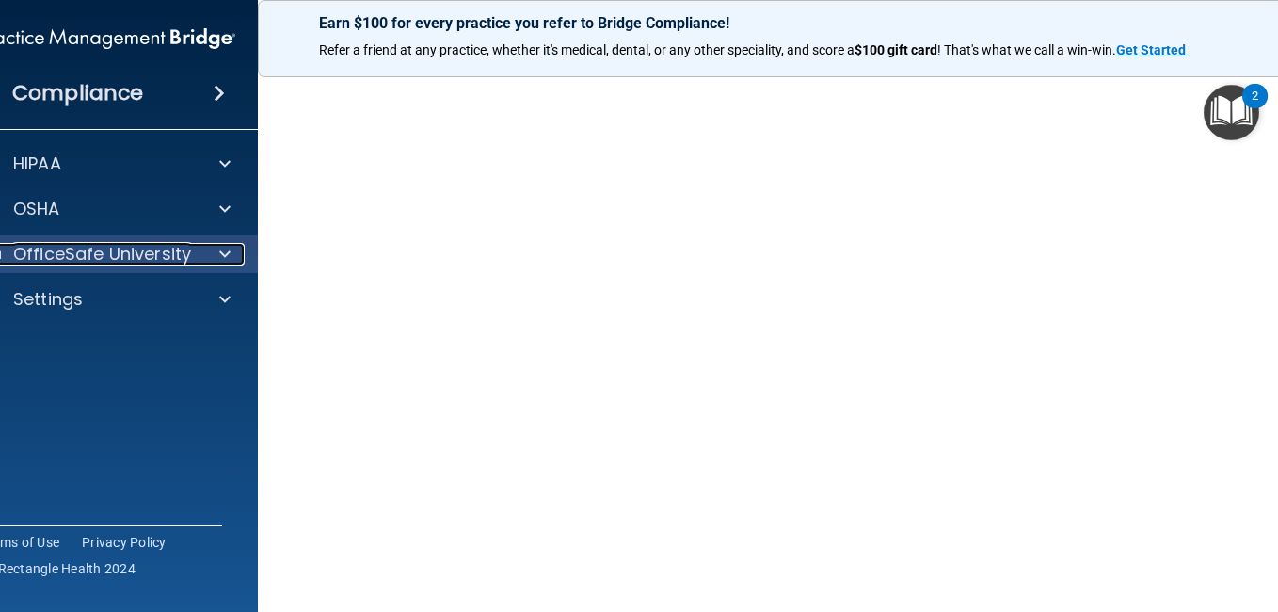
click at [220, 250] on span at bounding box center [224, 254] width 11 height 23
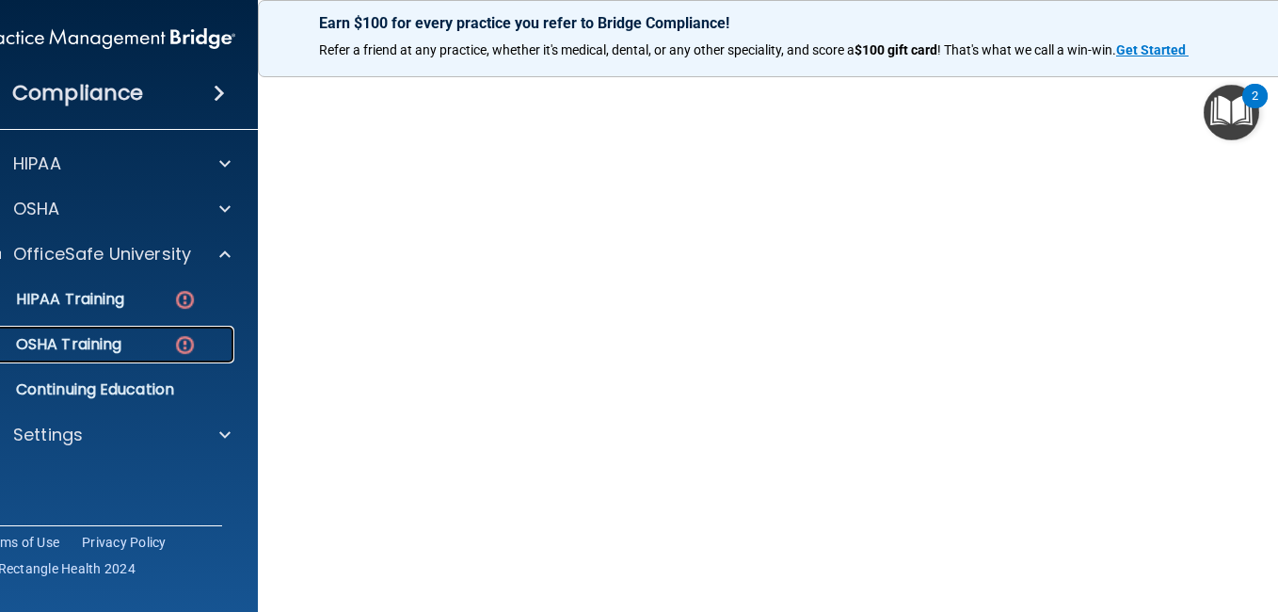
click at [118, 345] on div "OSHA Training" at bounding box center [97, 344] width 257 height 19
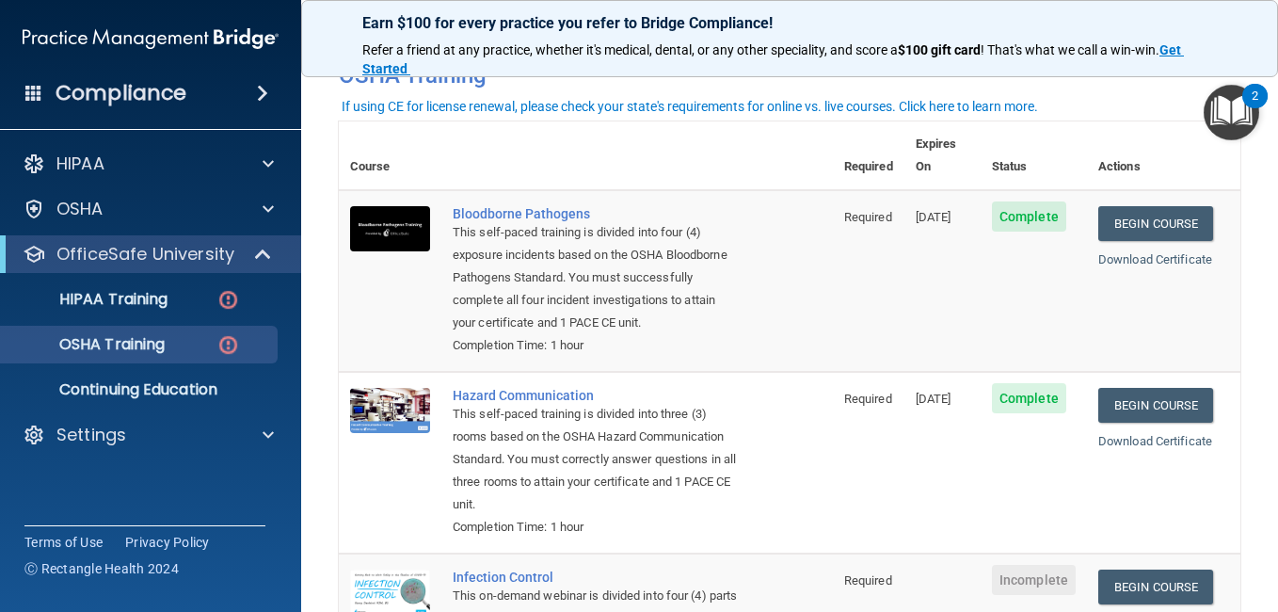
click at [562, 305] on div "This self-paced training is divided into four (4) exposure incidents based on t…" at bounding box center [596, 277] width 286 height 113
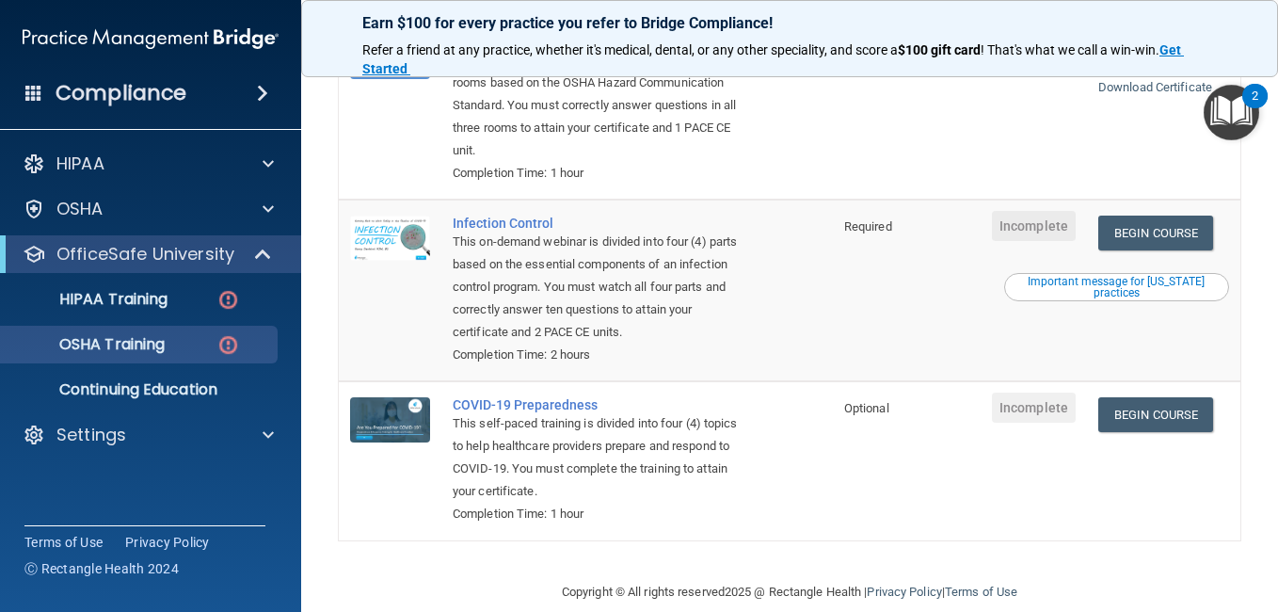
scroll to position [480, 0]
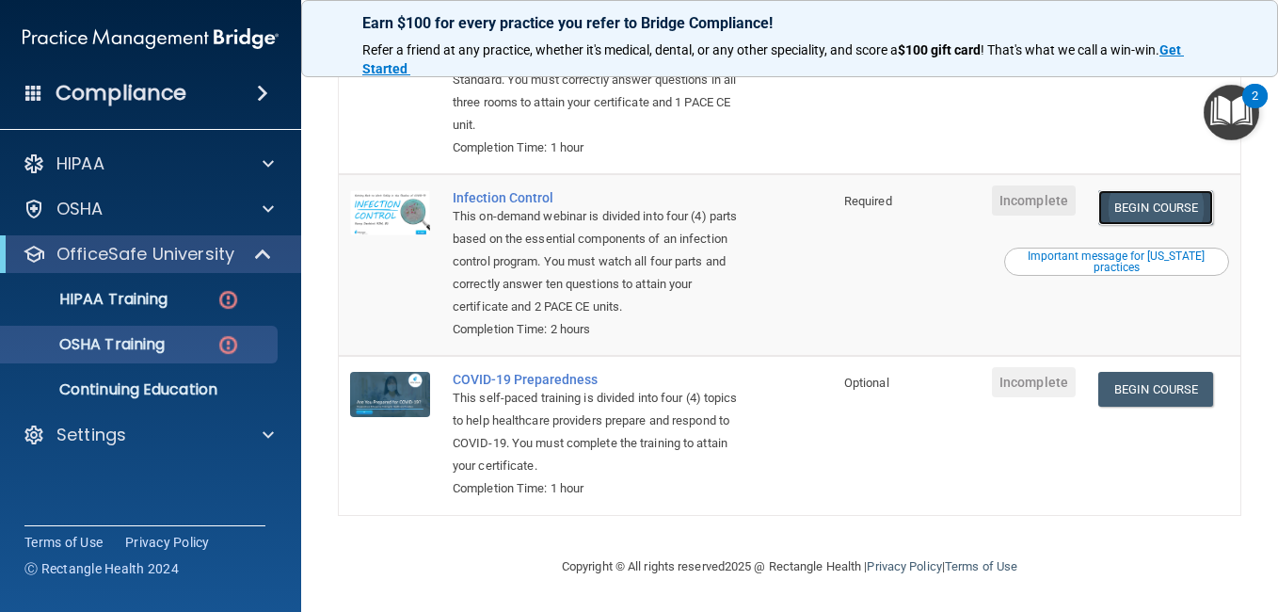
click at [1121, 206] on link "Begin Course" at bounding box center [1155, 207] width 115 height 35
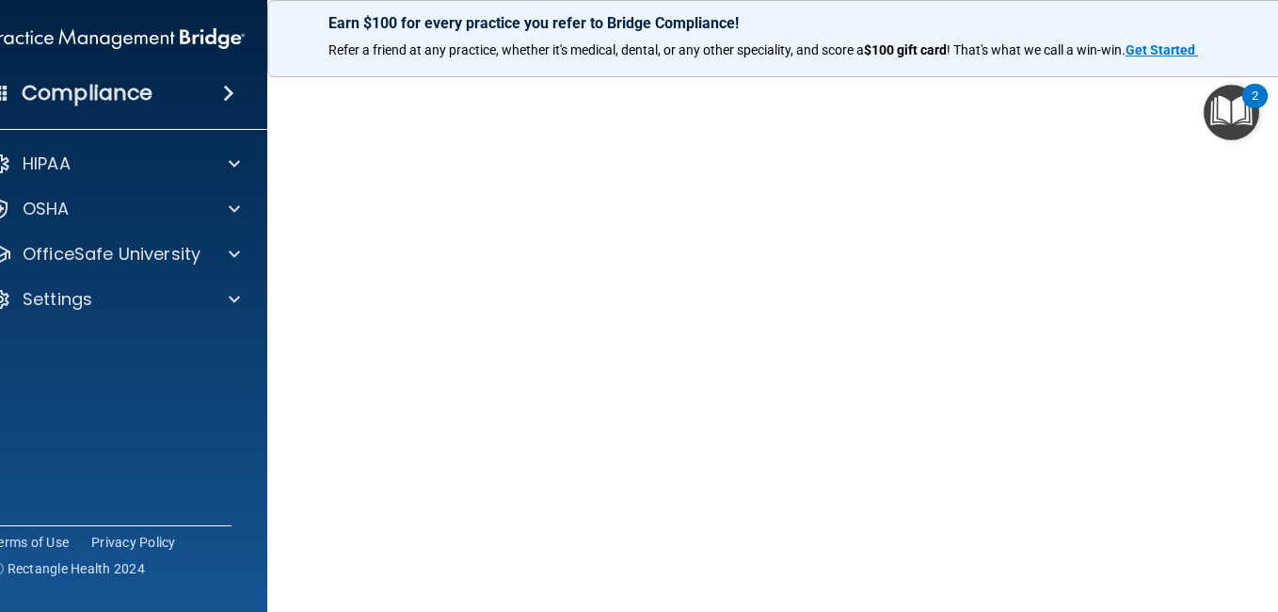
scroll to position [117, 0]
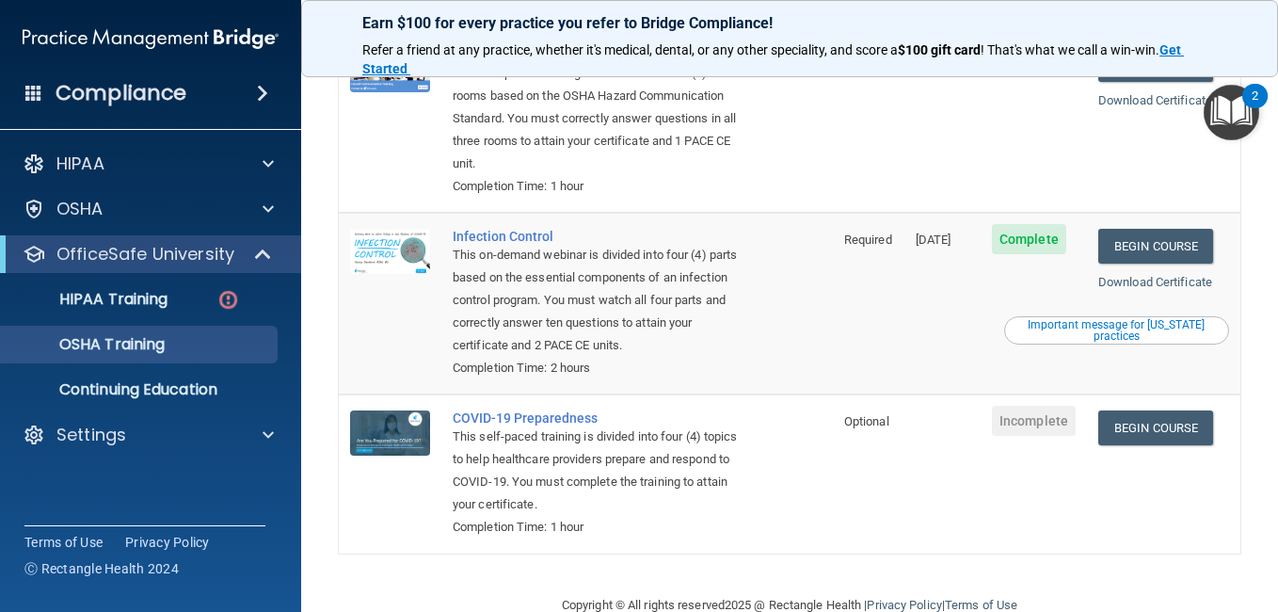
scroll to position [385, 0]
click at [1179, 427] on link "Begin Course" at bounding box center [1155, 426] width 115 height 35
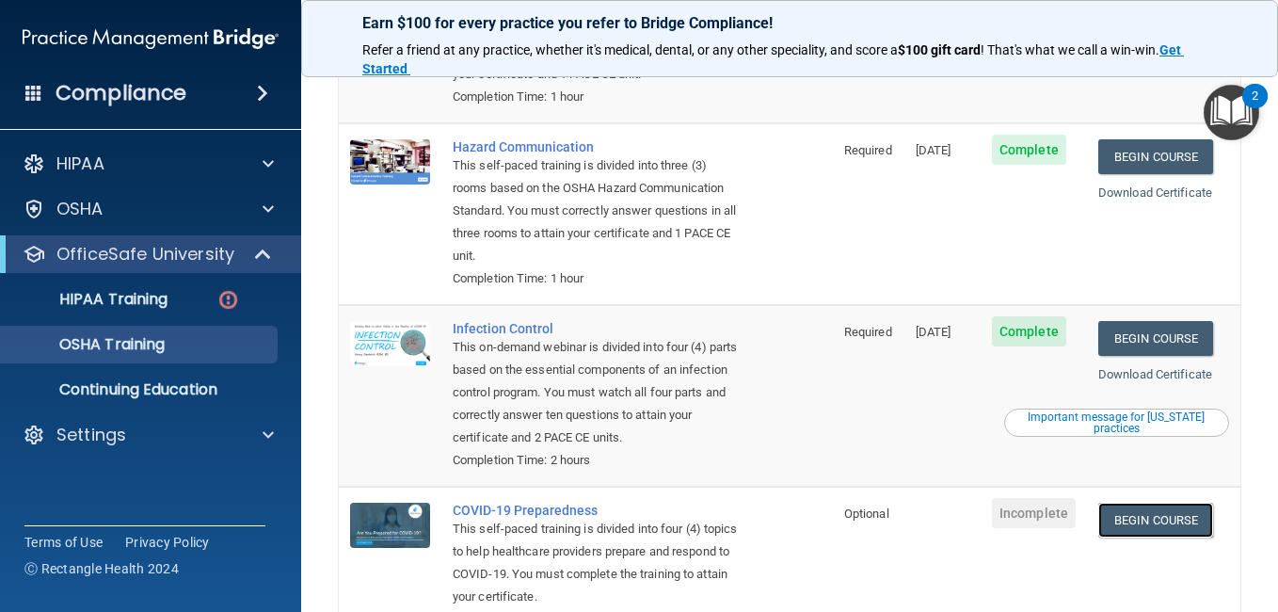
scroll to position [427, 0]
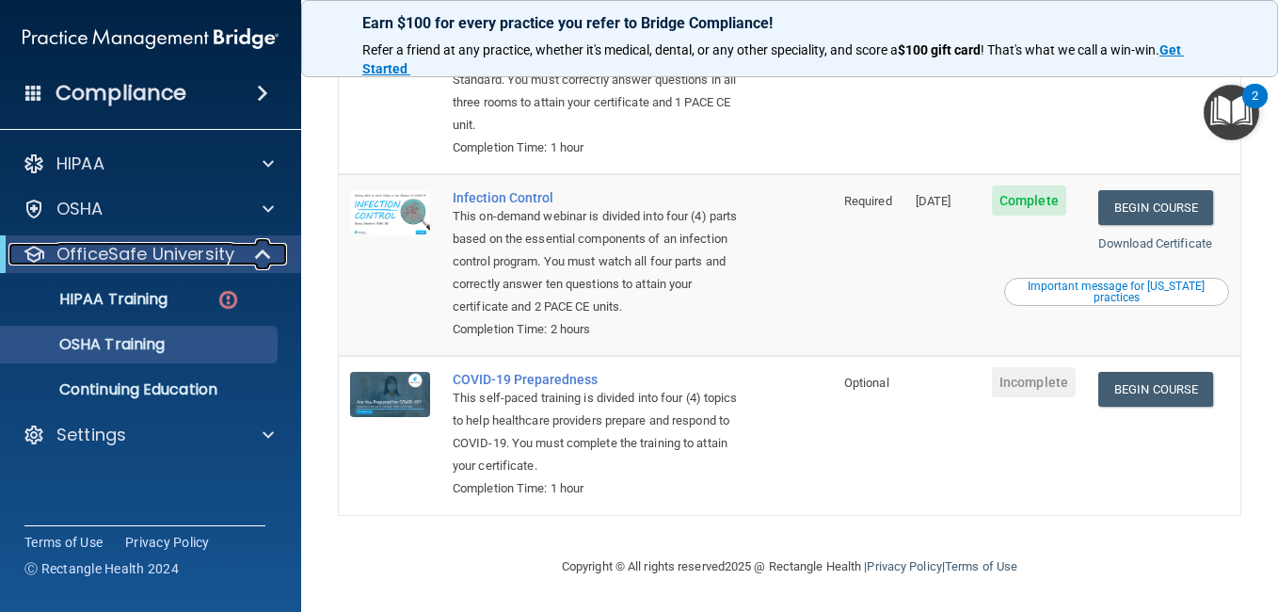
click at [283, 250] on div at bounding box center [264, 254] width 46 height 23
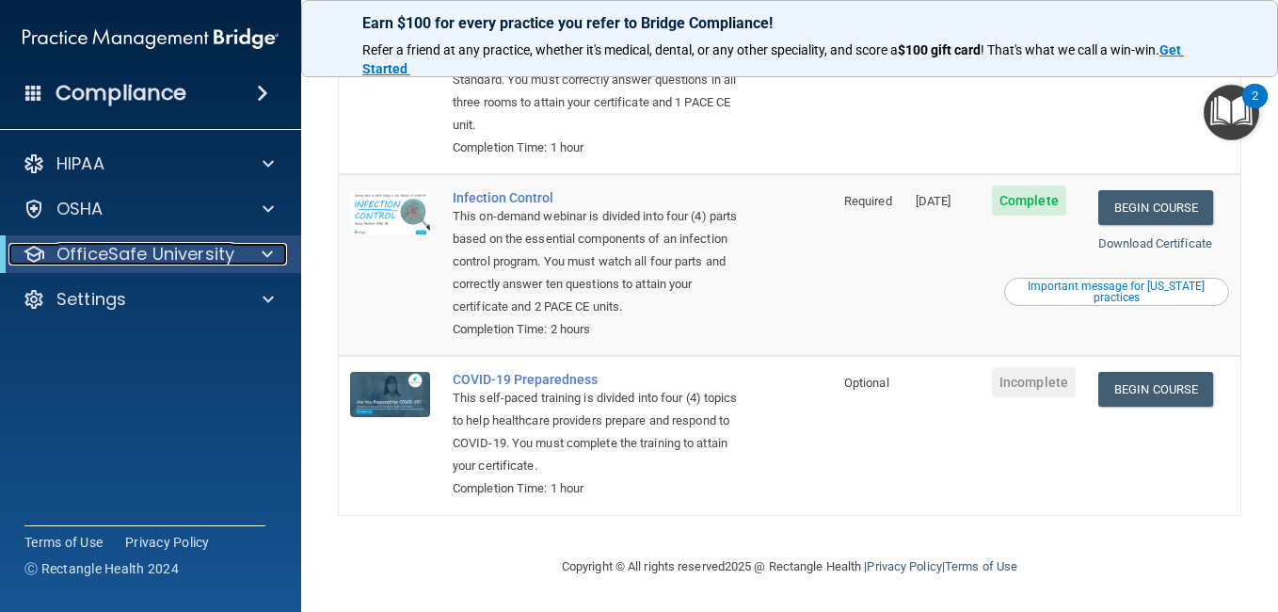
click at [237, 247] on div "OfficeSafe University" at bounding box center [124, 254] width 232 height 23
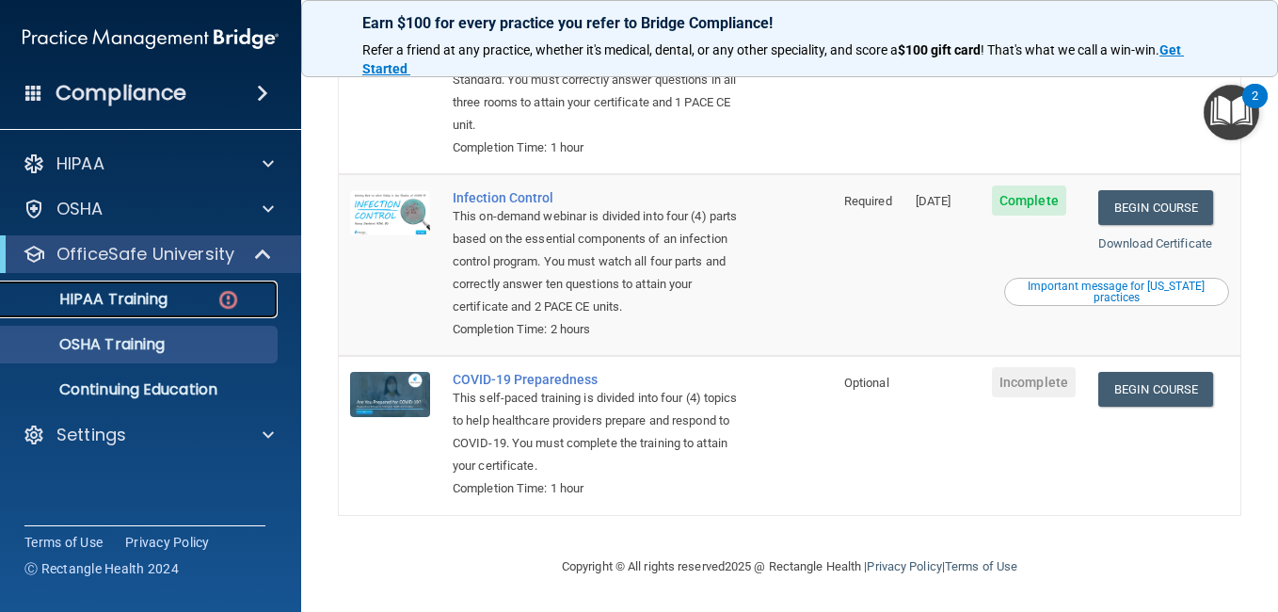
click at [173, 296] on div "HIPAA Training" at bounding box center [140, 299] width 257 height 19
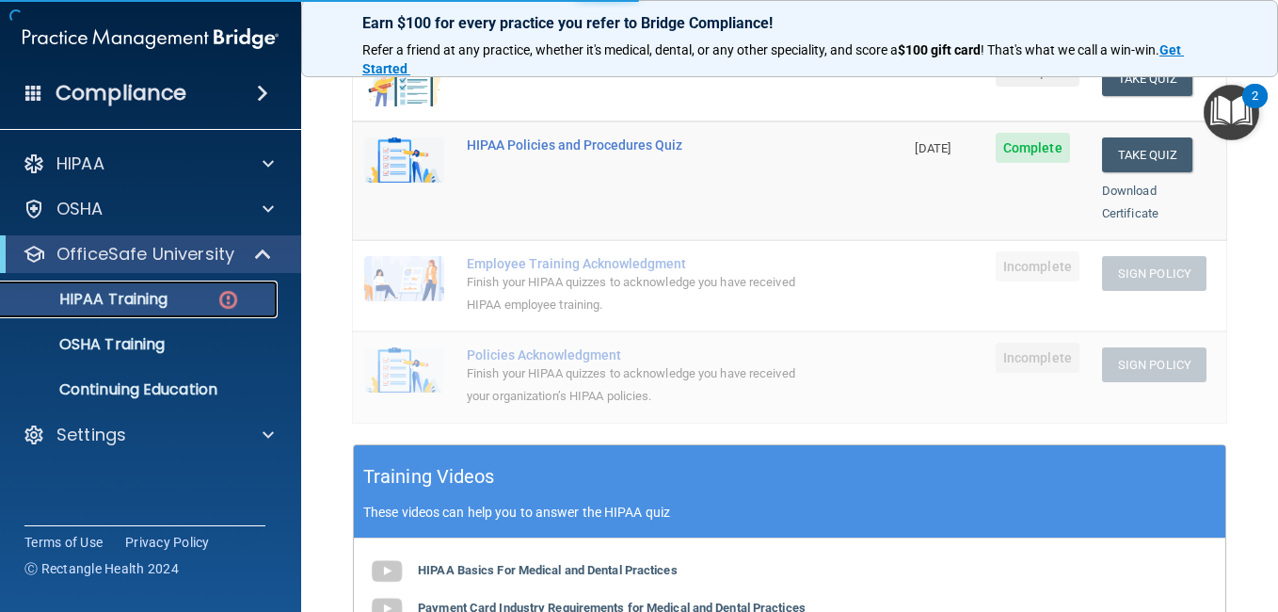
scroll to position [823, 0]
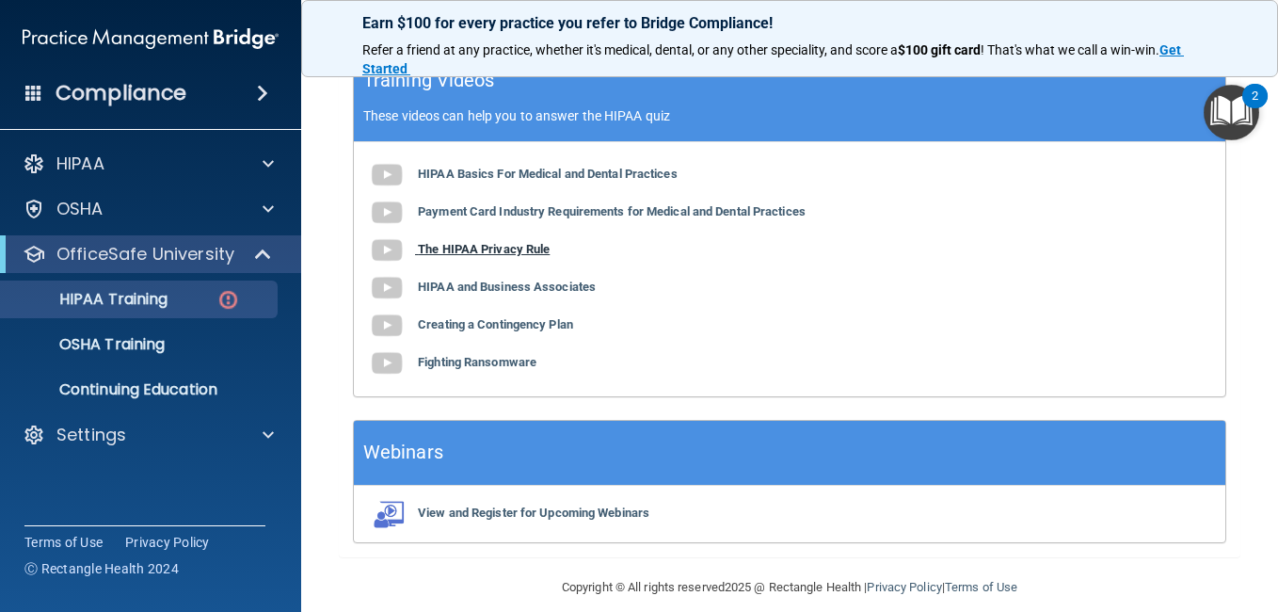
click at [509, 242] on b "The HIPAA Privacy Rule" at bounding box center [484, 249] width 132 height 14
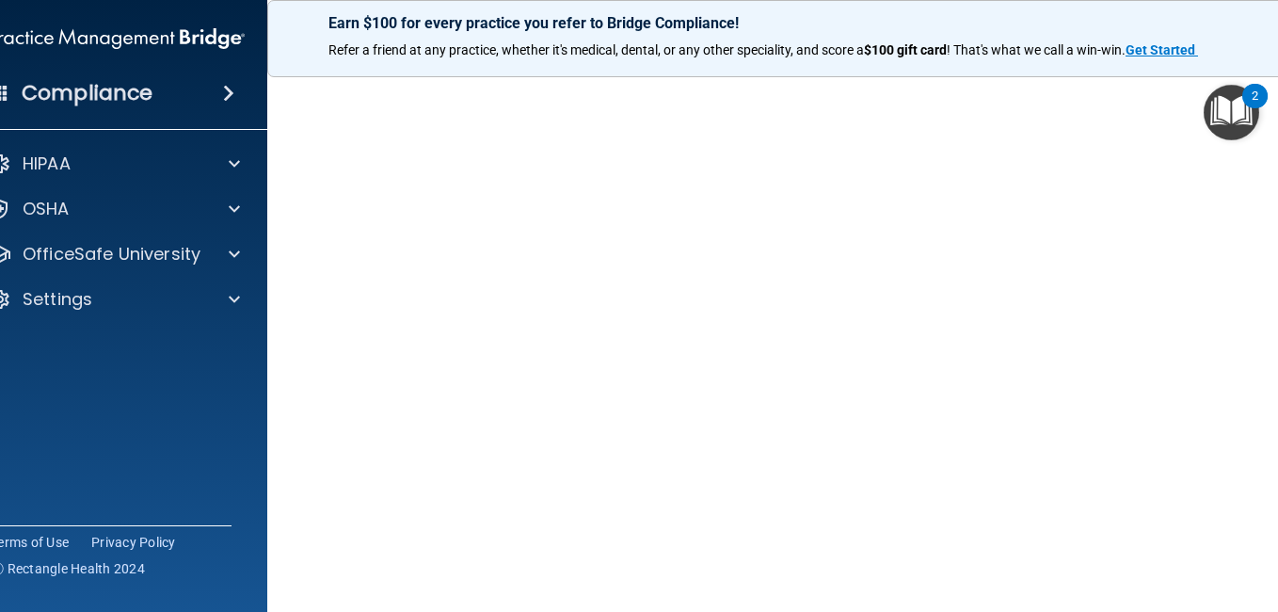
scroll to position [84, 0]
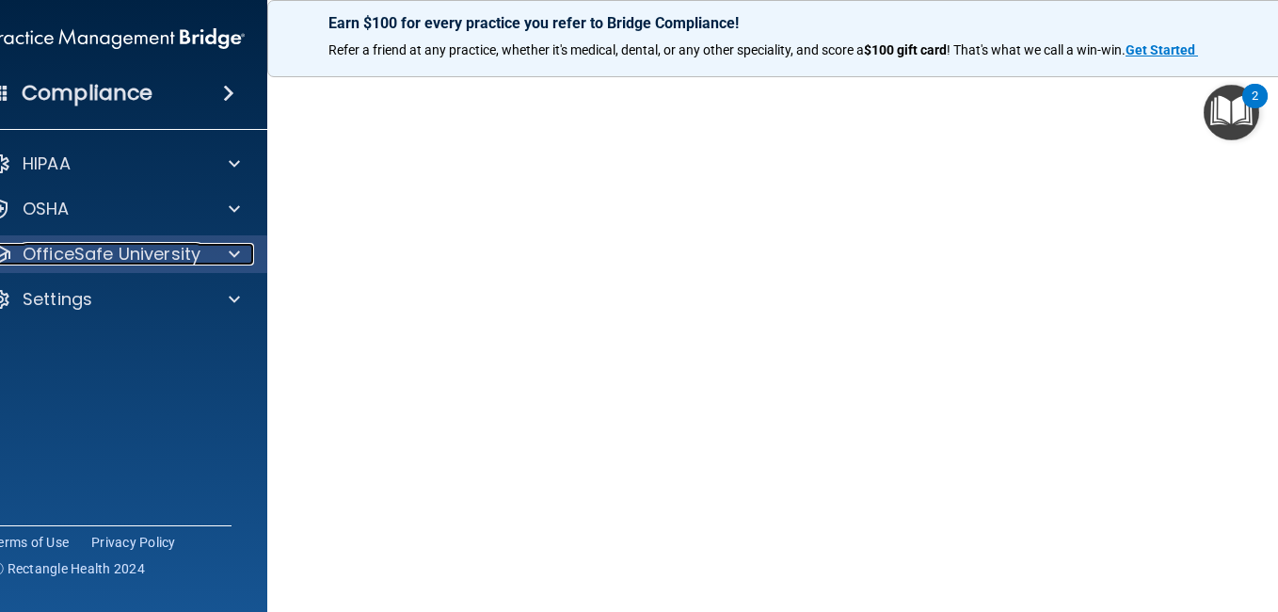
click at [196, 261] on div "OfficeSafe University" at bounding box center [91, 254] width 233 height 23
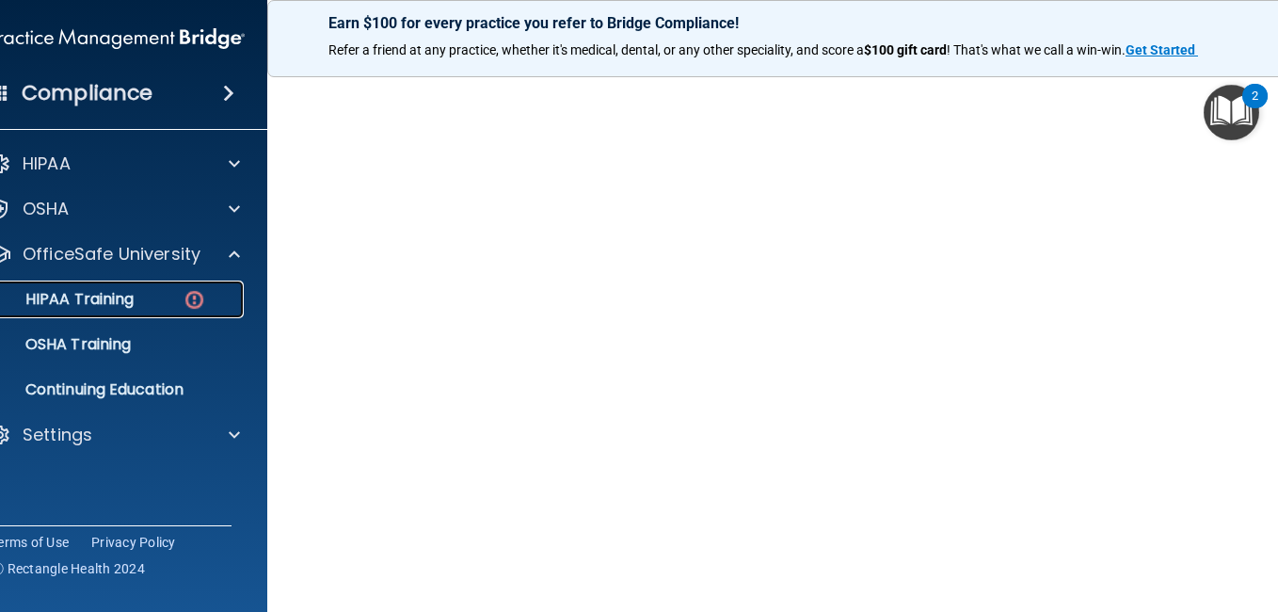
click at [142, 291] on div "HIPAA Training" at bounding box center [106, 299] width 257 height 19
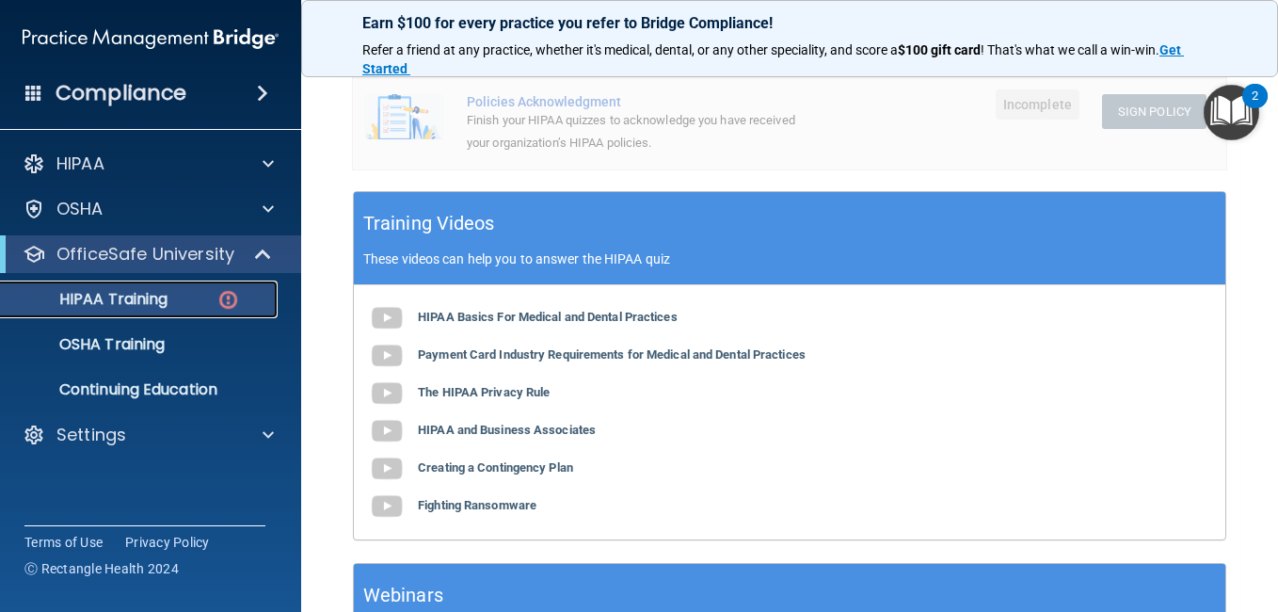
scroll to position [682, 0]
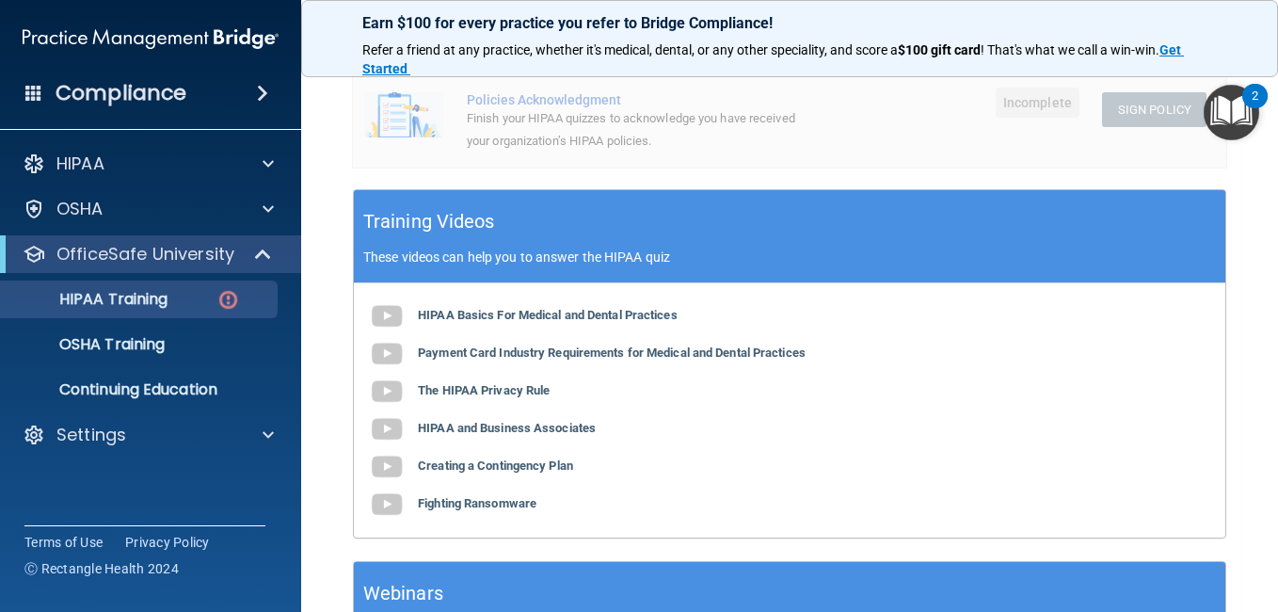
click at [540, 398] on div "HIPAA Basics For Medical and Dental Practices Payment Card Industry Requirement…" at bounding box center [789, 410] width 871 height 254
click at [499, 421] on b "HIPAA and Business Associates" at bounding box center [507, 428] width 178 height 14
click at [479, 458] on b "Creating a Contingency Plan" at bounding box center [495, 465] width 155 height 14
click at [482, 496] on b "Fighting Ransomware" at bounding box center [477, 503] width 119 height 14
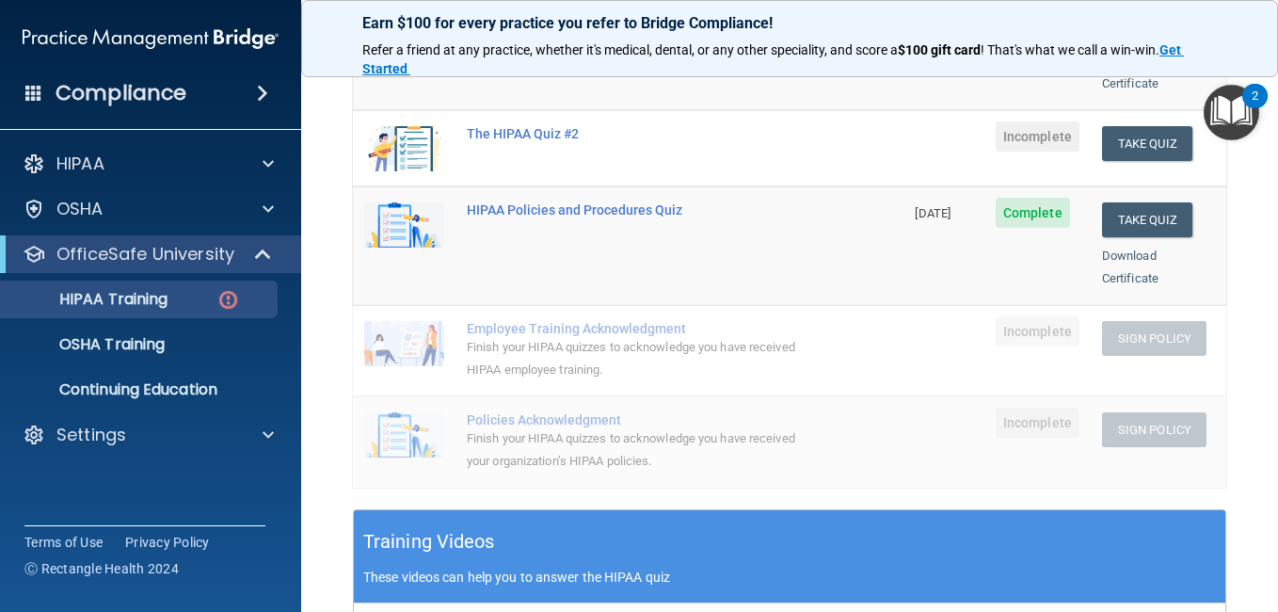
scroll to position [351, 0]
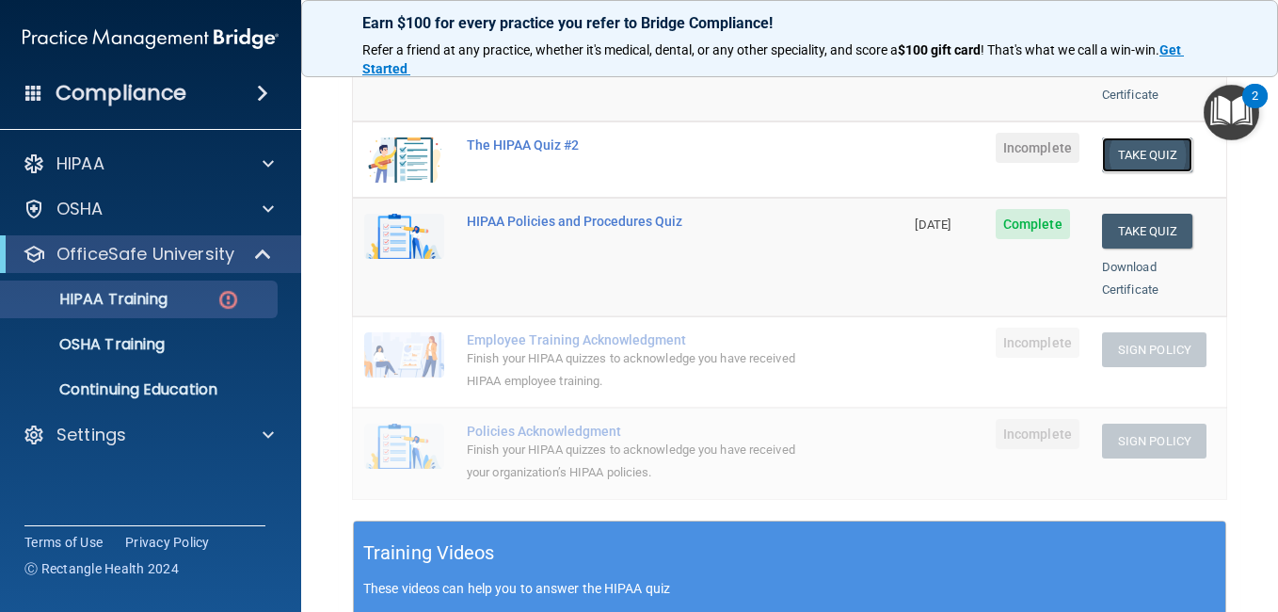
click at [1109, 137] on button "Take Quiz" at bounding box center [1147, 154] width 90 height 35
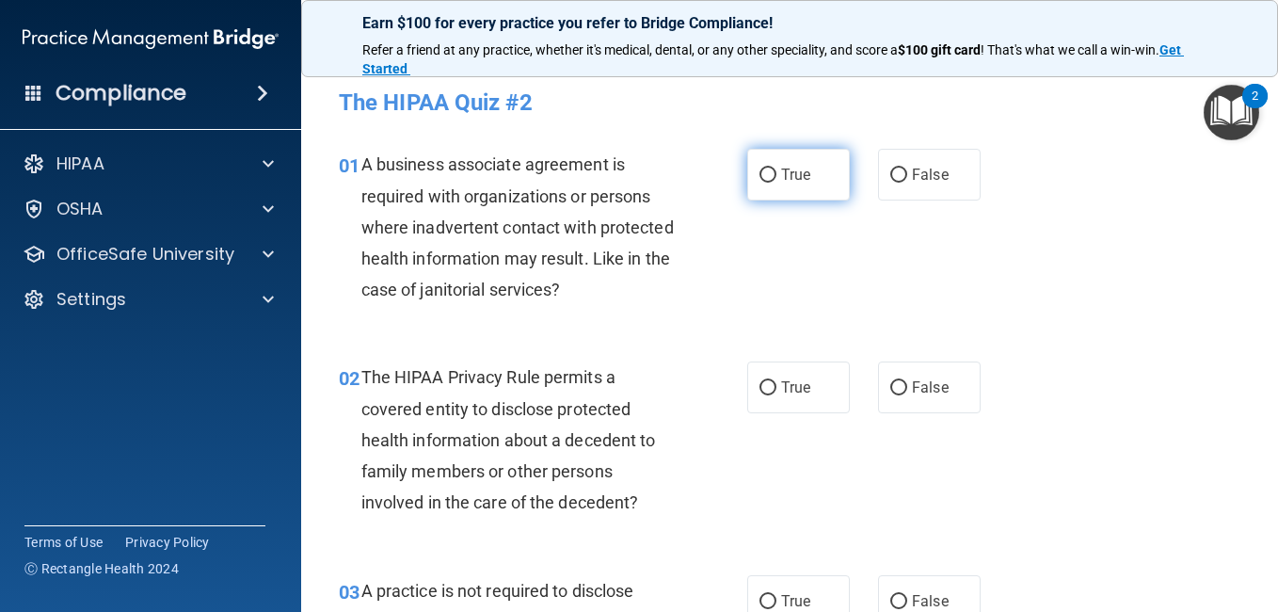
click at [810, 170] on label "True" at bounding box center [798, 175] width 103 height 52
click at [776, 170] on input "True" at bounding box center [767, 175] width 17 height 14
radio input "true"
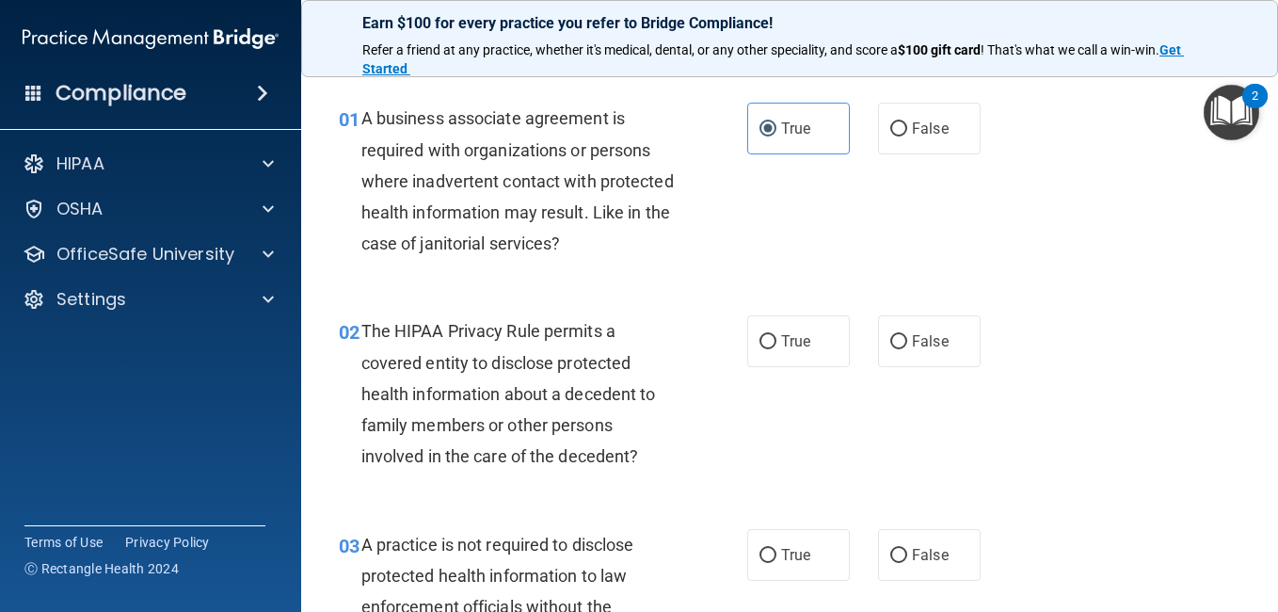
scroll to position [47, 0]
click at [685, 420] on div "02 The HIPAA Privacy Rule permits a covered entity to disclose protected health…" at bounding box center [543, 397] width 465 height 166
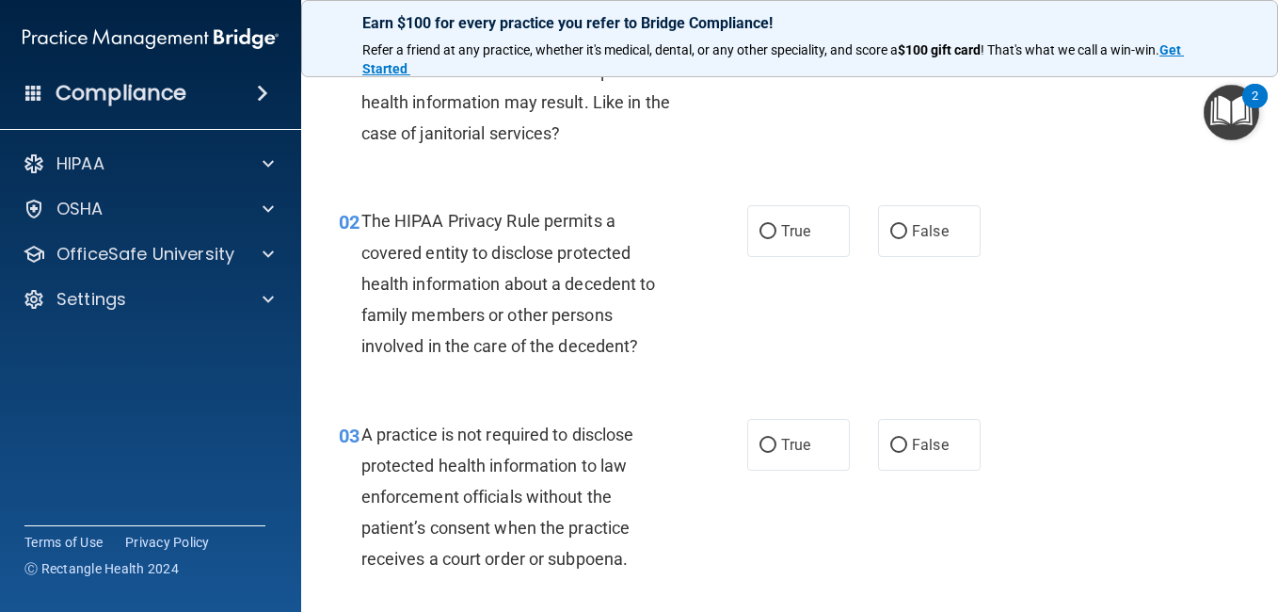
scroll to position [158, 0]
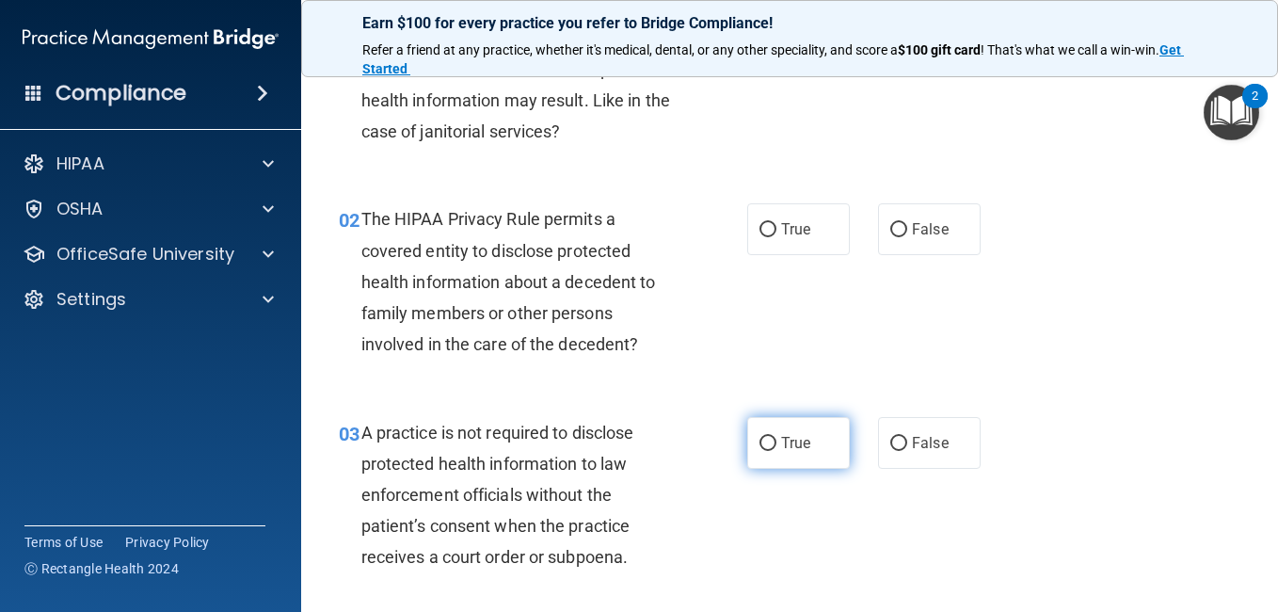
click at [762, 454] on label "True" at bounding box center [798, 443] width 103 height 52
click at [762, 451] on input "True" at bounding box center [767, 444] width 17 height 14
radio input "true"
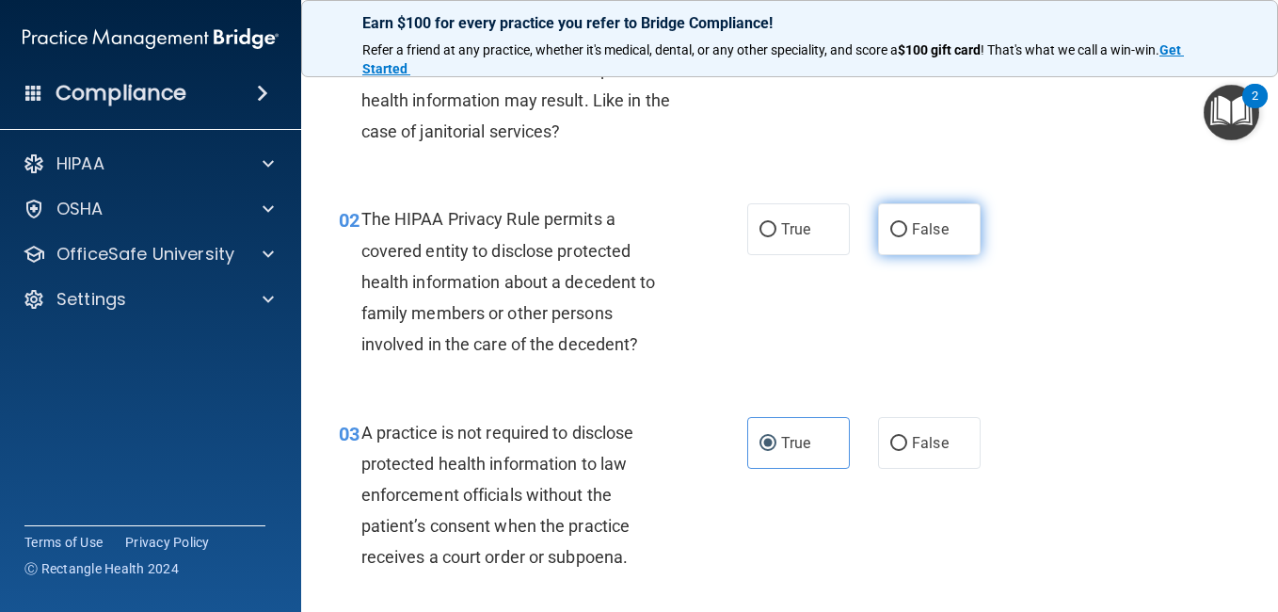
click at [890, 223] on input "False" at bounding box center [898, 230] width 17 height 14
radio input "true"
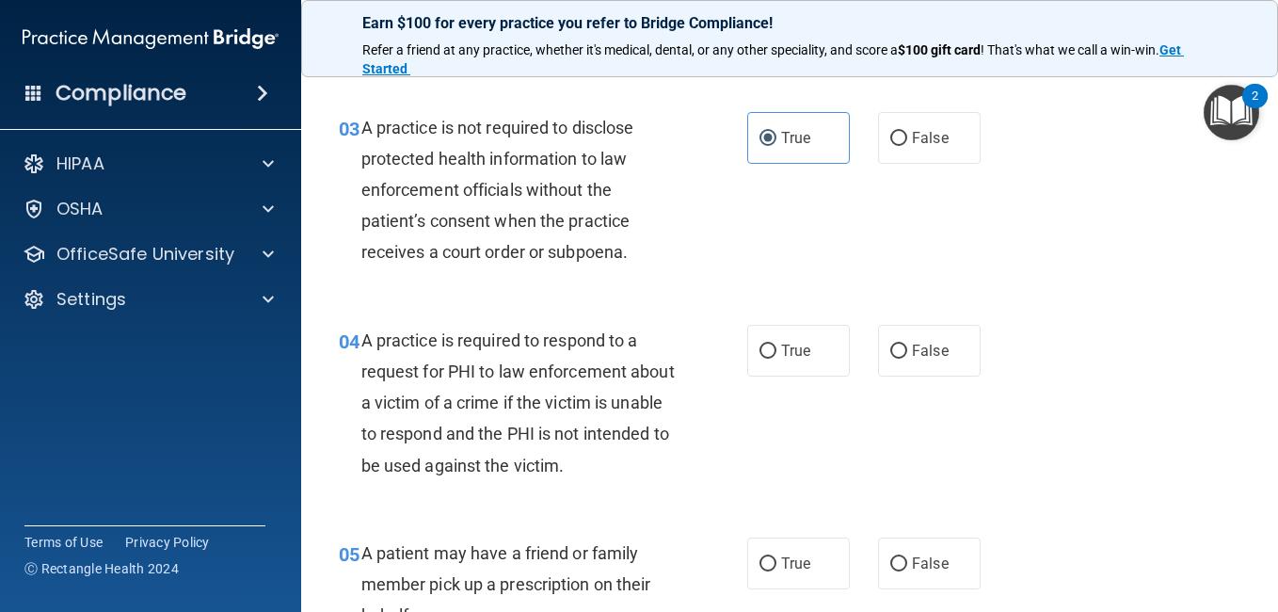
scroll to position [464, 0]
click at [785, 348] on span "True" at bounding box center [795, 350] width 29 height 18
click at [776, 348] on input "True" at bounding box center [767, 350] width 17 height 14
radio input "true"
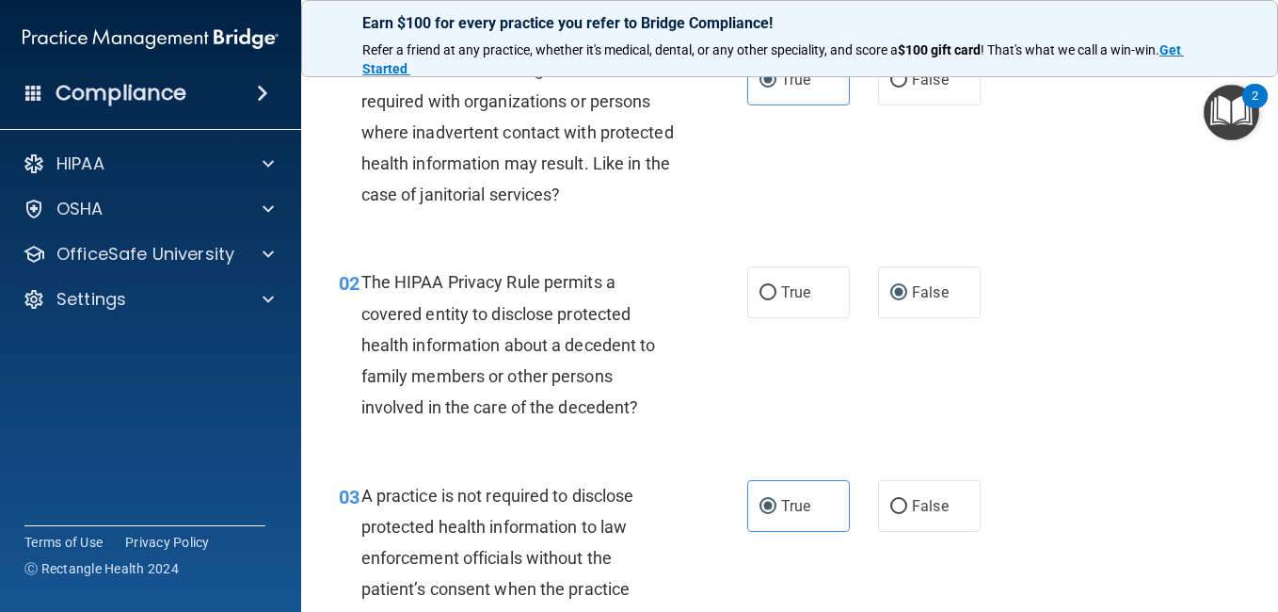
scroll to position [0, 0]
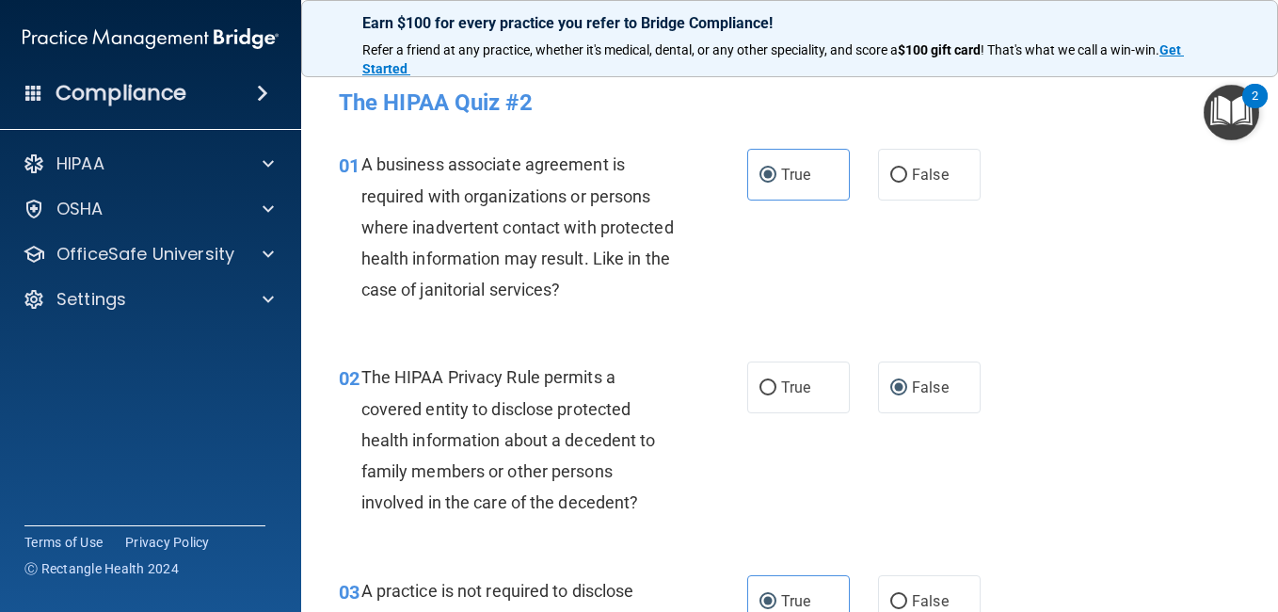
click at [871, 203] on div "01 A business associate agreement is required with organizations or persons whe…" at bounding box center [790, 231] width 930 height 213
click at [890, 183] on input "False" at bounding box center [898, 175] width 17 height 14
radio input "true"
radio input "false"
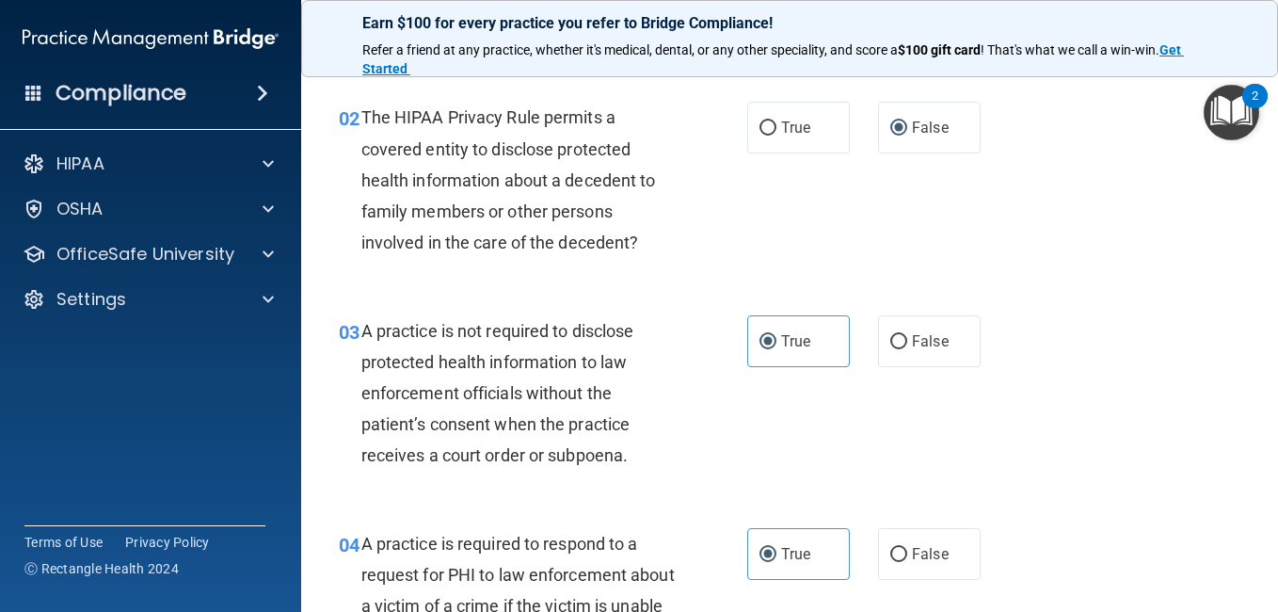
scroll to position [261, 0]
click at [890, 347] on input "False" at bounding box center [898, 341] width 17 height 14
radio input "true"
radio input "false"
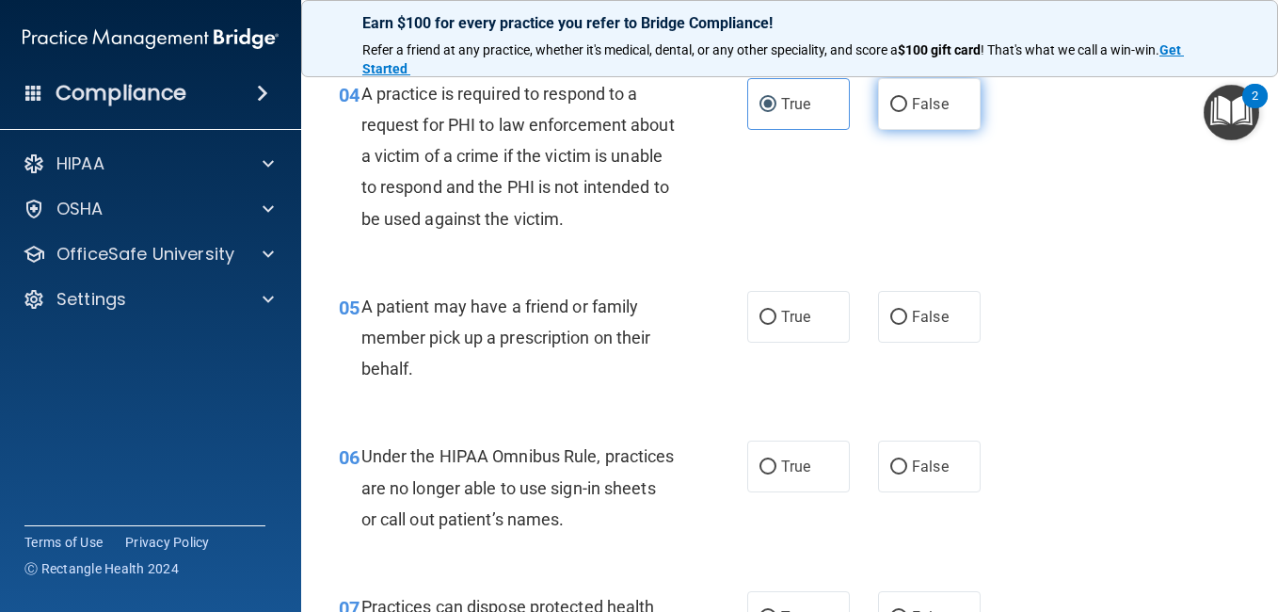
scroll to position [711, 0]
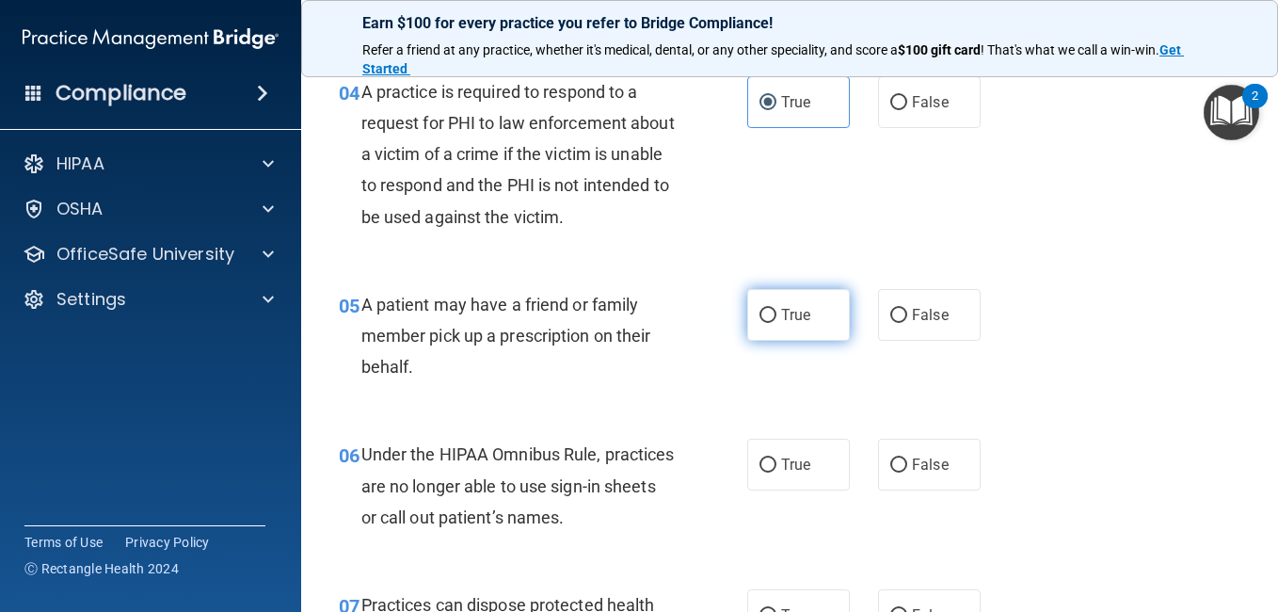
click at [773, 307] on label "True" at bounding box center [798, 315] width 103 height 52
click at [773, 309] on input "True" at bounding box center [767, 316] width 17 height 14
radio input "true"
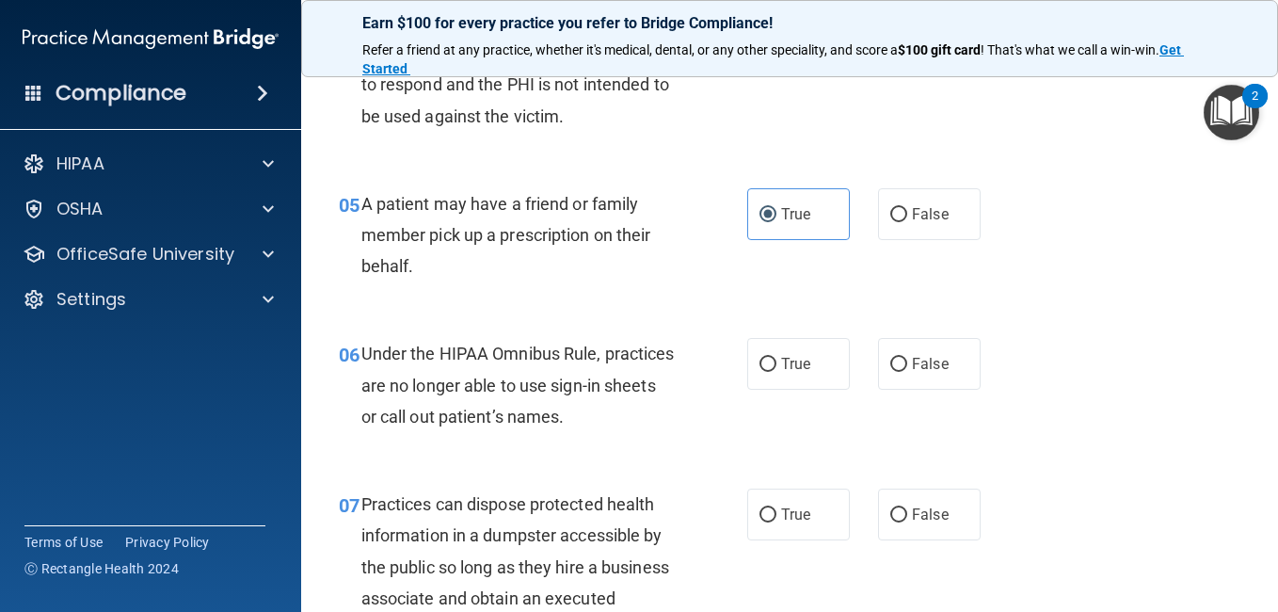
scroll to position [813, 0]
click at [878, 346] on label "False" at bounding box center [929, 363] width 103 height 52
click at [890, 357] on input "False" at bounding box center [898, 364] width 17 height 14
radio input "true"
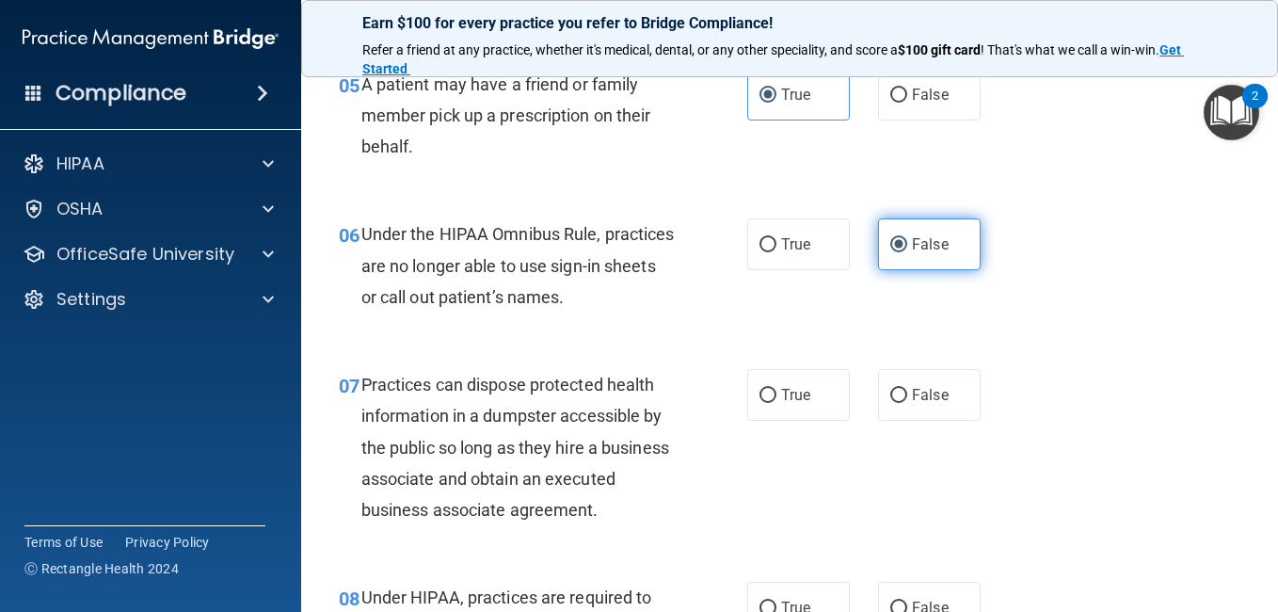
scroll to position [944, 0]
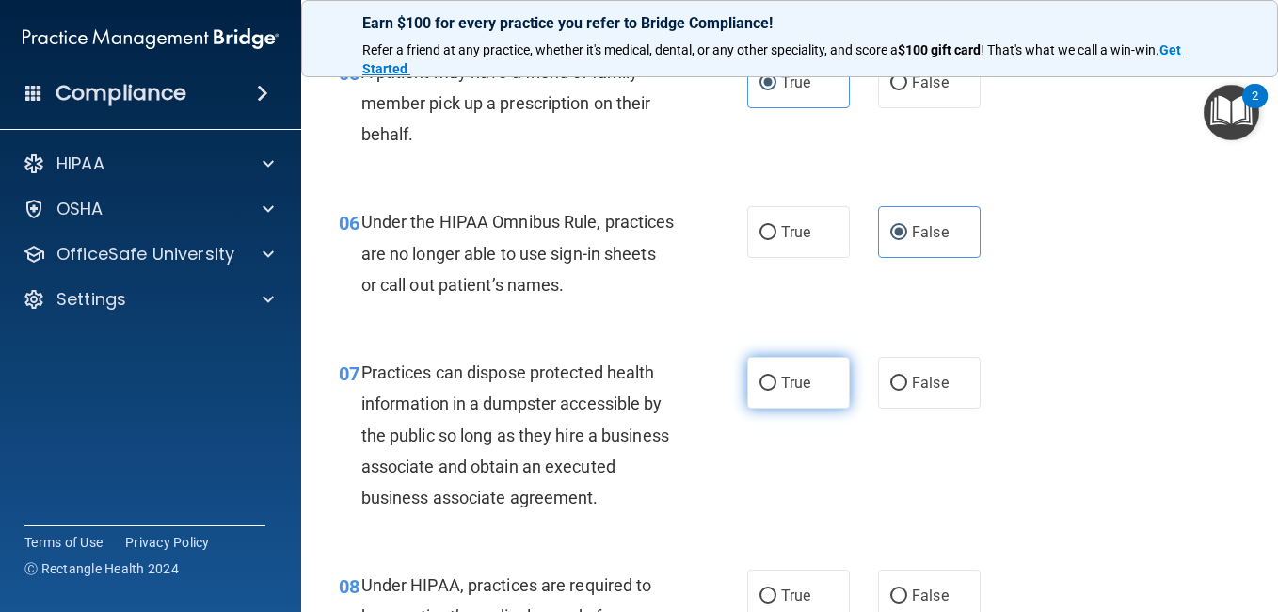
click at [791, 375] on span "True" at bounding box center [795, 383] width 29 height 18
click at [776, 376] on input "True" at bounding box center [767, 383] width 17 height 14
radio input "true"
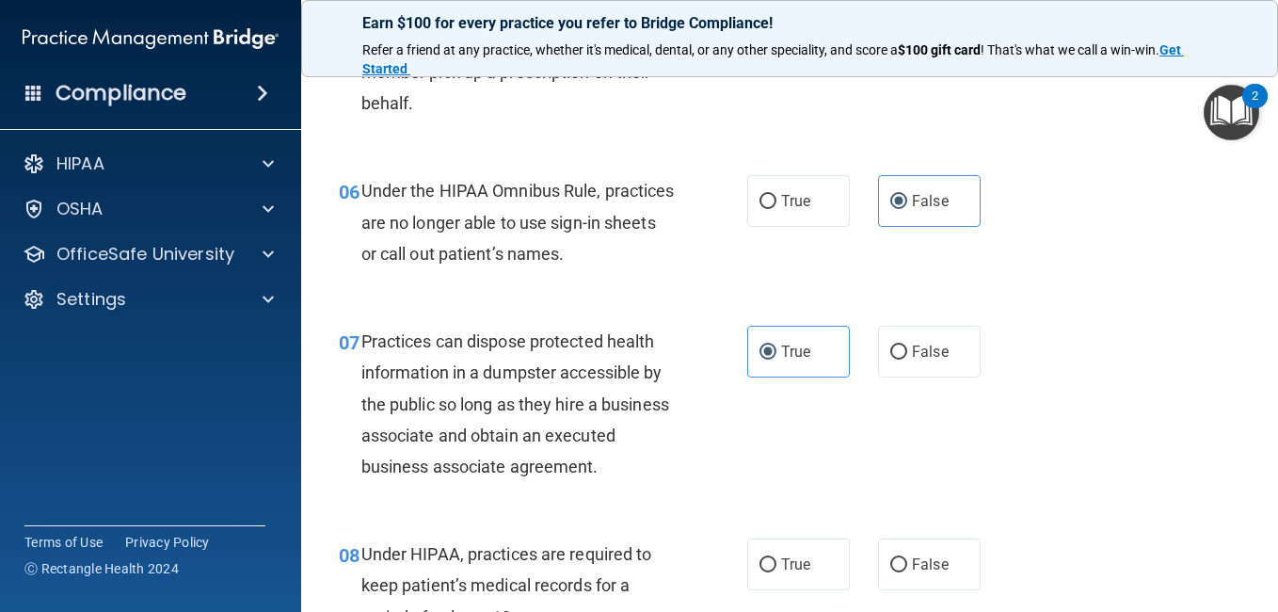
click at [737, 482] on div "07 Practices can dispose protected health information in a dumpster accessible …" at bounding box center [543, 409] width 465 height 166
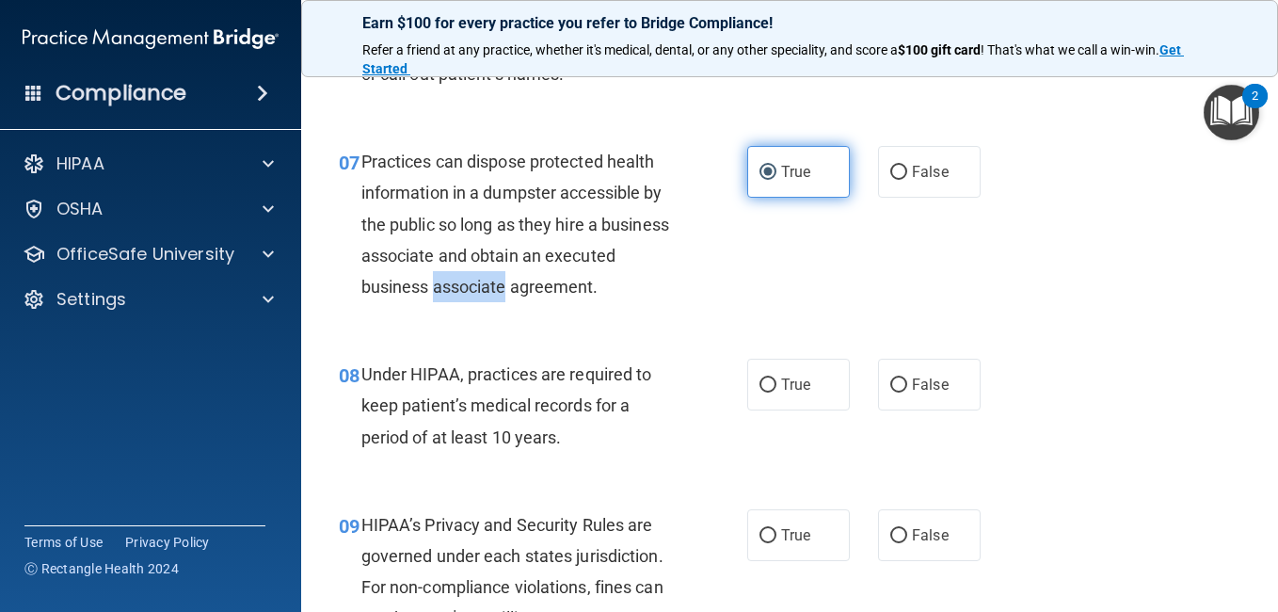
scroll to position [1158, 0]
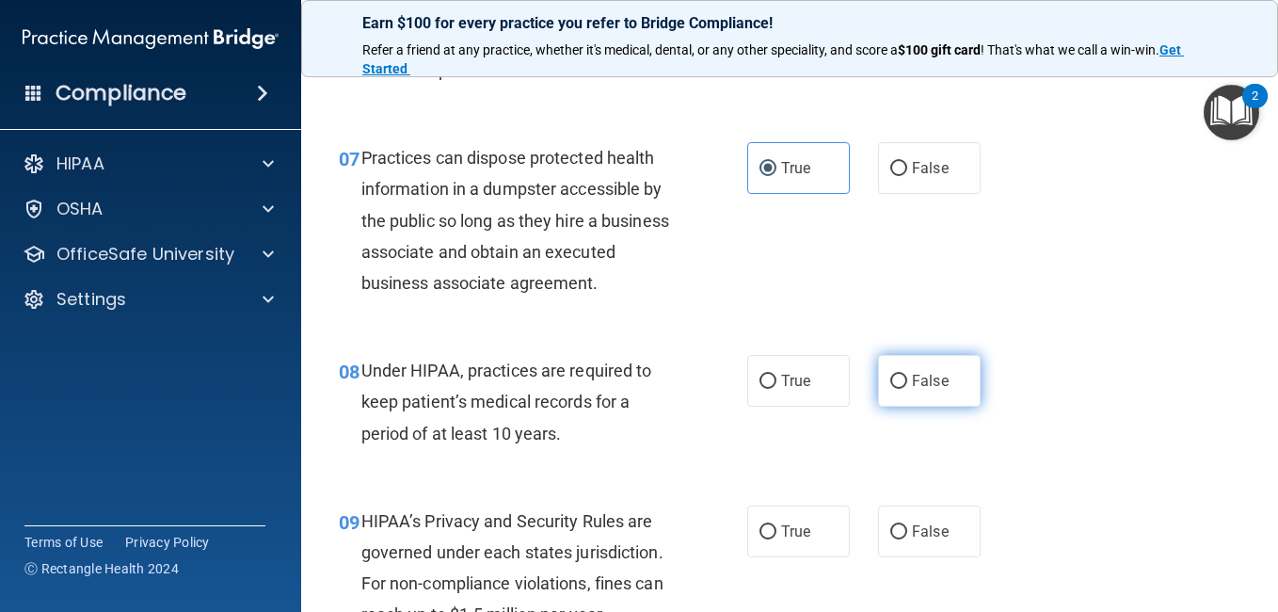
click at [899, 407] on label "False" at bounding box center [929, 381] width 103 height 52
click at [899, 389] on input "False" at bounding box center [898, 382] width 17 height 14
radio input "true"
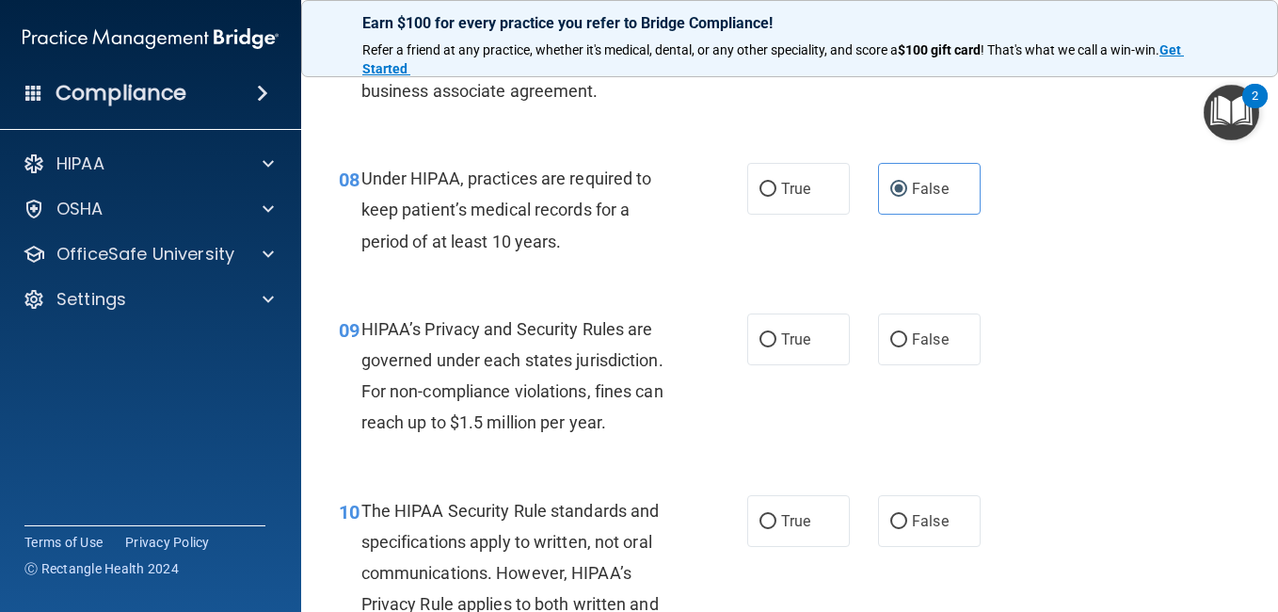
scroll to position [1351, 0]
click at [790, 364] on label "True" at bounding box center [798, 338] width 103 height 52
click at [776, 346] on input "True" at bounding box center [767, 339] width 17 height 14
radio input "true"
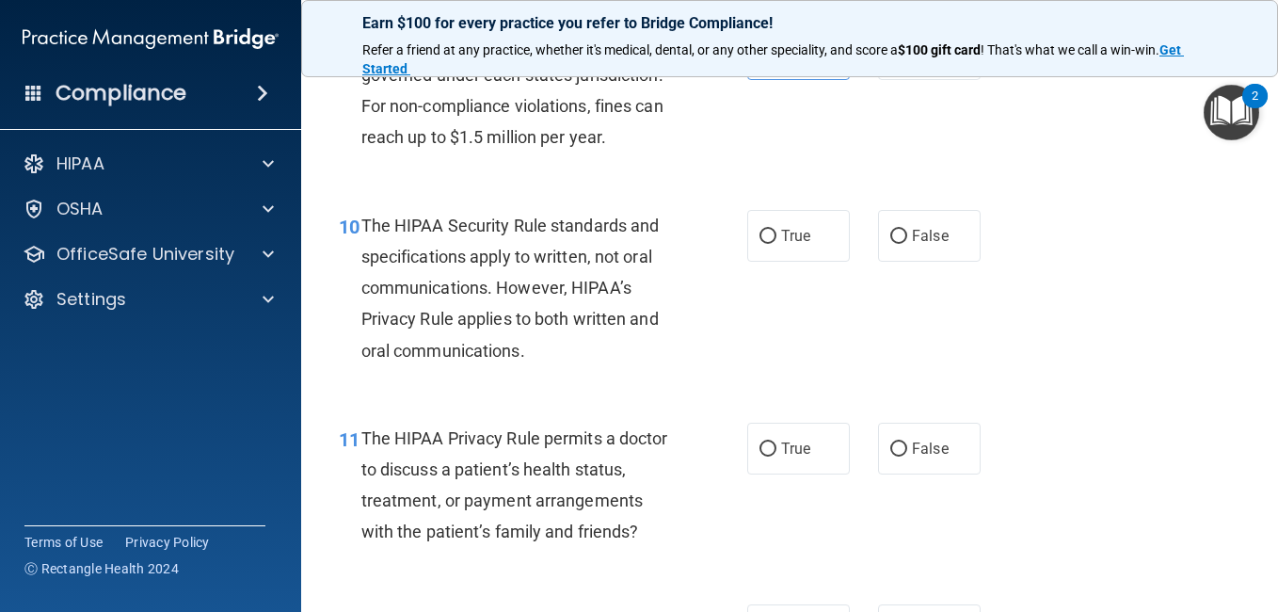
scroll to position [1636, 0]
click at [981, 325] on div "10 The HIPAA Security Rule standards and specifications apply to written, not o…" at bounding box center [790, 291] width 930 height 213
drag, startPoint x: 804, startPoint y: 261, endPoint x: 771, endPoint y: 263, distance: 33.1
click at [771, 261] on label "True" at bounding box center [798, 235] width 103 height 52
click at [771, 243] on input "True" at bounding box center [767, 236] width 17 height 14
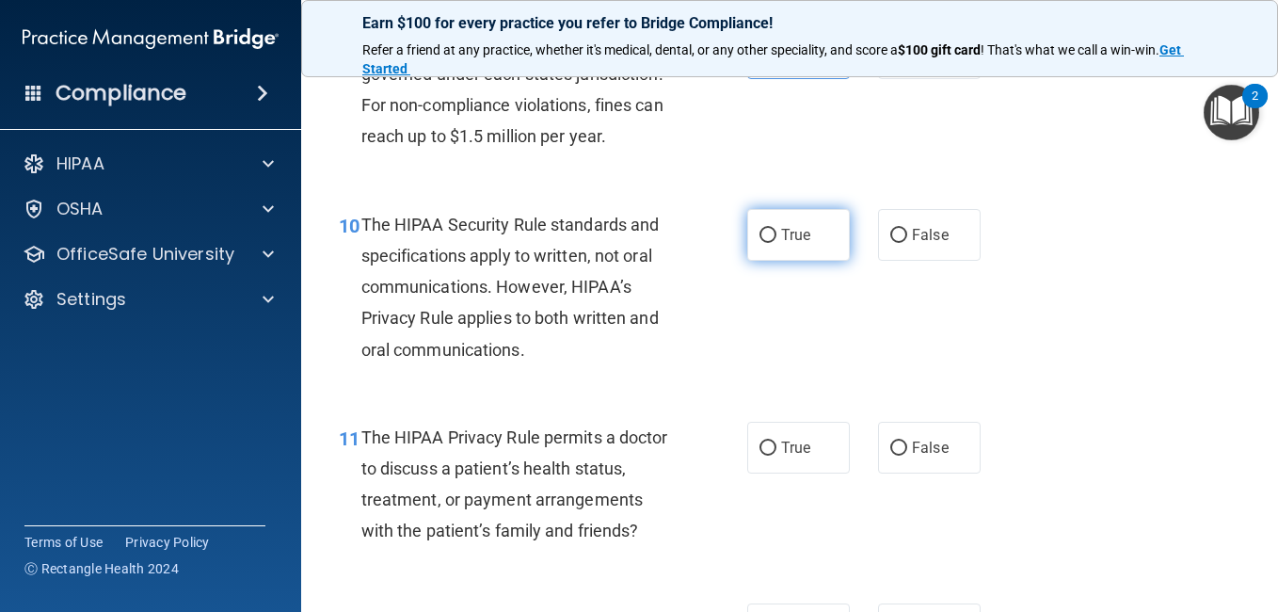
radio input "true"
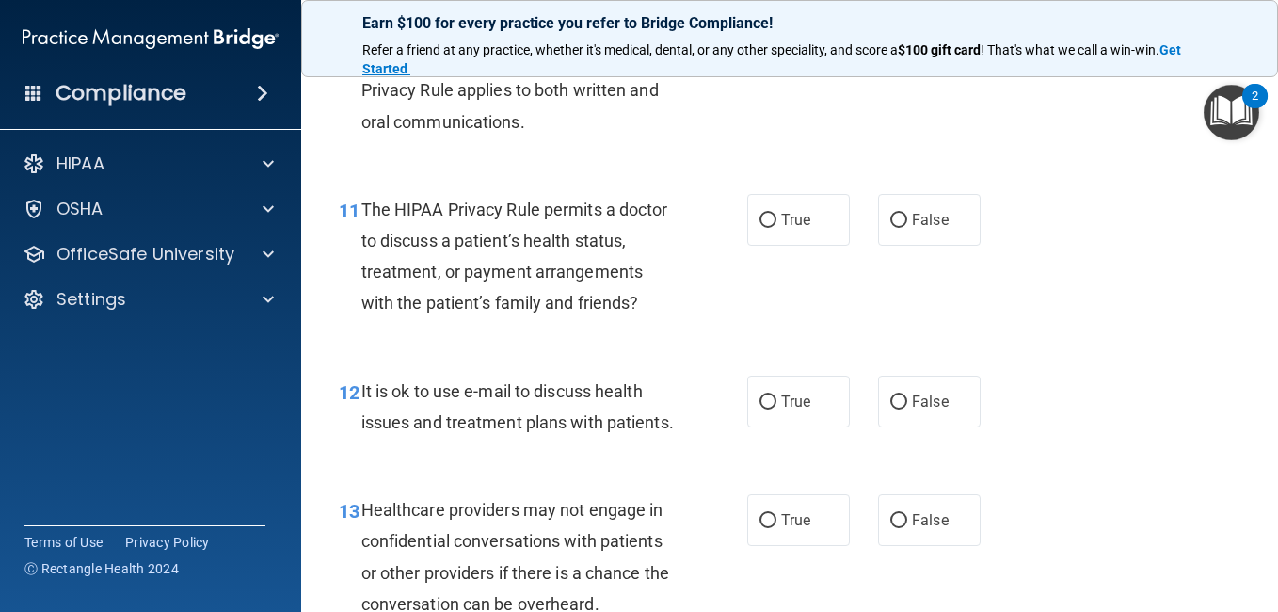
scroll to position [1865, 0]
click at [910, 245] on label "False" at bounding box center [929, 219] width 103 height 52
click at [907, 227] on input "False" at bounding box center [898, 220] width 17 height 14
radio input "true"
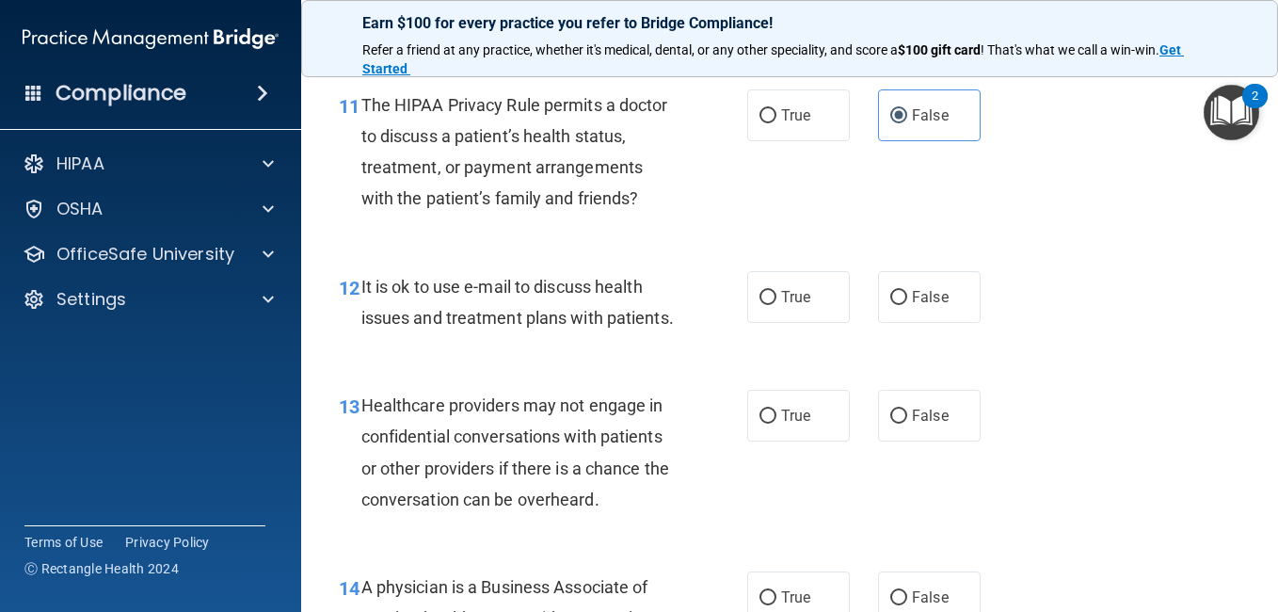
scroll to position [1970, 0]
click at [810, 322] on label "True" at bounding box center [798, 296] width 103 height 52
click at [776, 304] on input "True" at bounding box center [767, 297] width 17 height 14
radio input "true"
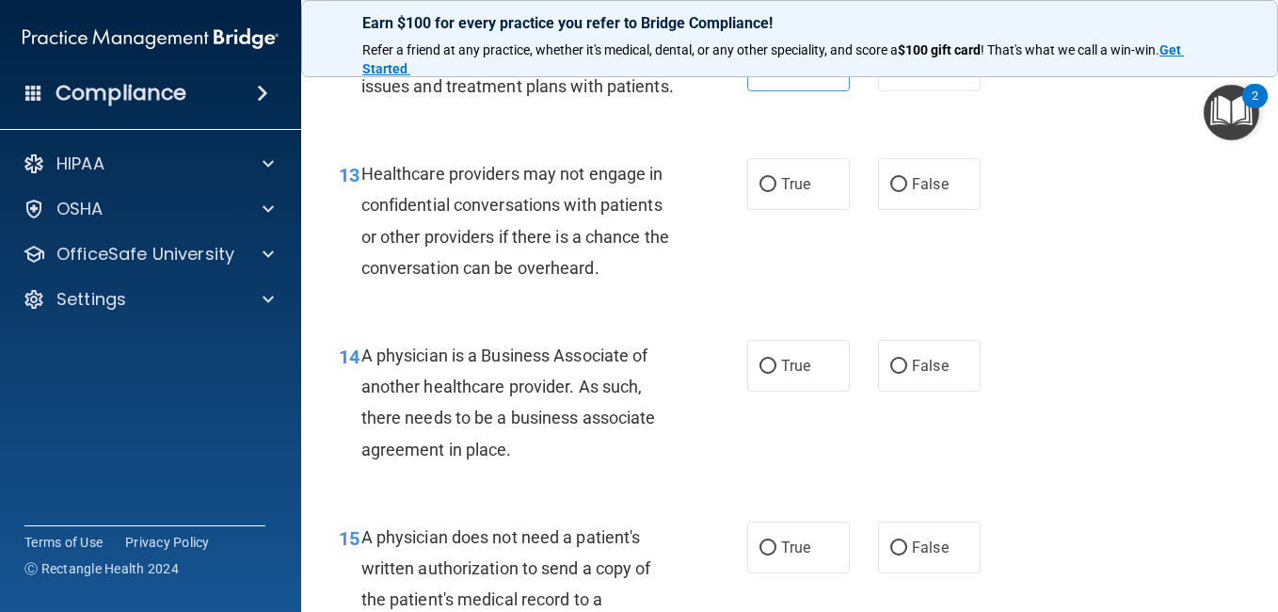
scroll to position [2201, 0]
drag, startPoint x: 848, startPoint y: 301, endPoint x: 818, endPoint y: 286, distance: 33.7
click at [818, 209] on label "True" at bounding box center [798, 183] width 103 height 52
click at [776, 191] on input "True" at bounding box center [767, 184] width 17 height 14
radio input "true"
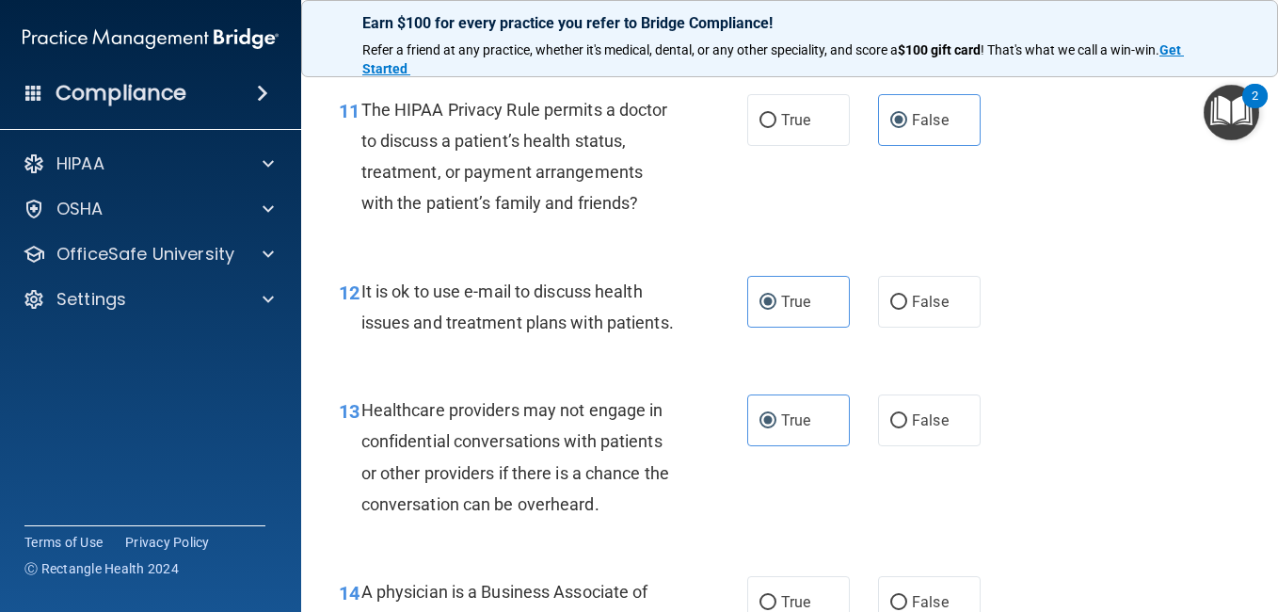
scroll to position [1963, 0]
click at [774, 147] on label "True" at bounding box center [798, 121] width 103 height 52
click at [774, 129] on input "True" at bounding box center [767, 122] width 17 height 14
radio input "true"
radio input "false"
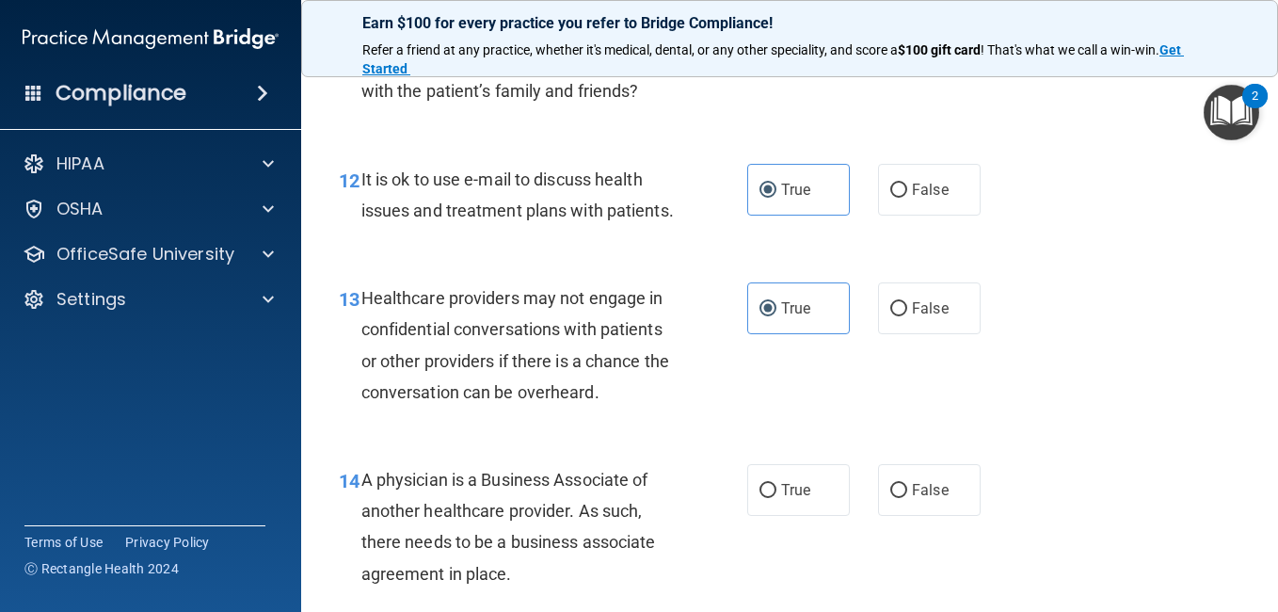
scroll to position [2077, 0]
click at [884, 333] on label "False" at bounding box center [929, 307] width 103 height 52
click at [890, 315] on input "False" at bounding box center [898, 308] width 17 height 14
radio input "true"
radio input "false"
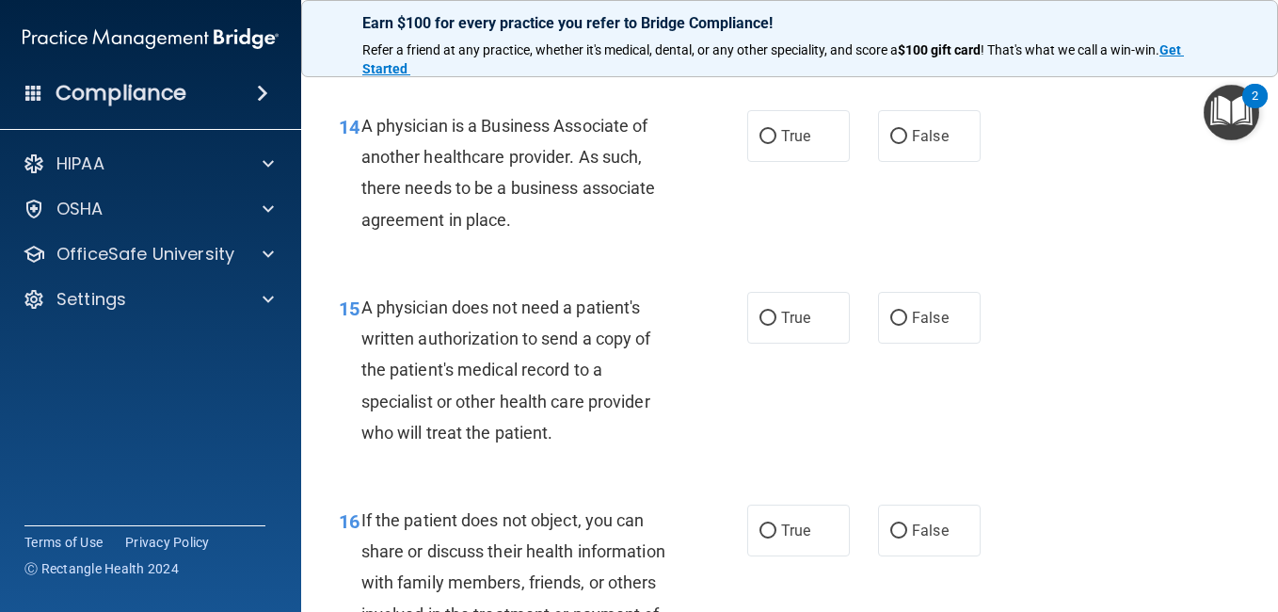
scroll to position [2431, 0]
click at [807, 343] on label "True" at bounding box center [798, 317] width 103 height 52
click at [776, 325] on input "True" at bounding box center [767, 318] width 17 height 14
radio input "true"
click at [909, 161] on label "False" at bounding box center [929, 135] width 103 height 52
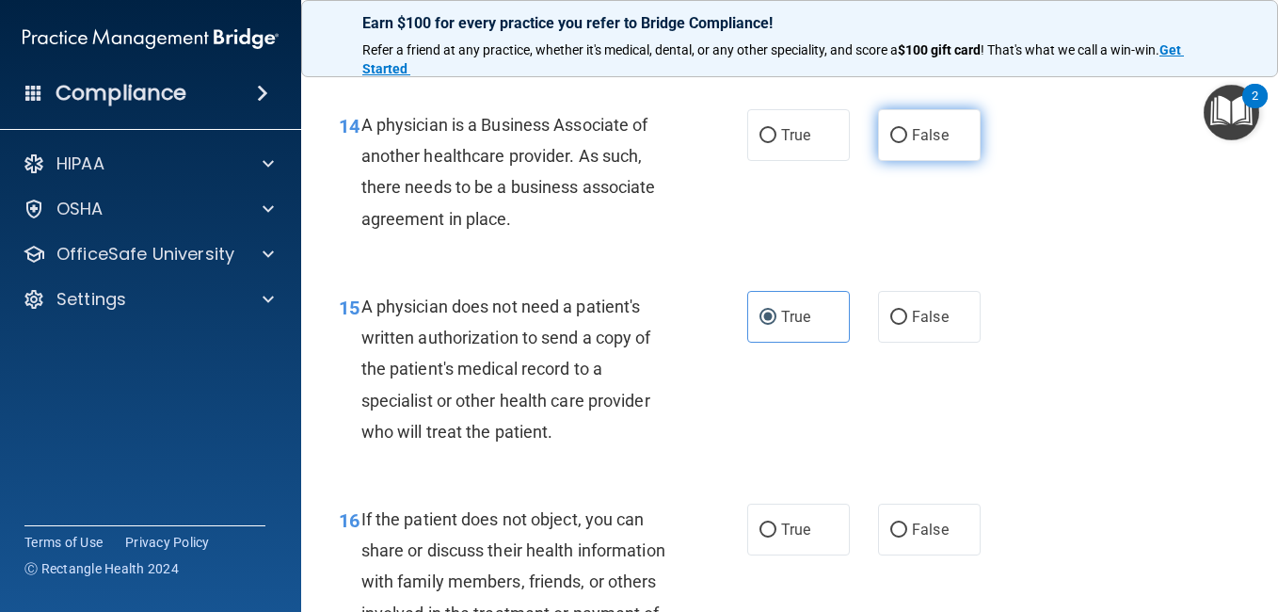
click at [907, 143] on input "False" at bounding box center [898, 136] width 17 height 14
radio input "true"
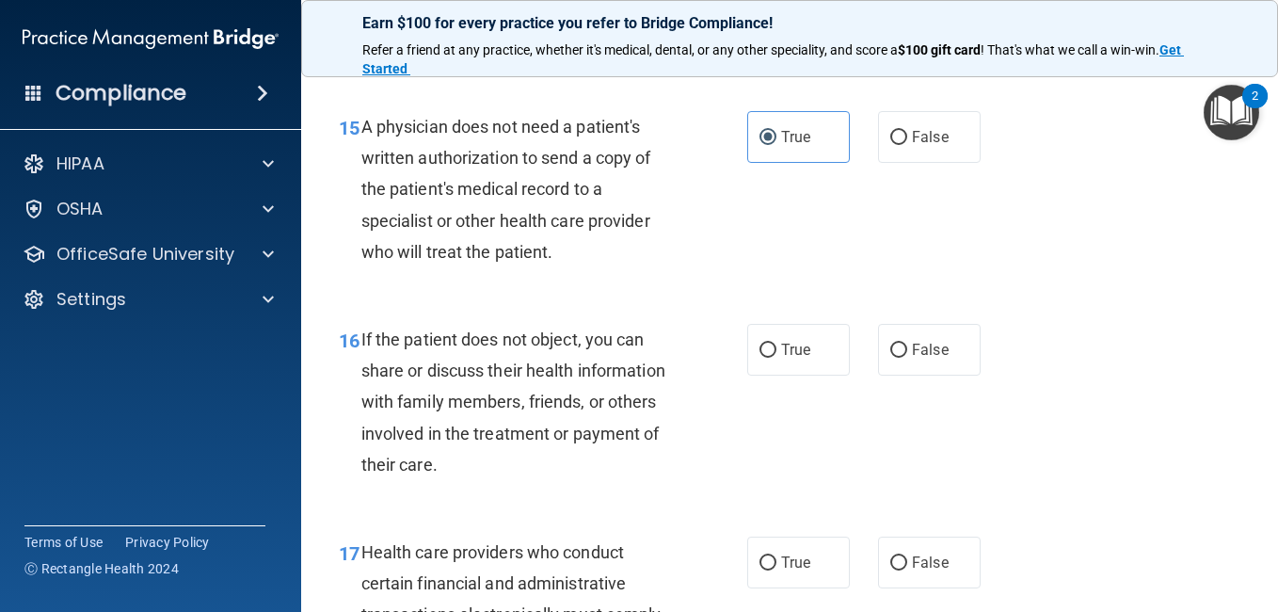
scroll to position [2624, 0]
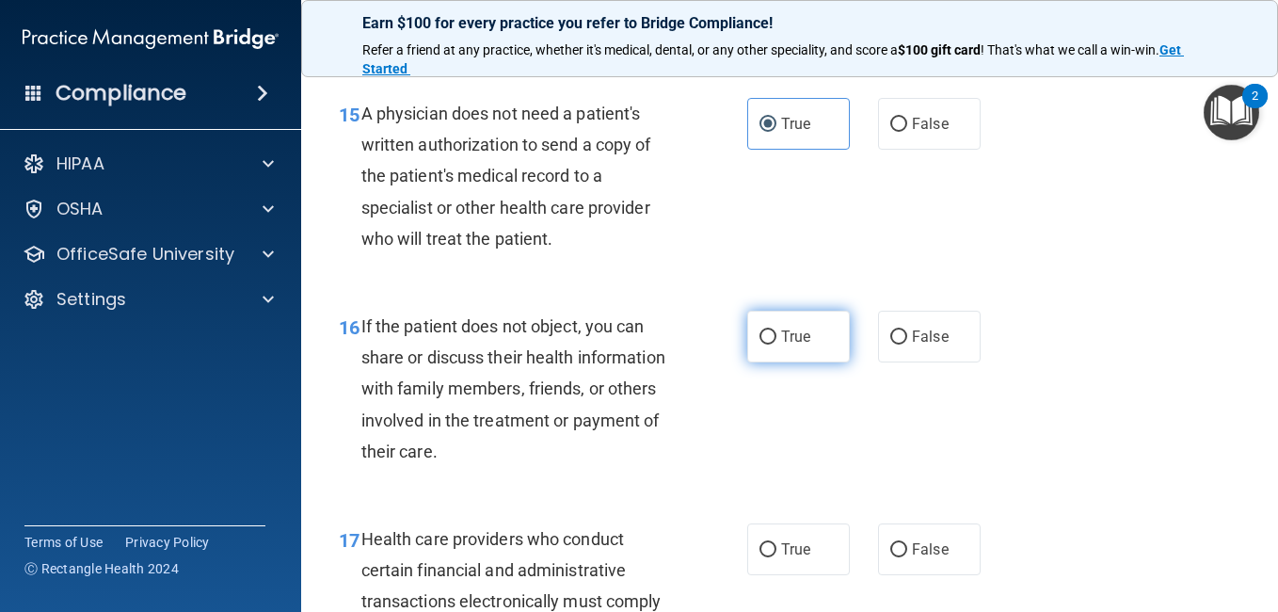
click at [814, 362] on label "True" at bounding box center [798, 337] width 103 height 52
click at [776, 344] on input "True" at bounding box center [767, 337] width 17 height 14
radio input "true"
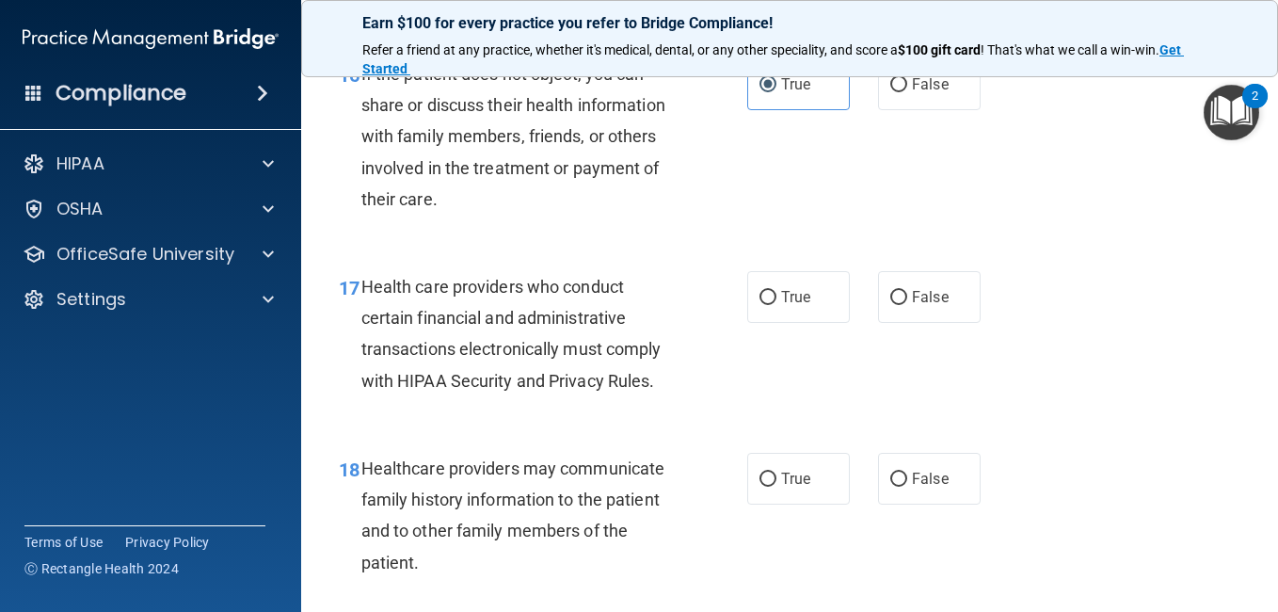
scroll to position [2877, 0]
click at [830, 322] on label "True" at bounding box center [798, 296] width 103 height 52
click at [776, 304] on input "True" at bounding box center [767, 297] width 17 height 14
radio input "true"
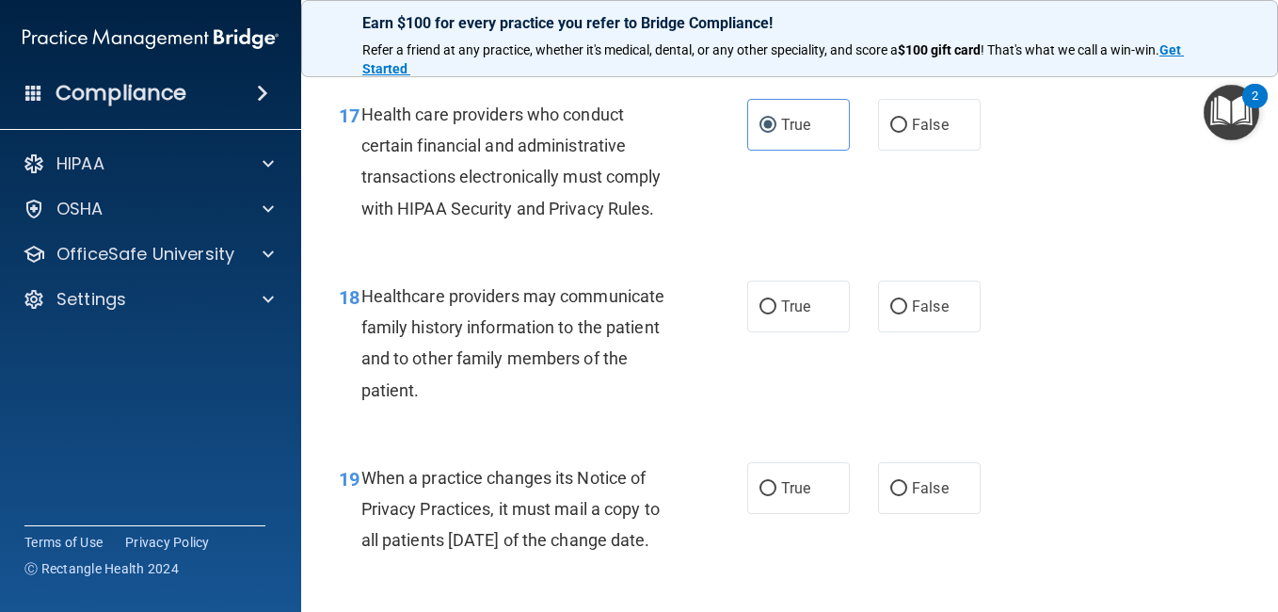
scroll to position [3070, 0]
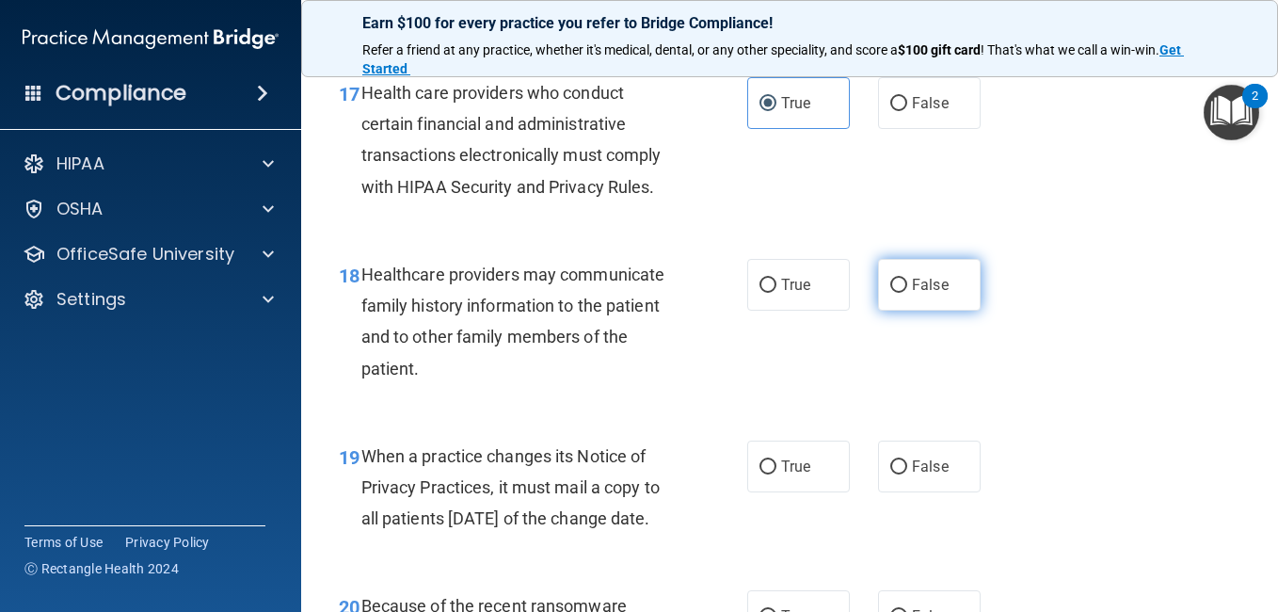
click at [897, 311] on label "False" at bounding box center [929, 285] width 103 height 52
click at [897, 293] on input "False" at bounding box center [898, 286] width 17 height 14
radio input "true"
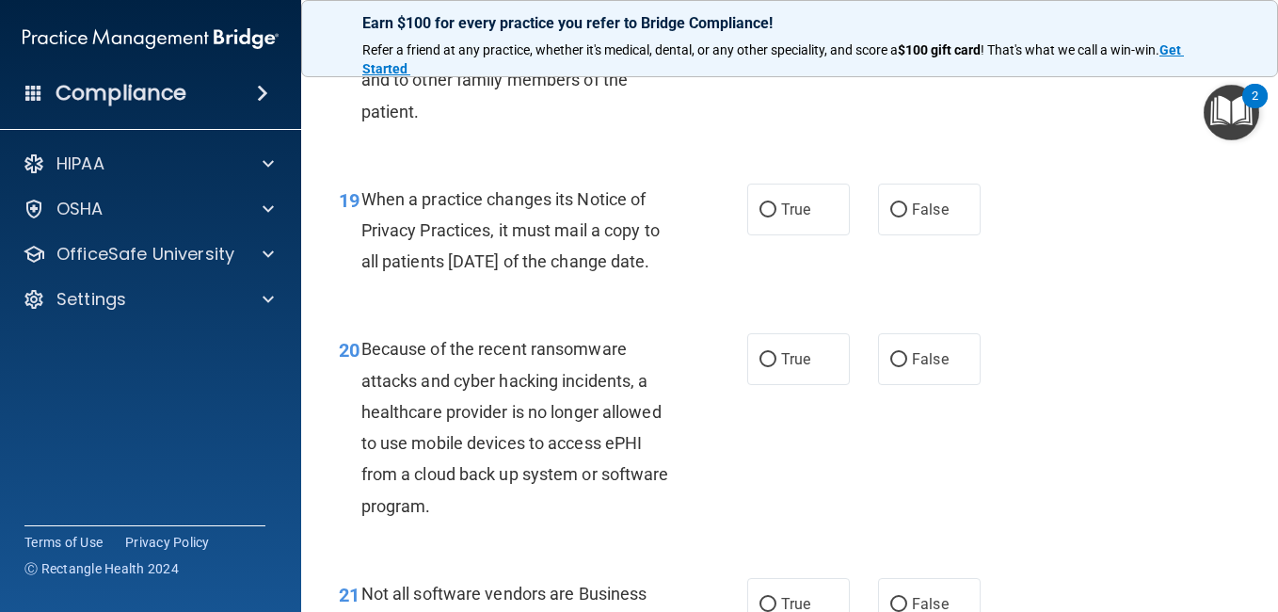
scroll to position [3333, 0]
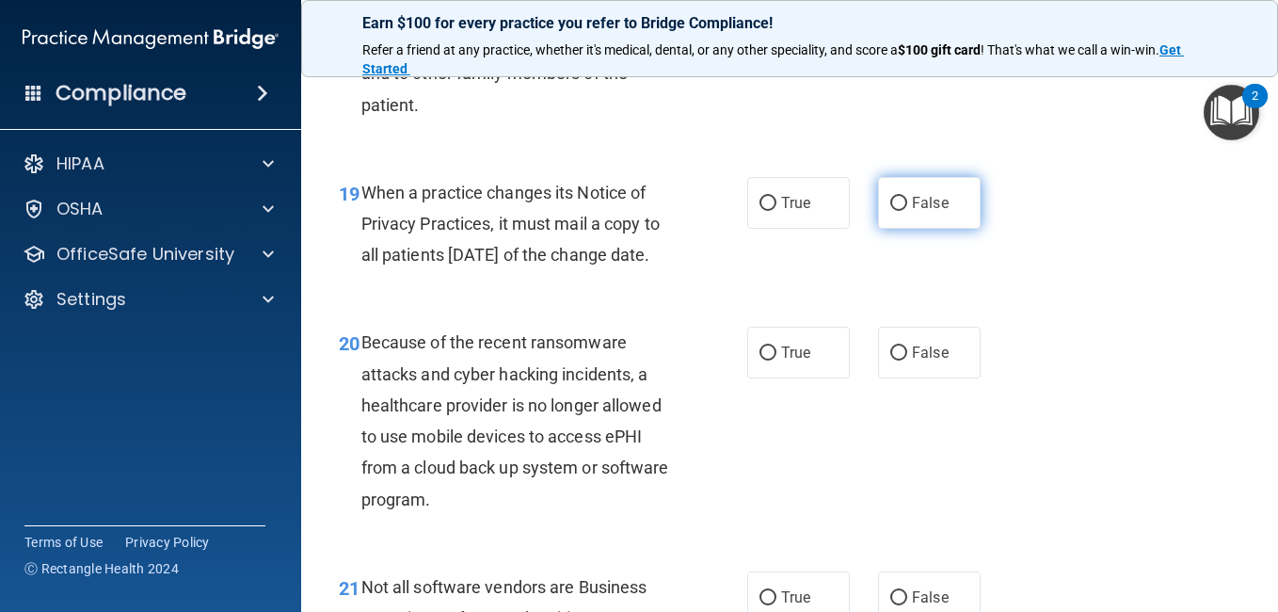
click at [933, 212] on span "False" at bounding box center [930, 203] width 37 height 18
click at [907, 211] on input "False" at bounding box center [898, 204] width 17 height 14
radio input "true"
click at [933, 212] on span "False" at bounding box center [930, 203] width 37 height 18
click at [907, 211] on input "False" at bounding box center [898, 204] width 17 height 14
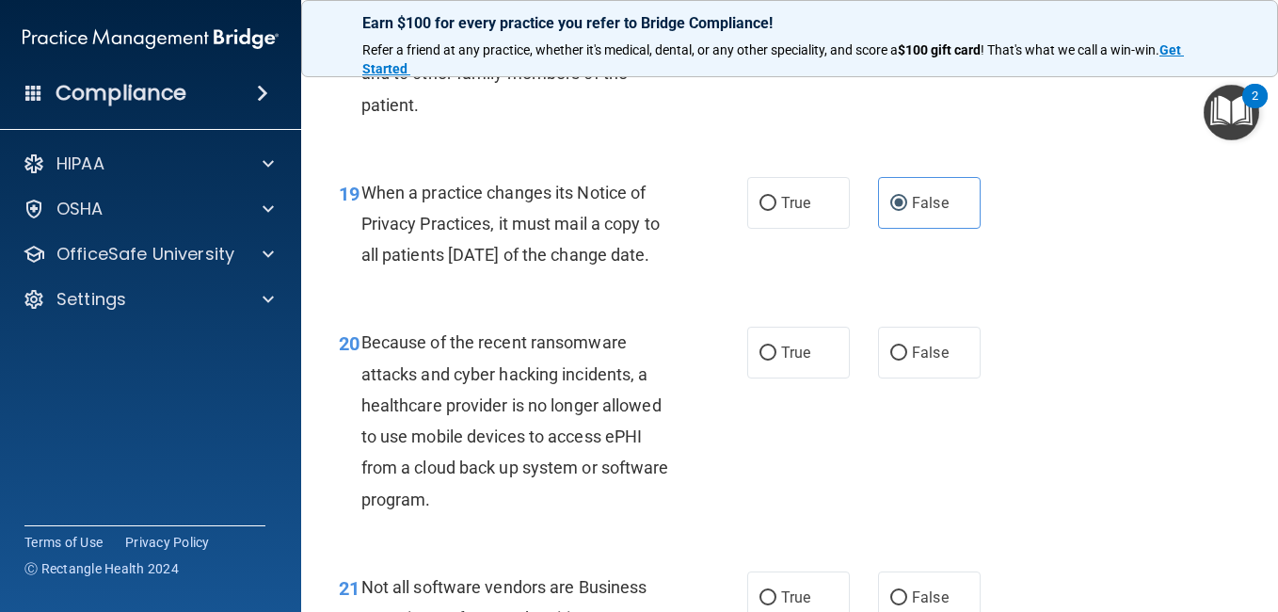
drag, startPoint x: 933, startPoint y: 293, endPoint x: 1029, endPoint y: 436, distance: 171.7
click at [1029, 436] on div "20 Because of the recent ransomware attacks and cyber hacking incidents, a heal…" at bounding box center [790, 425] width 930 height 244
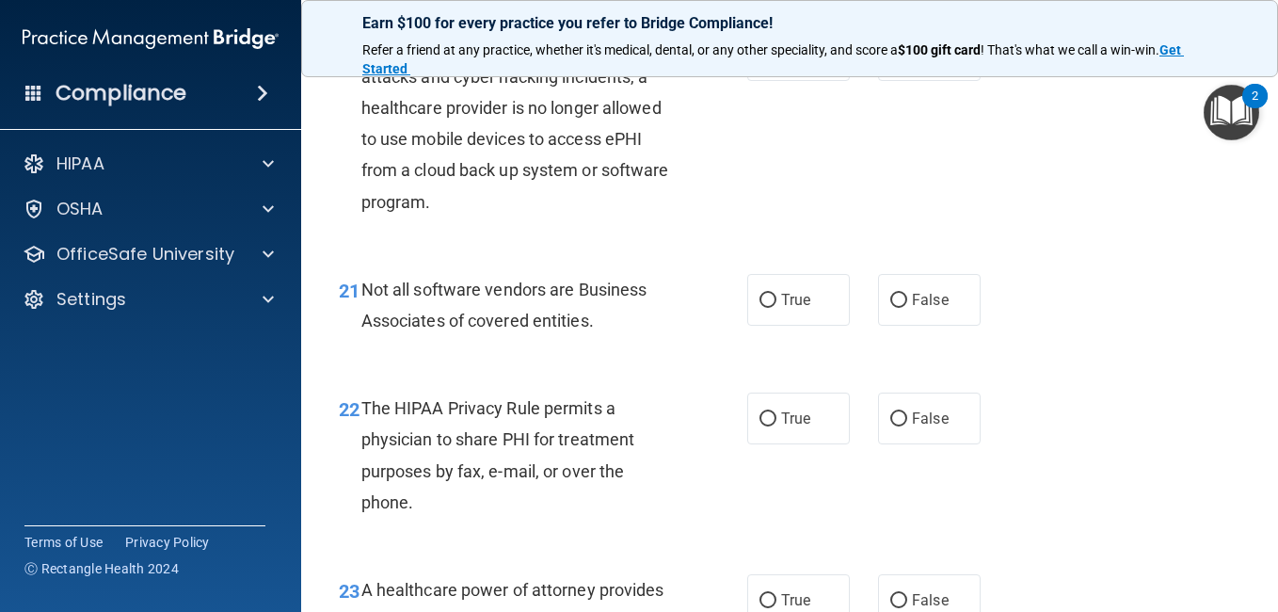
scroll to position [3636, 0]
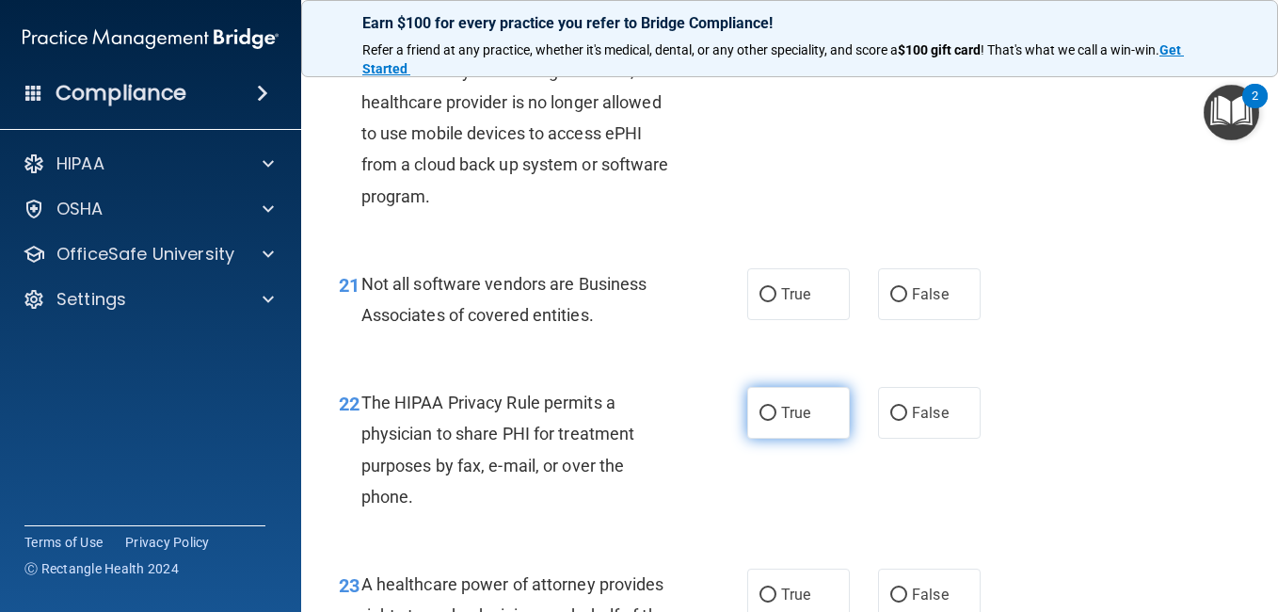
click at [775, 439] on label "True" at bounding box center [798, 413] width 103 height 52
click at [775, 421] on input "True" at bounding box center [767, 414] width 17 height 14
radio input "true"
click at [764, 302] on input "True" at bounding box center [767, 295] width 17 height 14
radio input "true"
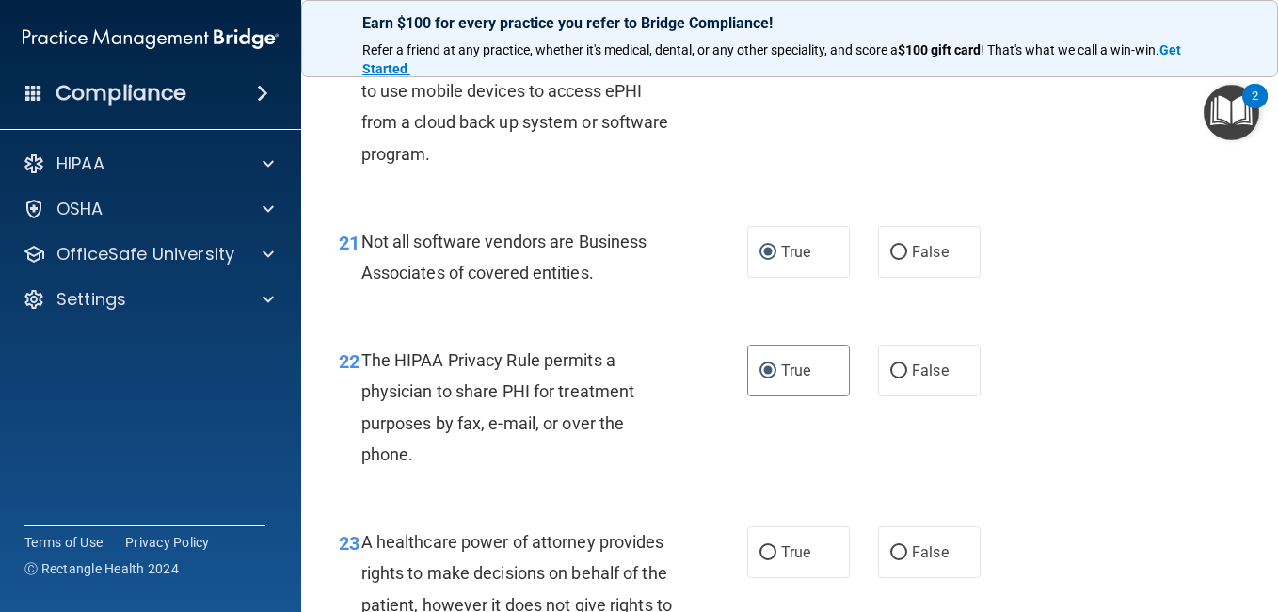
scroll to position [3675, 0]
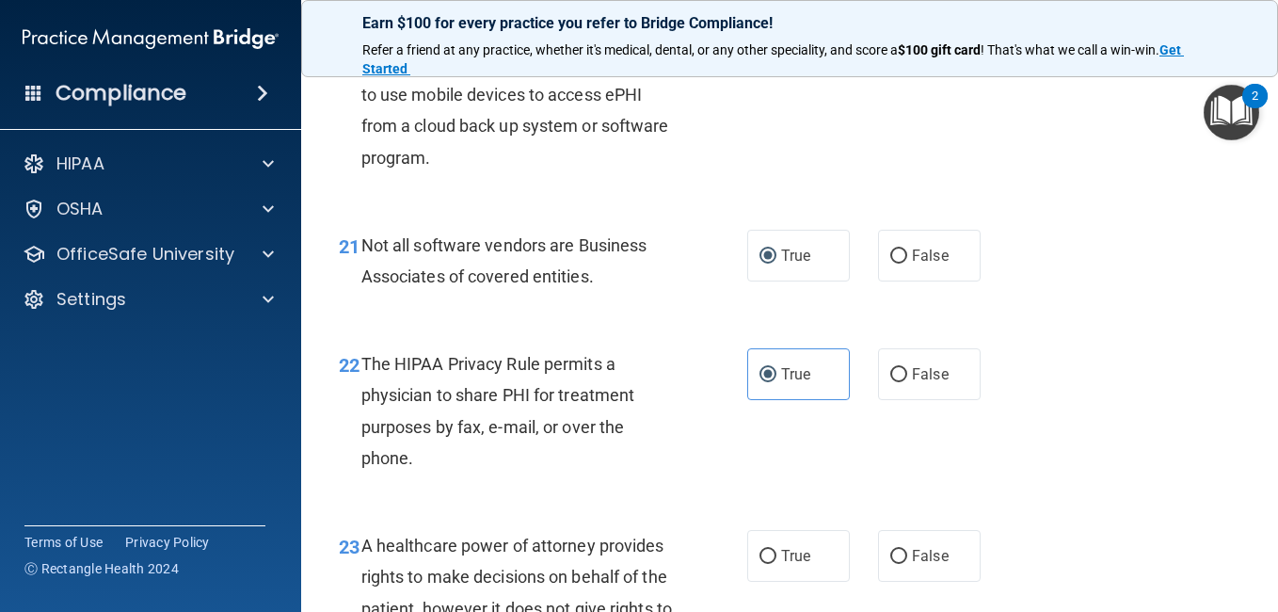
click at [783, 20] on span "True" at bounding box center [795, 11] width 29 height 18
click at [776, 19] on input "True" at bounding box center [767, 12] width 17 height 14
radio input "true"
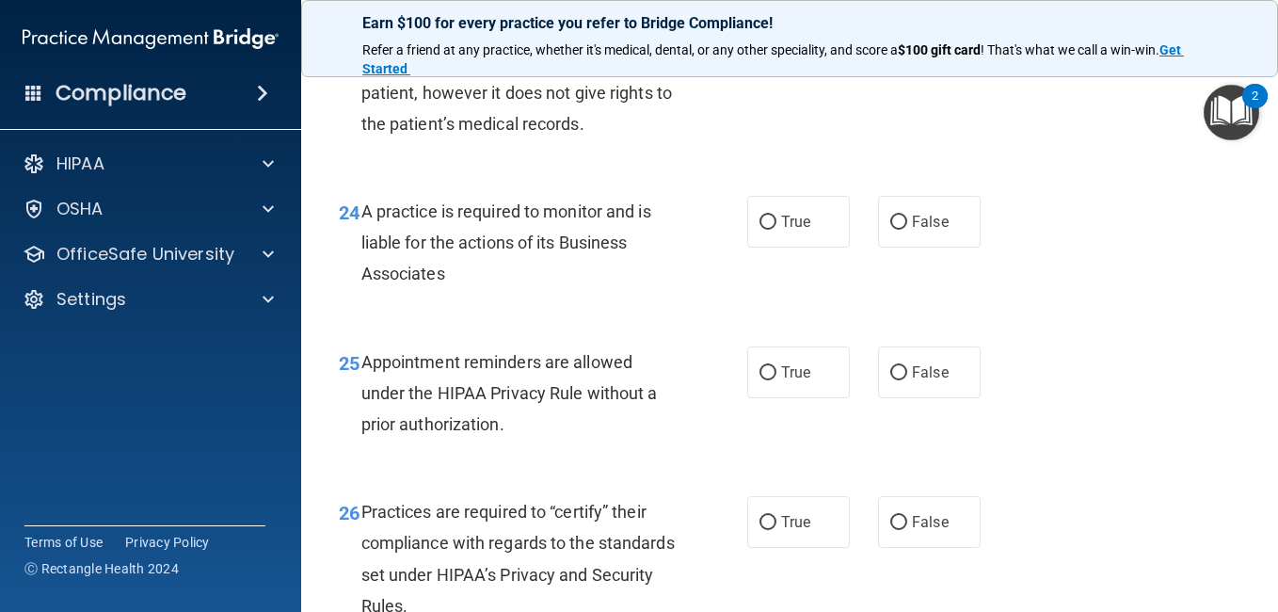
scroll to position [4191, 0]
click at [886, 247] on label "False" at bounding box center [929, 221] width 103 height 52
click at [890, 229] on input "False" at bounding box center [898, 222] width 17 height 14
radio input "true"
click at [890, 47] on input "False" at bounding box center [898, 40] width 17 height 14
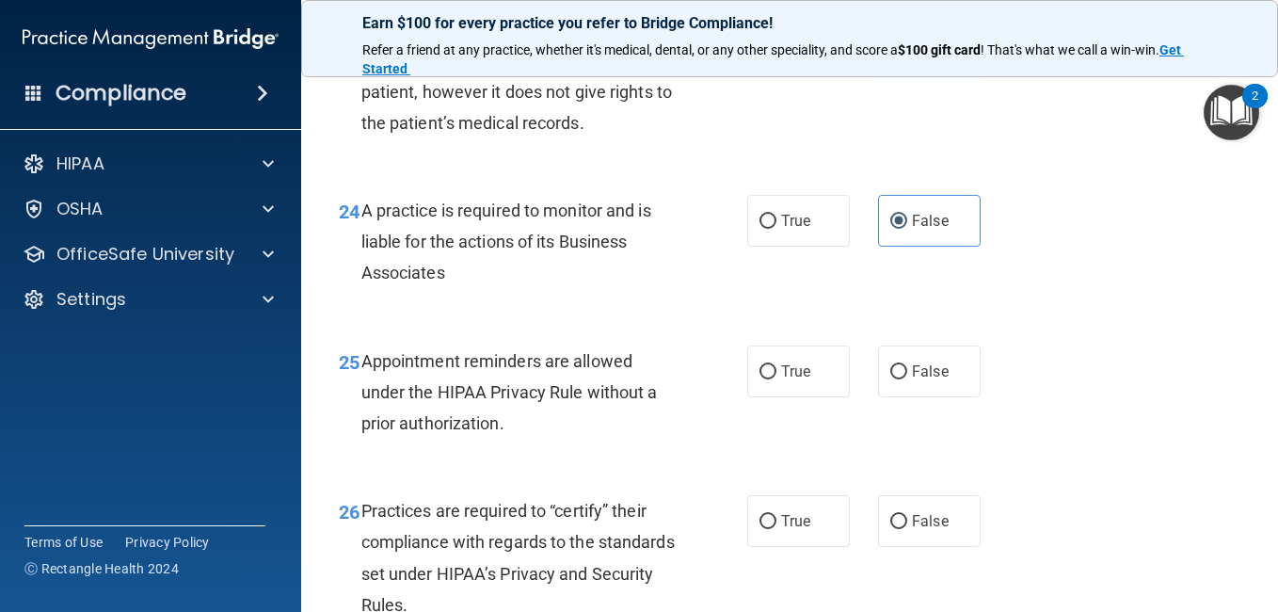
radio input "true"
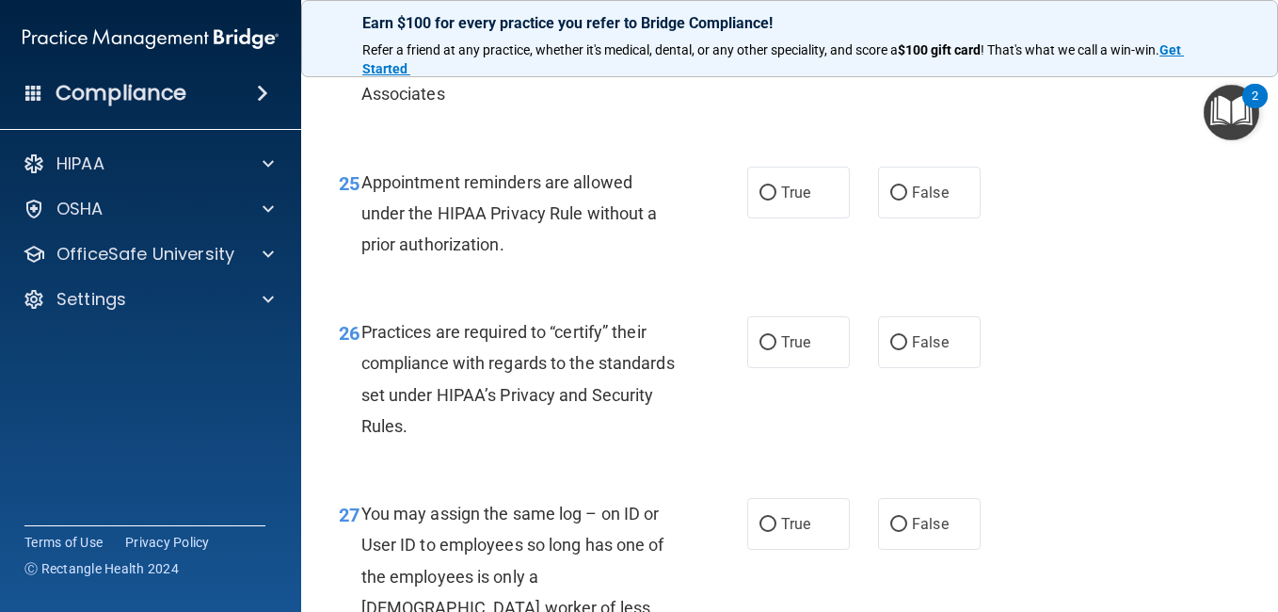
scroll to position [4373, 0]
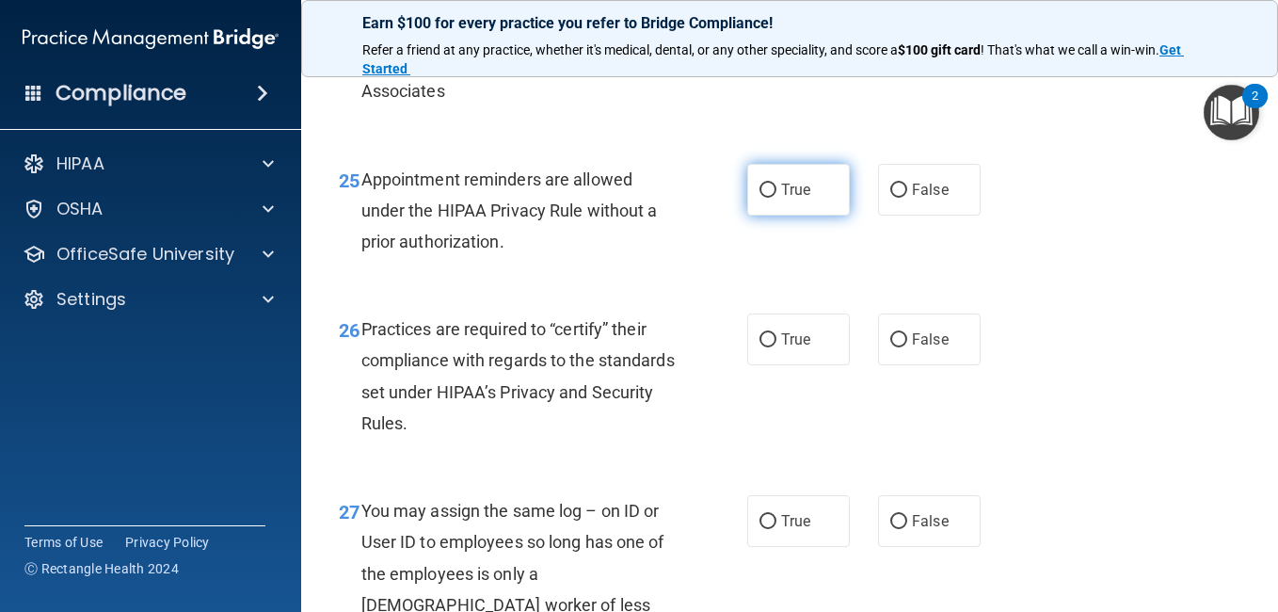
click at [781, 199] on span "True" at bounding box center [795, 190] width 29 height 18
click at [776, 198] on input "True" at bounding box center [767, 190] width 17 height 14
radio input "true"
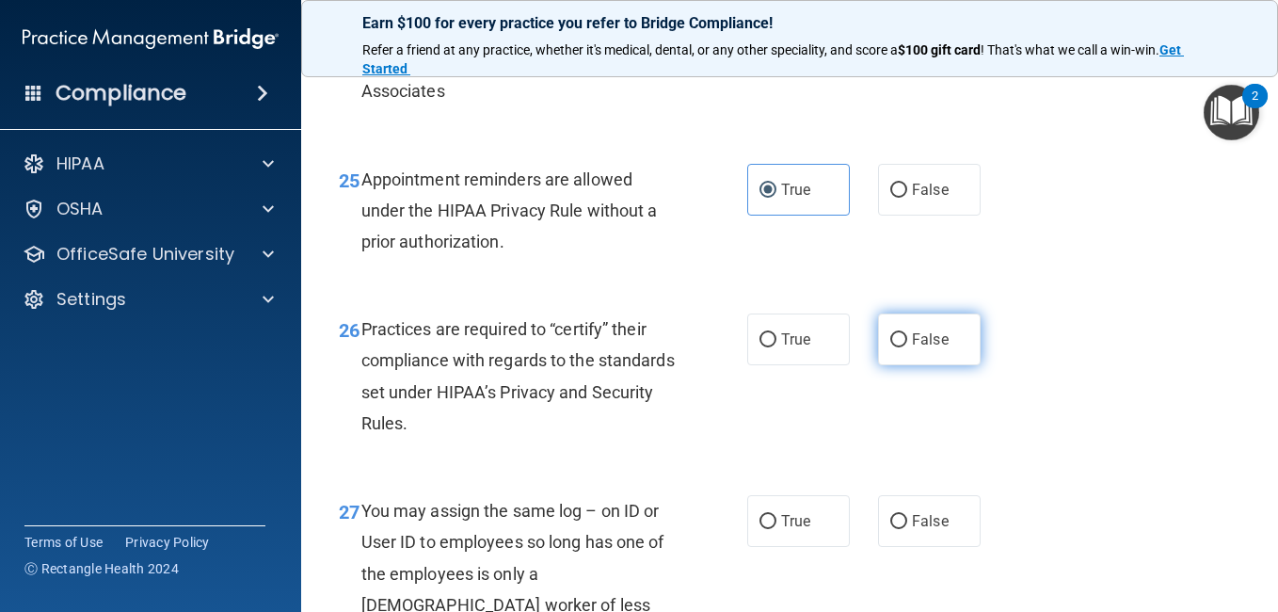
click at [913, 365] on label "False" at bounding box center [929, 339] width 103 height 52
click at [907, 347] on input "False" at bounding box center [898, 340] width 17 height 14
radio input "true"
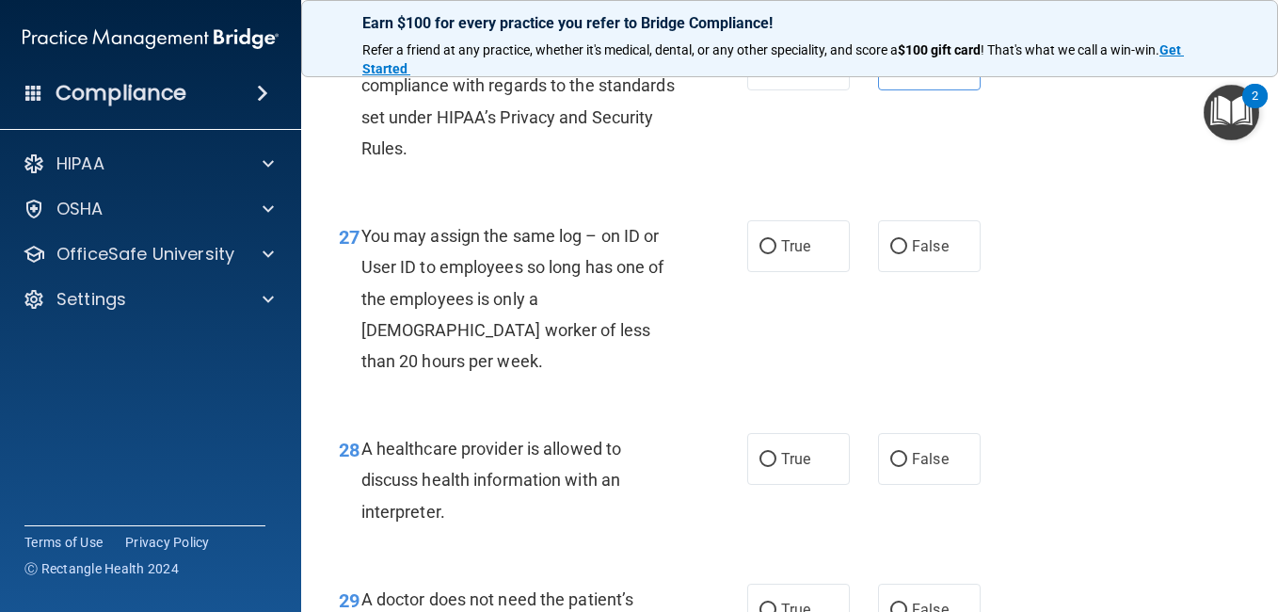
scroll to position [4651, 0]
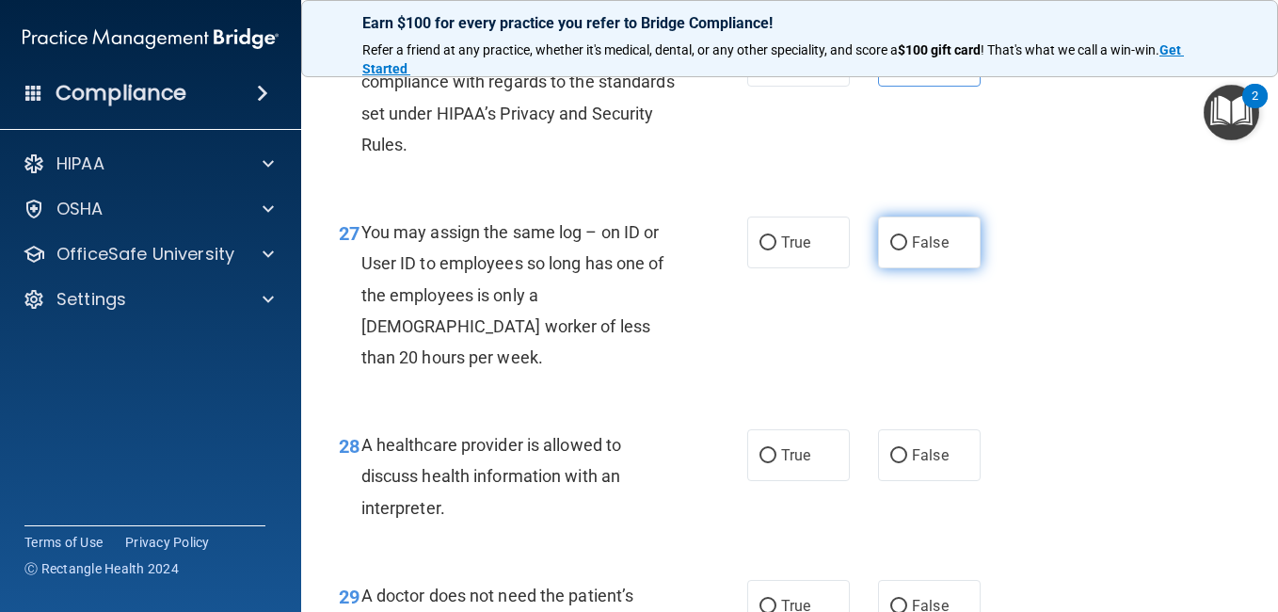
click at [912, 251] on span "False" at bounding box center [930, 242] width 37 height 18
click at [907, 250] on input "False" at bounding box center [898, 243] width 17 height 14
radio input "true"
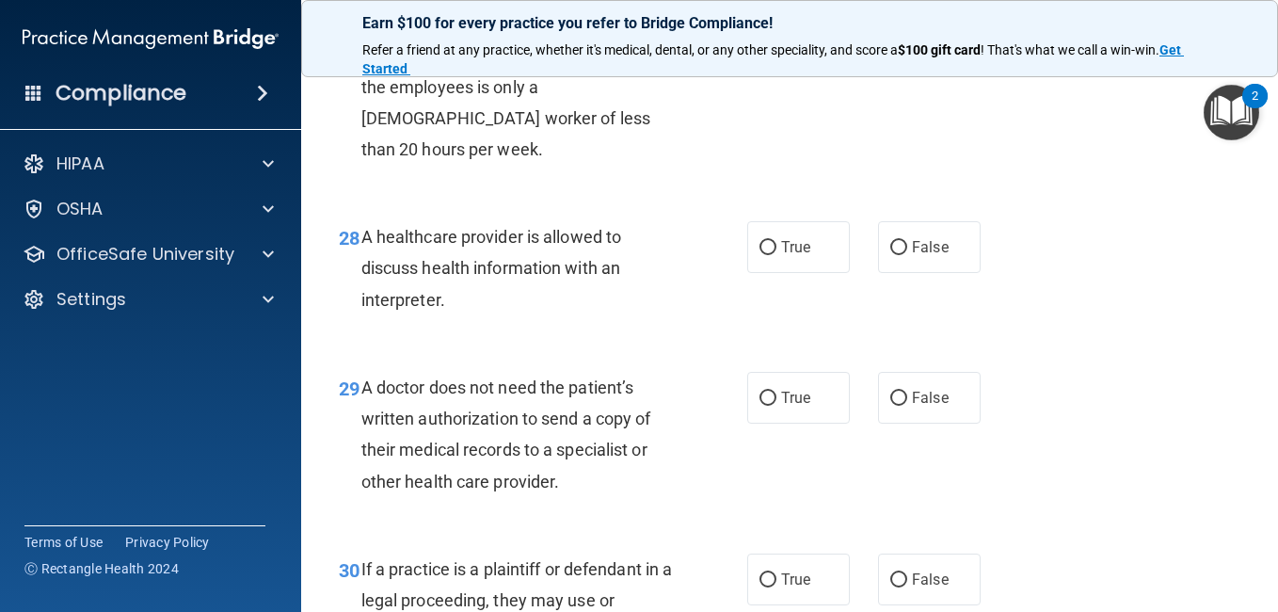
scroll to position [4862, 0]
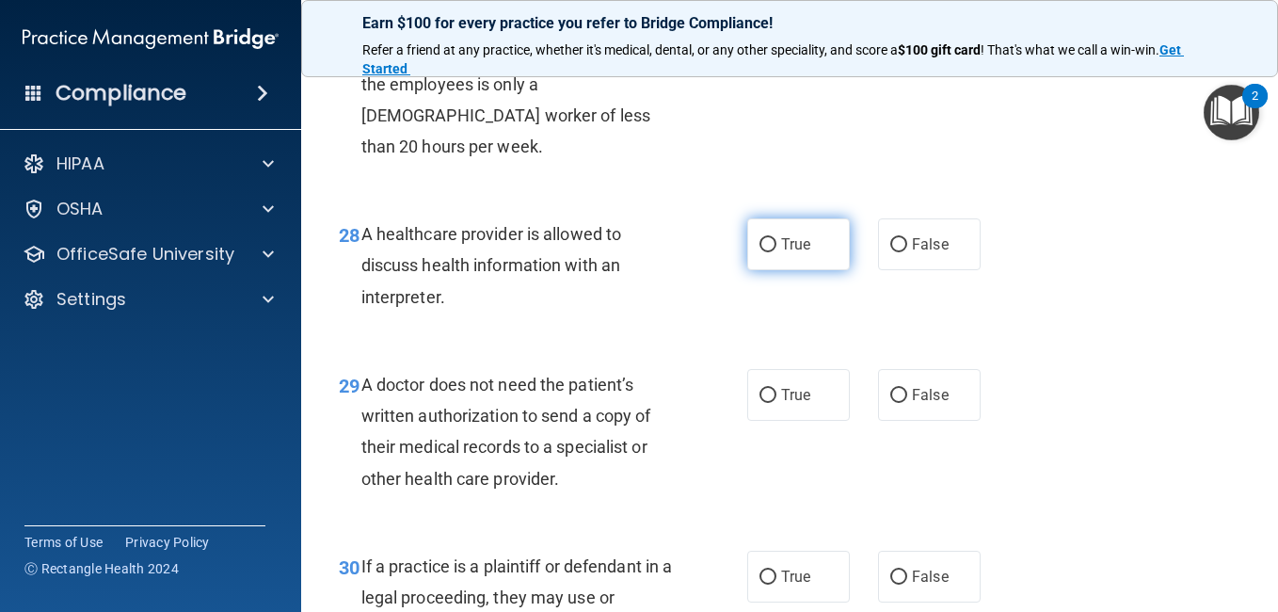
click at [794, 253] on span "True" at bounding box center [795, 244] width 29 height 18
click at [776, 252] on input "True" at bounding box center [767, 245] width 17 height 14
radio input "true"
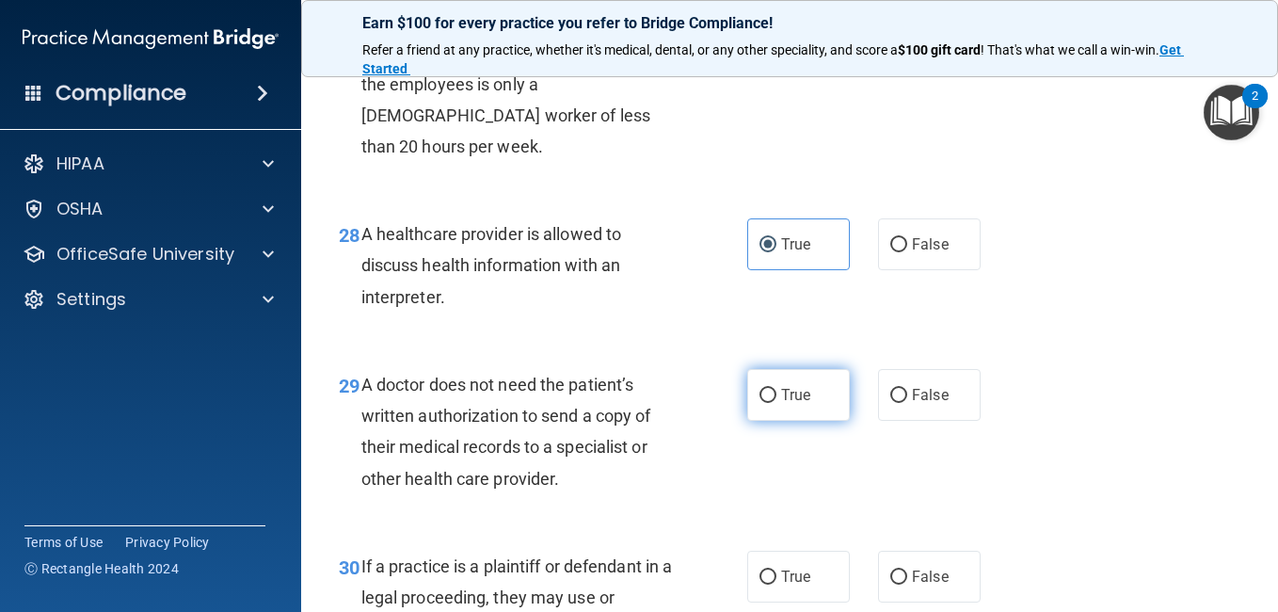
click at [767, 421] on label "True" at bounding box center [798, 395] width 103 height 52
click at [767, 403] on input "True" at bounding box center [767, 396] width 17 height 14
radio input "true"
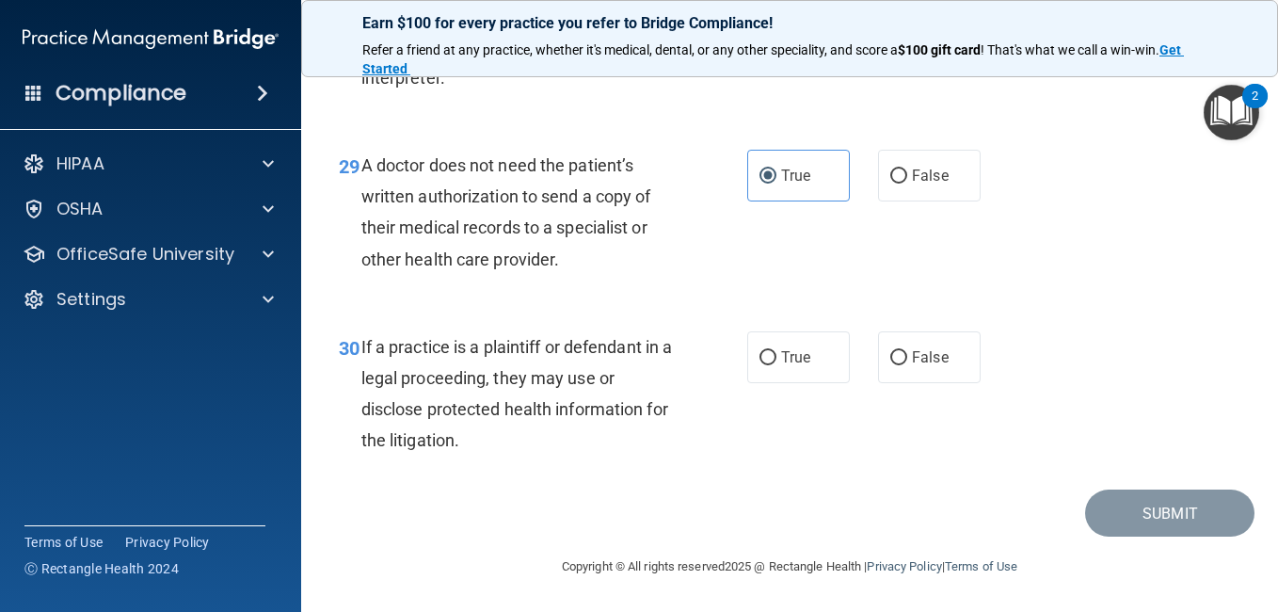
scroll to position [5155, 0]
click at [814, 343] on div "30 If a practice is a plaintiff or defendant in a legal proceeding, they may us…" at bounding box center [790, 399] width 930 height 182
click at [814, 372] on label "True" at bounding box center [798, 357] width 103 height 52
click at [776, 365] on input "True" at bounding box center [767, 358] width 17 height 14
radio input "true"
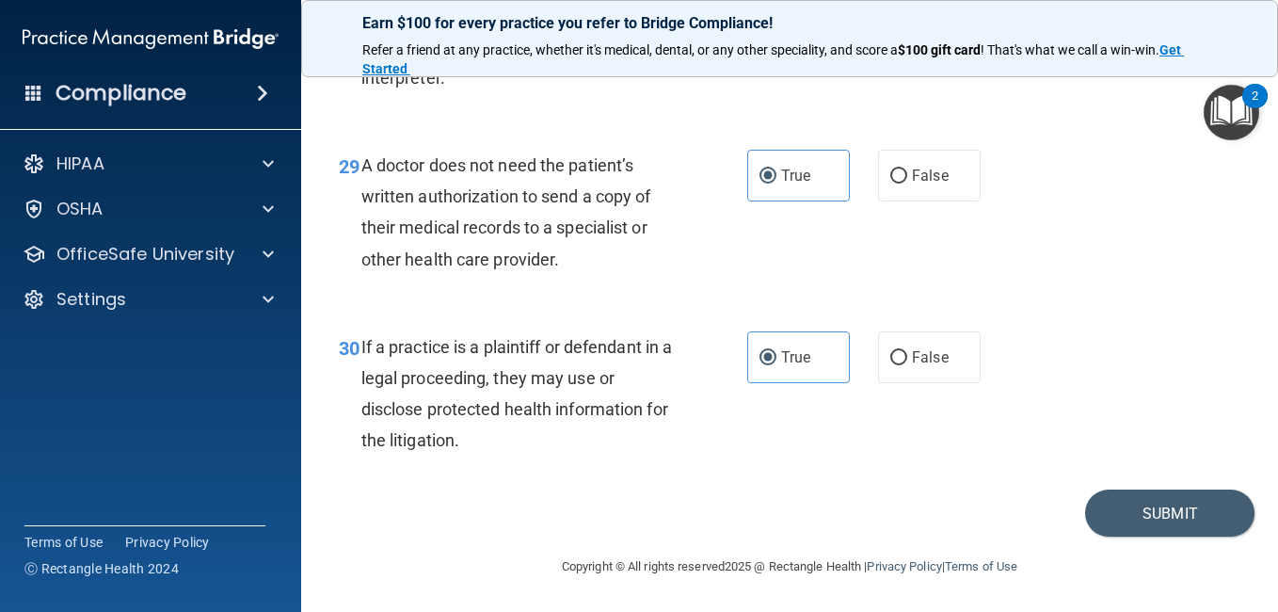
scroll to position [5175, 0]
click at [1120, 516] on button "Submit" at bounding box center [1169, 513] width 169 height 48
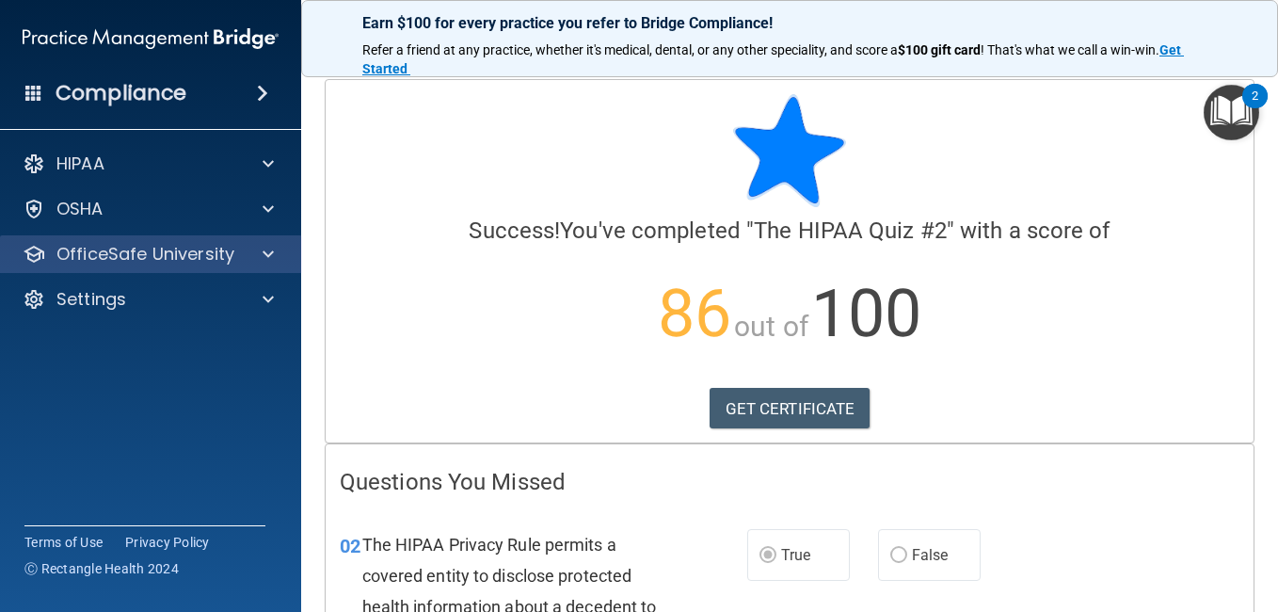
click at [234, 238] on div "OfficeSafe University" at bounding box center [151, 254] width 302 height 38
click at [275, 256] on div at bounding box center [265, 254] width 47 height 23
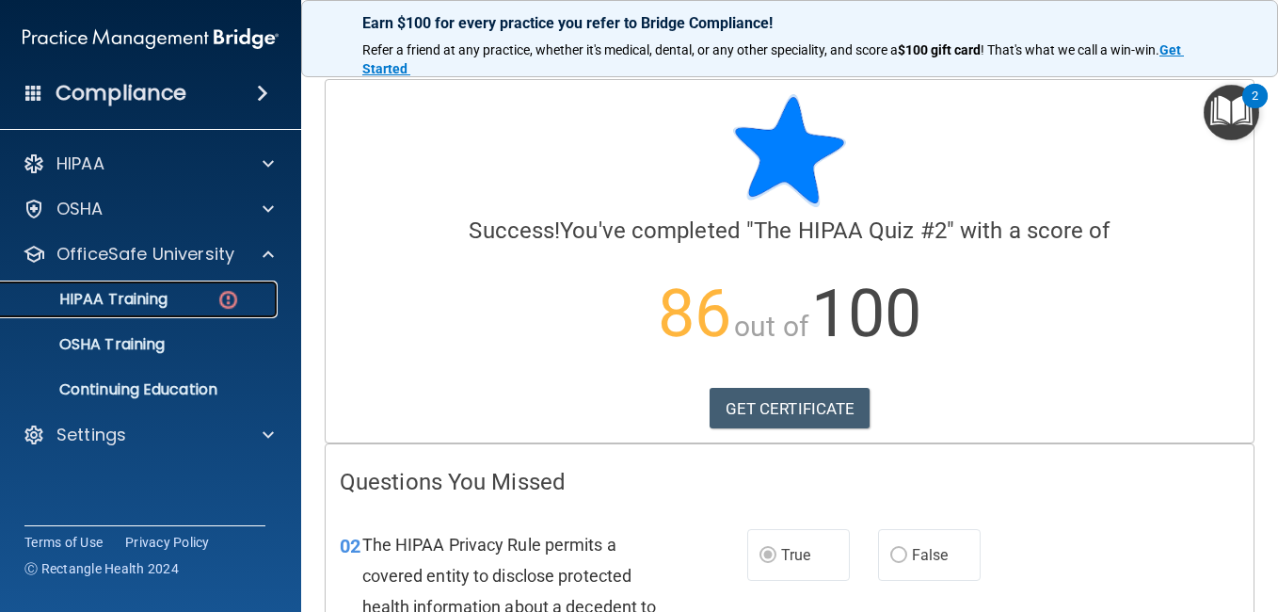
click at [176, 305] on div "HIPAA Training" at bounding box center [140, 299] width 257 height 19
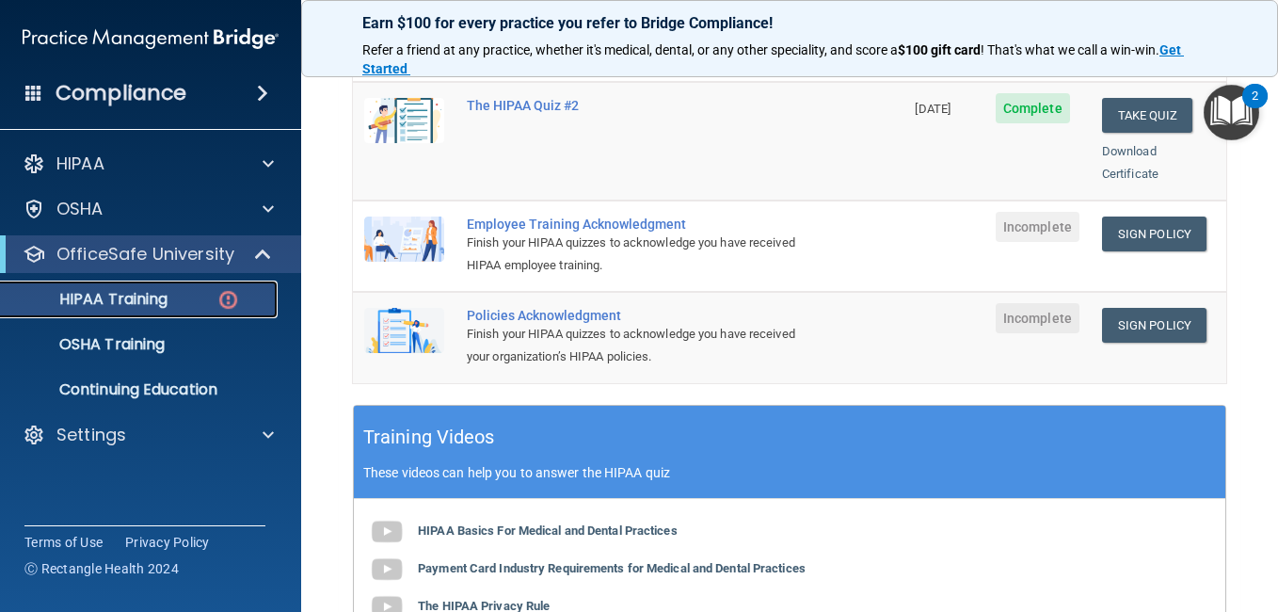
scroll to position [490, 0]
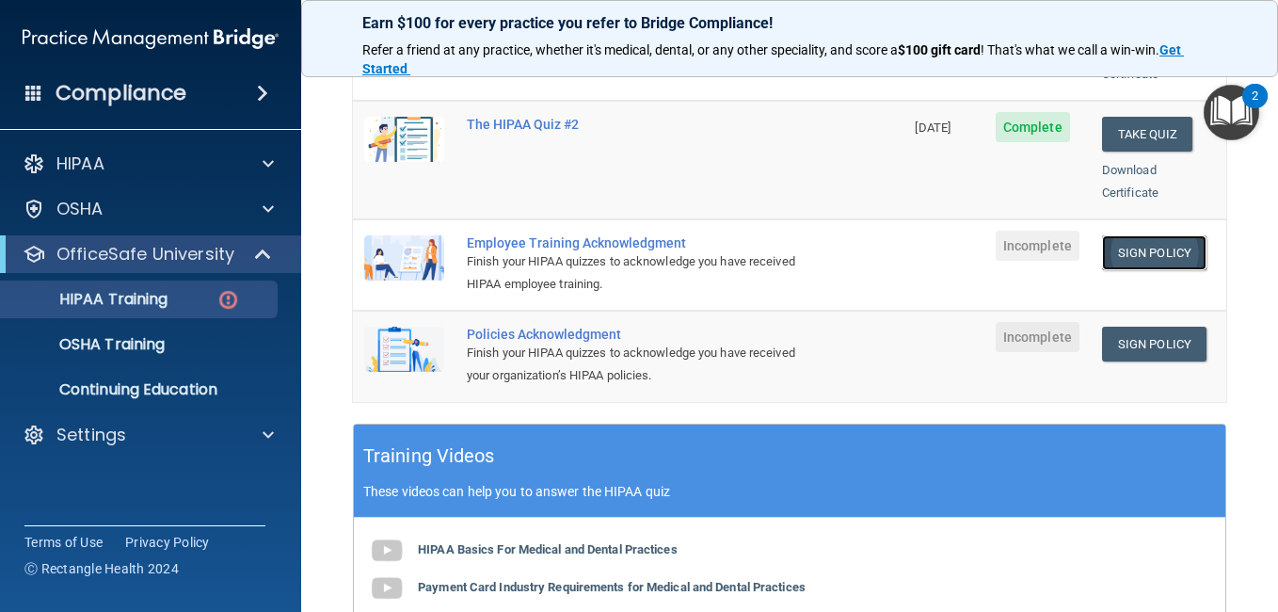
click at [1136, 235] on link "Sign Policy" at bounding box center [1154, 252] width 104 height 35
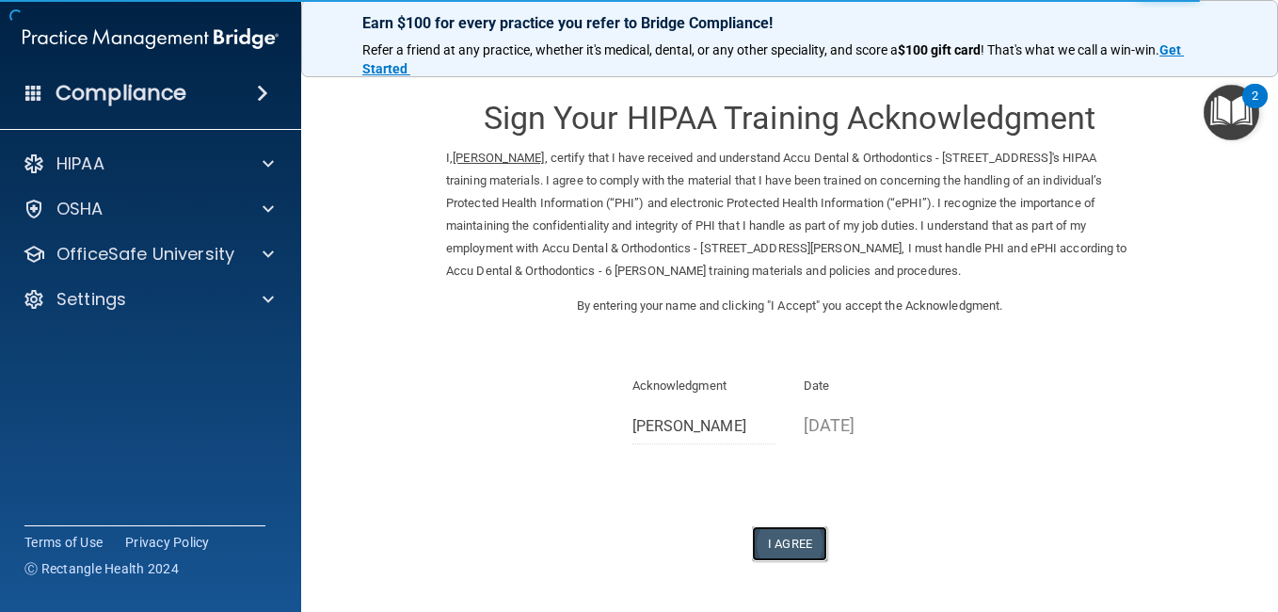
click at [780, 548] on button "I Agree" at bounding box center [789, 543] width 75 height 35
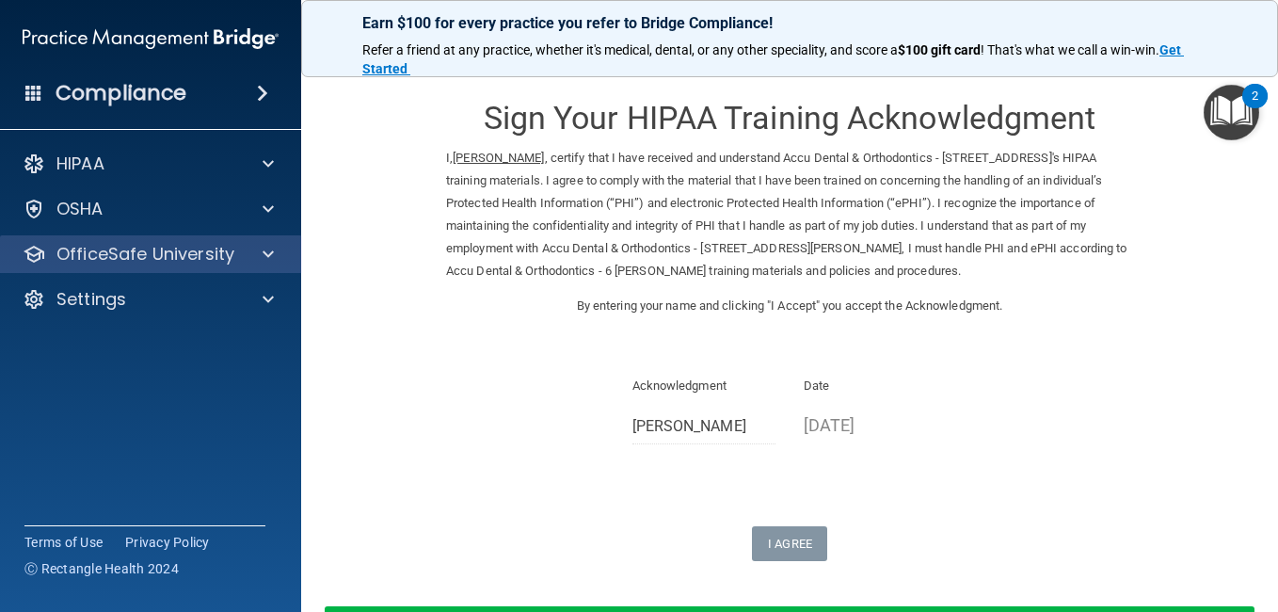
click at [270, 237] on div "OfficeSafe University" at bounding box center [151, 254] width 302 height 38
click at [269, 256] on span at bounding box center [268, 254] width 11 height 23
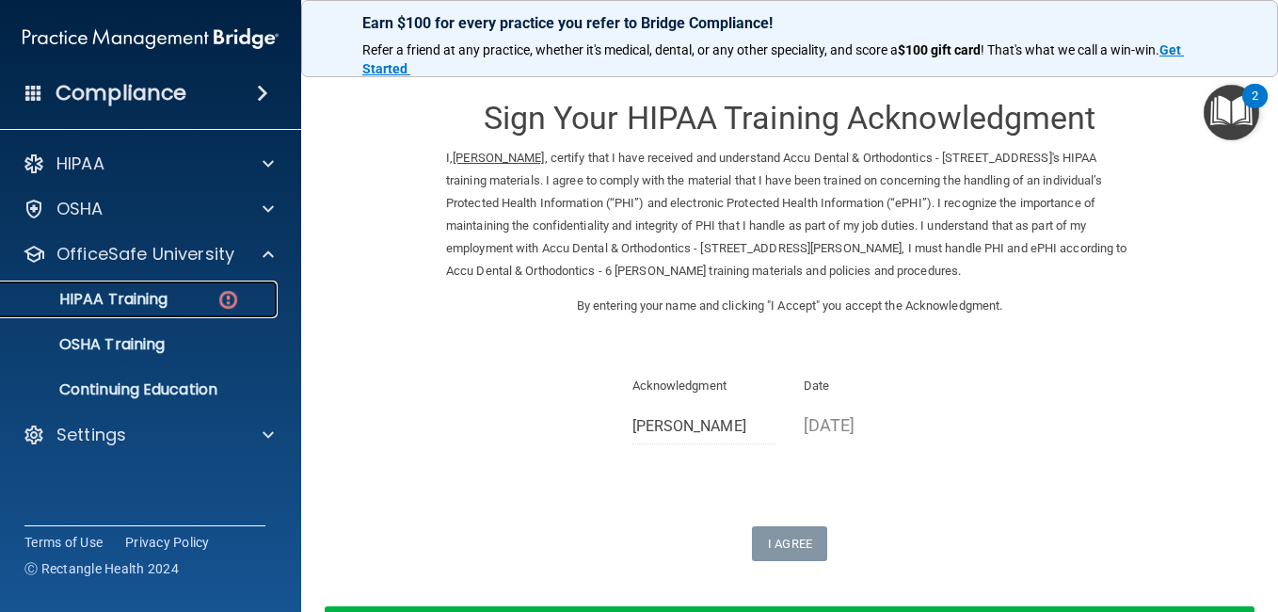
click at [209, 293] on div "HIPAA Training" at bounding box center [140, 299] width 257 height 19
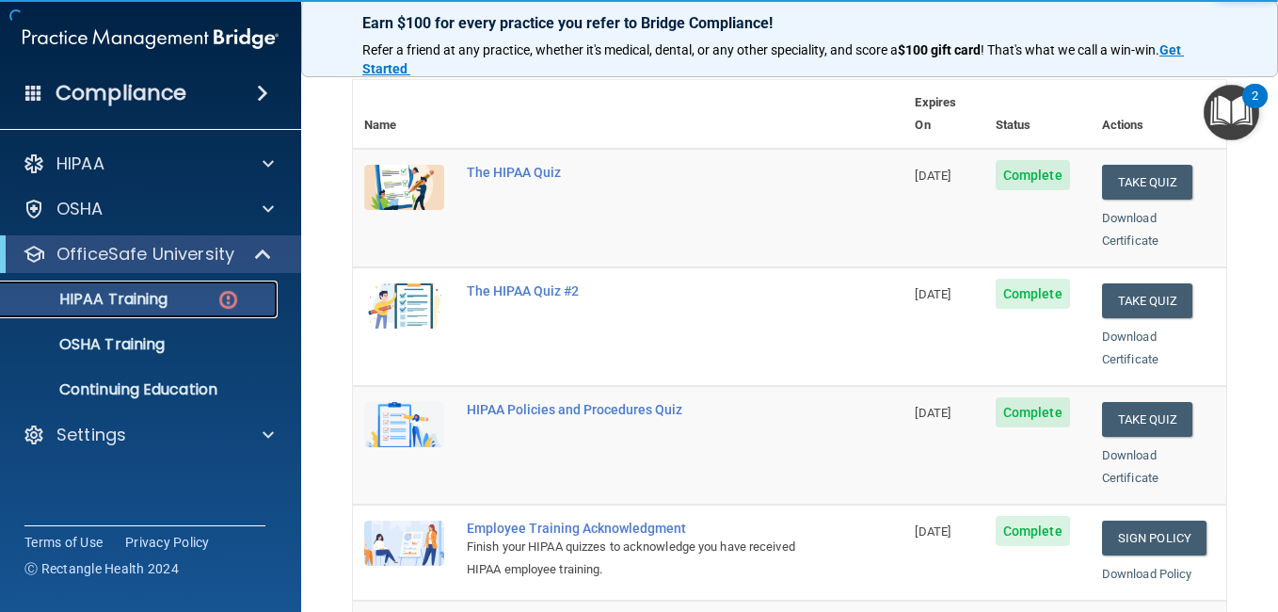
scroll to position [425, 0]
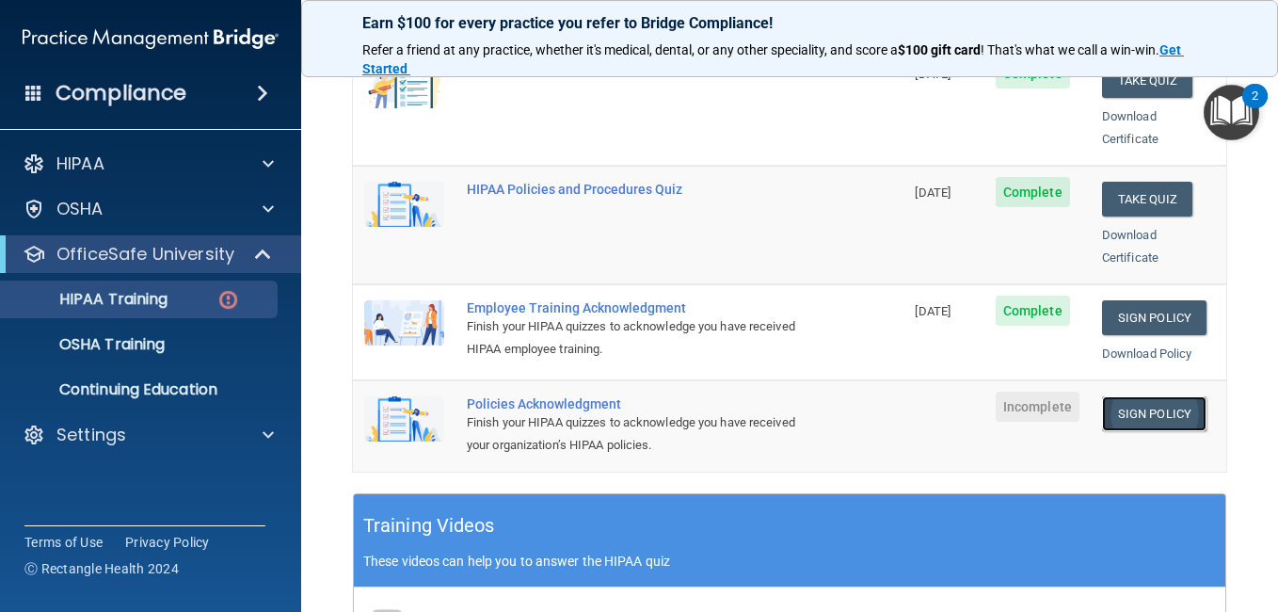
click at [1138, 396] on link "Sign Policy" at bounding box center [1154, 413] width 104 height 35
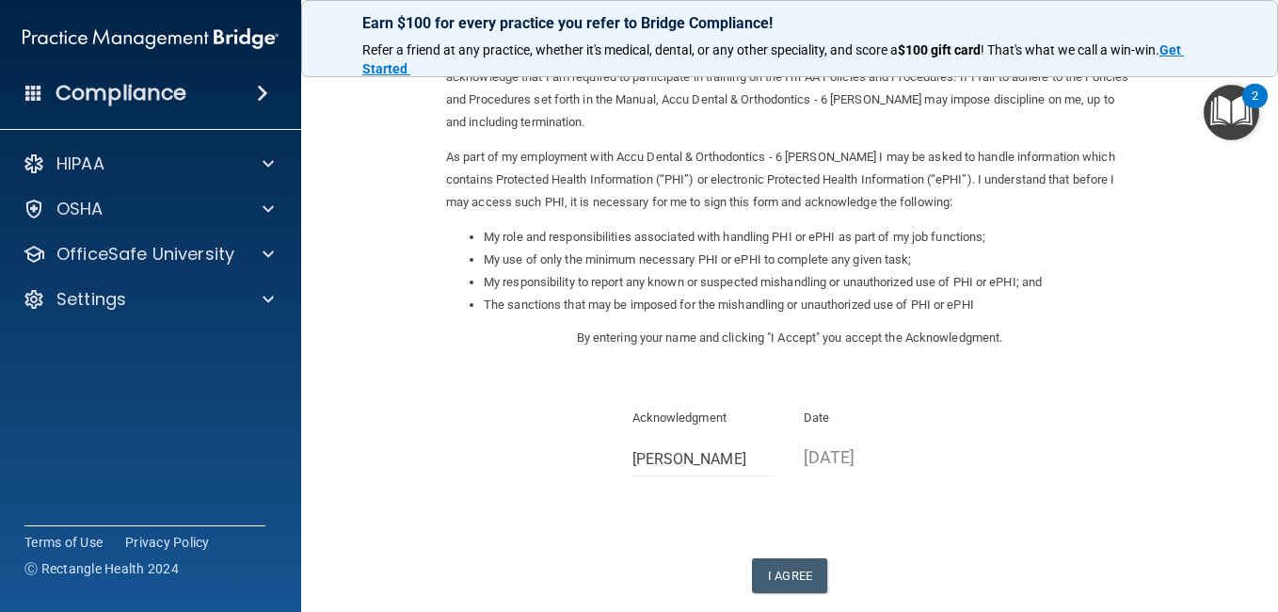
scroll to position [204, 0]
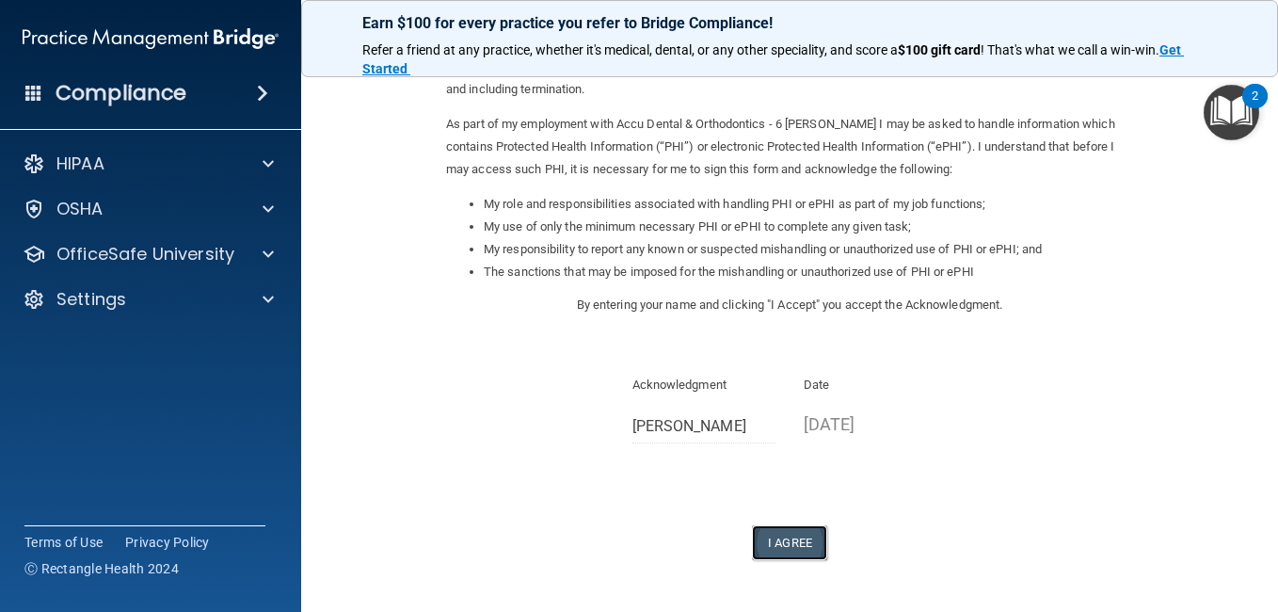
click at [779, 537] on button "I Agree" at bounding box center [789, 542] width 75 height 35
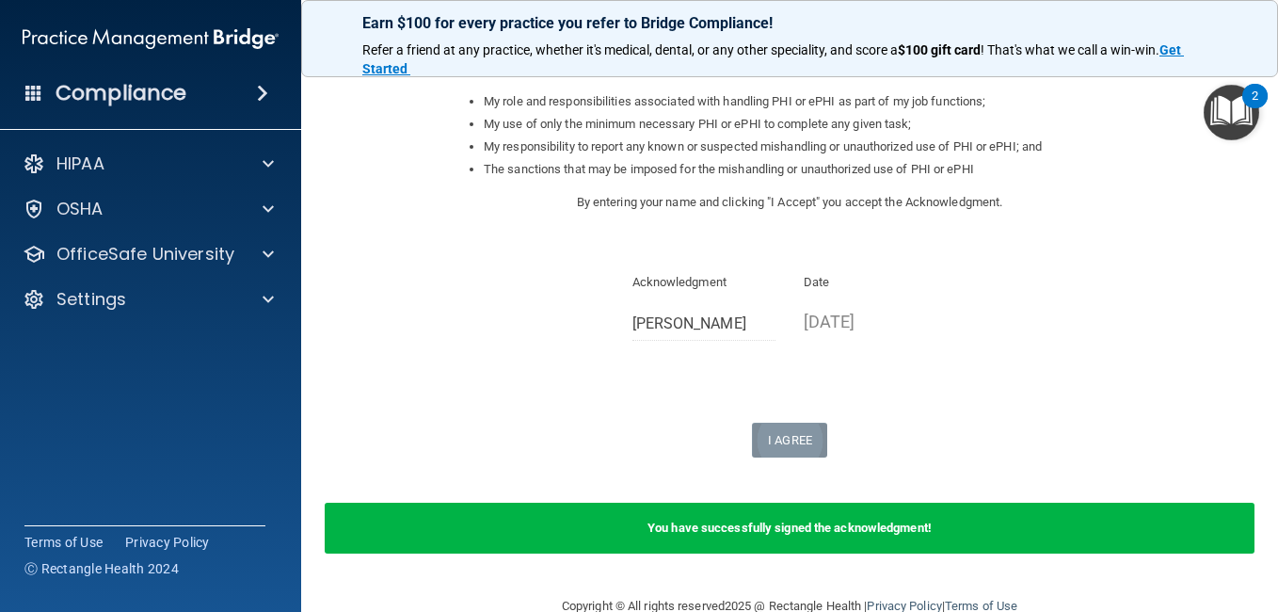
scroll to position [302, 0]
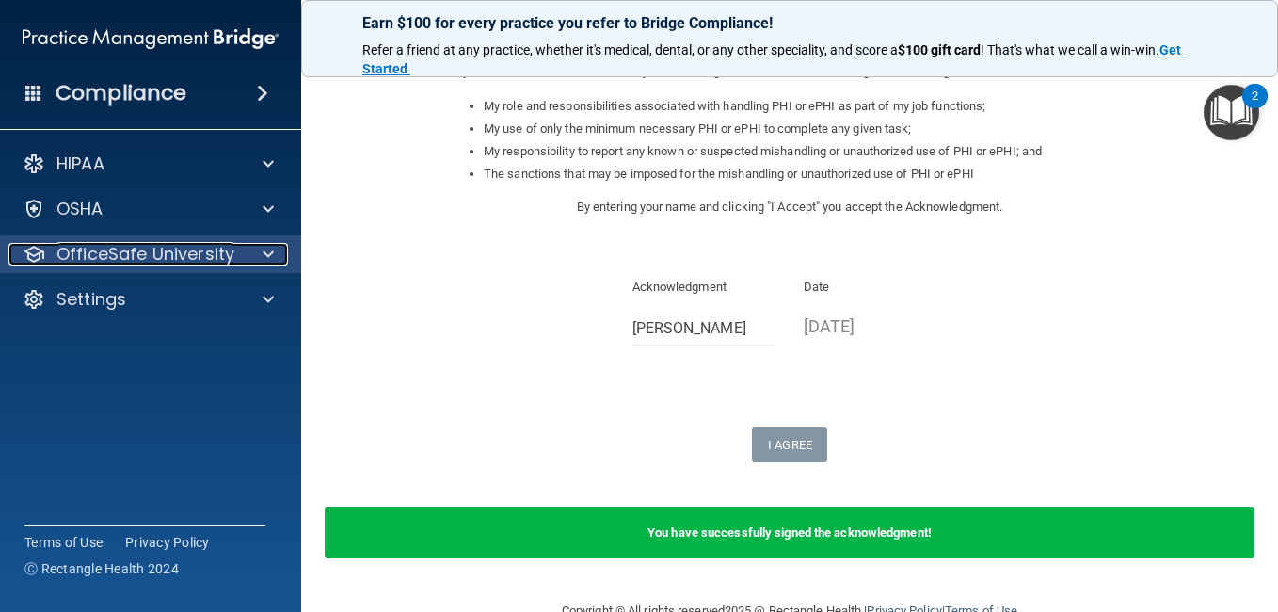
click at [257, 257] on div at bounding box center [265, 254] width 47 height 23
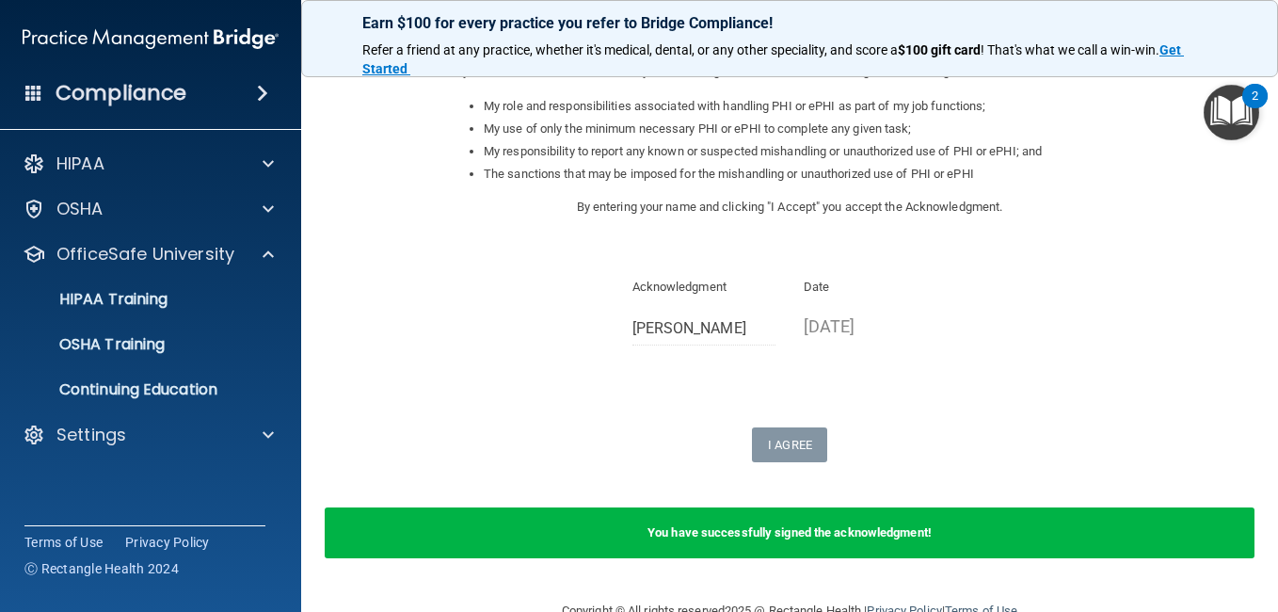
click at [158, 277] on ul "HIPAA Training OSHA Training Continuing Education" at bounding box center [151, 341] width 341 height 136
click at [145, 311] on link "HIPAA Training" at bounding box center [129, 299] width 296 height 38
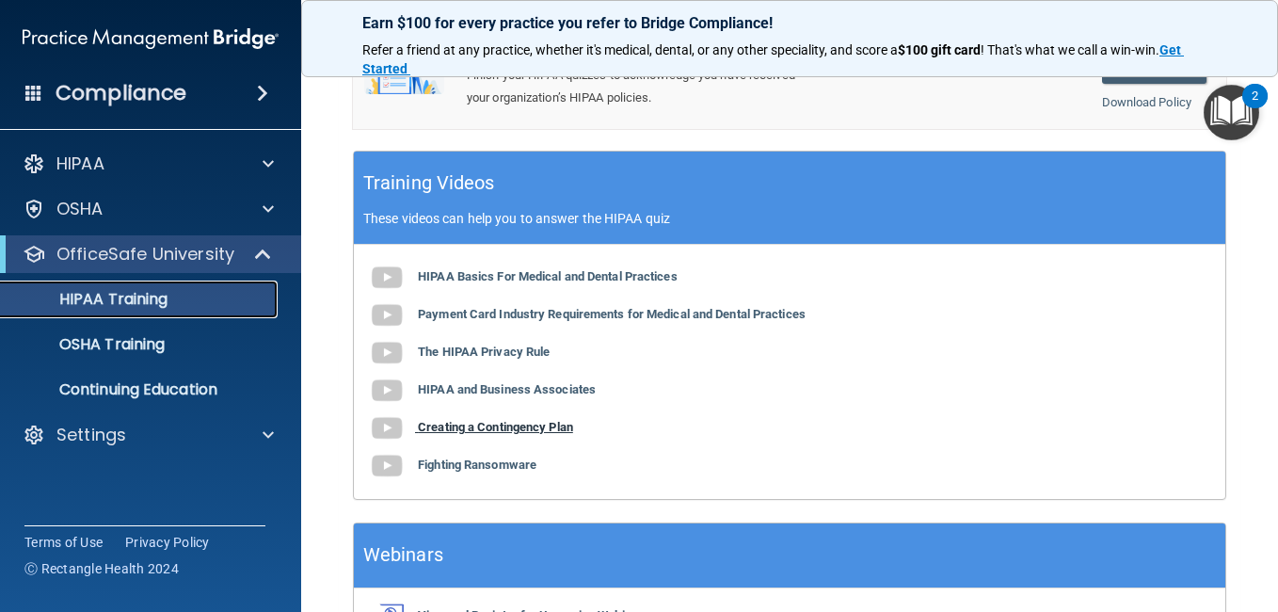
scroll to position [873, 0]
